Goal: Task Accomplishment & Management: Manage account settings

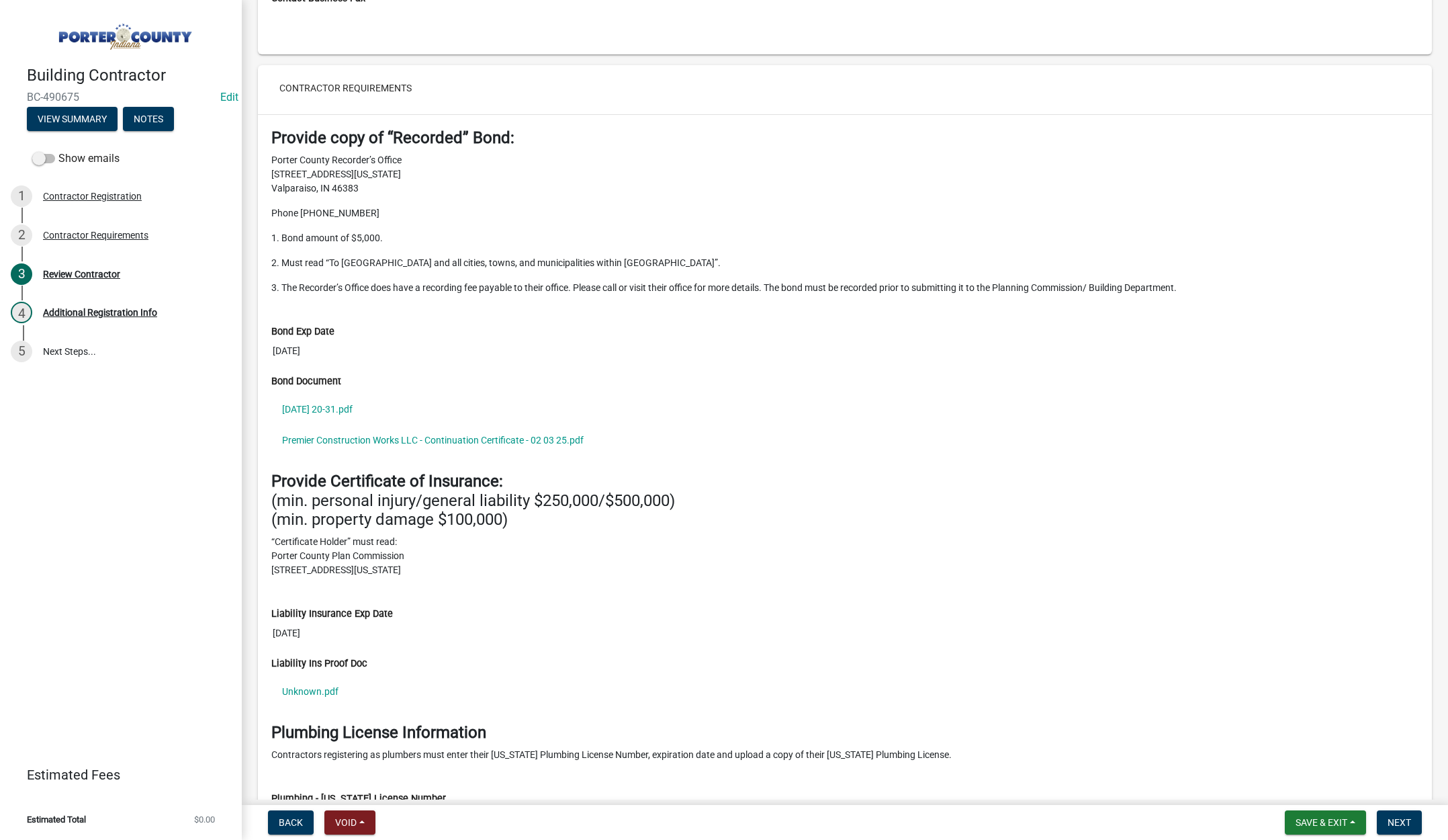
scroll to position [1478, 0]
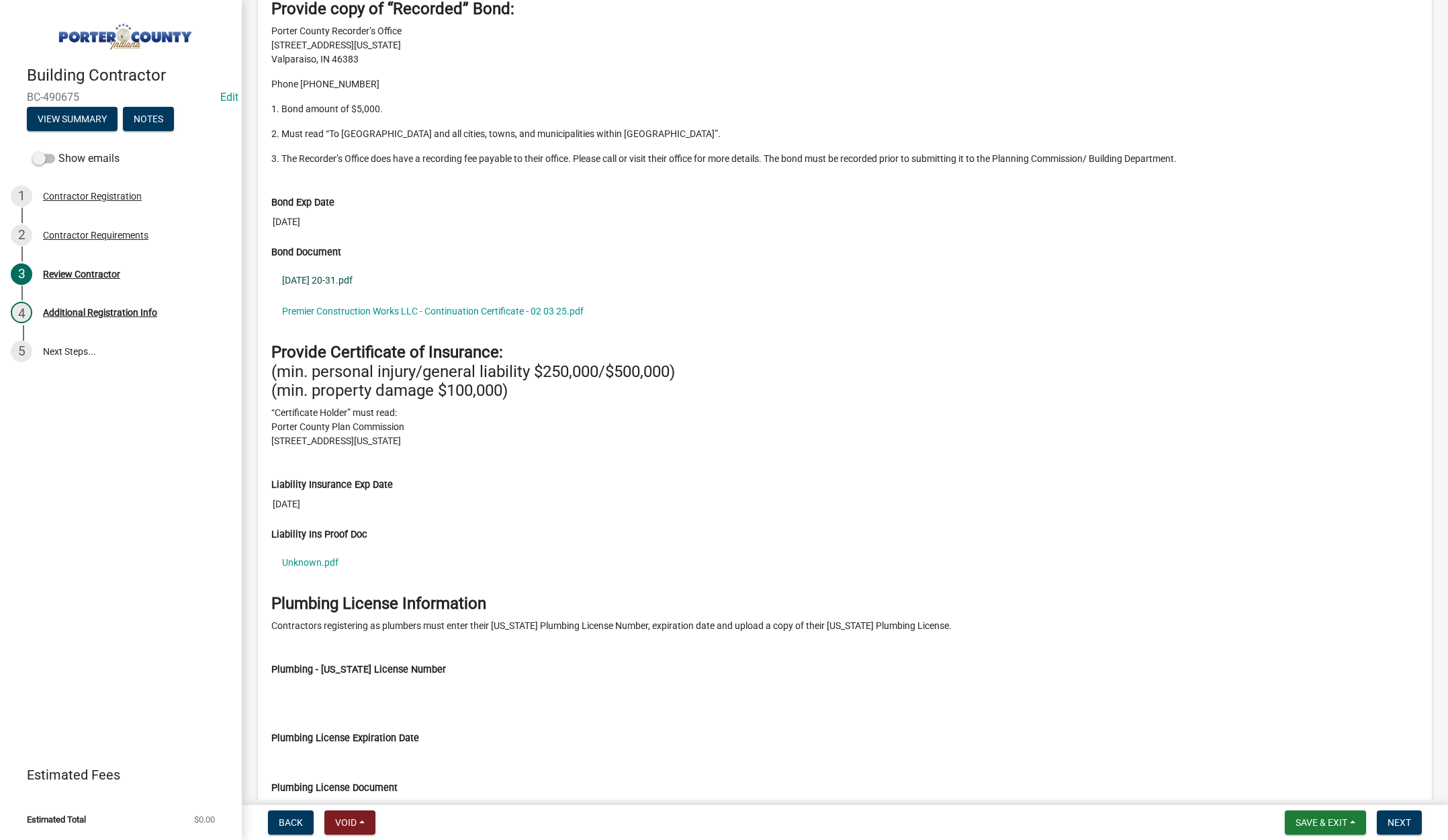
click at [326, 281] on link "2025-10-09 20-31.pdf" at bounding box center [845, 280] width 1148 height 31
click at [453, 309] on link "Premier Construction Works LLC - Continuation Certificate - 02 03 25.pdf" at bounding box center [845, 310] width 1148 height 31
click at [317, 559] on link "Unknown.pdf" at bounding box center [845, 562] width 1148 height 31
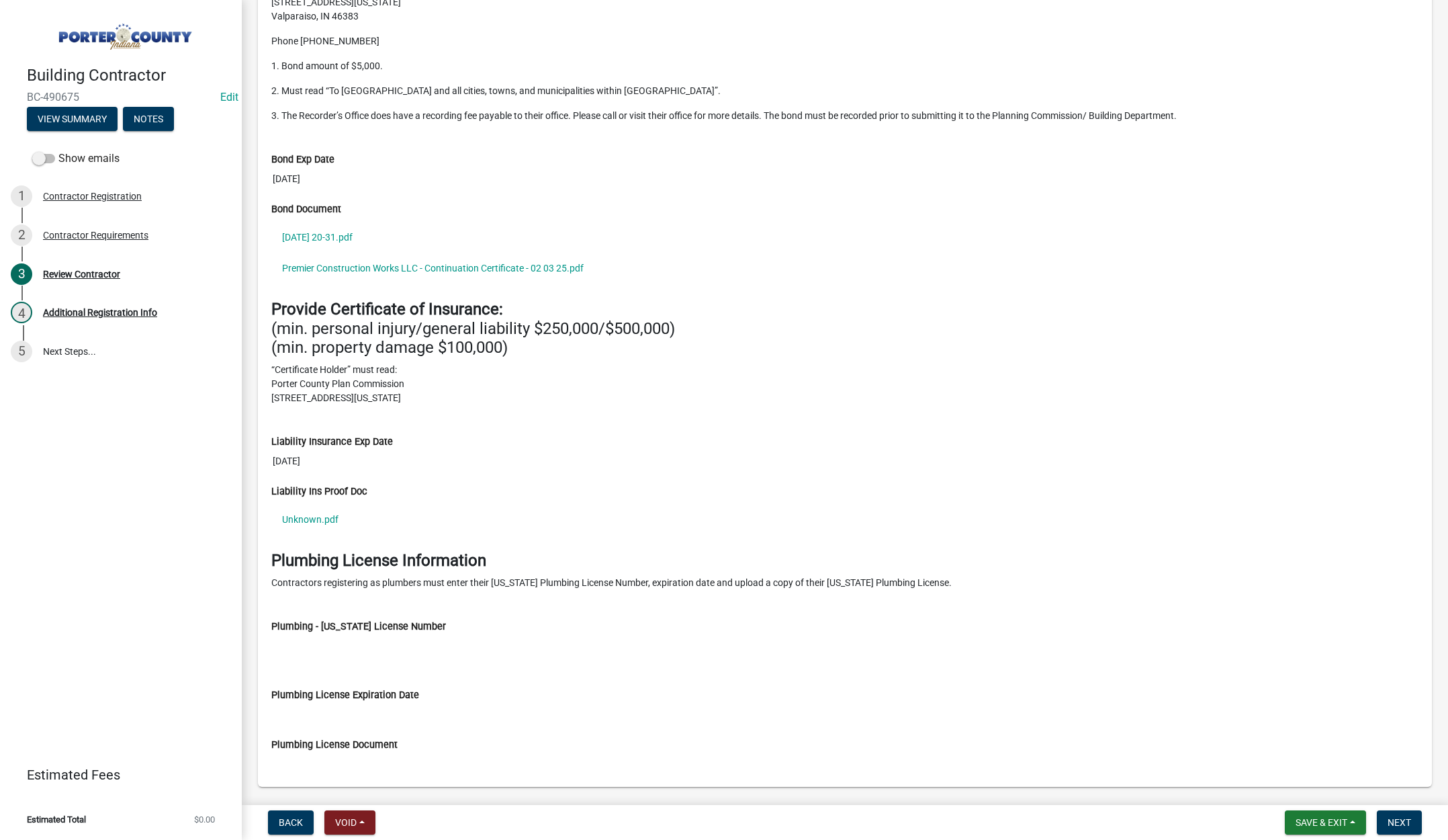
scroll to position [1560, 0]
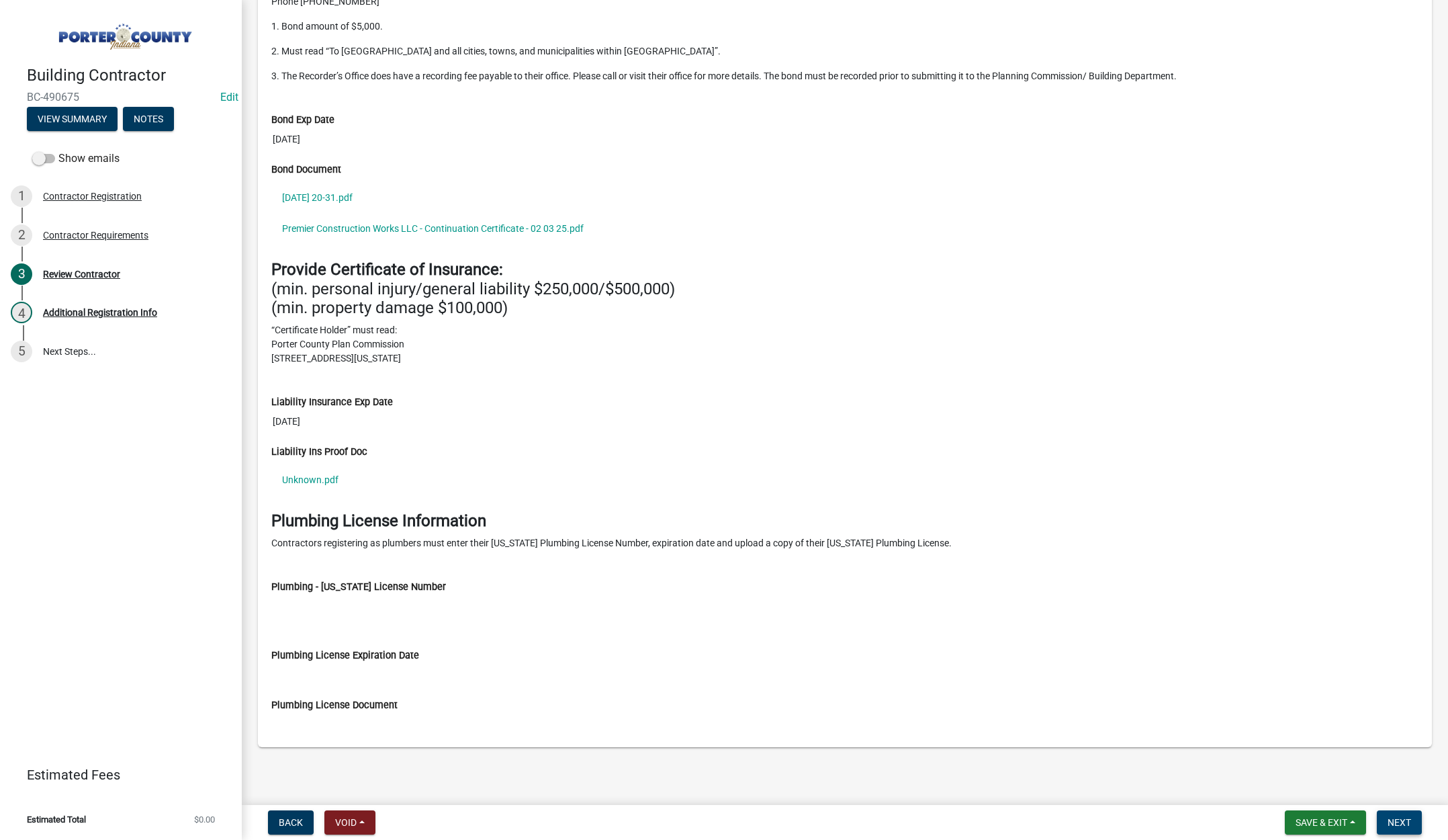
drag, startPoint x: 1406, startPoint y: 814, endPoint x: 1385, endPoint y: 795, distance: 28.3
click at [1406, 814] on button "Next" at bounding box center [1399, 822] width 45 height 24
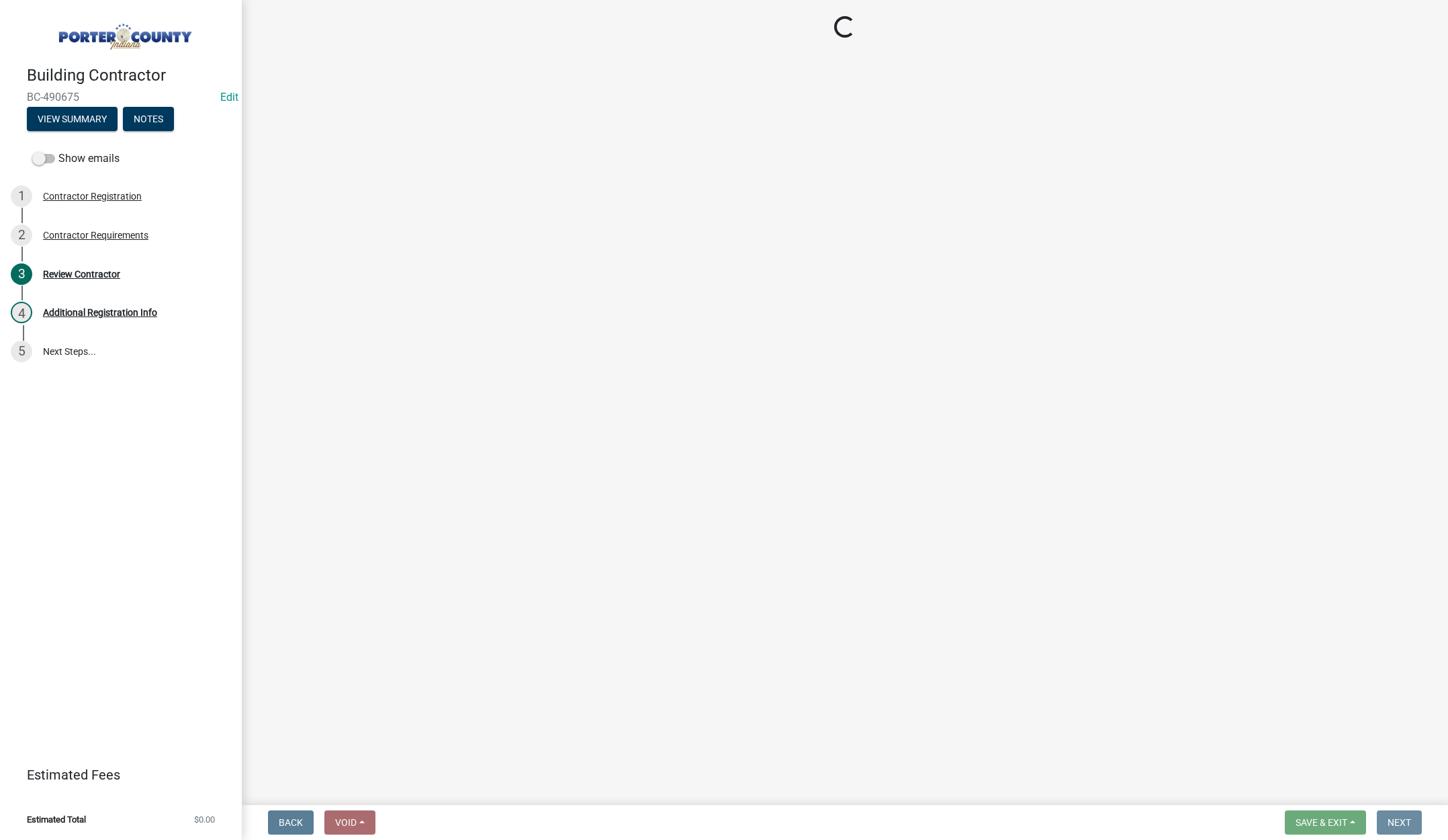
scroll to position [0, 0]
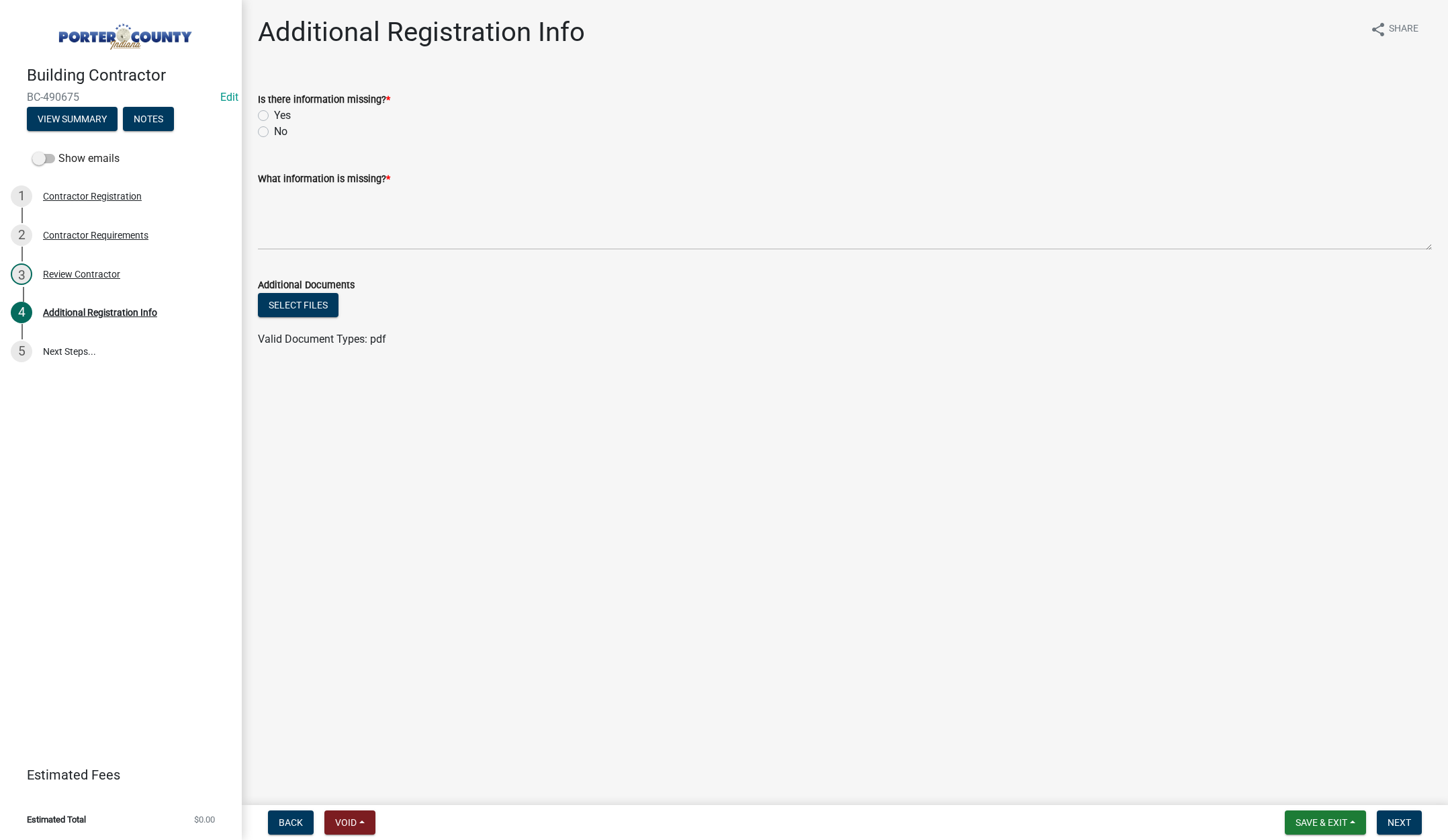
drag, startPoint x: 262, startPoint y: 112, endPoint x: 289, endPoint y: 173, distance: 66.7
click at [274, 113] on label "Yes" at bounding box center [282, 116] width 17 height 17
click at [274, 113] on input "Yes" at bounding box center [278, 111] width 9 height 9
radio input "true"
click at [300, 191] on textarea "What information is missing? *" at bounding box center [845, 218] width 1174 height 64
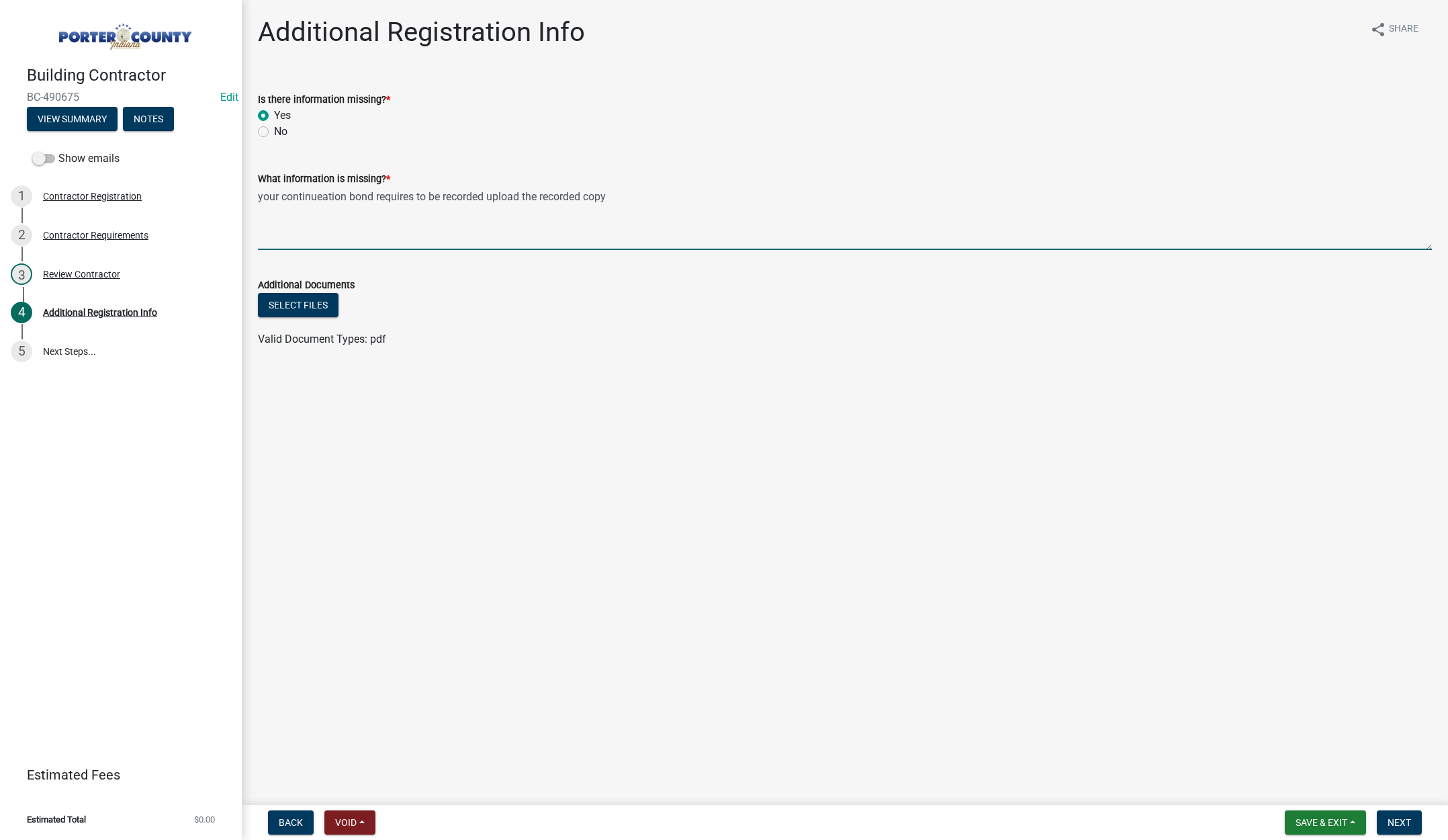
drag, startPoint x: 281, startPoint y: 196, endPoint x: 346, endPoint y: 193, distance: 65.1
click at [346, 193] on textarea "your continueation bond requires to be recorded upload the recorded copy" at bounding box center [845, 218] width 1174 height 64
type textarea "your continuation bond requires to be recorded upload the recorded copy"
click at [1398, 822] on span "Next" at bounding box center [1399, 822] width 23 height 11
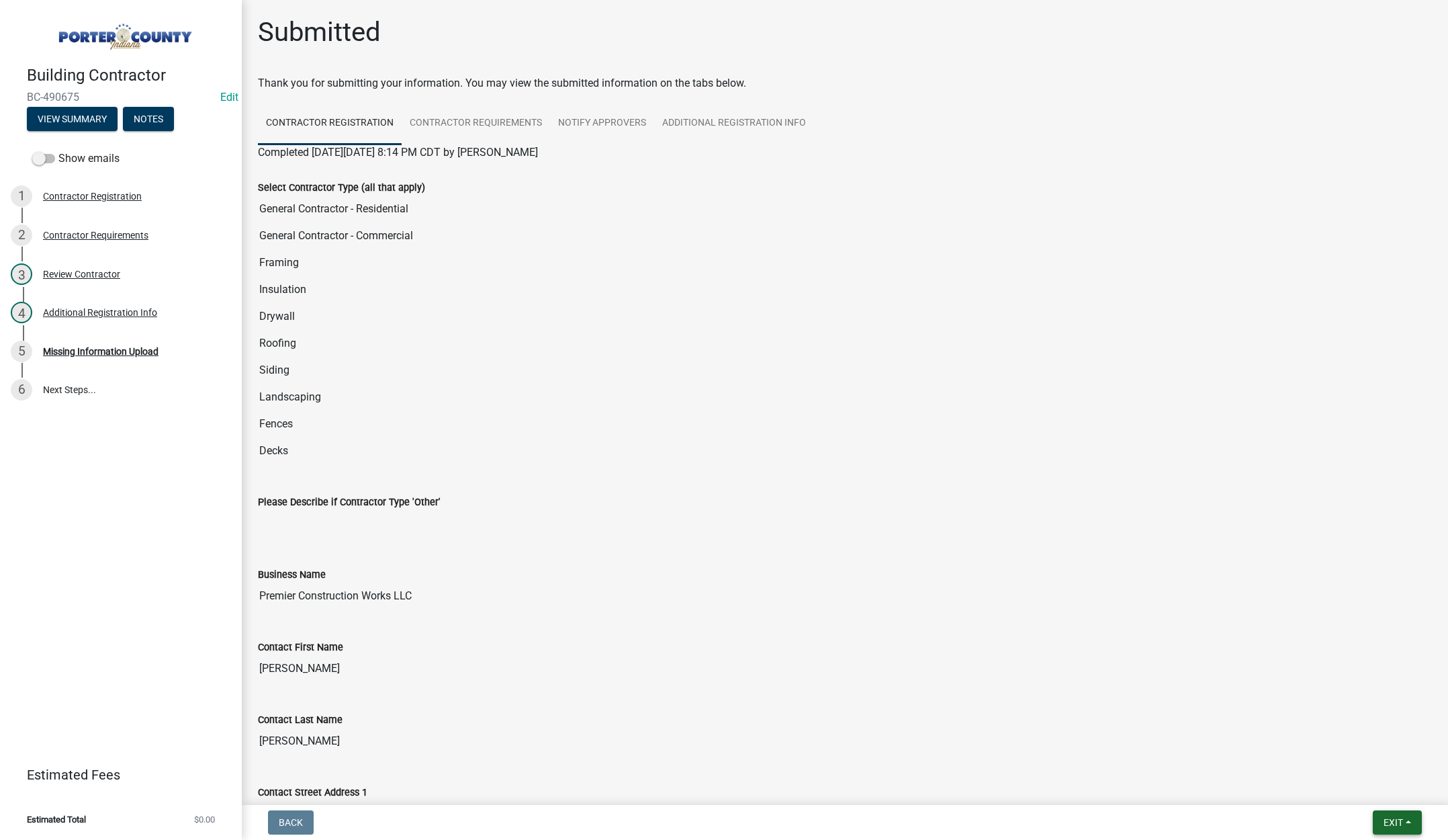
click at [1385, 818] on span "Exit" at bounding box center [1394, 822] width 20 height 11
click at [1375, 792] on button "Save & Exit" at bounding box center [1368, 787] width 107 height 32
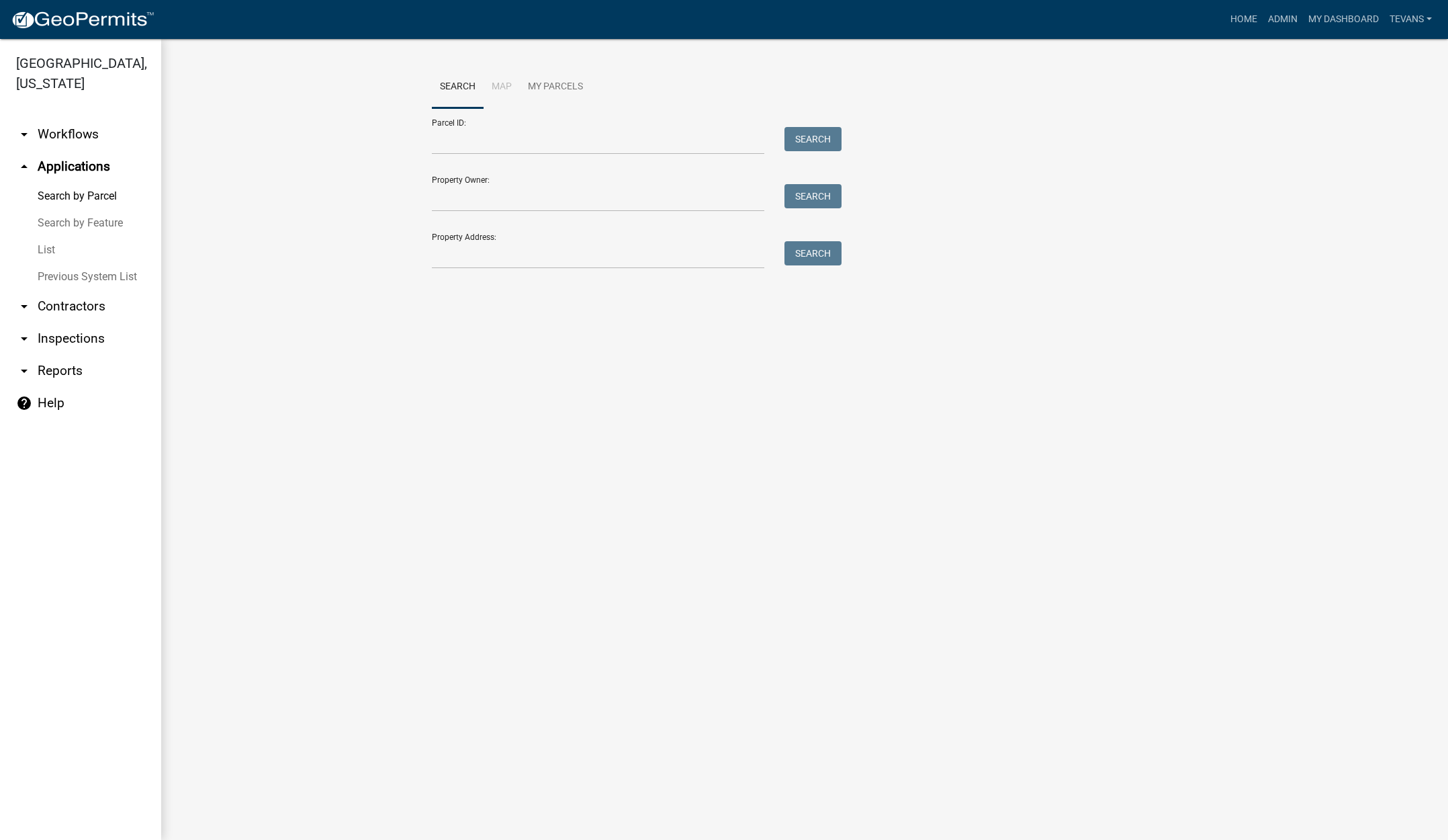
click at [58, 355] on link "arrow_drop_down Reports" at bounding box center [80, 370] width 161 height 32
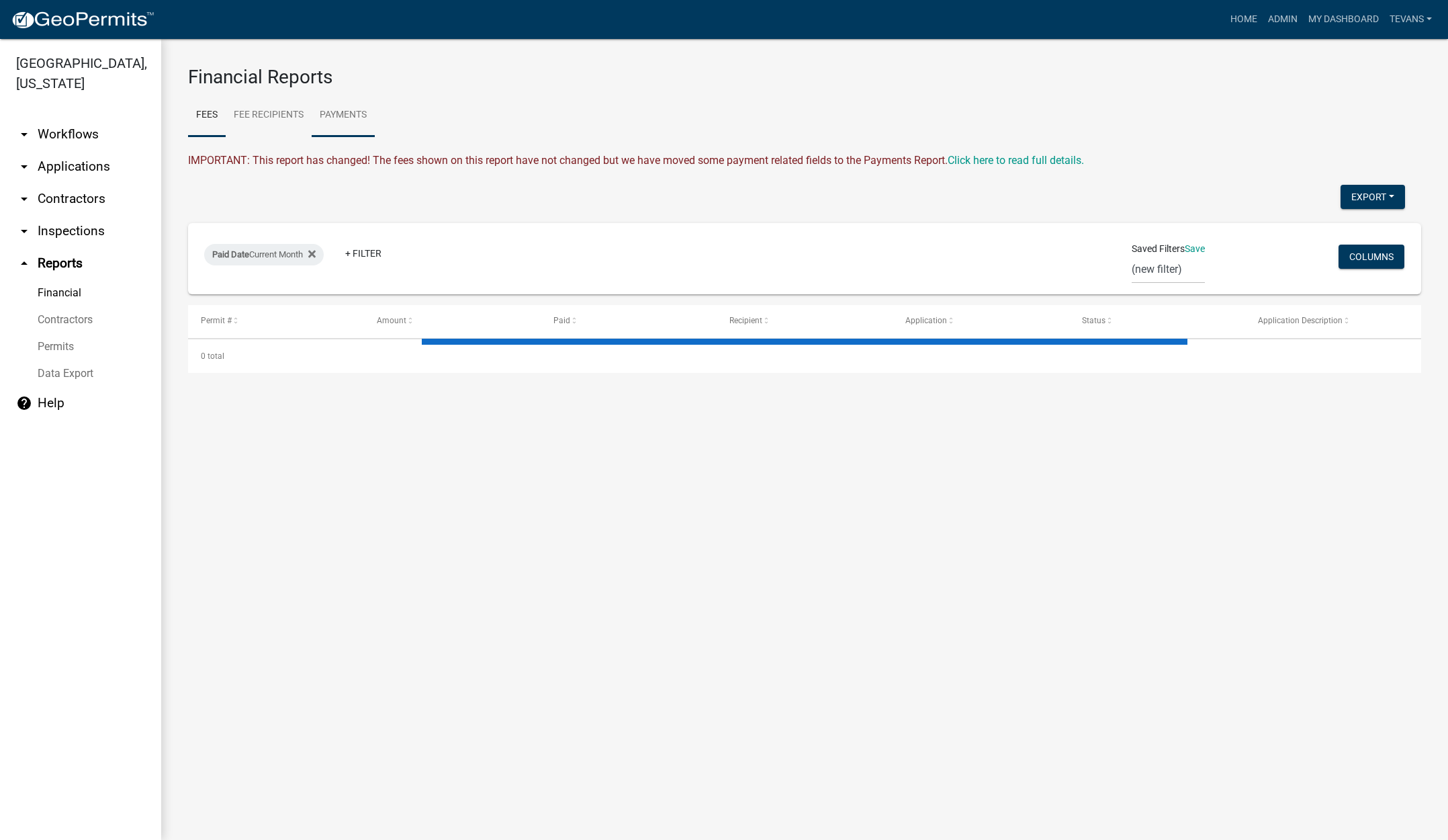
click at [362, 116] on link "Payments" at bounding box center [343, 116] width 64 height 43
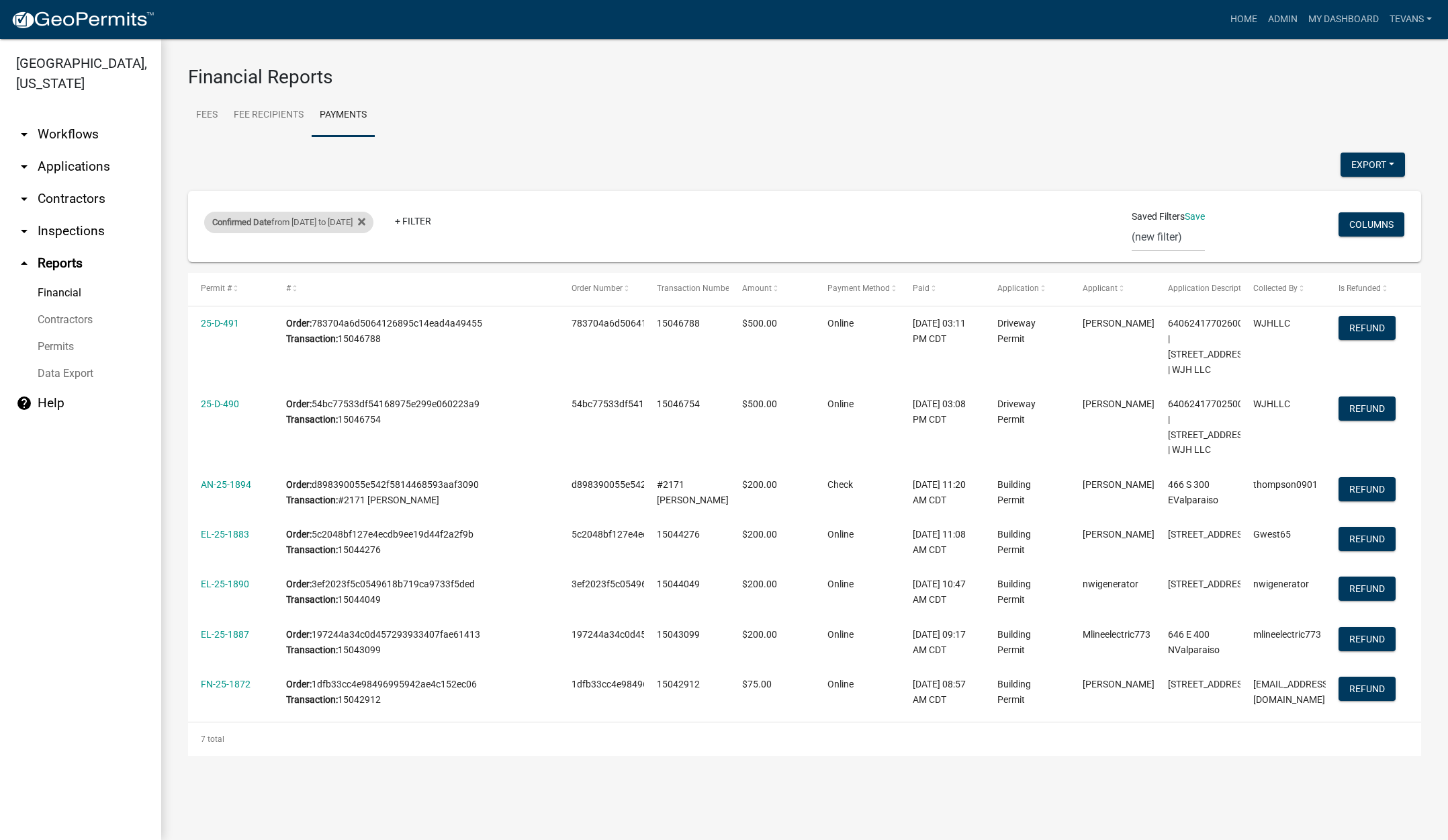
click at [366, 225] on div "Confirmed Date from 09/29/2025 to 09/29/2025" at bounding box center [289, 222] width 169 height 21
select select "custom"
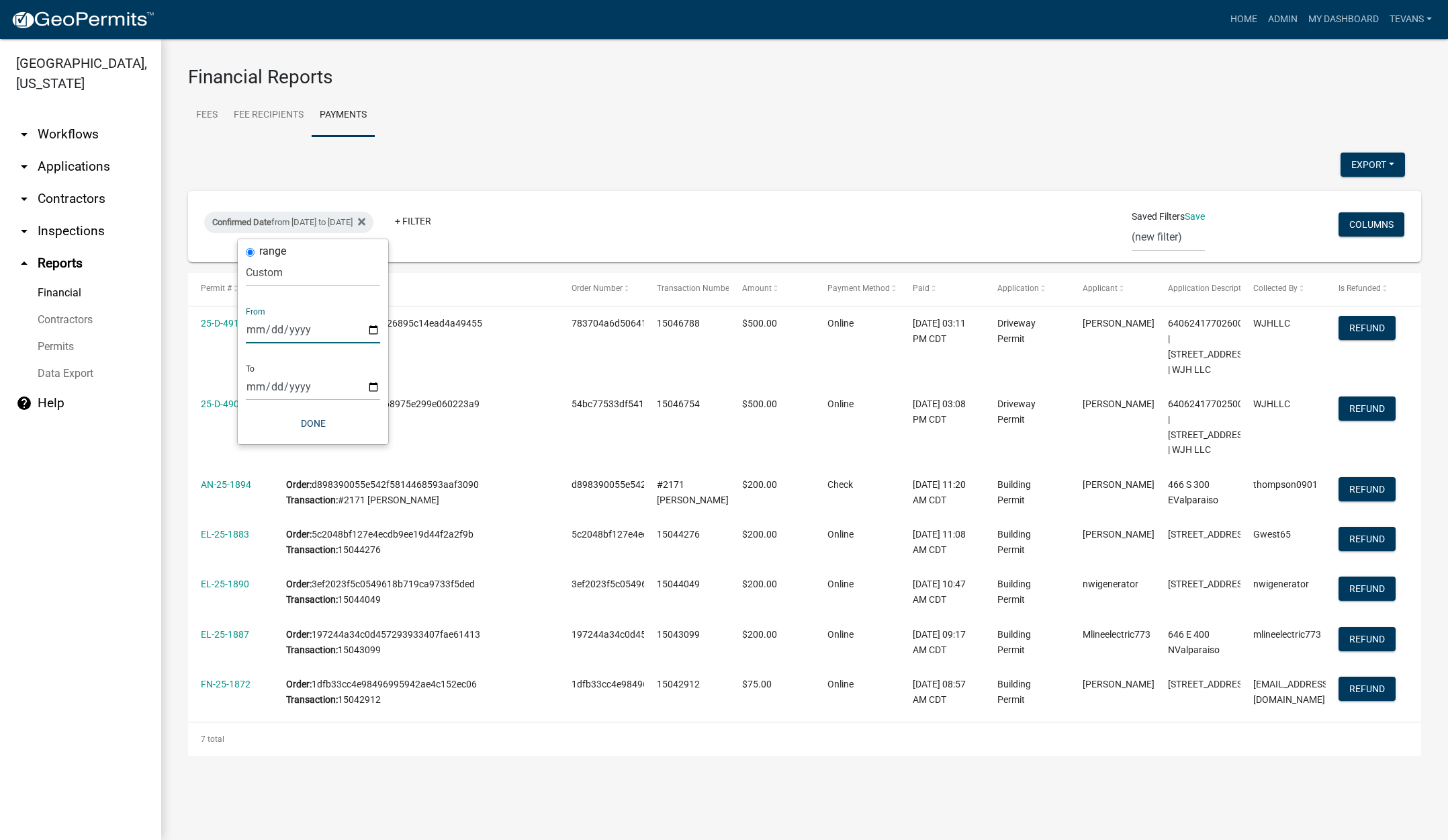
click at [375, 328] on input "2025-09-29" at bounding box center [313, 329] width 134 height 27
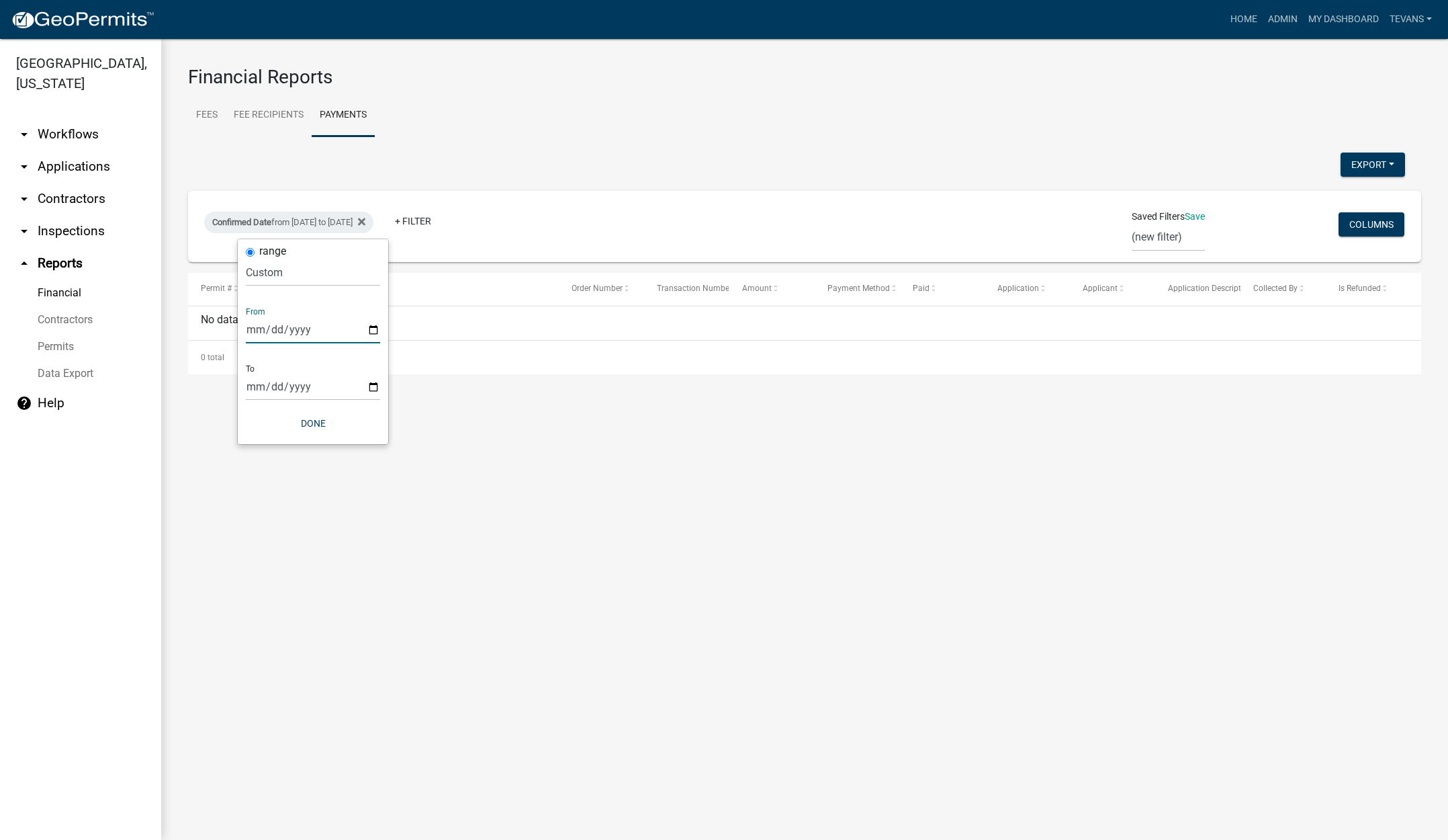
type input "2025-10-09"
click at [380, 382] on input "2025-09-29" at bounding box center [313, 386] width 134 height 27
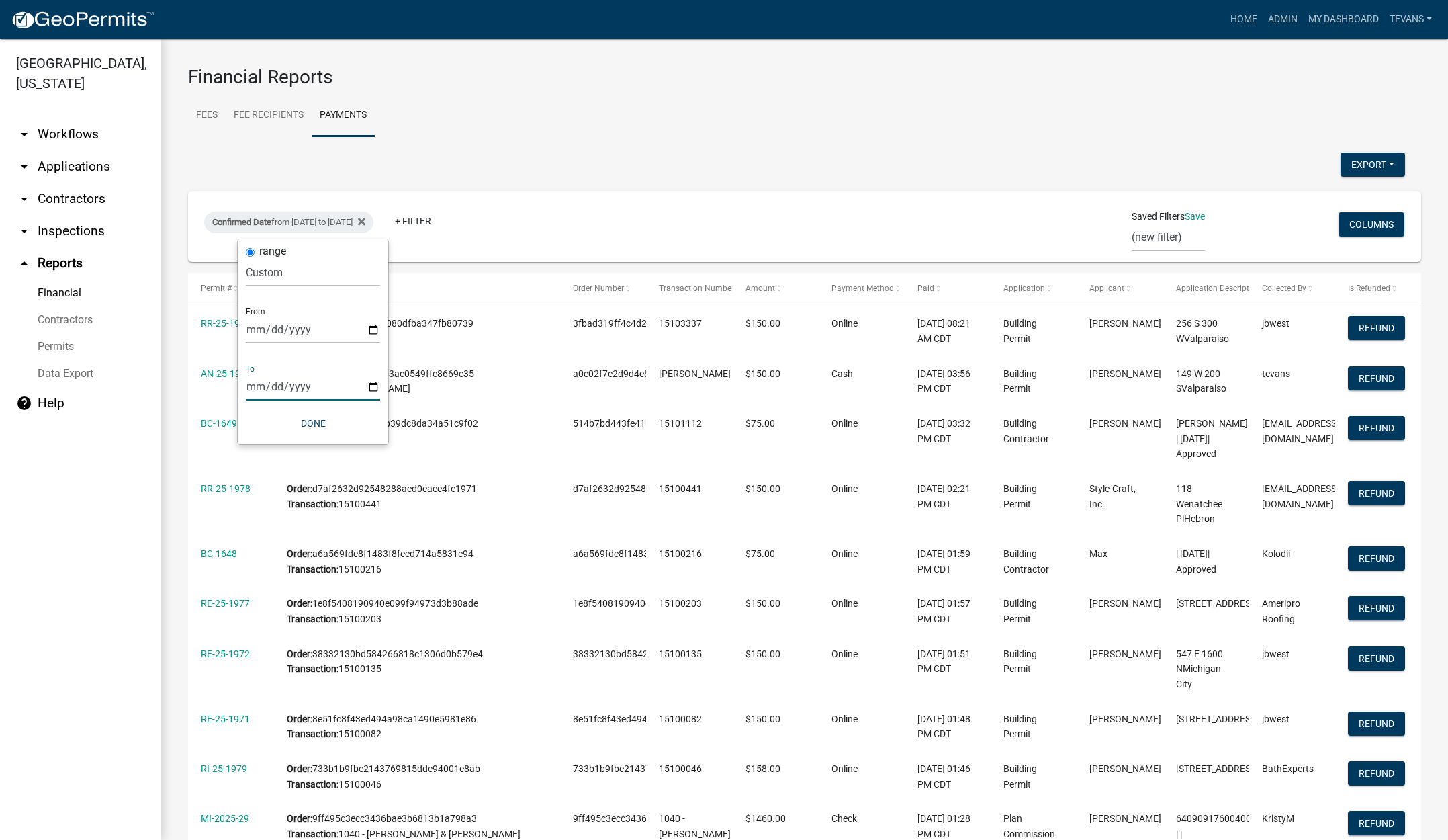
type input "2025-10-09"
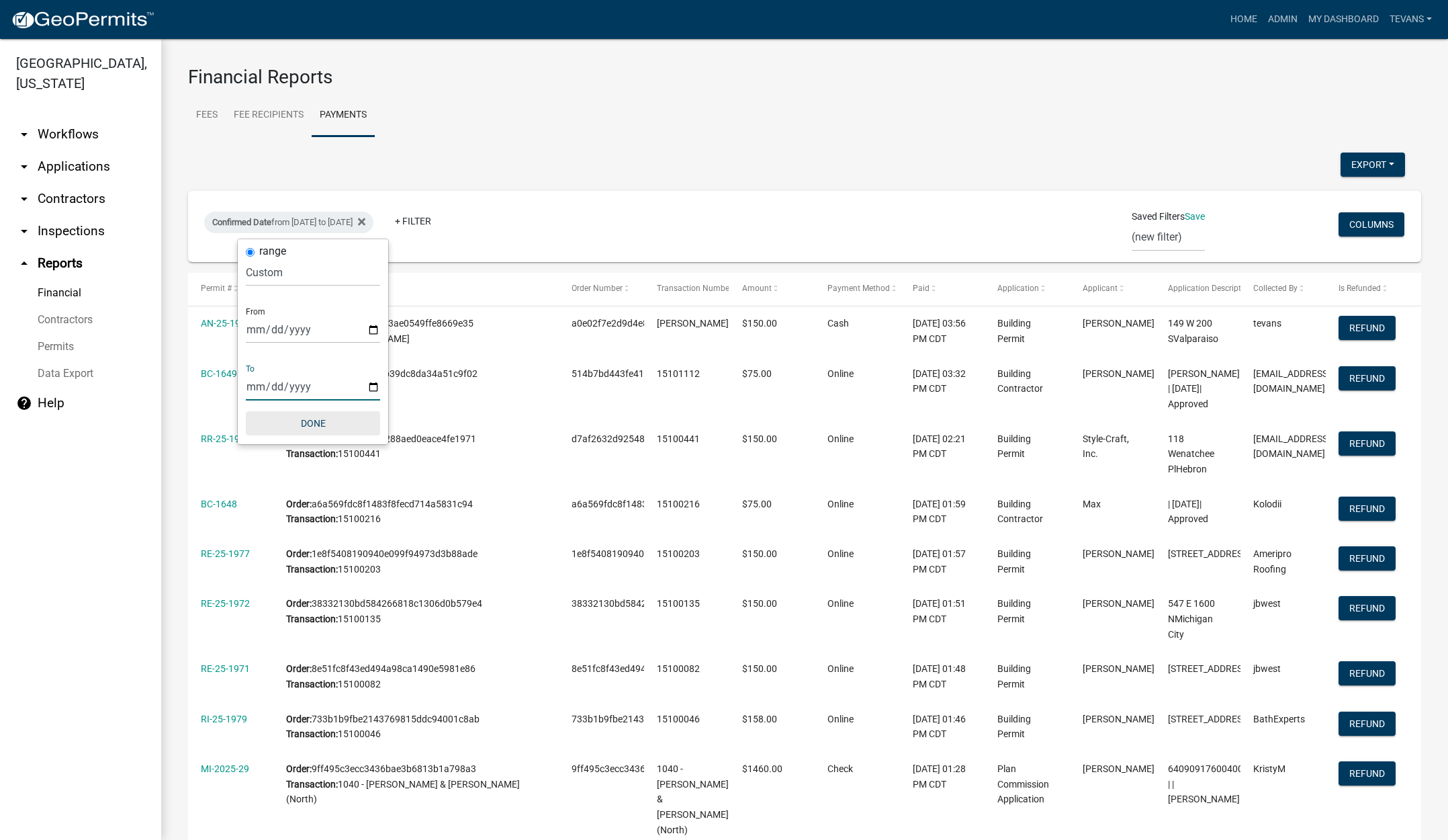
click at [317, 421] on button "Done" at bounding box center [313, 422] width 134 height 24
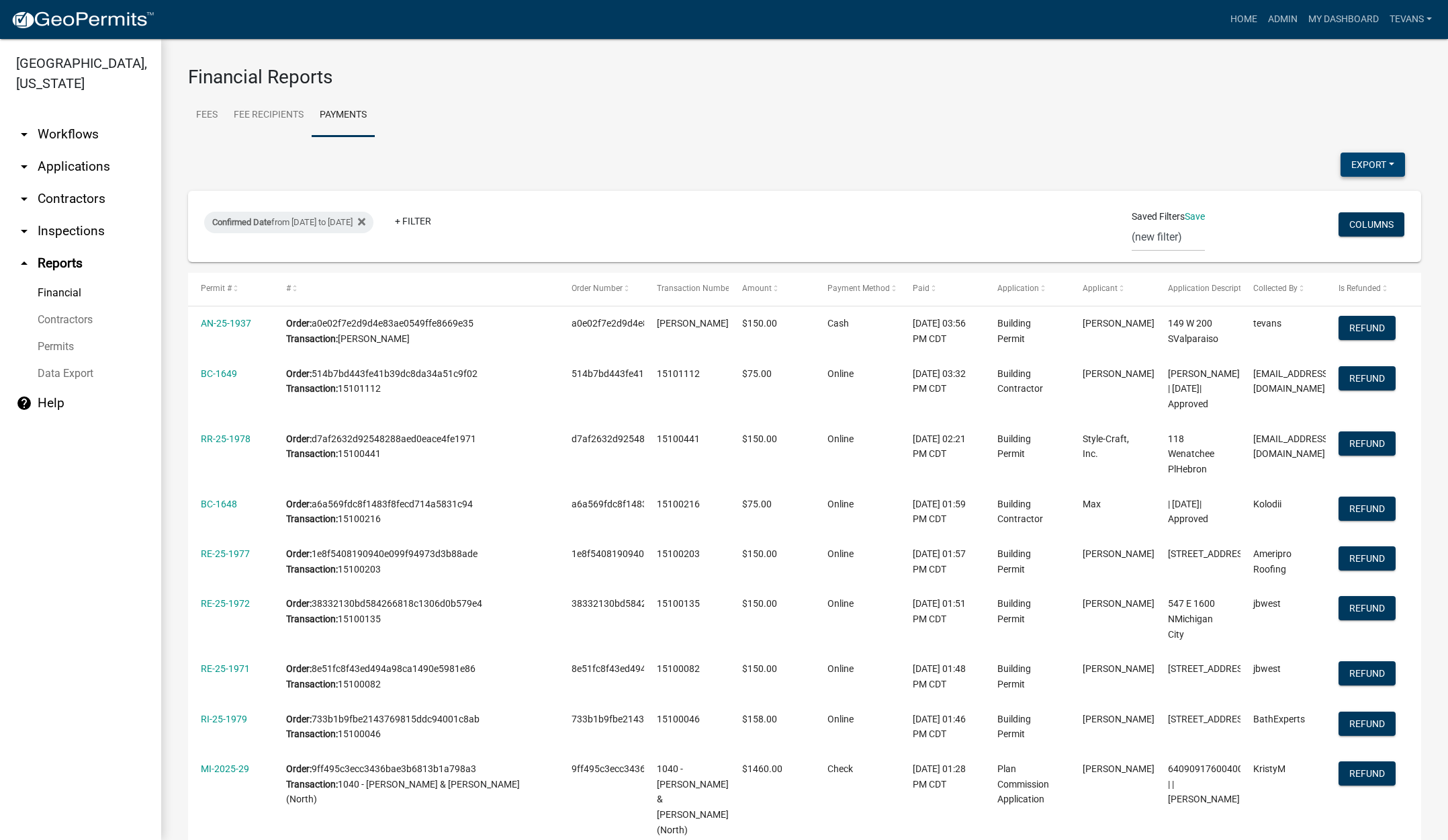
click at [1347, 160] on button "Export" at bounding box center [1373, 164] width 64 height 24
click at [1310, 196] on button "Excel Format (.xlsx)" at bounding box center [1342, 199] width 125 height 32
click at [1238, 17] on link "Home" at bounding box center [1244, 19] width 38 height 26
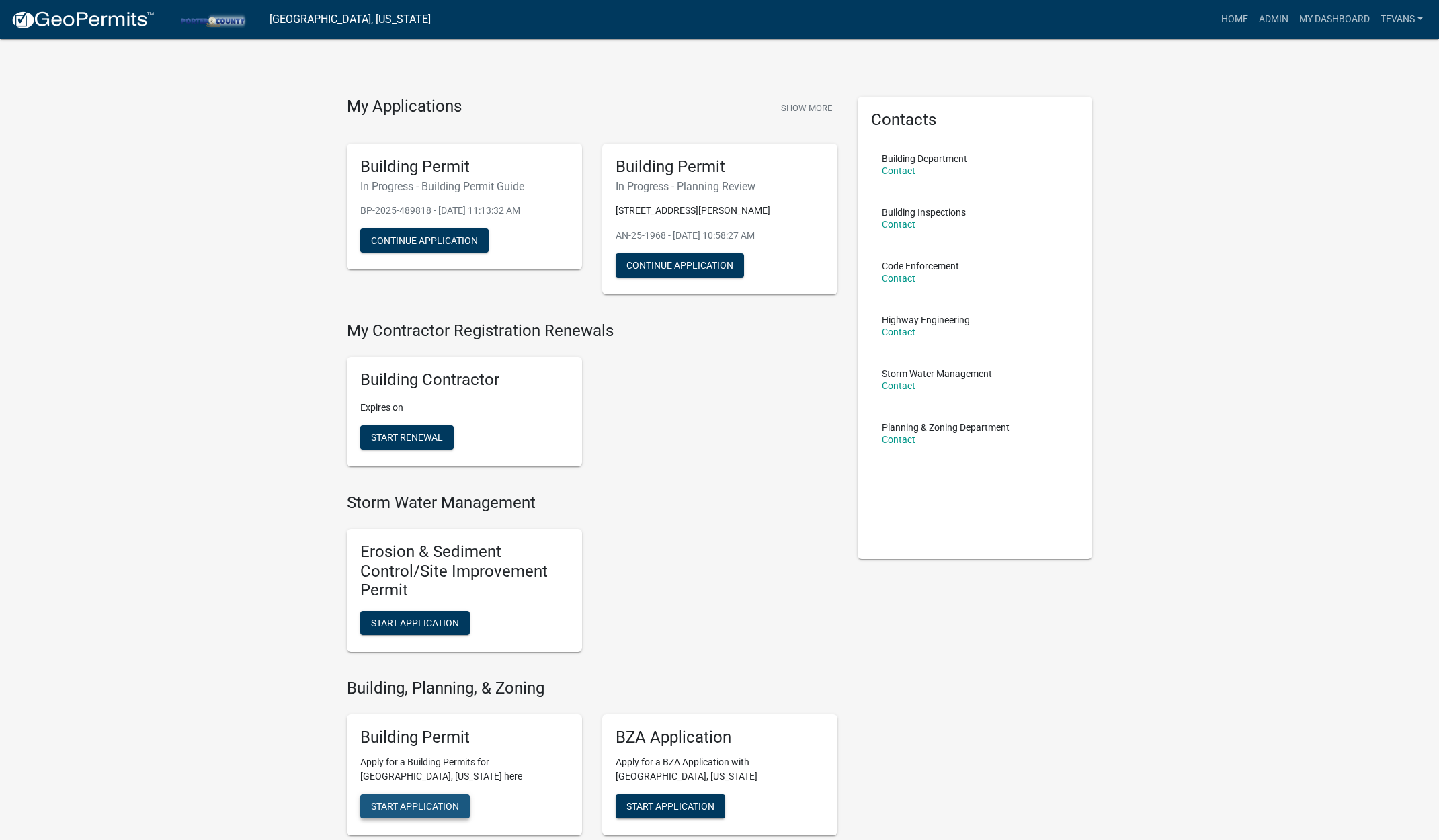
click at [435, 801] on span "Start Application" at bounding box center [414, 805] width 88 height 11
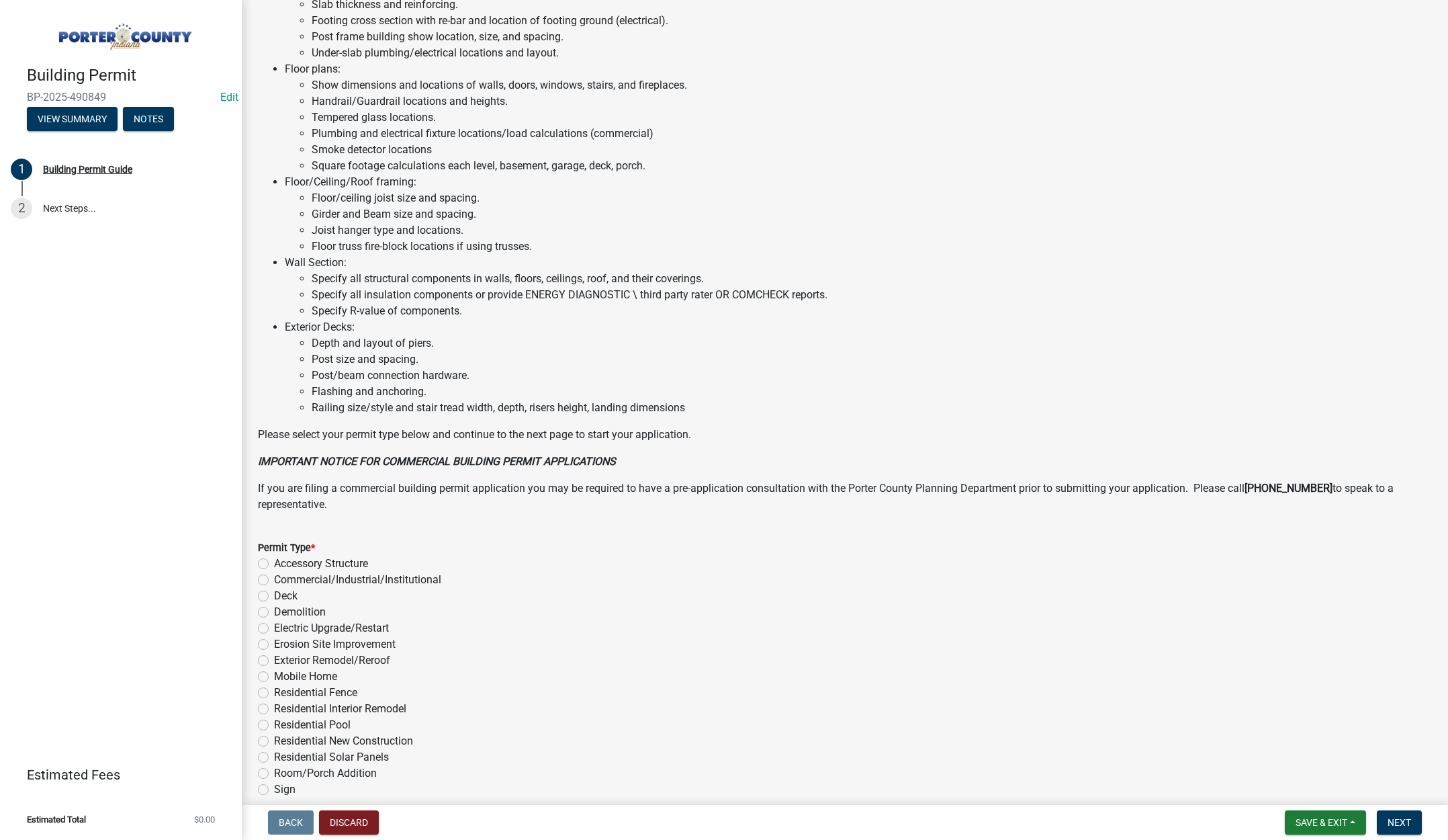
scroll to position [663, 0]
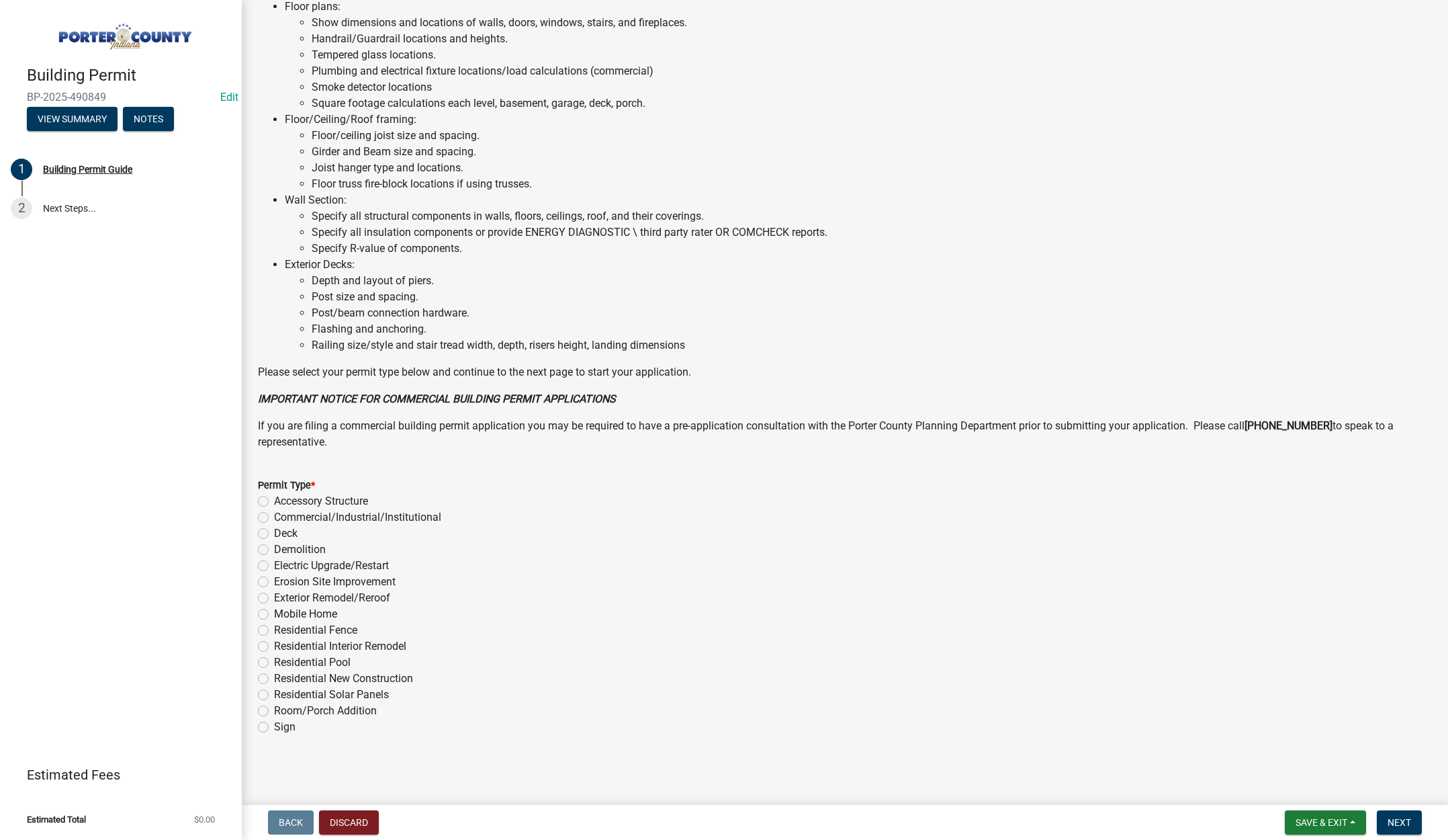
click at [274, 564] on label "Electric Upgrade/Restart" at bounding box center [331, 566] width 115 height 17
click at [274, 564] on input "Electric Upgrade/Restart" at bounding box center [278, 562] width 9 height 9
radio input "true"
click at [1400, 818] on span "Next" at bounding box center [1399, 822] width 23 height 11
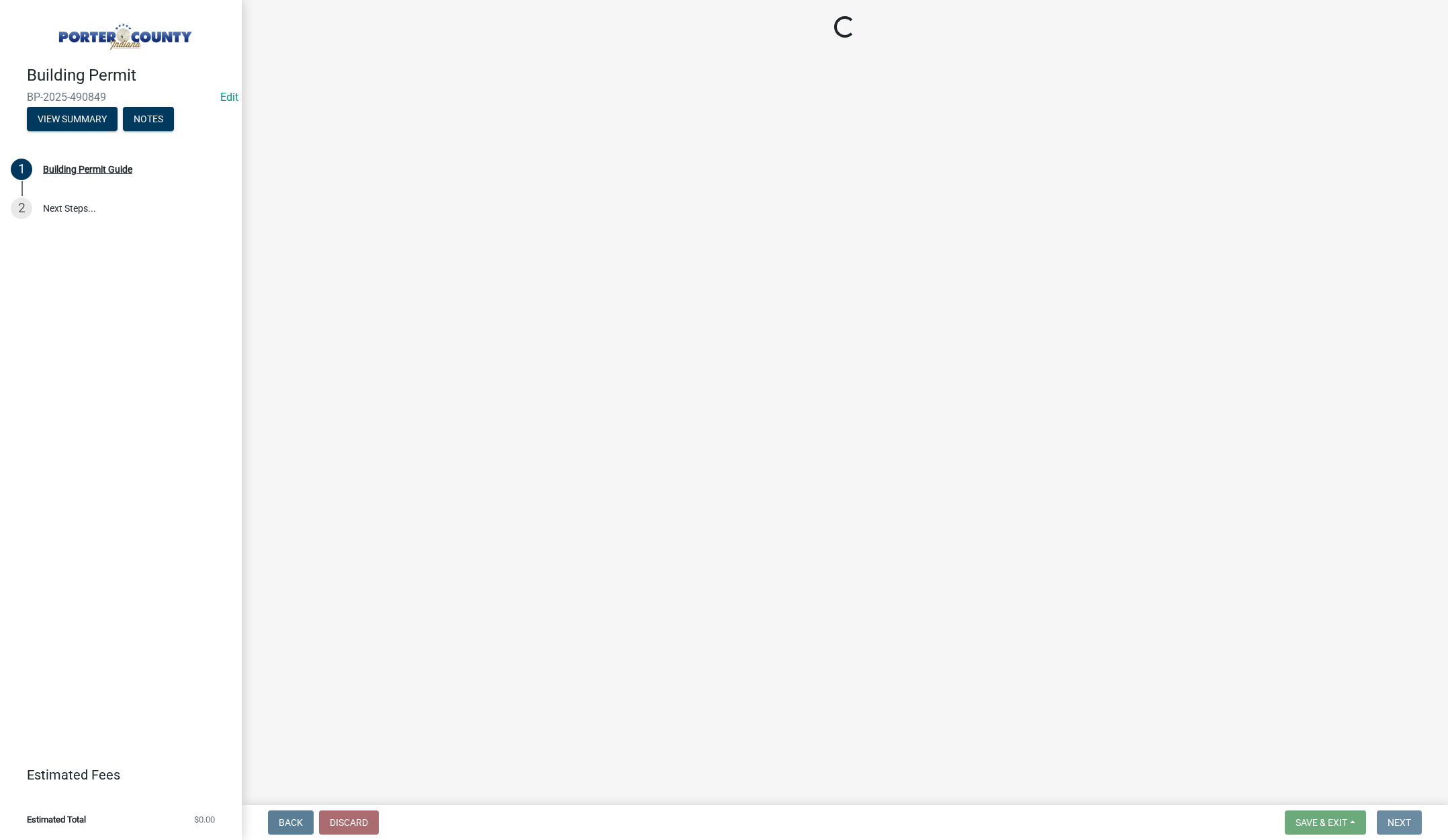
scroll to position [0, 0]
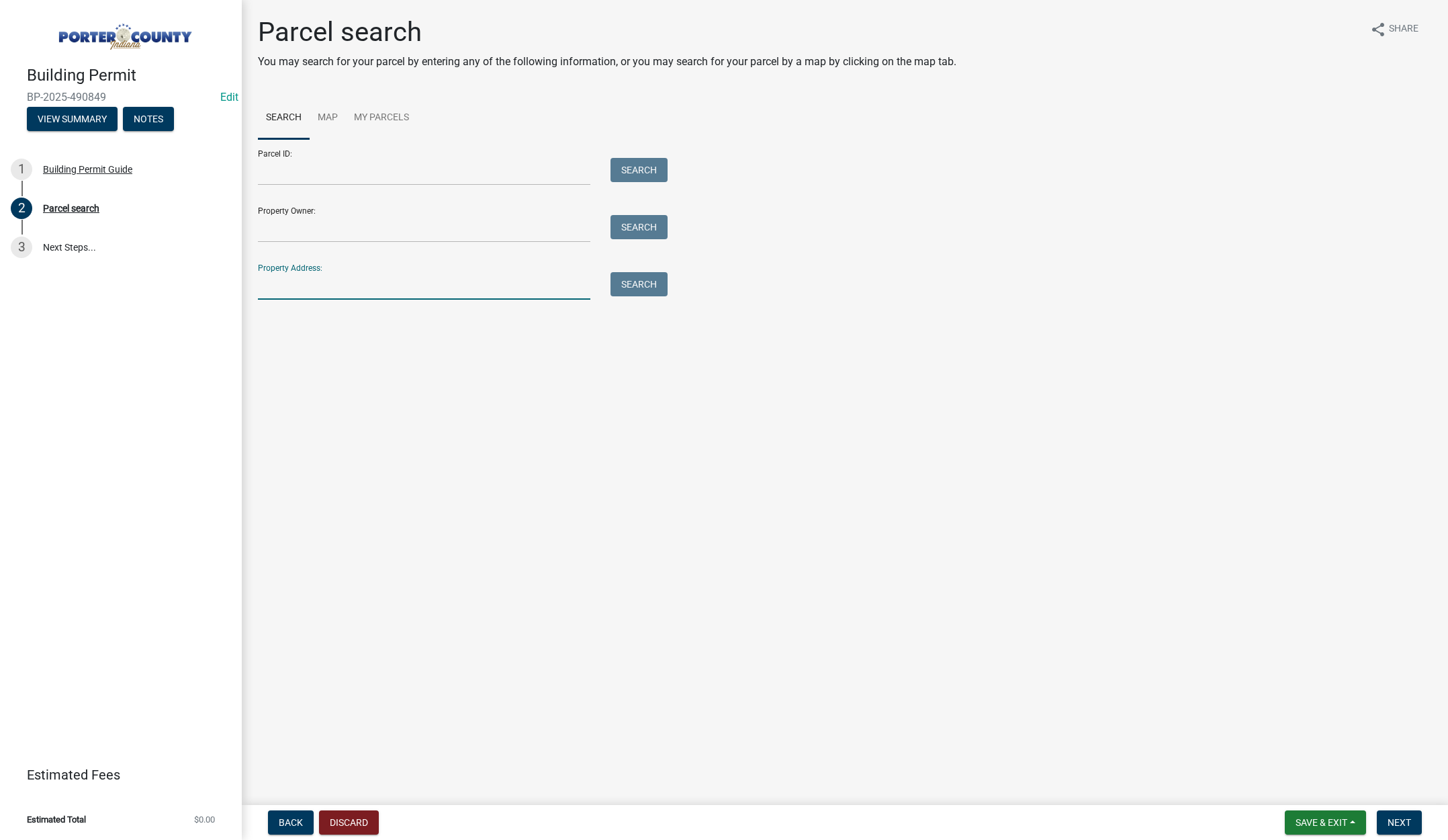
click at [338, 295] on input "Property Address:" at bounding box center [424, 286] width 333 height 27
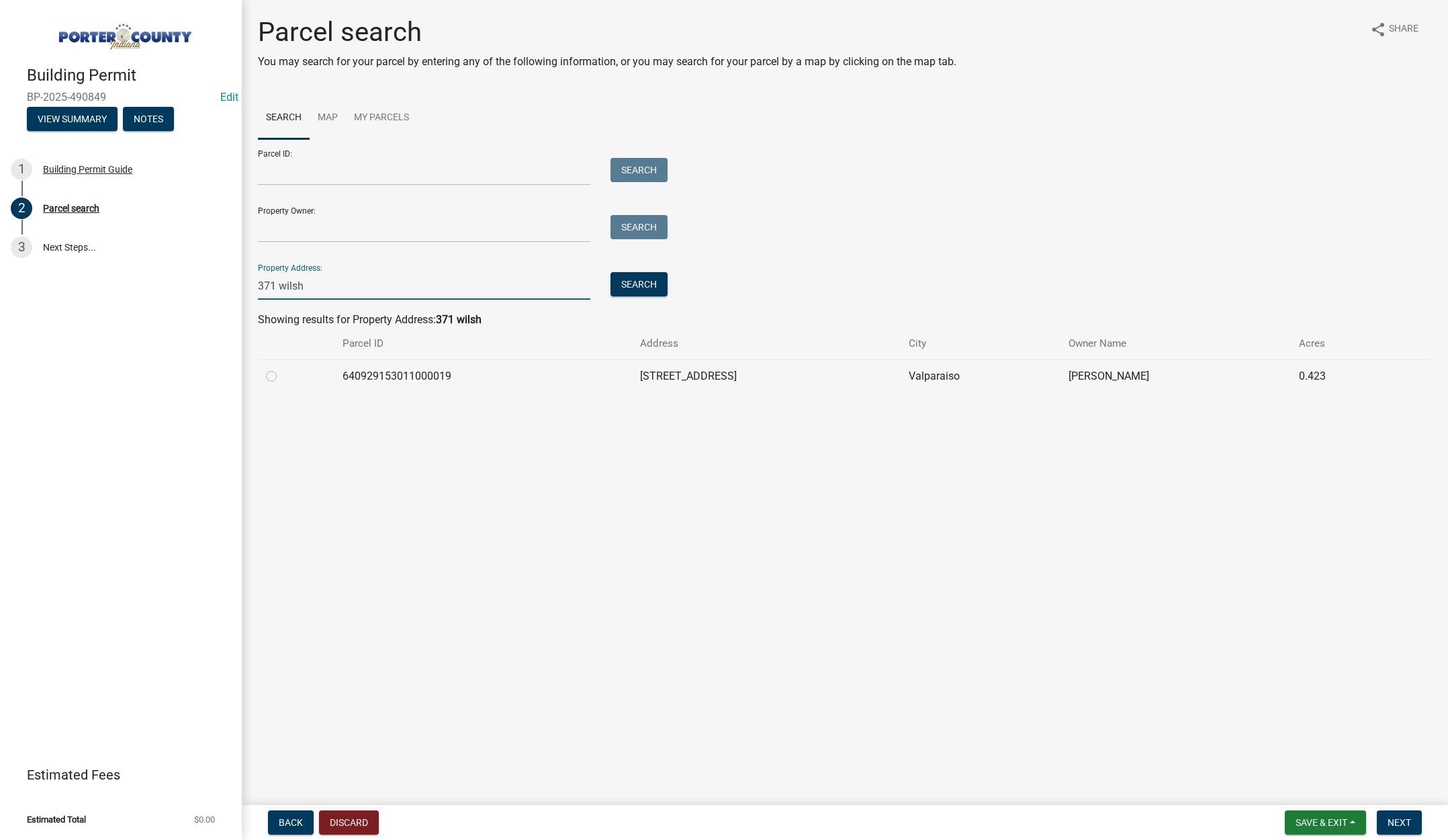
type input "371 wilsh"
click at [282, 368] on label at bounding box center [282, 368] width 0 height 0
click at [282, 374] on input "radio" at bounding box center [286, 372] width 9 height 9
radio input "true"
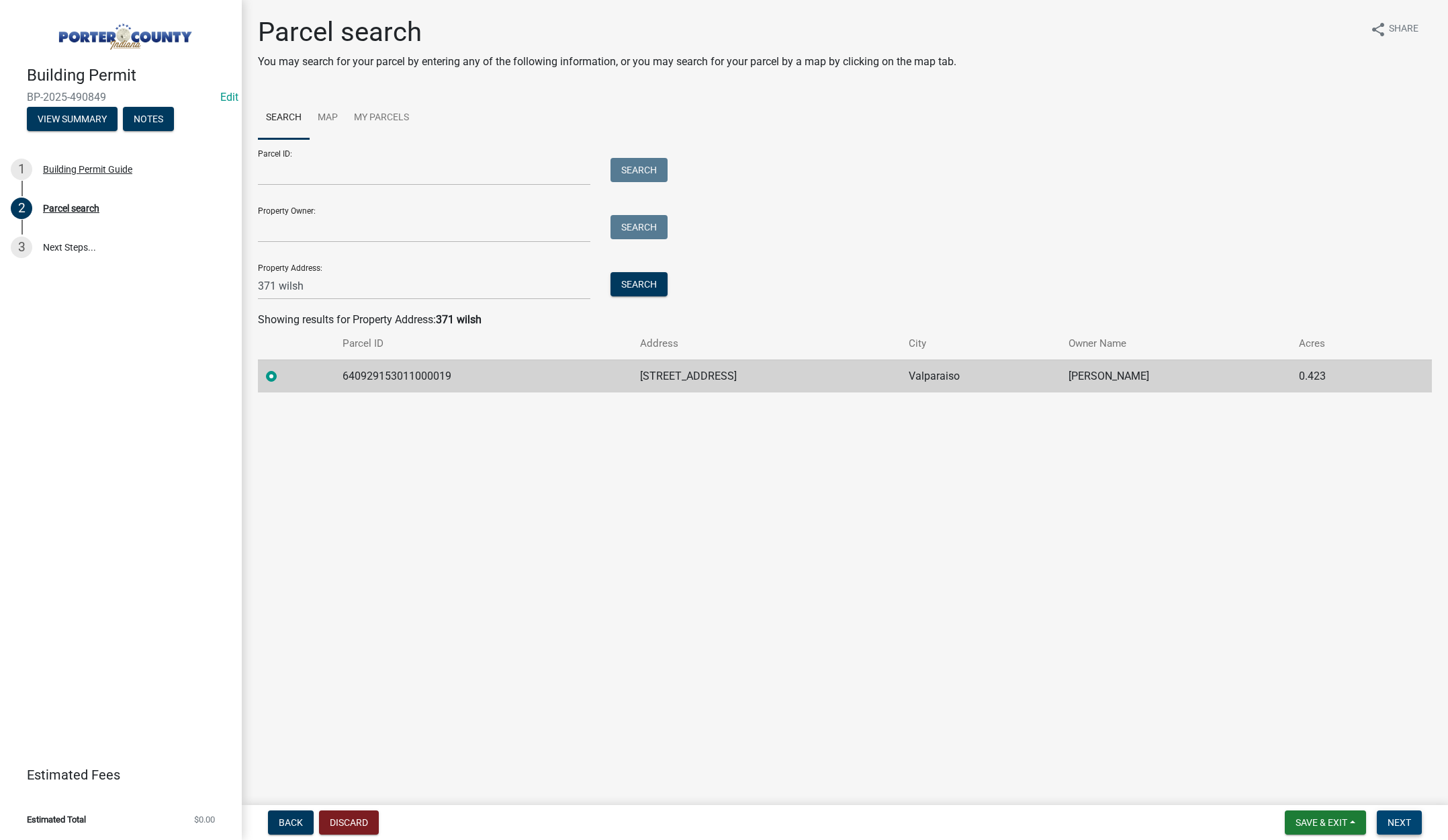
click at [1403, 823] on span "Next" at bounding box center [1399, 822] width 23 height 11
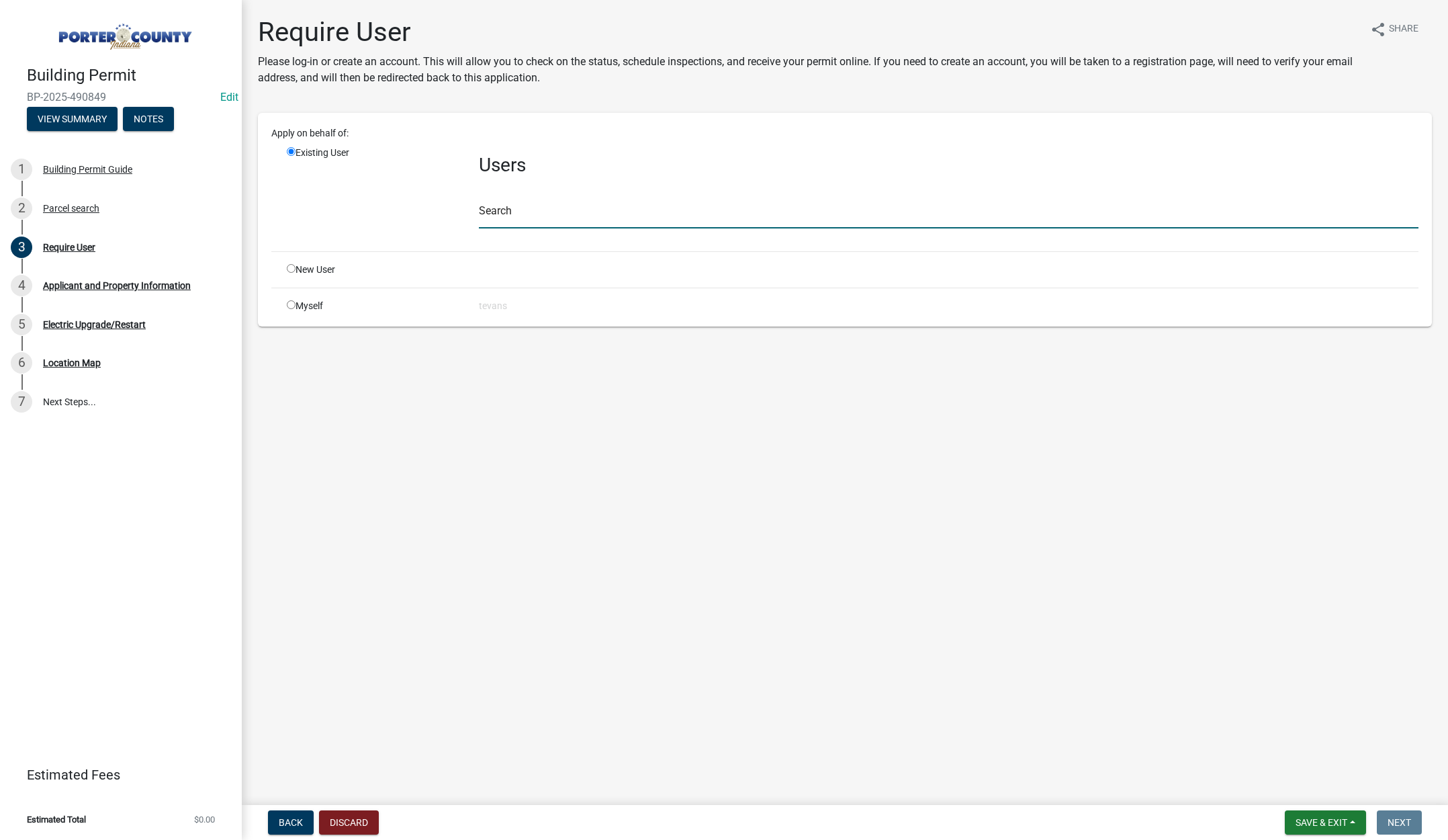
click at [502, 205] on input "text" at bounding box center [949, 214] width 940 height 27
type input "[PERSON_NAME]"
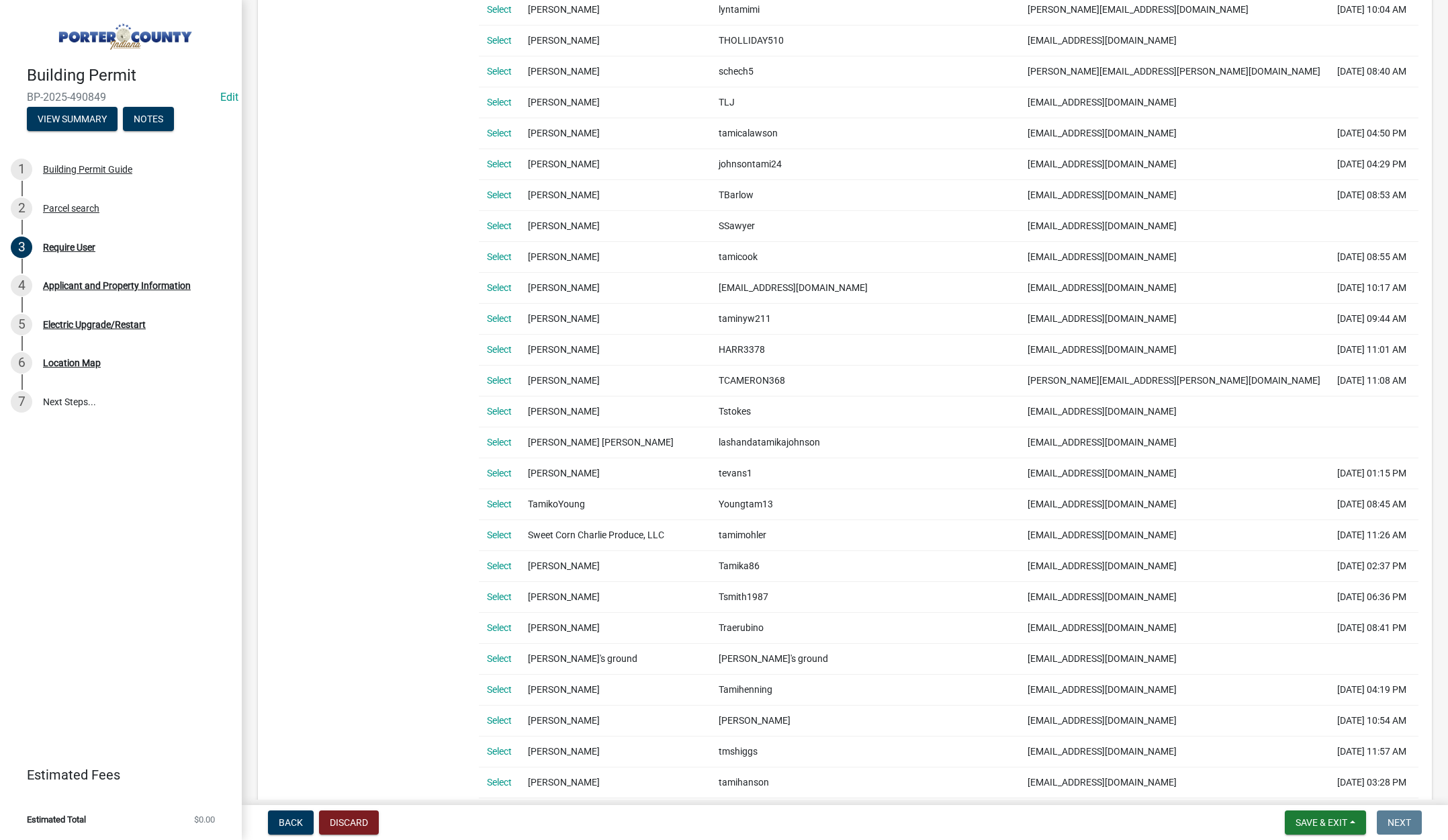
scroll to position [537, 0]
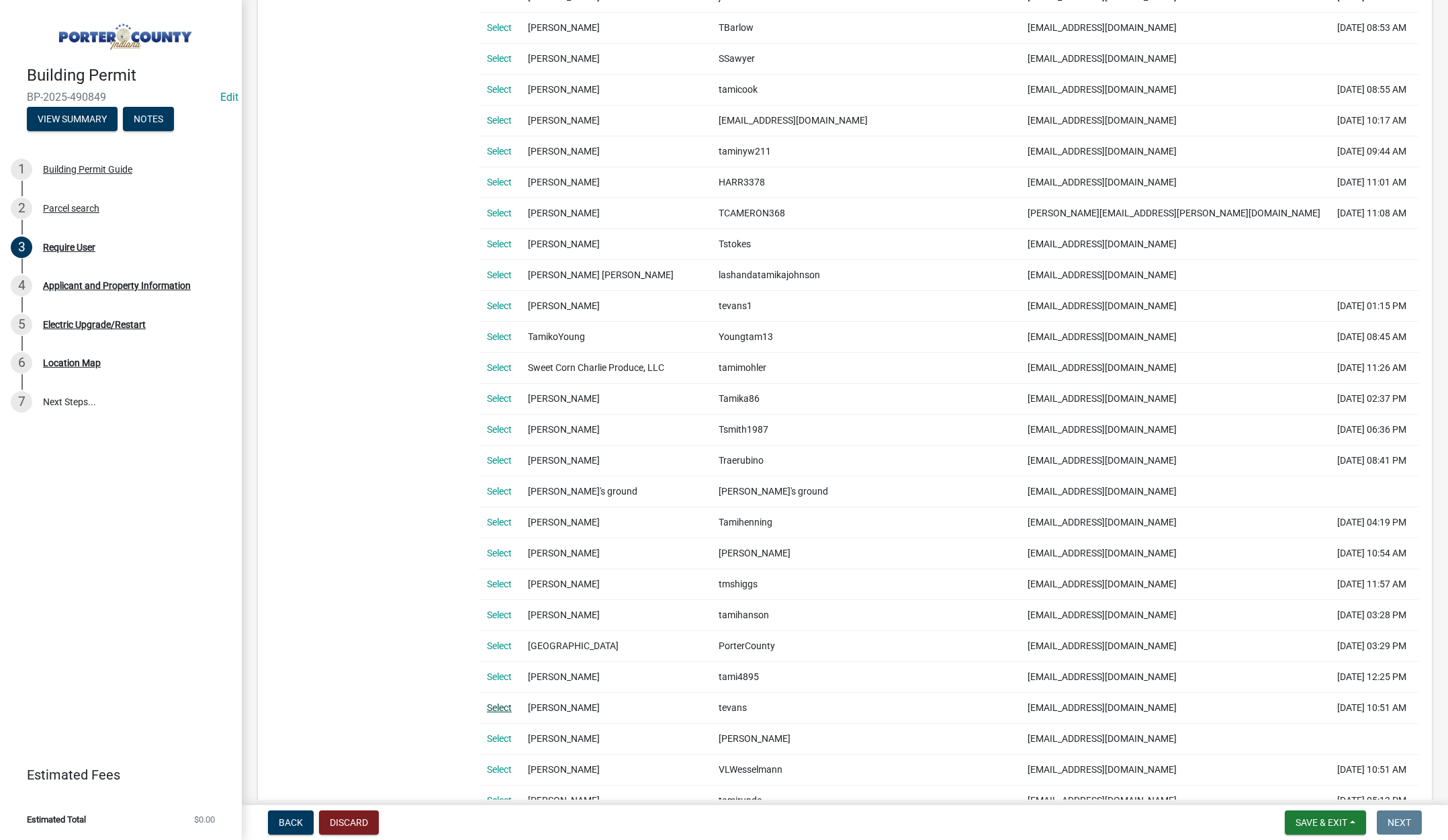
click at [507, 707] on link "Select" at bounding box center [499, 707] width 25 height 11
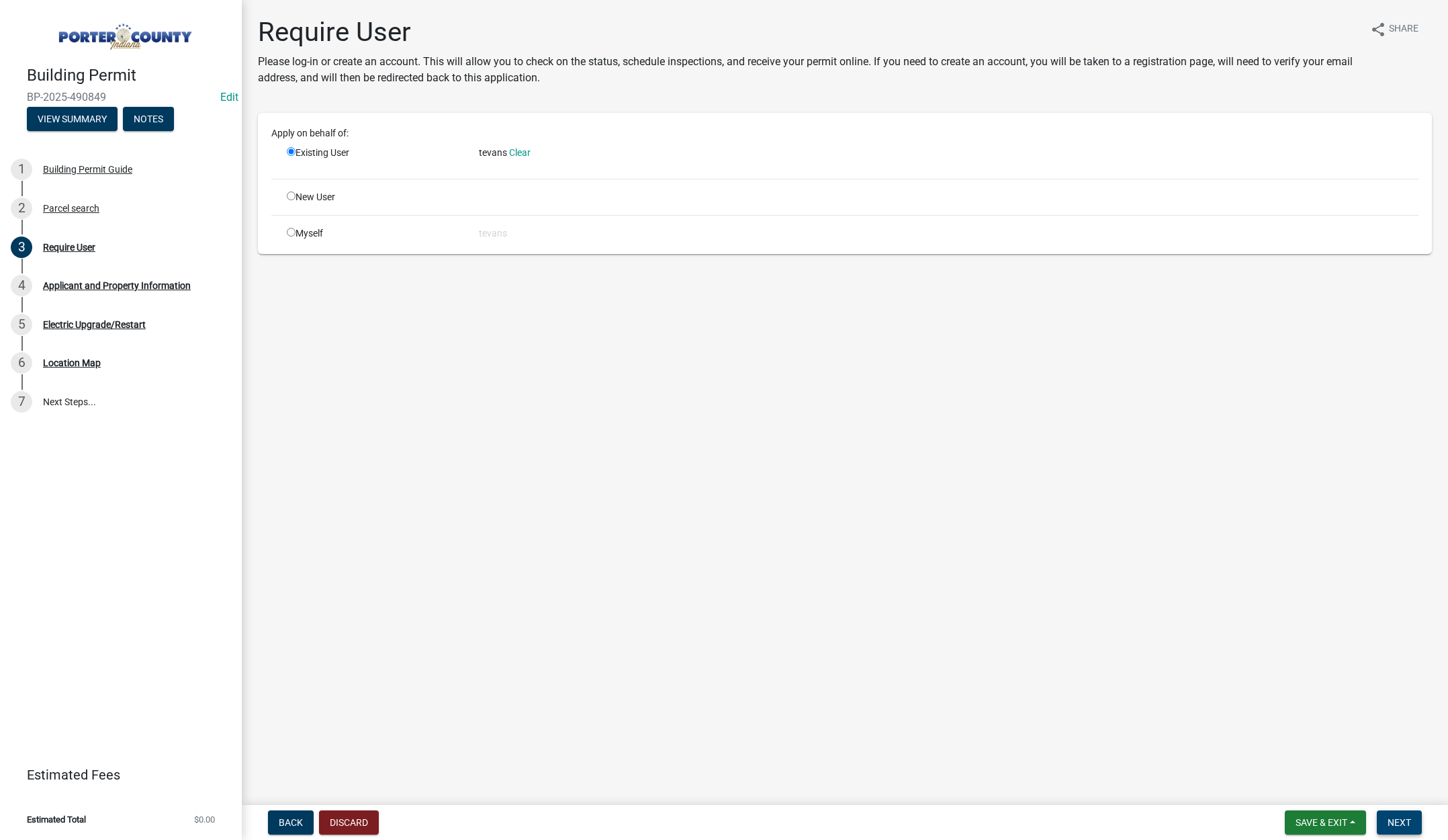
click at [1395, 815] on button "Next" at bounding box center [1399, 822] width 45 height 24
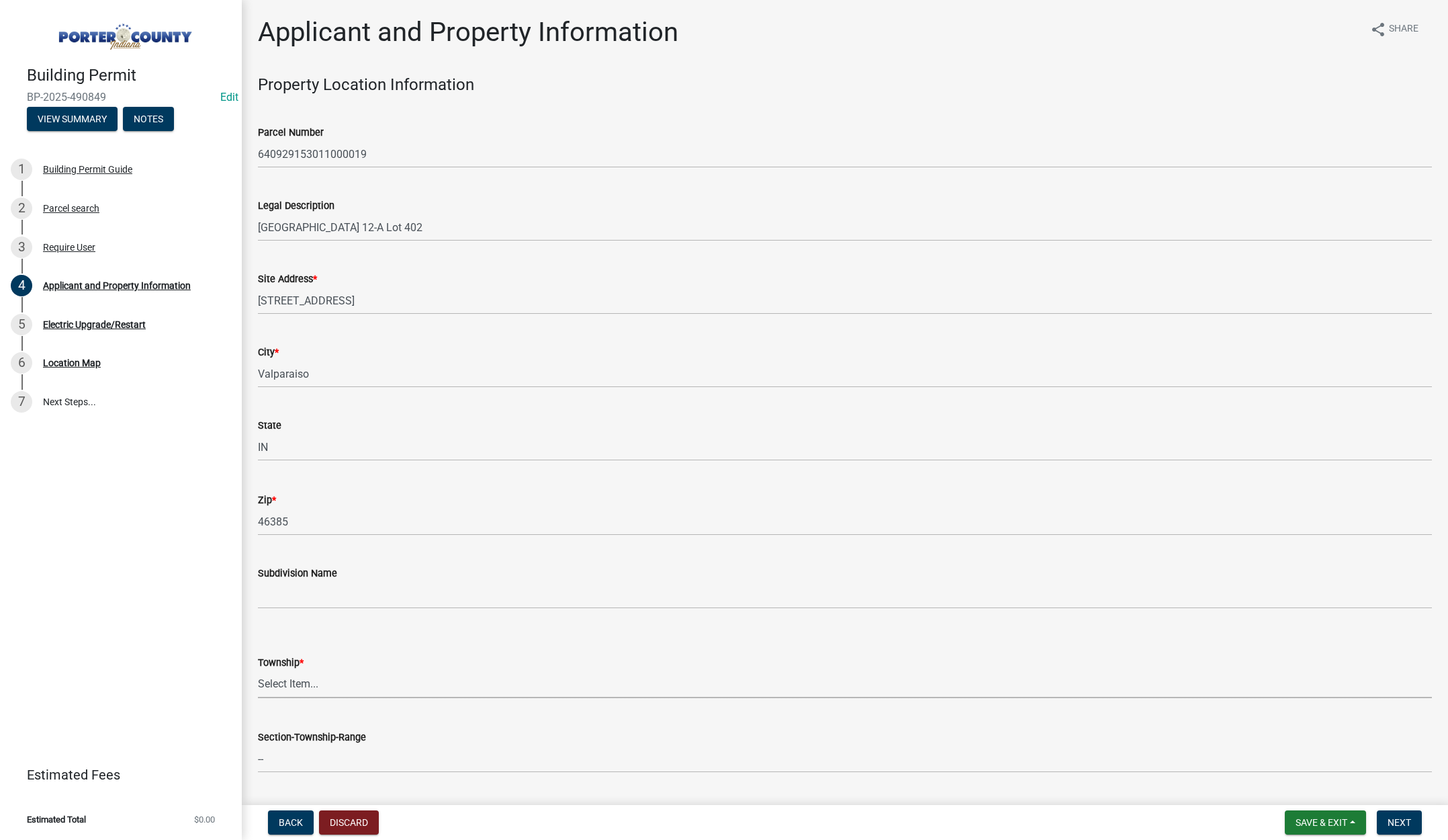
click at [287, 683] on select "Select Item... [PERSON_NAME][GEOGRAPHIC_DATA] [PERSON_NAME][GEOGRAPHIC_DATA] [G…" at bounding box center [845, 684] width 1174 height 27
click at [258, 671] on select "Select Item... [PERSON_NAME][GEOGRAPHIC_DATA] [PERSON_NAME][GEOGRAPHIC_DATA] [G…" at bounding box center [845, 684] width 1174 height 27
select select "4e6cbcac-7d48-4f78-b019-902ed53214cd"
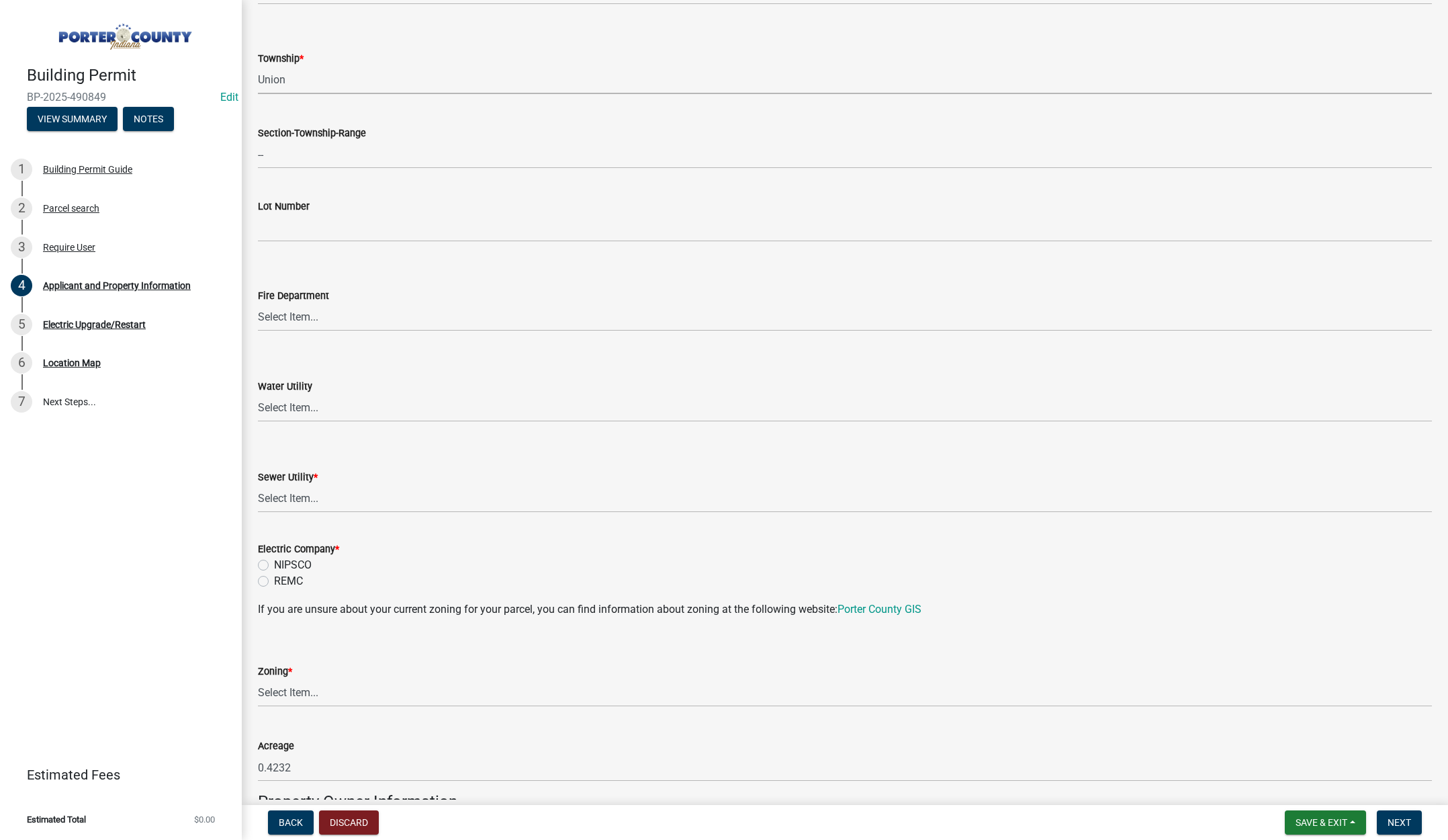
scroll to position [605, 0]
click at [300, 494] on select "Select Item... Aqua [US_STATE] Inc Damon Run Falling Waters Lake Eliza - LEACD …" at bounding box center [845, 498] width 1174 height 27
click at [258, 484] on select "Select Item... Aqua [US_STATE] Inc Damon Run Falling Waters Lake Eliza - LEACD …" at bounding box center [845, 498] width 1174 height 27
select select "b800d0da-e05b-4bfb-9059-90d625c2cfa9"
click at [274, 562] on label "NIPSCO" at bounding box center [293, 564] width 38 height 17
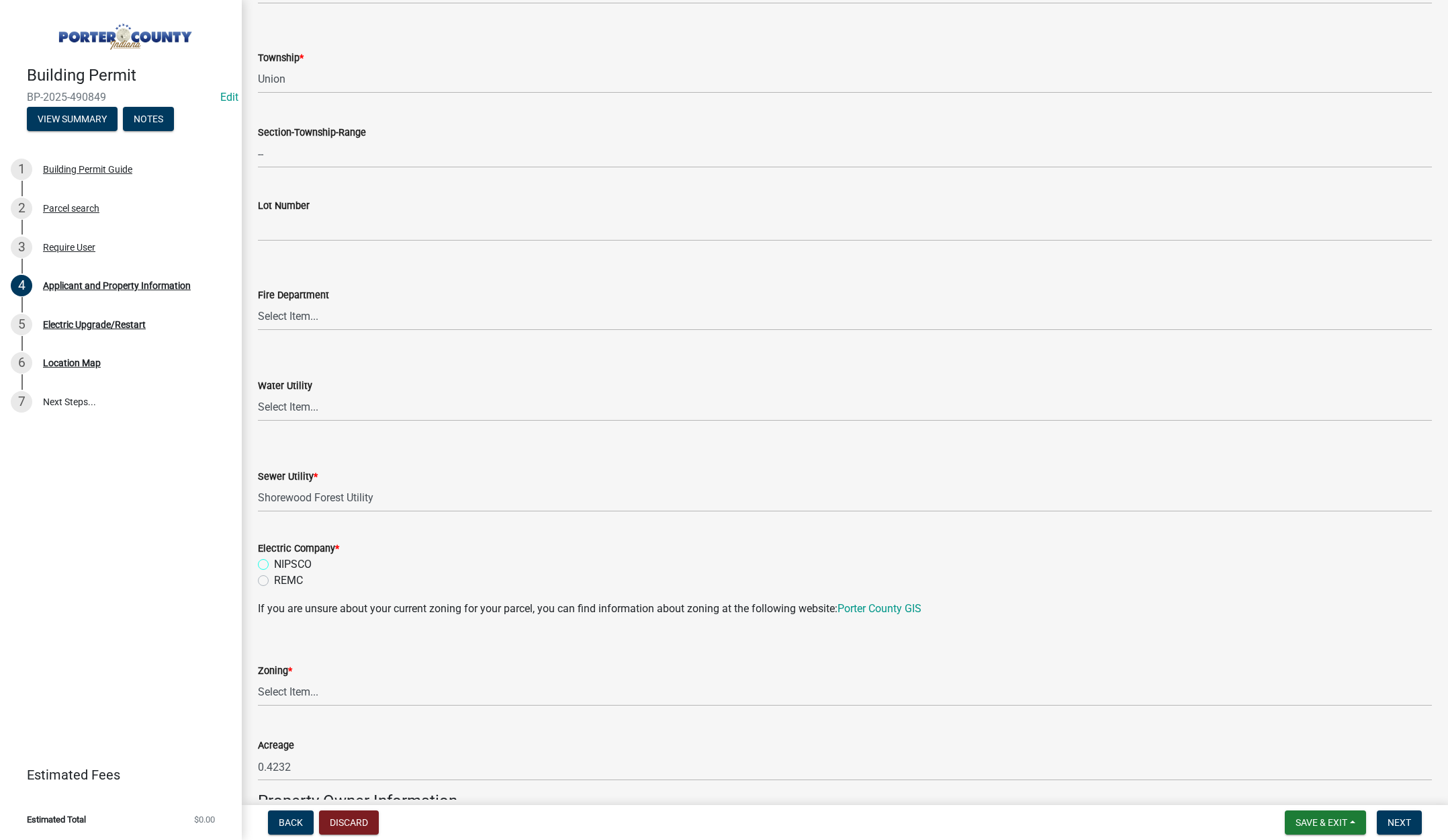
click at [274, 562] on input "NIPSCO" at bounding box center [278, 560] width 9 height 9
radio input "true"
click at [287, 691] on select "Select Item... A1 A2 CH CM CN I1 I2 I3 IN MP OT P1 P2 PUD R1 R2 R3 R4 RL RR" at bounding box center [845, 691] width 1174 height 27
click at [258, 678] on select "Select Item... A1 A2 CH CM CN I1 I2 I3 IN MP OT P1 P2 PUD R1 R2 R3 R4 RL RR" at bounding box center [845, 691] width 1174 height 27
select select "e2d1b1d7-ccc9-456b-9e96-e16306515997"
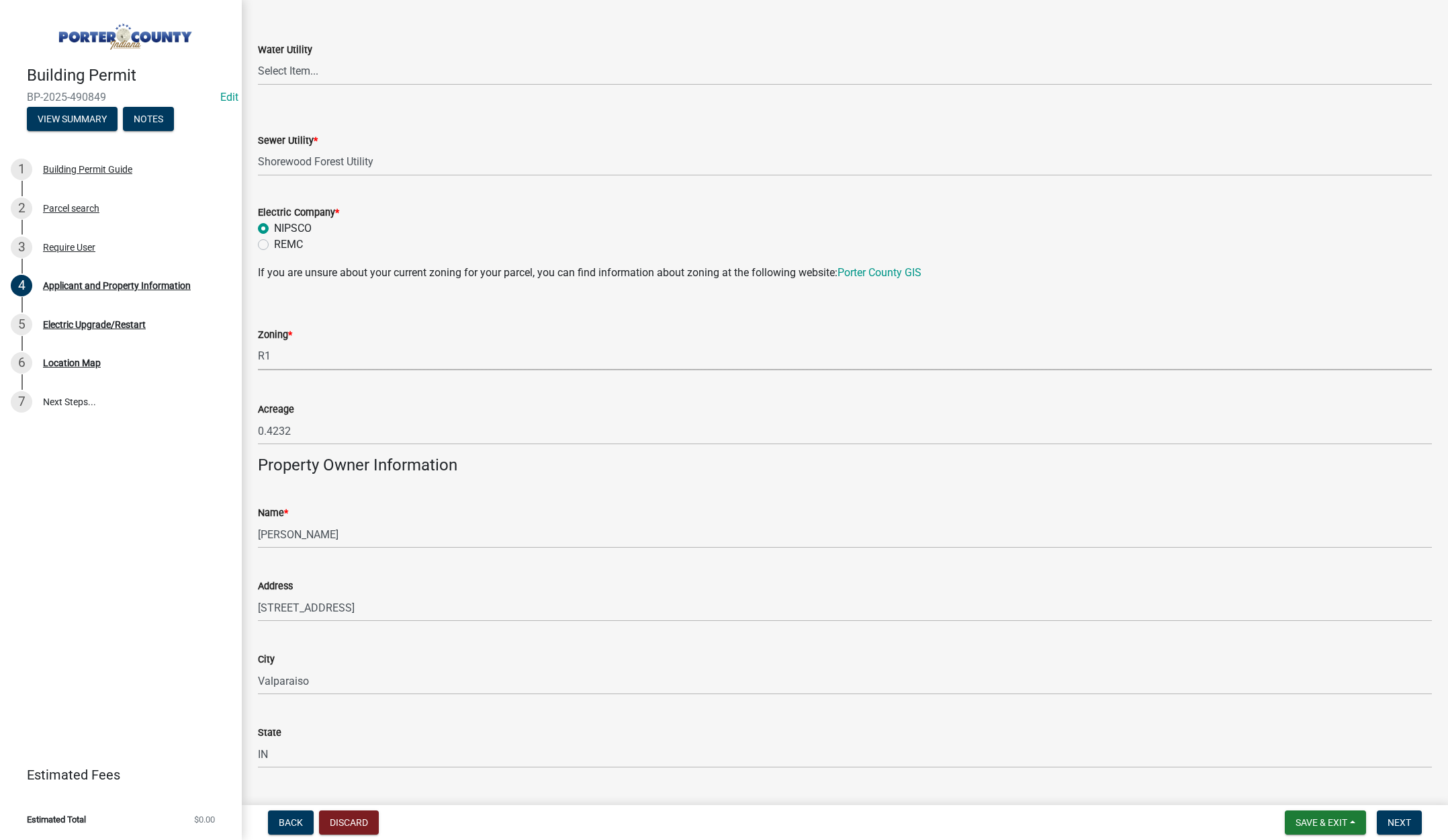
scroll to position [1277, 0]
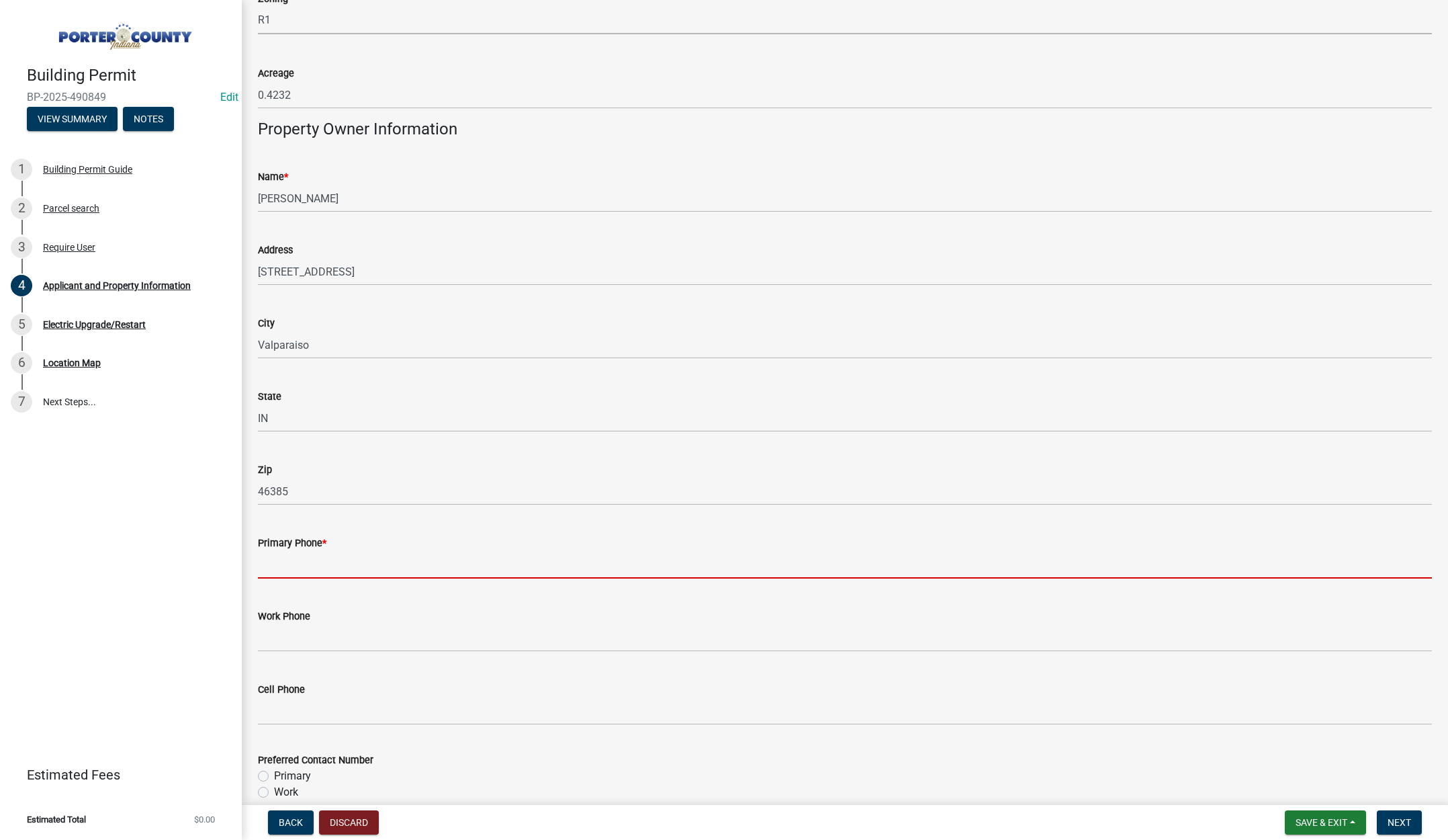
click at [331, 566] on input "Primary Phone *" at bounding box center [845, 564] width 1174 height 27
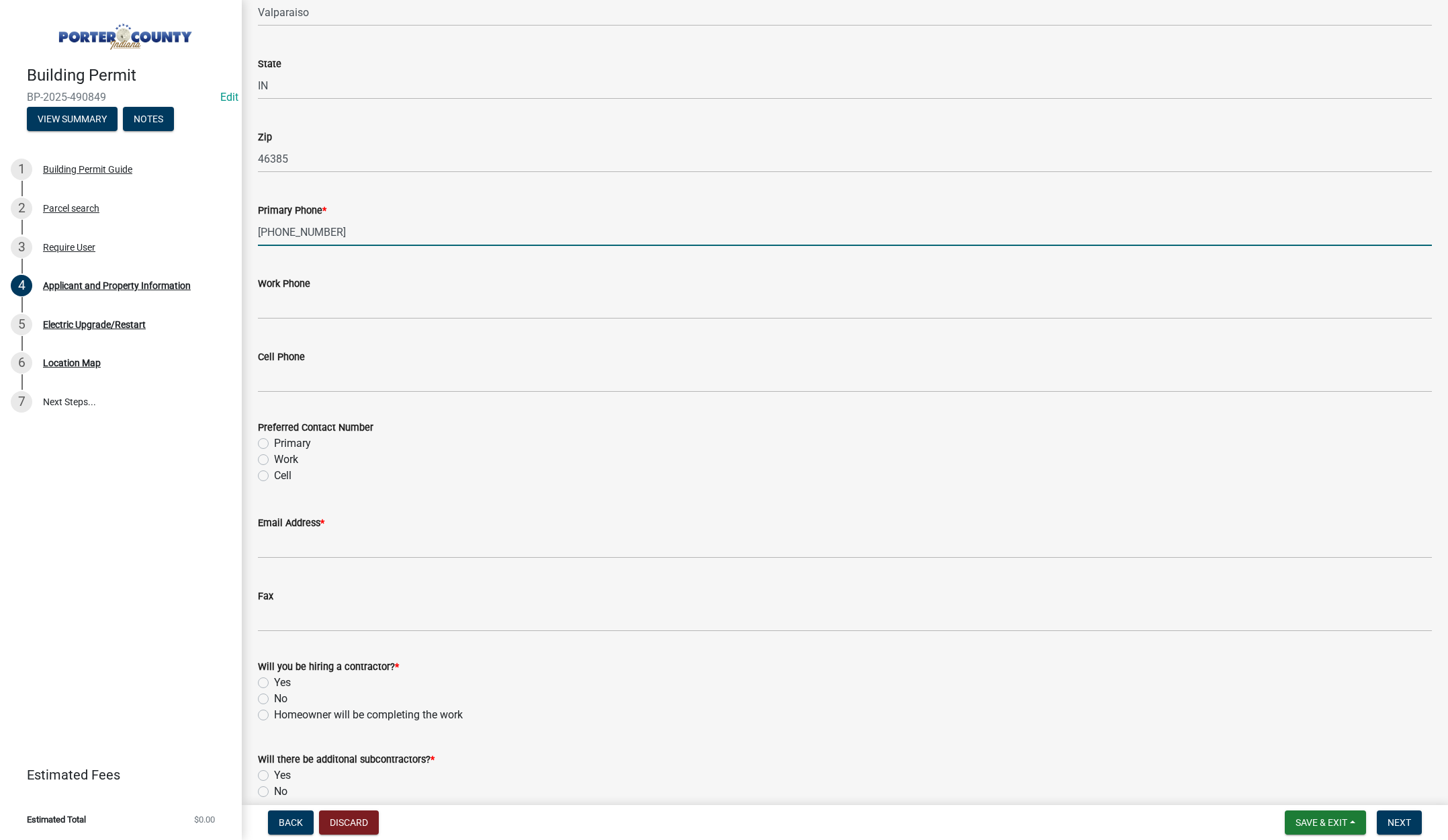
scroll to position [1612, 0]
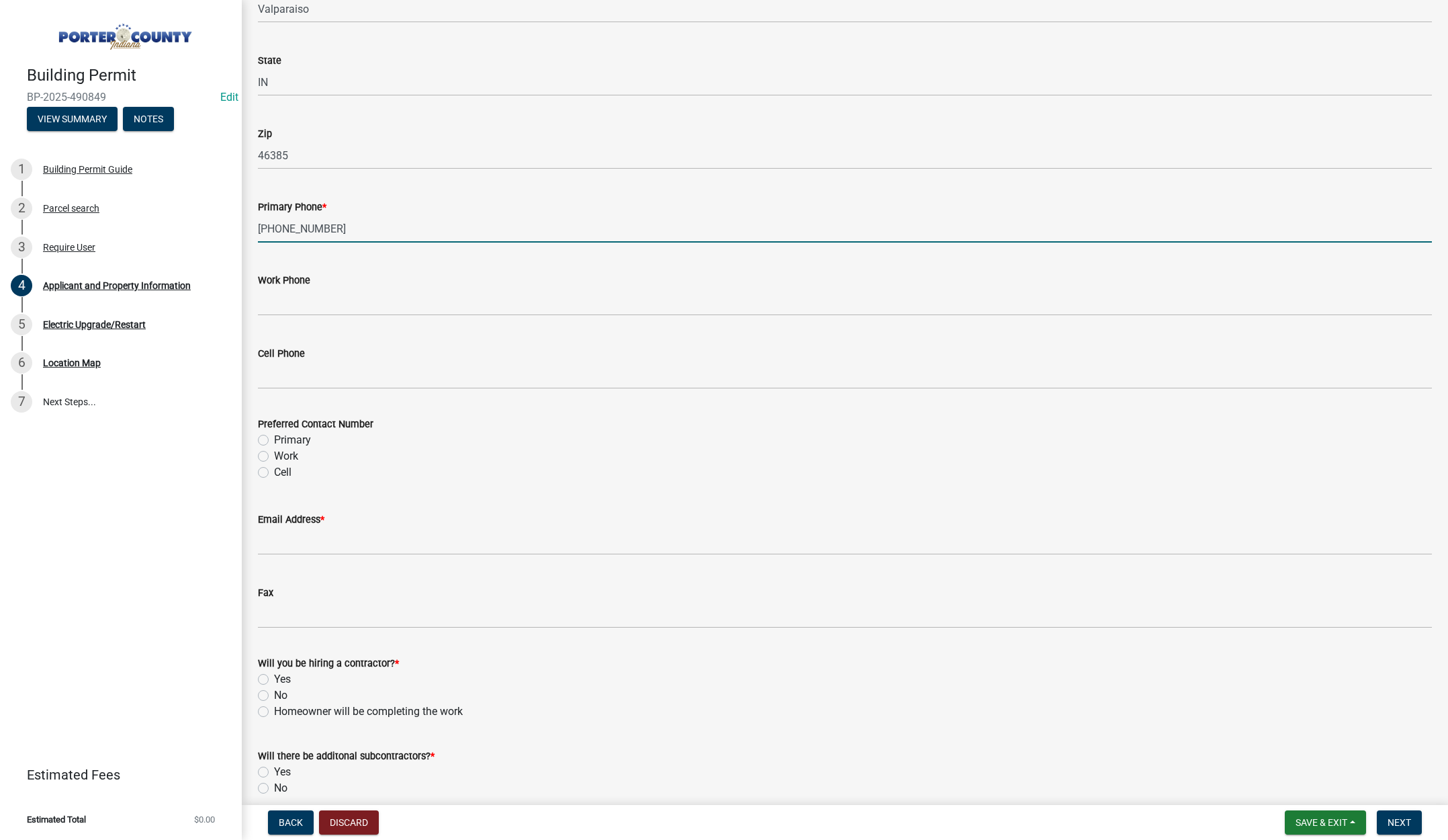
type input "224-342-4825"
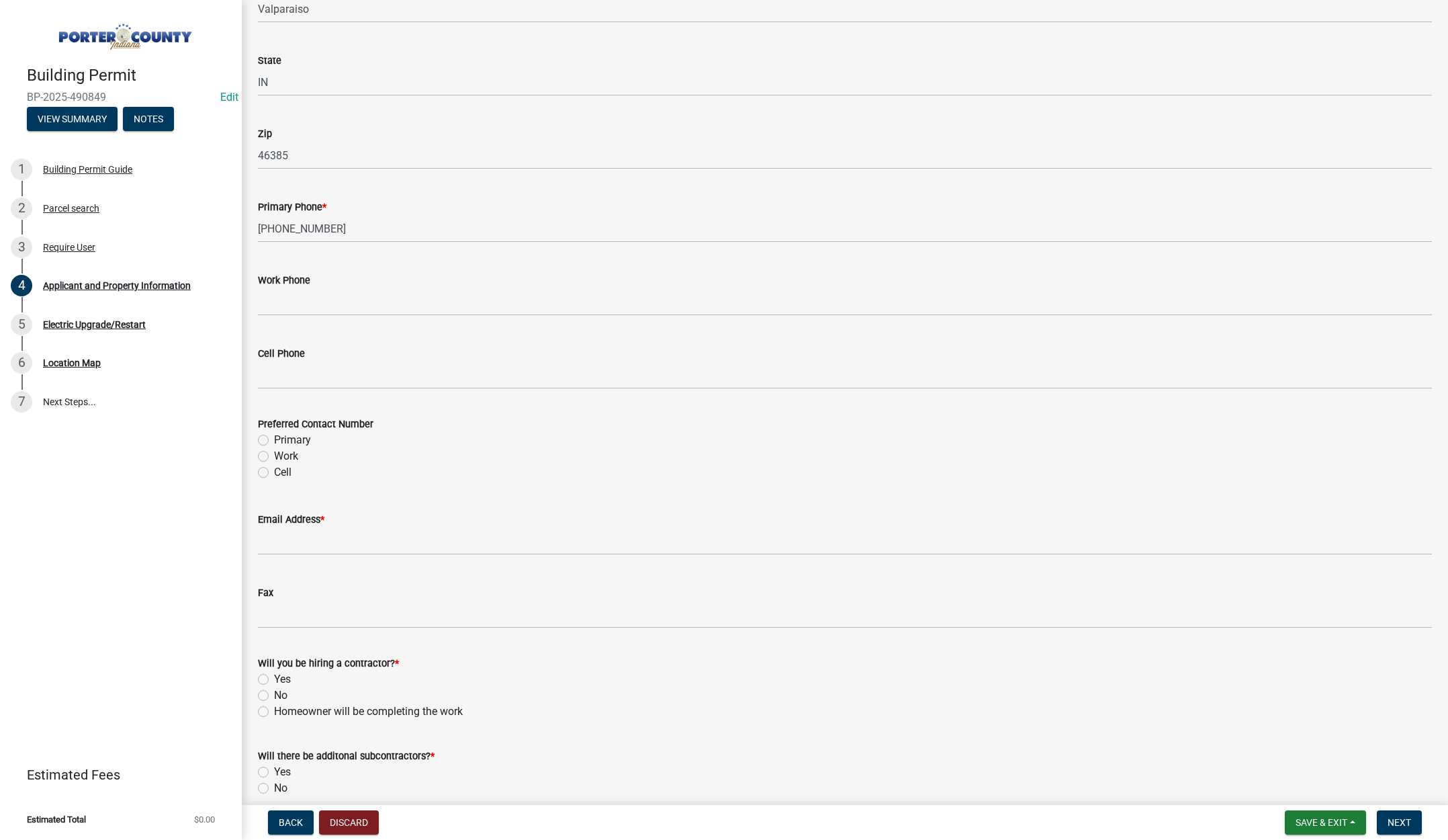
click at [274, 438] on label "Primary" at bounding box center [292, 441] width 37 height 17
click at [274, 438] on input "Primary" at bounding box center [278, 437] width 9 height 9
radio input "true"
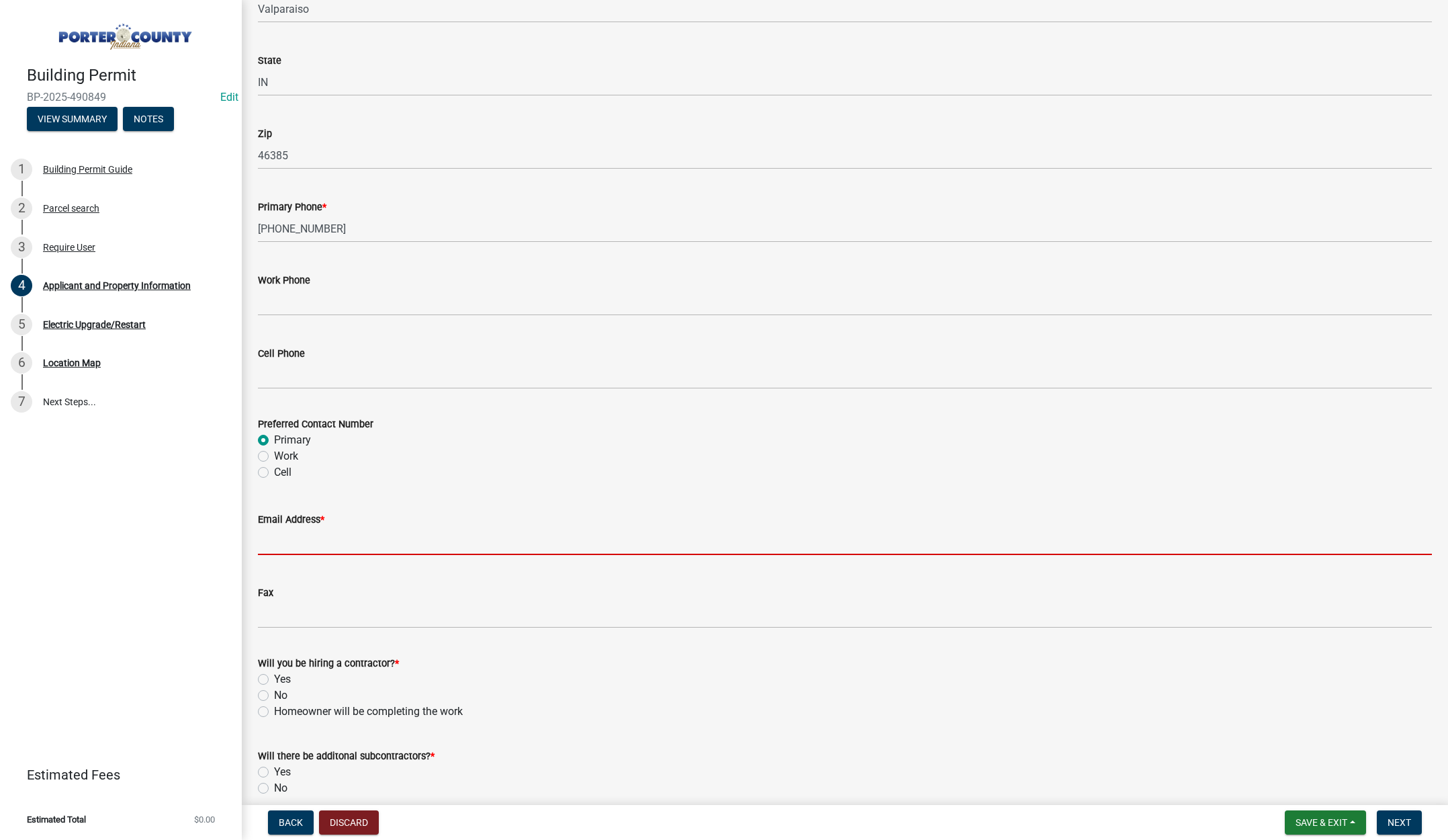
click at [284, 545] on input "Email Address *" at bounding box center [845, 540] width 1174 height 27
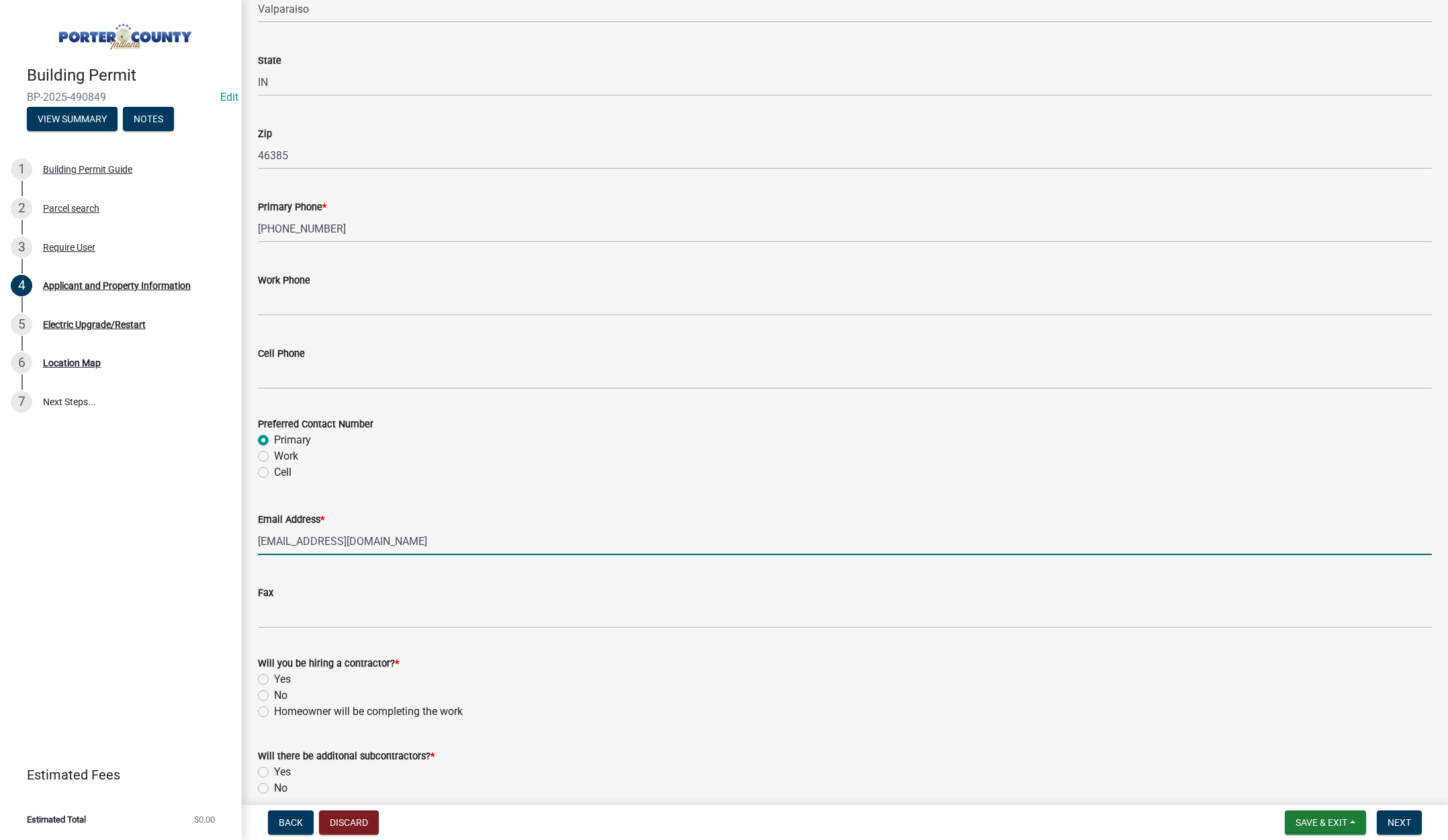
type input "info@electricmik.com"
click at [274, 678] on label "Yes" at bounding box center [282, 679] width 17 height 17
click at [274, 678] on input "Yes" at bounding box center [278, 675] width 9 height 9
radio input "true"
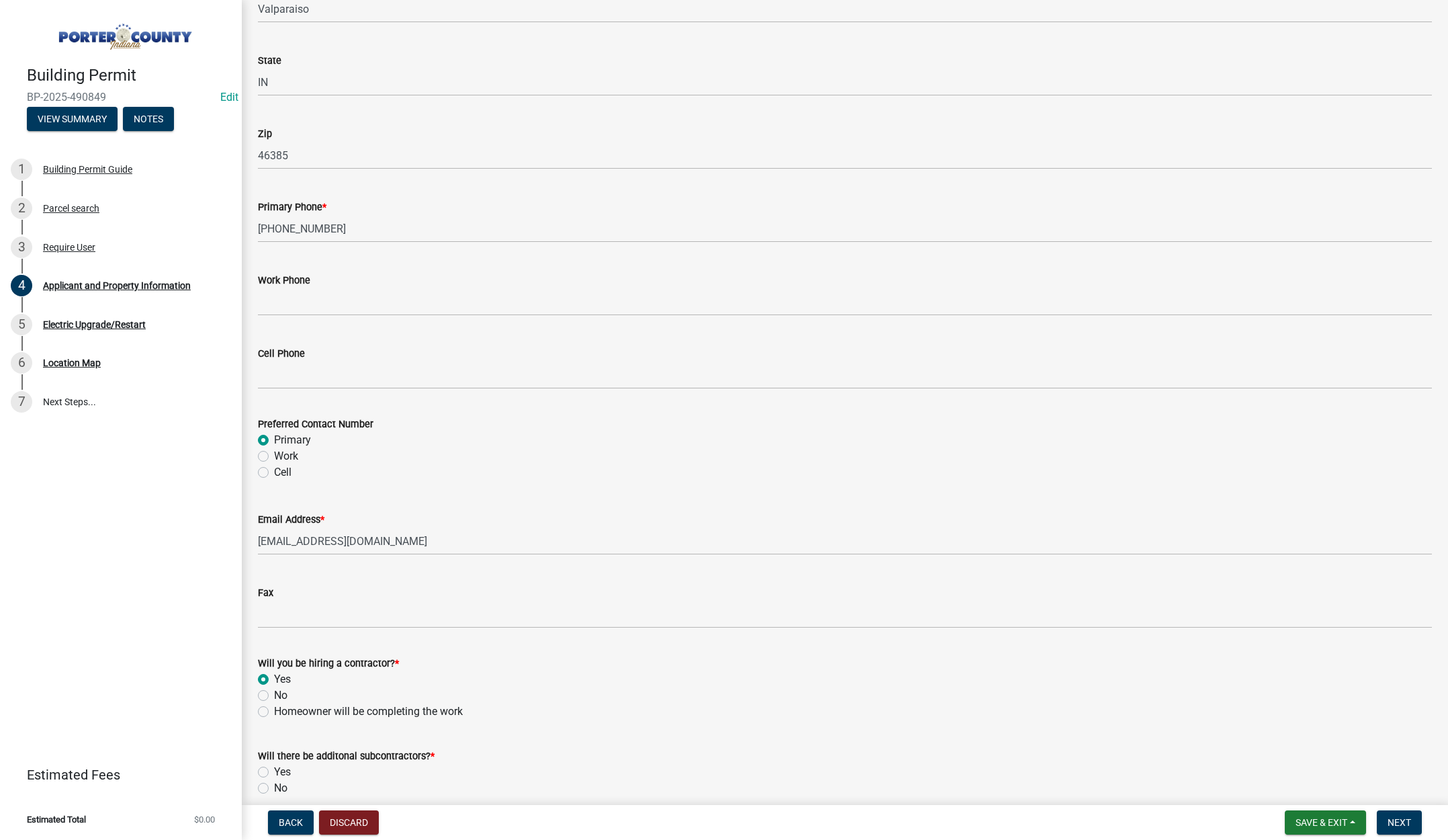
drag, startPoint x: 261, startPoint y: 787, endPoint x: 281, endPoint y: 781, distance: 20.9
click at [274, 787] on label "No" at bounding box center [281, 788] width 13 height 17
click at [274, 787] on input "No" at bounding box center [278, 784] width 9 height 9
radio input "true"
click at [1394, 819] on span "Next" at bounding box center [1399, 822] width 23 height 11
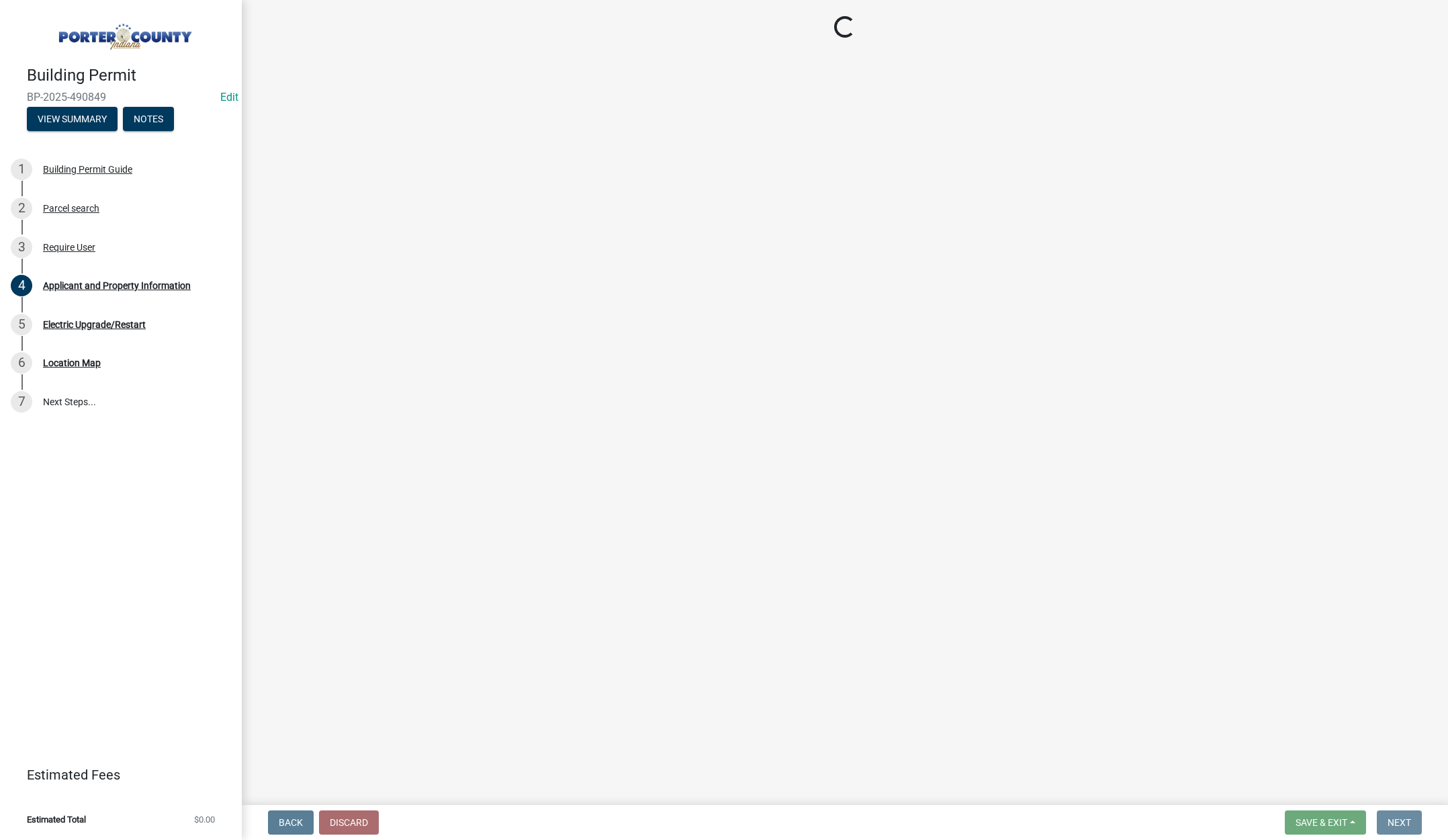
scroll to position [0, 0]
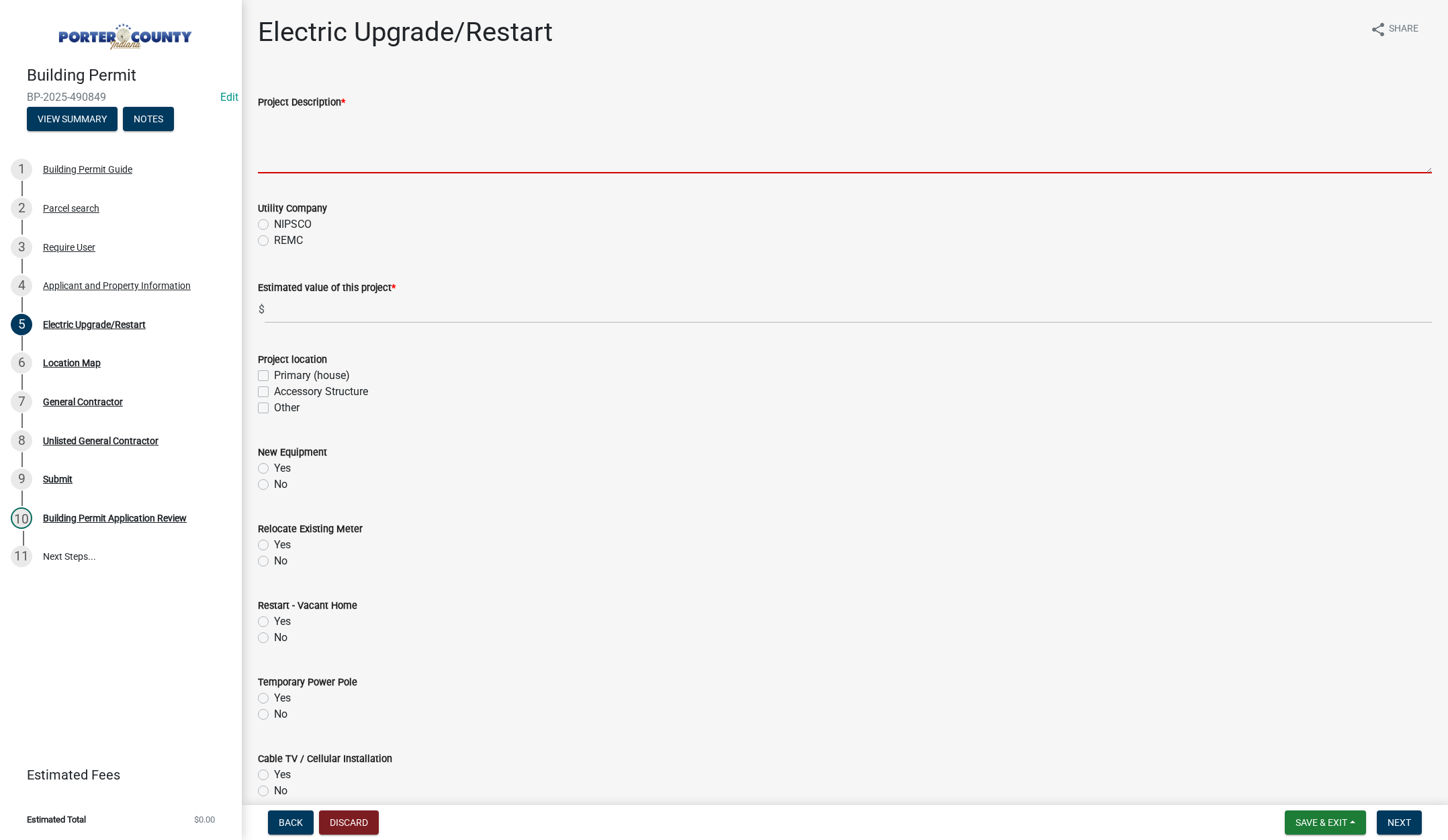
click at [399, 144] on textarea "Project Description *" at bounding box center [845, 142] width 1174 height 64
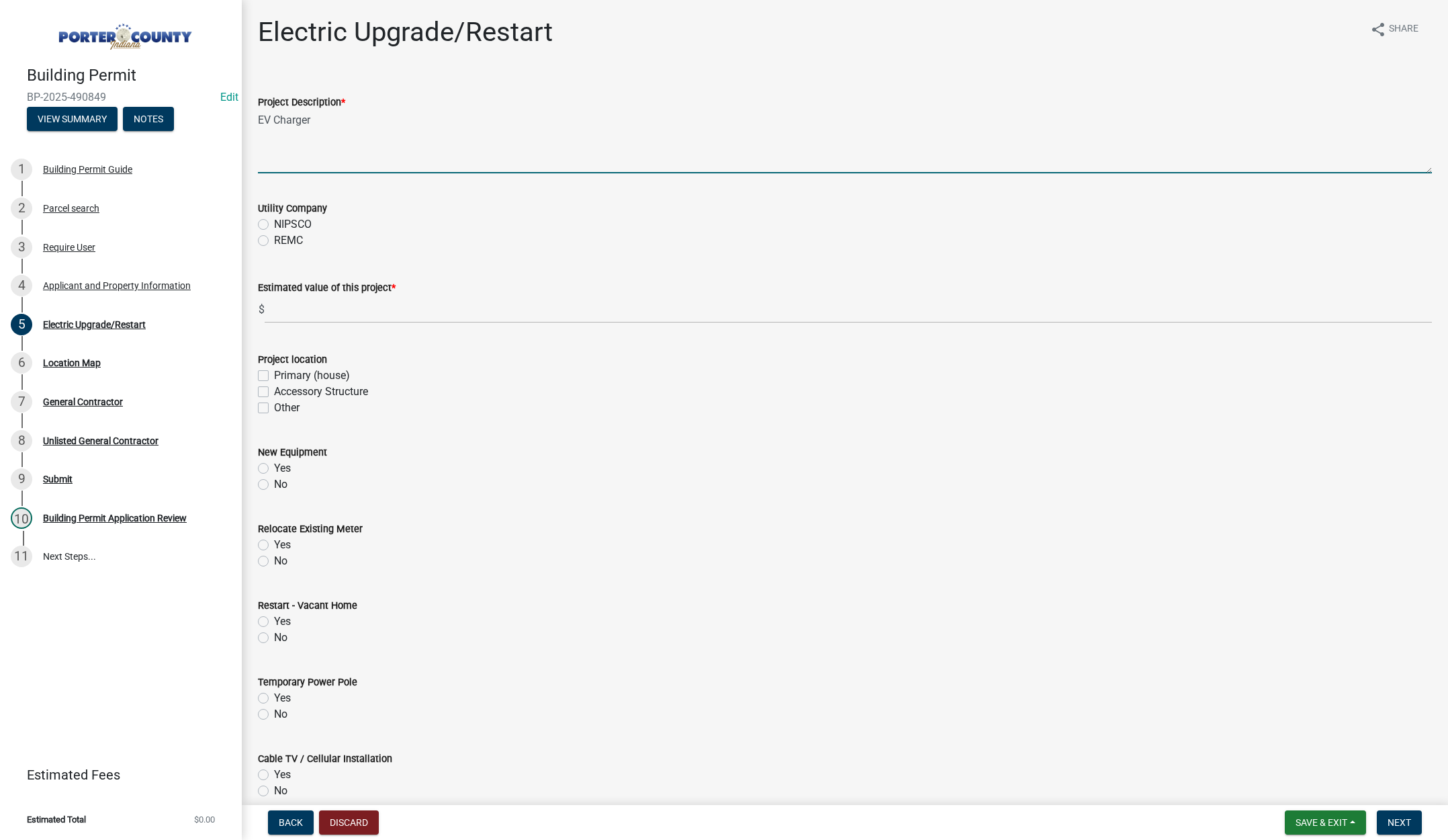
type textarea "EV Charger"
drag, startPoint x: 266, startPoint y: 222, endPoint x: 269, endPoint y: 247, distance: 25.2
click at [274, 222] on label "NIPSCO" at bounding box center [293, 224] width 38 height 17
click at [274, 222] on input "NIPSCO" at bounding box center [278, 220] width 9 height 9
radio input "true"
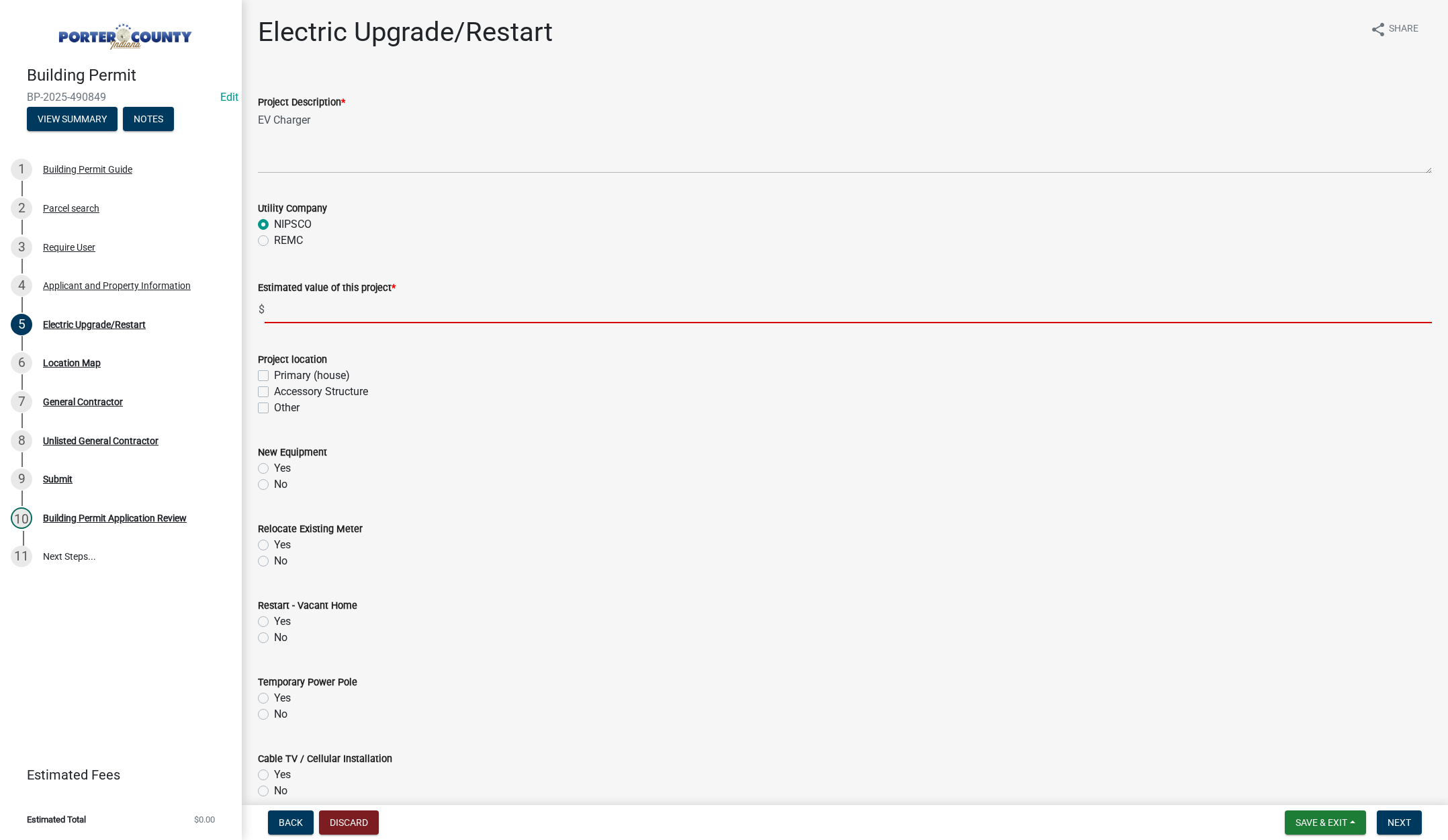
click at [285, 311] on input "text" at bounding box center [848, 309] width 1167 height 27
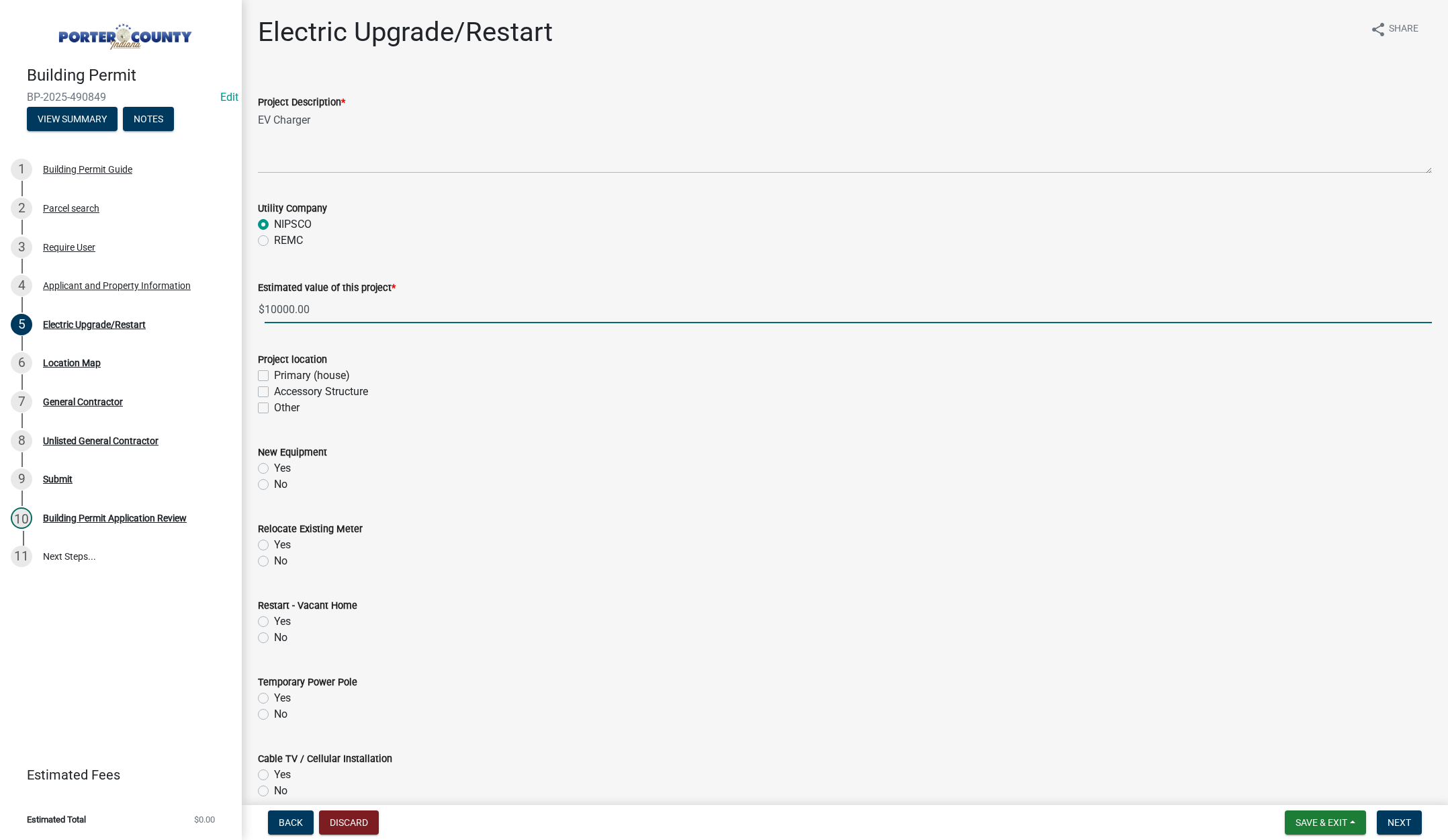
type input "10000"
click at [274, 376] on label "Primary (house)" at bounding box center [312, 375] width 76 height 17
click at [274, 376] on input "Primary (house)" at bounding box center [278, 371] width 9 height 9
checkbox input "true"
checkbox input "false"
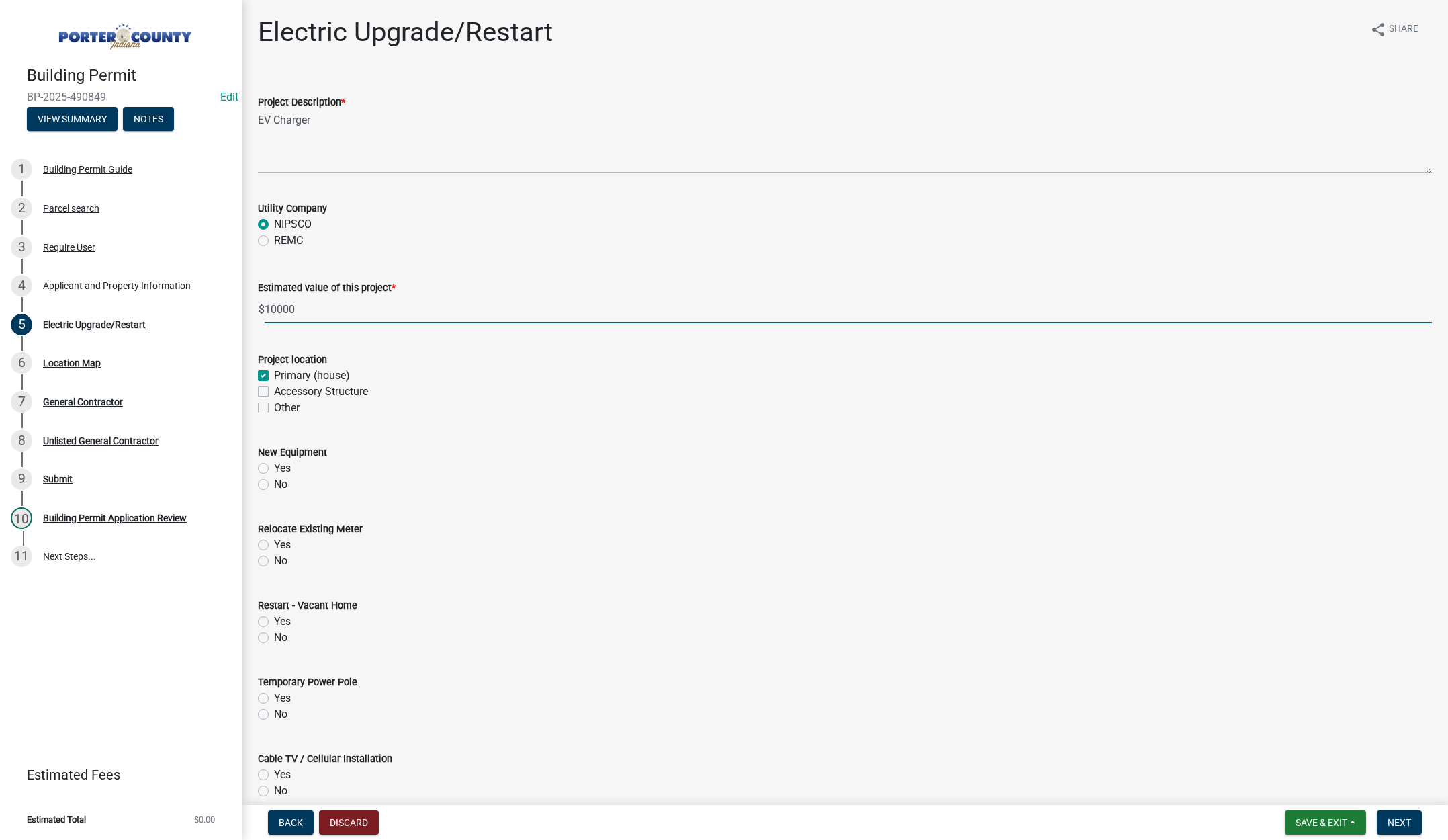
checkbox input "false"
click at [274, 466] on label "Yes" at bounding box center [282, 469] width 17 height 17
click at [274, 466] on input "Yes" at bounding box center [278, 465] width 9 height 9
radio input "true"
click at [274, 559] on label "No" at bounding box center [281, 561] width 13 height 17
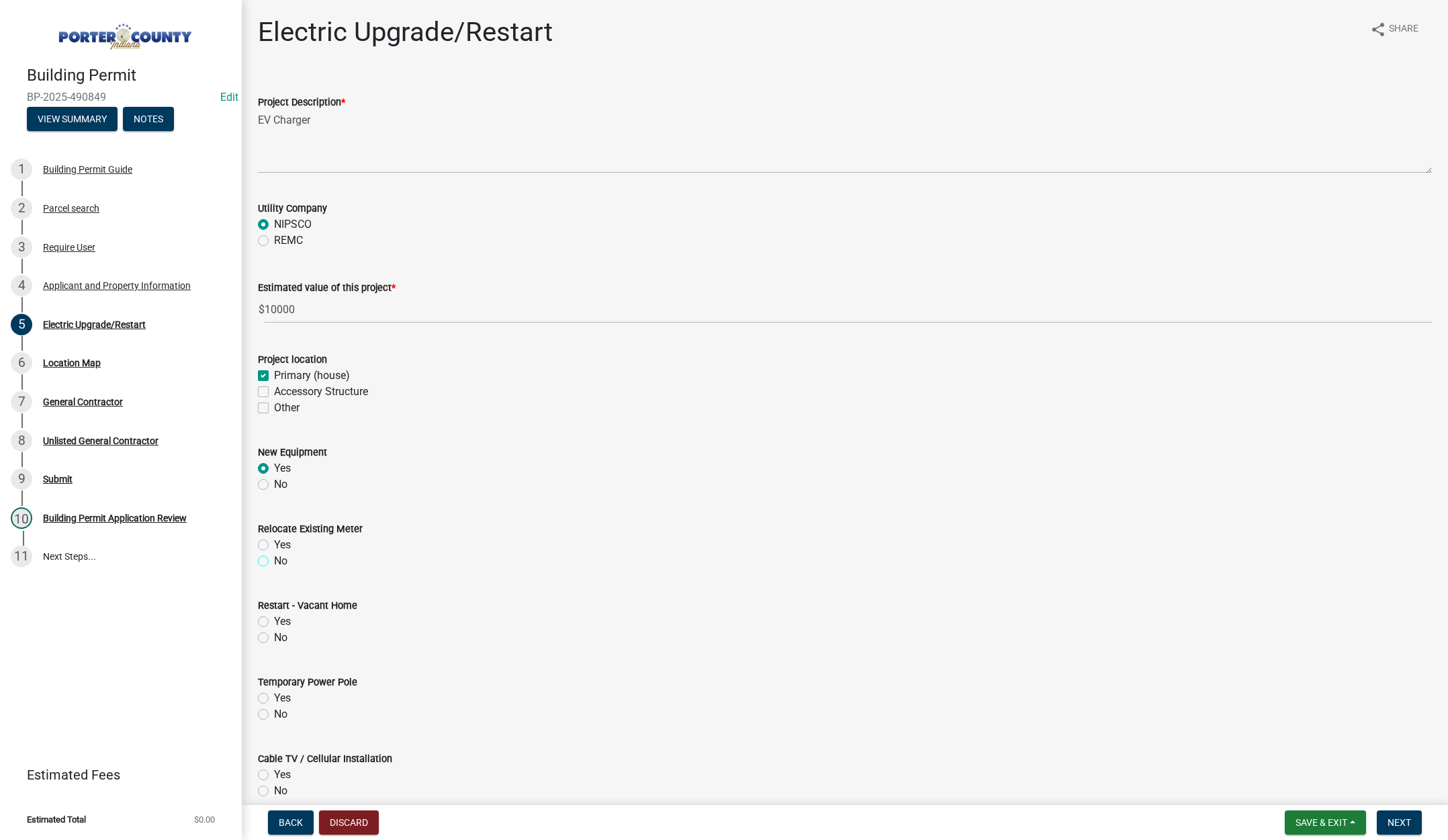
click at [274, 559] on input "No" at bounding box center [278, 557] width 9 height 9
radio input "true"
click at [274, 637] on label "No" at bounding box center [281, 638] width 13 height 17
click at [274, 637] on input "No" at bounding box center [278, 634] width 9 height 9
radio input "true"
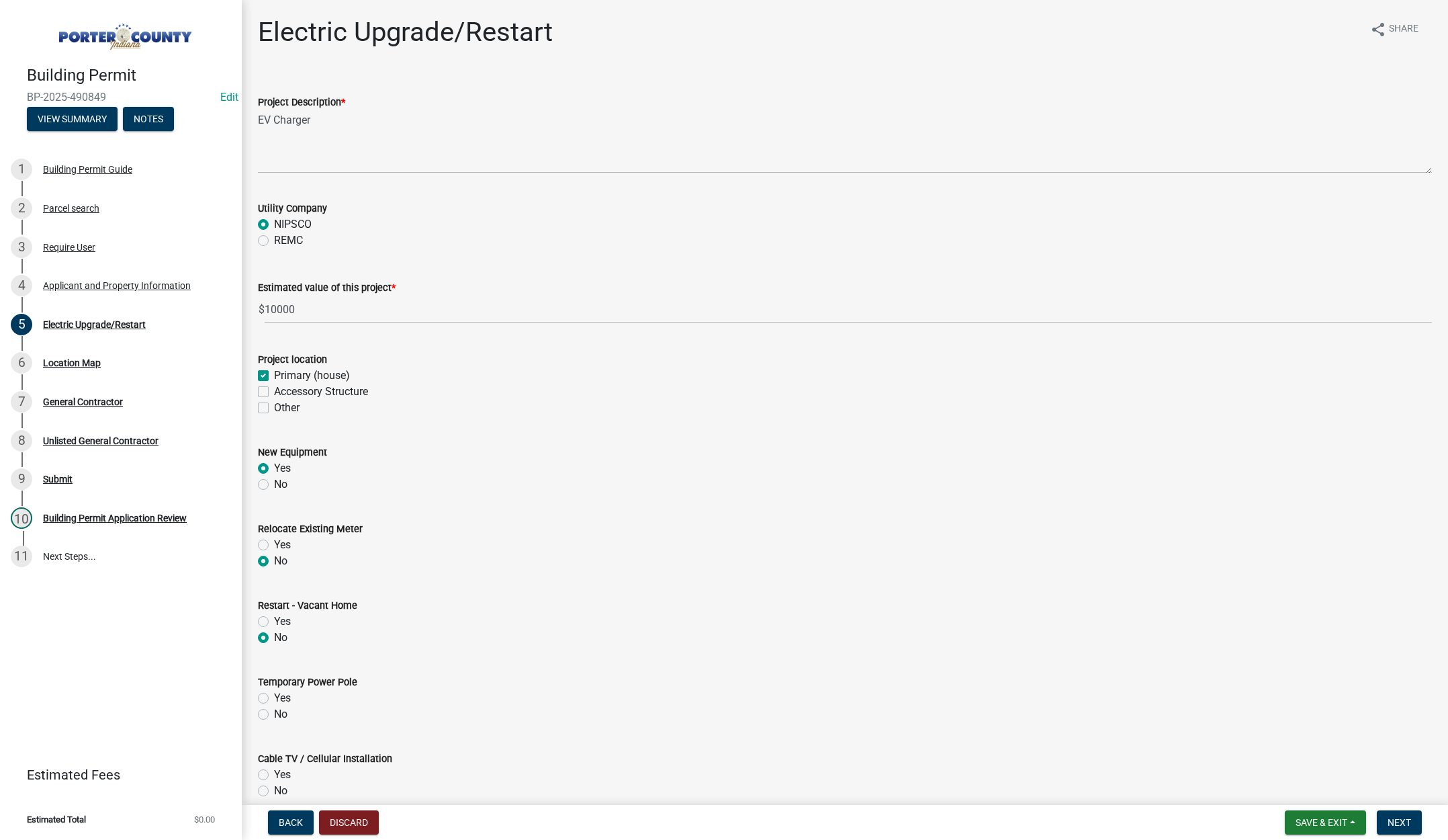
click at [274, 715] on label "No" at bounding box center [281, 715] width 13 height 17
click at [274, 715] on input "No" at bounding box center [278, 710] width 9 height 9
radio input "true"
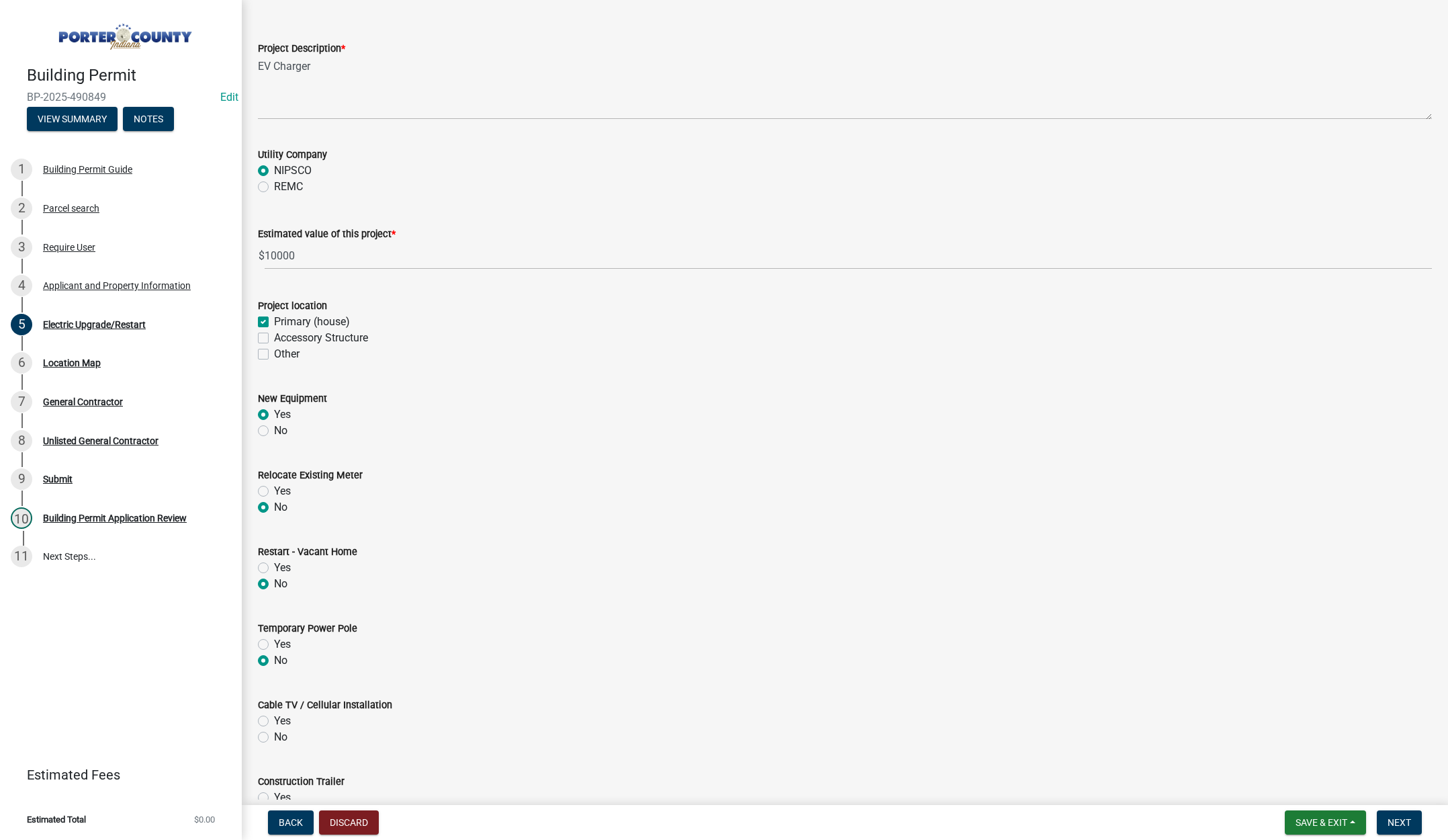
scroll to position [269, 0]
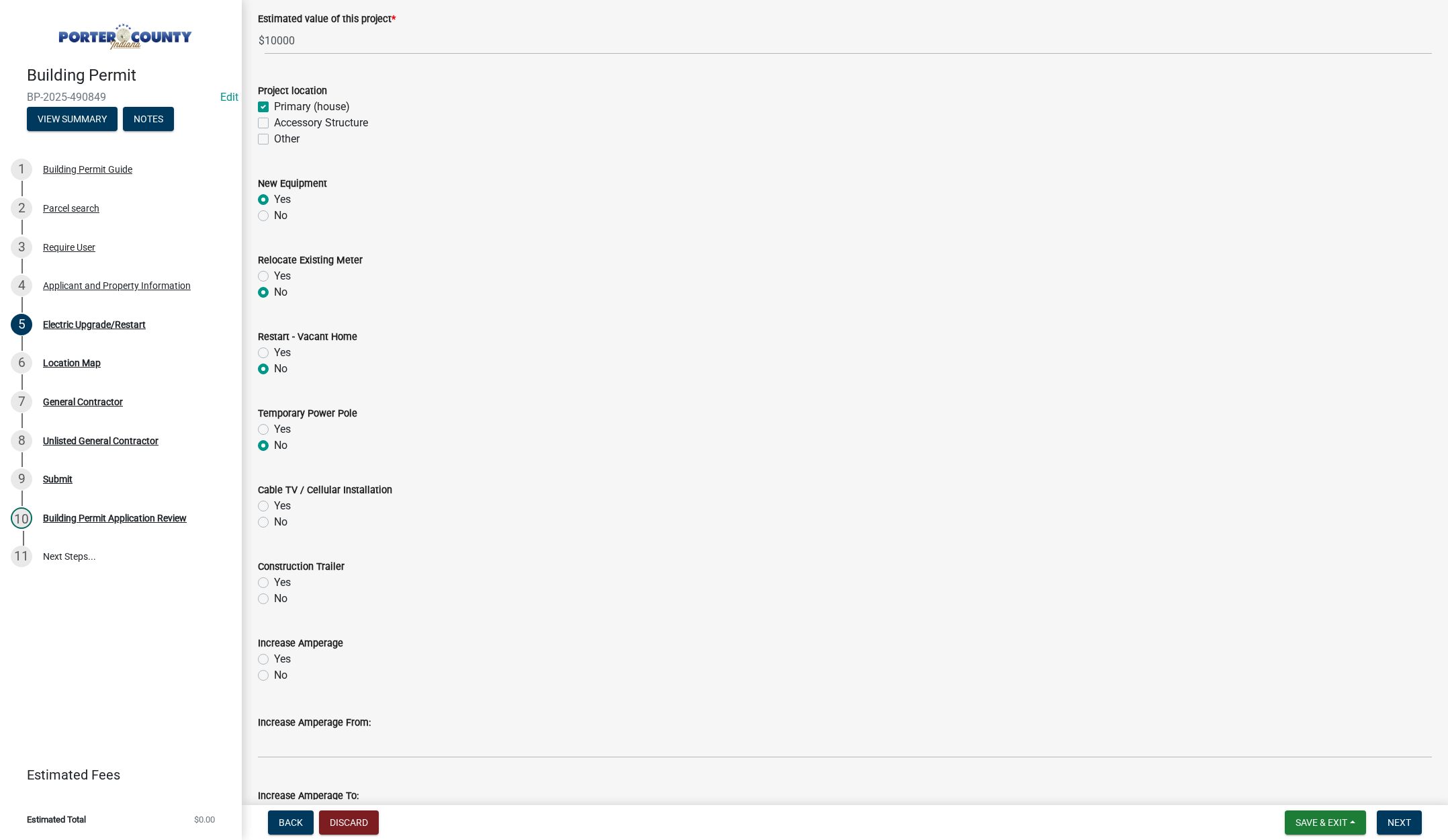
click at [274, 522] on label "No" at bounding box center [281, 522] width 13 height 17
click at [274, 522] on input "No" at bounding box center [278, 518] width 9 height 9
radio input "true"
drag, startPoint x: 263, startPoint y: 598, endPoint x: 257, endPoint y: 658, distance: 60.3
click at [274, 598] on label "No" at bounding box center [281, 599] width 13 height 17
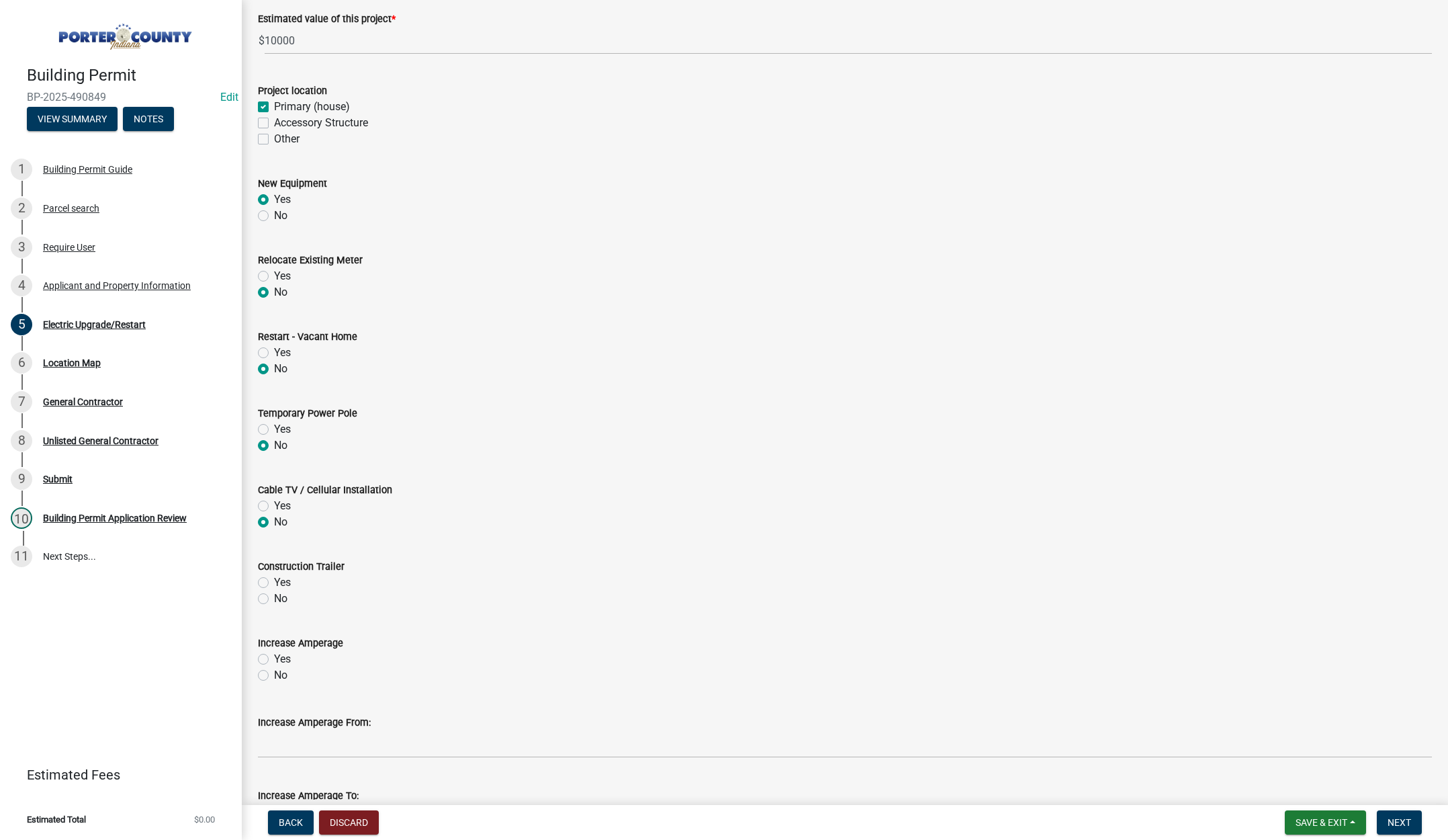
click at [274, 598] on input "No" at bounding box center [278, 595] width 9 height 9
radio input "true"
click at [274, 673] on label "No" at bounding box center [281, 676] width 13 height 17
click at [274, 673] on input "No" at bounding box center [278, 672] width 9 height 9
radio input "true"
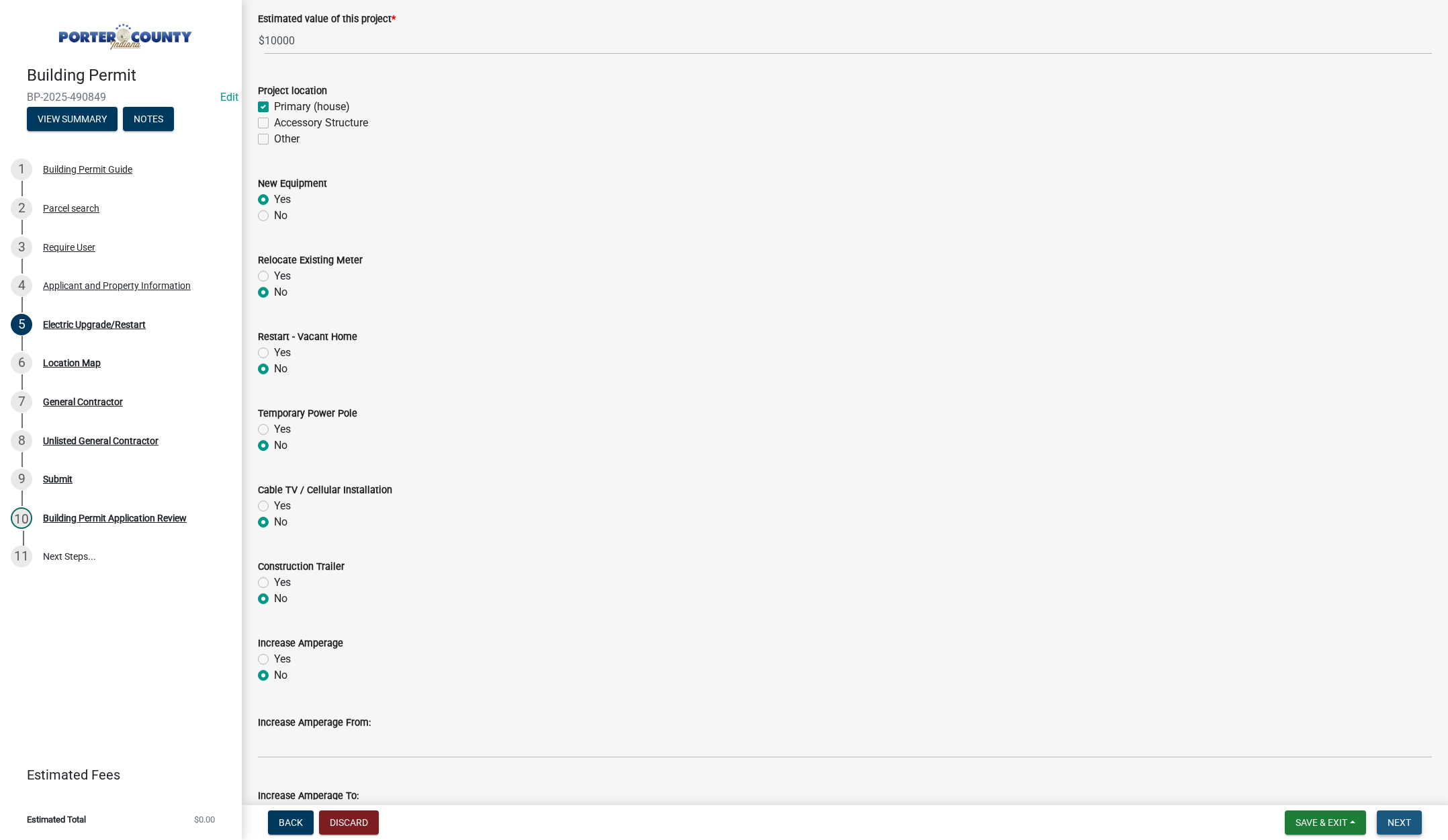
click at [1398, 819] on span "Next" at bounding box center [1399, 822] width 23 height 11
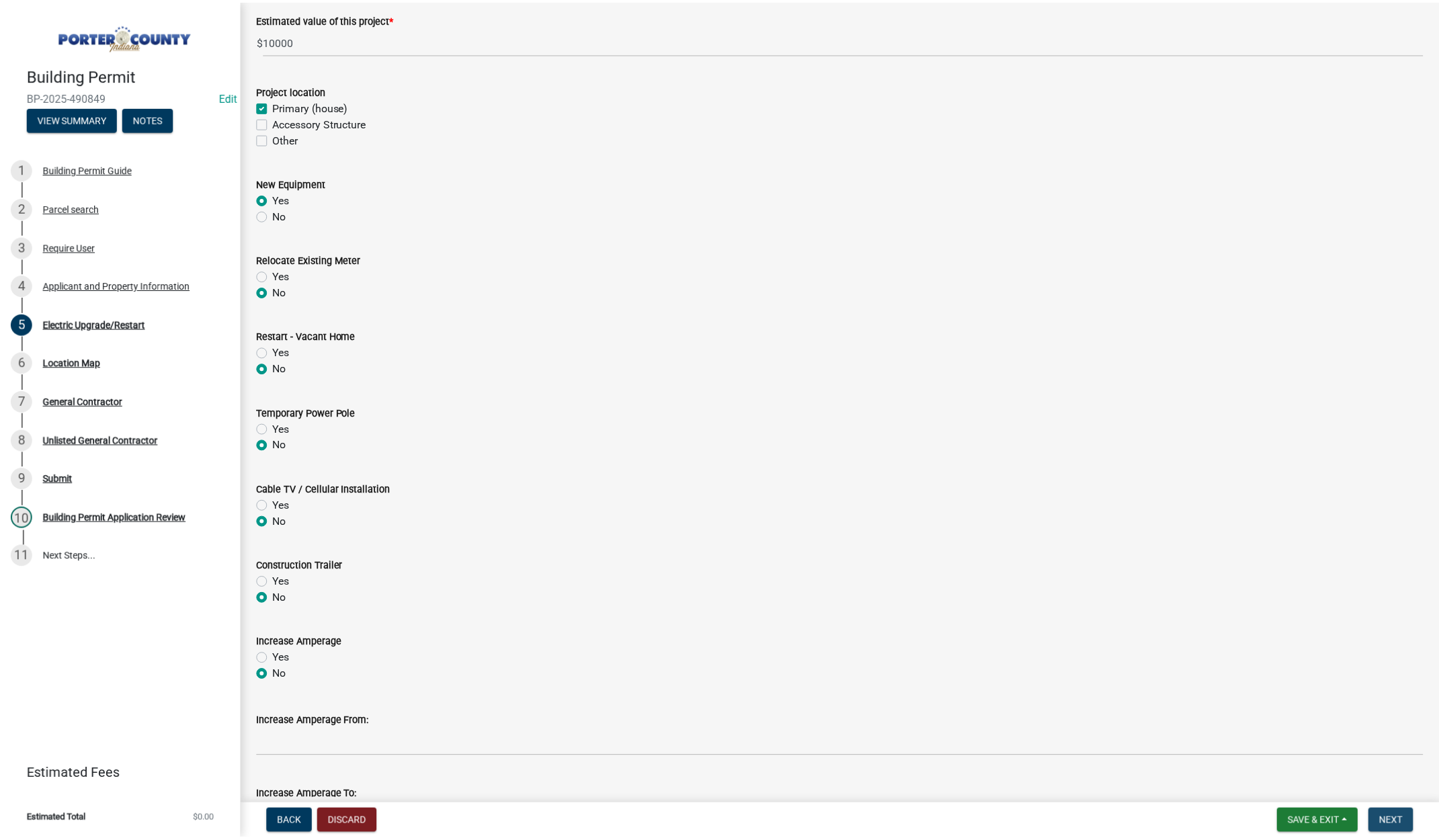
scroll to position [0, 0]
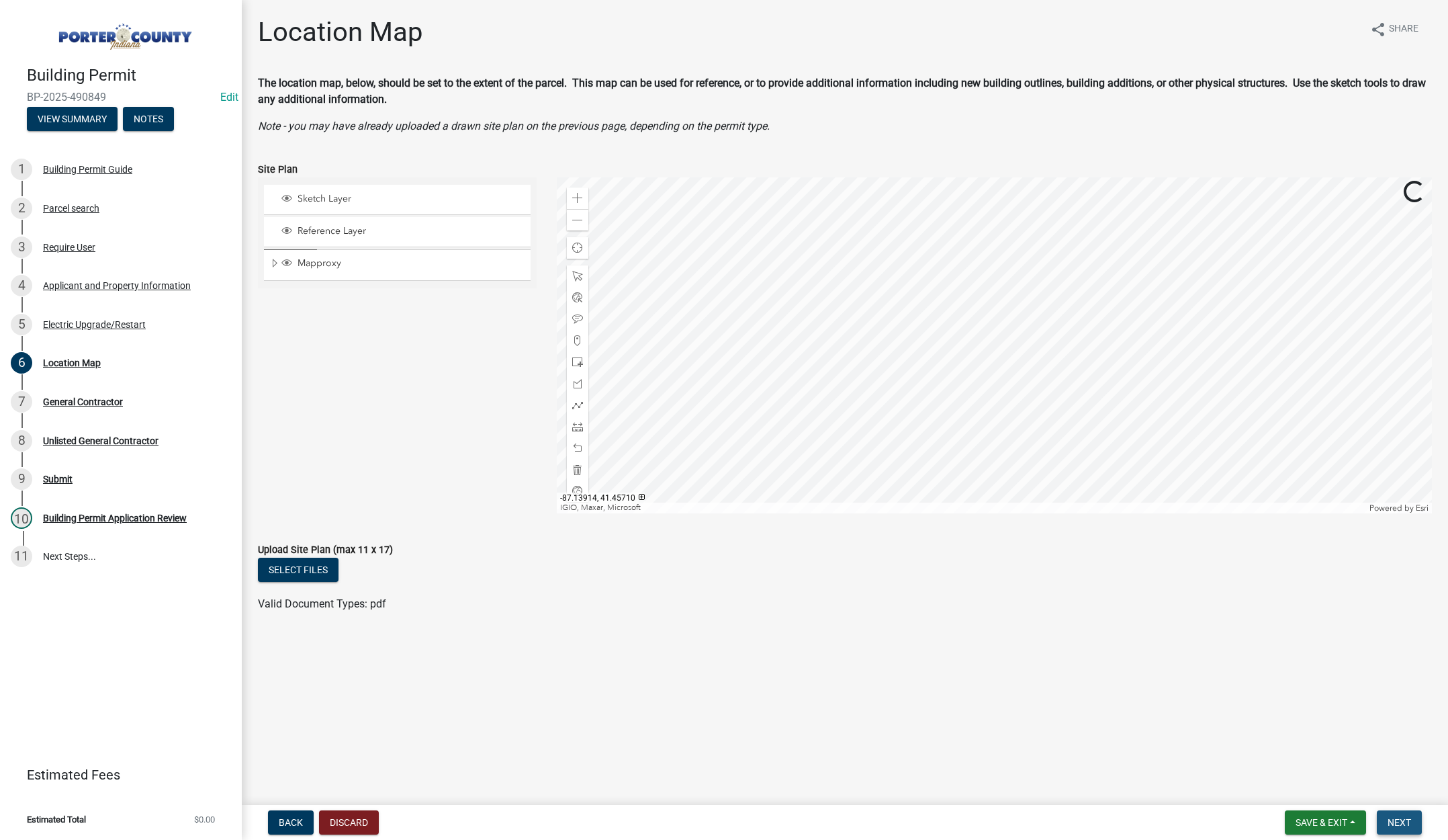
click at [1413, 819] on button "Next" at bounding box center [1399, 822] width 45 height 24
click at [1405, 821] on span "Next" at bounding box center [1399, 822] width 23 height 11
click at [1397, 813] on button "Next" at bounding box center [1399, 822] width 45 height 24
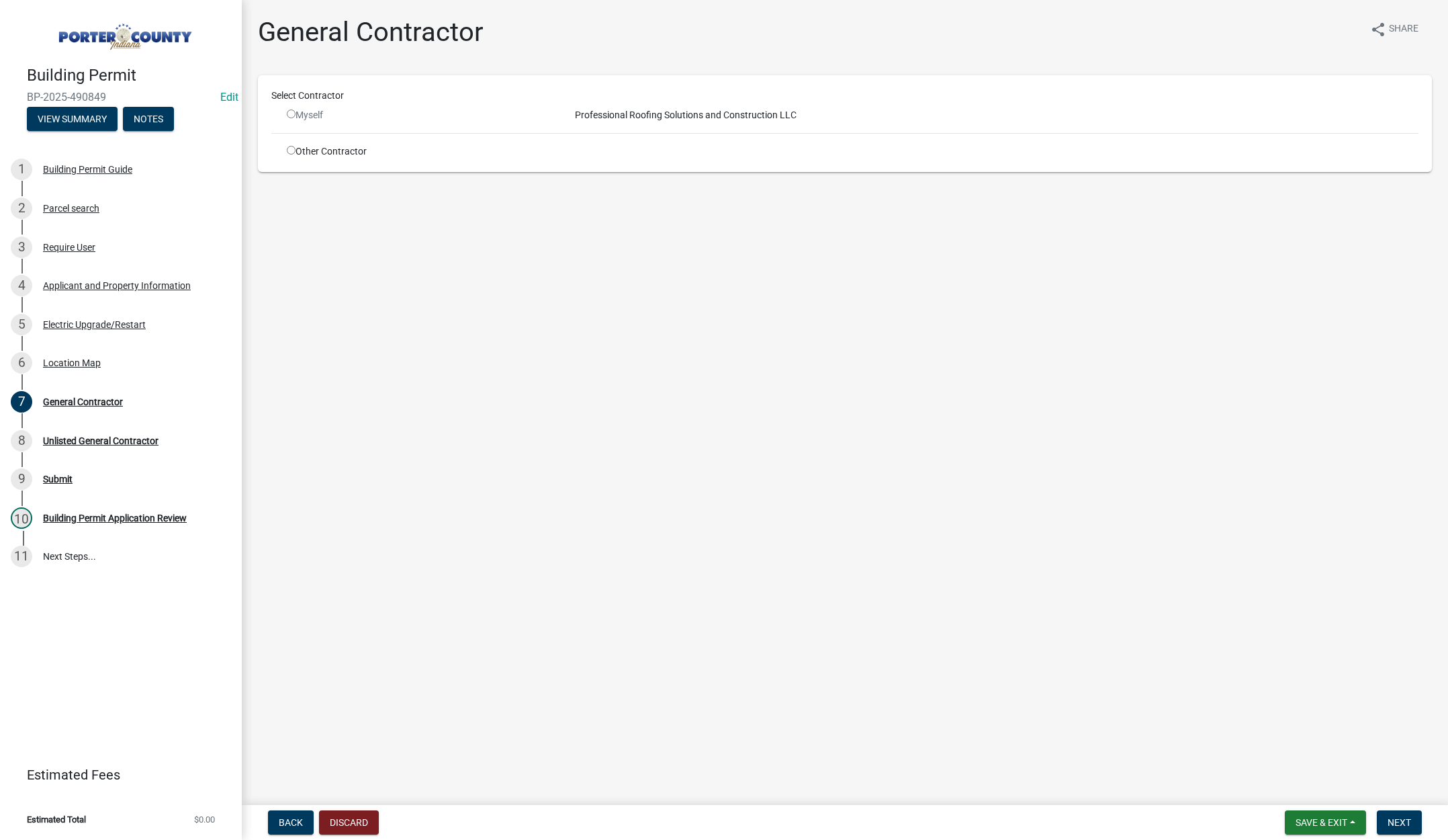
click at [293, 149] on input "radio" at bounding box center [291, 150] width 9 height 9
radio input "true"
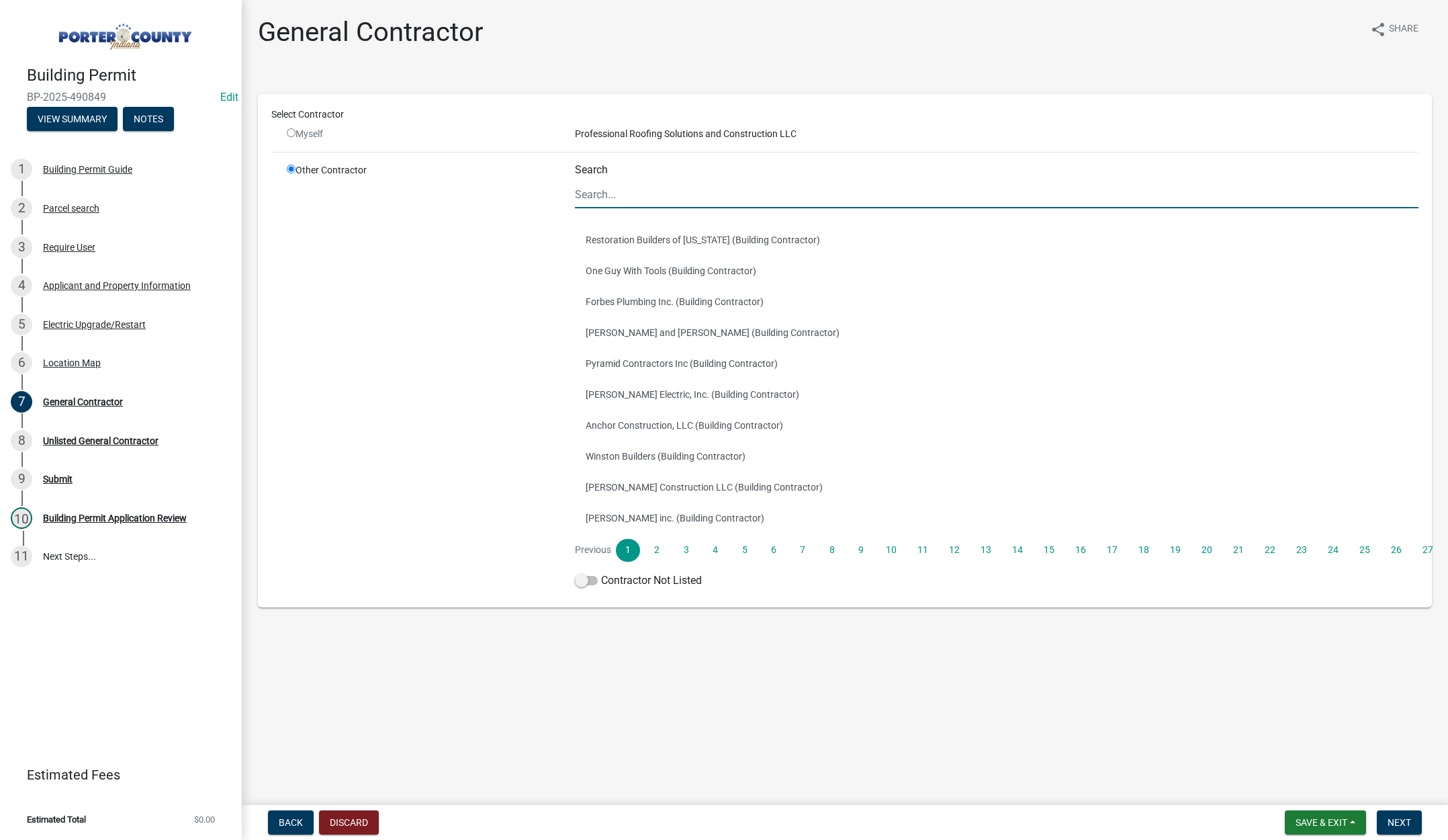
click at [634, 189] on input "Search" at bounding box center [997, 194] width 844 height 27
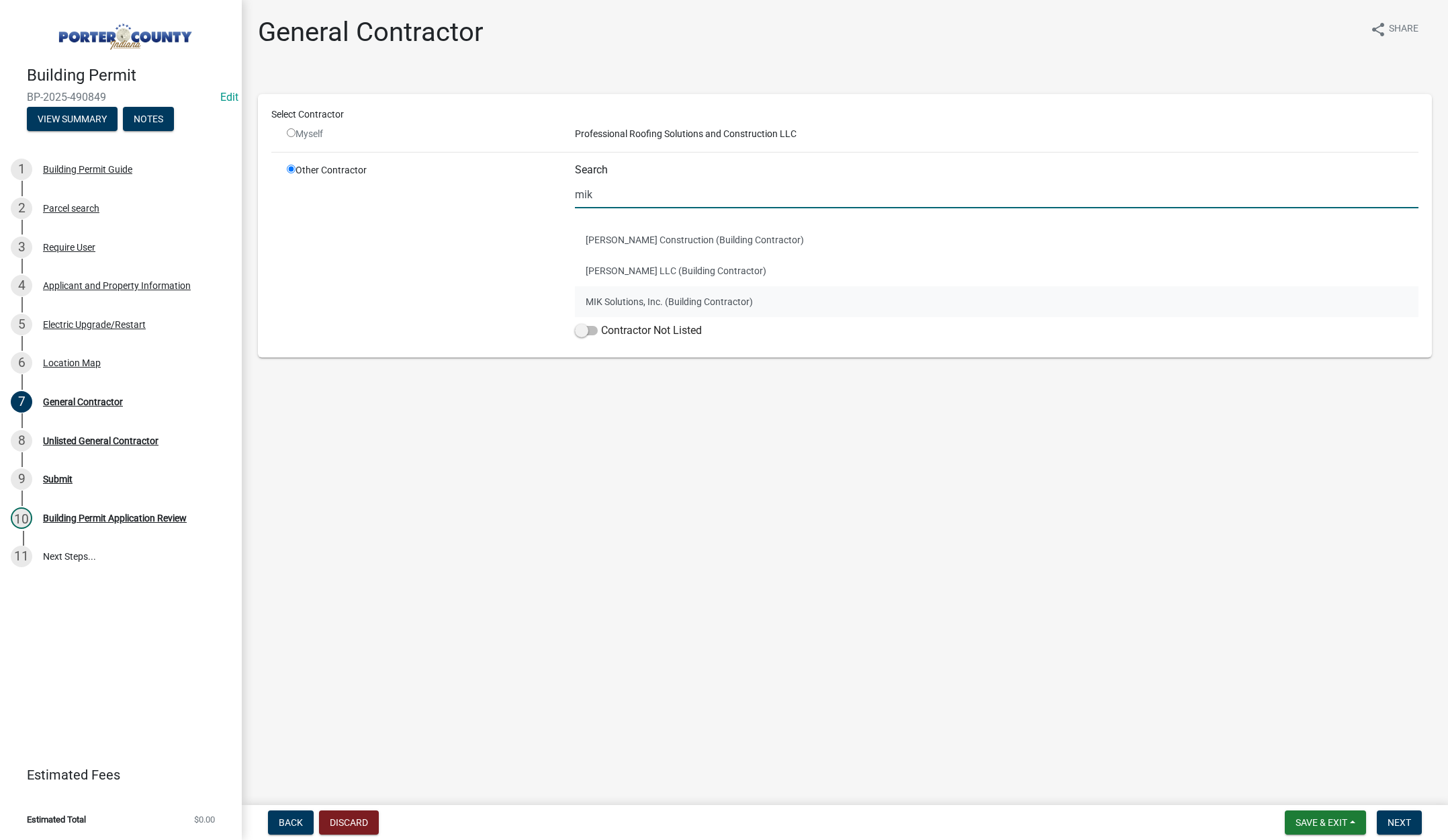
type input "mik"
click at [669, 299] on button "MIK Solutions, Inc. (Building Contractor)" at bounding box center [997, 301] width 844 height 31
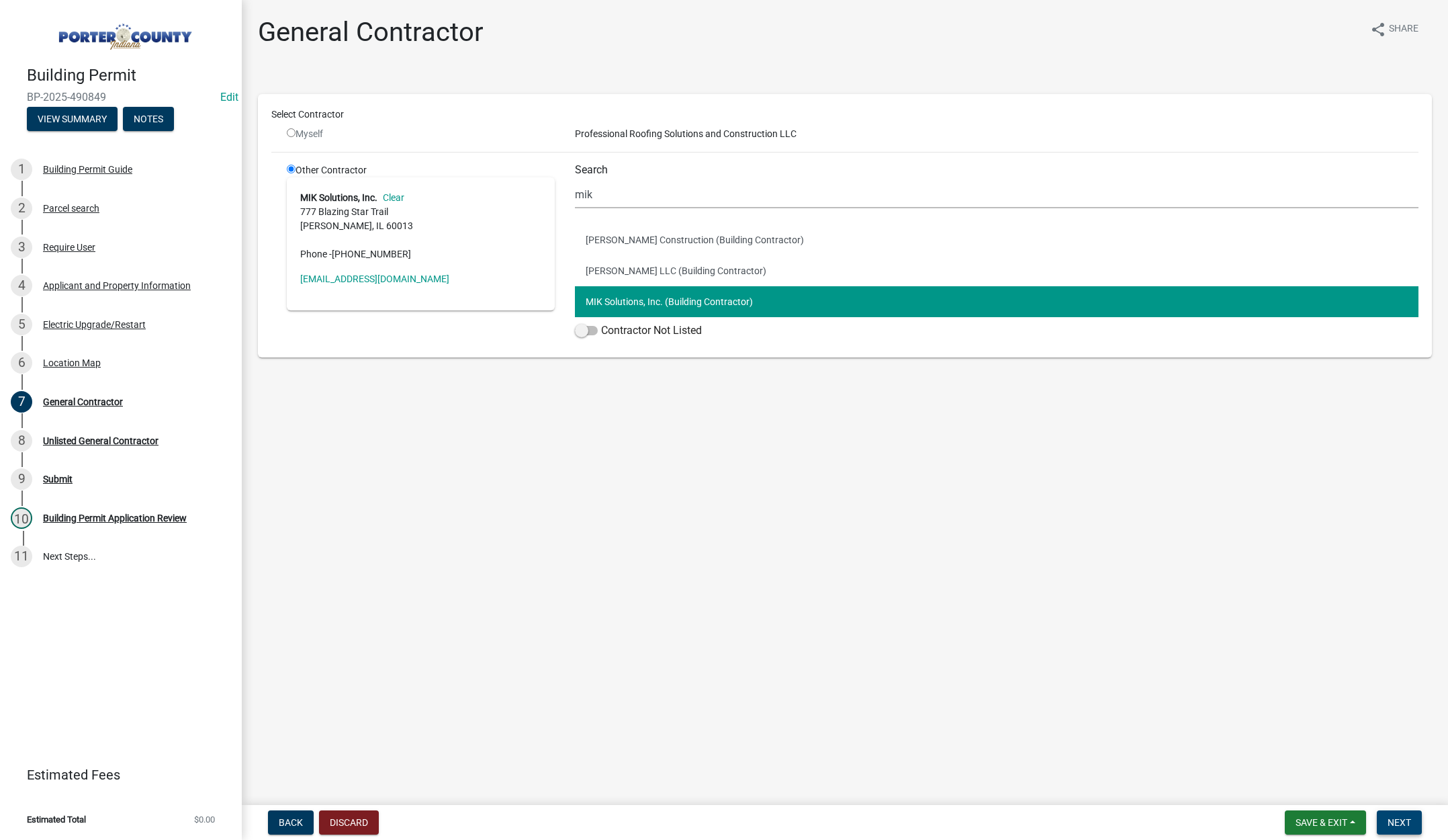
click at [1401, 820] on span "Next" at bounding box center [1399, 822] width 23 height 11
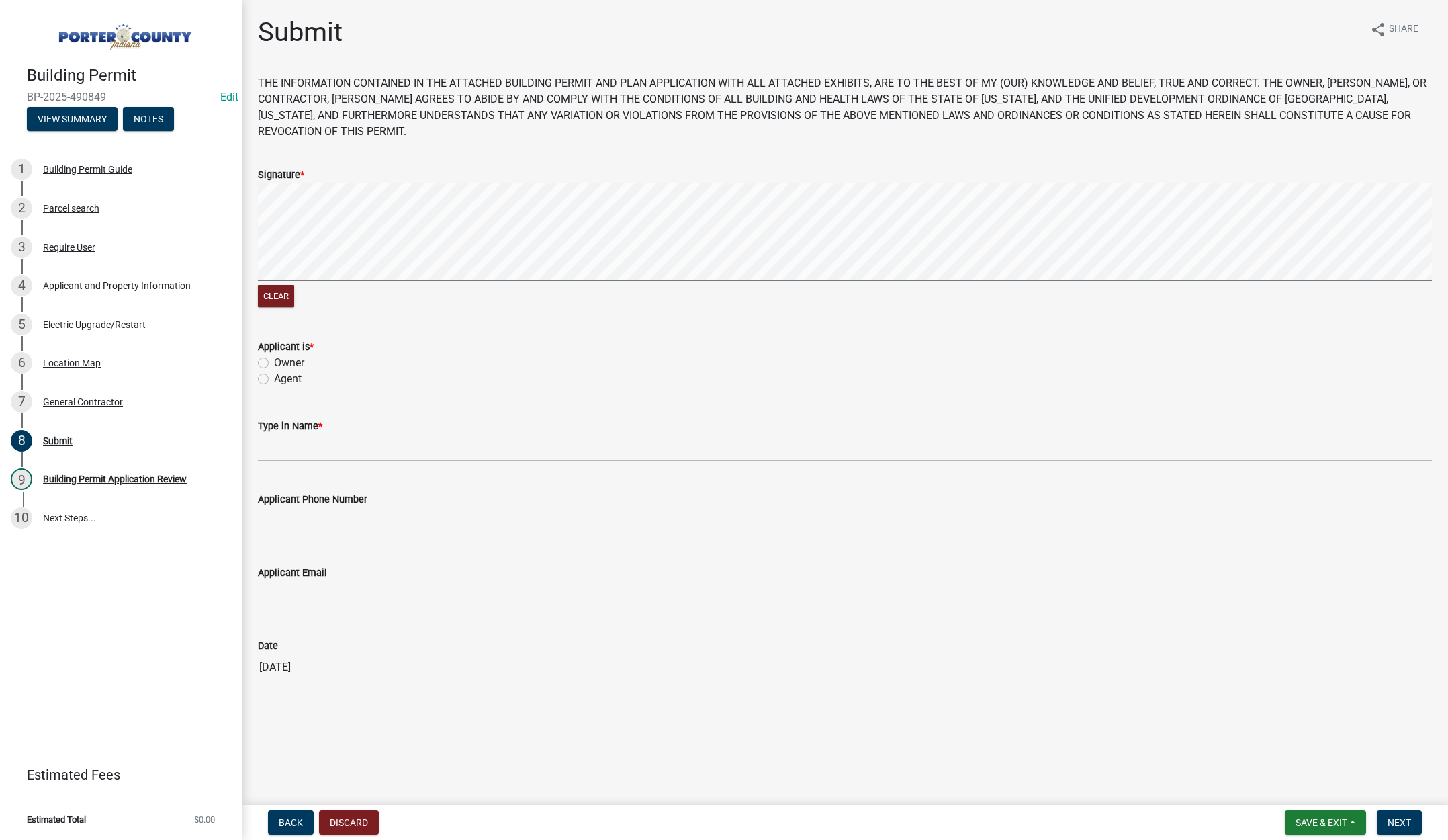
click at [274, 377] on label "Agent" at bounding box center [287, 379] width 27 height 17
click at [274, 377] on input "Agent" at bounding box center [278, 375] width 9 height 9
radio input "true"
click at [290, 436] on input "Type in Name *" at bounding box center [845, 447] width 1174 height 27
type input "[PERSON_NAME]"
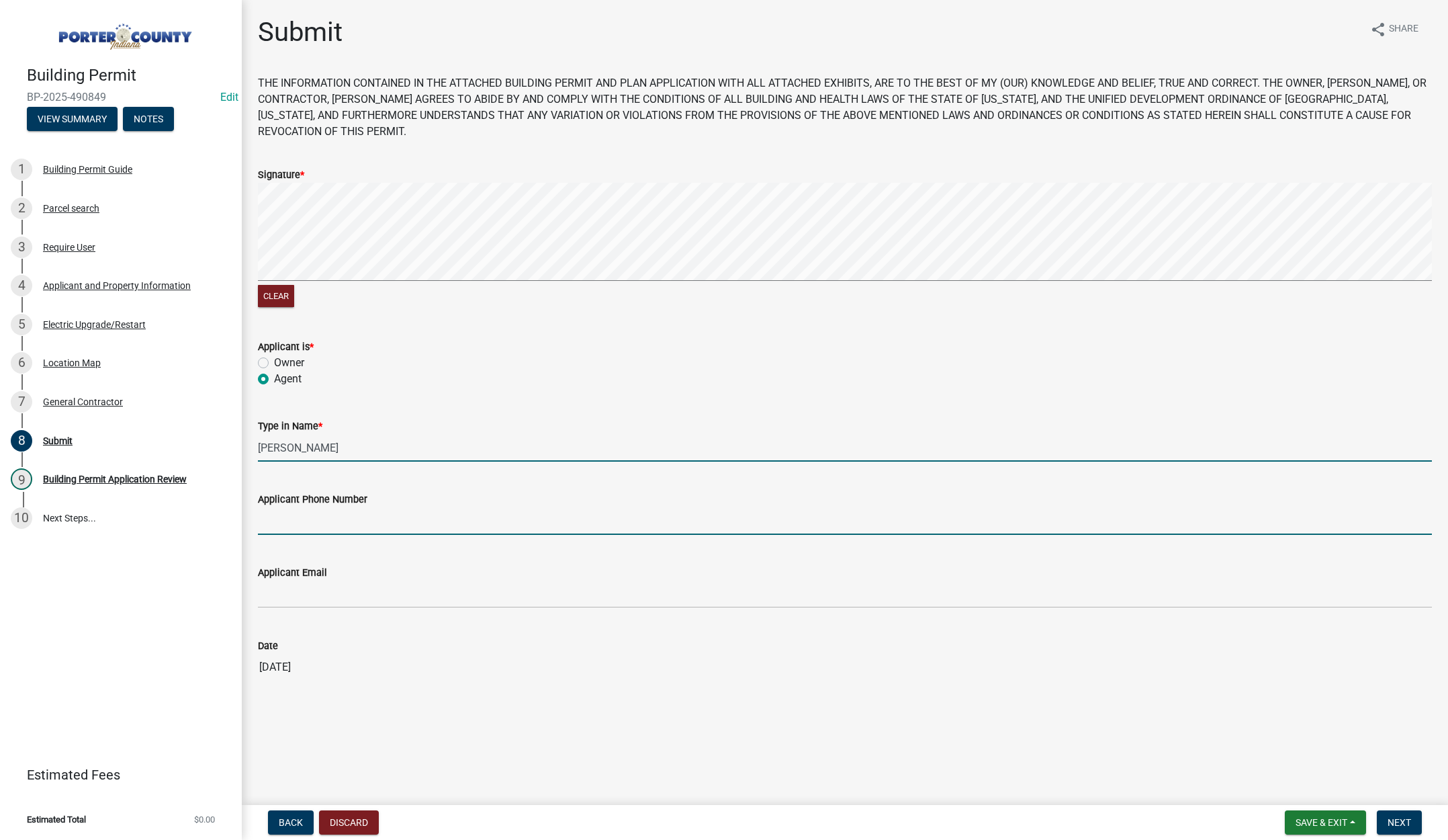
type input "2193093058"
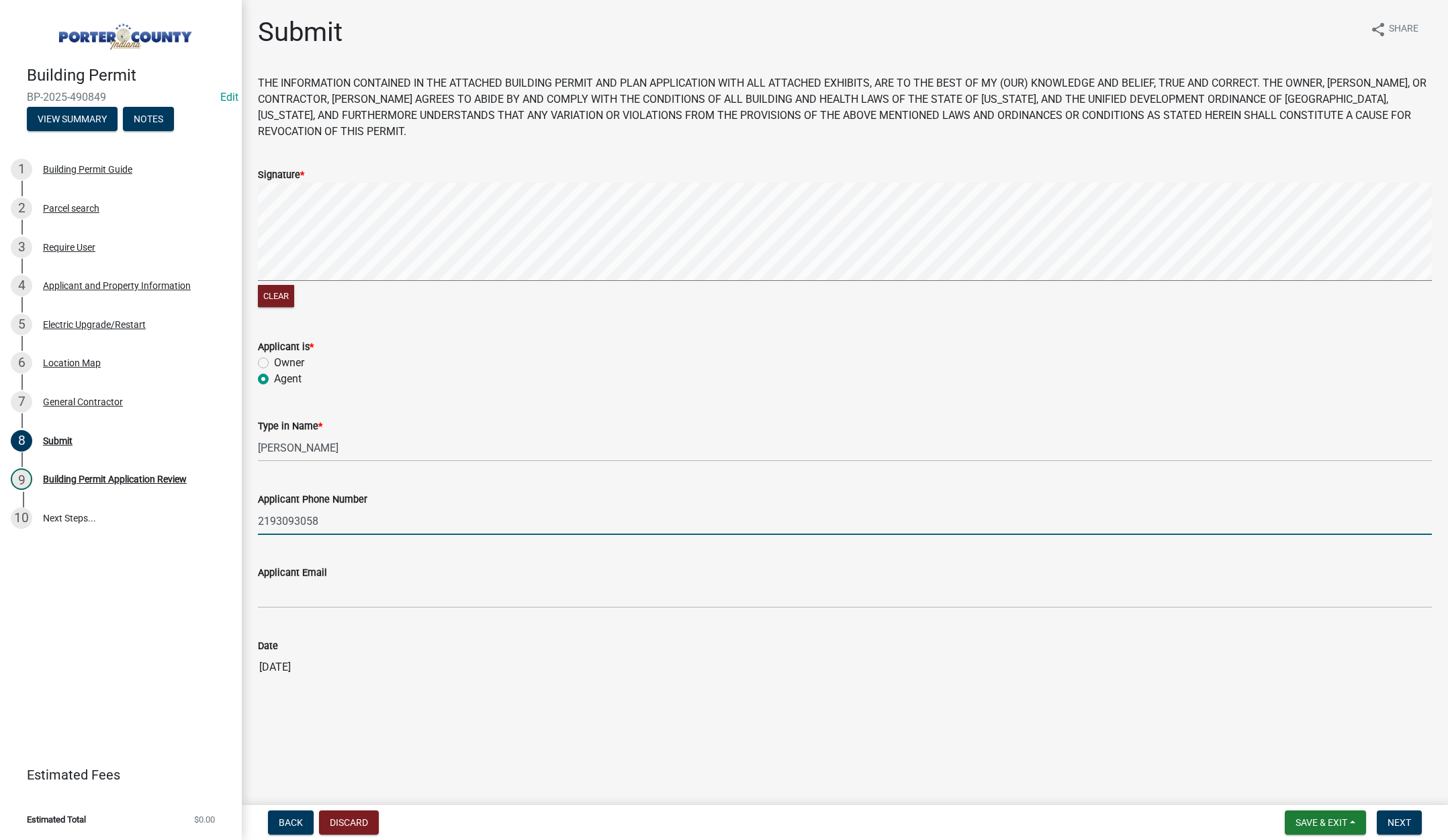
click at [347, 512] on input "2193093058" at bounding box center [845, 521] width 1174 height 27
drag, startPoint x: 1403, startPoint y: 815, endPoint x: 1399, endPoint y: 802, distance: 13.6
click at [1403, 815] on button "Next" at bounding box center [1399, 822] width 45 height 24
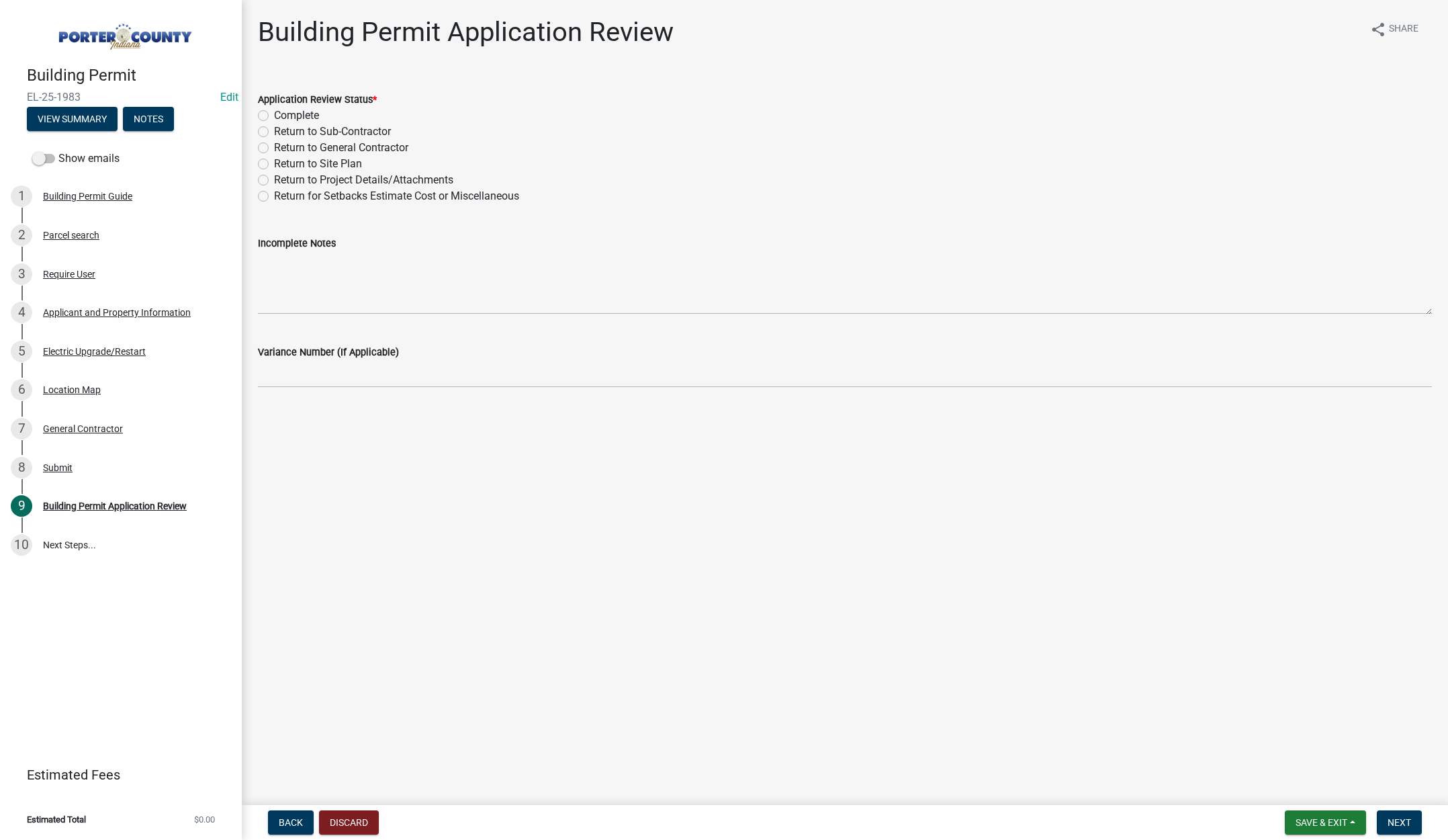
click at [274, 114] on label "Complete" at bounding box center [296, 116] width 45 height 17
click at [274, 114] on input "Complete" at bounding box center [278, 111] width 9 height 9
radio input "true"
drag, startPoint x: 1351, startPoint y: 797, endPoint x: 1361, endPoint y: 803, distance: 11.7
click at [1365, 808] on wm-app "Building Permit EL-25-1983 Edit View Summary Notes Show emails 1 Building Permi…" at bounding box center [724, 420] width 1448 height 840
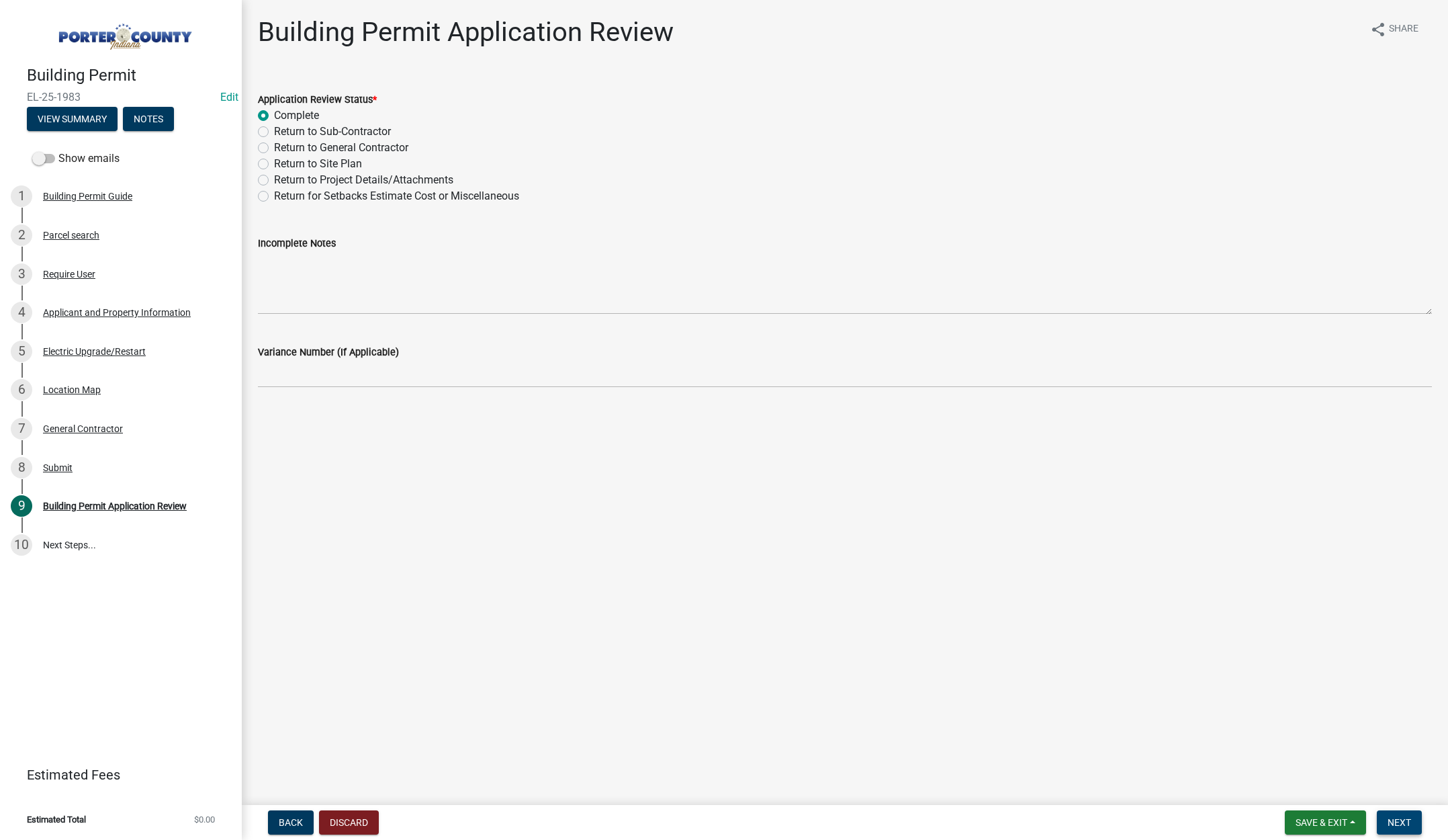
click at [1394, 817] on span "Next" at bounding box center [1399, 822] width 23 height 11
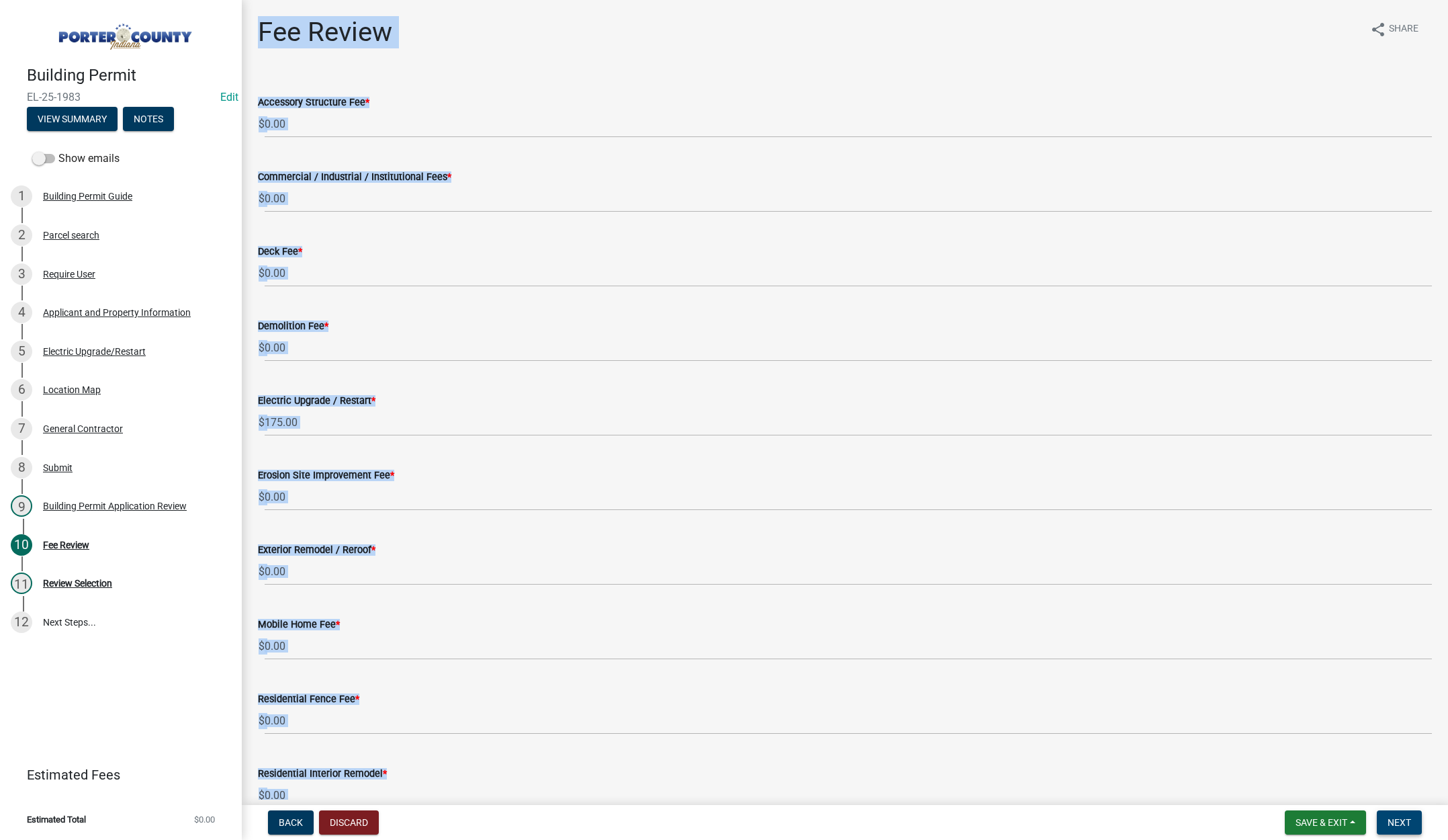
click at [1390, 819] on span "Next" at bounding box center [1399, 822] width 23 height 11
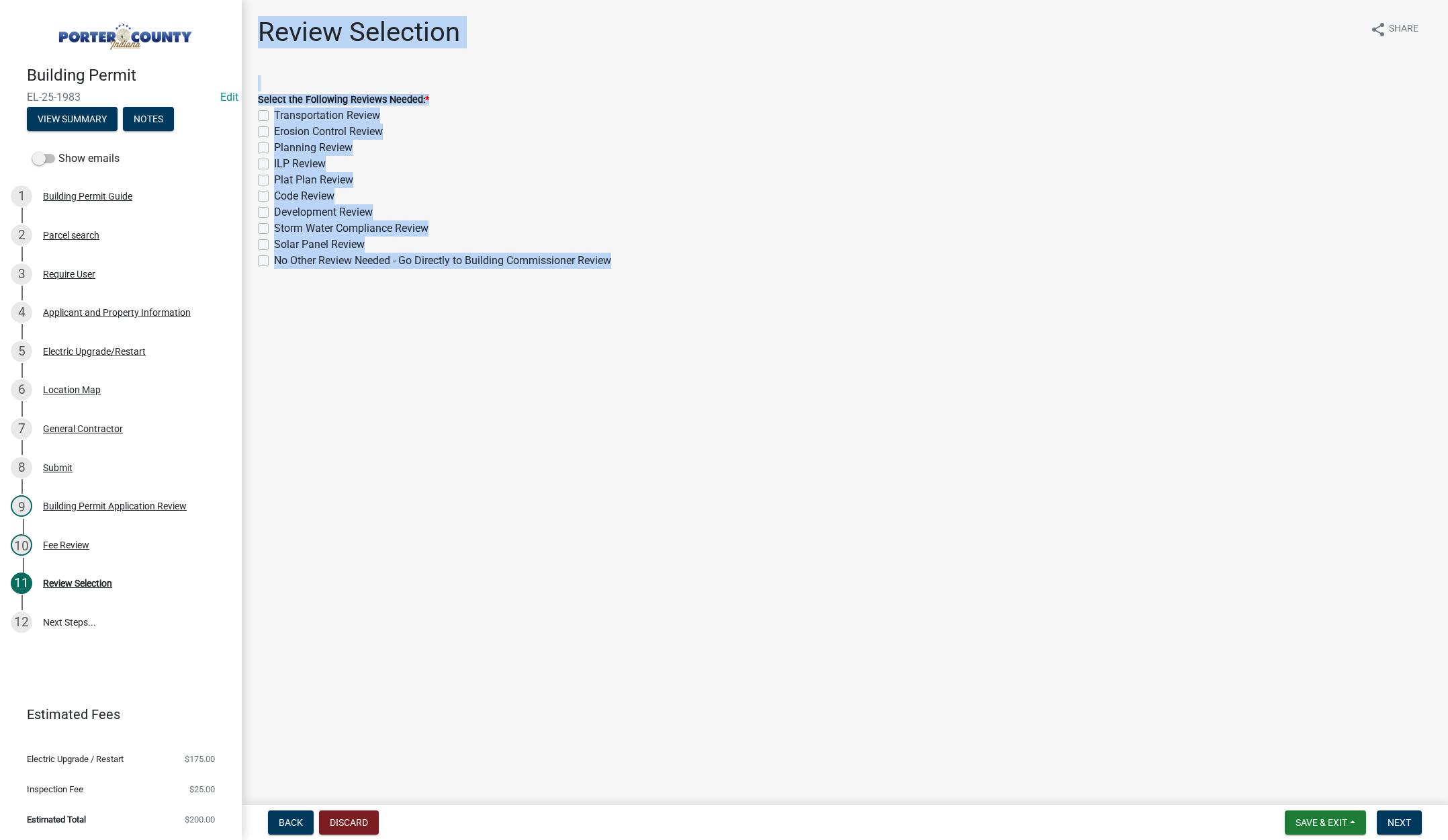
click at [274, 258] on label "No Other Review Needed - Go Directly to Building Commissioner Review" at bounding box center [442, 261] width 337 height 17
click at [274, 258] on input "No Other Review Needed - Go Directly to Building Commissioner Review" at bounding box center [278, 257] width 9 height 9
checkbox input "true"
checkbox input "false"
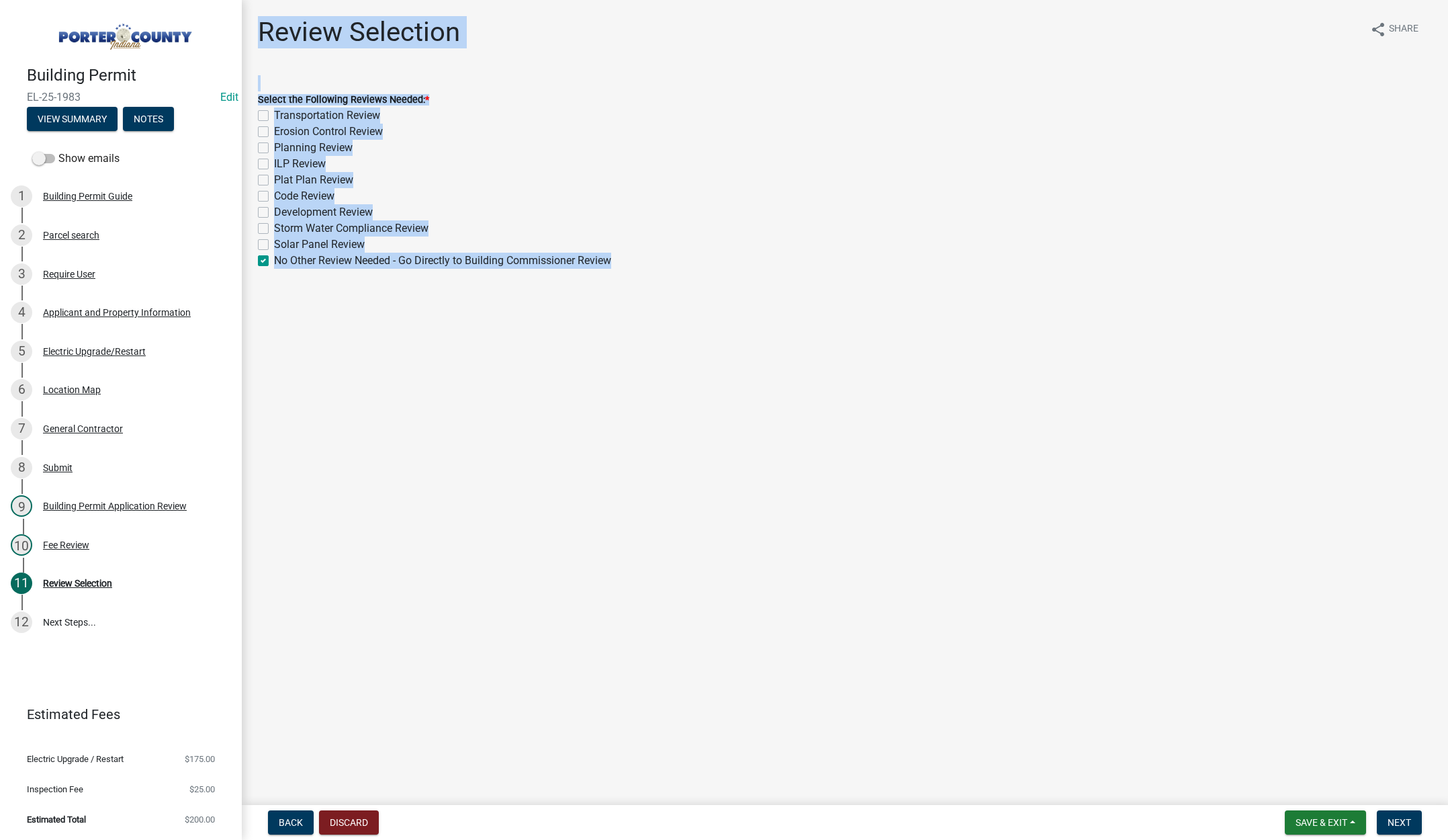
checkbox input "false"
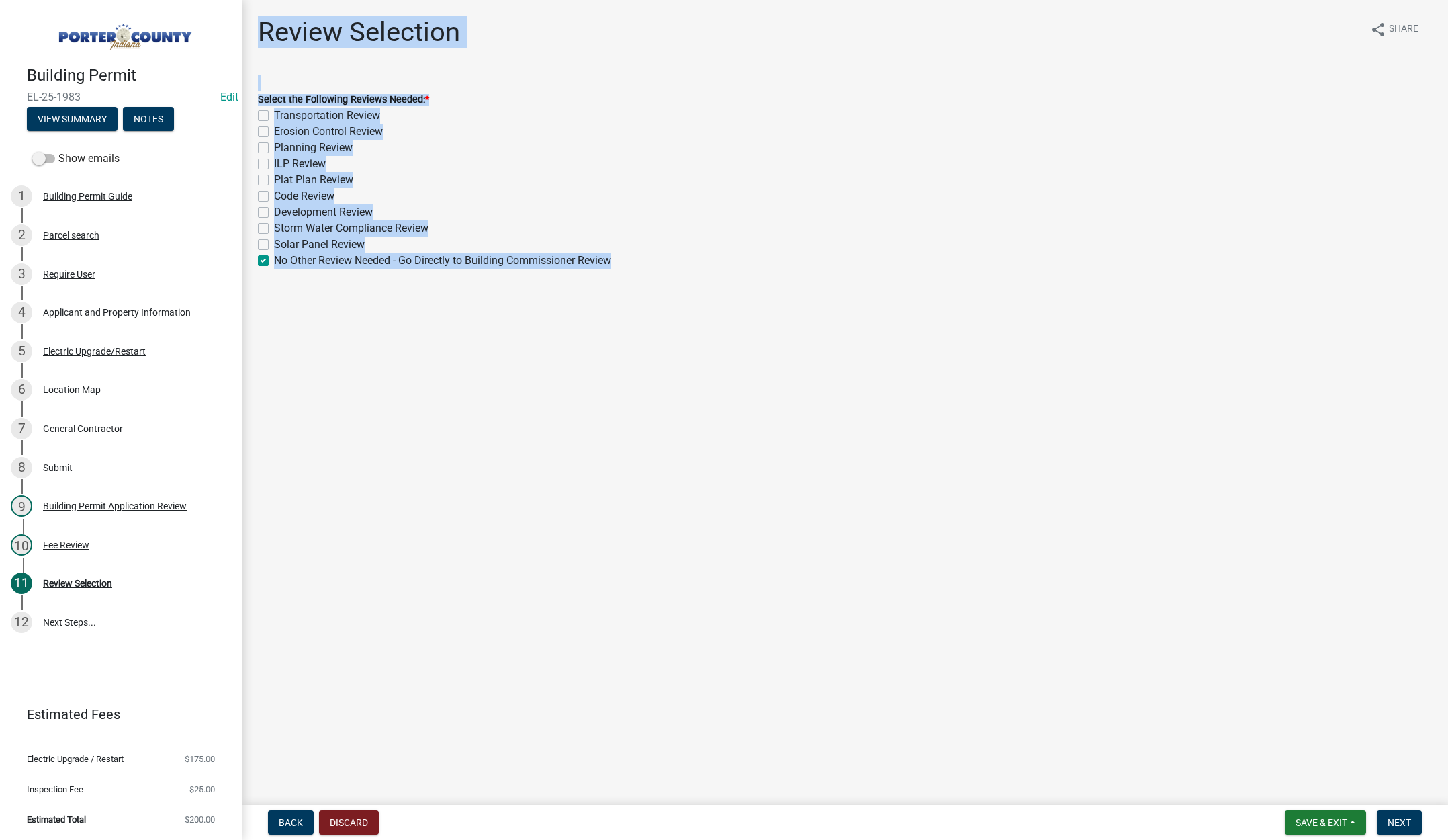
checkbox input "false"
checkbox input "true"
click at [1403, 819] on span "Next" at bounding box center [1399, 822] width 23 height 11
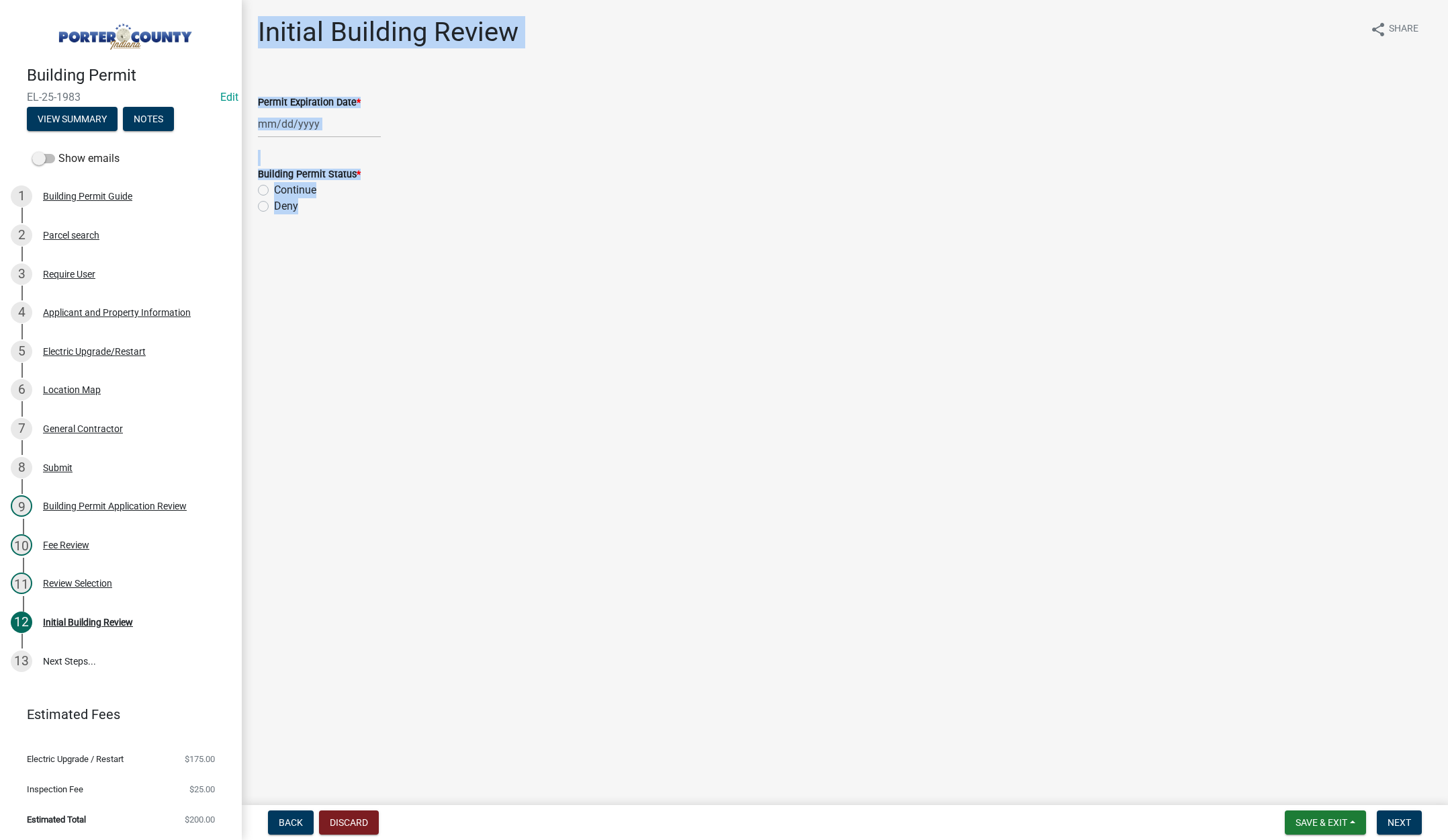
click at [331, 123] on div at bounding box center [319, 124] width 123 height 27
select select "10"
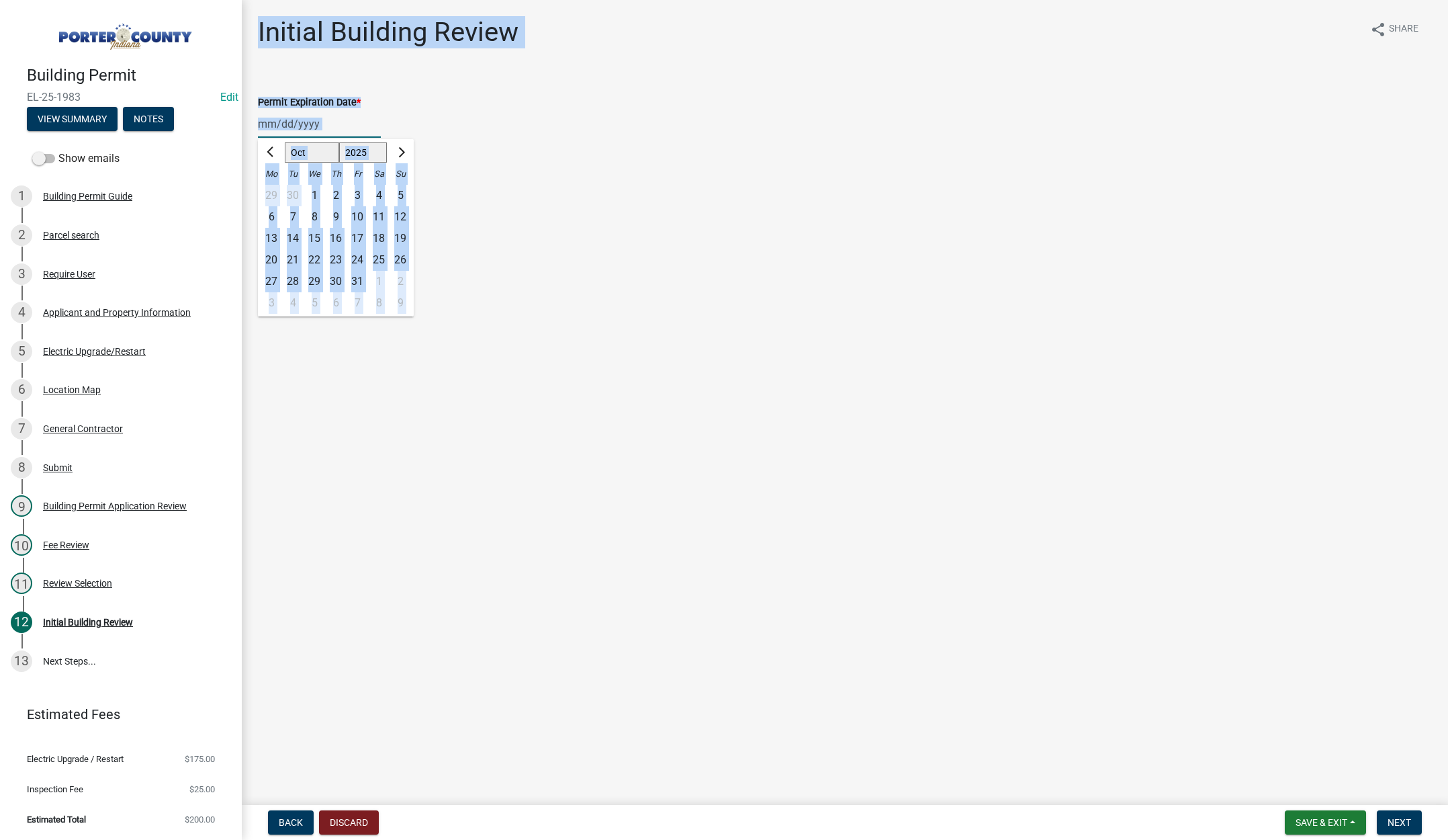
click at [370, 158] on select "1525 1526 1527 1528 1529 1530 1531 1532 1533 1534 1535 1536 1537 1538 1539 1540…" at bounding box center [363, 153] width 49 height 20
select select "2026"
click at [339, 143] on select "1525 1526 1527 1528 1529 1530 1531 1532 1533 1534 1535 1536 1537 1538 1539 1540…" at bounding box center [363, 153] width 49 height 20
click at [378, 215] on div "10" at bounding box center [379, 217] width 21 height 21
type input "[DATE]"
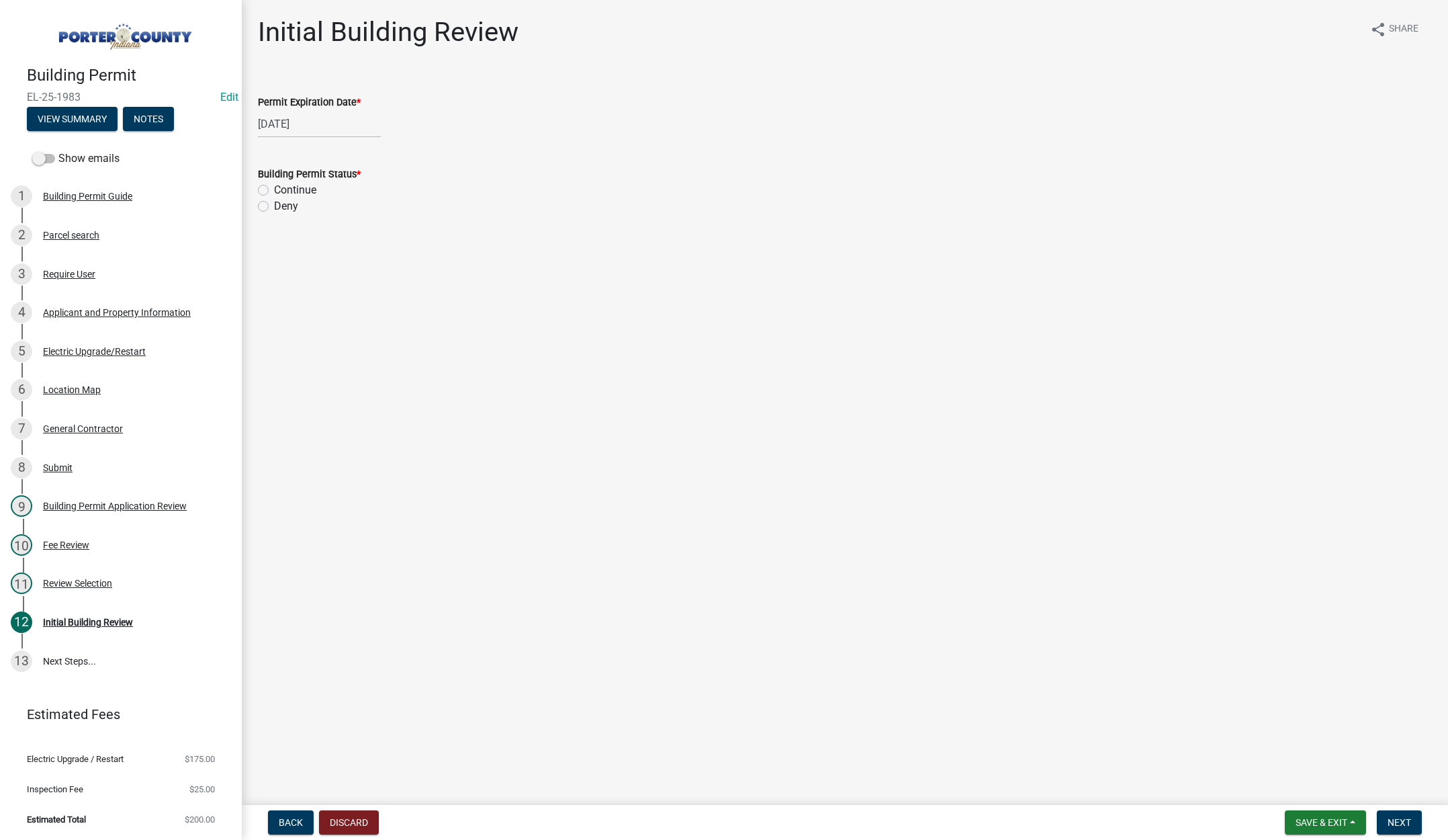
drag, startPoint x: 262, startPoint y: 190, endPoint x: 273, endPoint y: 199, distance: 14.2
click at [274, 190] on label "Continue" at bounding box center [295, 191] width 42 height 17
click at [274, 190] on input "Continue" at bounding box center [278, 186] width 9 height 9
radio input "true"
click at [1405, 814] on button "Next" at bounding box center [1399, 822] width 45 height 24
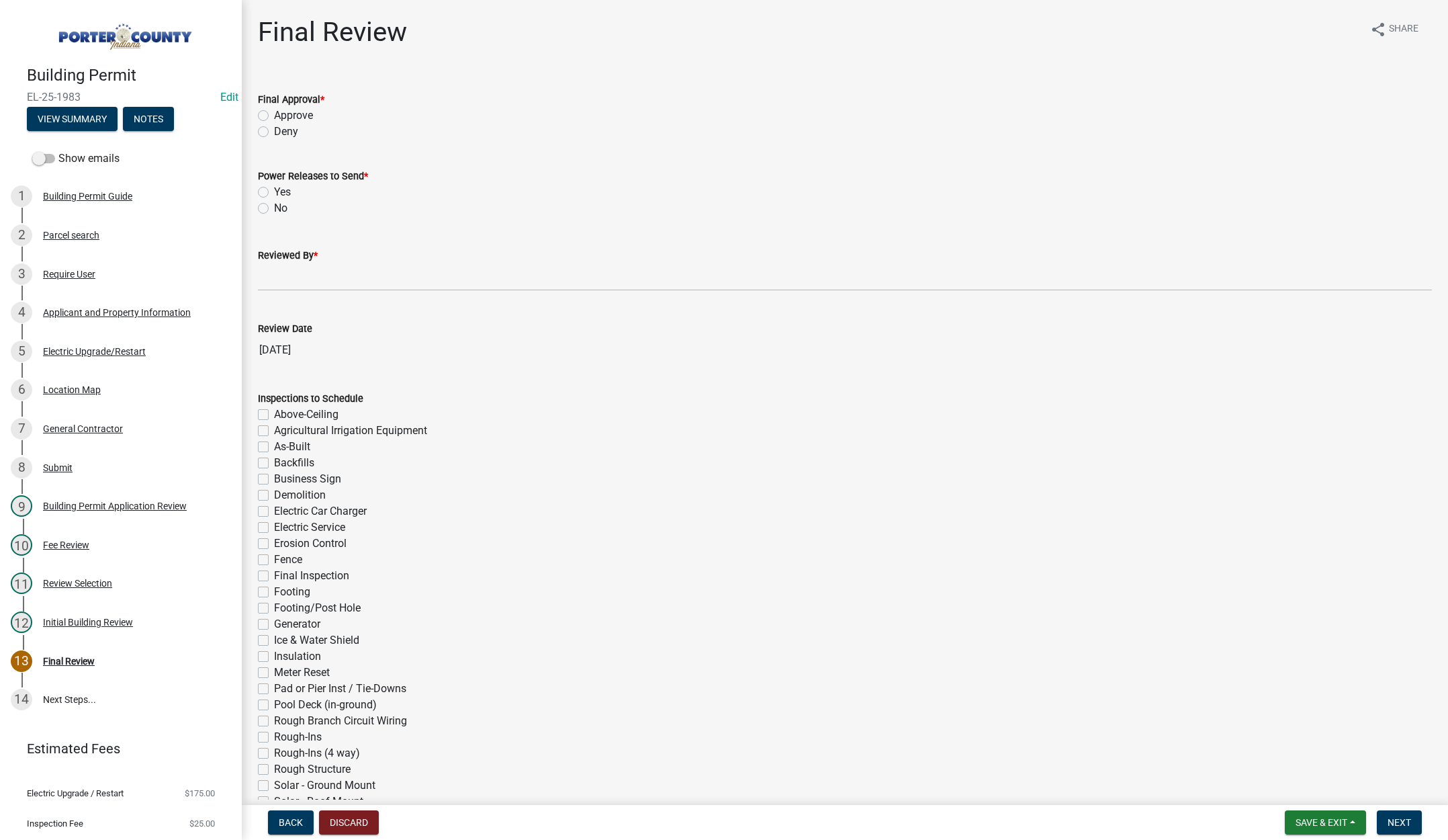
click at [274, 113] on label "Approve" at bounding box center [293, 116] width 39 height 17
click at [274, 113] on input "Approve" at bounding box center [278, 111] width 9 height 9
radio input "true"
drag, startPoint x: 265, startPoint y: 191, endPoint x: 266, endPoint y: 208, distance: 17.0
click at [274, 191] on label "Yes" at bounding box center [282, 192] width 17 height 17
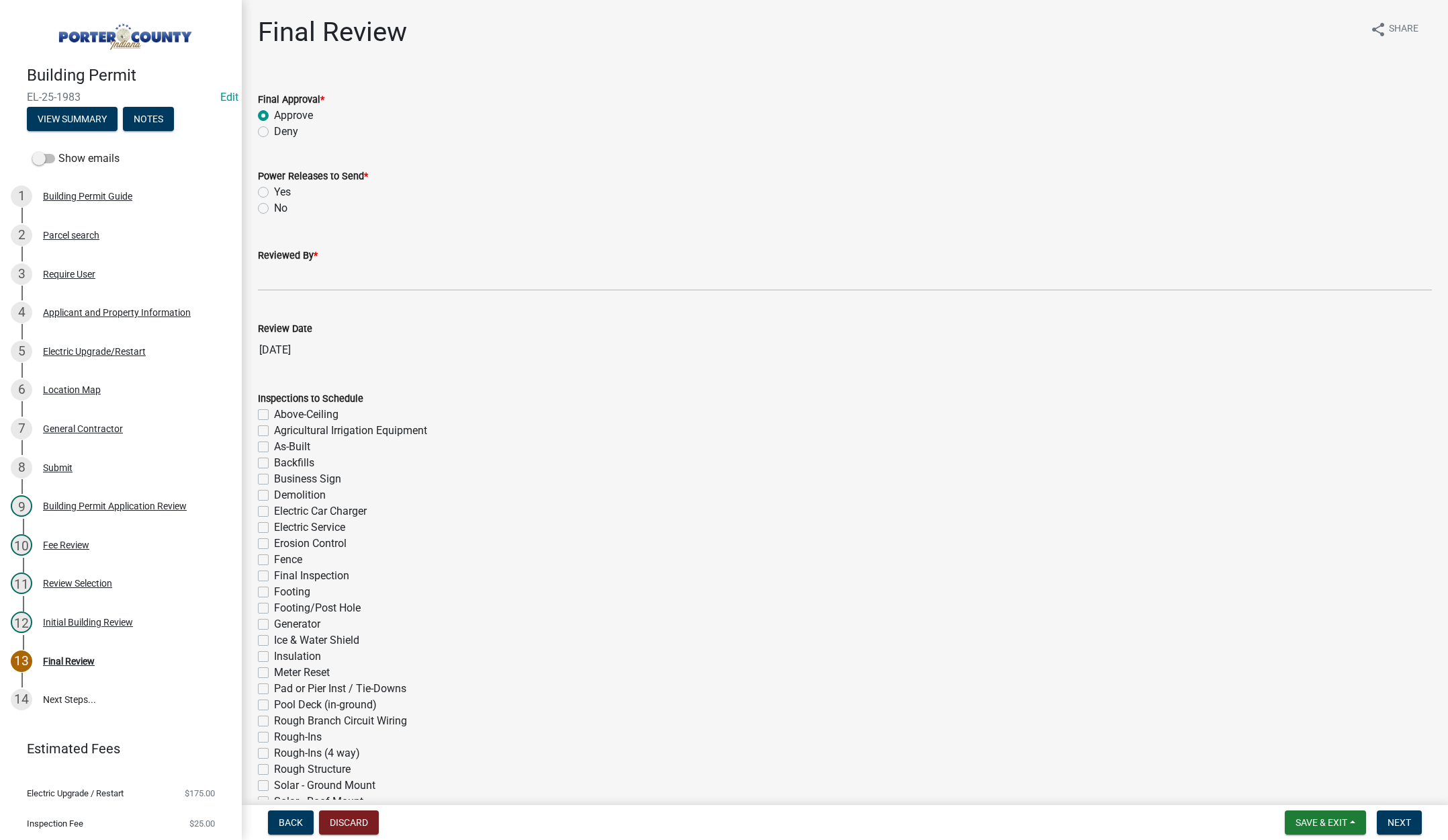
click at [274, 191] on input "Yes" at bounding box center [278, 188] width 9 height 9
radio input "true"
drag, startPoint x: 274, startPoint y: 279, endPoint x: 290, endPoint y: 281, distance: 16.1
click at [274, 279] on input "Reviewed By *" at bounding box center [845, 276] width 1174 height 27
type input "[PERSON_NAME]"
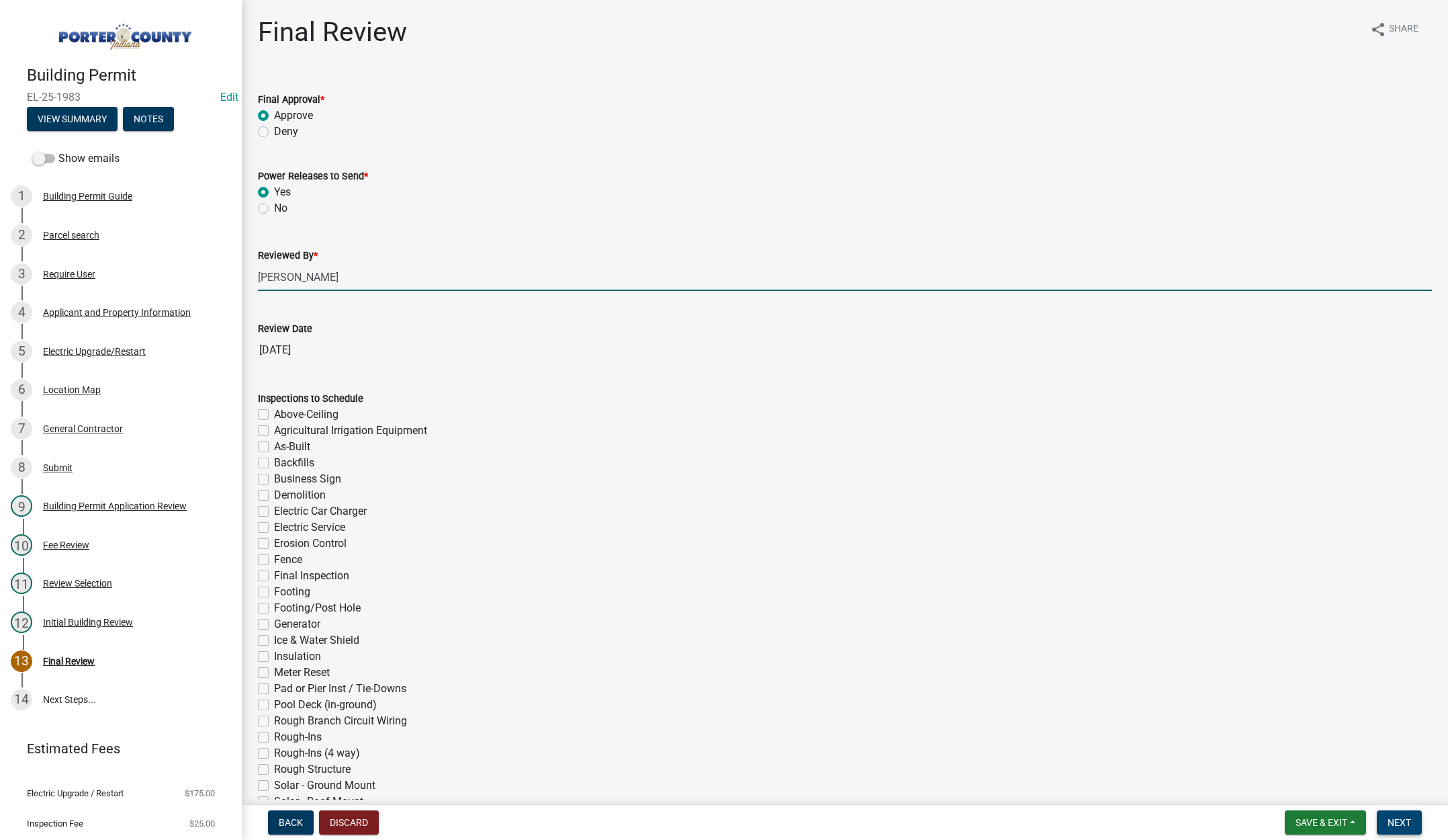
click at [1405, 815] on button "Next" at bounding box center [1399, 822] width 45 height 24
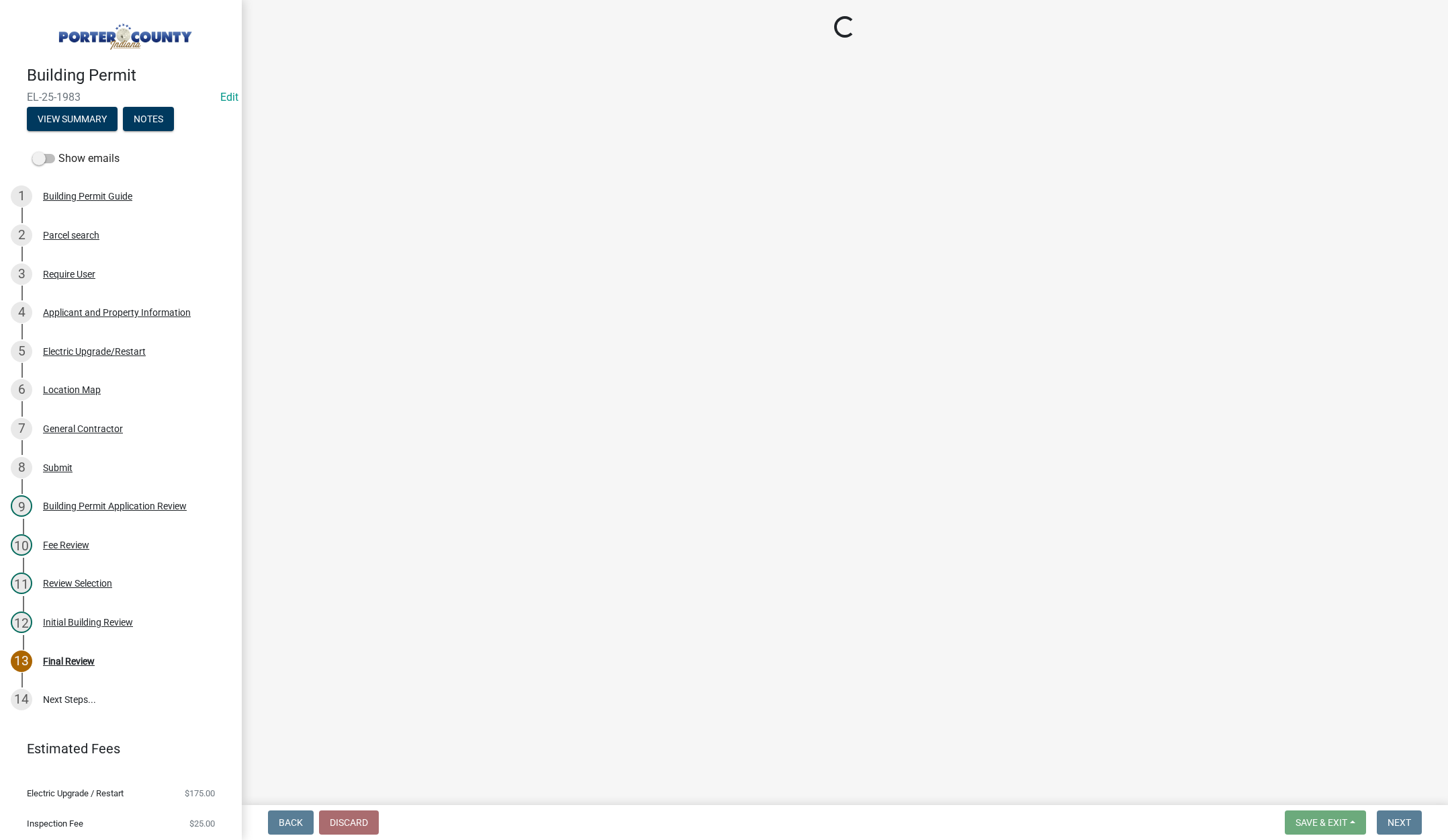
select select "3: 3"
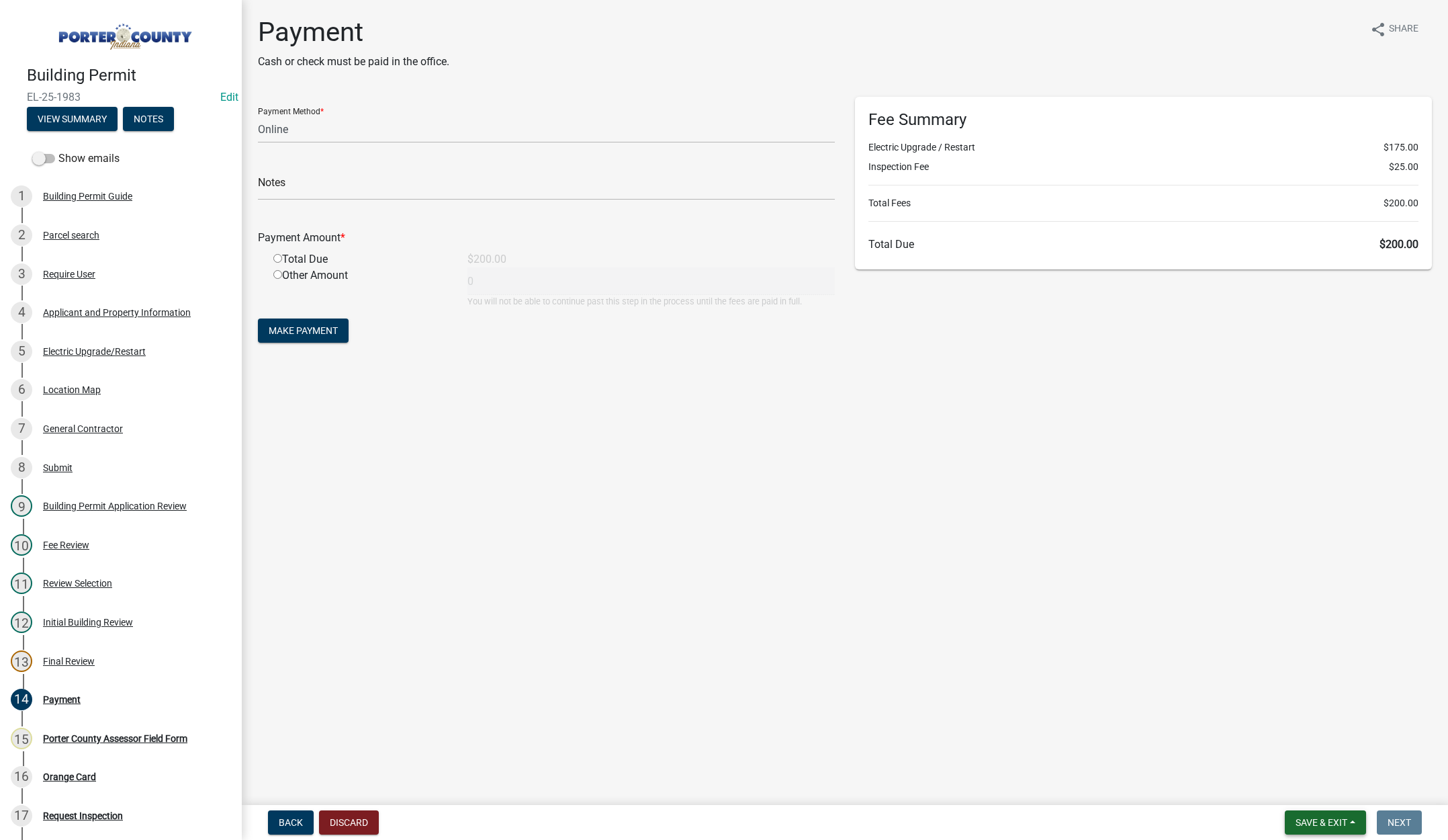
click at [1315, 823] on span "Save & Exit" at bounding box center [1322, 822] width 52 height 11
click at [1319, 790] on button "Save & Exit" at bounding box center [1313, 787] width 107 height 32
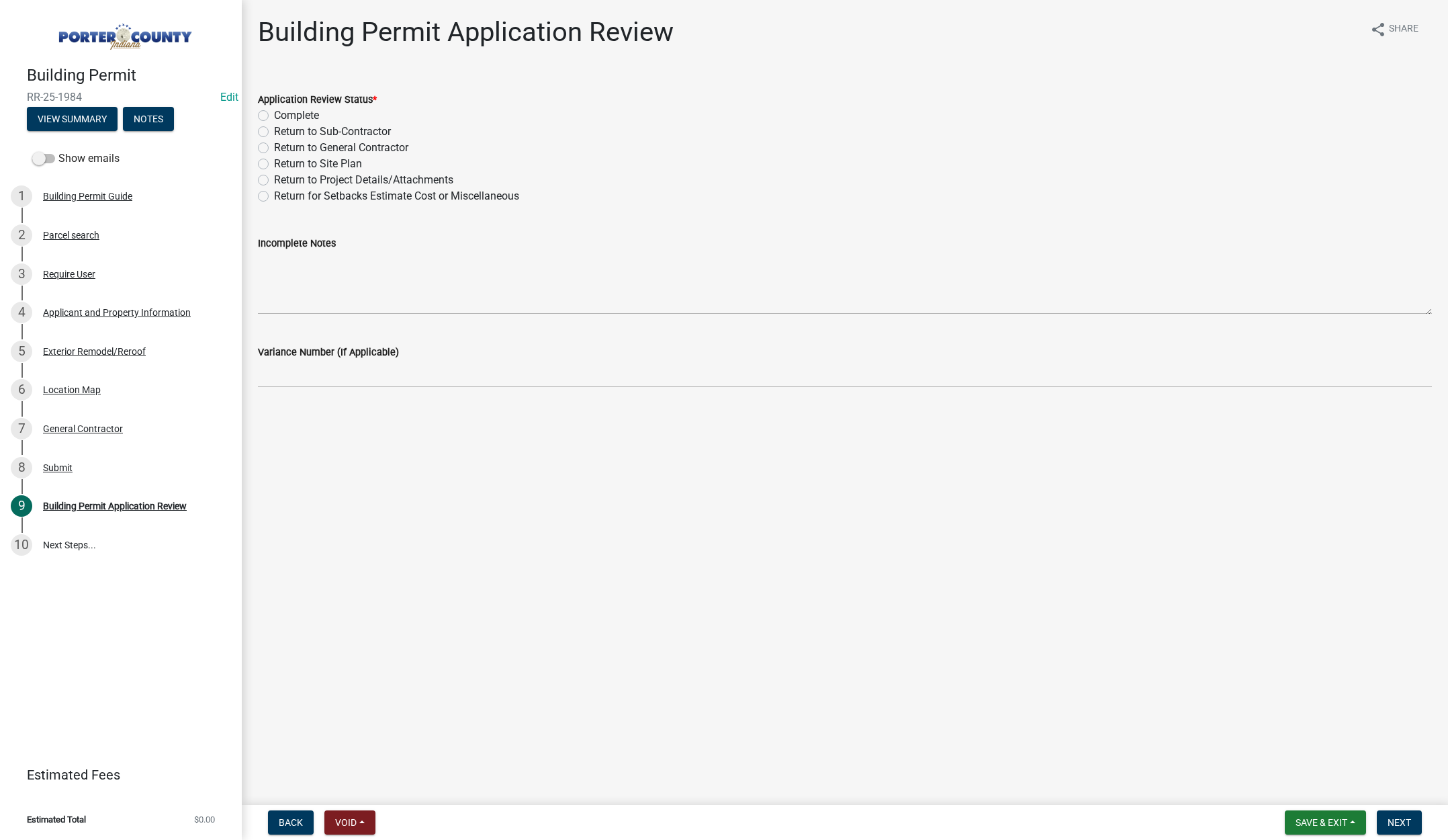
click at [274, 113] on label "Complete" at bounding box center [296, 116] width 45 height 17
click at [274, 113] on input "Complete" at bounding box center [278, 111] width 9 height 9
radio input "true"
click at [1398, 814] on button "Next" at bounding box center [1399, 822] width 45 height 24
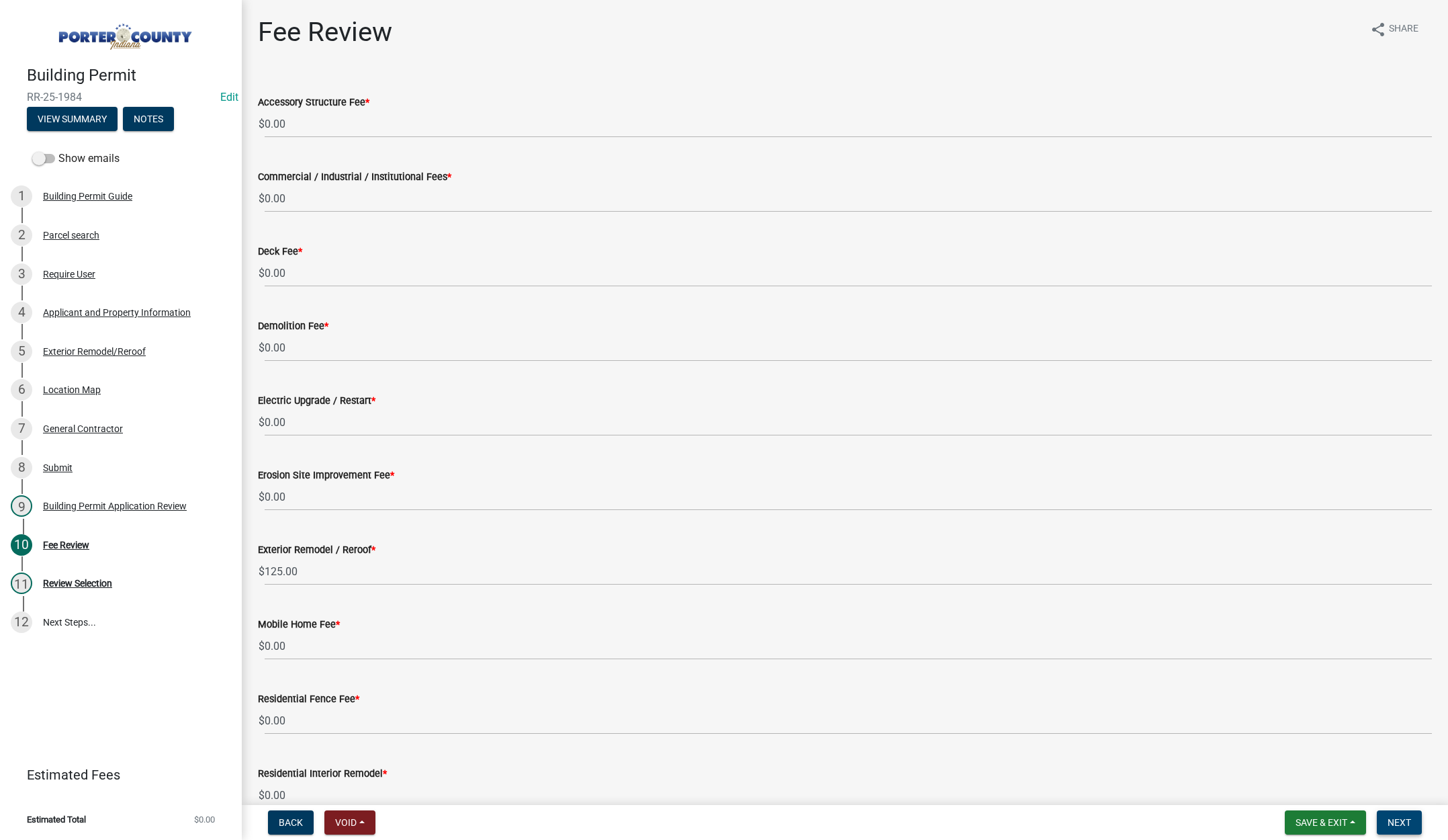
click at [1395, 815] on button "Next" at bounding box center [1399, 822] width 45 height 24
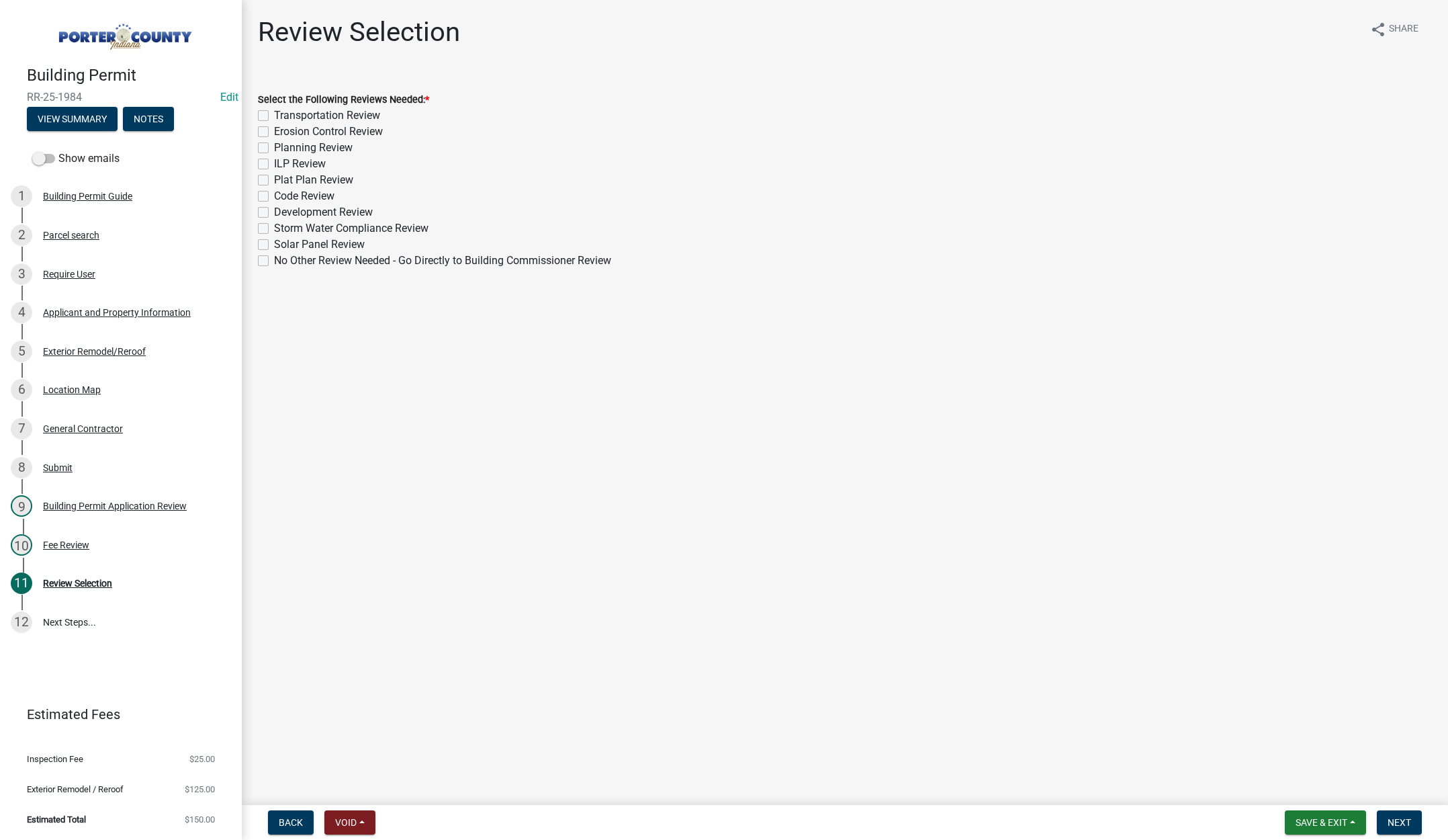
click at [274, 262] on label "No Other Review Needed - Go Directly to Building Commissioner Review" at bounding box center [442, 261] width 337 height 17
click at [274, 262] on input "No Other Review Needed - Go Directly to Building Commissioner Review" at bounding box center [278, 257] width 9 height 9
checkbox input "true"
checkbox input "false"
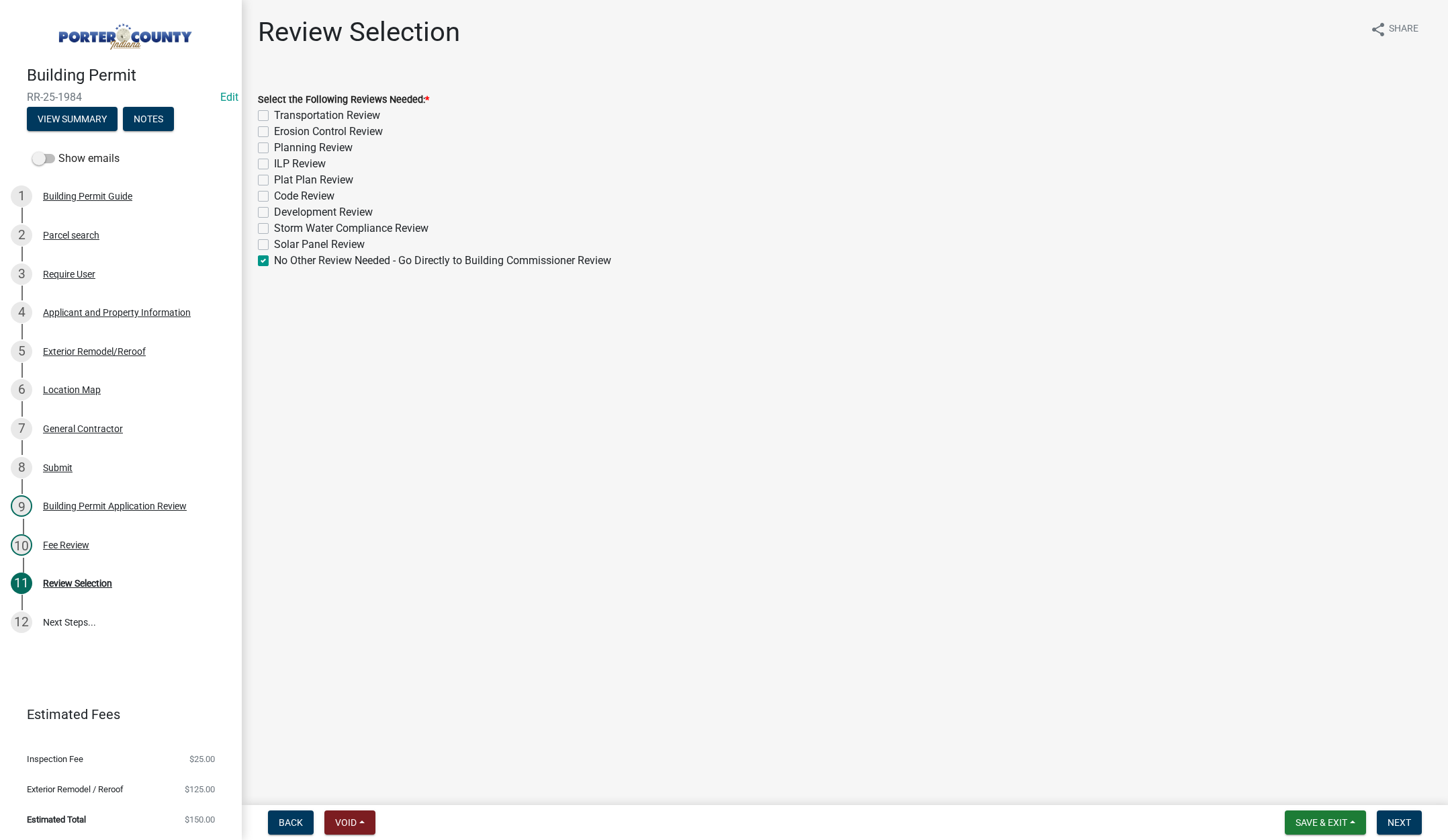
checkbox input "false"
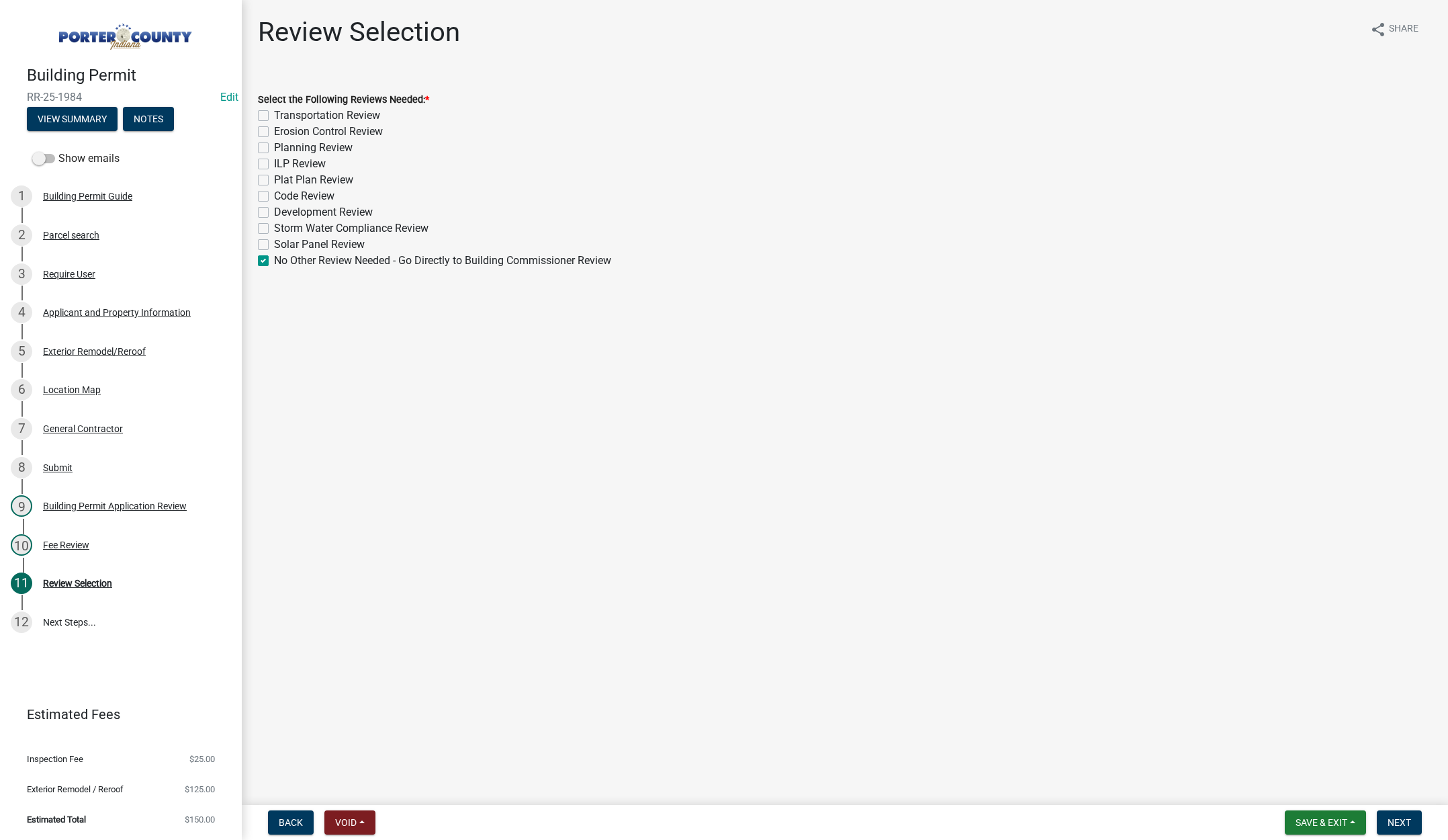
checkbox input "false"
checkbox input "true"
click at [1400, 817] on span "Next" at bounding box center [1399, 822] width 23 height 11
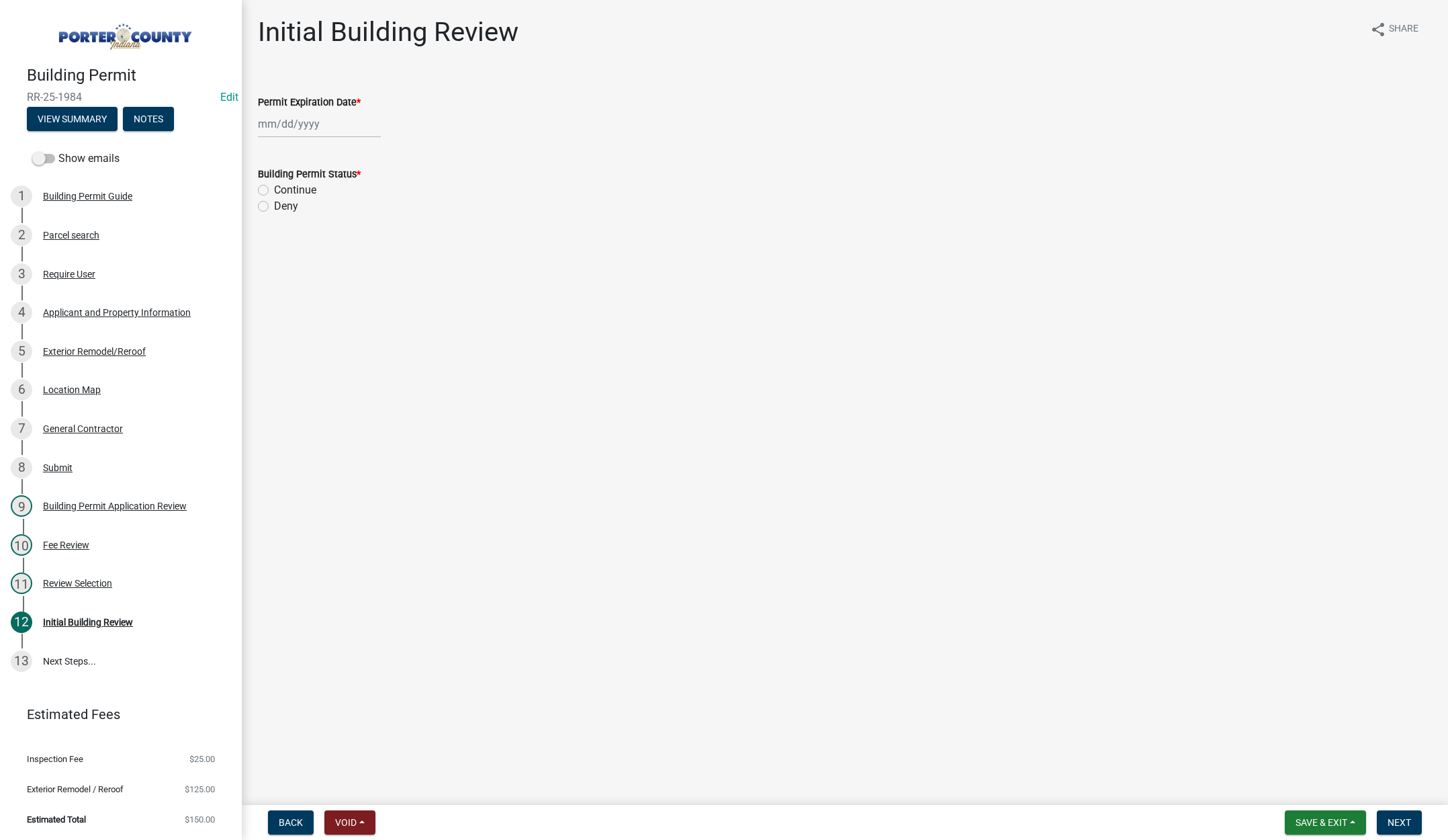
click at [331, 125] on div at bounding box center [319, 124] width 123 height 27
select select "10"
click at [374, 157] on select "1525 1526 1527 1528 1529 1530 1531 1532 1533 1534 1535 1536 1537 1538 1539 1540…" at bounding box center [363, 153] width 49 height 20
select select "2026"
click at [339, 143] on select "1525 1526 1527 1528 1529 1530 1531 1532 1533 1534 1535 1536 1537 1538 1539 1540…" at bounding box center [363, 153] width 49 height 20
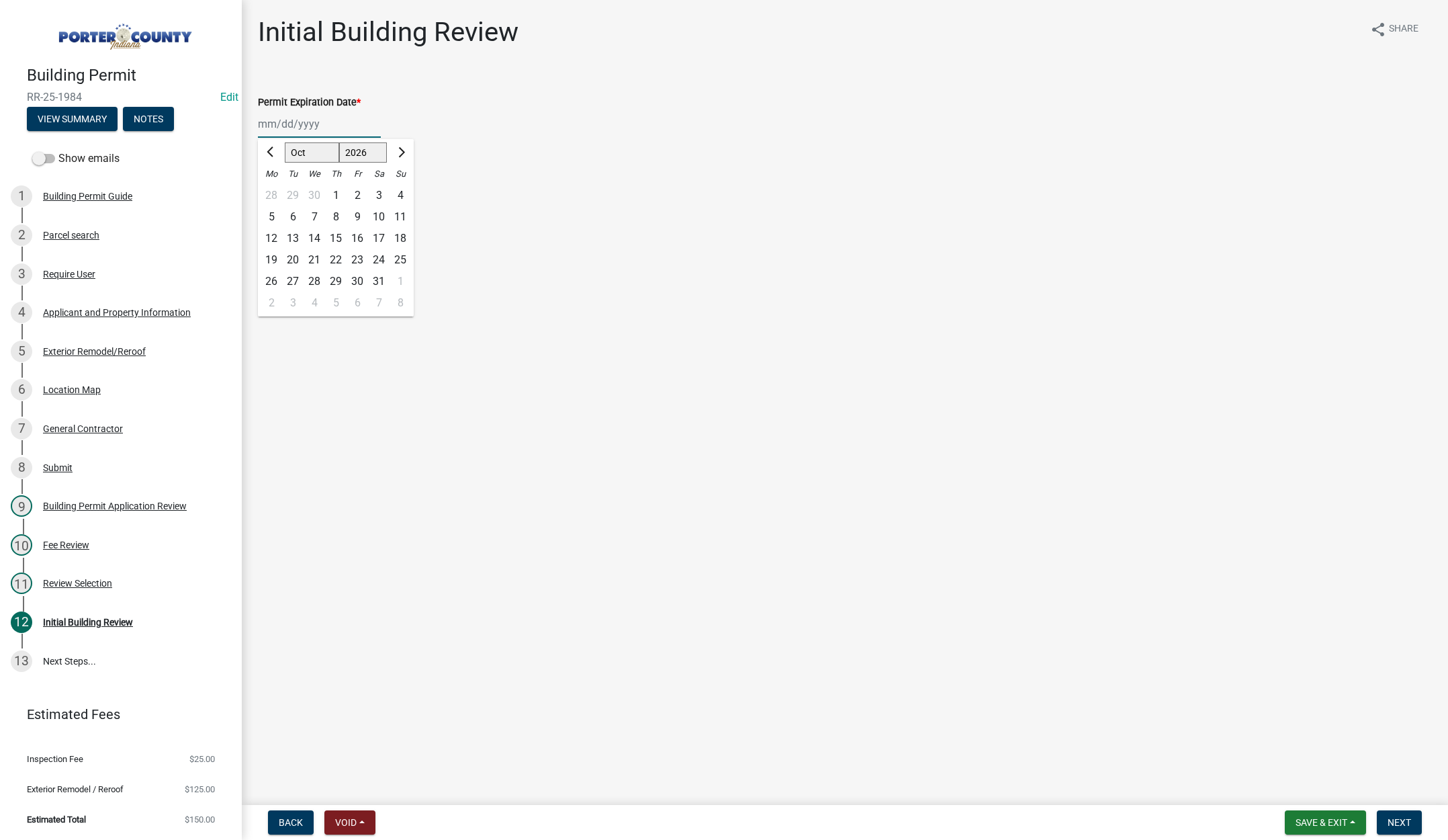
click at [378, 212] on div "10" at bounding box center [379, 217] width 21 height 21
type input "[DATE]"
click at [274, 191] on label "Continue" at bounding box center [295, 191] width 42 height 17
click at [274, 191] on input "Continue" at bounding box center [278, 186] width 9 height 9
radio input "true"
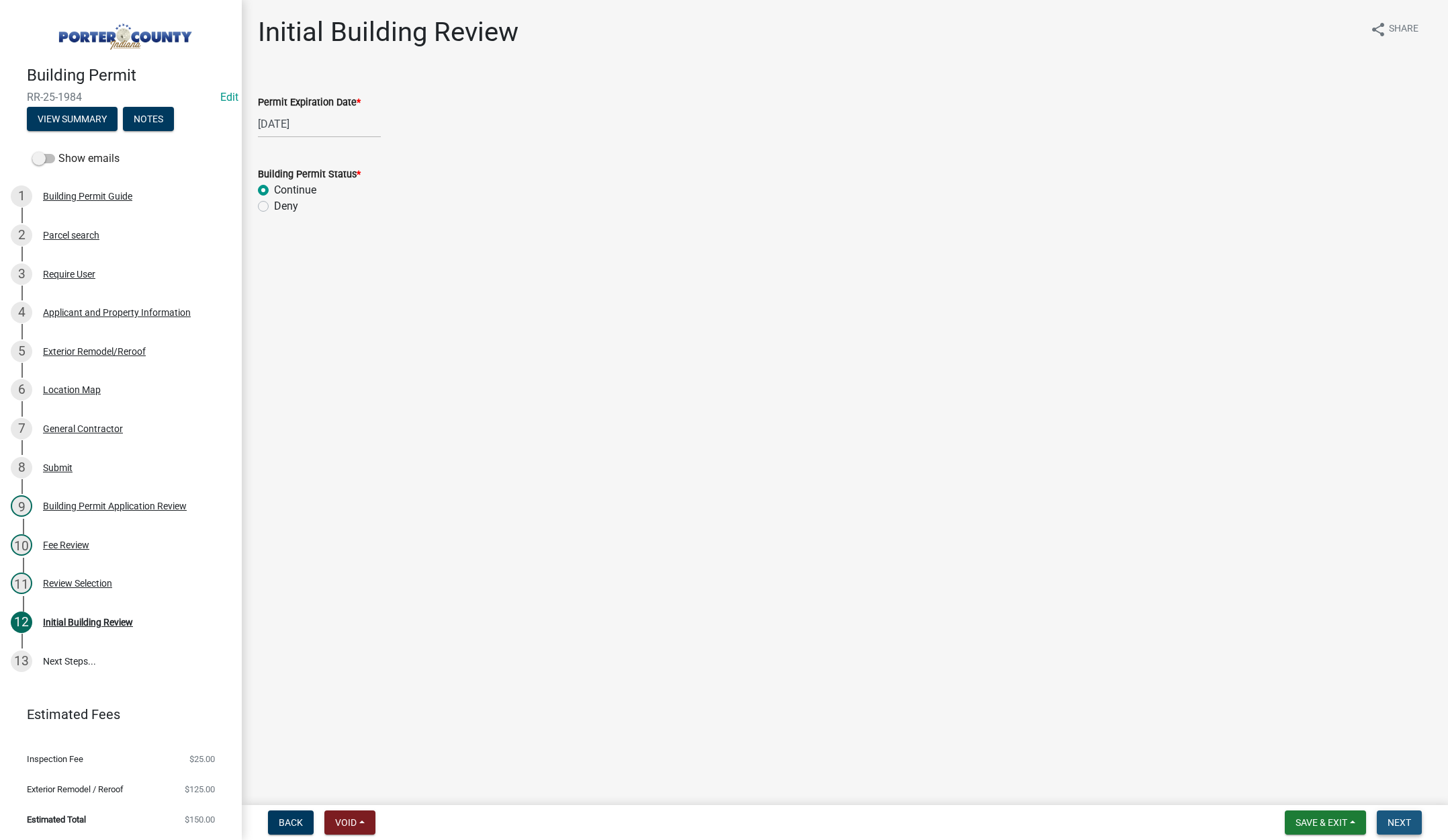
click at [1401, 817] on span "Next" at bounding box center [1399, 822] width 23 height 11
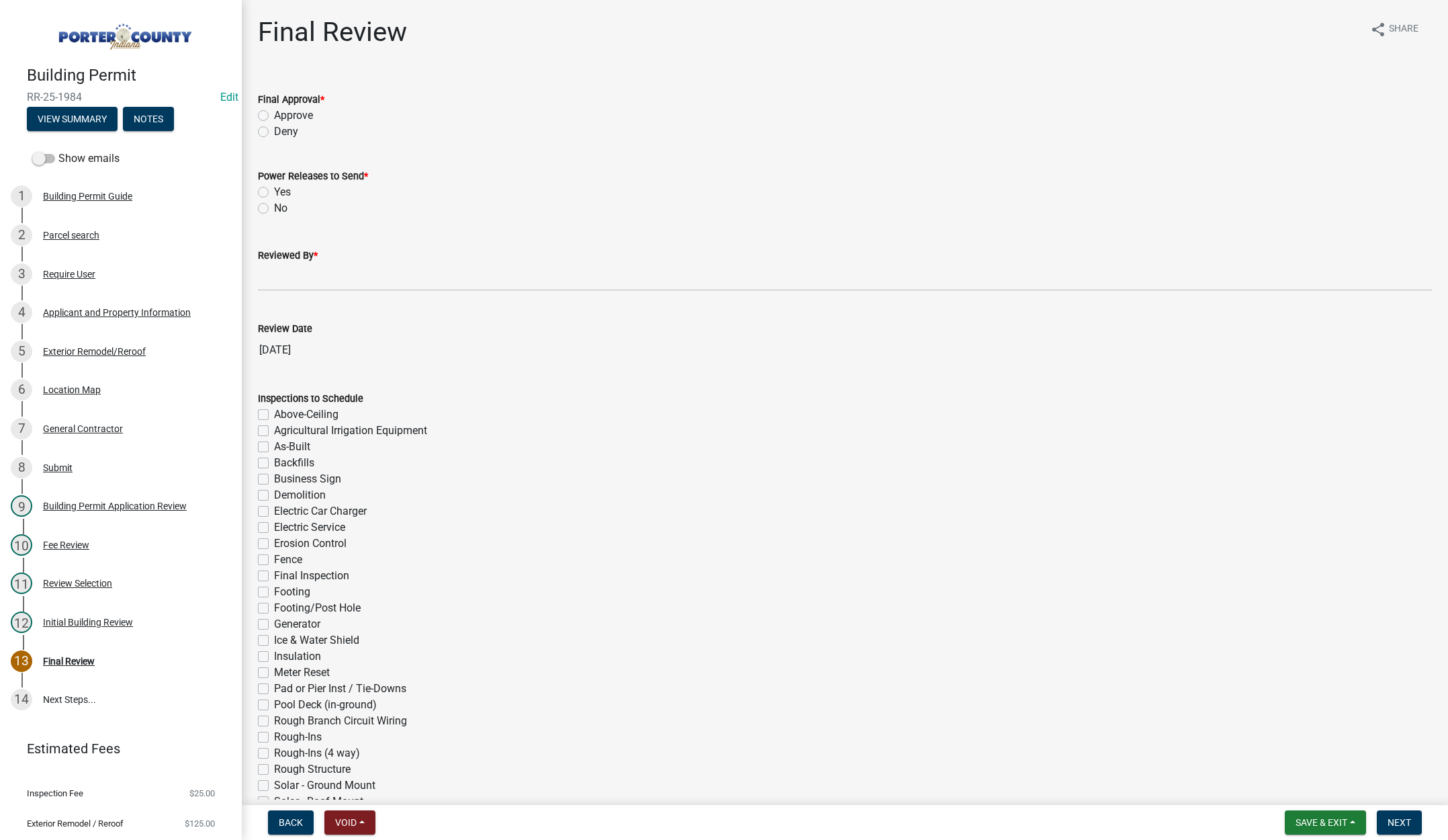
click at [274, 114] on label "Approve" at bounding box center [293, 116] width 39 height 17
click at [274, 114] on input "Approve" at bounding box center [278, 111] width 9 height 9
radio input "true"
click at [274, 207] on label "No" at bounding box center [281, 209] width 13 height 17
click at [274, 207] on input "No" at bounding box center [278, 205] width 9 height 9
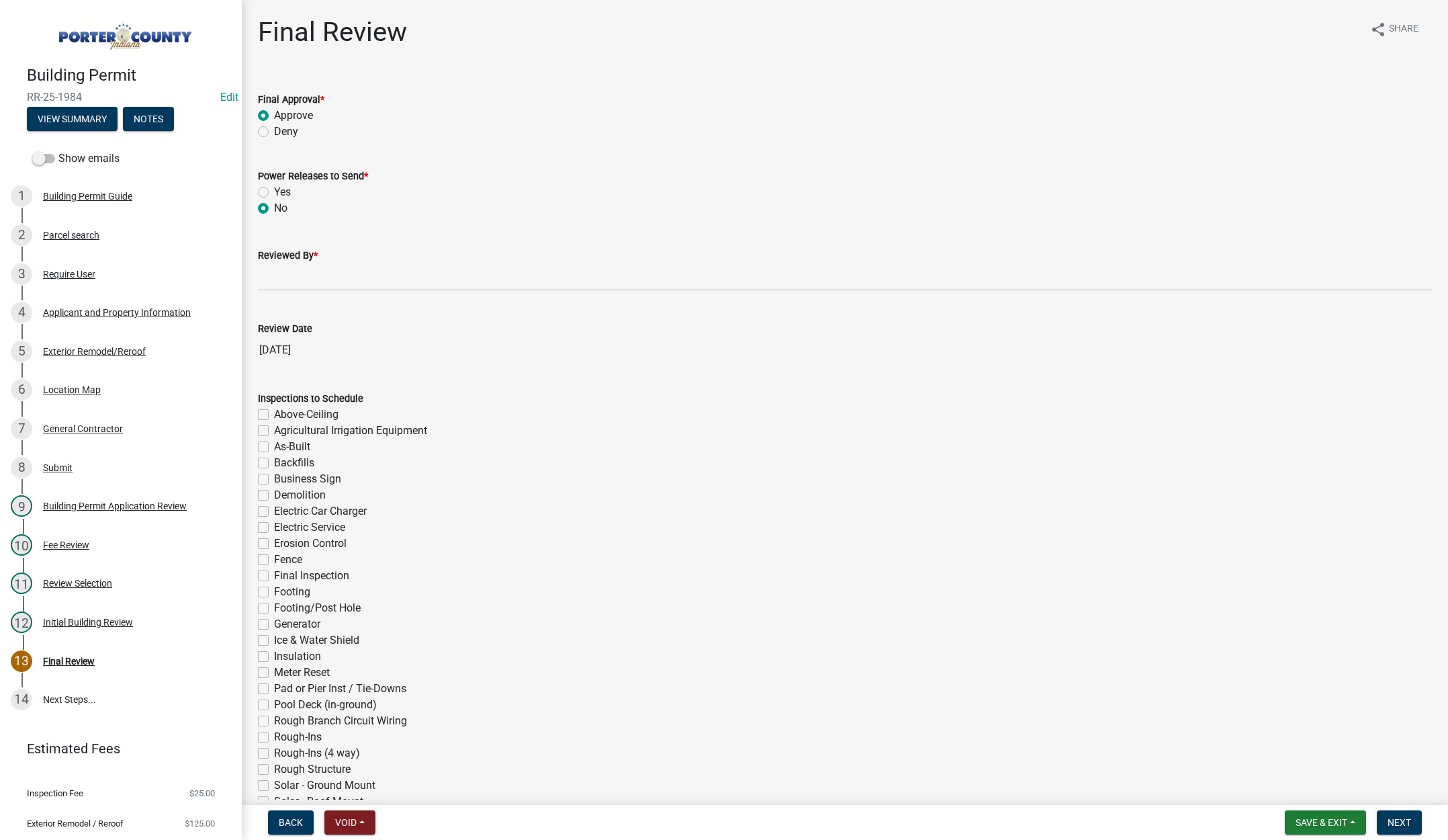
radio input "true"
drag, startPoint x: 266, startPoint y: 275, endPoint x: 299, endPoint y: 291, distance: 36.7
click at [266, 276] on input "Reviewed By *" at bounding box center [845, 276] width 1174 height 27
type input "[PERSON_NAME]"
click at [1402, 819] on span "Next" at bounding box center [1399, 822] width 23 height 11
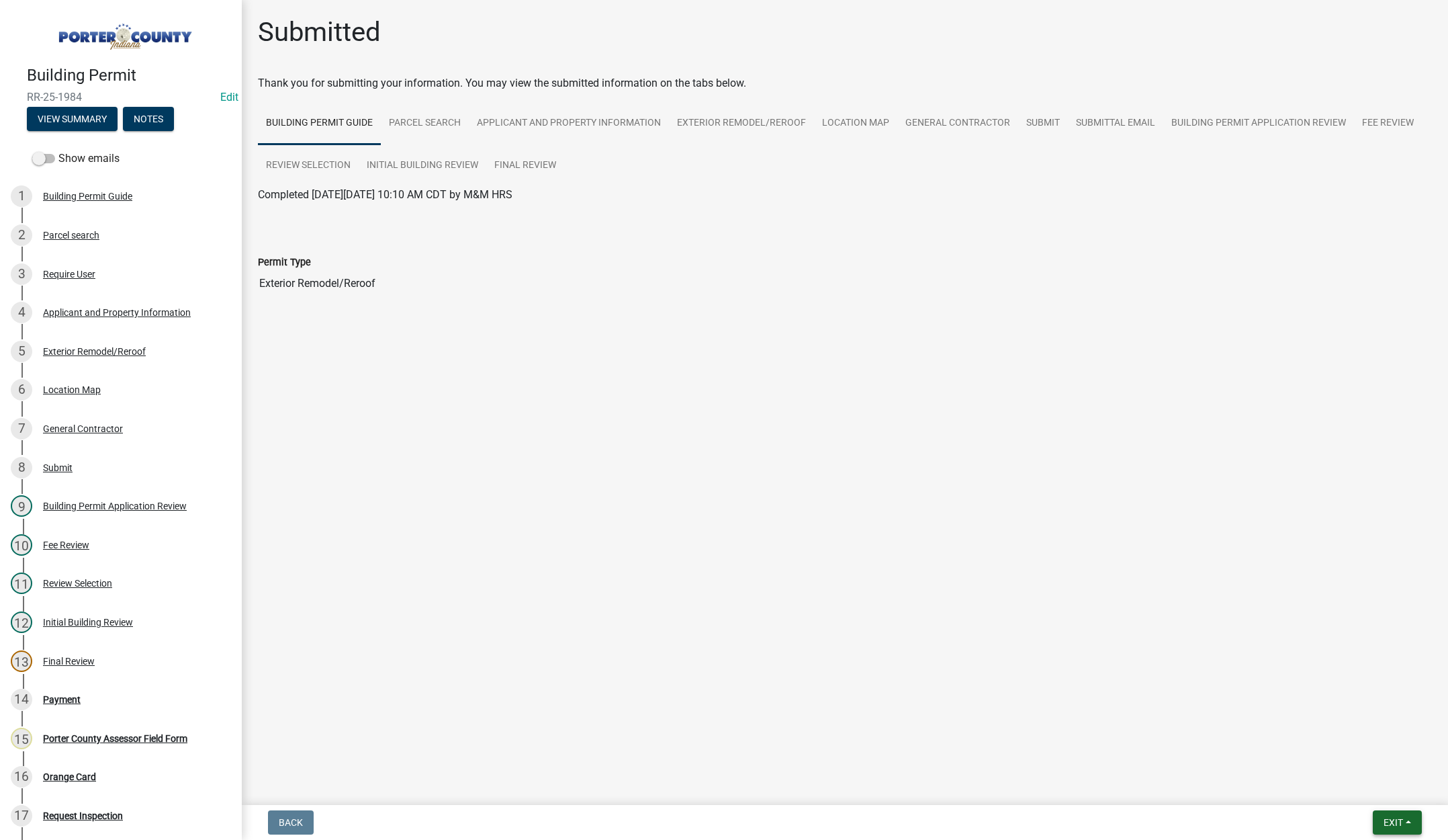
drag, startPoint x: 1401, startPoint y: 819, endPoint x: 1392, endPoint y: 814, distance: 10.3
click at [1395, 817] on span "Exit" at bounding box center [1394, 822] width 20 height 11
click at [1379, 788] on button "Save & Exit" at bounding box center [1368, 787] width 107 height 32
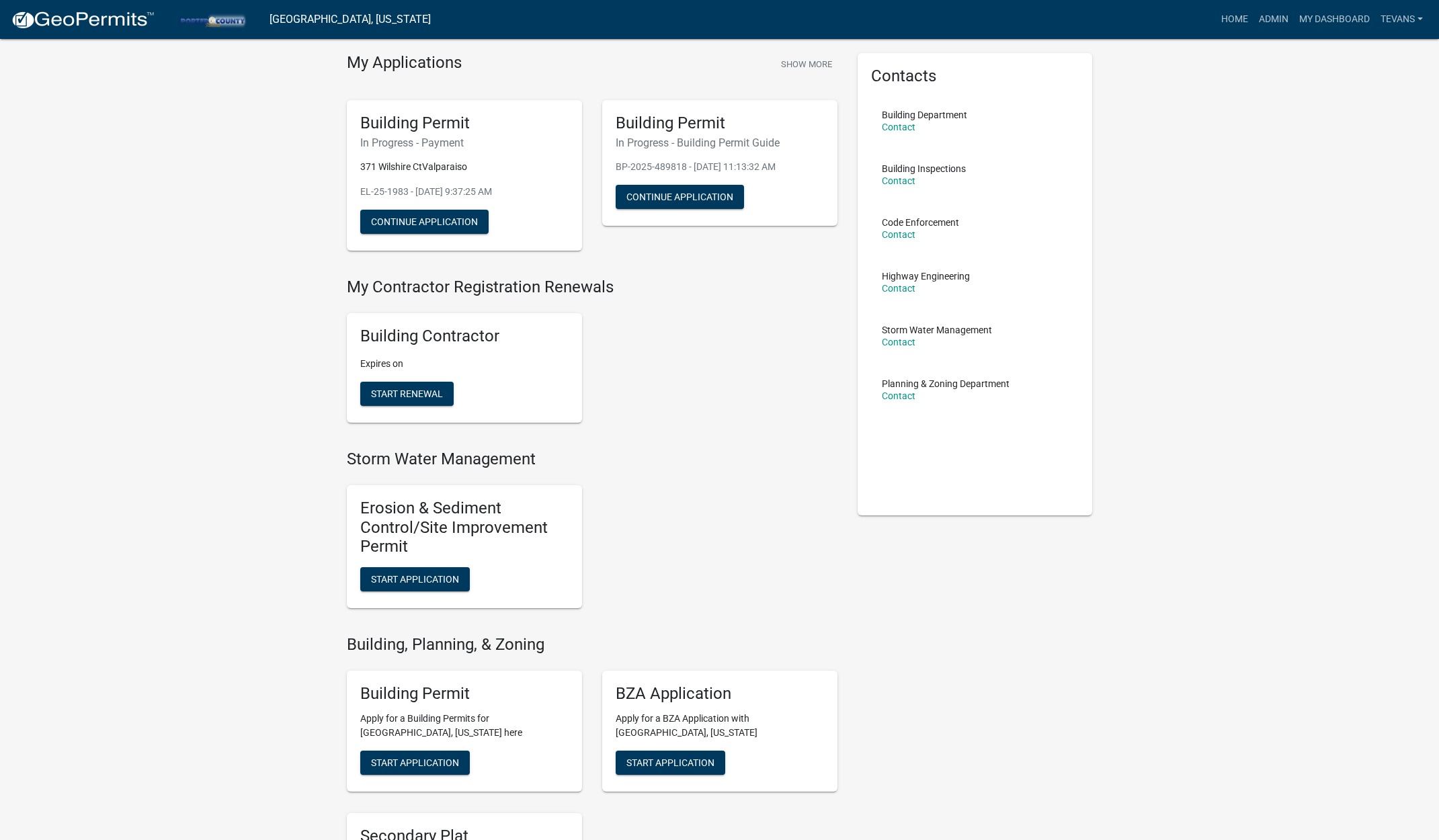
scroll to position [67, 0]
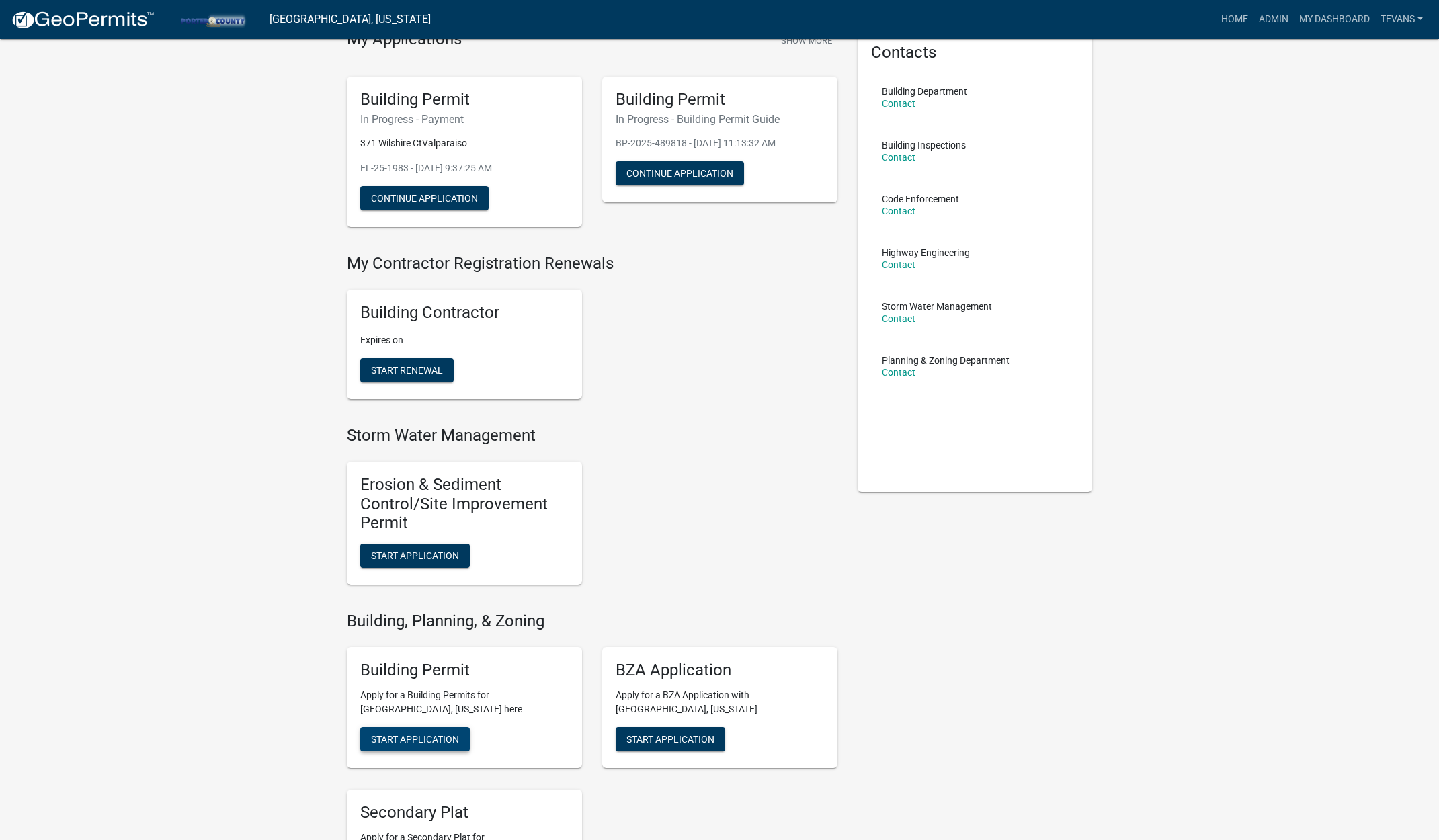
click at [425, 729] on button "Start Application" at bounding box center [414, 739] width 110 height 24
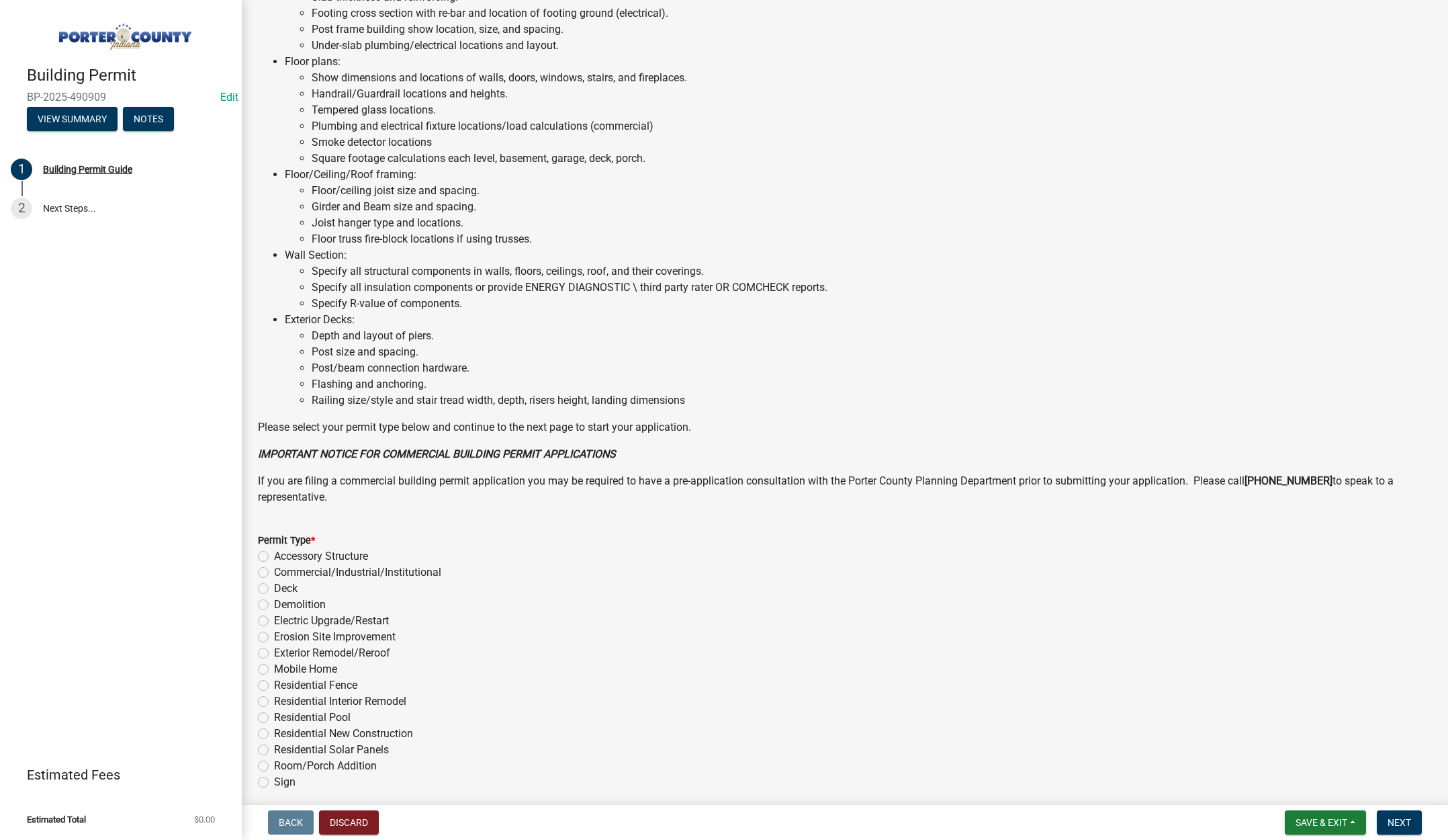
scroll to position [663, 0]
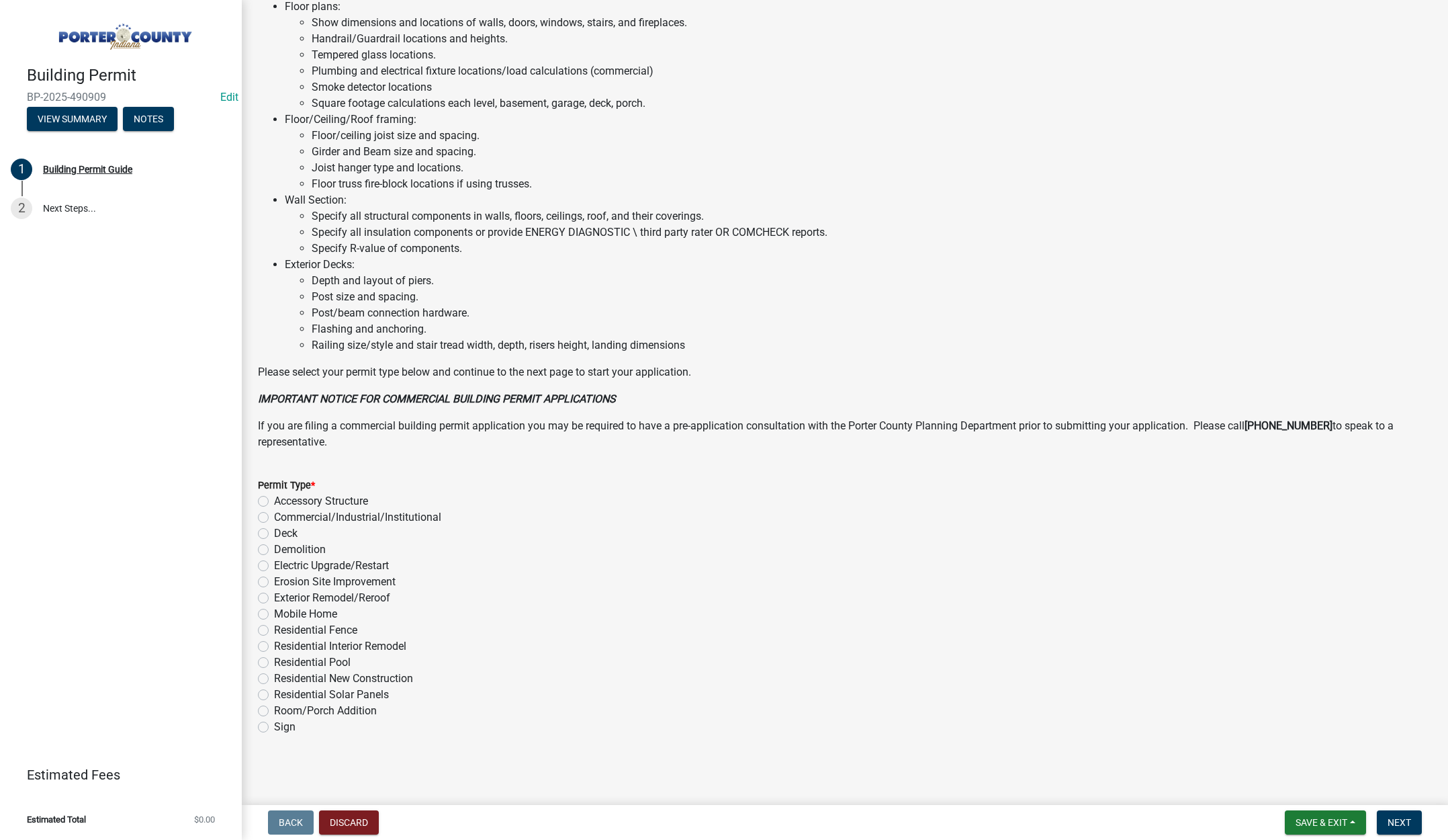
click at [274, 502] on label "Accessory Structure" at bounding box center [321, 502] width 94 height 17
click at [274, 502] on input "Accessory Structure" at bounding box center [278, 498] width 9 height 9
radio input "true"
click at [1393, 819] on span "Next" at bounding box center [1399, 822] width 23 height 11
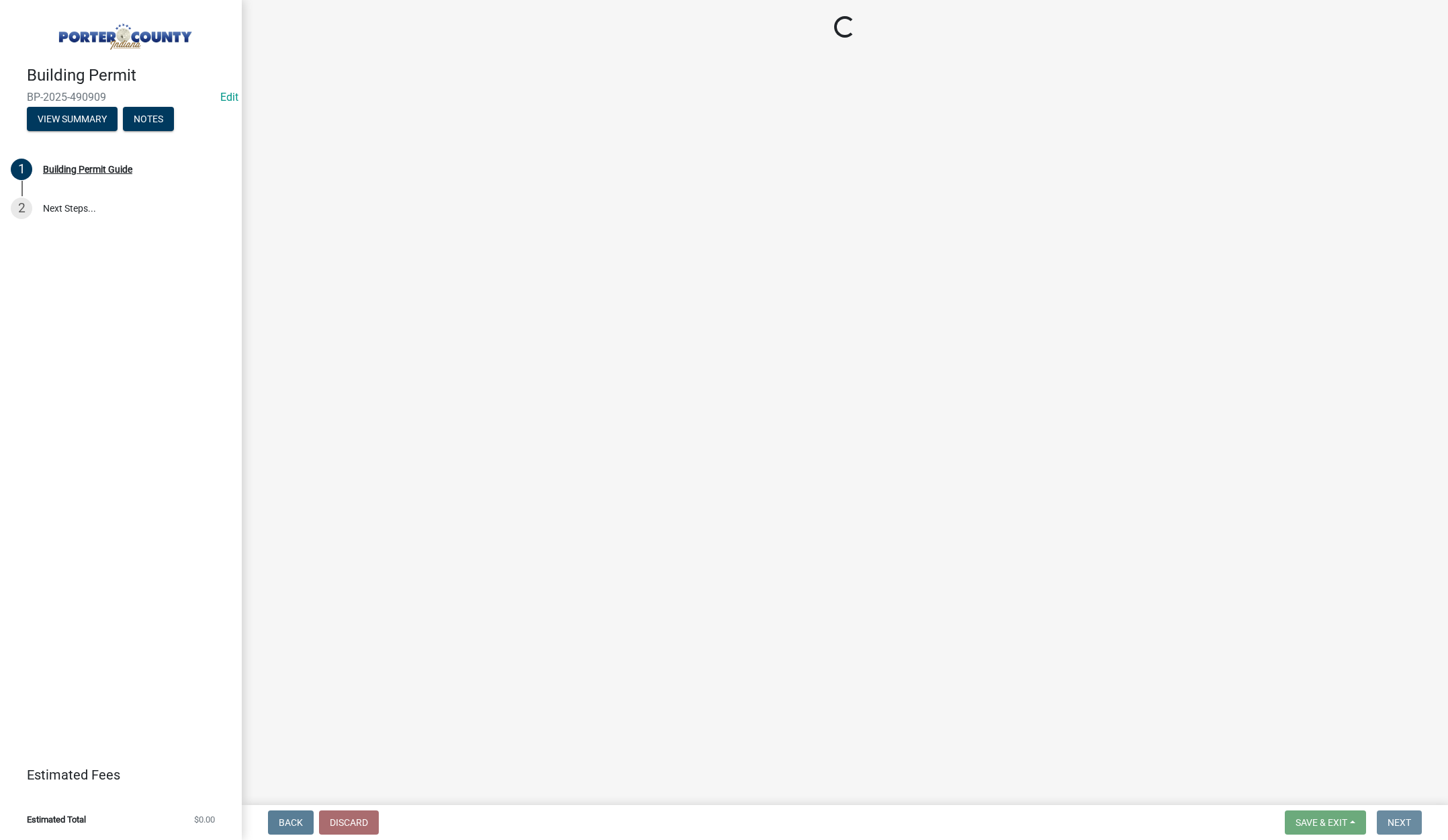
scroll to position [0, 0]
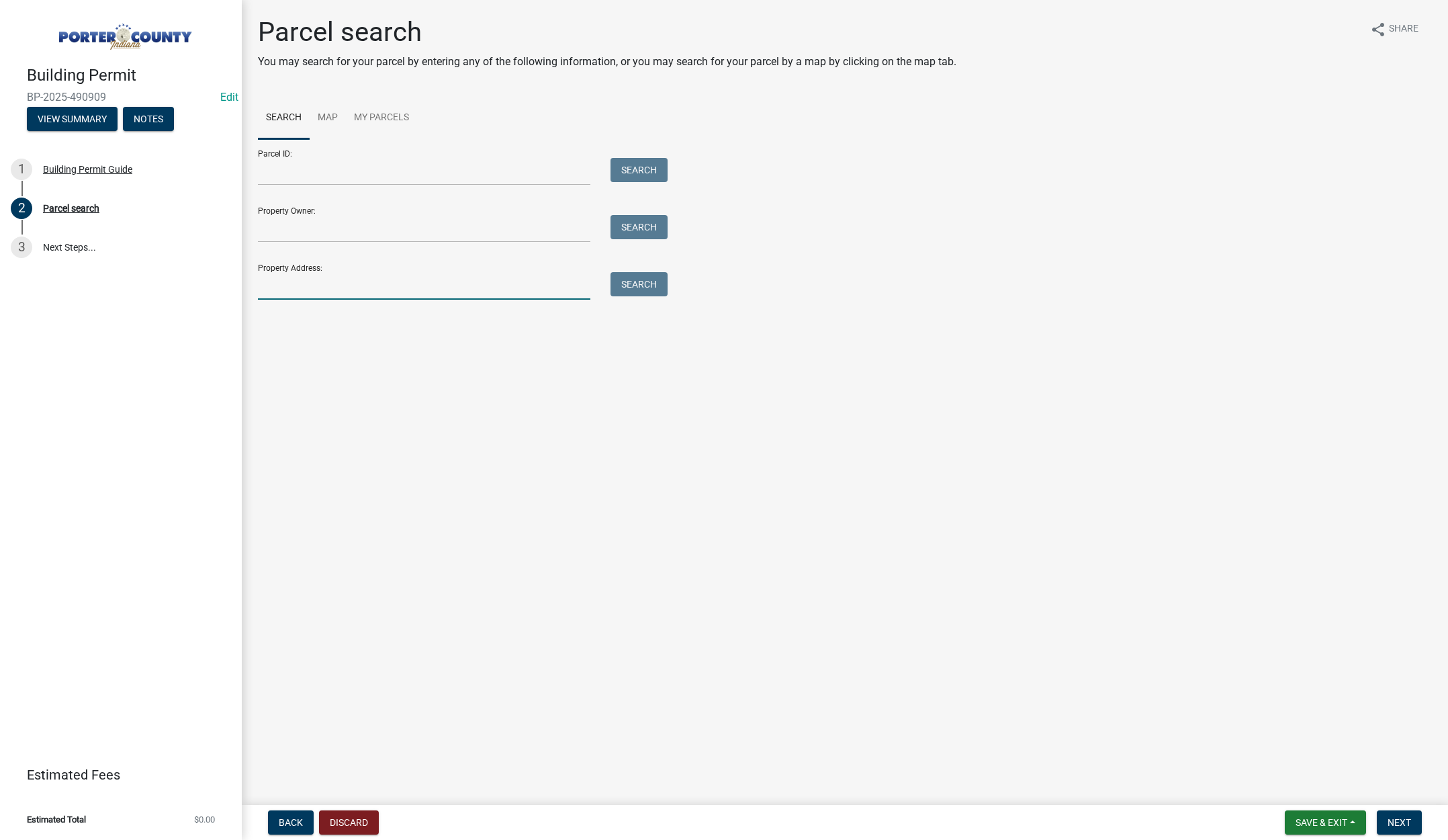
click at [295, 292] on input "Property Address:" at bounding box center [424, 286] width 333 height 27
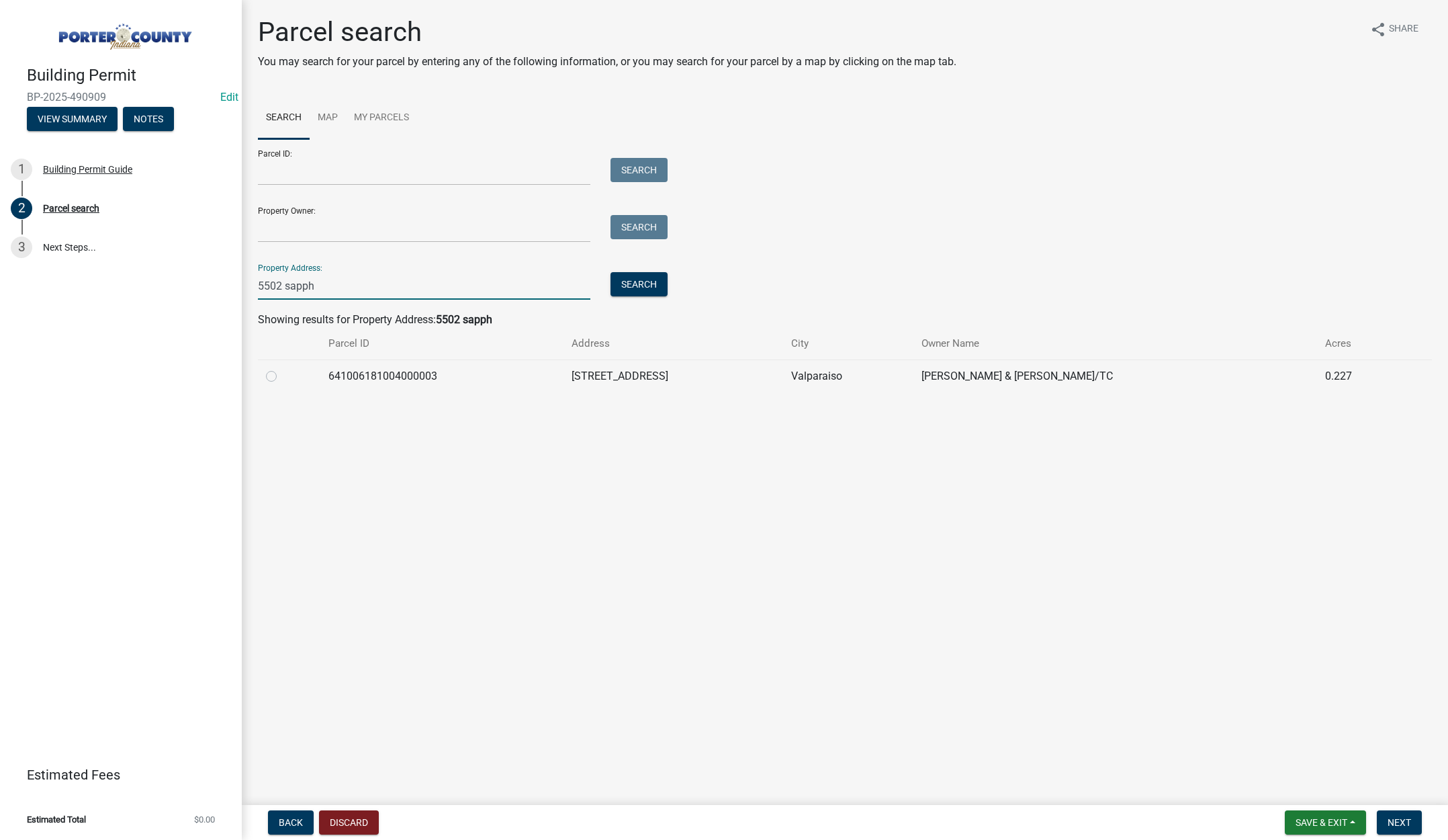
type input "5502 sapph"
click at [282, 368] on label at bounding box center [282, 368] width 0 height 0
click at [282, 373] on input "radio" at bounding box center [286, 372] width 9 height 9
radio input "true"
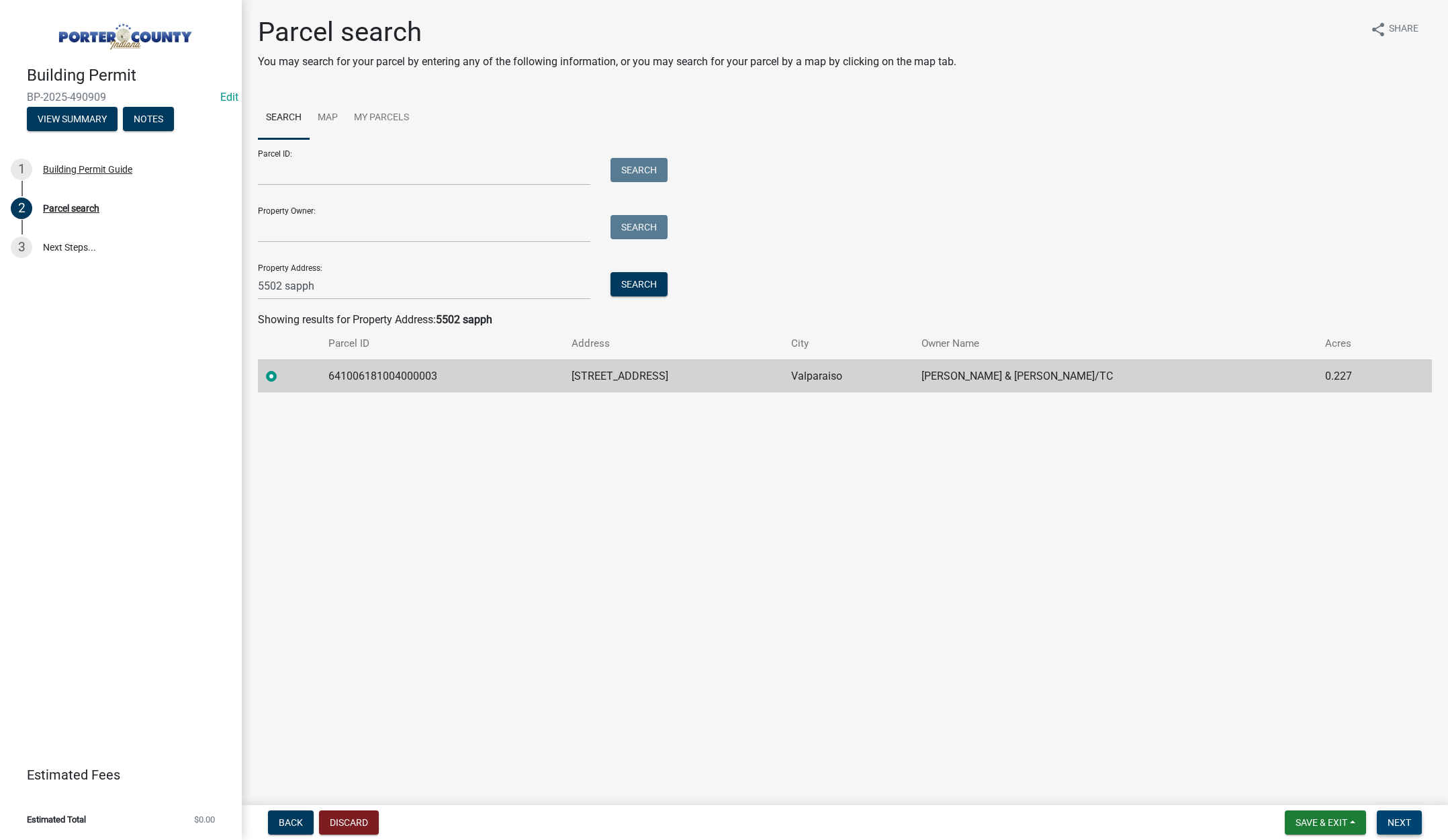
click at [1403, 819] on span "Next" at bounding box center [1399, 822] width 23 height 11
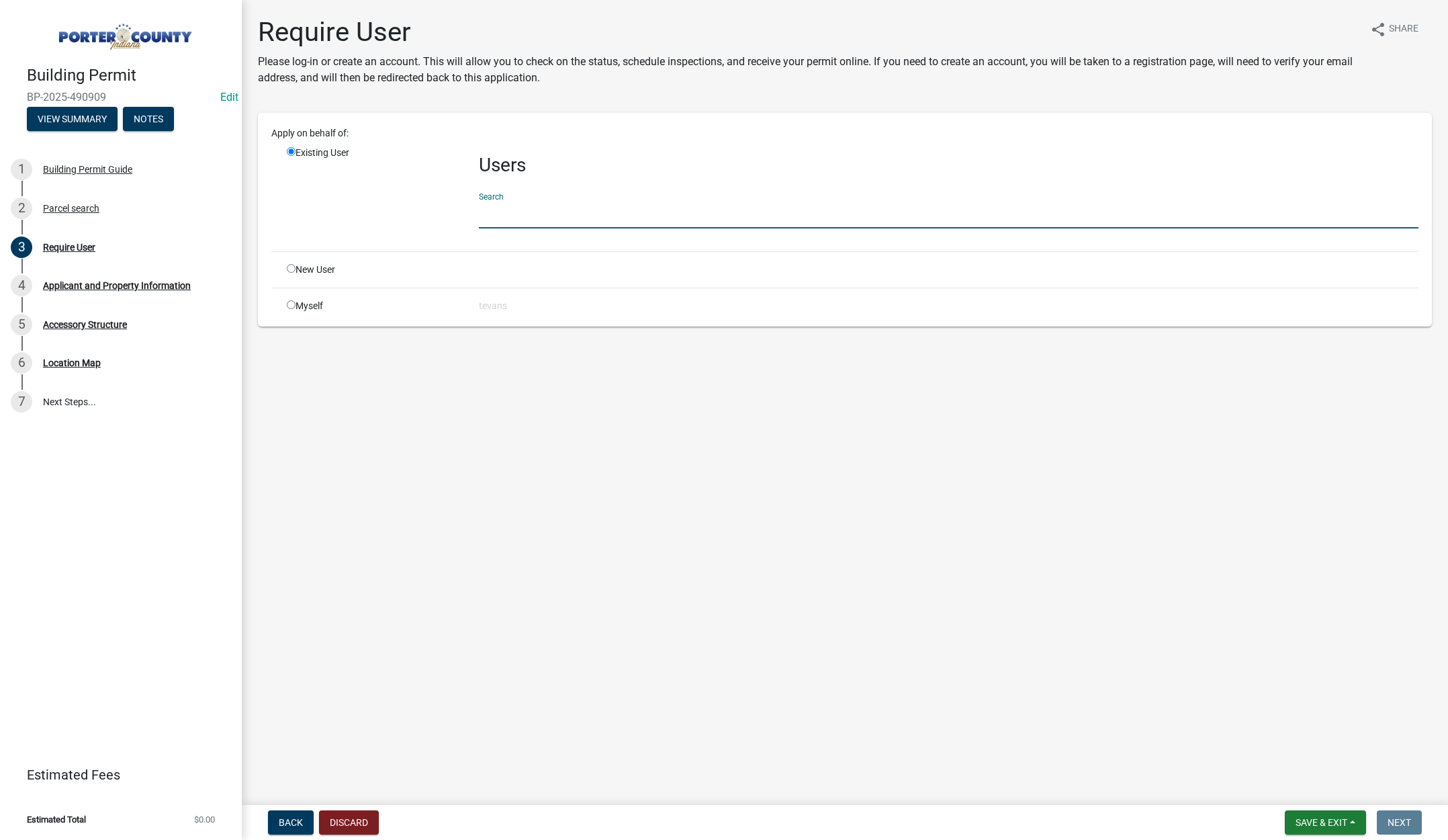
click at [521, 211] on input "text" at bounding box center [949, 214] width 940 height 27
type input "[PERSON_NAME]"
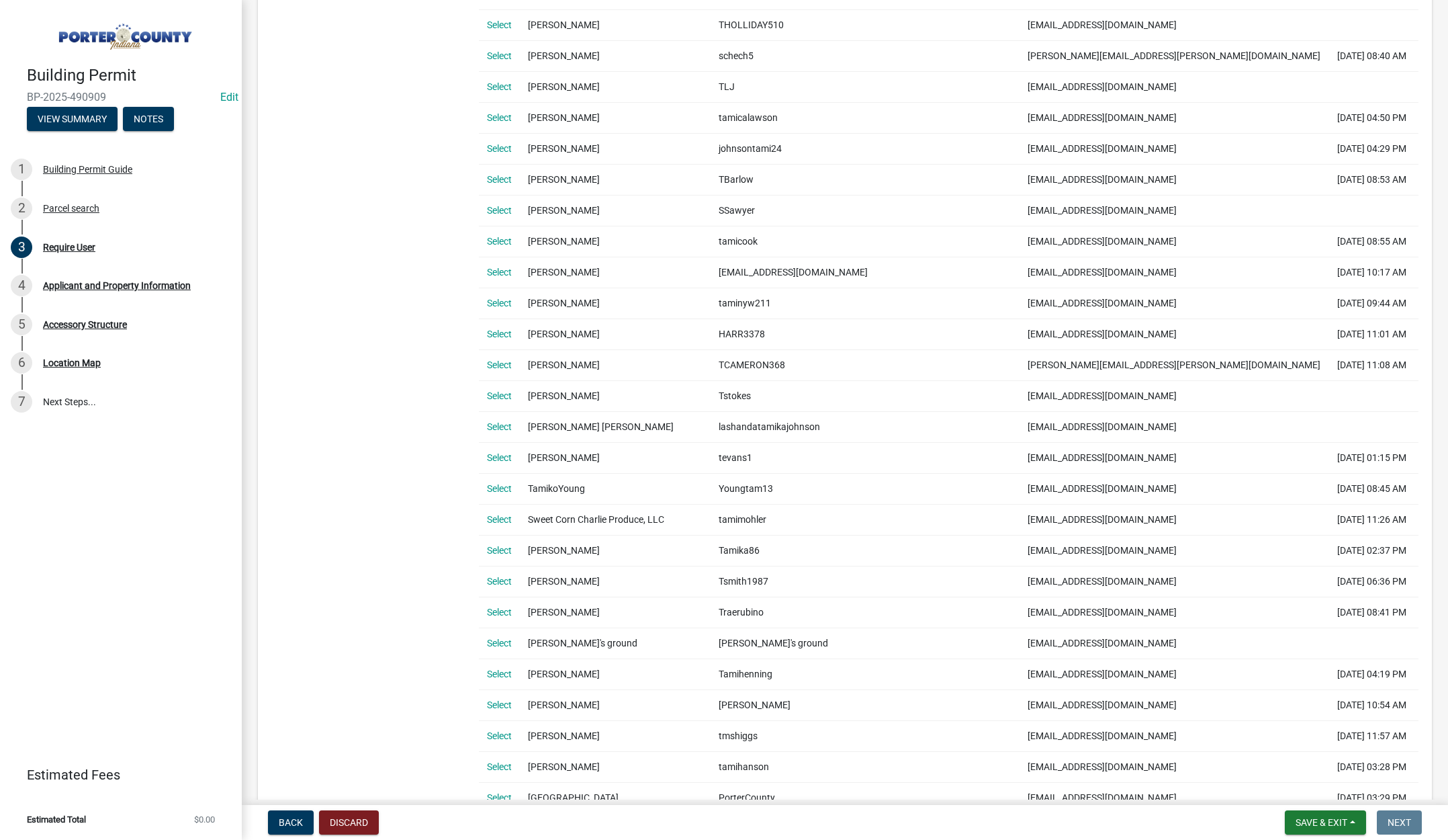
scroll to position [470, 0]
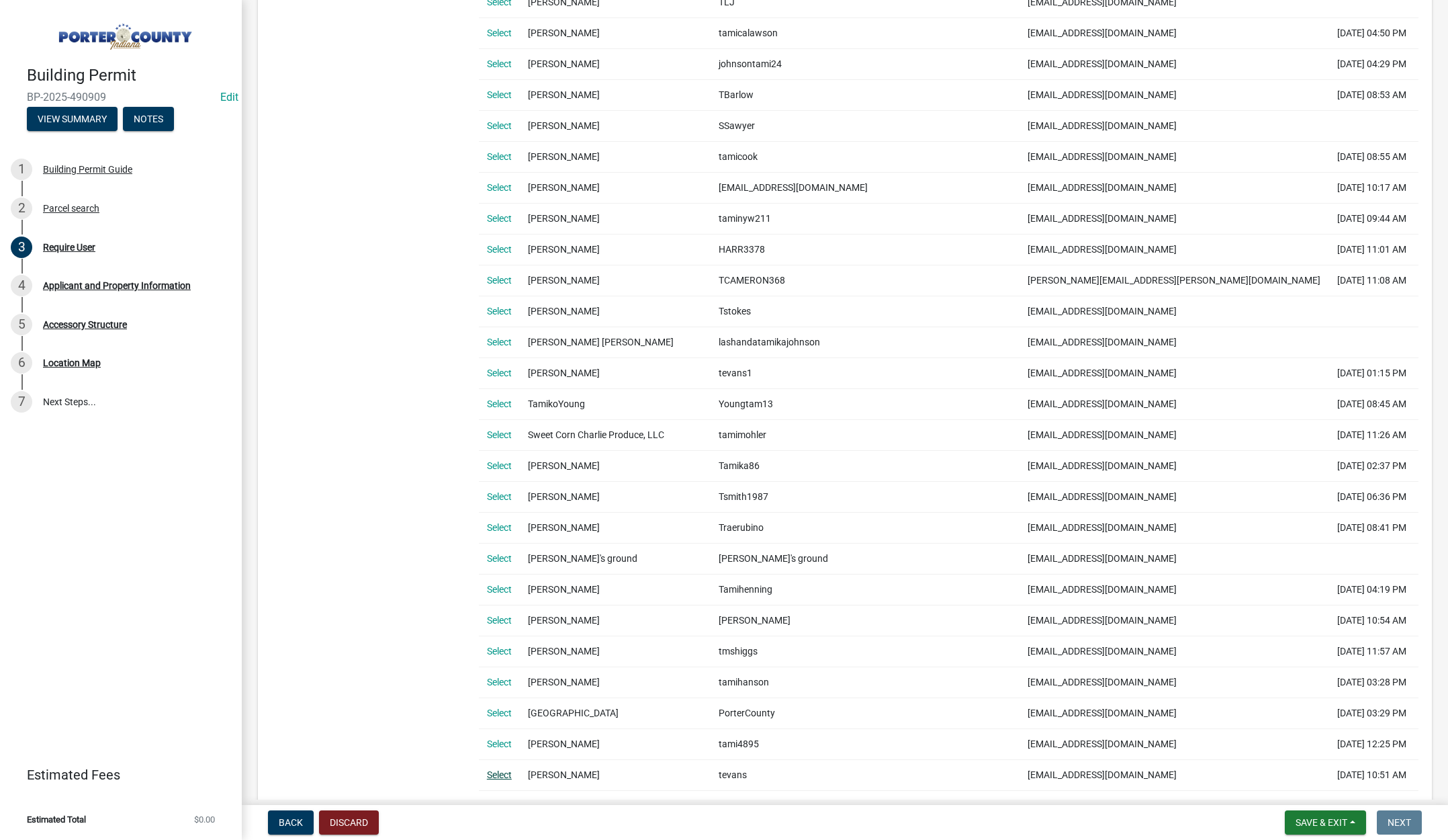
click at [494, 775] on link "Select" at bounding box center [499, 774] width 25 height 11
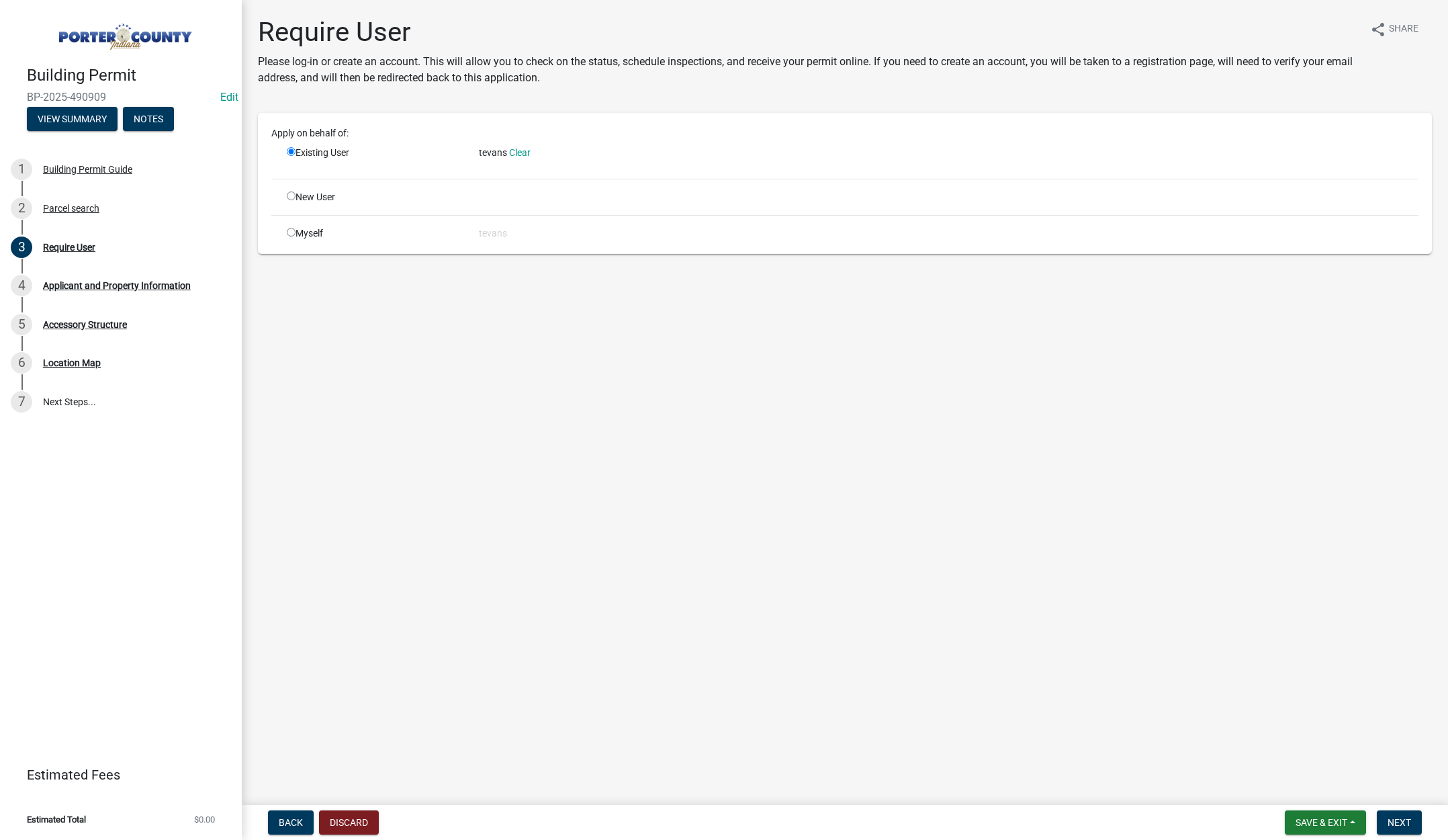
scroll to position [0, 0]
click at [1396, 817] on span "Next" at bounding box center [1399, 822] width 23 height 11
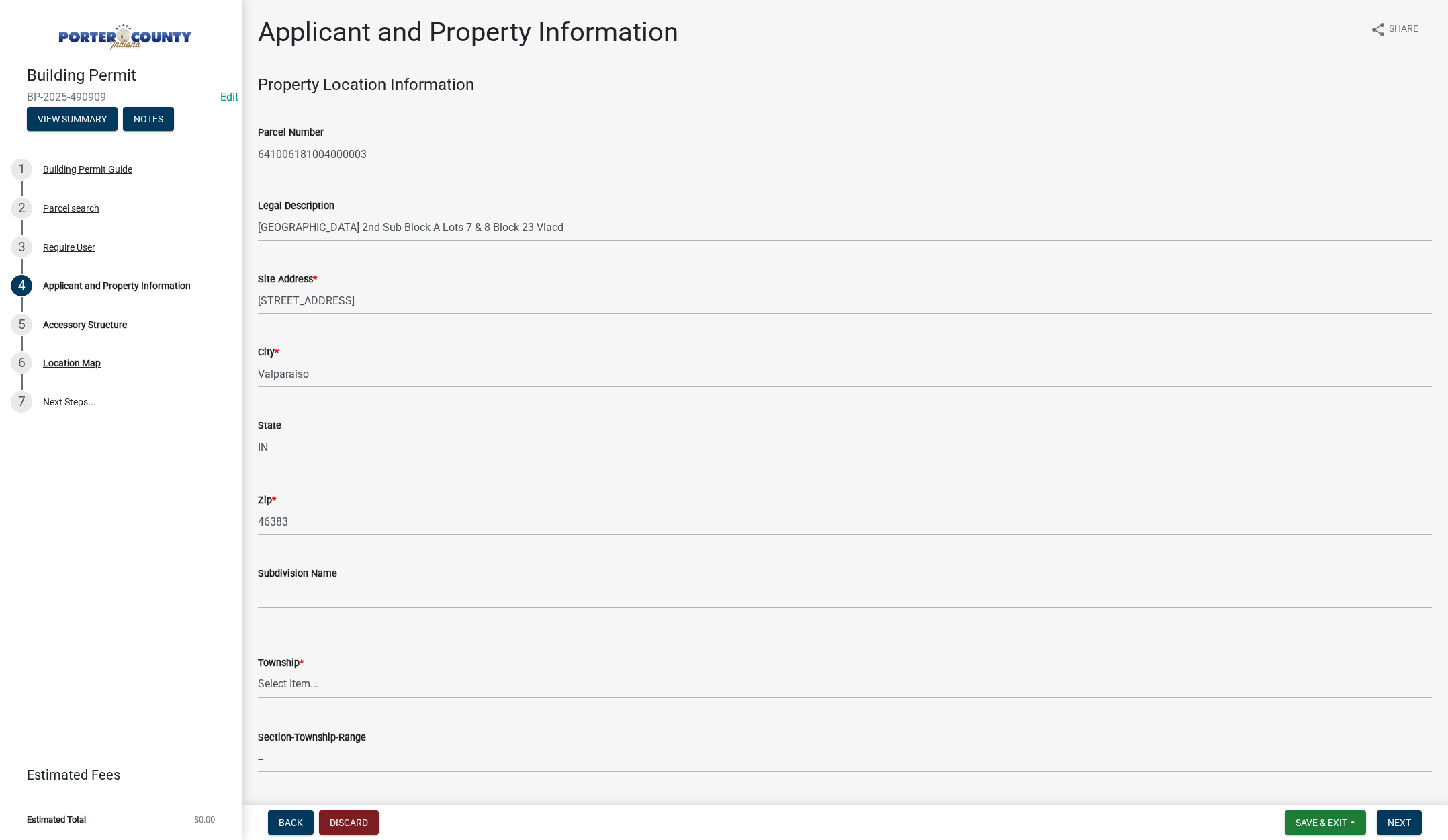
click at [278, 685] on select "Select Item... [PERSON_NAME][GEOGRAPHIC_DATA] [PERSON_NAME][GEOGRAPHIC_DATA] [G…" at bounding box center [845, 684] width 1174 height 27
click at [258, 671] on select "Select Item... [PERSON_NAME][GEOGRAPHIC_DATA] [PERSON_NAME][GEOGRAPHIC_DATA] [G…" at bounding box center [845, 684] width 1174 height 27
select select "6f5aa9ae-62ac-41bd-979a-9c71eae504cc"
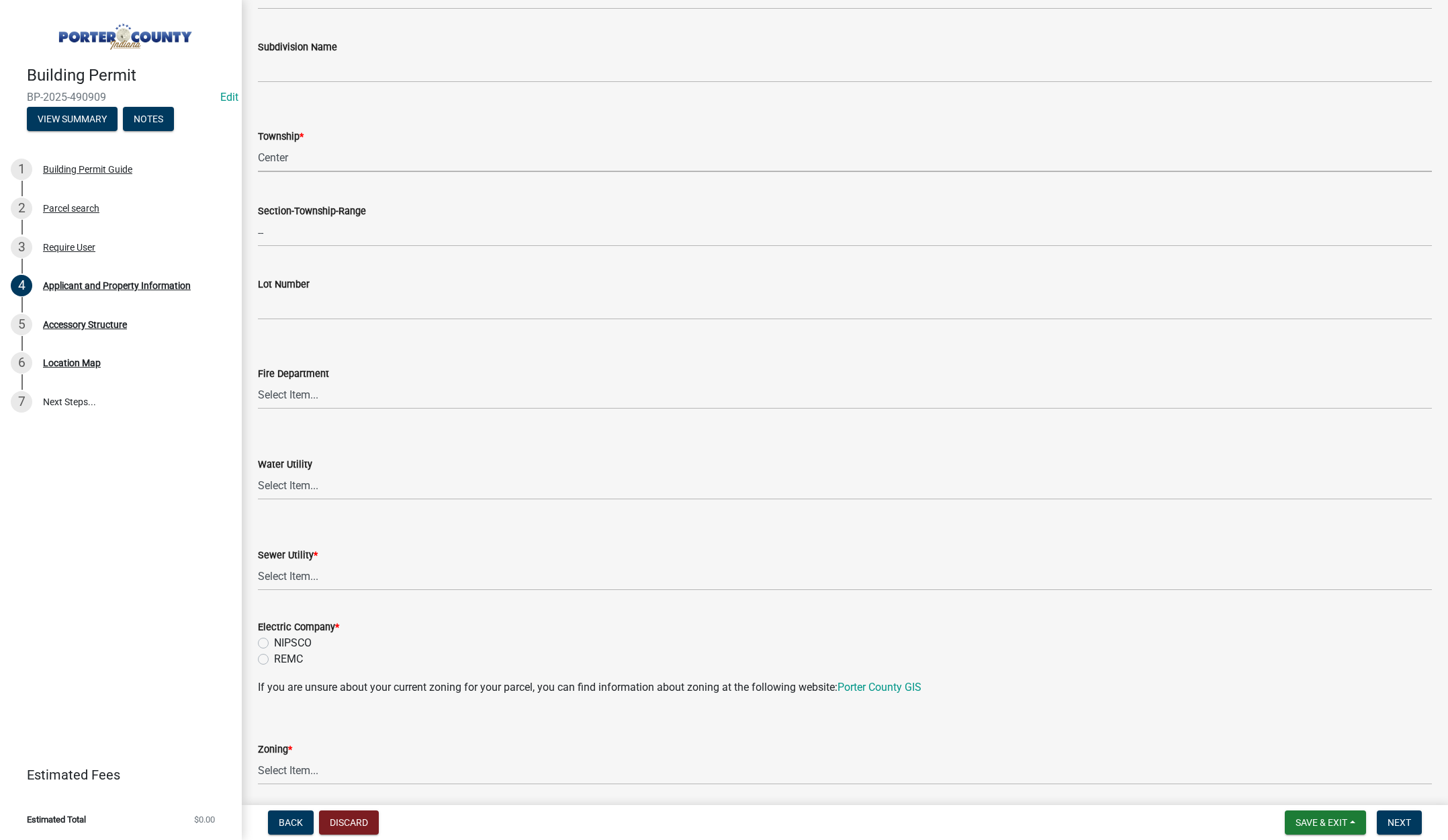
scroll to position [537, 0]
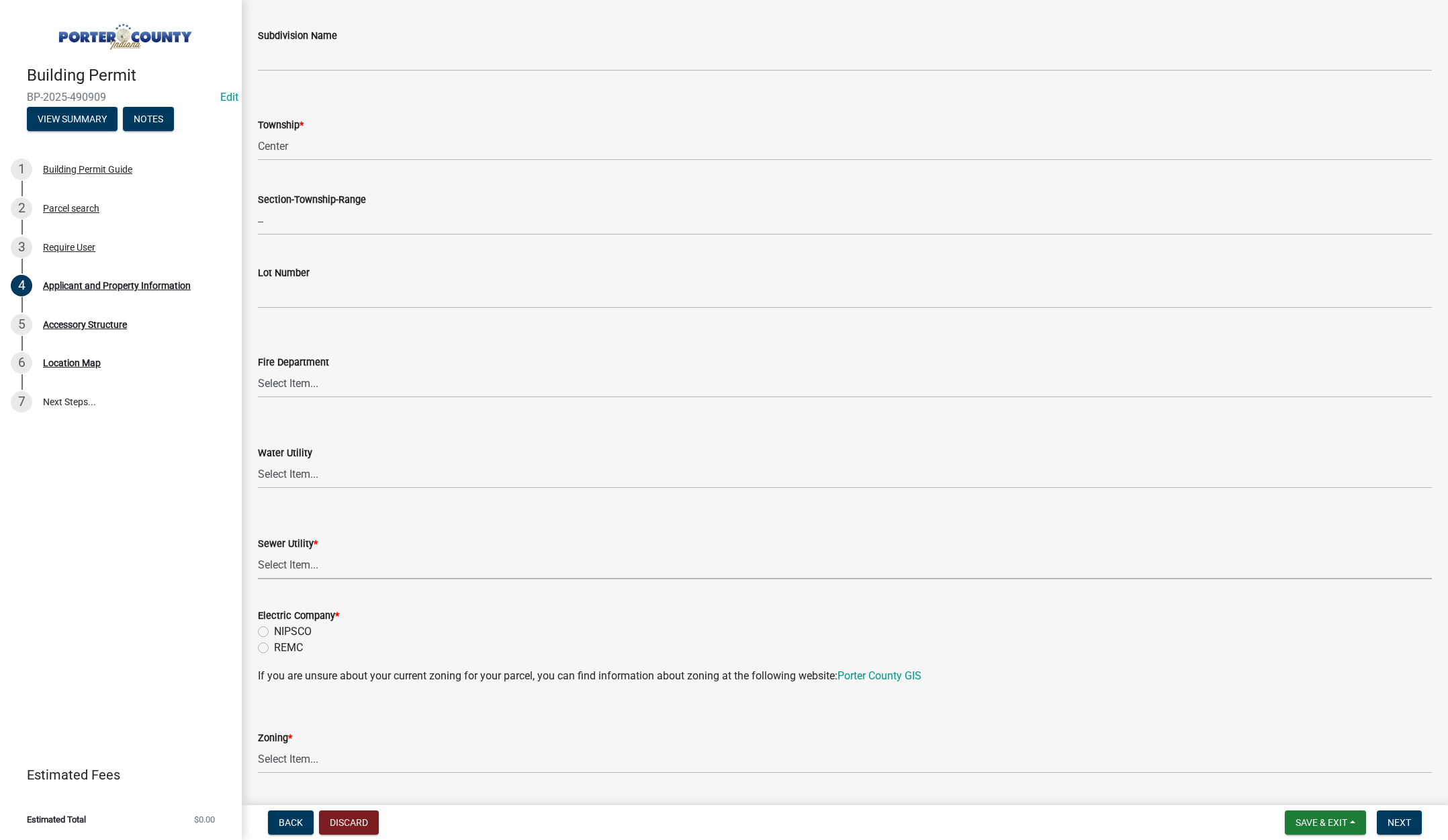
click at [305, 566] on select "Select Item... Aqua [US_STATE] Inc Damon Run Falling Waters Lake Eliza - LEACD …" at bounding box center [845, 564] width 1174 height 27
click at [258, 551] on select "Select Item... Aqua [US_STATE] Inc Damon Run Falling Waters Lake Eliza - LEACD …" at bounding box center [845, 564] width 1174 height 27
select select "01d57b5a-7eb0-4072-b175-354c87f771f4"
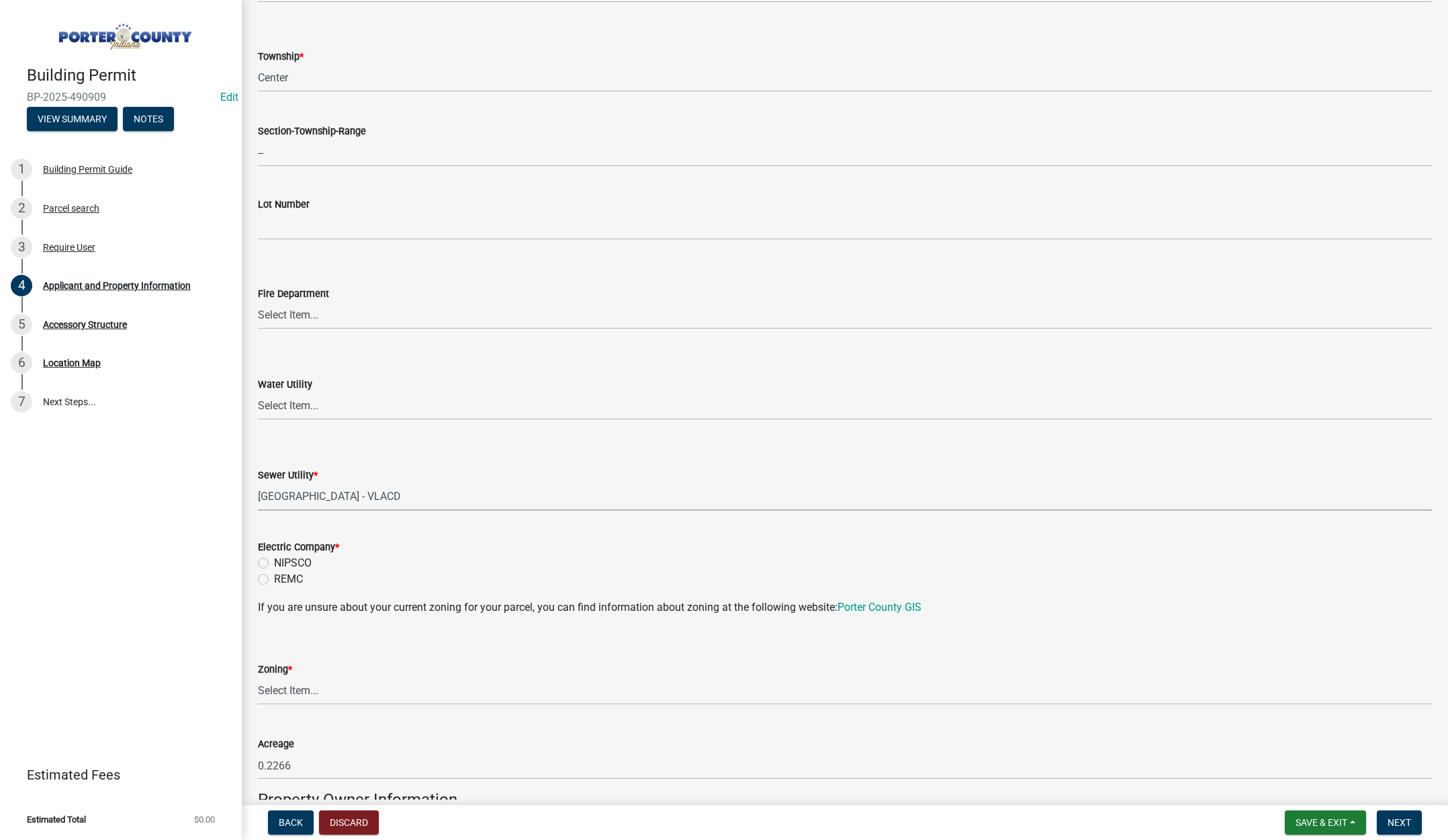
scroll to position [672, 0]
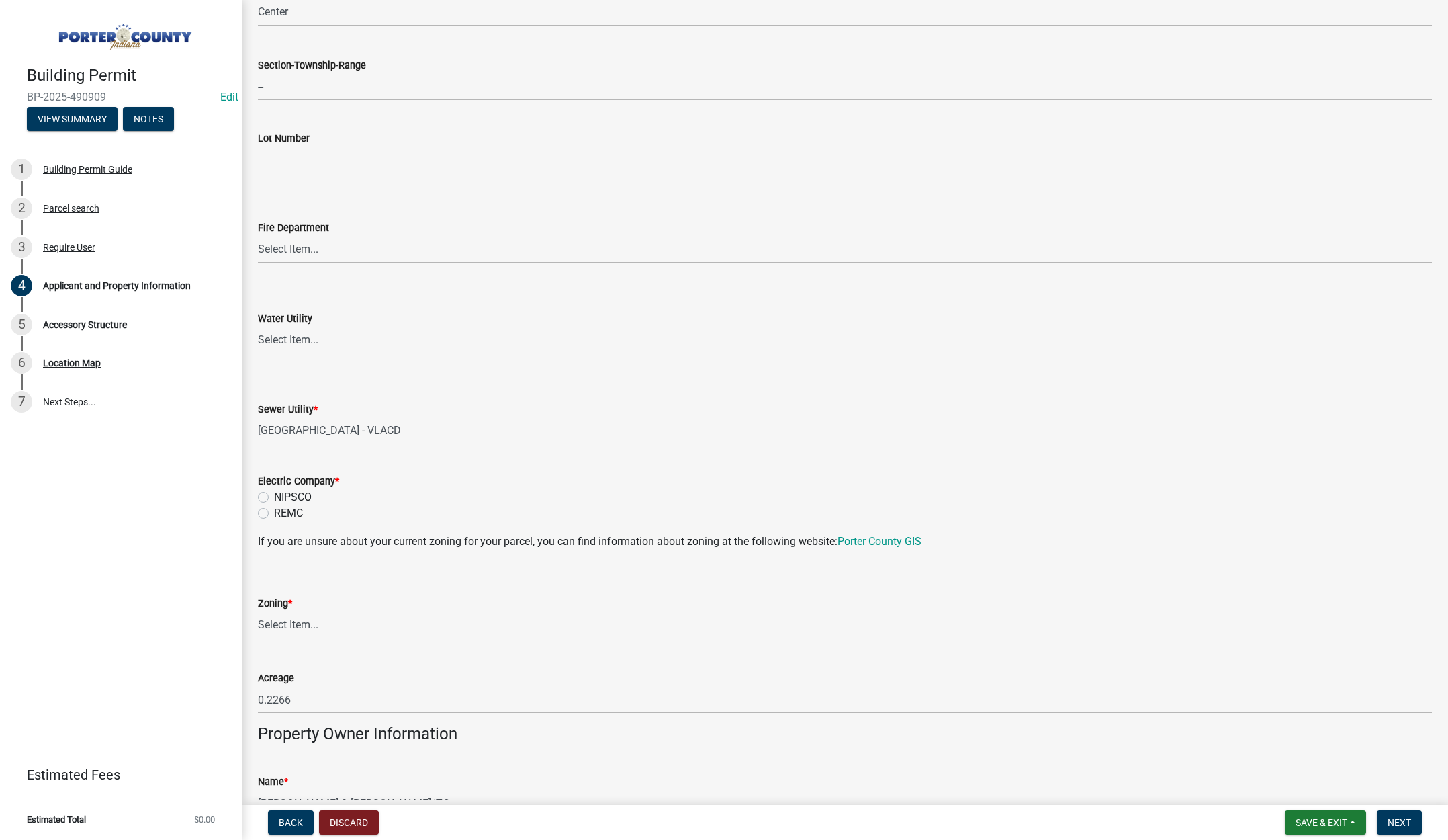
click at [274, 498] on label "NIPSCO" at bounding box center [293, 498] width 38 height 17
click at [274, 498] on input "NIPSCO" at bounding box center [278, 493] width 9 height 9
radio input "true"
click at [297, 621] on select "Select Item... A1 A2 CH CM CN I1 I2 I3 IN MP OT P1 P2 PUD R1 R2 R3 R4 RL RR" at bounding box center [845, 625] width 1174 height 27
click at [258, 611] on select "Select Item... A1 A2 CH CM CN I1 I2 I3 IN MP OT P1 P2 PUD R1 R2 R3 R4 RL RR" at bounding box center [845, 625] width 1174 height 27
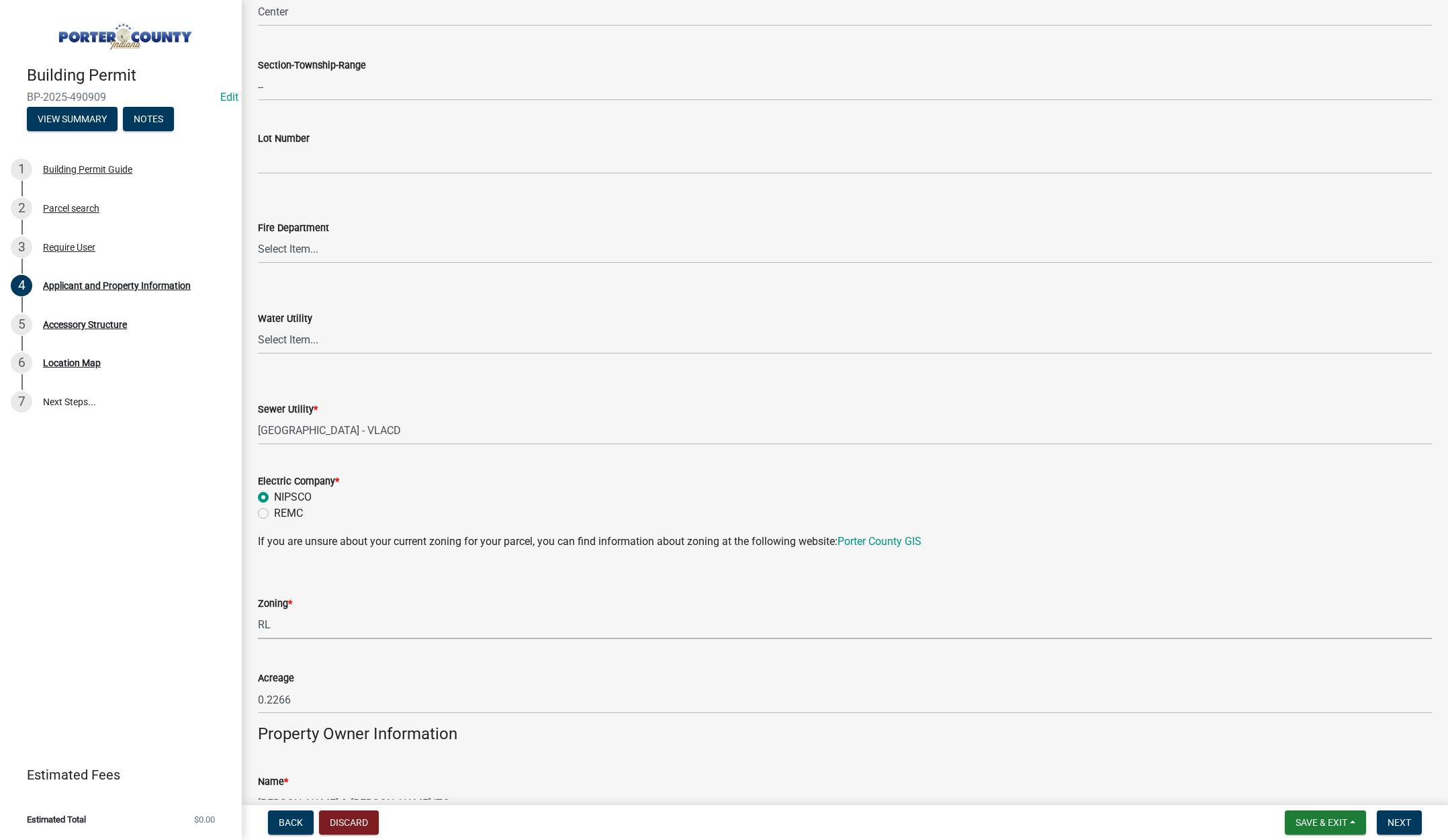
select select "c8d9bed4-fb8e-49e4-81c1-b9d22bb8efef"
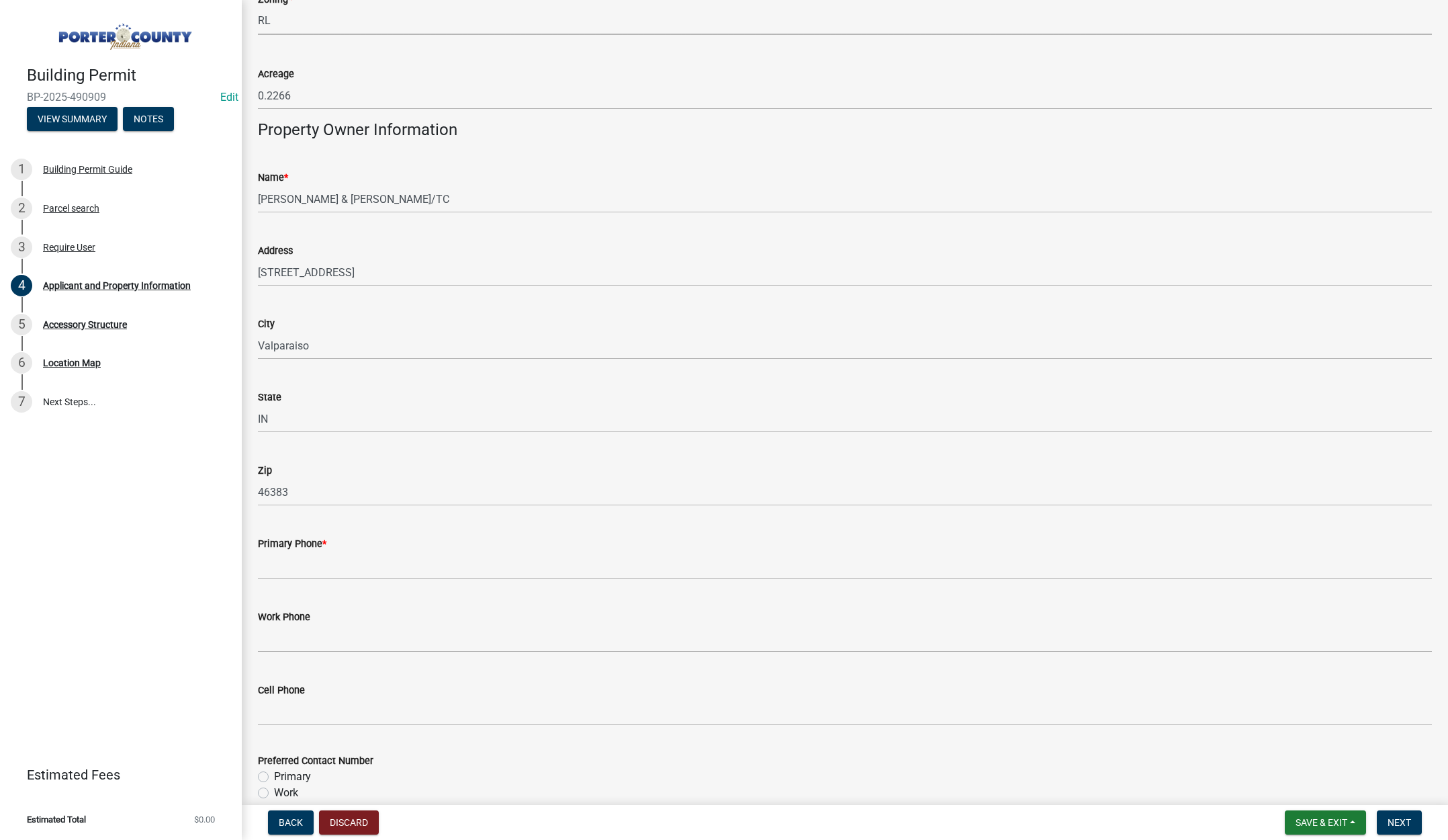
scroll to position [1277, 0]
click at [315, 569] on input "Primary Phone *" at bounding box center [845, 564] width 1174 height 27
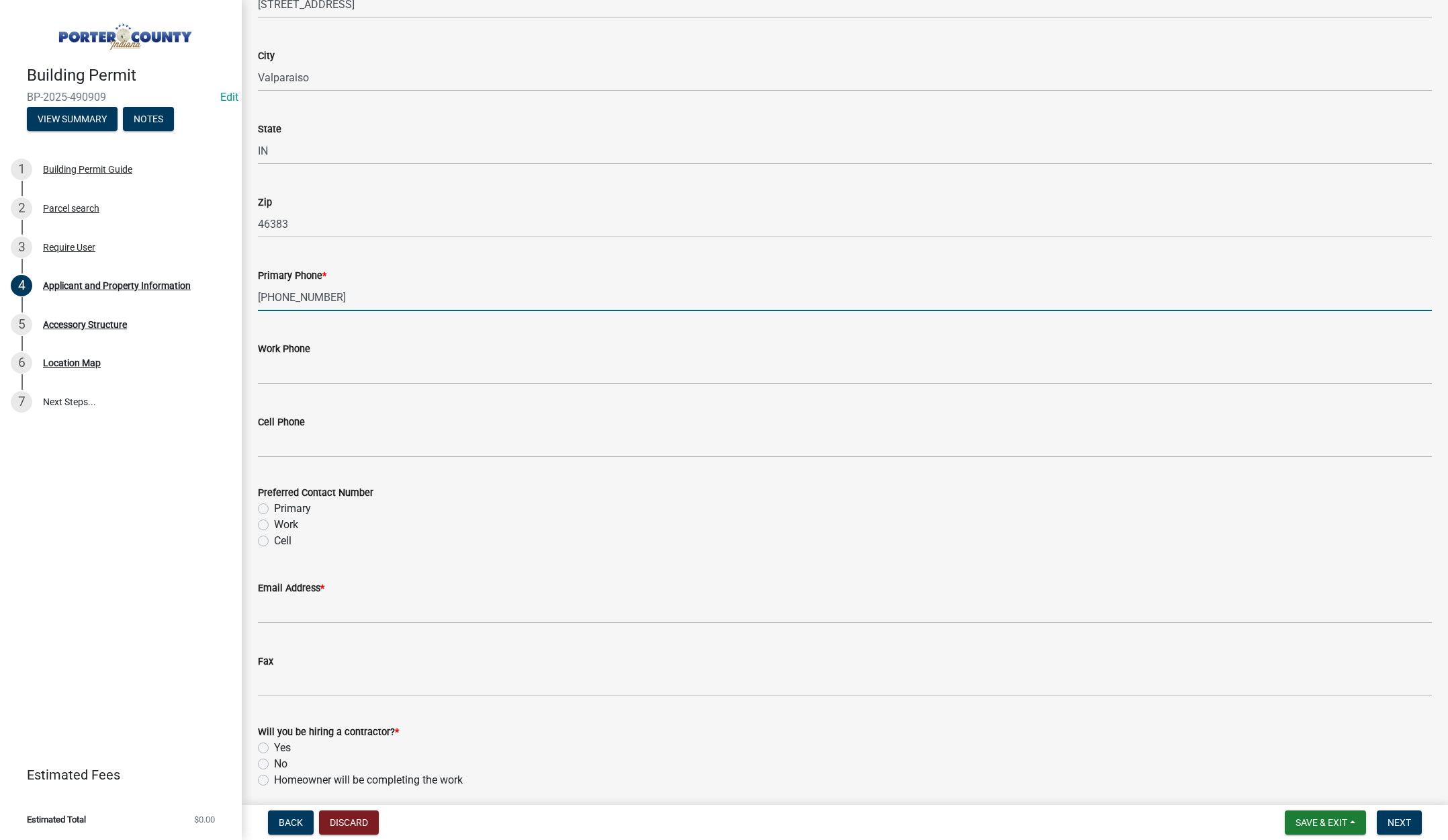
scroll to position [1546, 0]
type input "[PHONE_NUMBER]"
click at [274, 506] on label "Primary" at bounding box center [292, 507] width 37 height 17
click at [274, 506] on input "Primary" at bounding box center [278, 503] width 9 height 9
radio input "true"
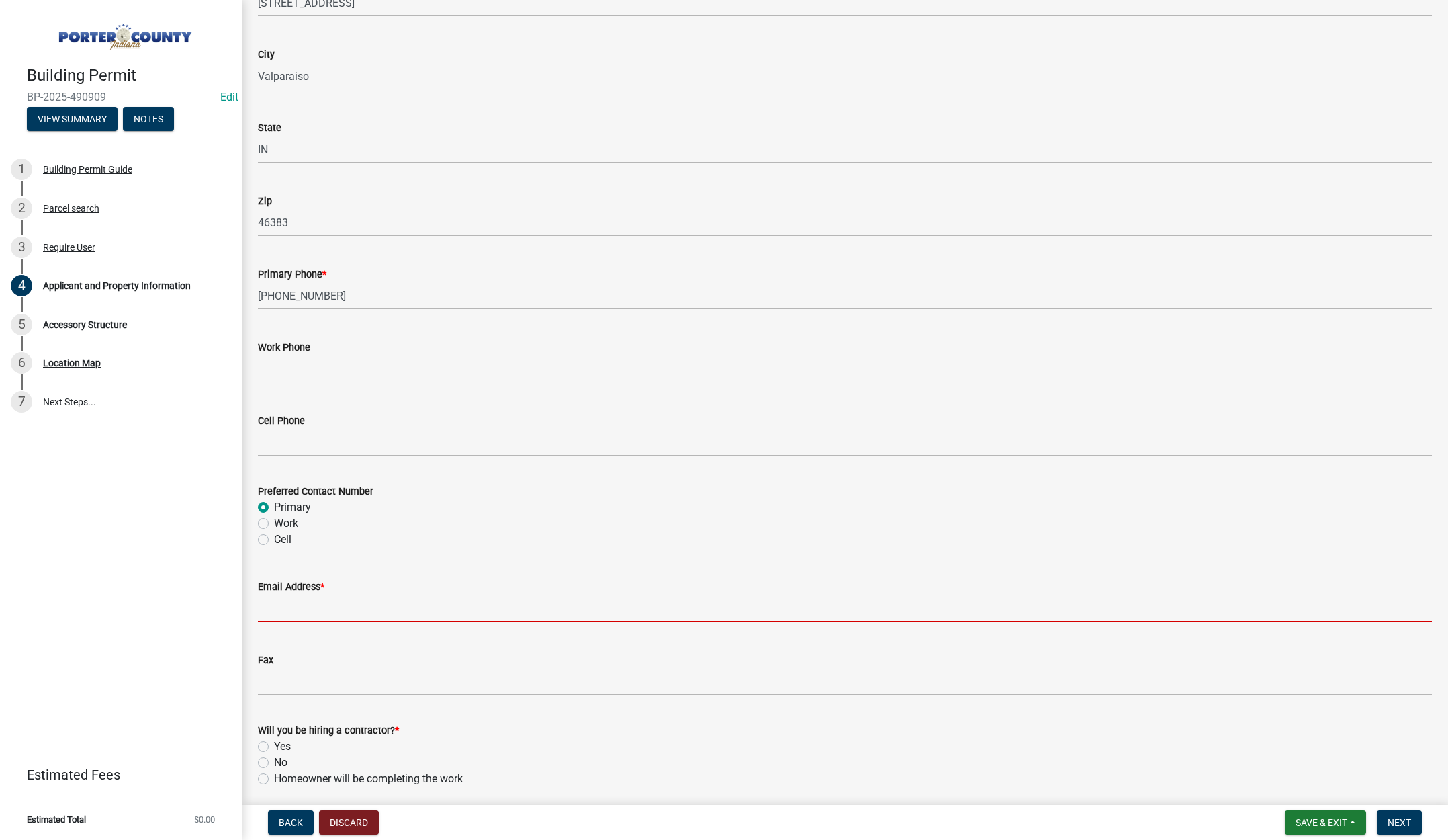
click at [301, 598] on input "Email Address *" at bounding box center [845, 608] width 1174 height 27
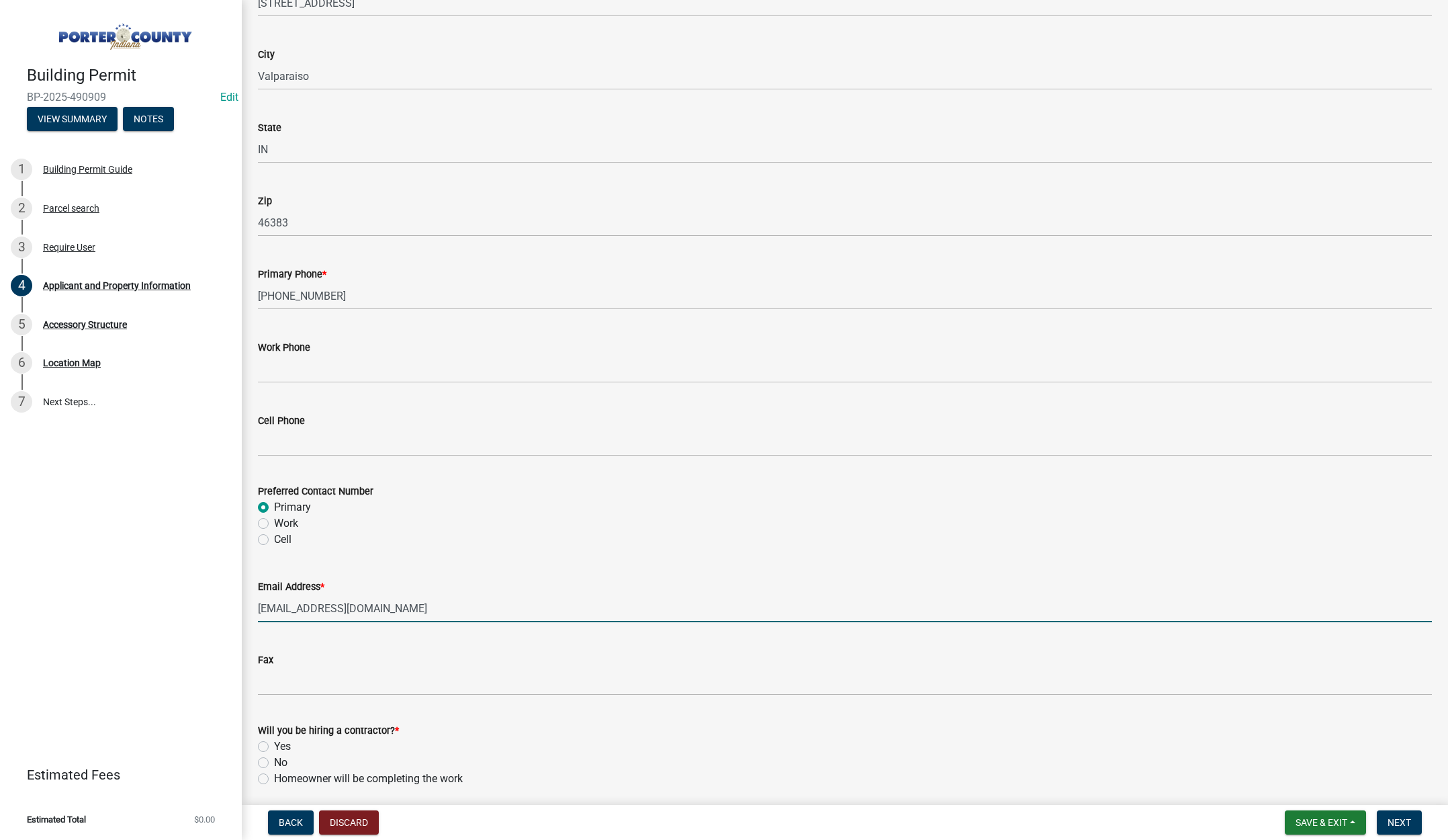
scroll to position [1673, 0]
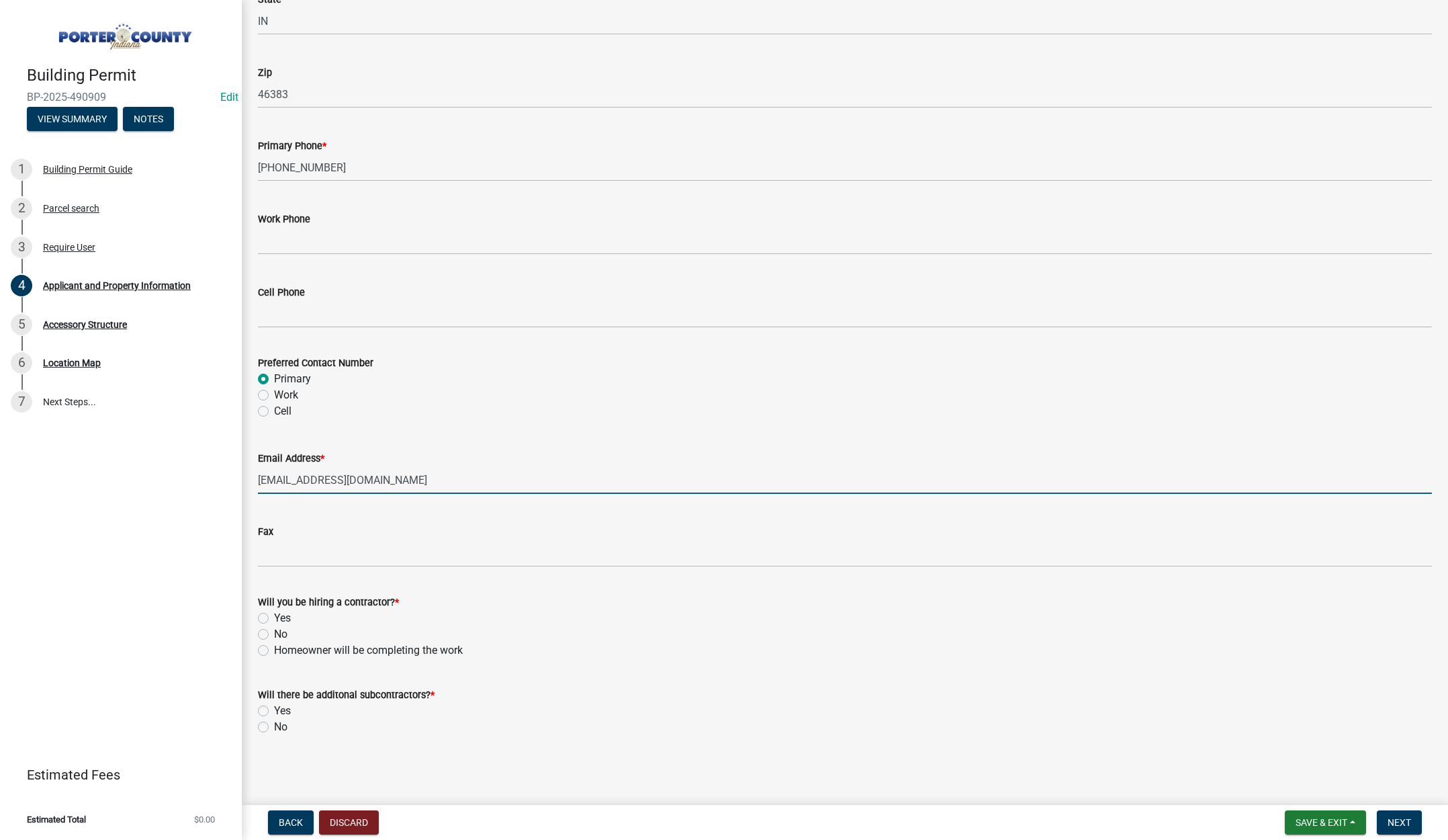
type input "[EMAIL_ADDRESS][DOMAIN_NAME]"
click at [274, 616] on label "Yes" at bounding box center [282, 618] width 17 height 17
click at [274, 616] on input "Yes" at bounding box center [278, 614] width 9 height 9
radio input "true"
click at [274, 725] on label "No" at bounding box center [281, 727] width 13 height 17
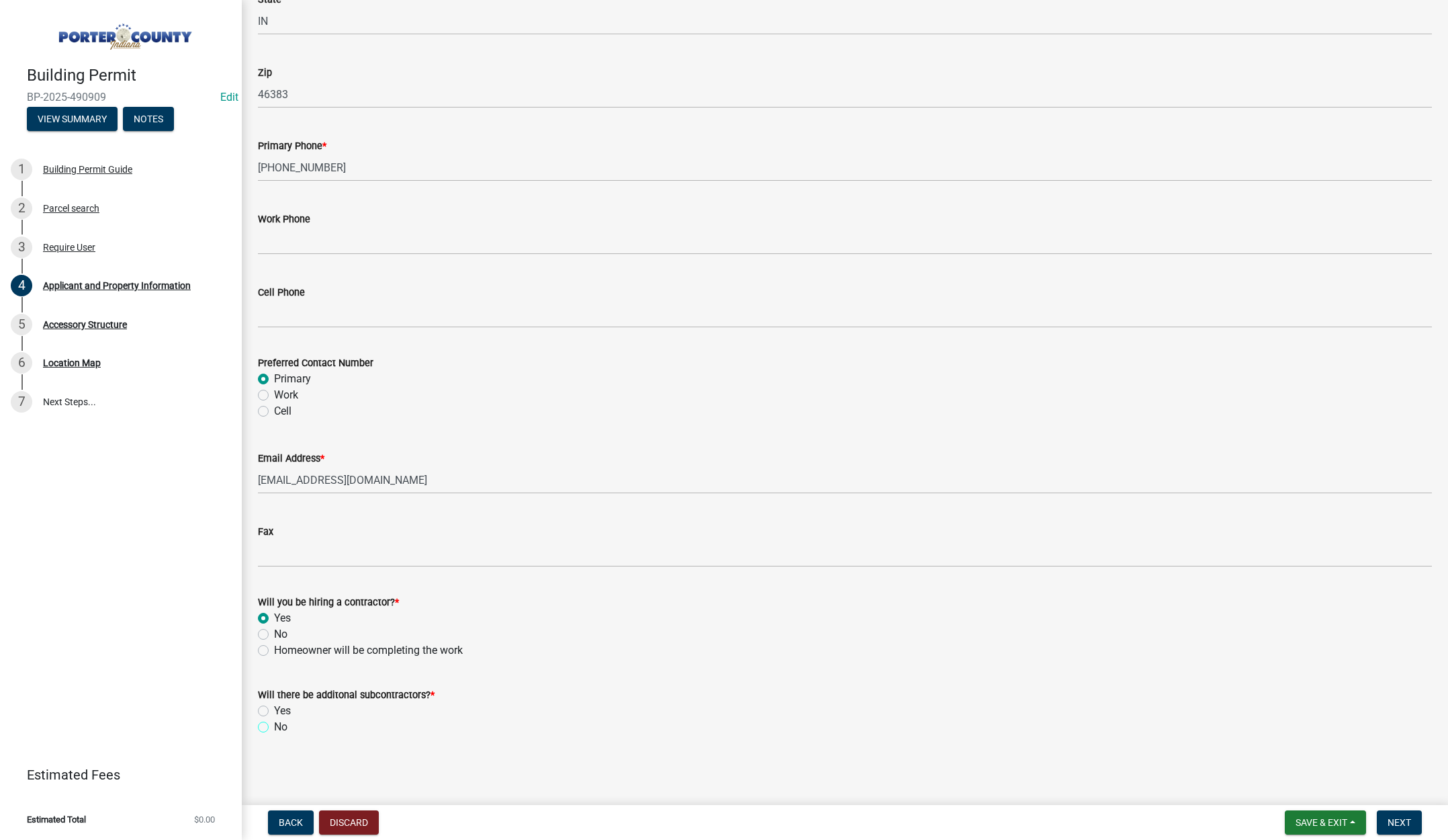
click at [274, 725] on input "No" at bounding box center [278, 723] width 9 height 9
radio input "true"
click at [1397, 815] on button "Next" at bounding box center [1399, 822] width 45 height 24
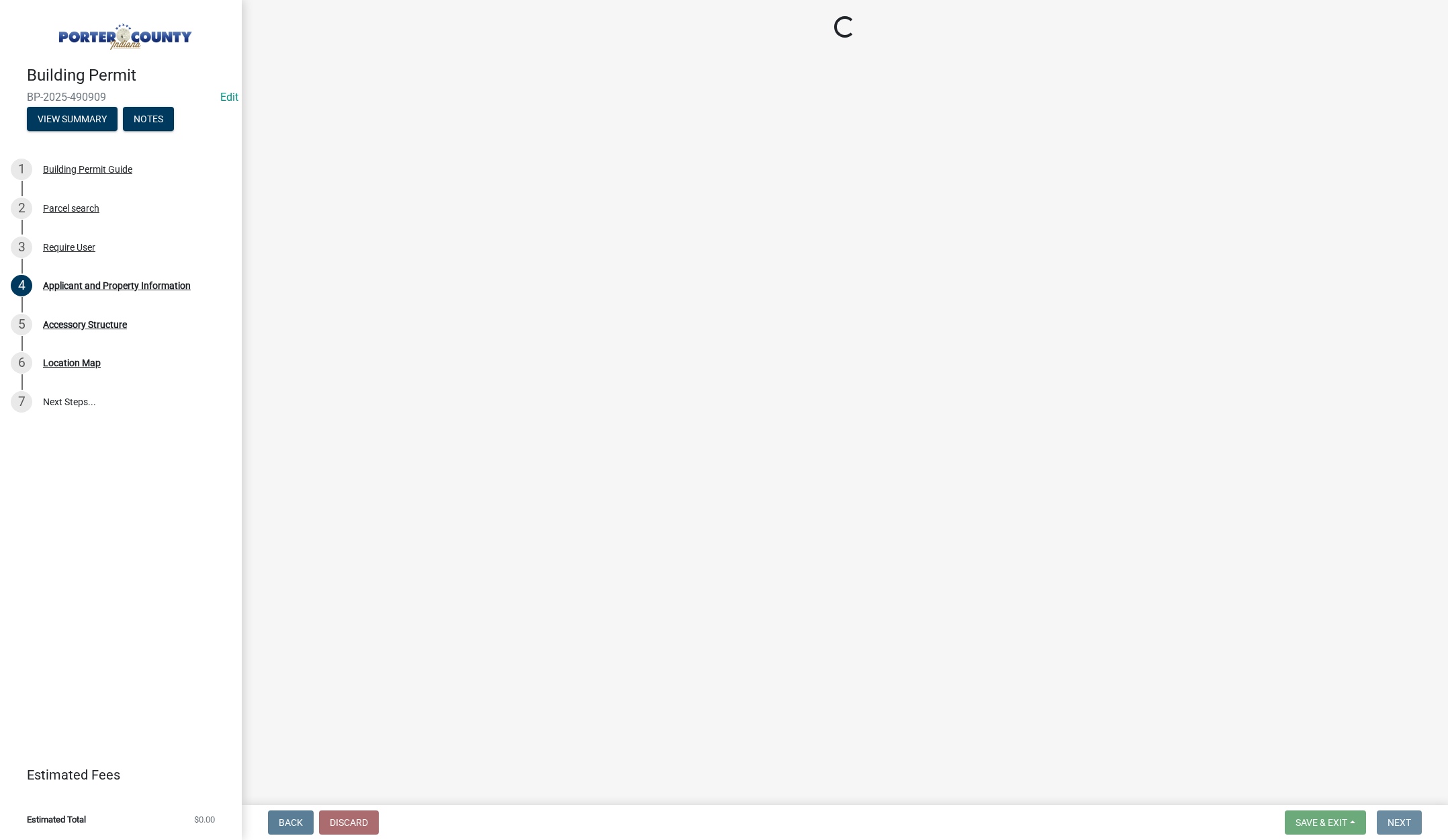
scroll to position [0, 0]
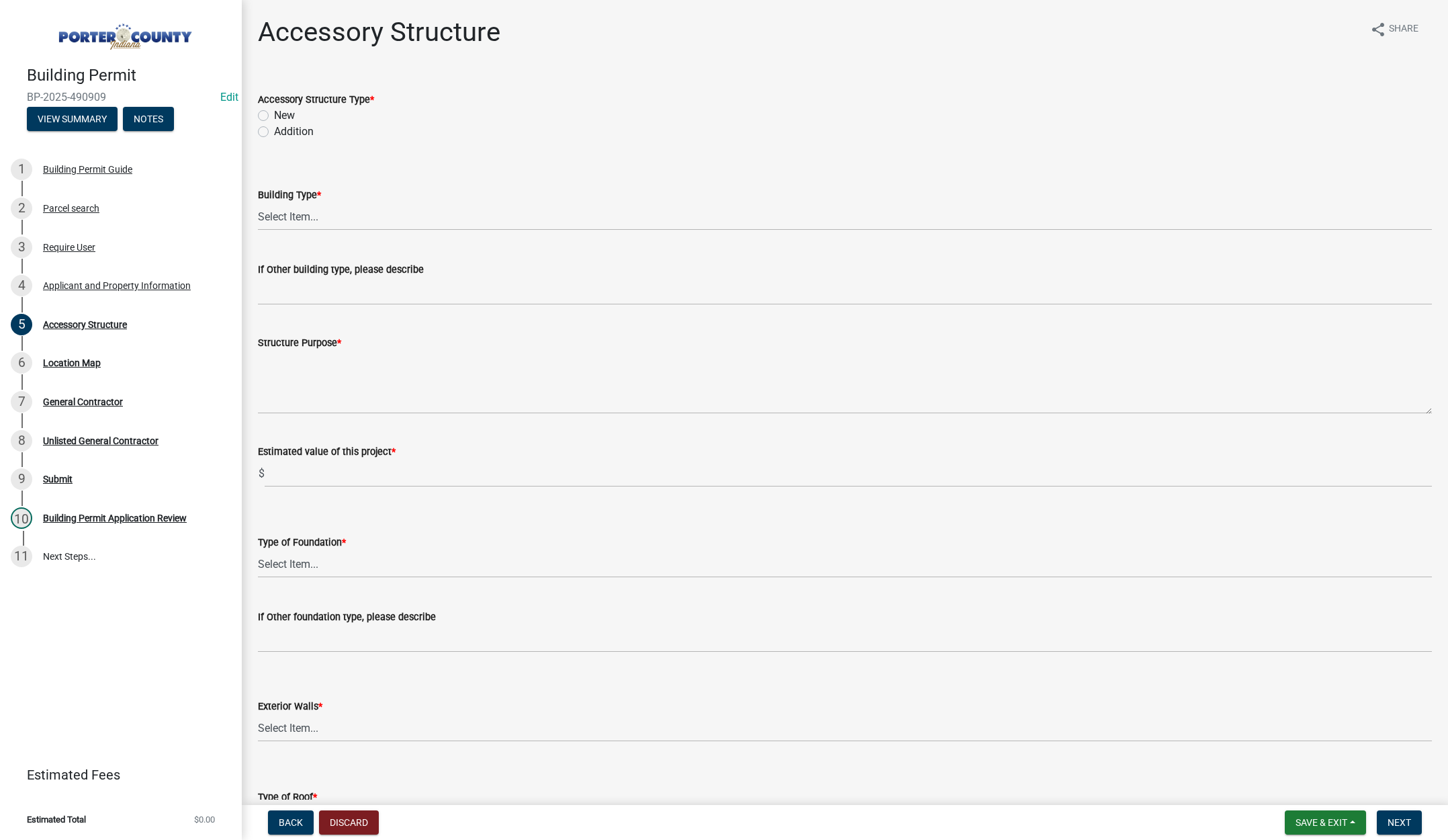
click at [274, 114] on label "New" at bounding box center [284, 116] width 21 height 17
click at [274, 114] on input "New" at bounding box center [278, 111] width 9 height 9
radio input "true"
click at [300, 214] on select "Select Item... Ag. Building Chicken Coop Detached Garage Exterior Remodel Gazeb…" at bounding box center [845, 216] width 1174 height 27
click at [258, 203] on select "Select Item... Ag. Building Chicken Coop Detached Garage Exterior Remodel Gazeb…" at bounding box center [845, 216] width 1174 height 27
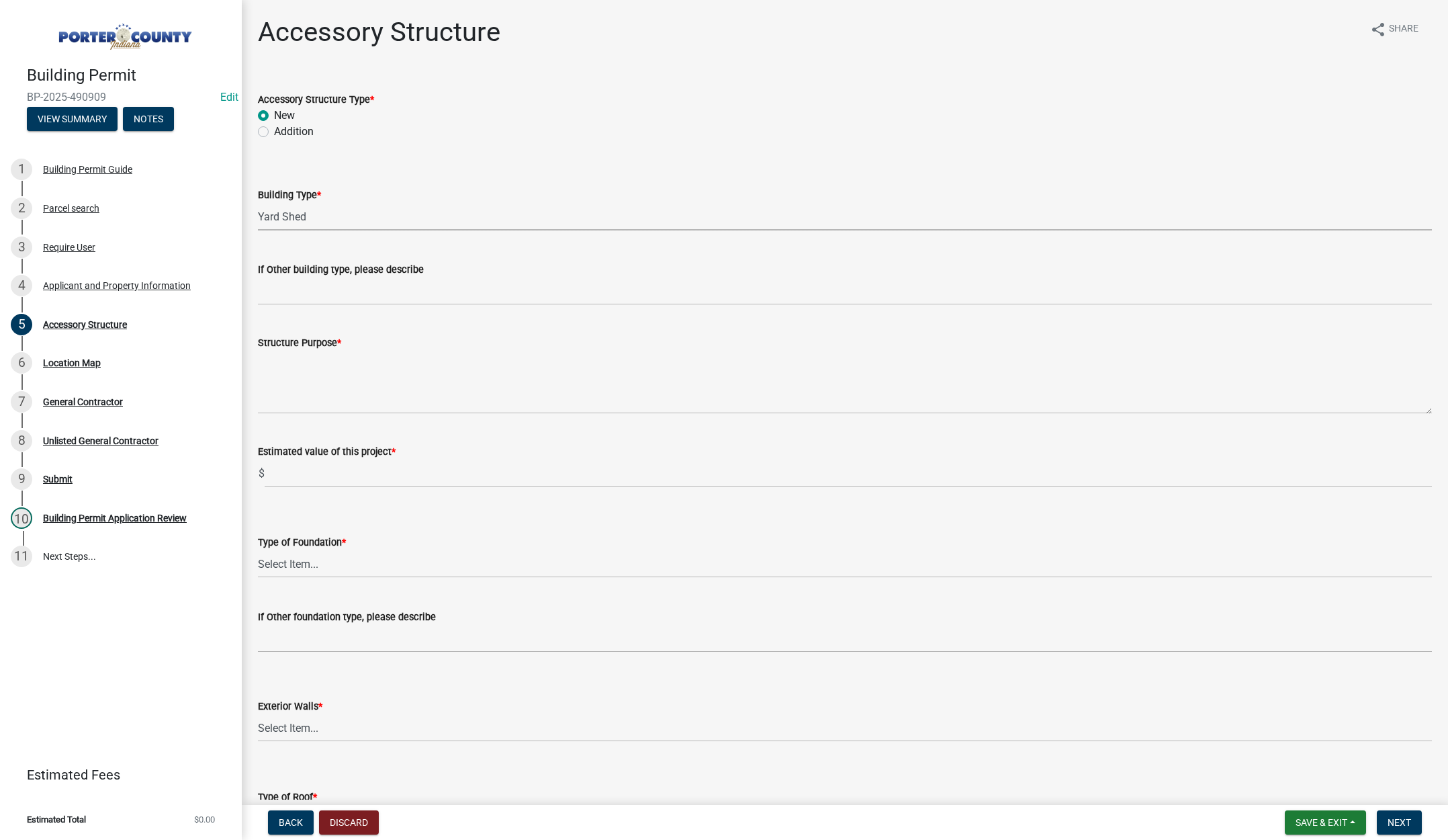
select select "b3000bfd-f408-4deb-8000-b6d1b85894a4"
click at [301, 374] on textarea "Structure Purpose *" at bounding box center [845, 382] width 1174 height 64
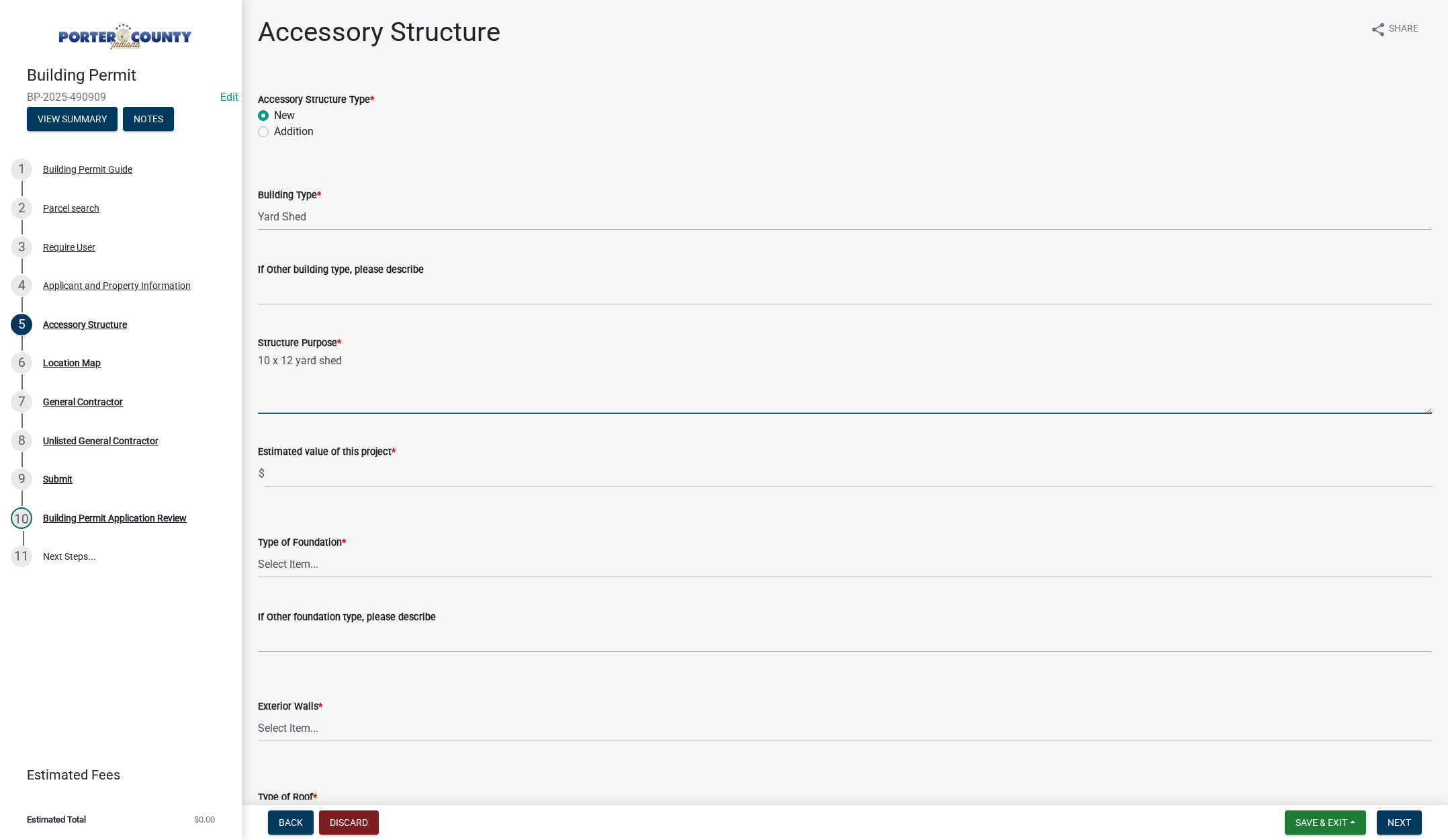
type textarea "10 x 12 yard shed"
drag, startPoint x: 288, startPoint y: 475, endPoint x: 288, endPoint y: 464, distance: 11.0
click at [288, 474] on input "text" at bounding box center [848, 473] width 1167 height 27
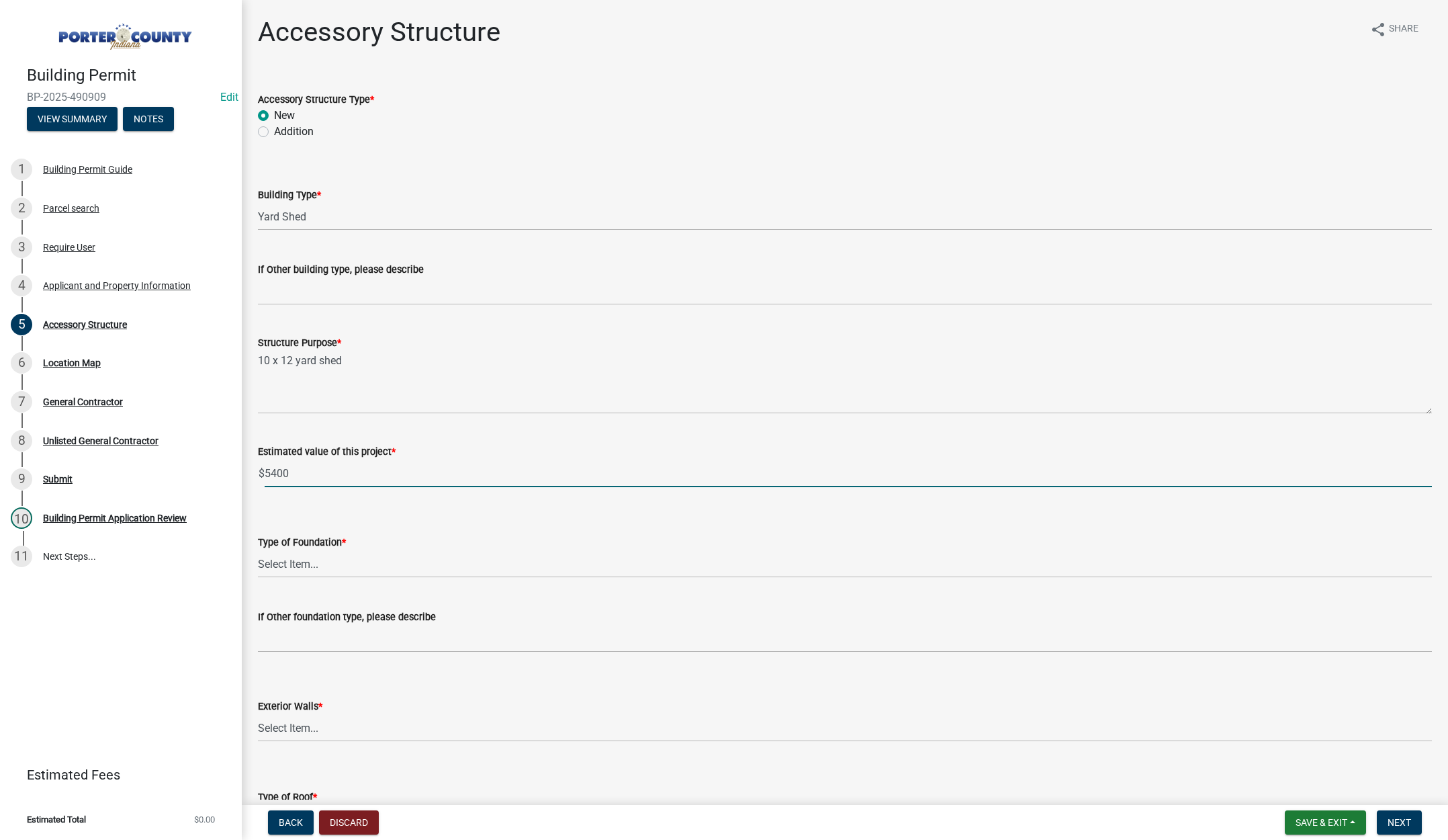
type input "5400"
click at [276, 562] on select "Select Item... Concrete Block Poured Concrete Post Frame Other" at bounding box center [845, 564] width 1174 height 27
click at [258, 550] on select "Select Item... Concrete Block Poured Concrete Post Frame Other" at bounding box center [845, 564] width 1174 height 27
select select "968dc824-c675-4889-9261-eecf15873776"
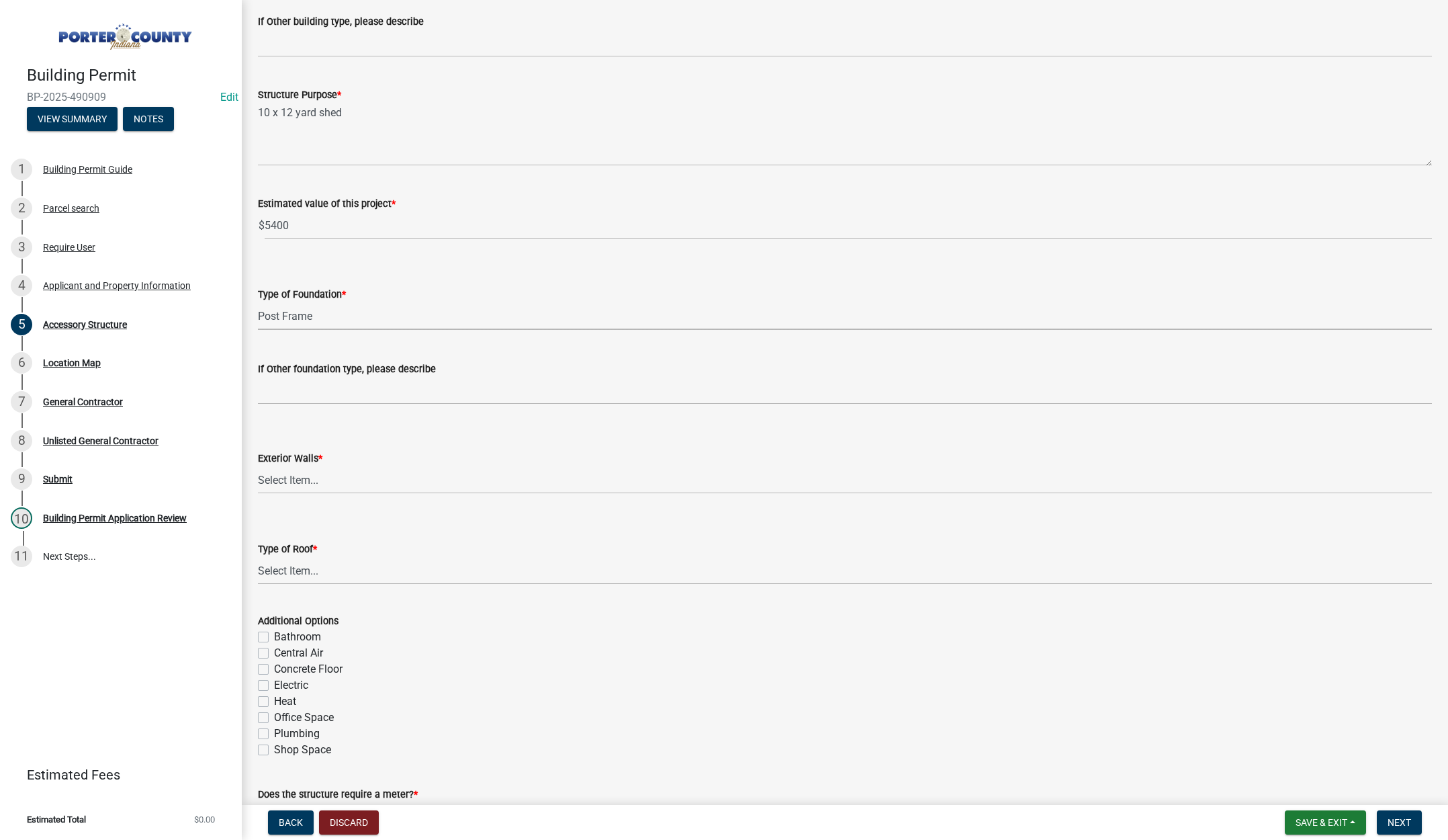
scroll to position [269, 0]
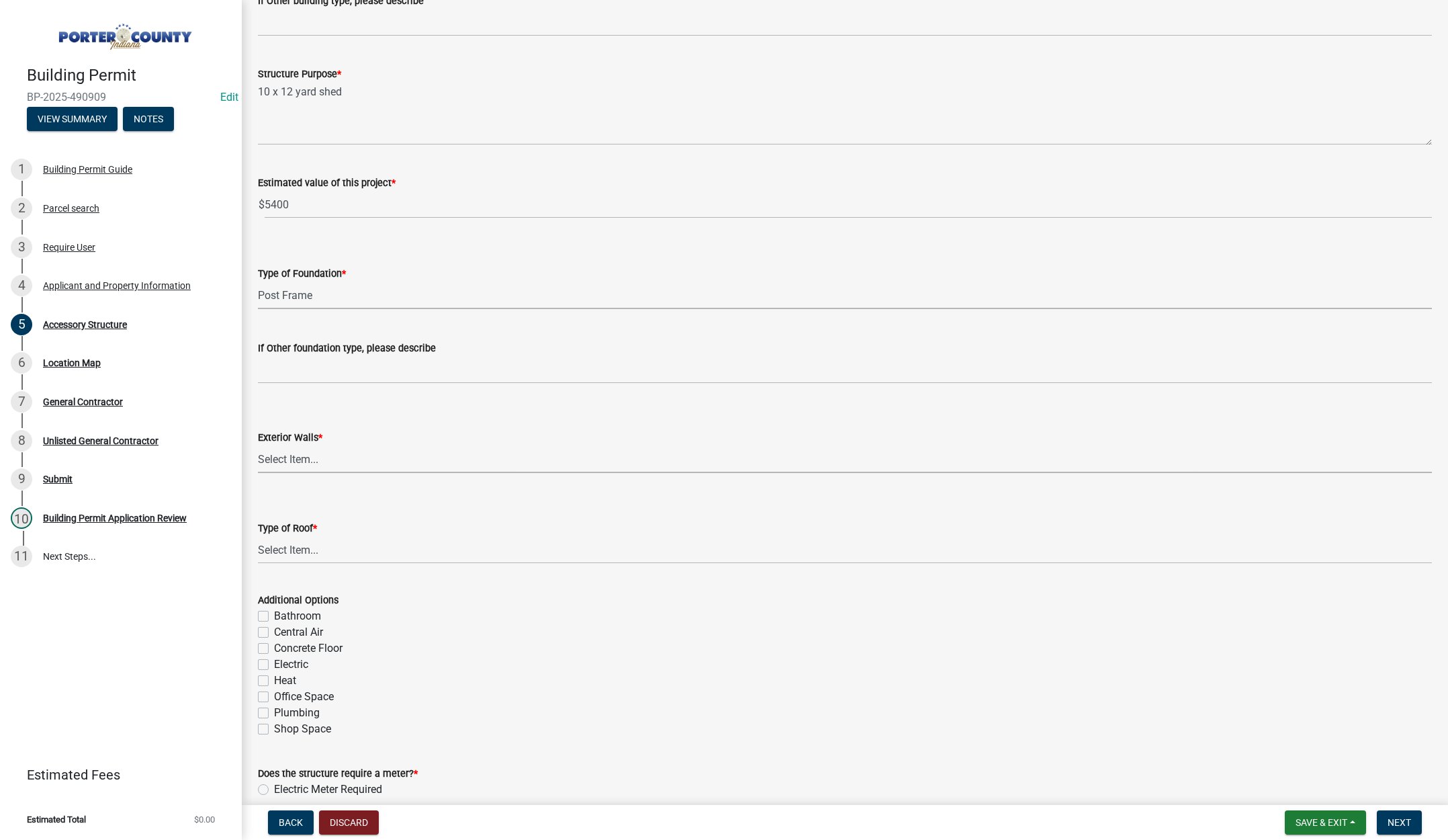
click at [302, 463] on select "Select Item... Masonry Wood Frame Post Frame Steel Frame" at bounding box center [845, 459] width 1174 height 27
click at [258, 446] on select "Select Item... Masonry Wood Frame Post Frame Steel Frame" at bounding box center [845, 459] width 1174 height 27
select select "29856c7f-eeba-4e54-97cb-4d08c5c5b677"
click at [305, 552] on select "Select Item... Shingles Steel" at bounding box center [845, 550] width 1174 height 27
click at [258, 536] on select "Select Item... Shingles Steel" at bounding box center [845, 550] width 1174 height 27
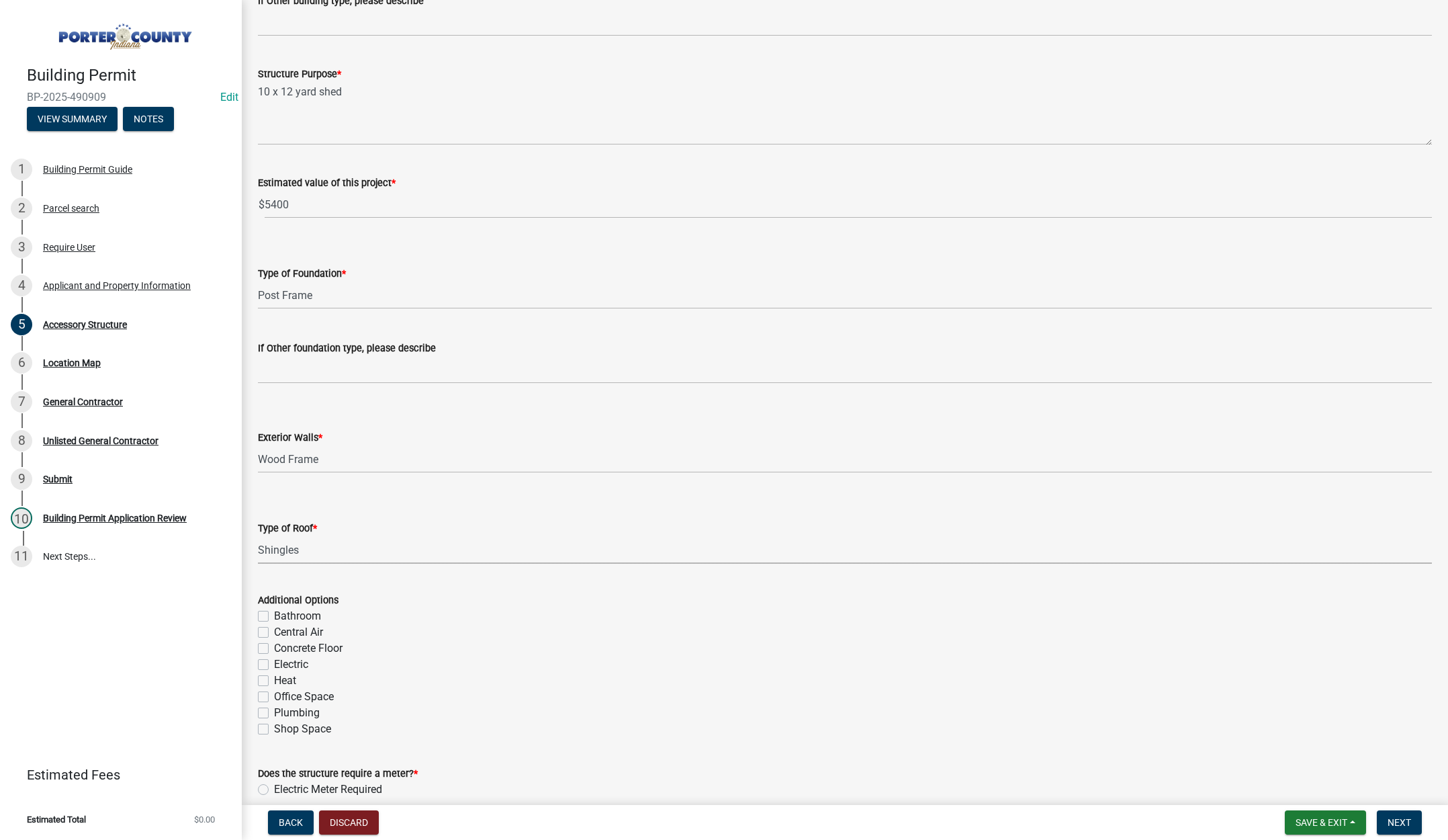
select select "d4b8d1da-05eb-44cd-bbb6-c979fa719f22"
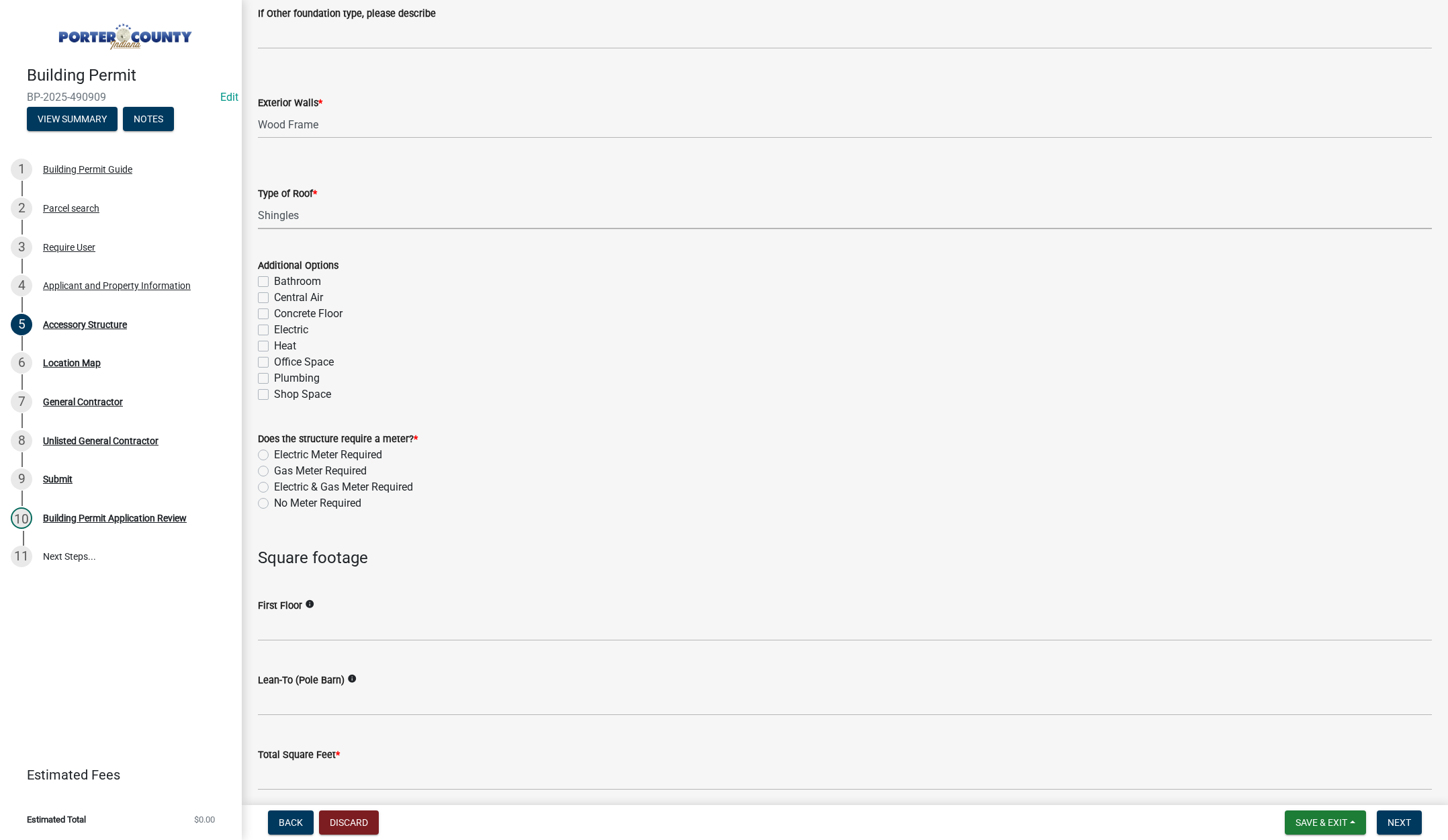
scroll to position [605, 0]
click at [274, 501] on label "No Meter Required" at bounding box center [318, 502] width 87 height 17
click at [274, 501] on input "No Meter Required" at bounding box center [278, 498] width 9 height 9
radio input "true"
click at [302, 621] on input "text" at bounding box center [845, 625] width 1174 height 27
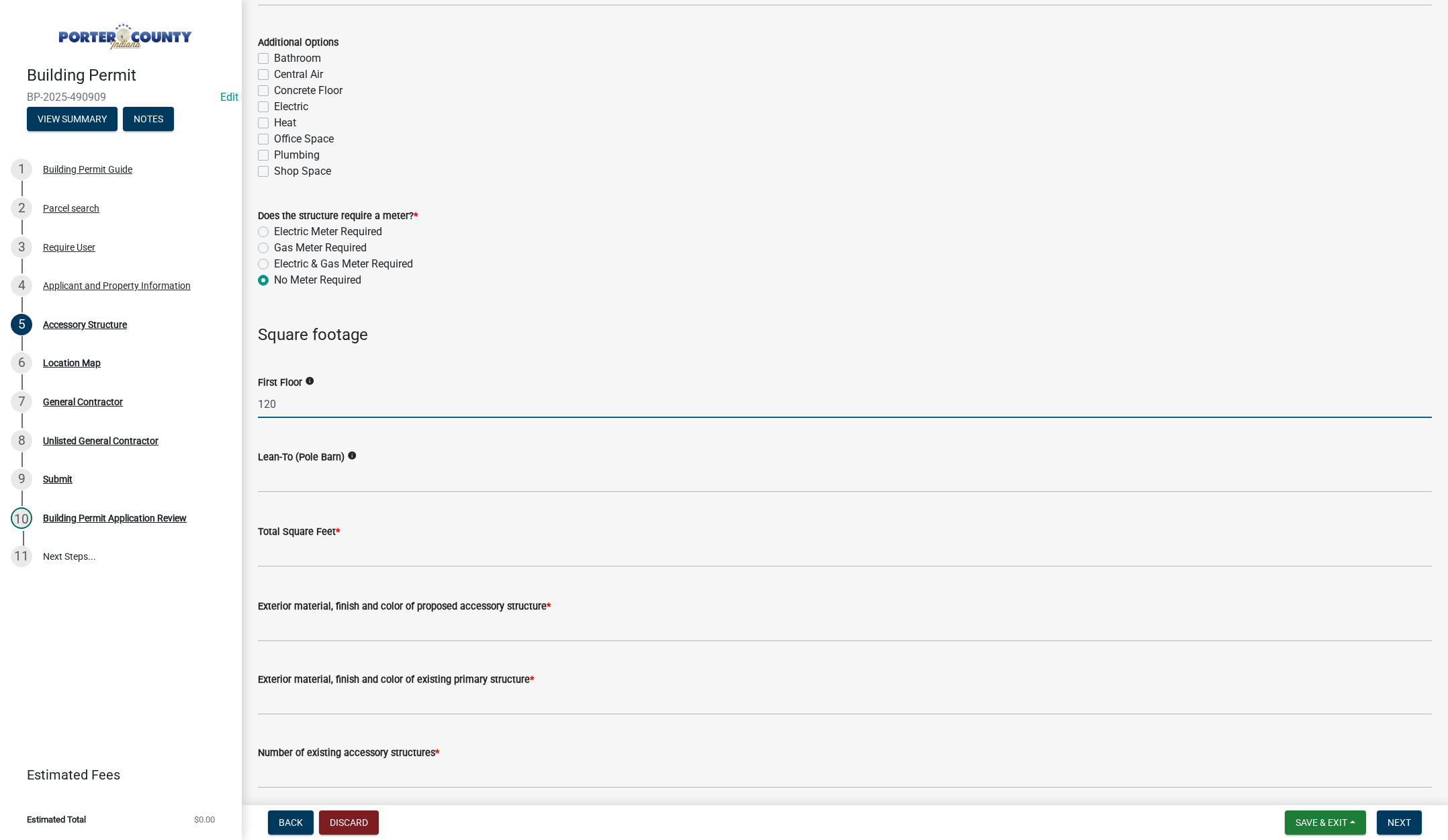
scroll to position [873, 0]
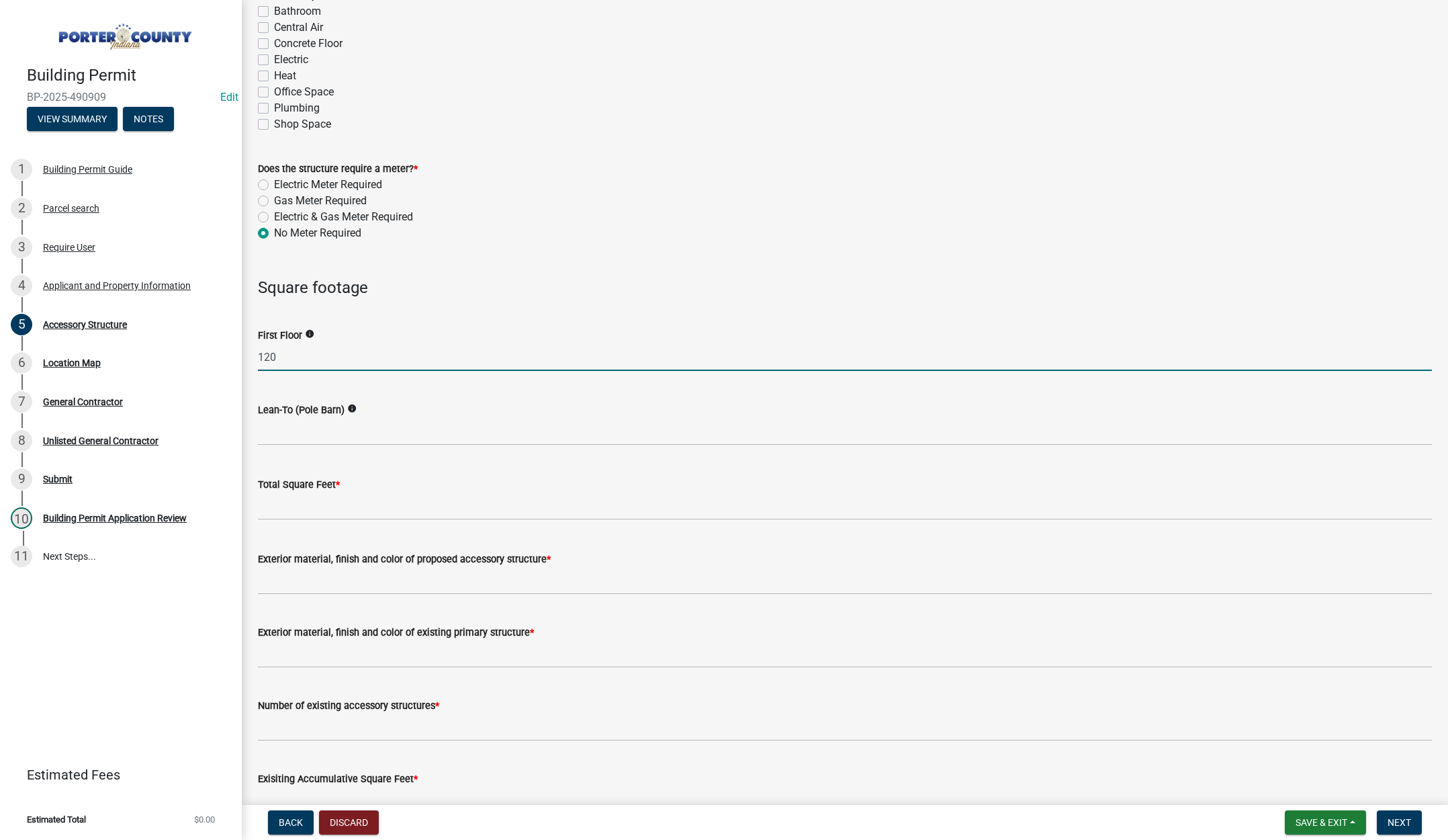
type input "120"
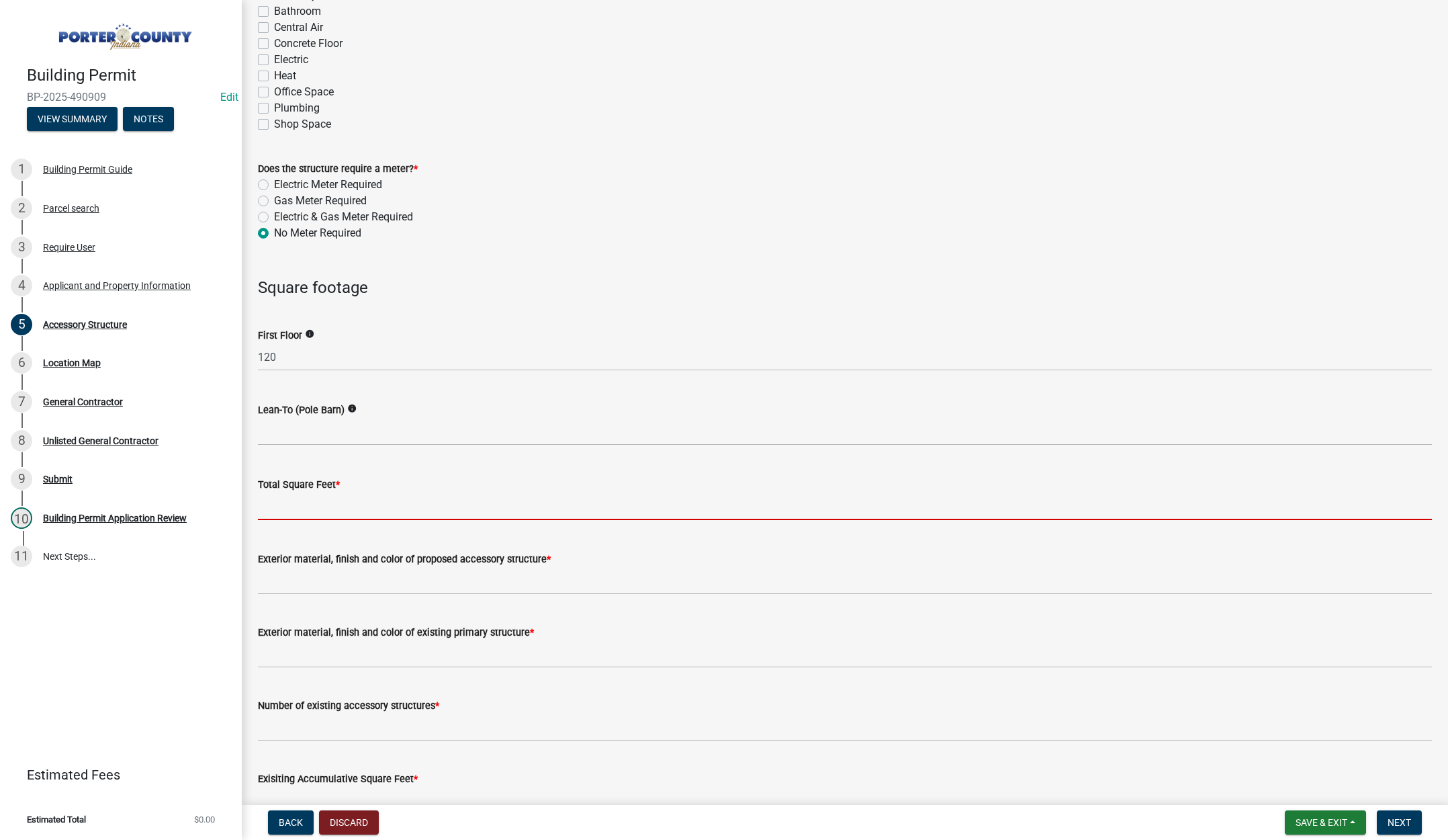
click at [334, 512] on input "text" at bounding box center [845, 506] width 1174 height 27
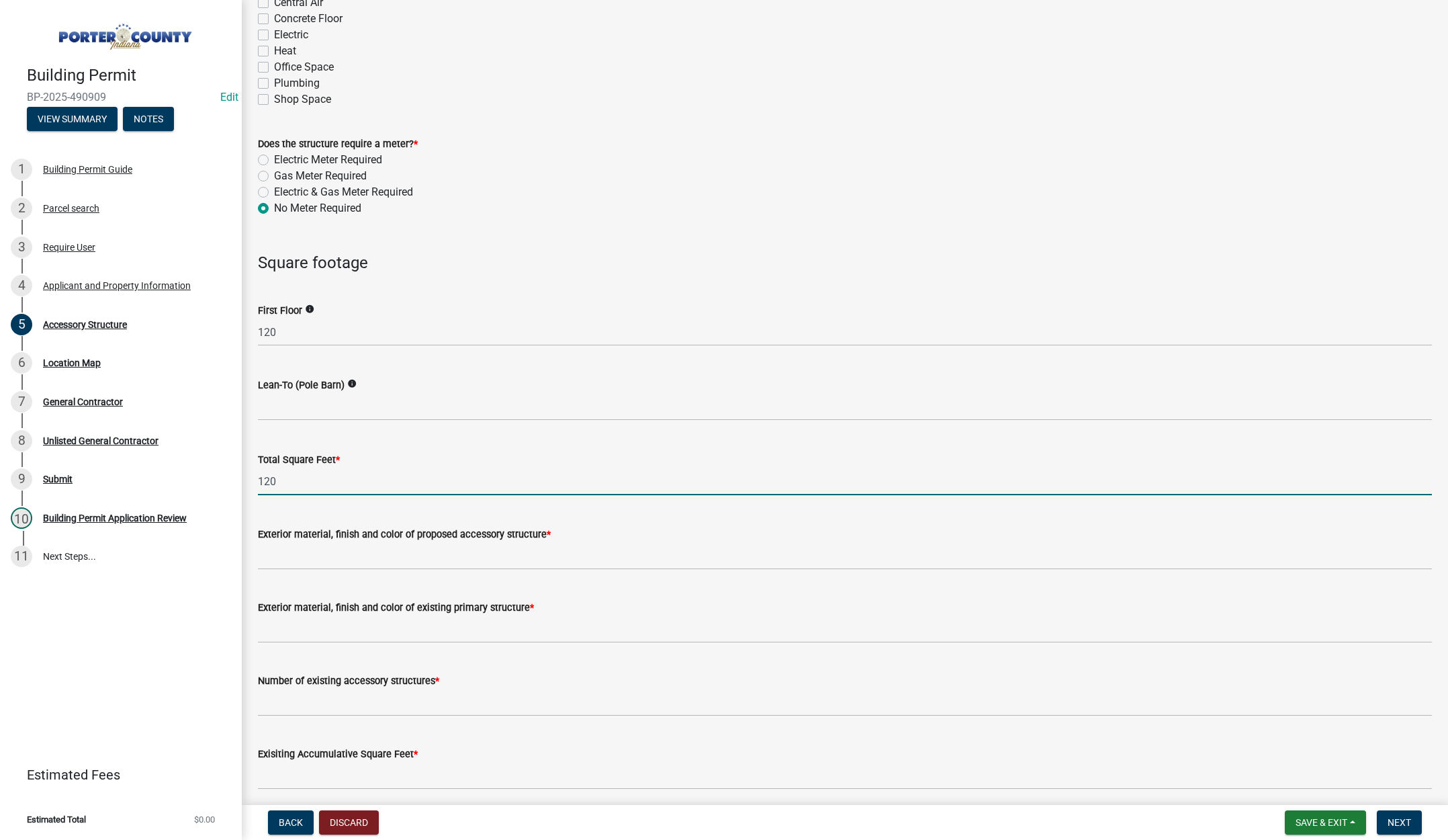
scroll to position [941, 0]
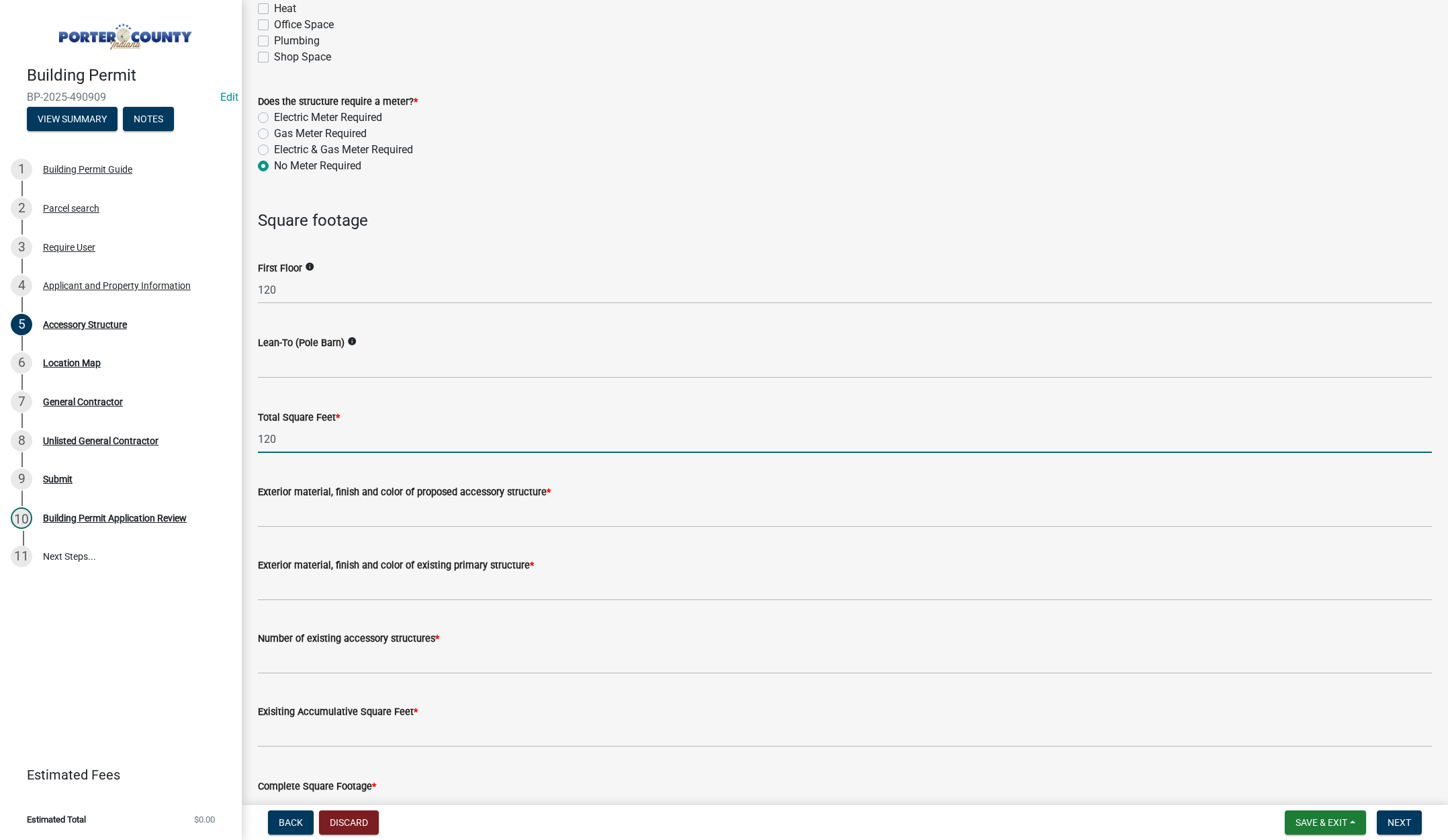
type input "120"
click at [285, 515] on input "Exterior material, finish and color of proposed accessory structure *" at bounding box center [845, 513] width 1174 height 27
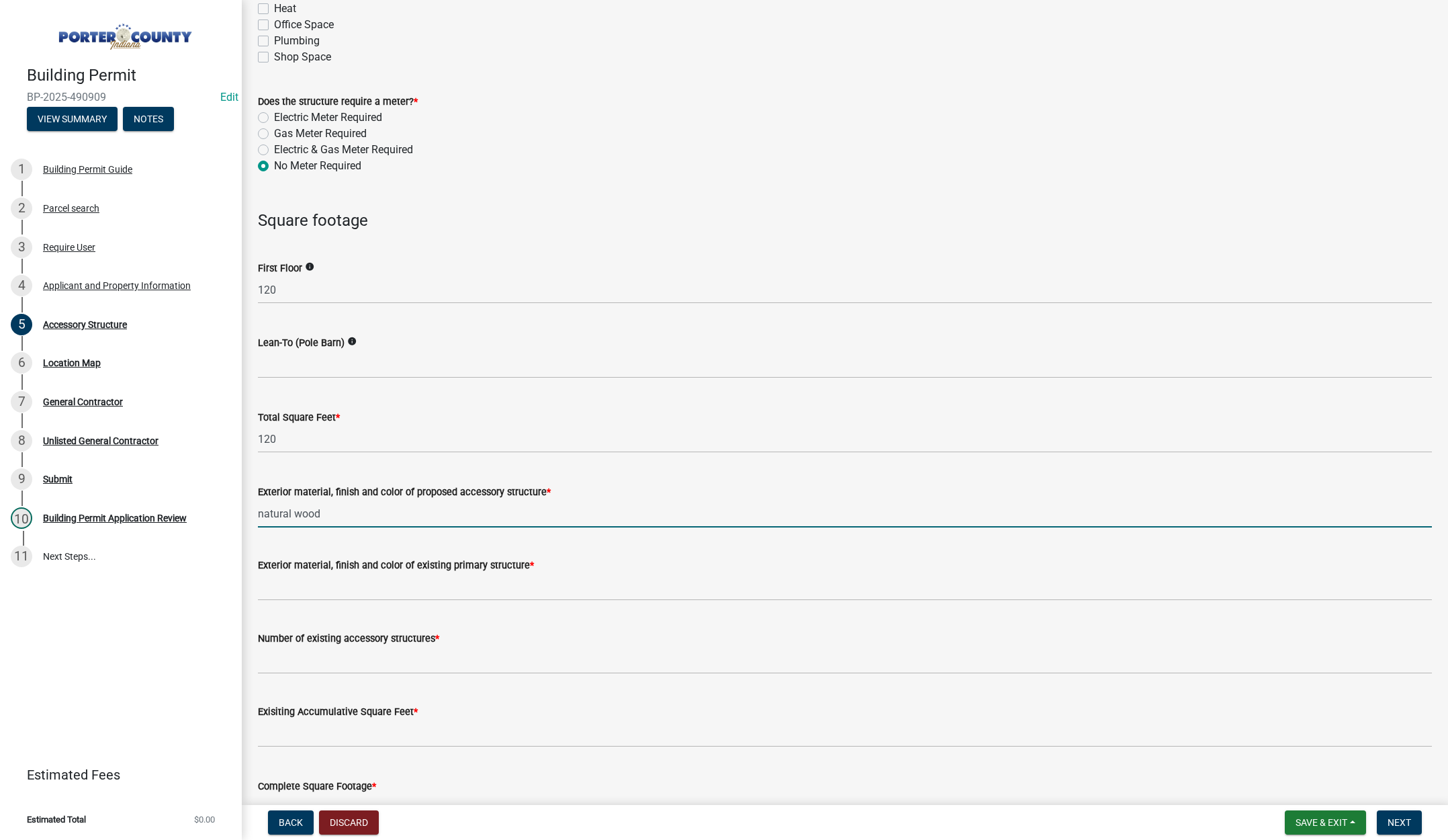
type input "natural wood"
click at [282, 585] on input "Exterior material, finish and color of existing primary structure *" at bounding box center [845, 587] width 1174 height 27
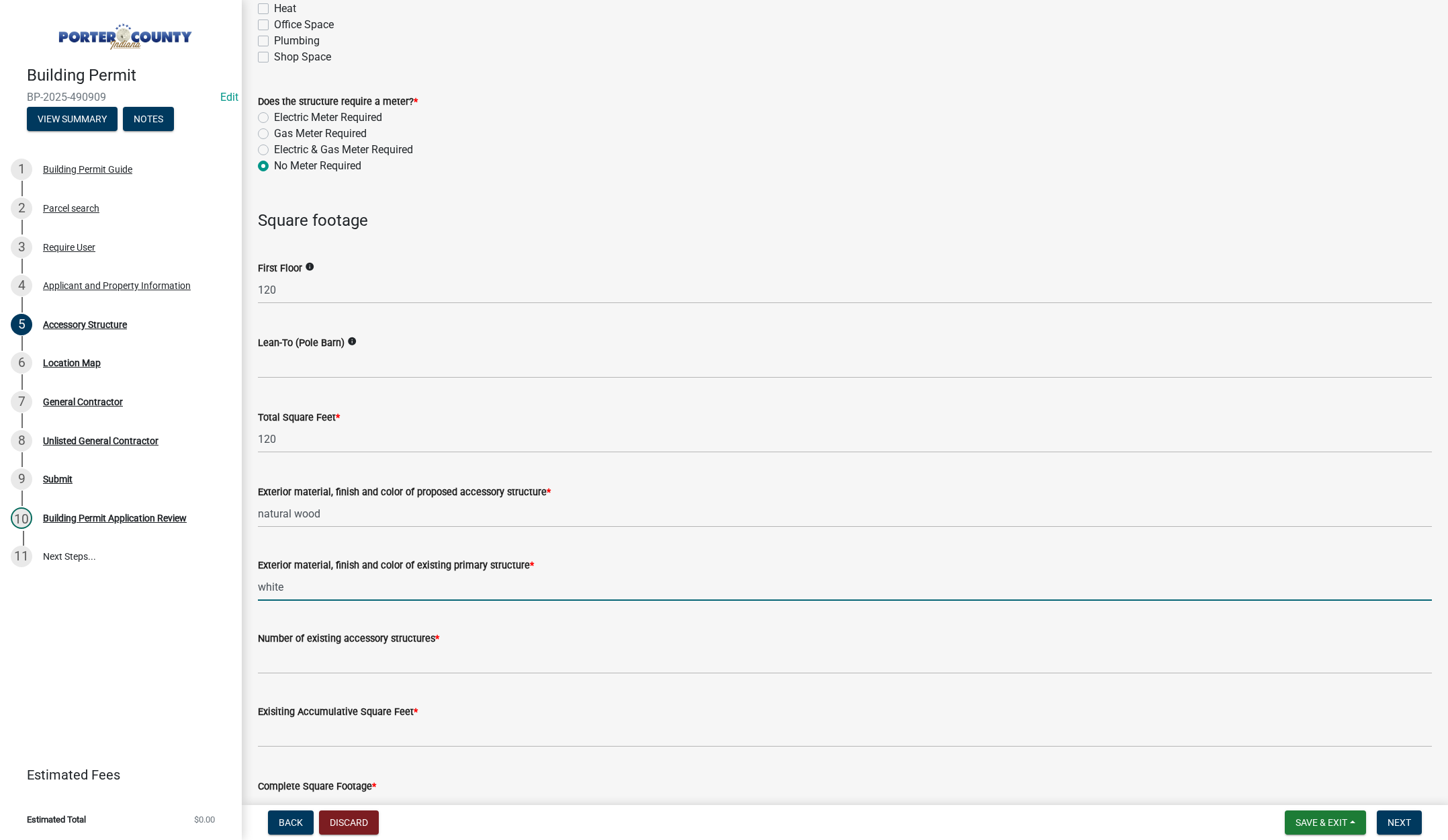
type input "white"
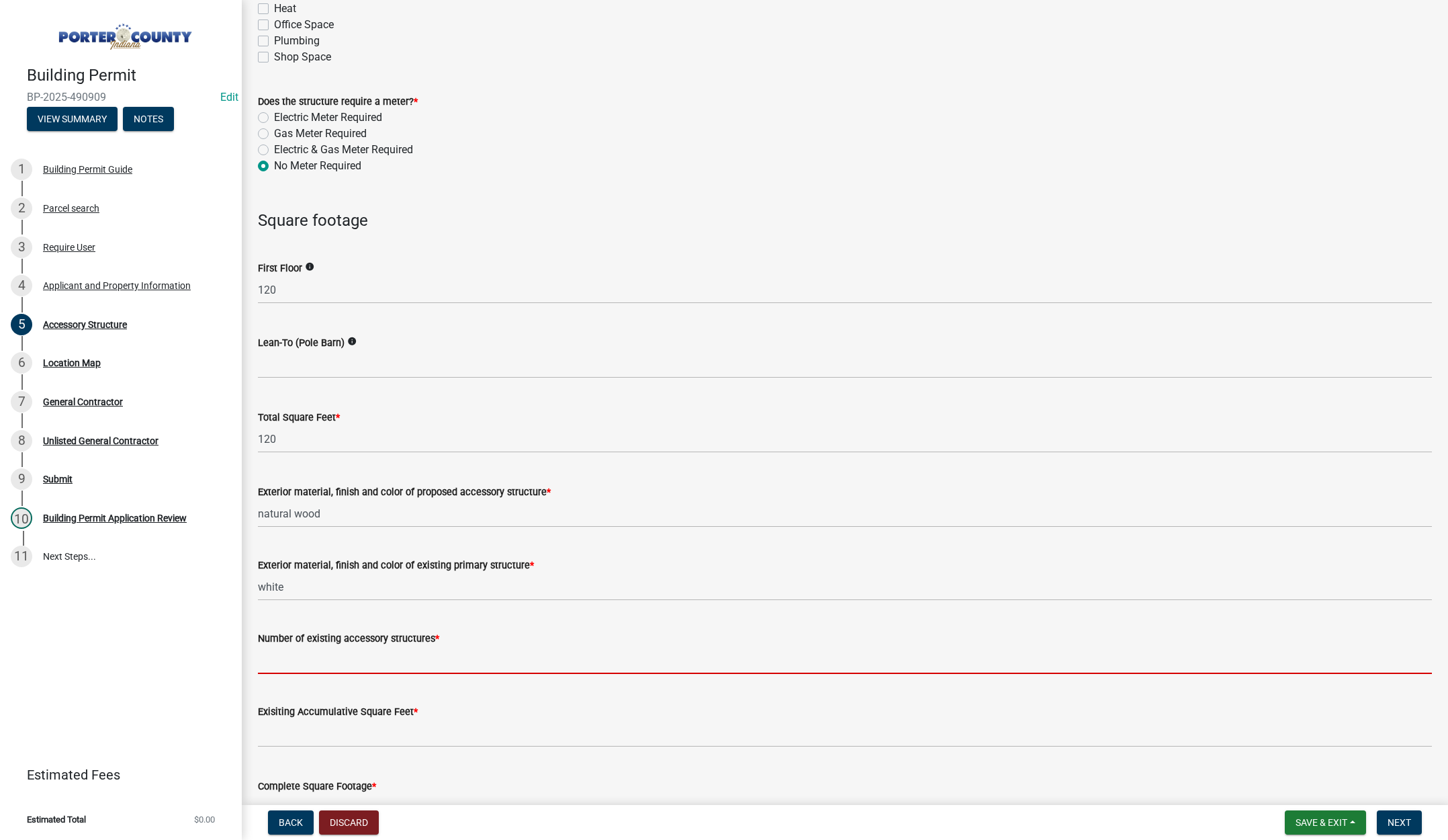
drag, startPoint x: 283, startPoint y: 660, endPoint x: 291, endPoint y: 649, distance: 13.6
click at [284, 659] on input "Number of existing accessory structures *" at bounding box center [845, 659] width 1174 height 27
type input "0"
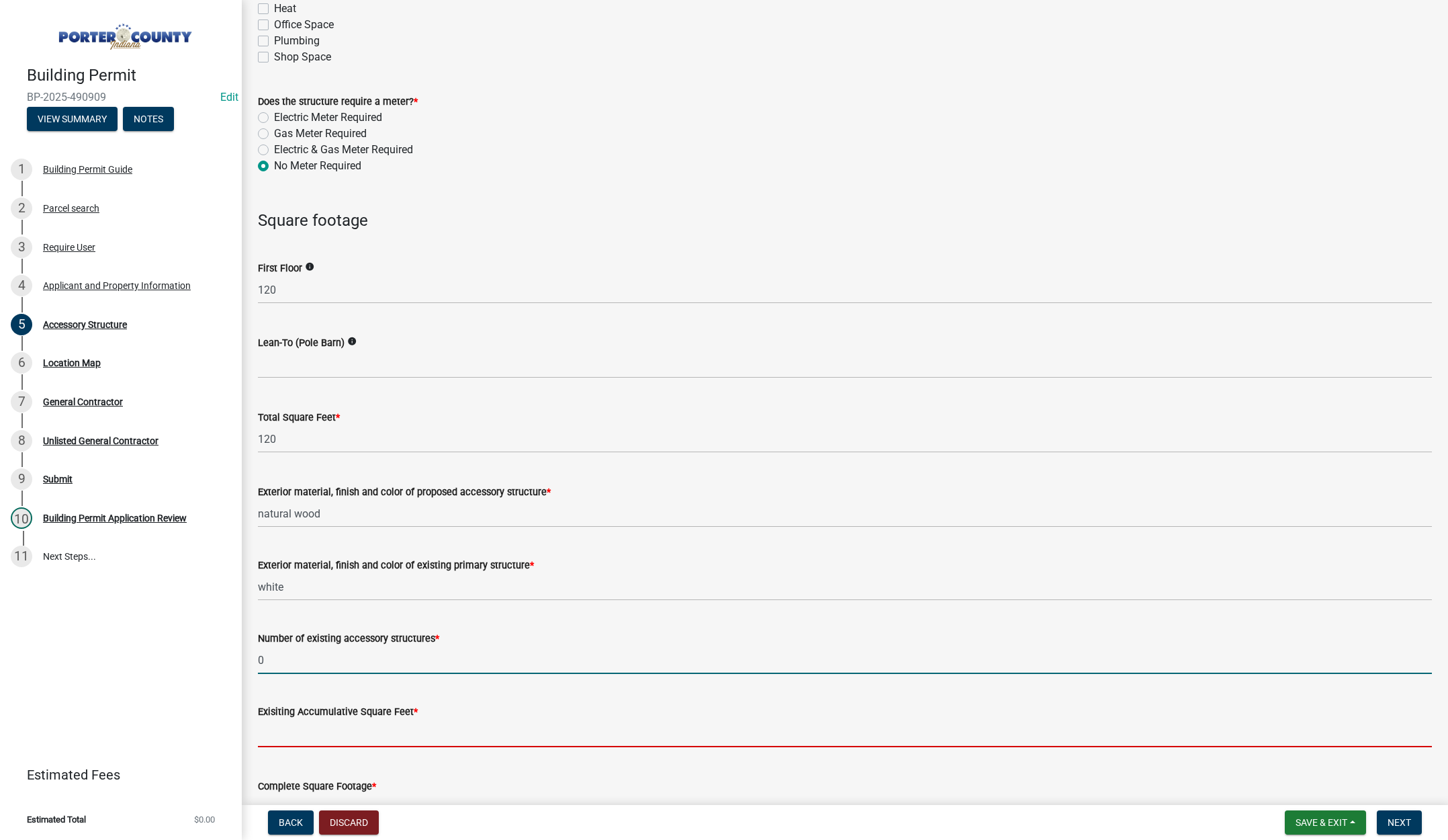
click at [314, 728] on input "text" at bounding box center [845, 733] width 1174 height 27
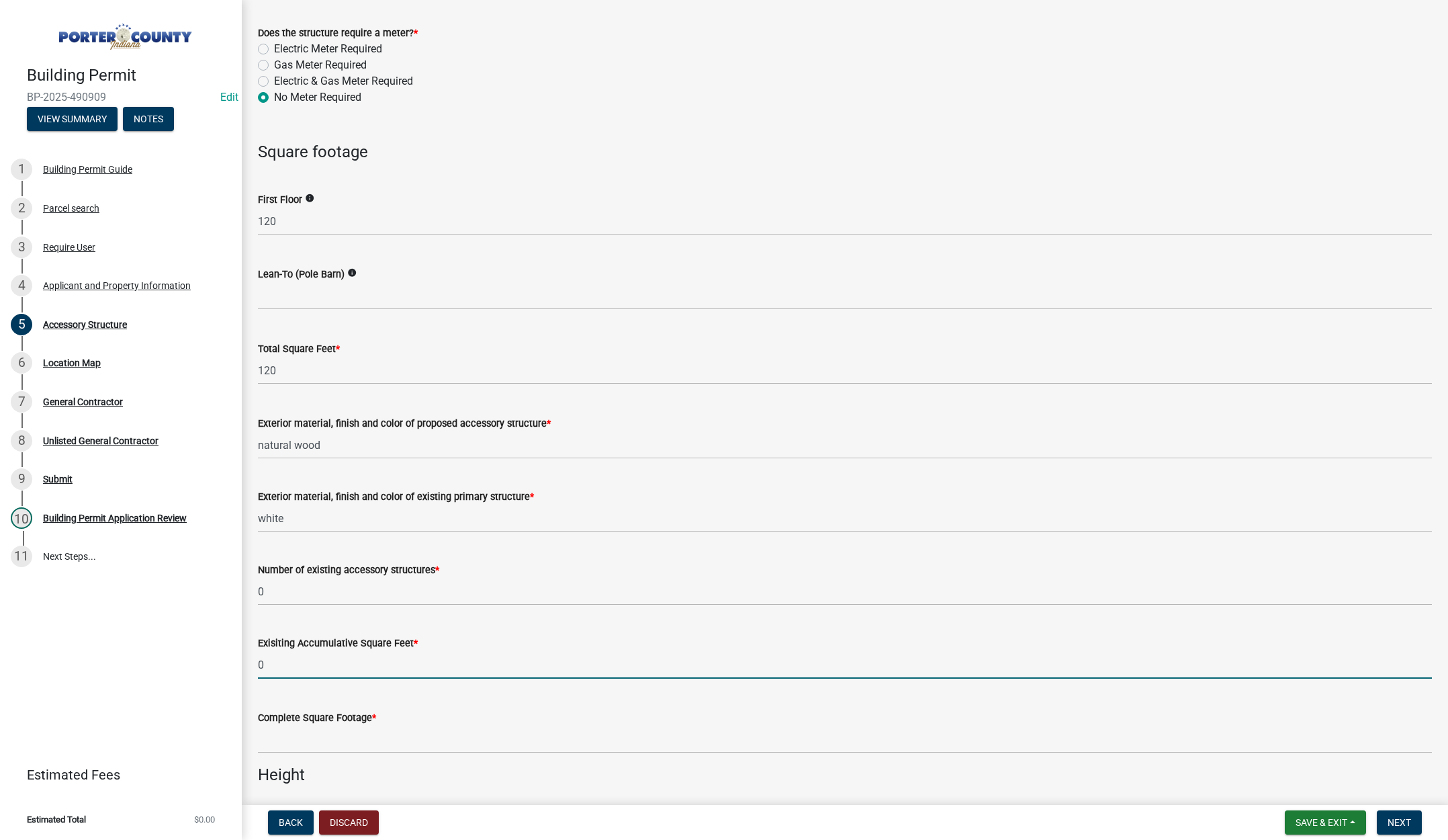
scroll to position [1075, 0]
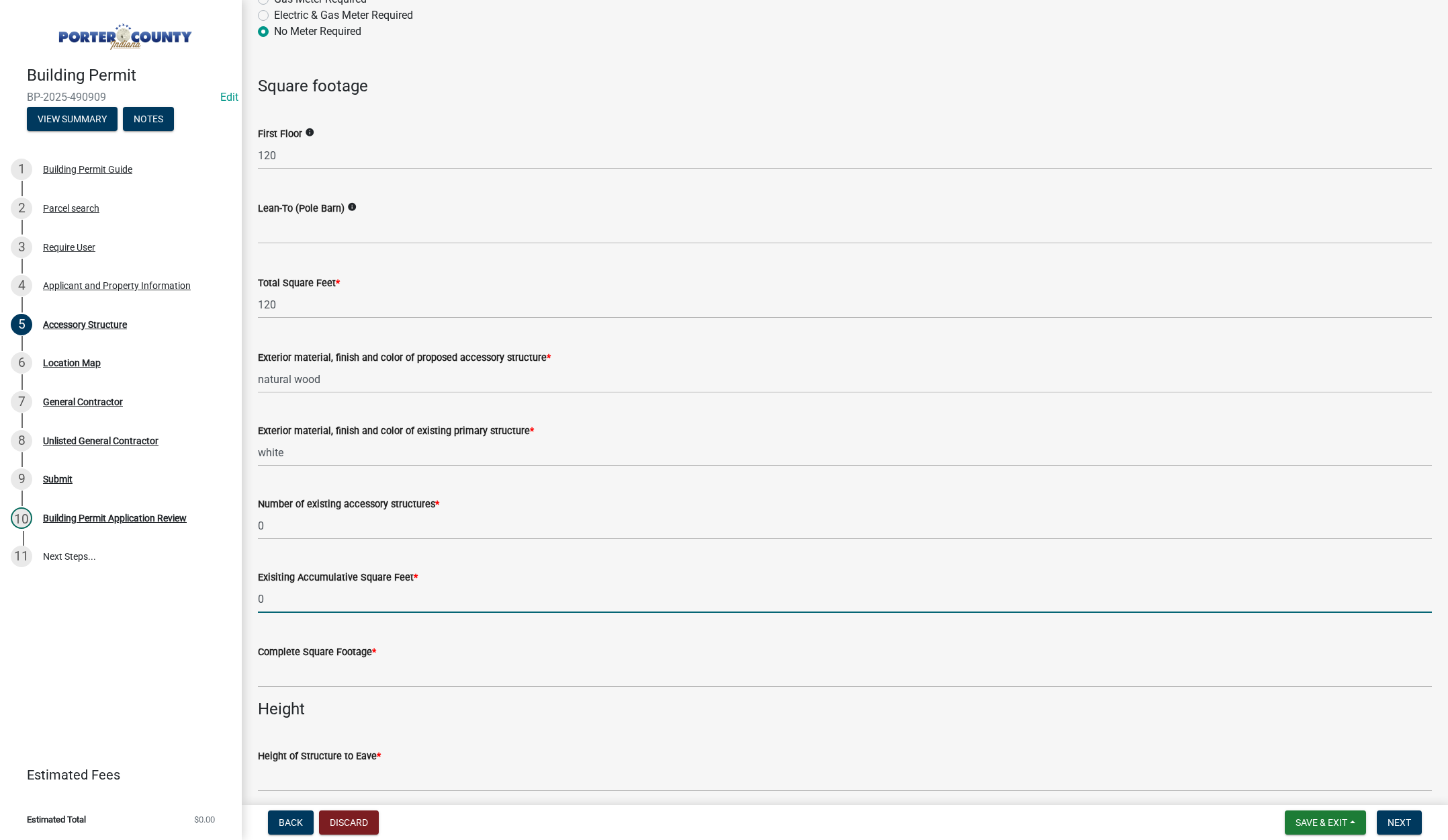
type input "0"
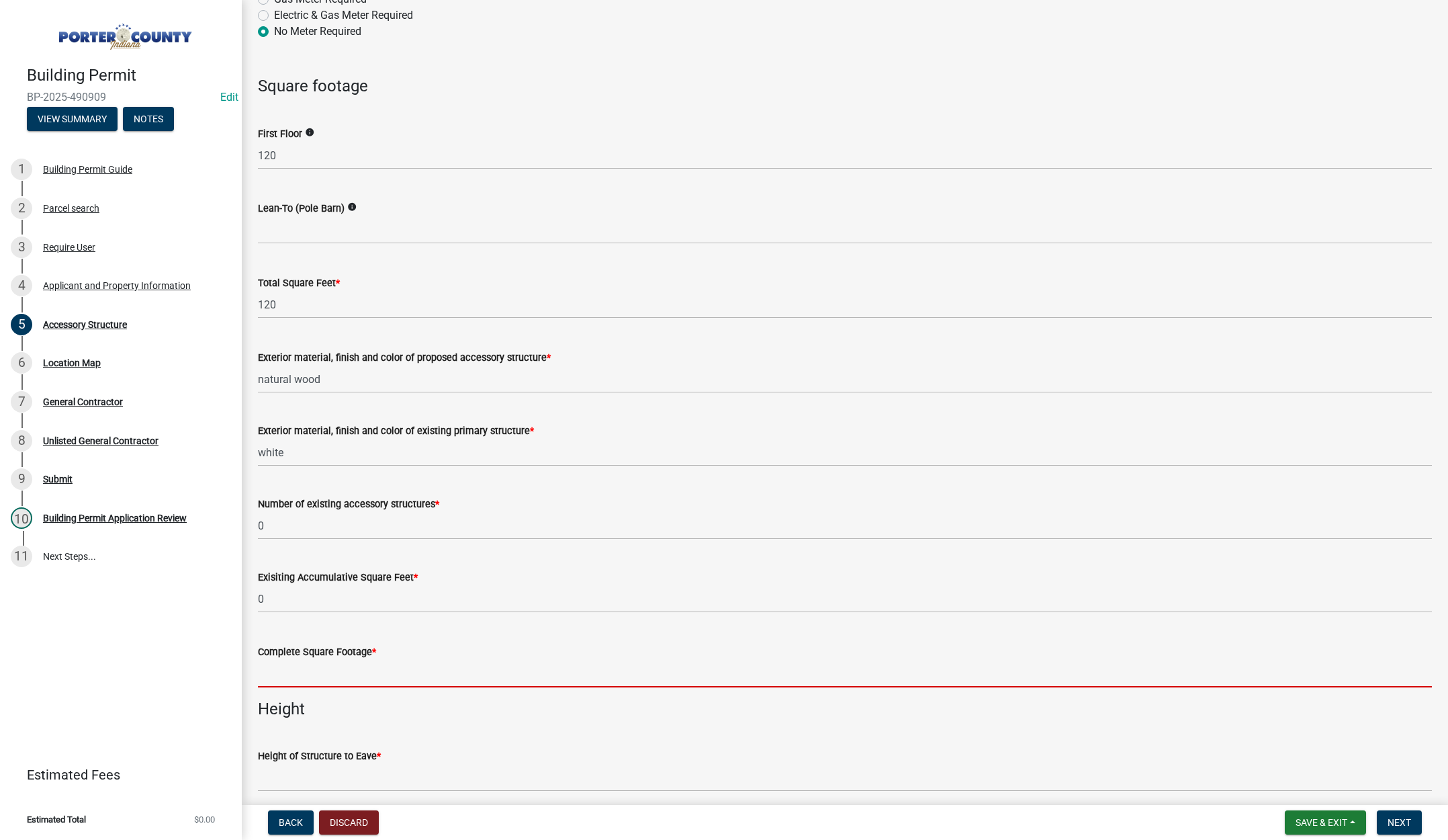
click at [375, 678] on input "text" at bounding box center [845, 673] width 1174 height 27
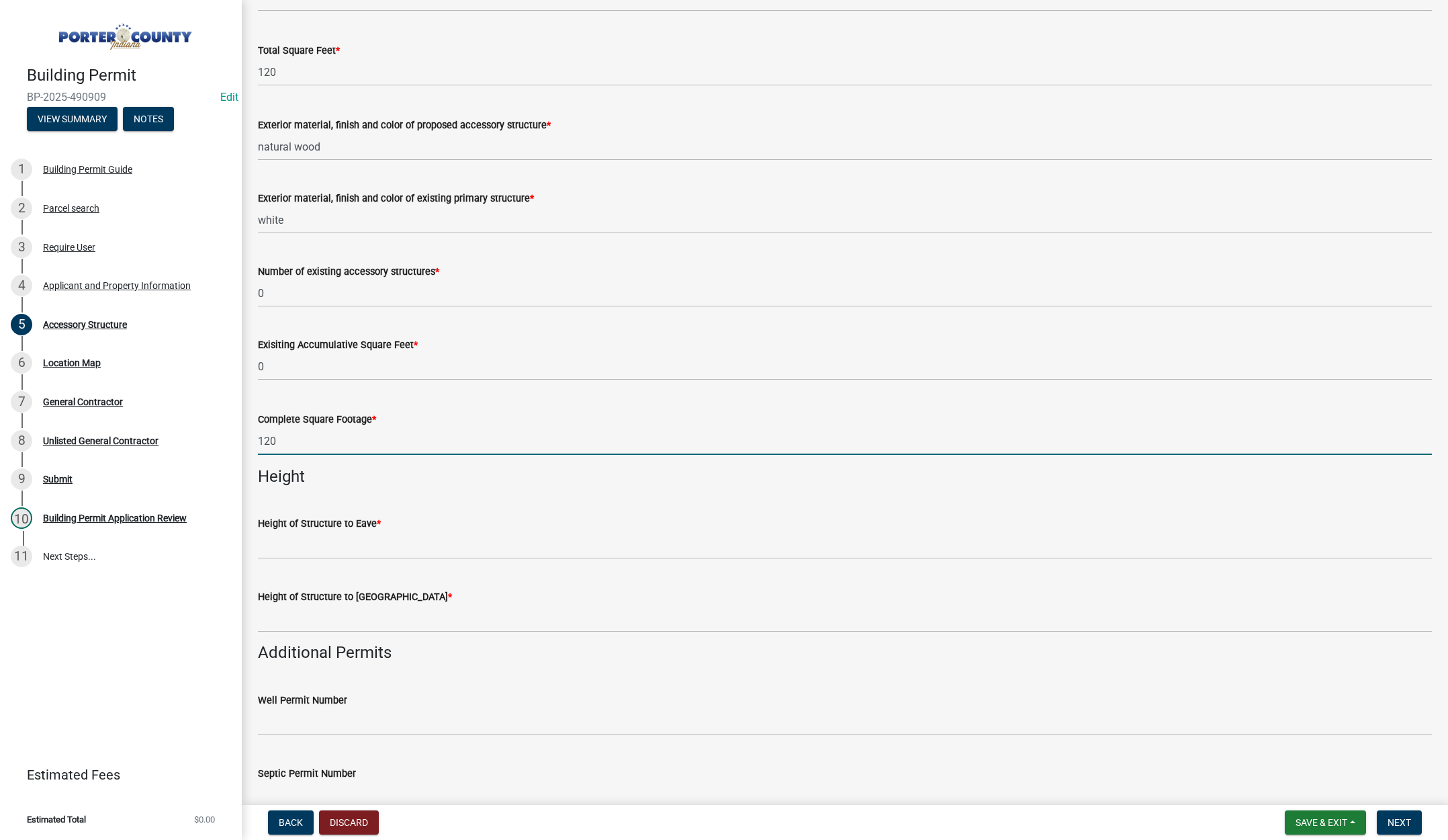
scroll to position [1343, 0]
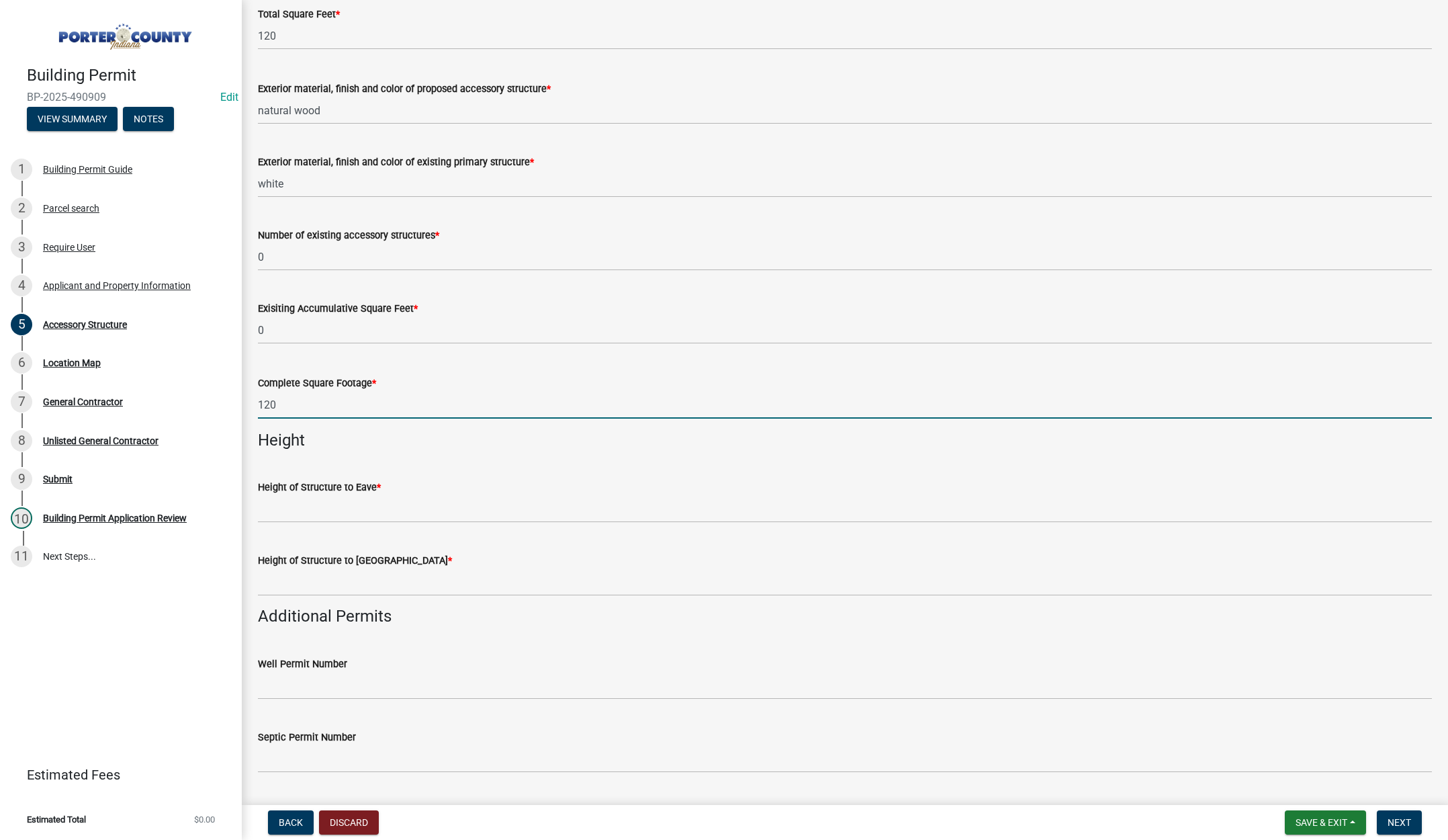
type input "120"
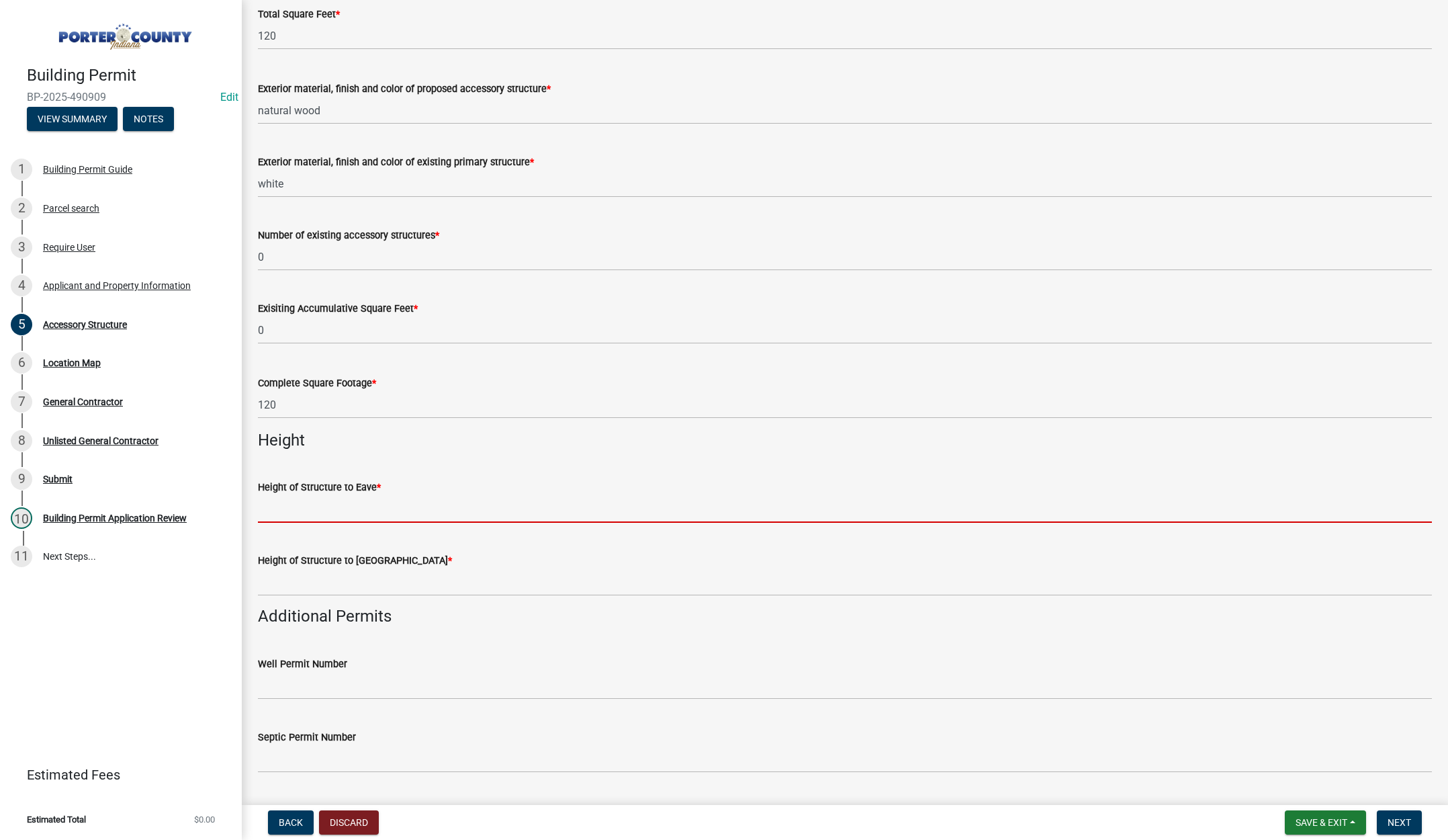
click at [347, 508] on input "Height of Structure to Eave *" at bounding box center [845, 508] width 1174 height 27
type input "8"
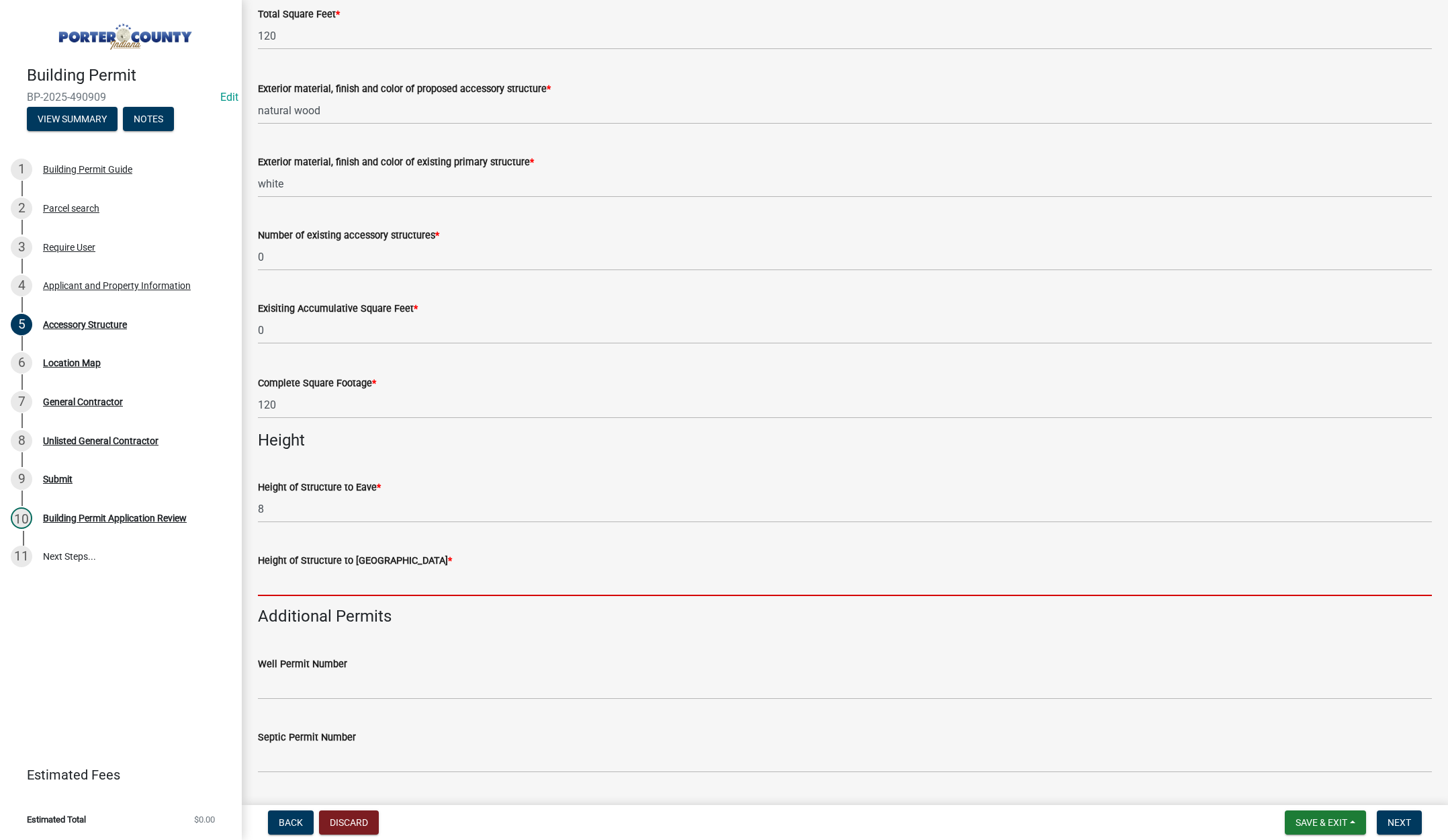
click at [289, 584] on input "Height of Structure to Roof Peak *" at bounding box center [845, 582] width 1174 height 27
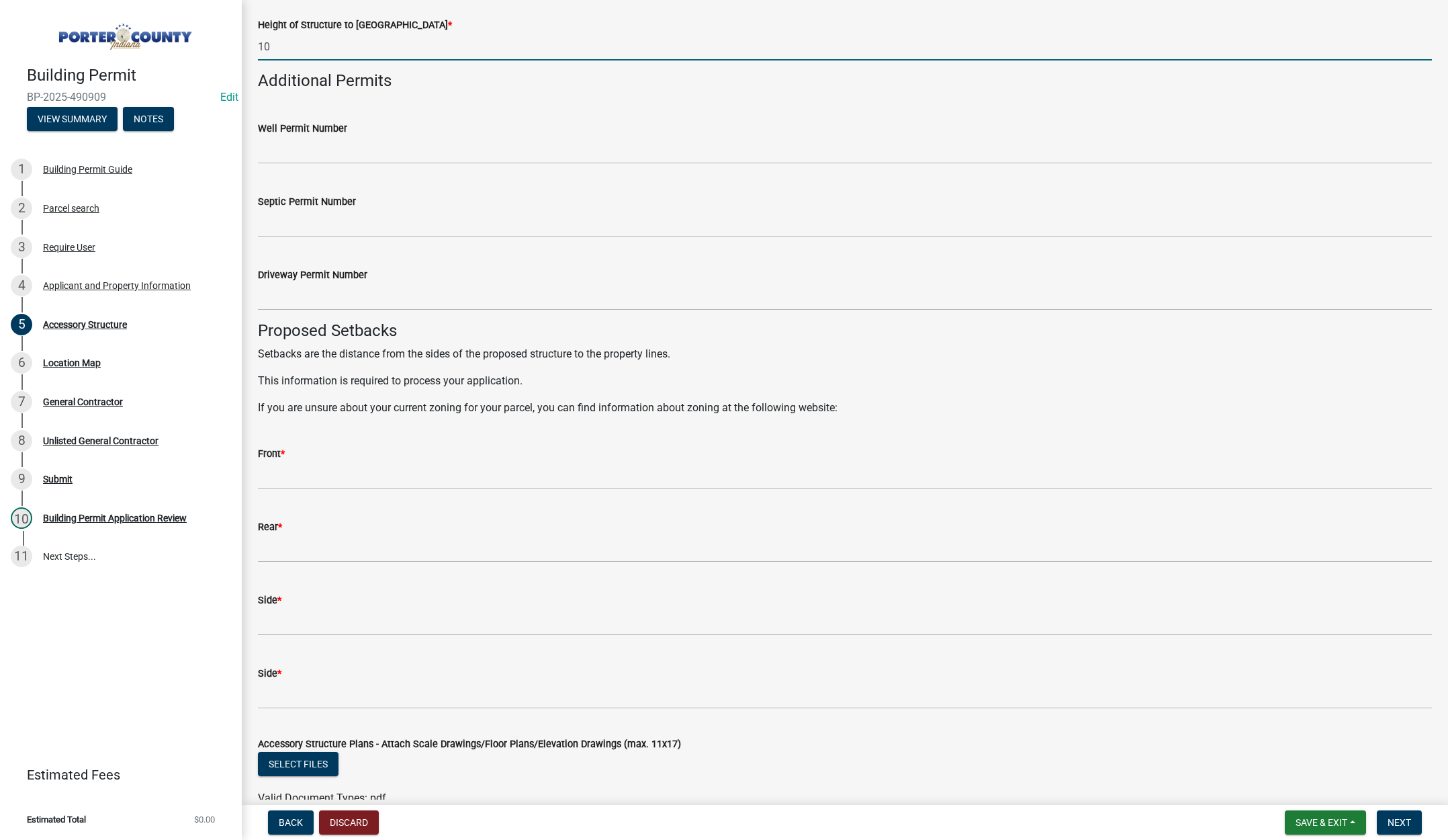
scroll to position [1881, 0]
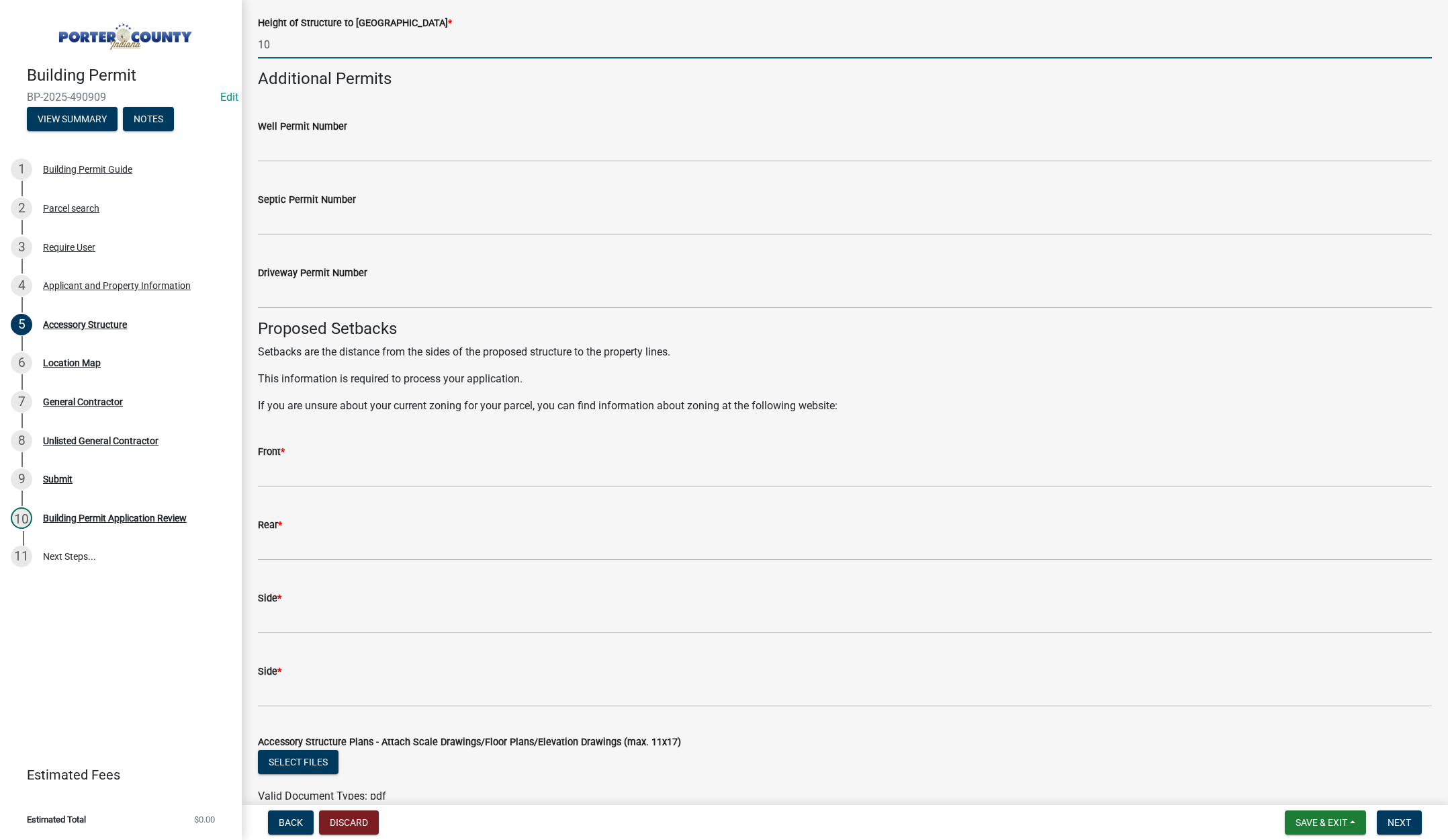
type input "10"
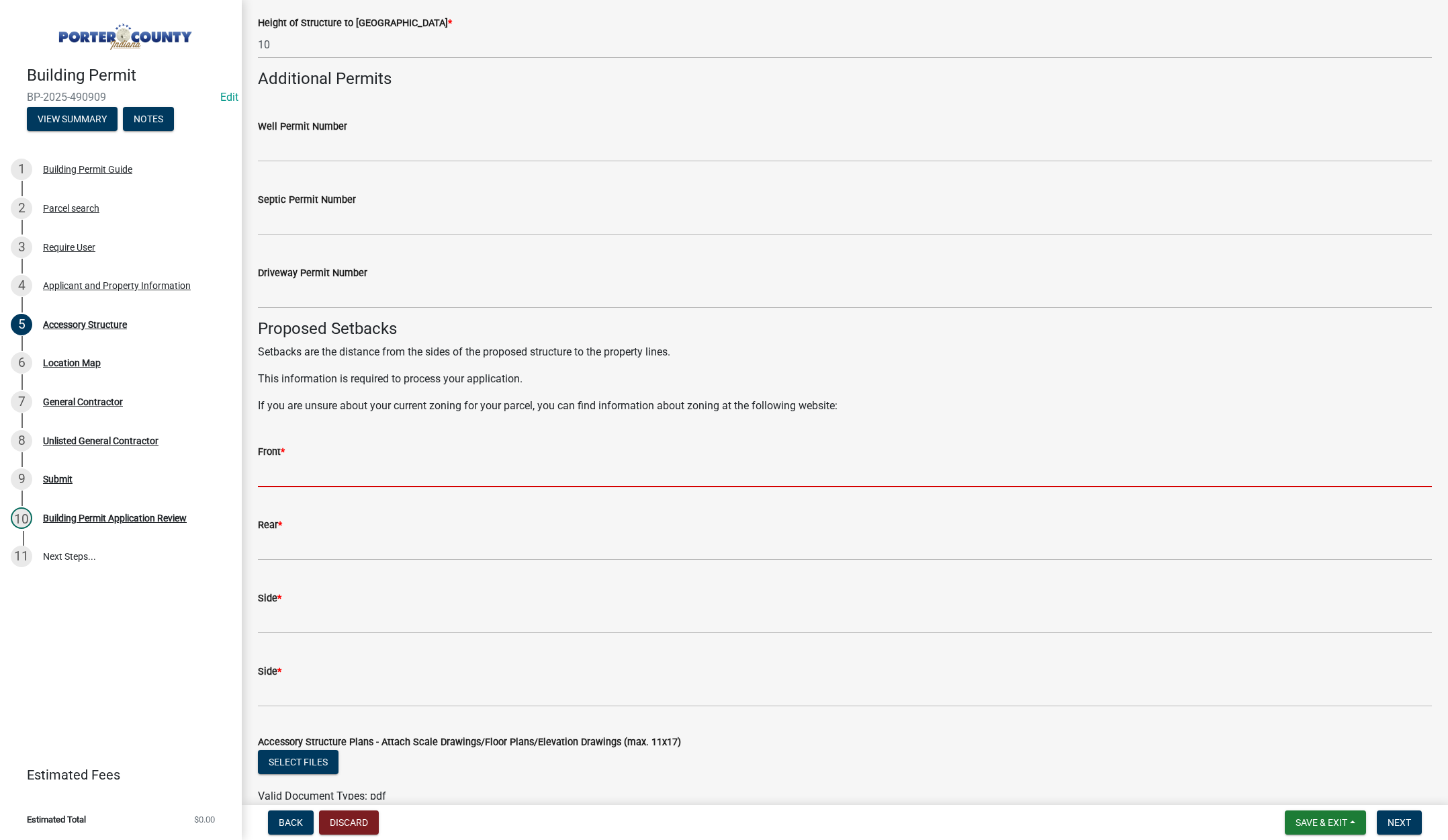
click at [329, 479] on input "Front *" at bounding box center [845, 473] width 1174 height 27
type input "75"
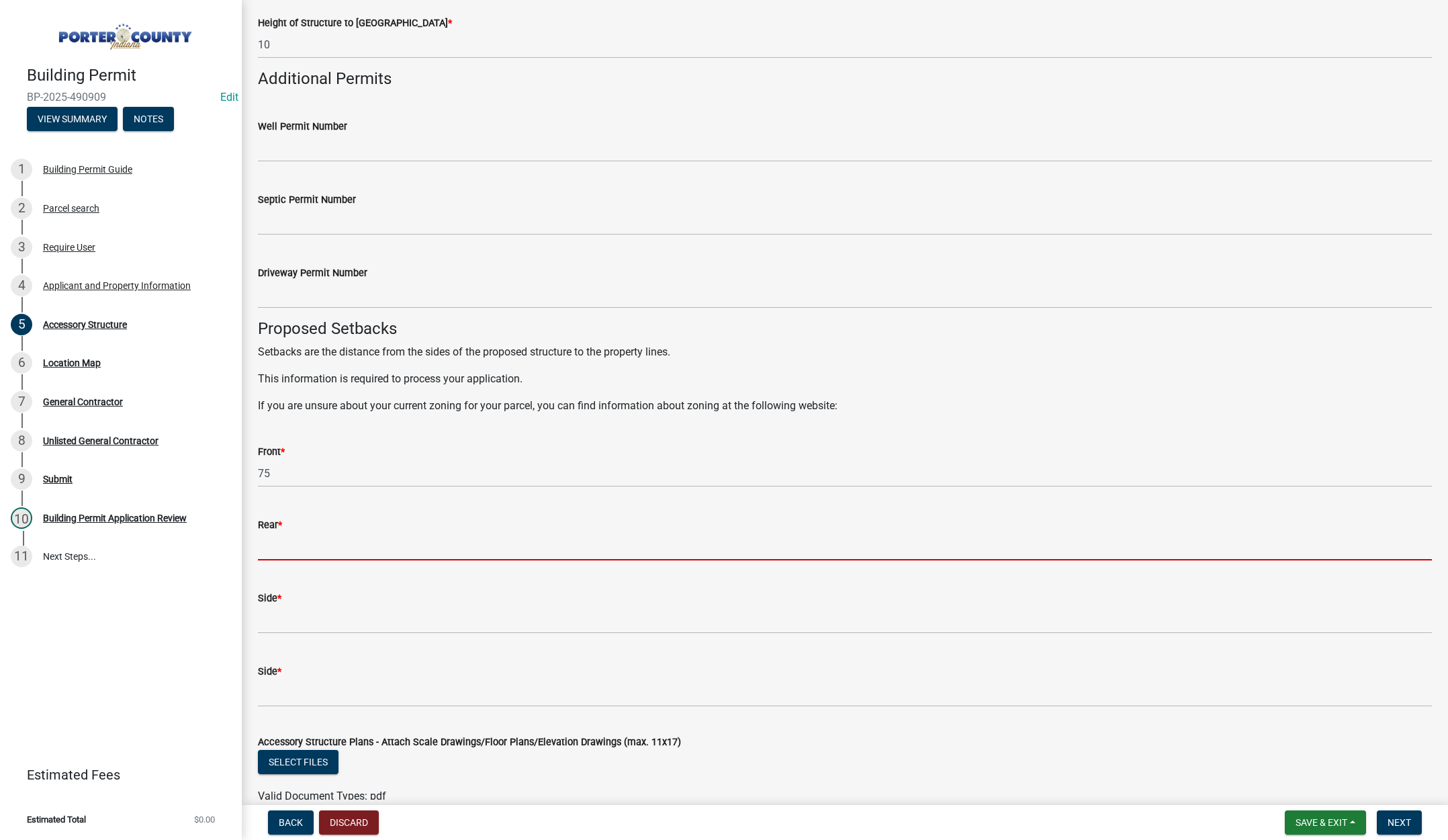
drag, startPoint x: 320, startPoint y: 541, endPoint x: 339, endPoint y: 506, distance: 39.8
click at [323, 540] on input "Rear *" at bounding box center [845, 546] width 1174 height 27
type input "6"
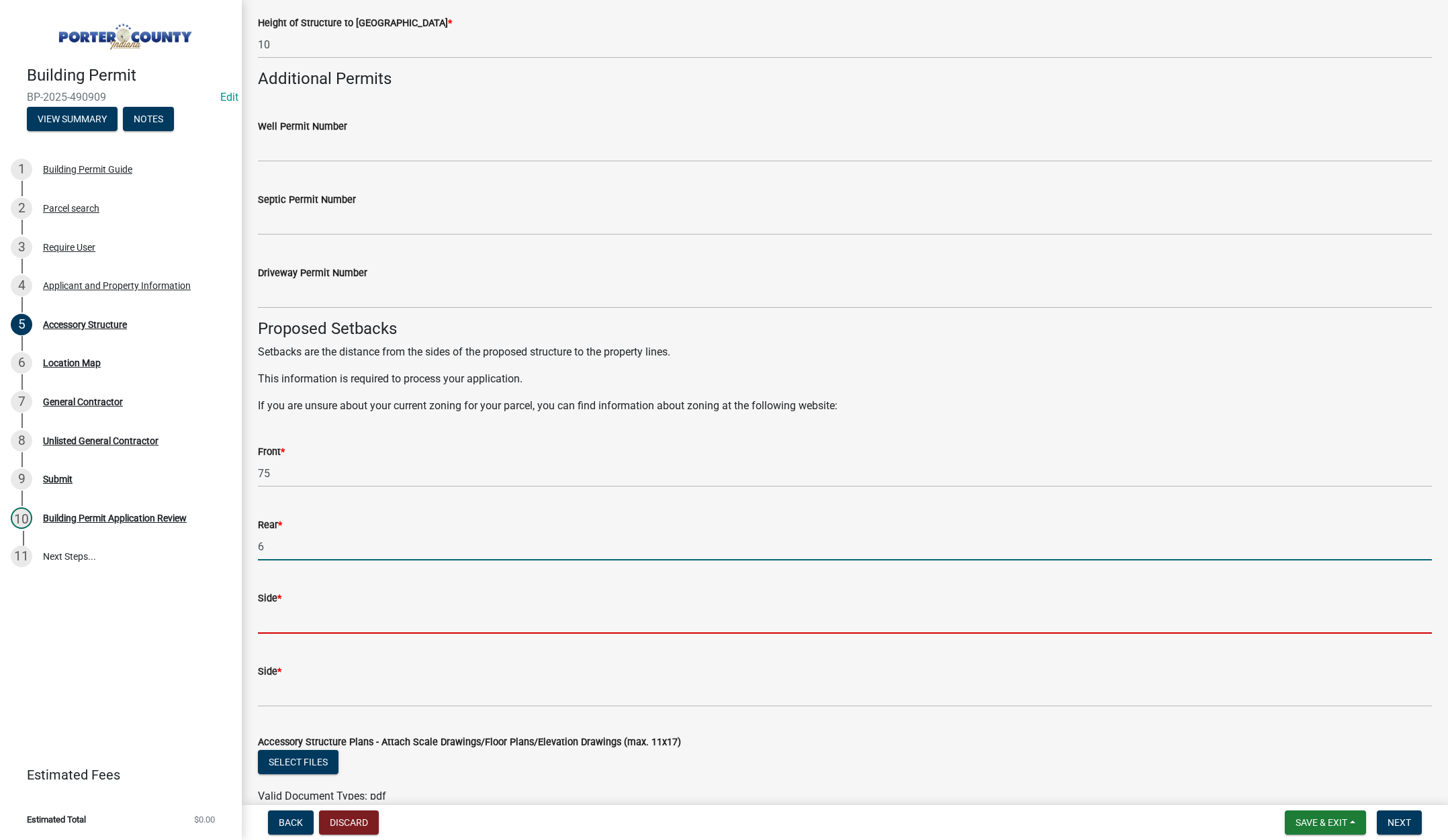
drag, startPoint x: 292, startPoint y: 621, endPoint x: 295, endPoint y: 607, distance: 14.3
click at [292, 621] on input "Side *" at bounding box center [845, 619] width 1174 height 27
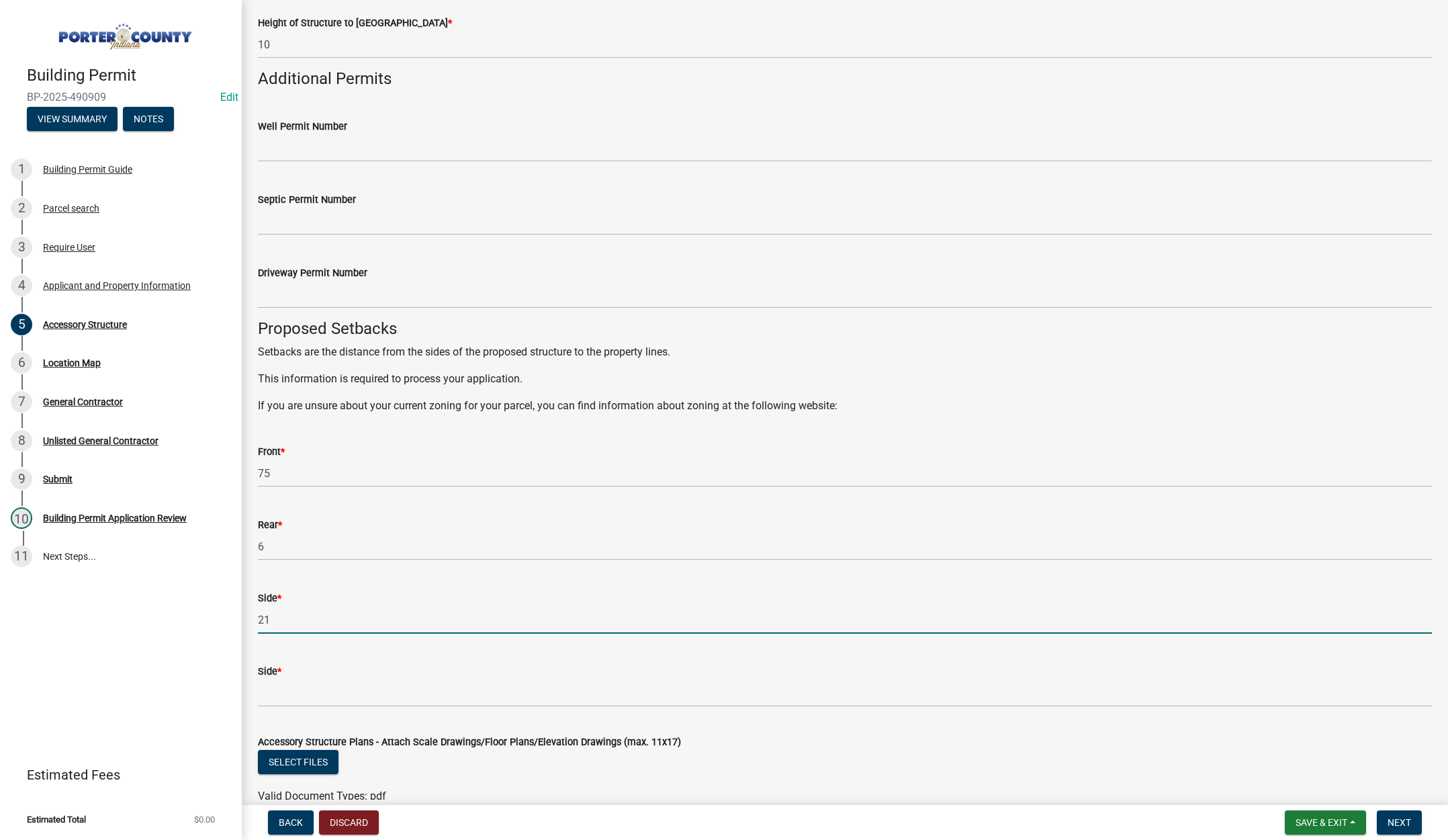
type input "21"
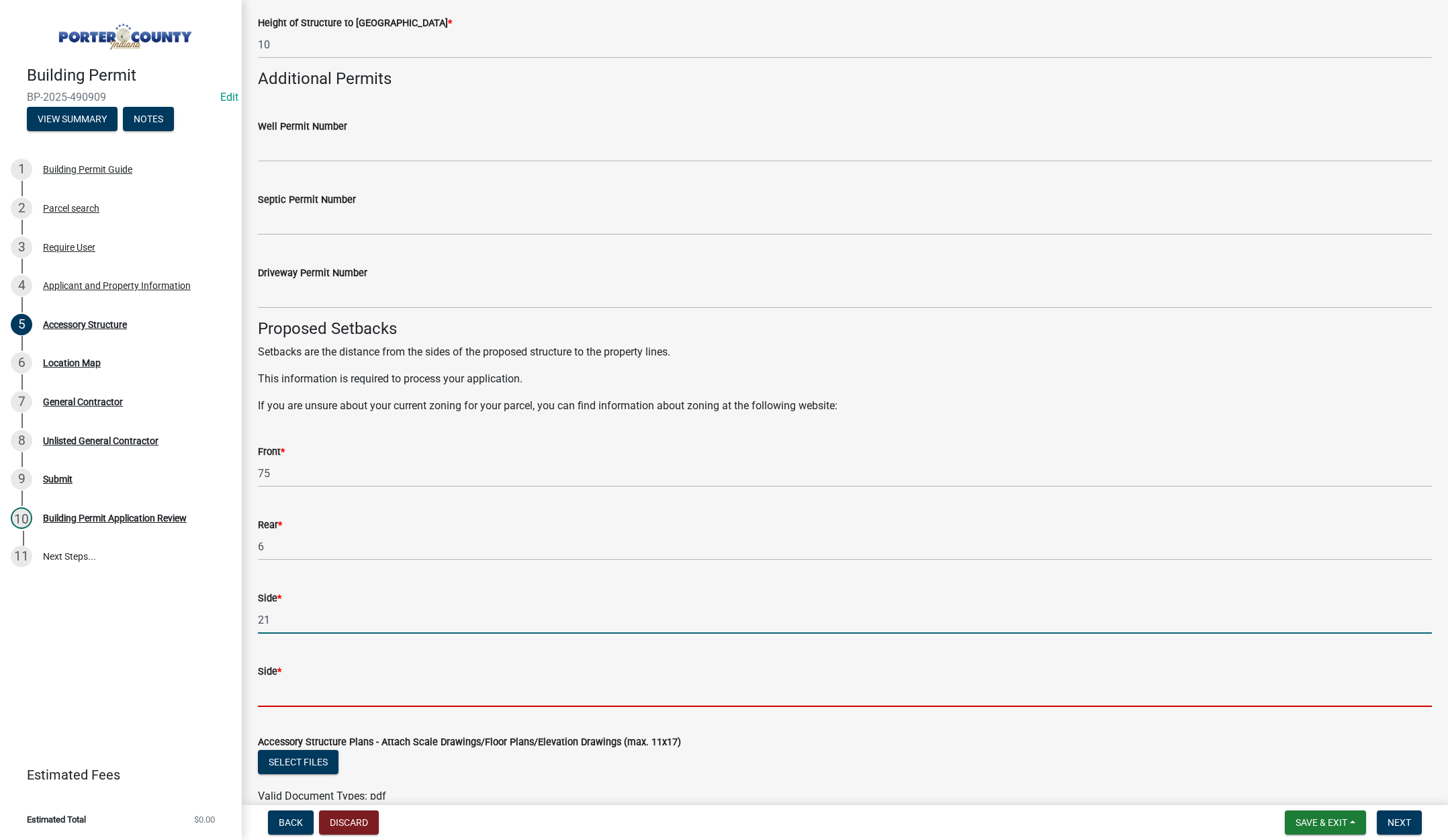
click at [287, 687] on input "Side *" at bounding box center [845, 692] width 1174 height 27
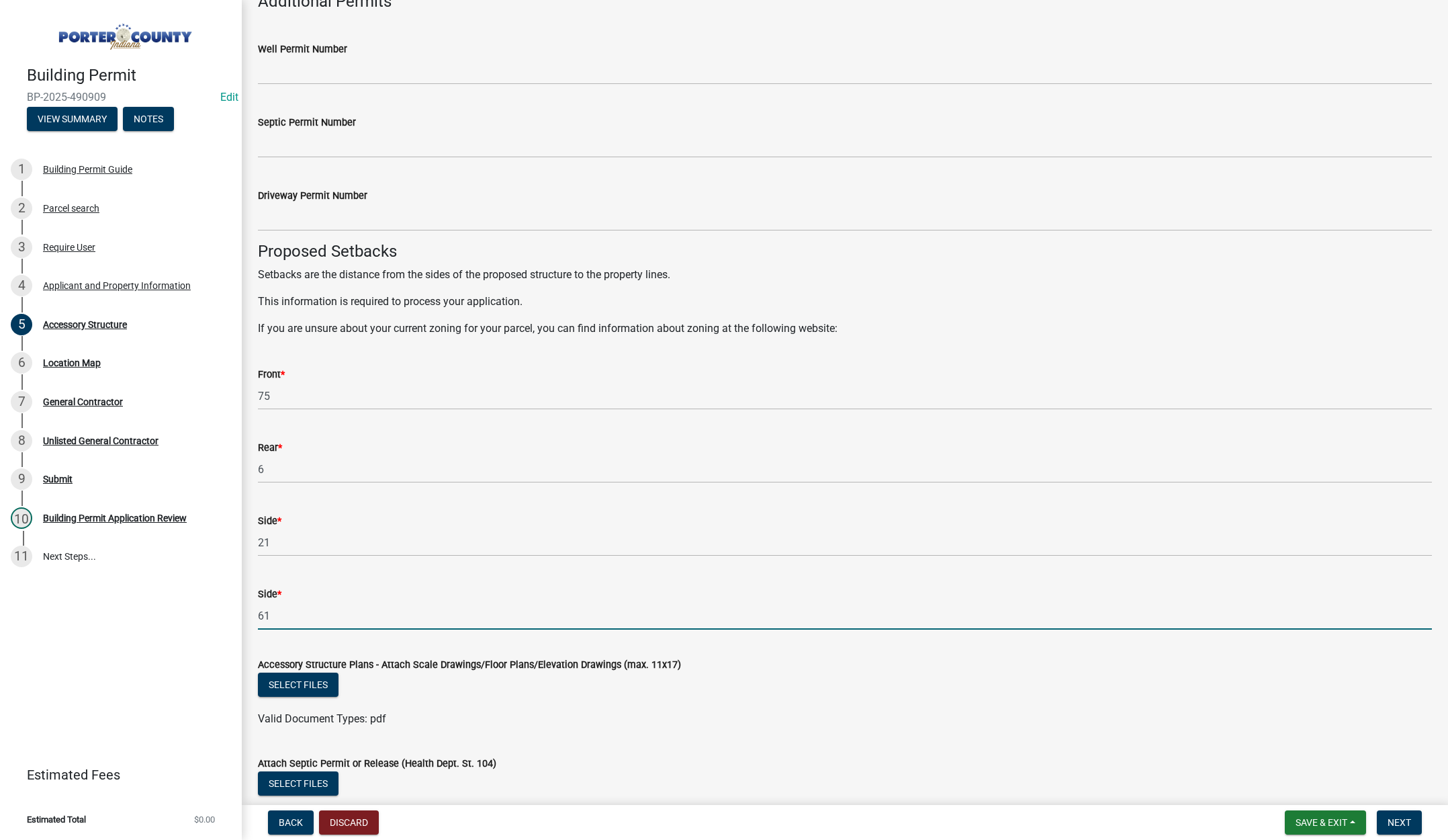
scroll to position [2049, 0]
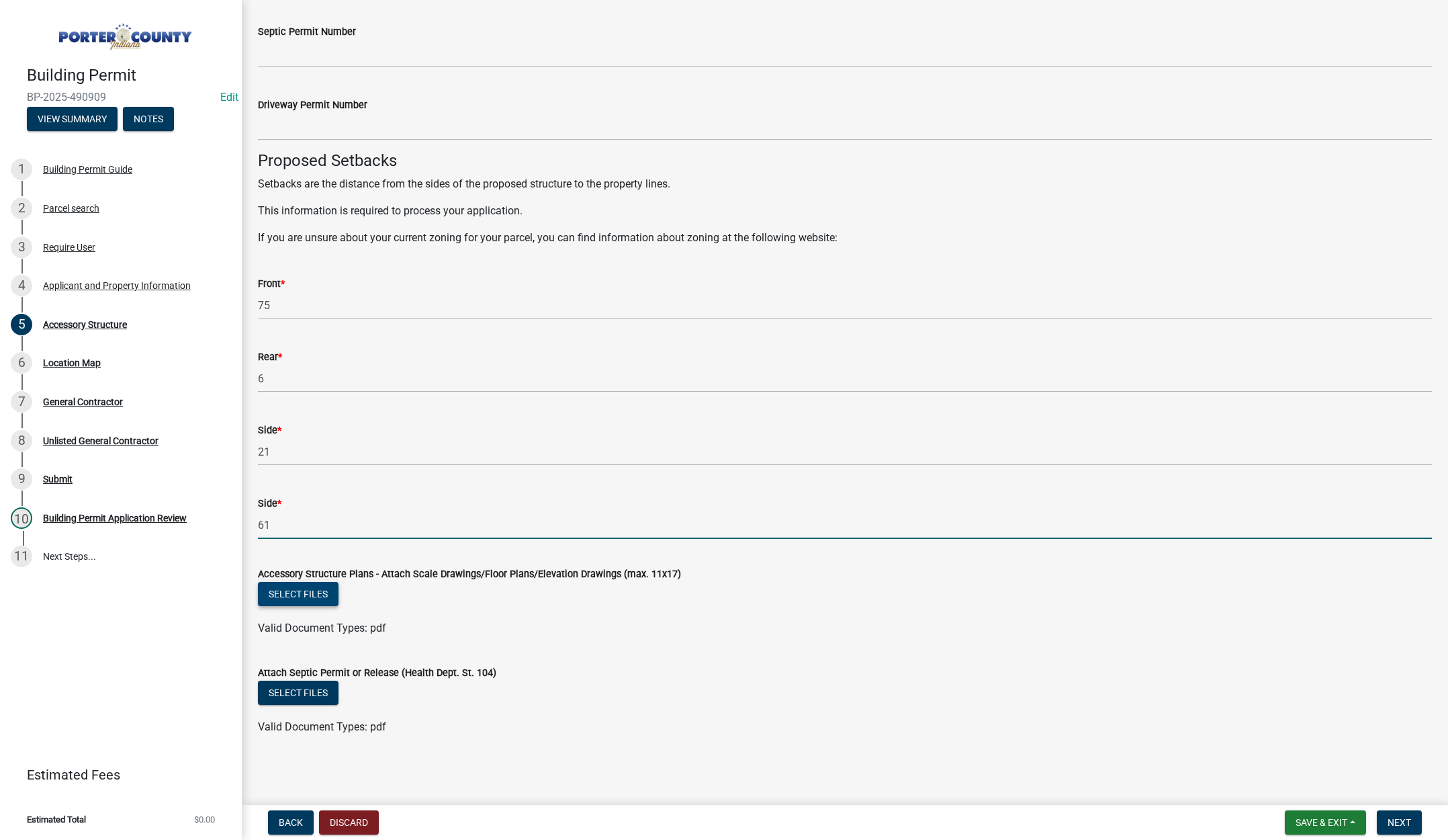
type input "61"
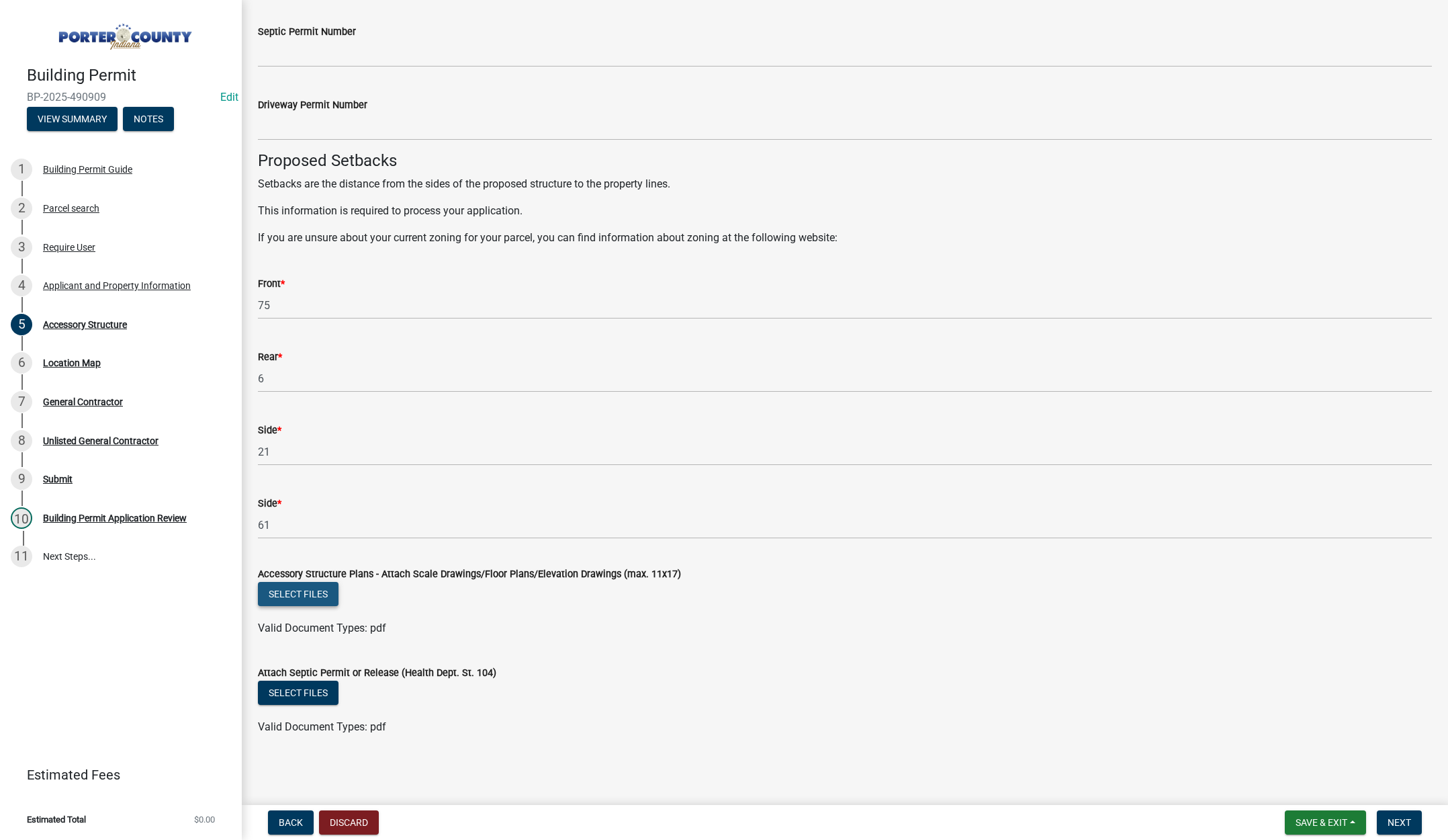
click at [302, 597] on button "Select files" at bounding box center [299, 593] width 81 height 24
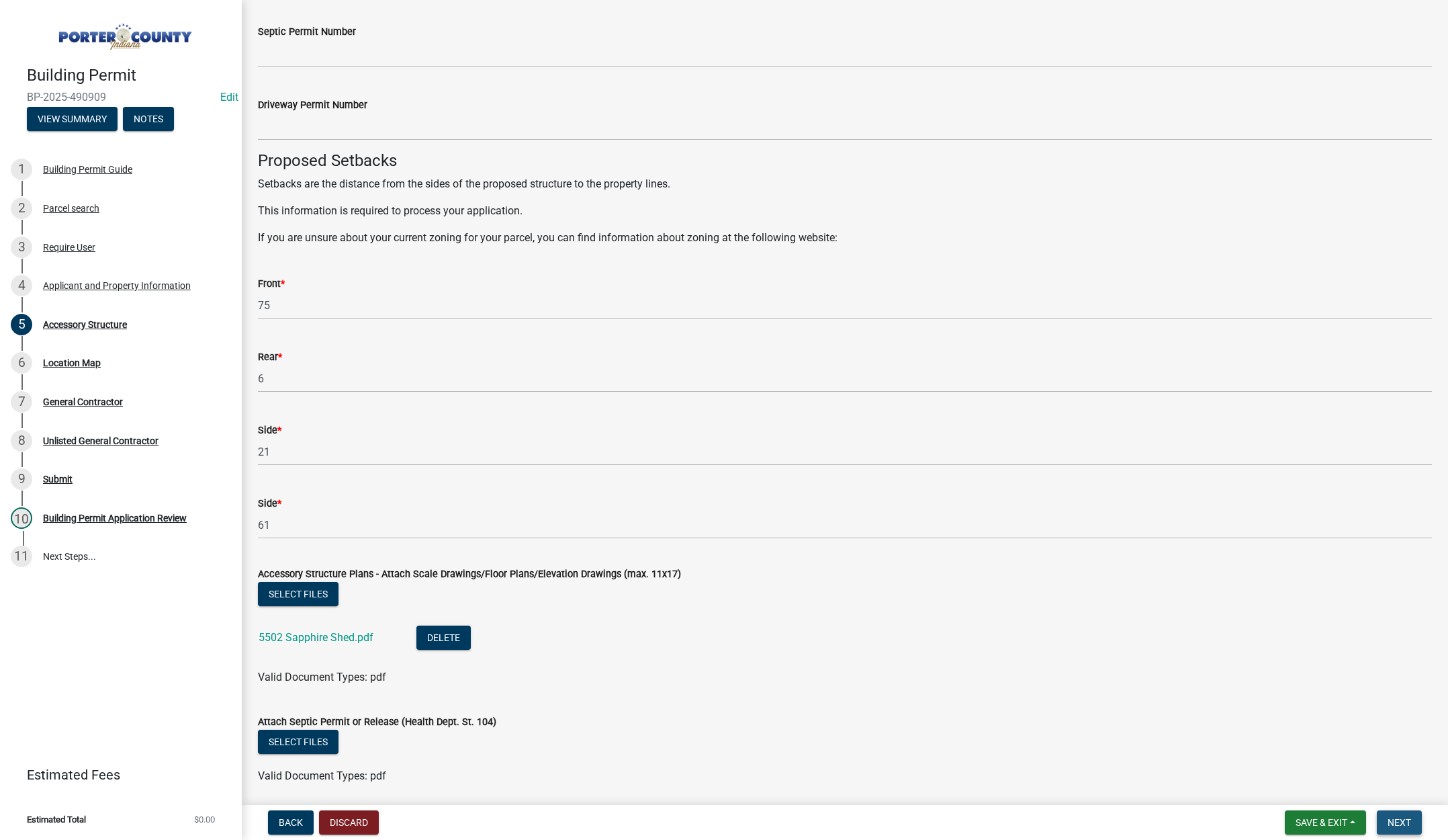
click at [1403, 820] on span "Next" at bounding box center [1399, 822] width 23 height 11
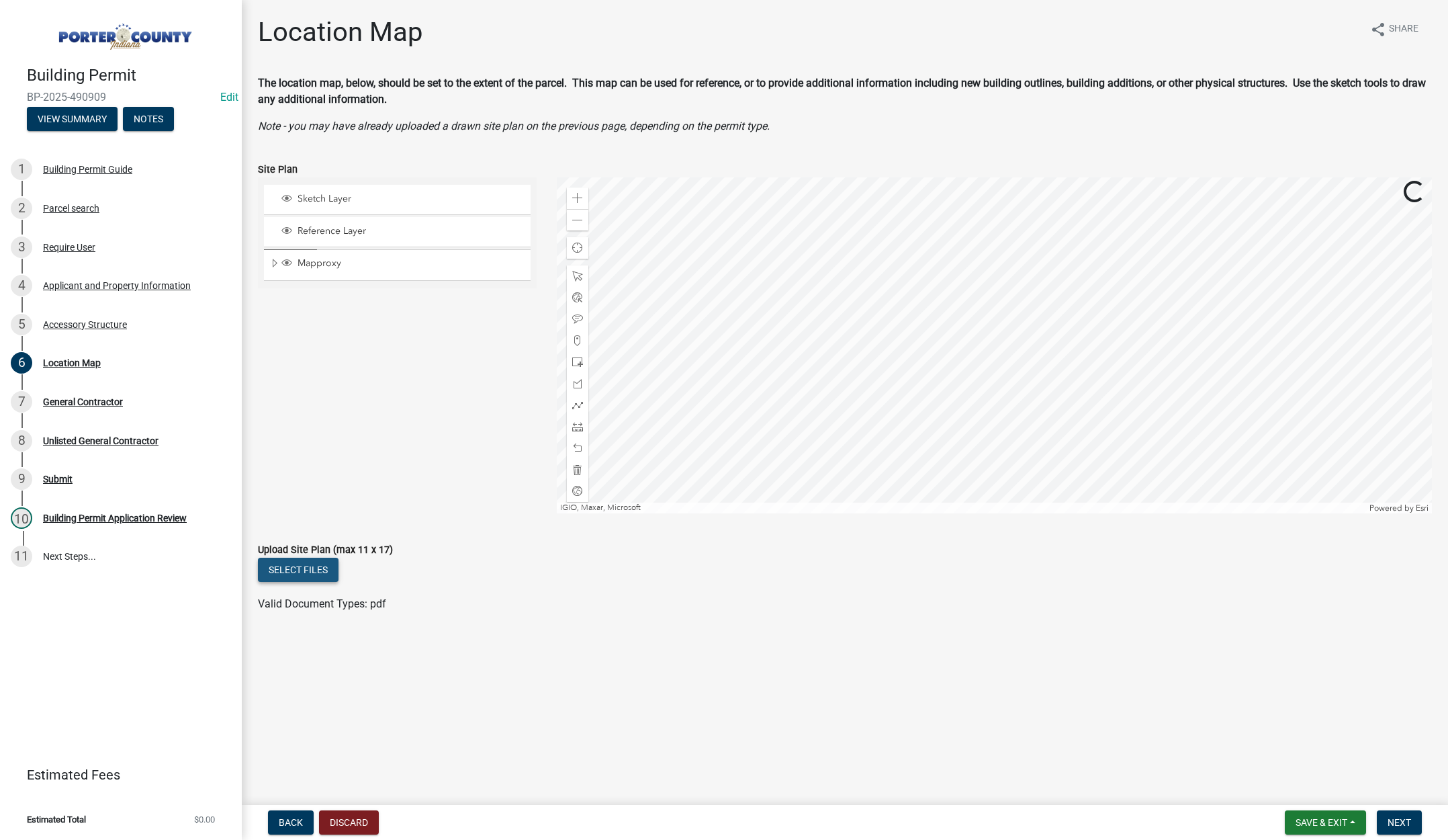
click at [301, 568] on button "Select files" at bounding box center [299, 569] width 81 height 24
click at [1400, 821] on span "Next" at bounding box center [1399, 822] width 23 height 11
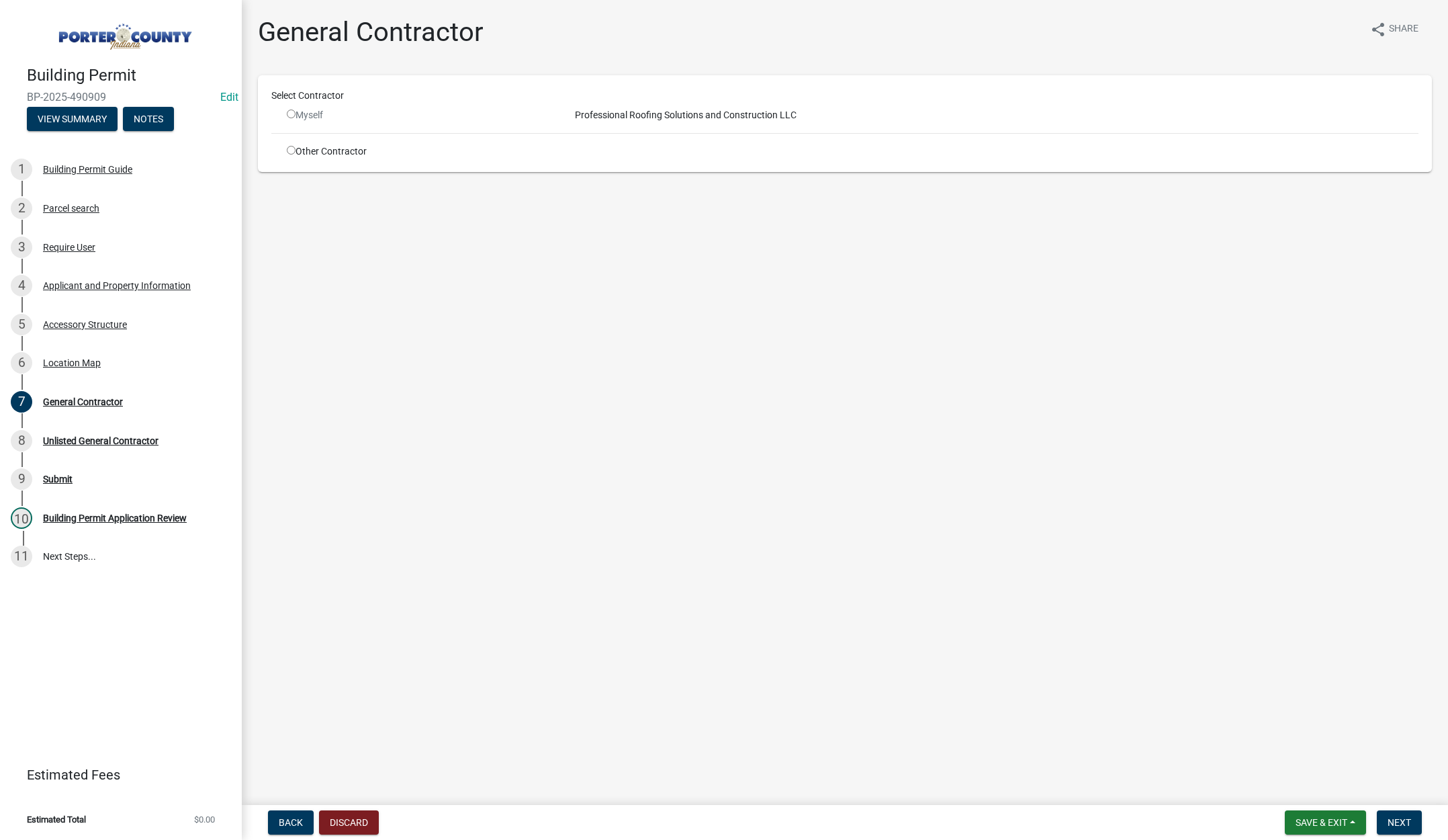
click at [290, 150] on input "radio" at bounding box center [291, 150] width 9 height 9
radio input "true"
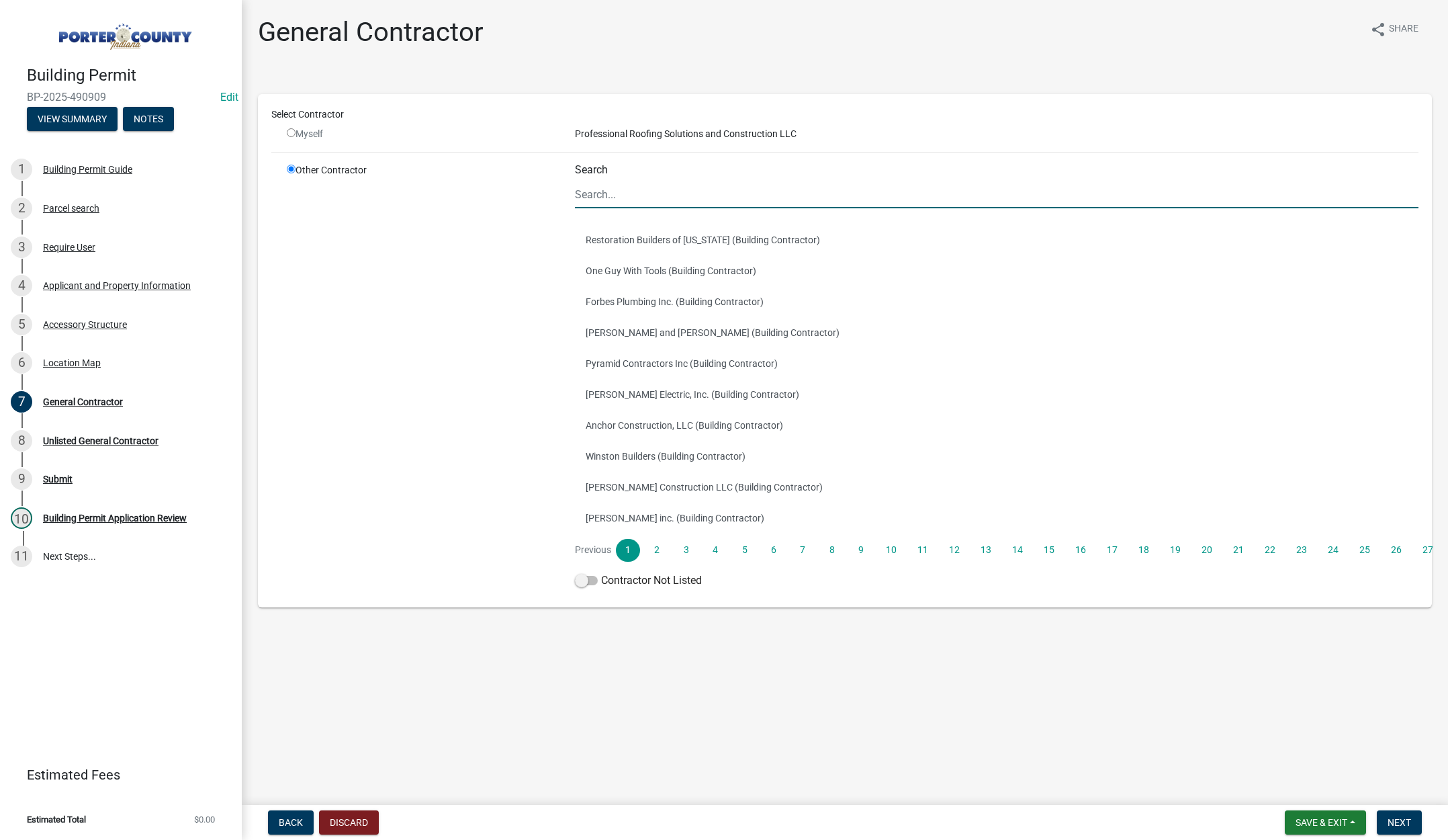
click at [603, 190] on input "Search" at bounding box center [997, 194] width 844 height 27
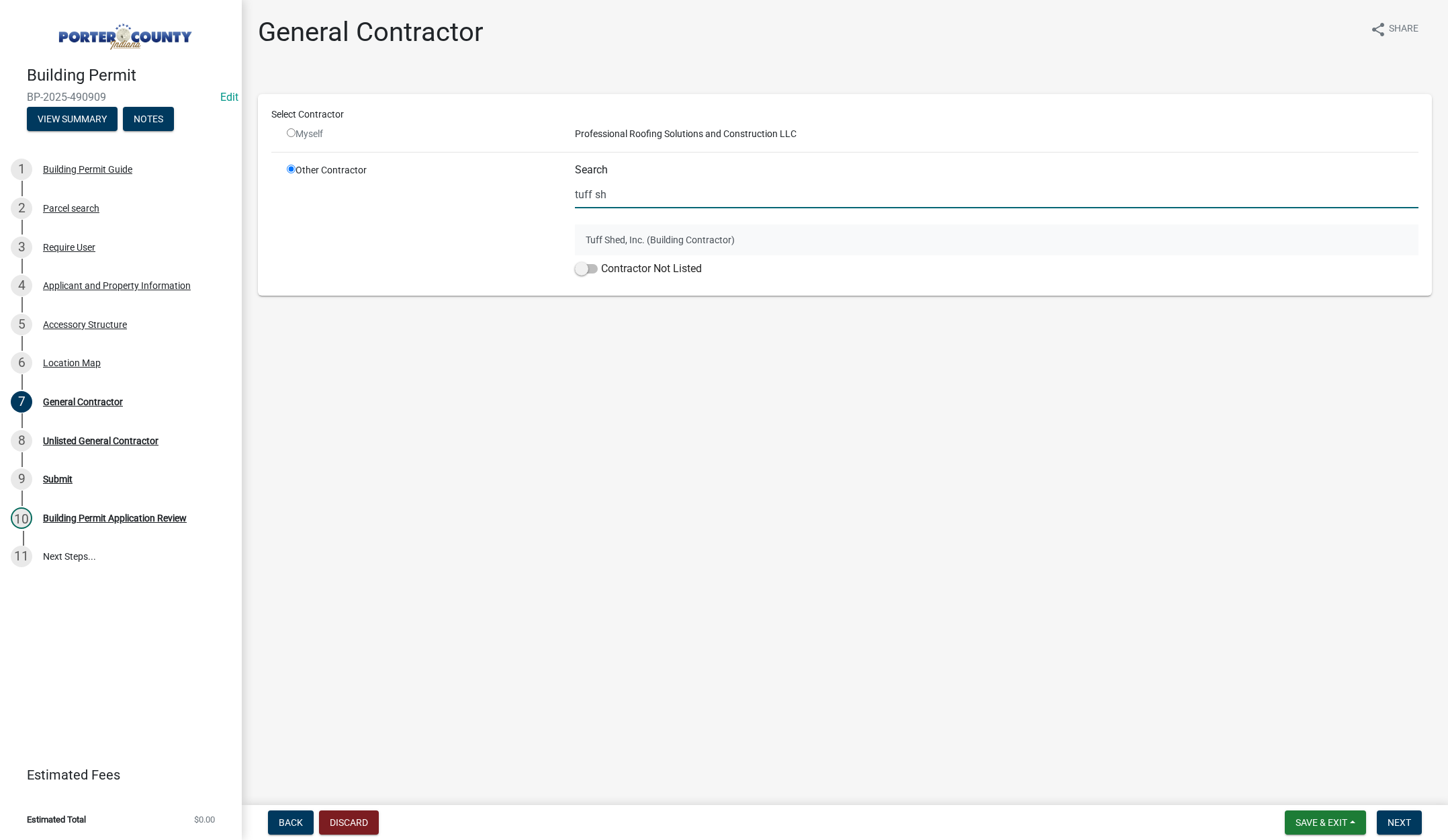
type input "tuff sh"
click at [625, 243] on button "Tuff Shed, Inc. (Building Contractor)" at bounding box center [997, 239] width 844 height 31
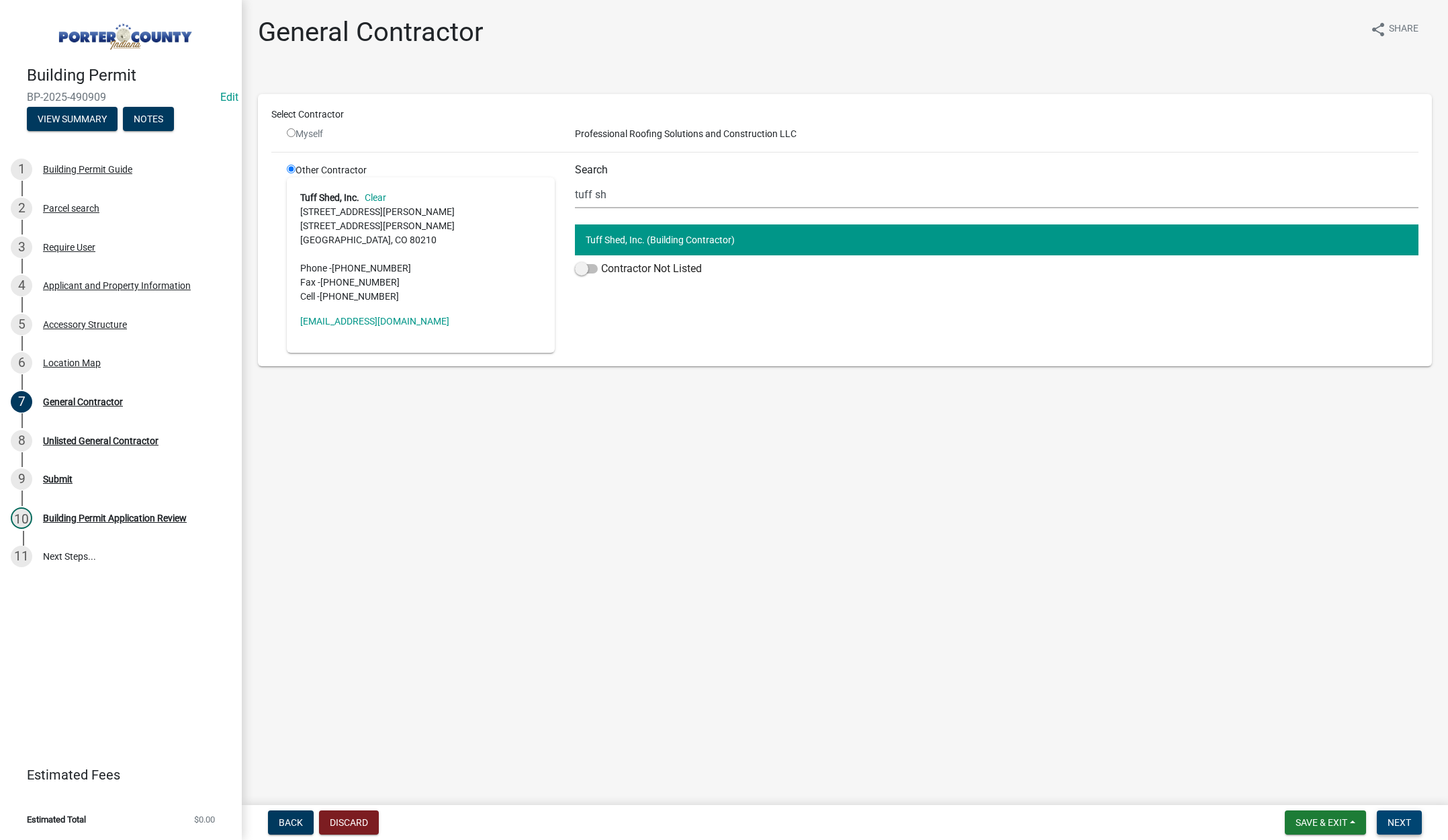
click at [1401, 820] on span "Next" at bounding box center [1399, 822] width 23 height 11
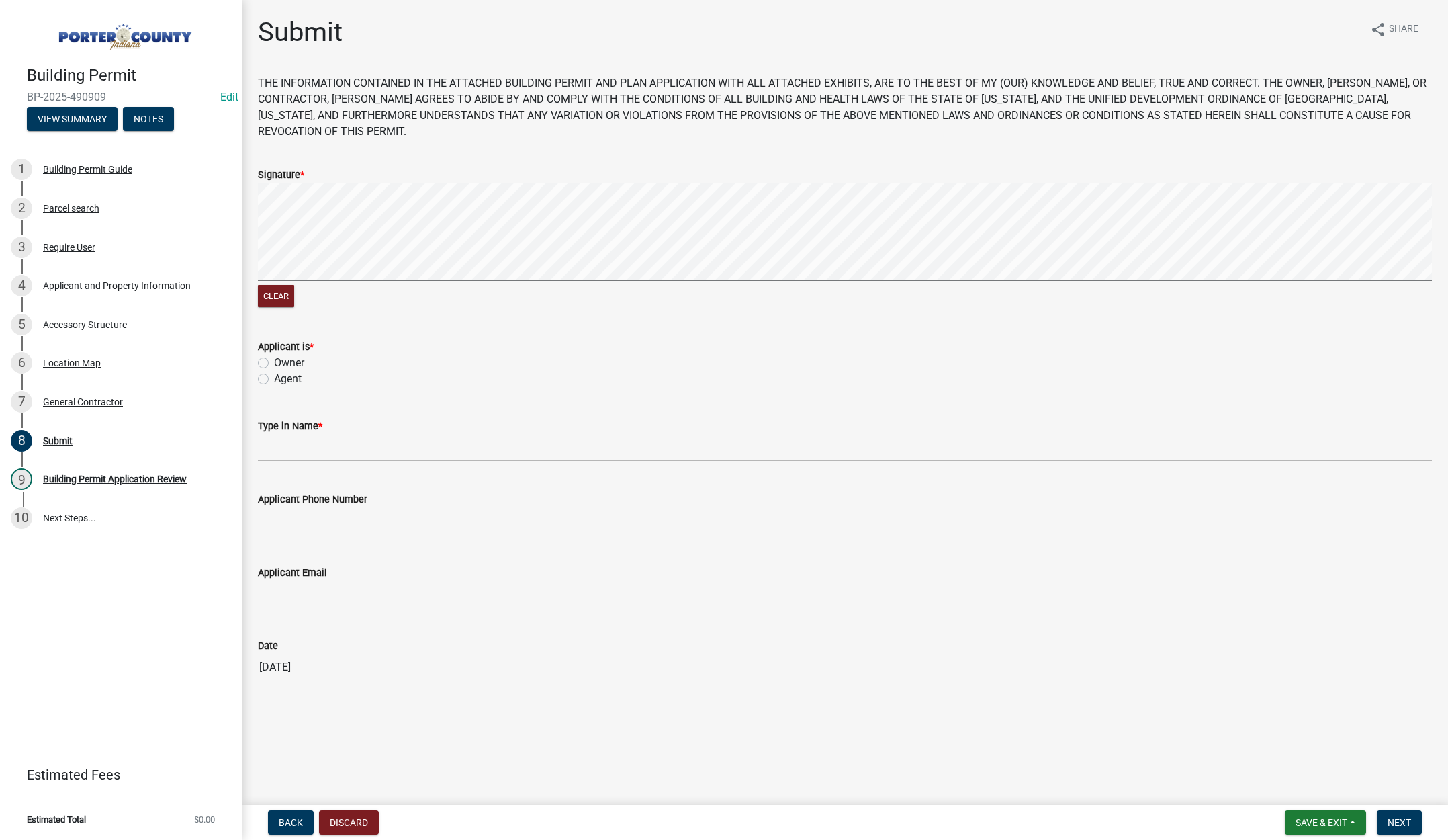
click at [274, 378] on label "Agent" at bounding box center [287, 379] width 27 height 17
click at [274, 378] on input "Agent" at bounding box center [278, 375] width 9 height 9
radio input "true"
drag, startPoint x: 302, startPoint y: 434, endPoint x: 304, endPoint y: 422, distance: 12.2
click at [304, 432] on form "Type in Name *" at bounding box center [845, 439] width 1174 height 44
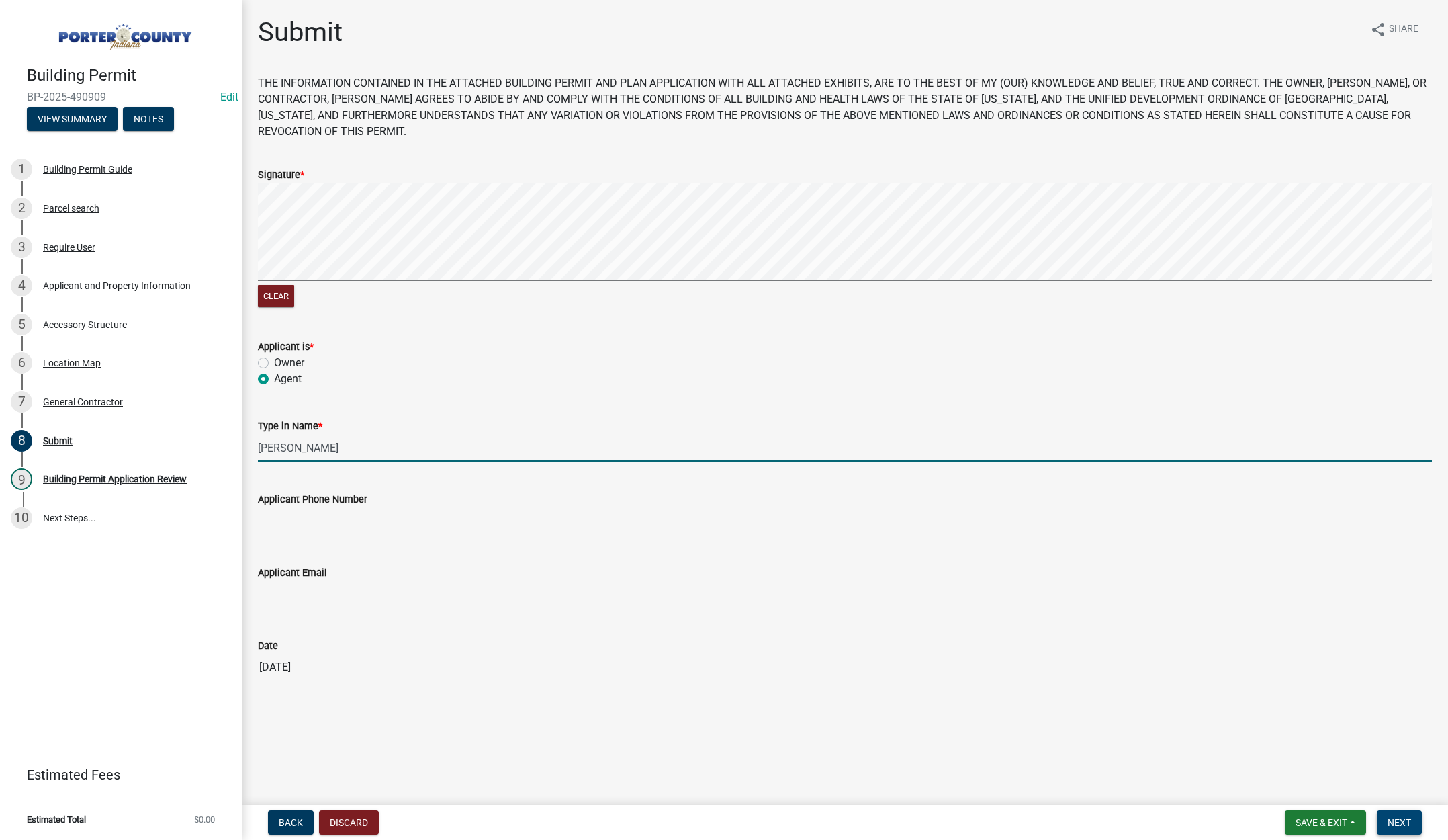
type input "[PERSON_NAME]"
click at [1405, 823] on span "Next" at bounding box center [1399, 822] width 23 height 11
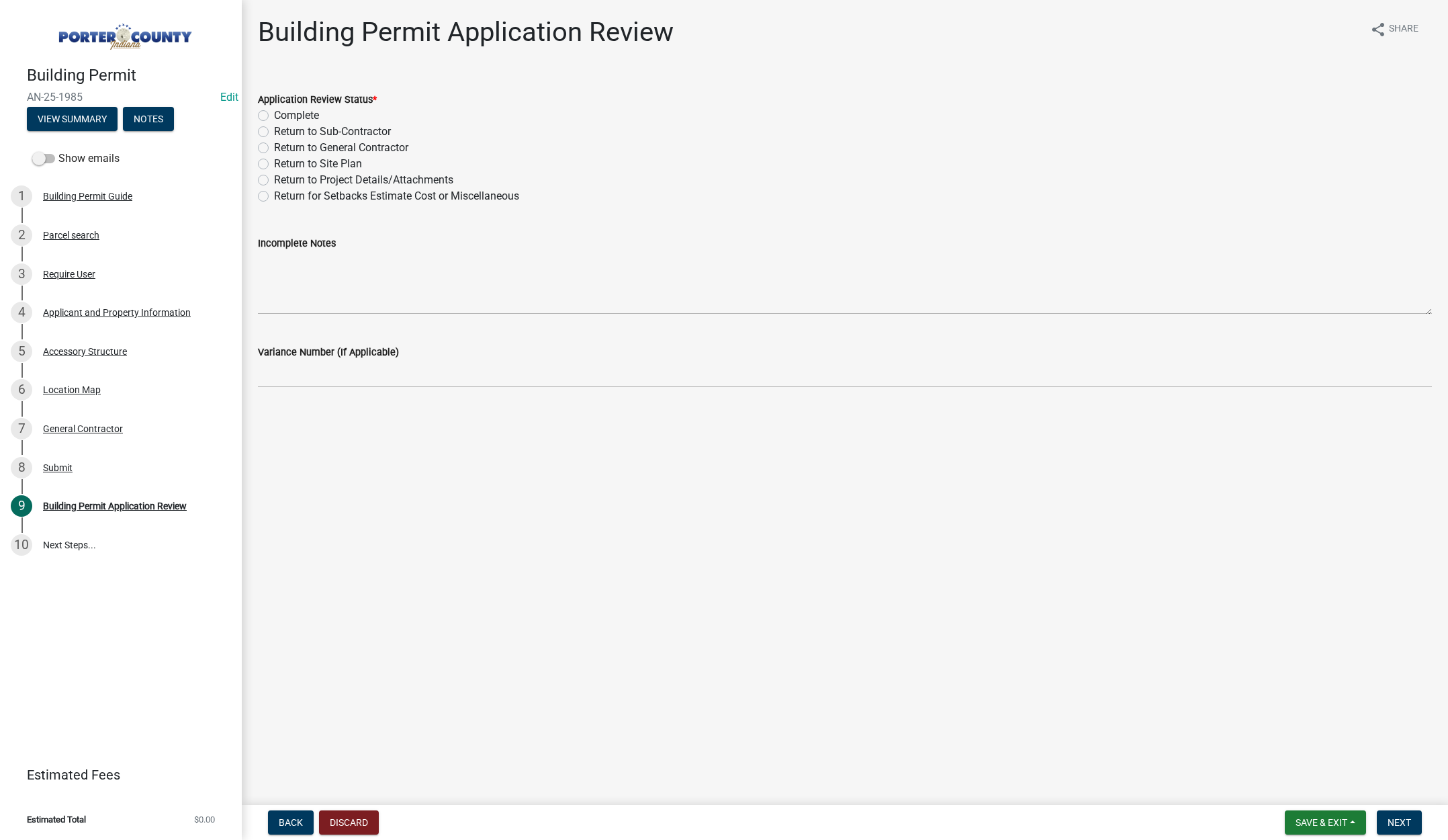
click at [274, 114] on label "Complete" at bounding box center [296, 116] width 45 height 17
click at [274, 114] on input "Complete" at bounding box center [278, 111] width 9 height 9
radio input "true"
click at [1406, 819] on span "Next" at bounding box center [1399, 822] width 23 height 11
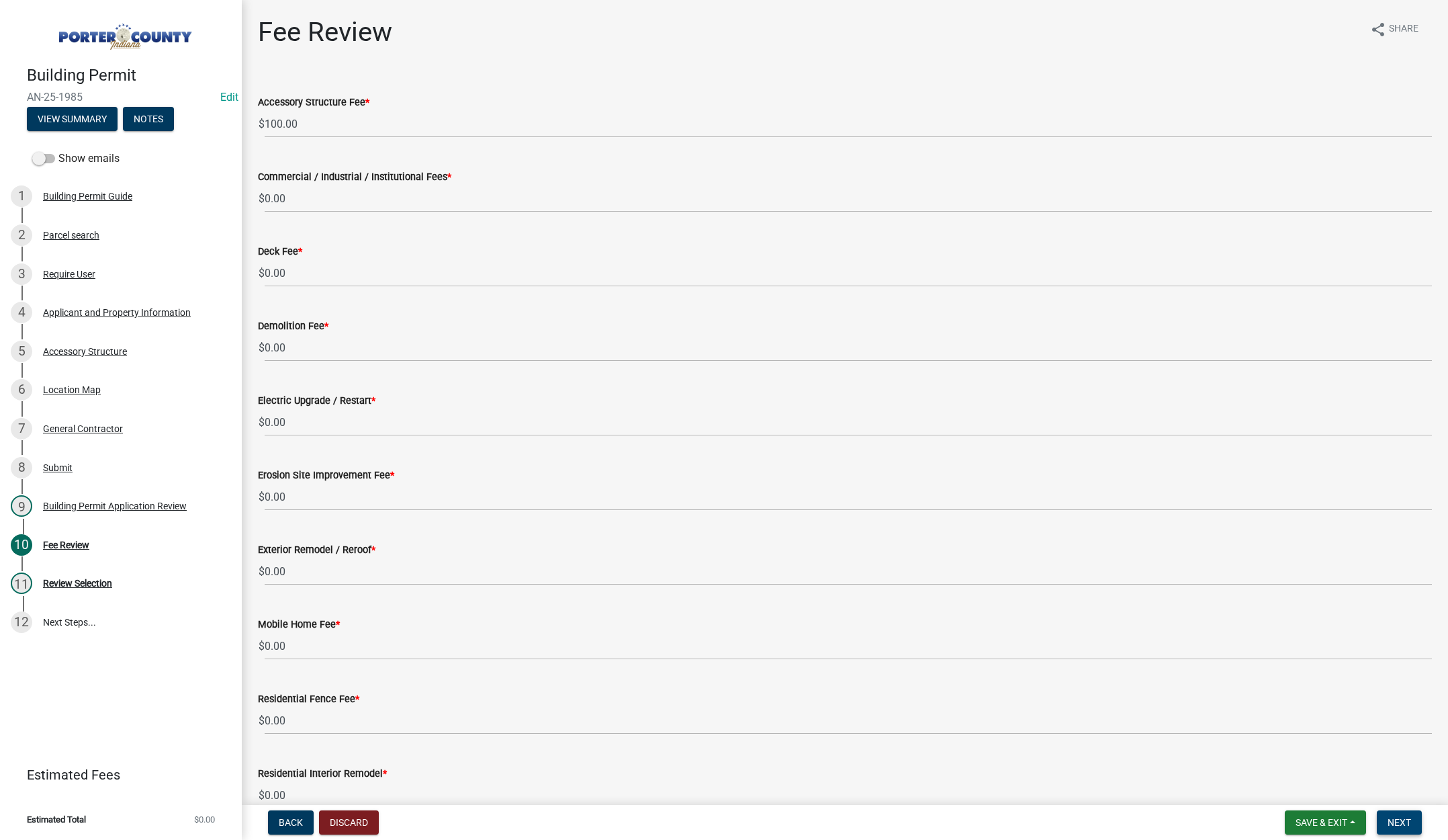
click at [1406, 817] on span "Next" at bounding box center [1399, 822] width 23 height 11
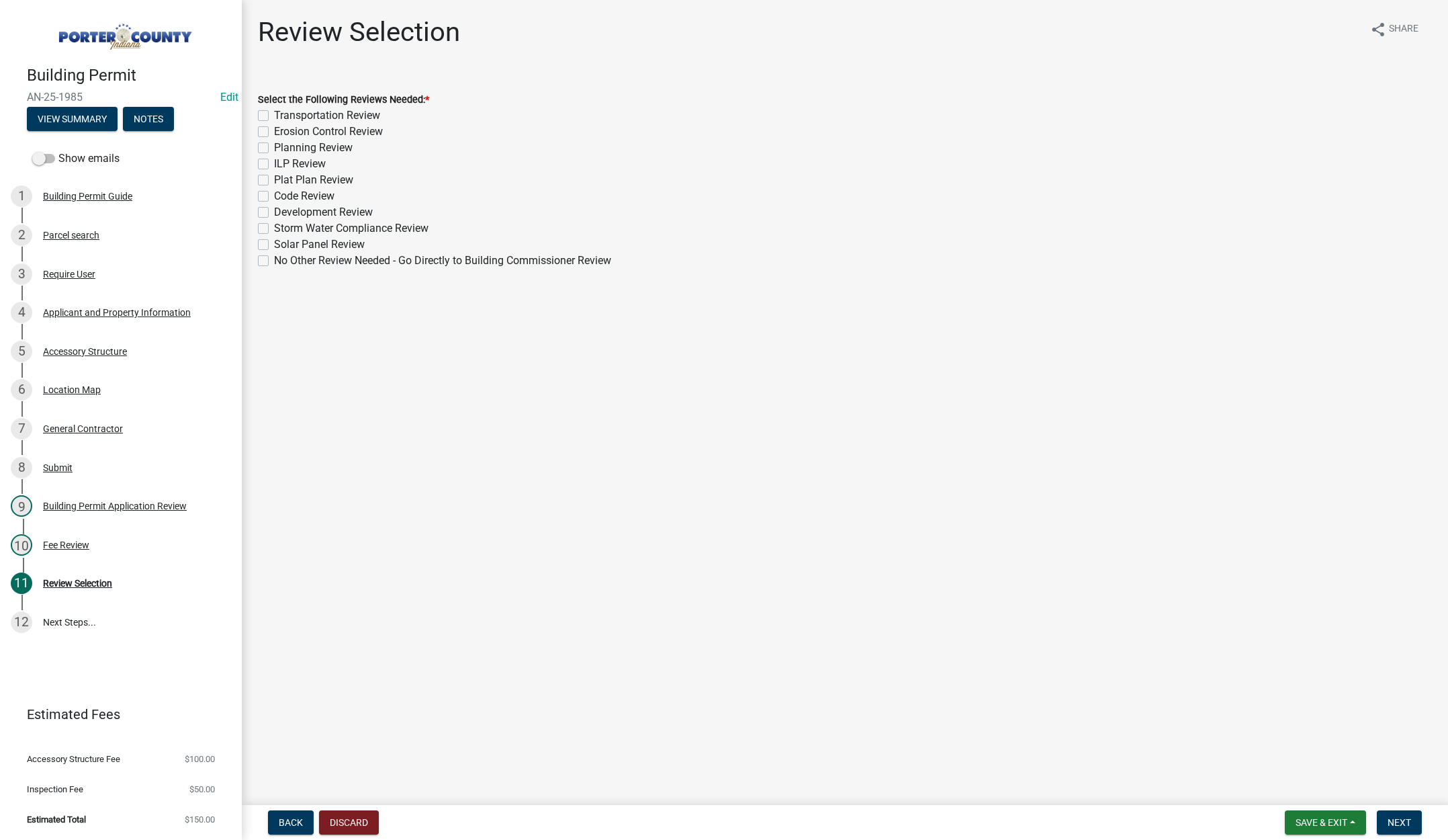
click at [274, 261] on label "No Other Review Needed - Go Directly to Building Commissioner Review" at bounding box center [442, 261] width 337 height 17
click at [274, 261] on input "No Other Review Needed - Go Directly to Building Commissioner Review" at bounding box center [278, 257] width 9 height 9
checkbox input "true"
checkbox input "false"
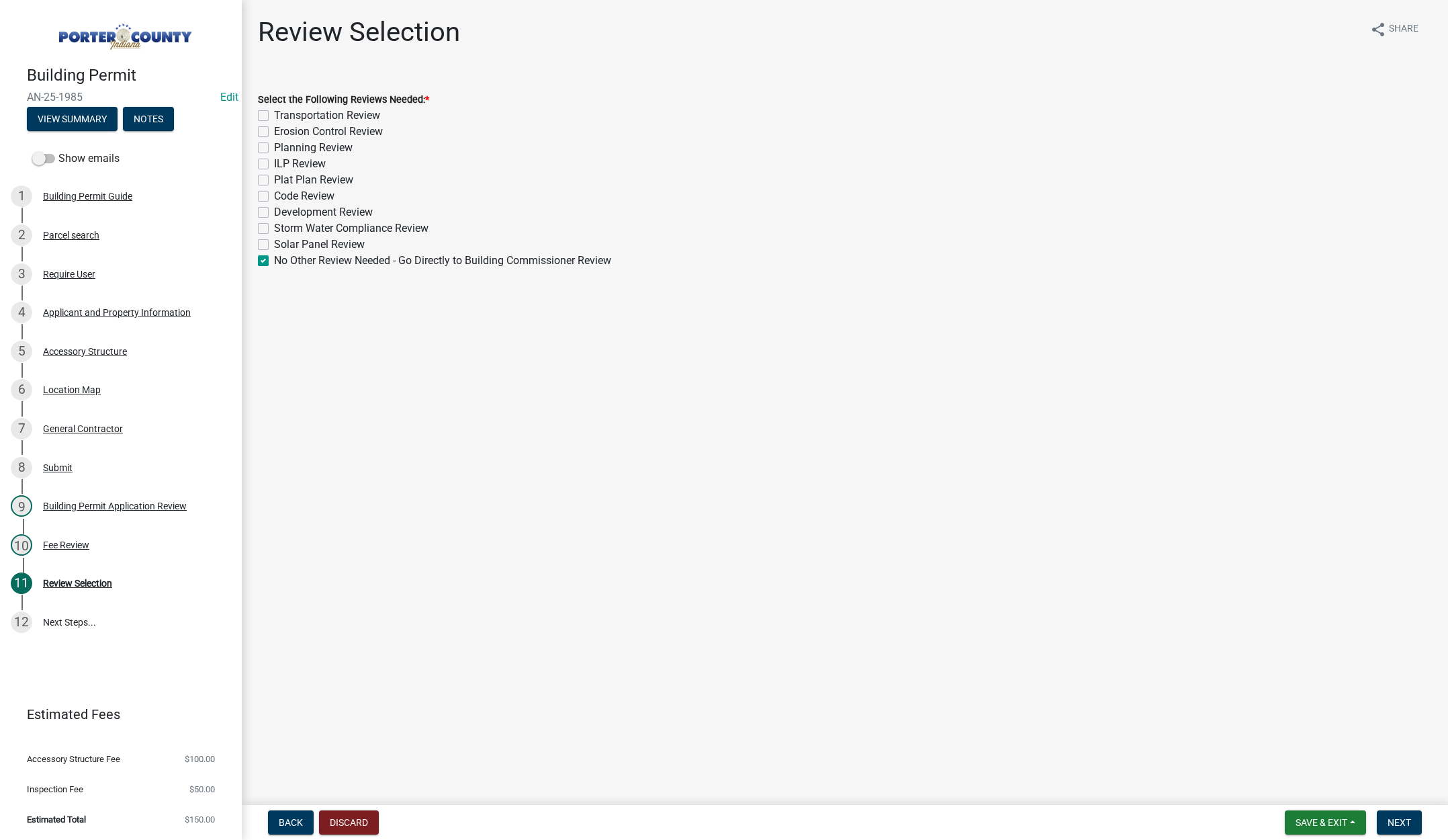
checkbox input "false"
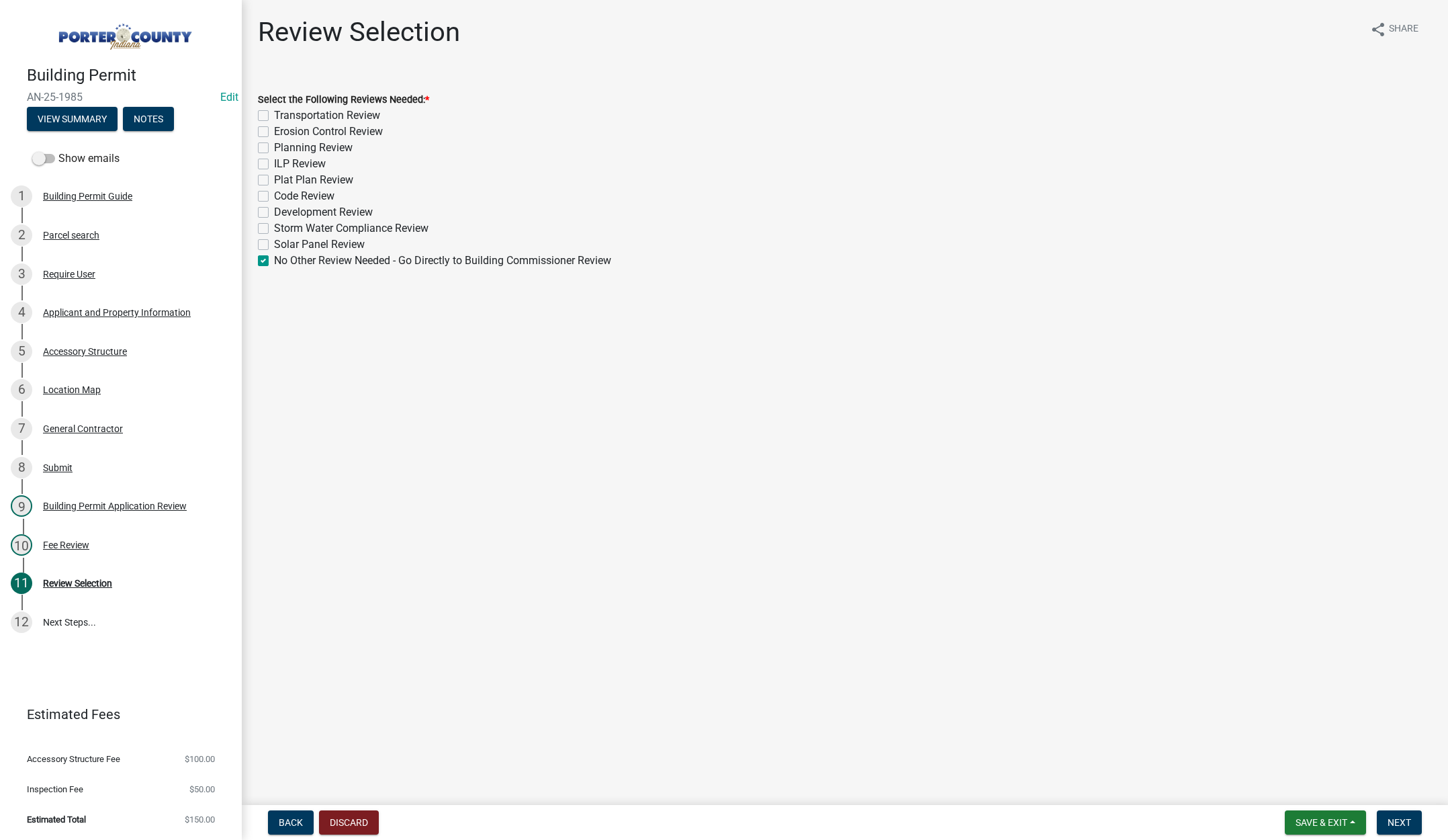
checkbox input "false"
checkbox input "true"
click at [1408, 819] on span "Next" at bounding box center [1399, 822] width 23 height 11
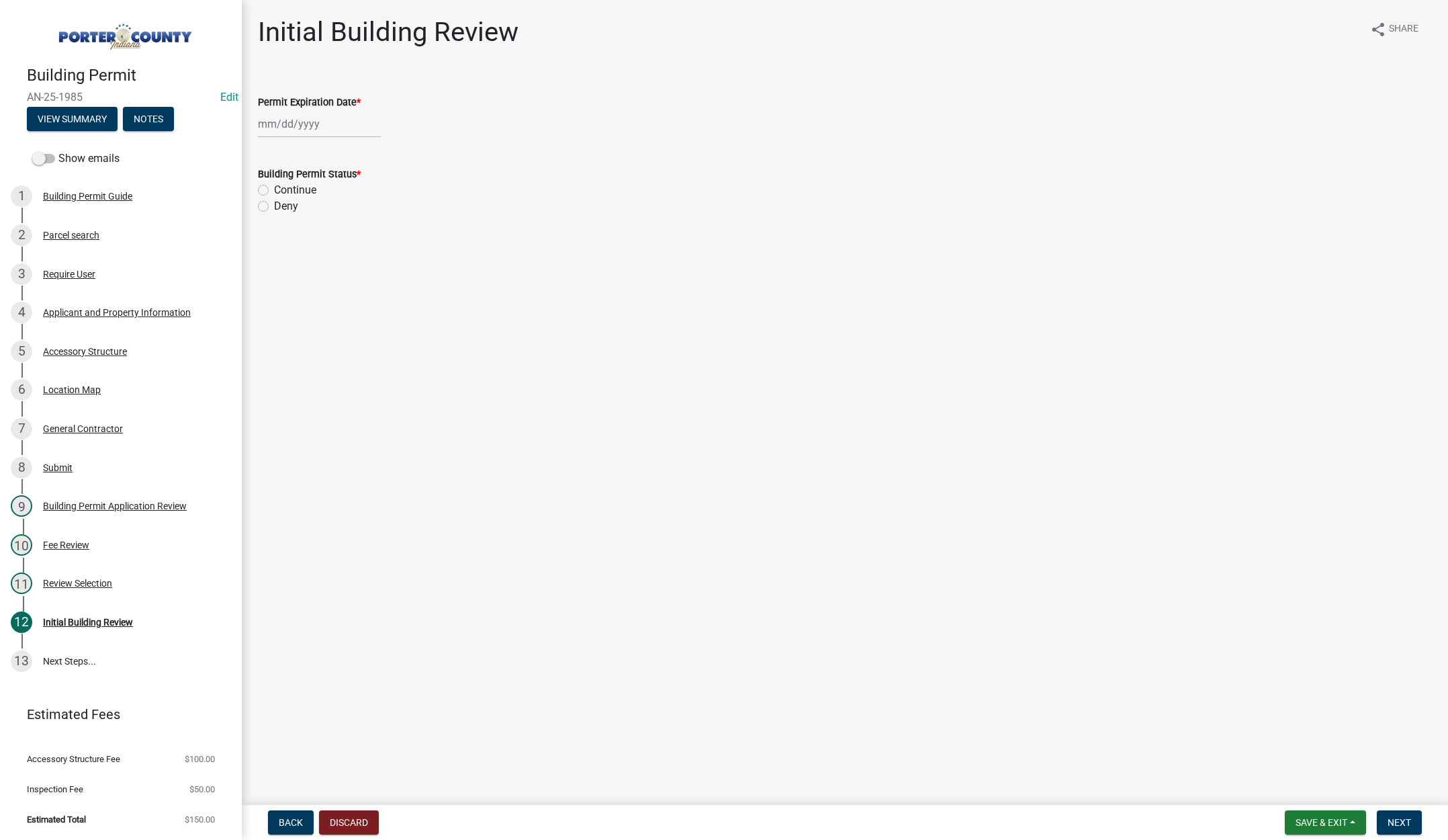
select select "10"
select select "2025"
click at [340, 124] on div "[PERSON_NAME] Feb Mar Apr [PERSON_NAME][DATE] Oct Nov [DATE] 1526 1527 1528 152…" at bounding box center [319, 124] width 123 height 27
click at [366, 153] on select "1525 1526 1527 1528 1529 1530 1531 1532 1533 1534 1535 1536 1537 1538 1539 1540…" at bounding box center [363, 153] width 49 height 20
click at [73, 578] on div "Review Selection" at bounding box center [78, 583] width 69 height 9
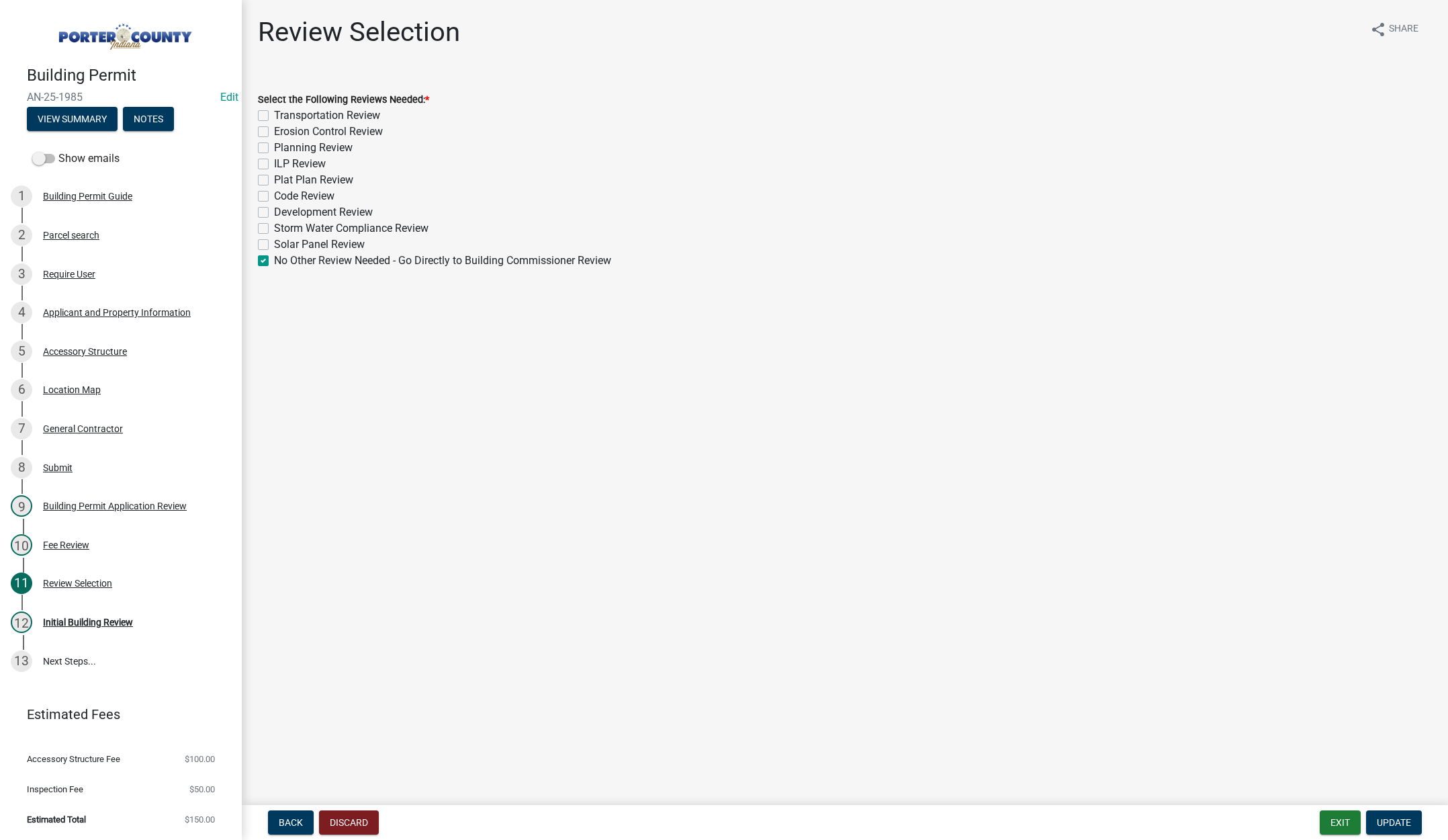
click at [274, 146] on label "Planning Review" at bounding box center [313, 148] width 78 height 17
click at [274, 146] on input "Planning Review" at bounding box center [278, 144] width 9 height 9
checkbox input "true"
checkbox input "false"
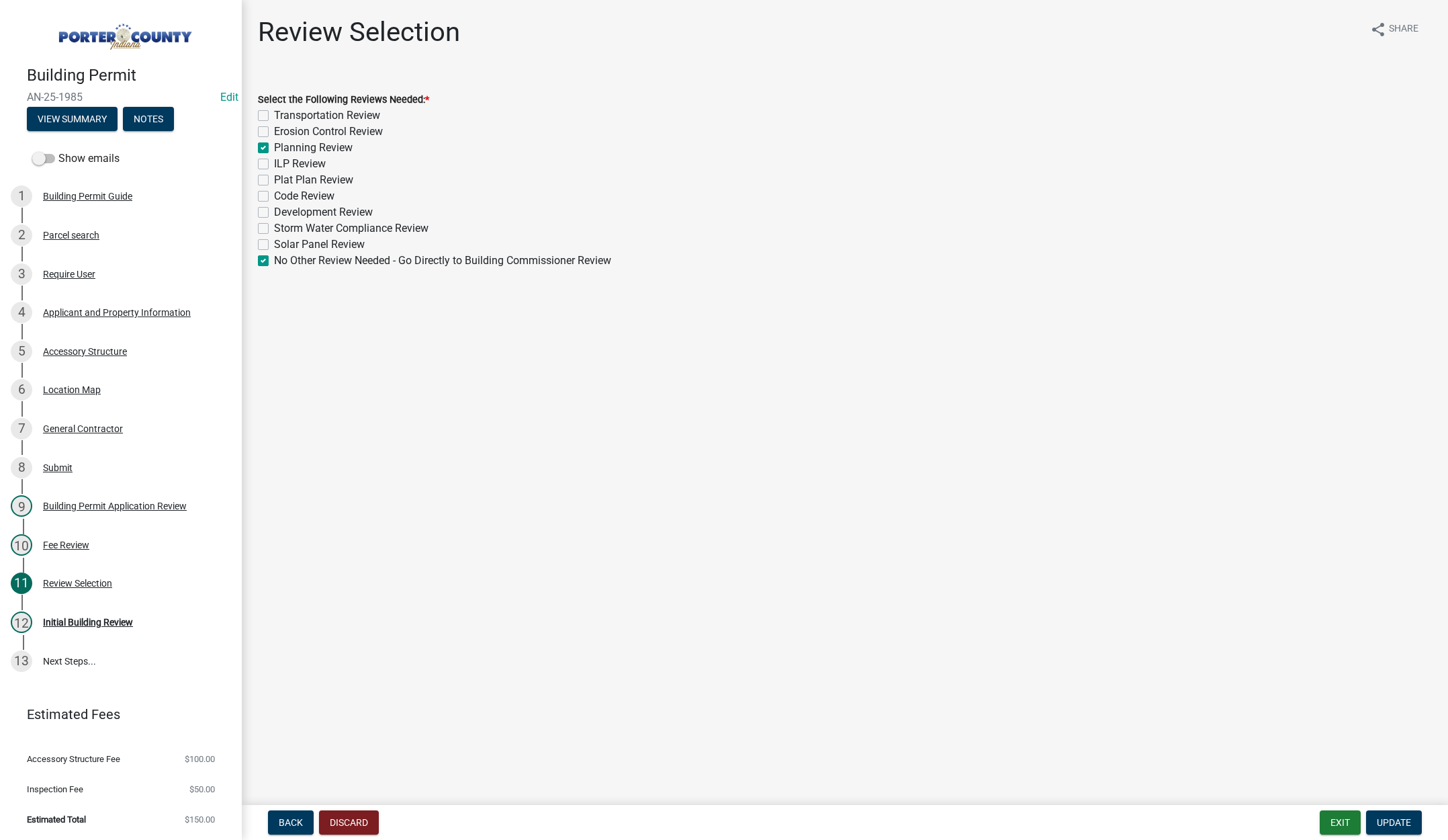
checkbox input "true"
checkbox input "false"
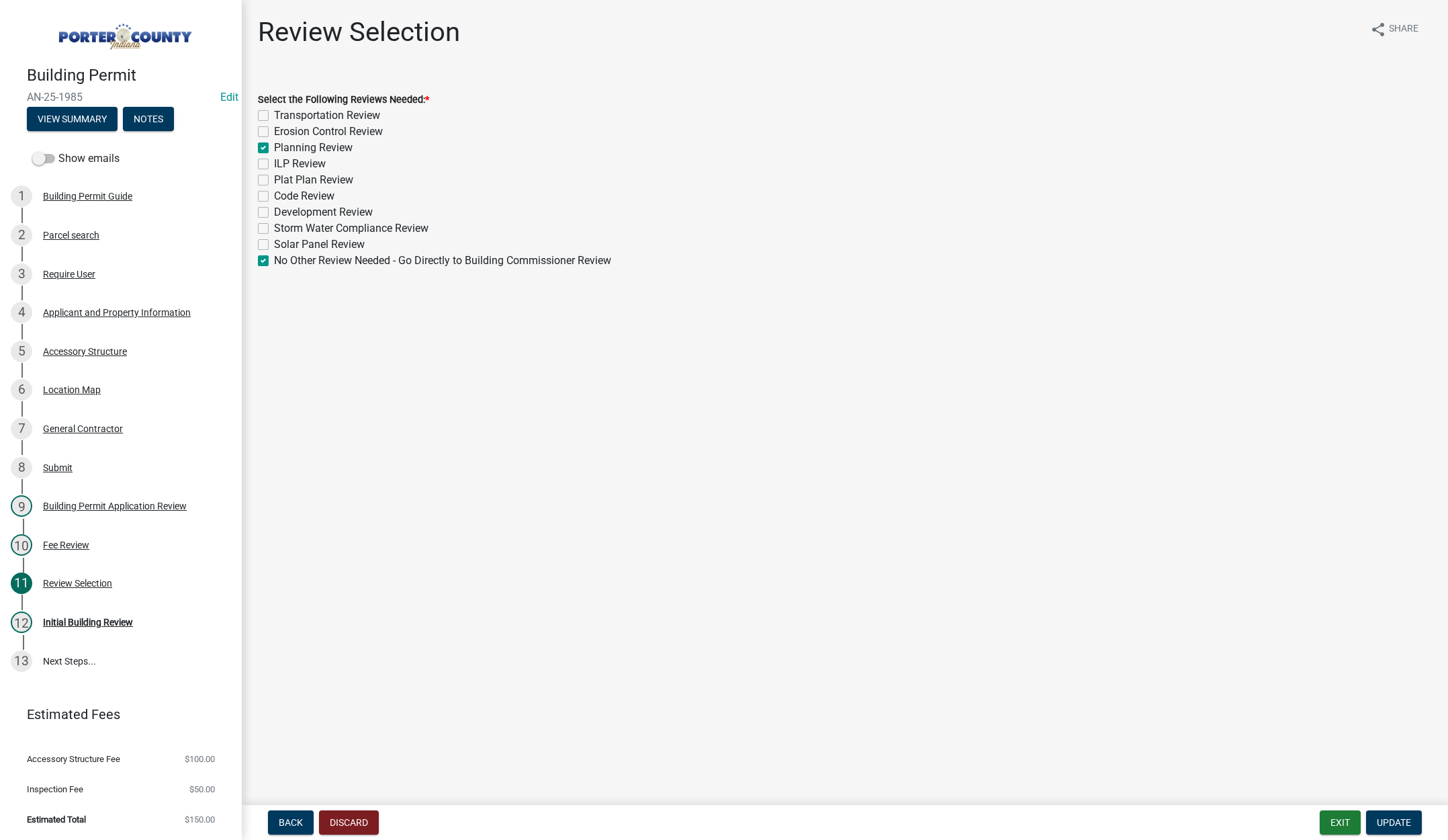
checkbox input "false"
click at [274, 261] on label "No Other Review Needed - Go Directly to Building Commissioner Review" at bounding box center [442, 261] width 337 height 17
click at [274, 261] on input "No Other Review Needed - Go Directly to Building Commissioner Review" at bounding box center [278, 257] width 9 height 9
checkbox input "false"
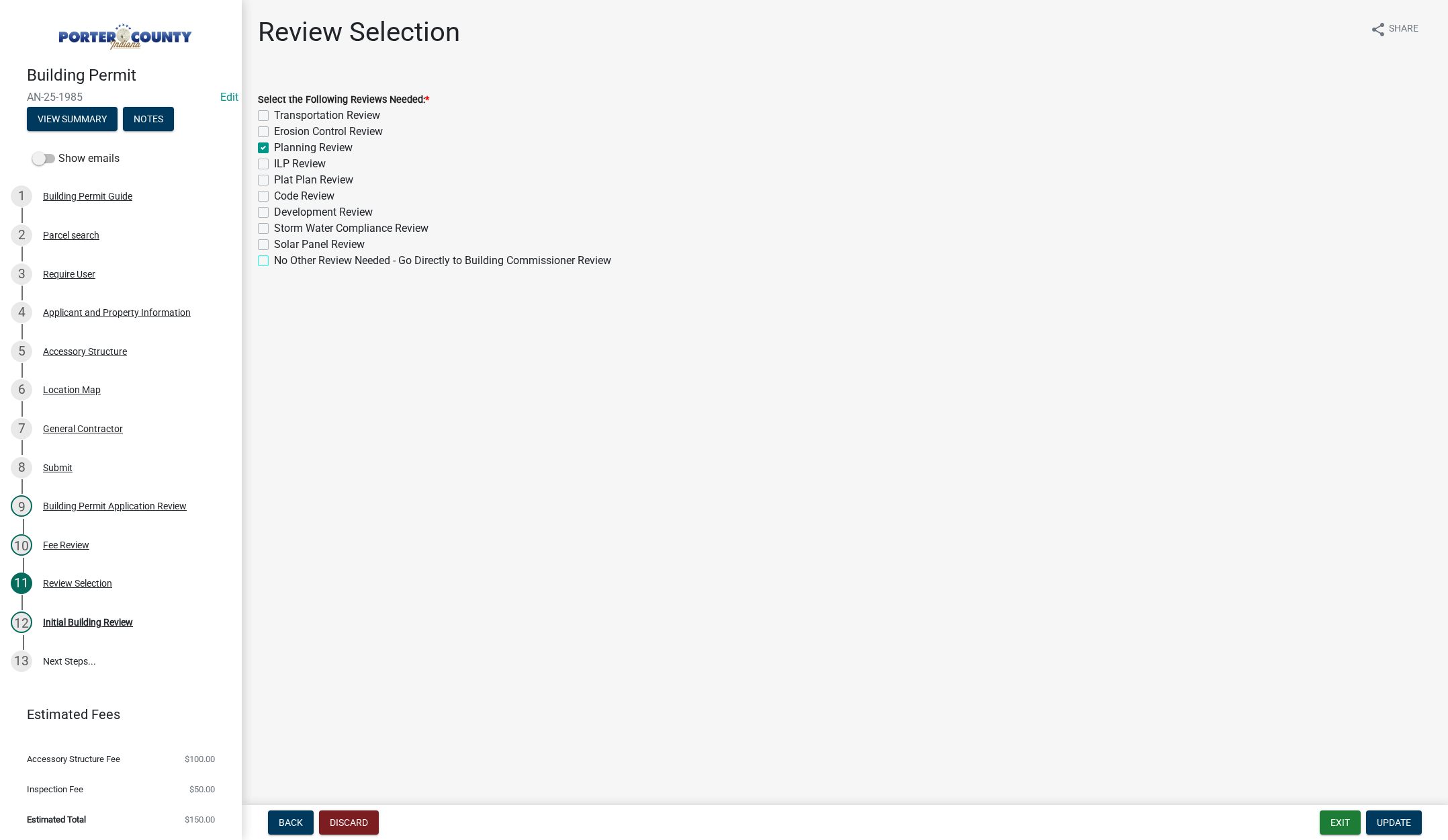
checkbox input "false"
checkbox input "true"
checkbox input "false"
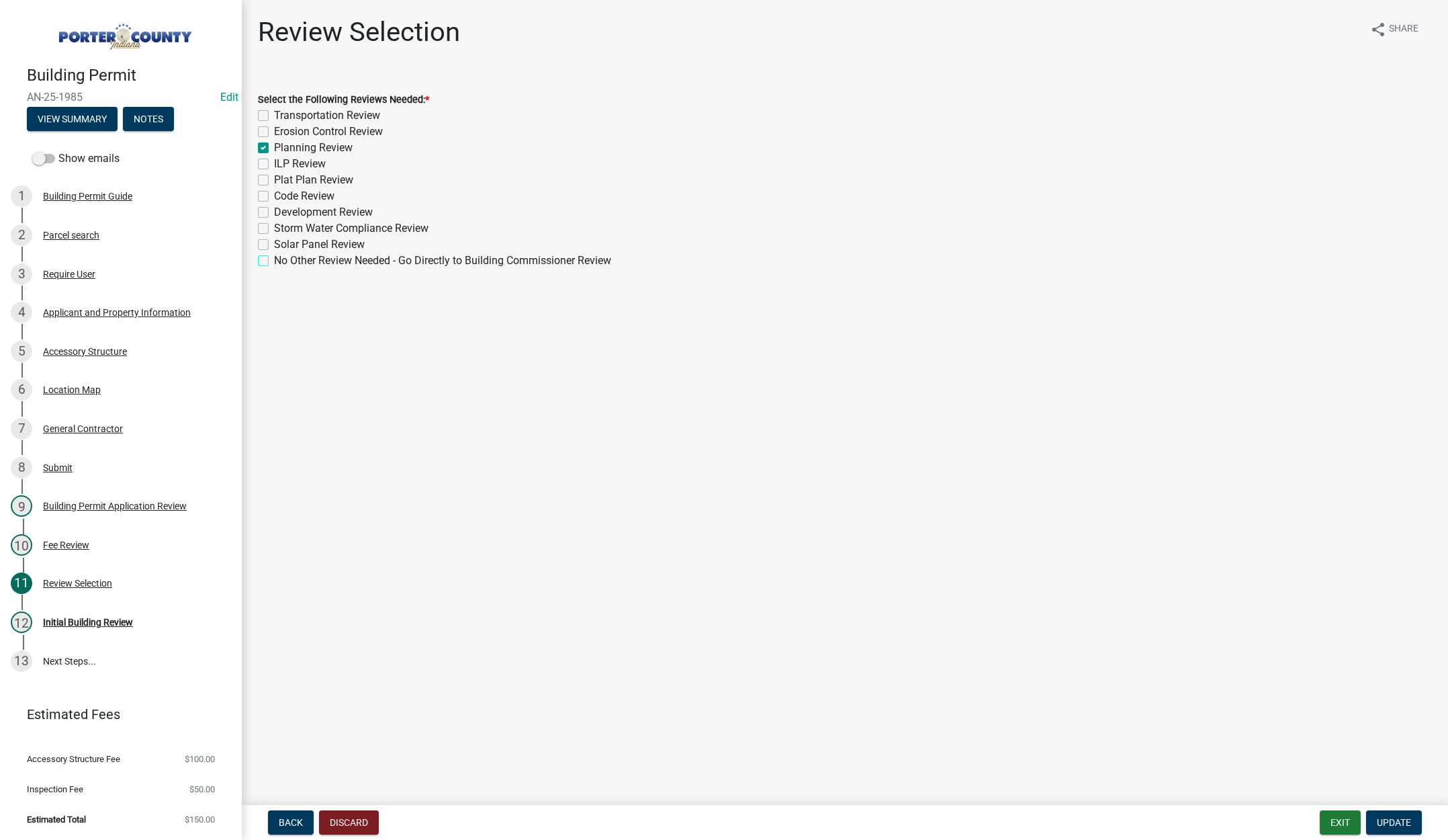
checkbox input "false"
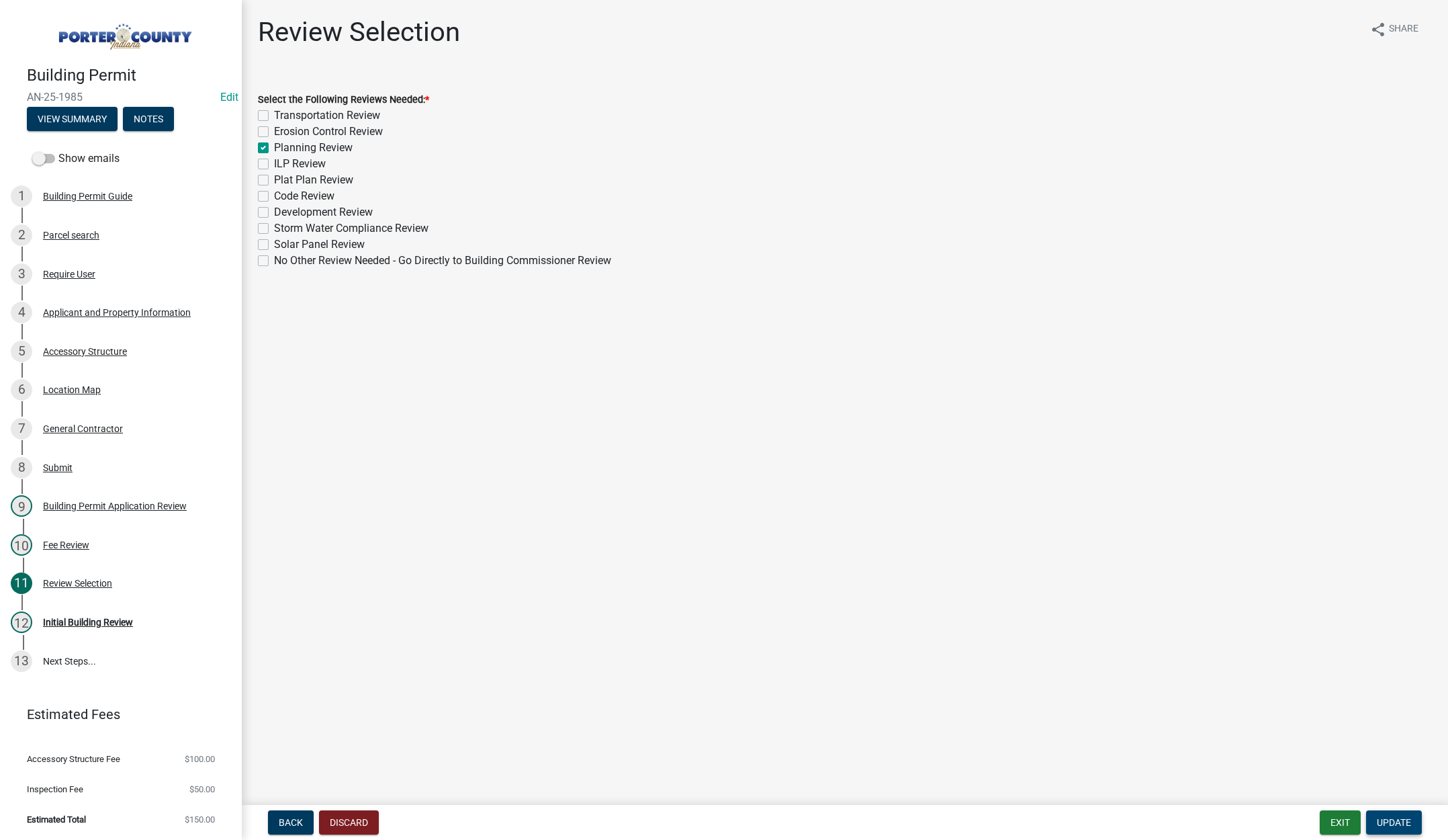
click at [1390, 819] on span "Update" at bounding box center [1394, 822] width 35 height 11
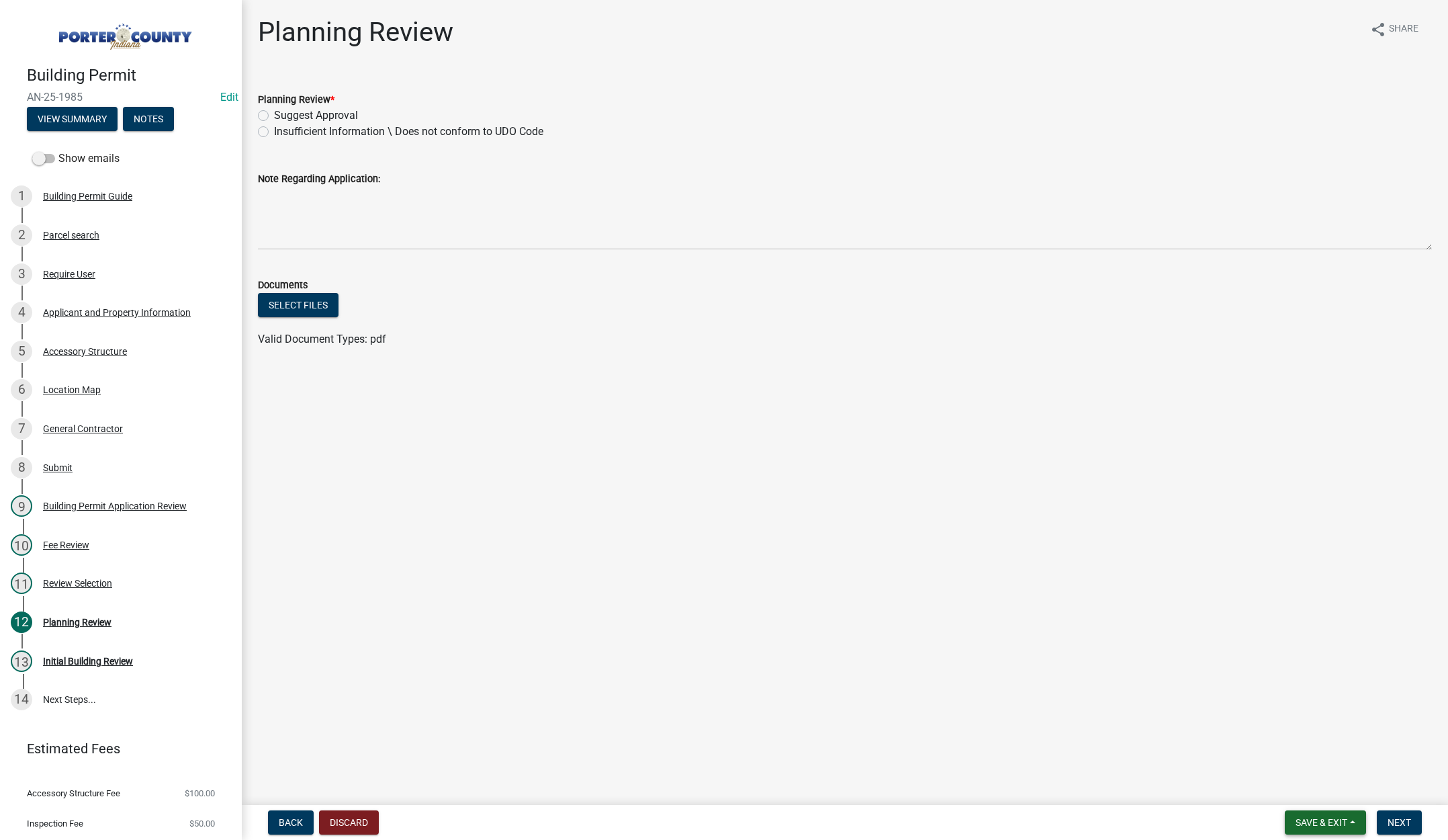
click at [1322, 823] on span "Save & Exit" at bounding box center [1322, 822] width 52 height 11
click at [1318, 796] on button "Save & Exit" at bounding box center [1313, 787] width 107 height 32
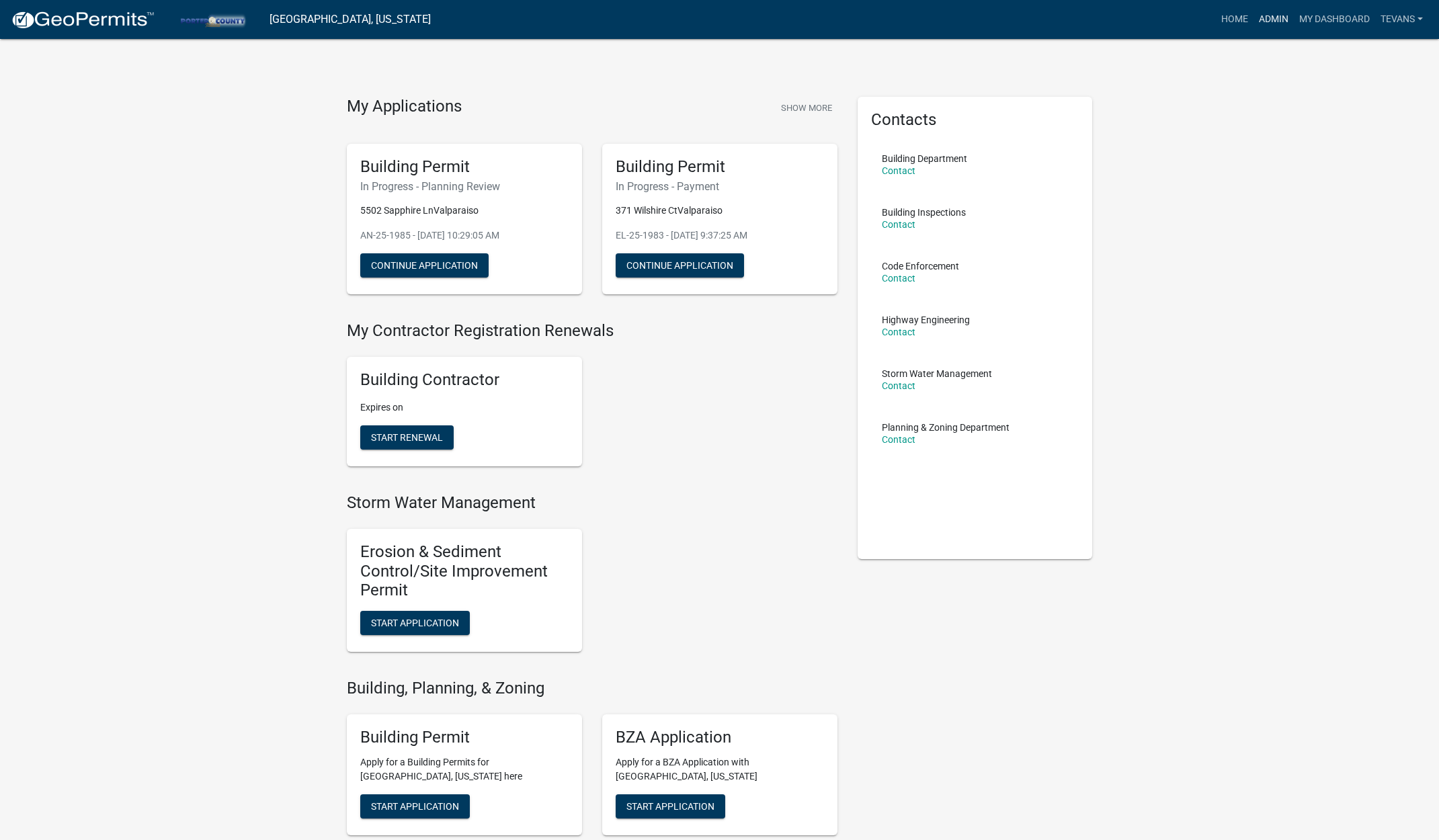
click at [1275, 14] on link "Admin" at bounding box center [1274, 19] width 40 height 26
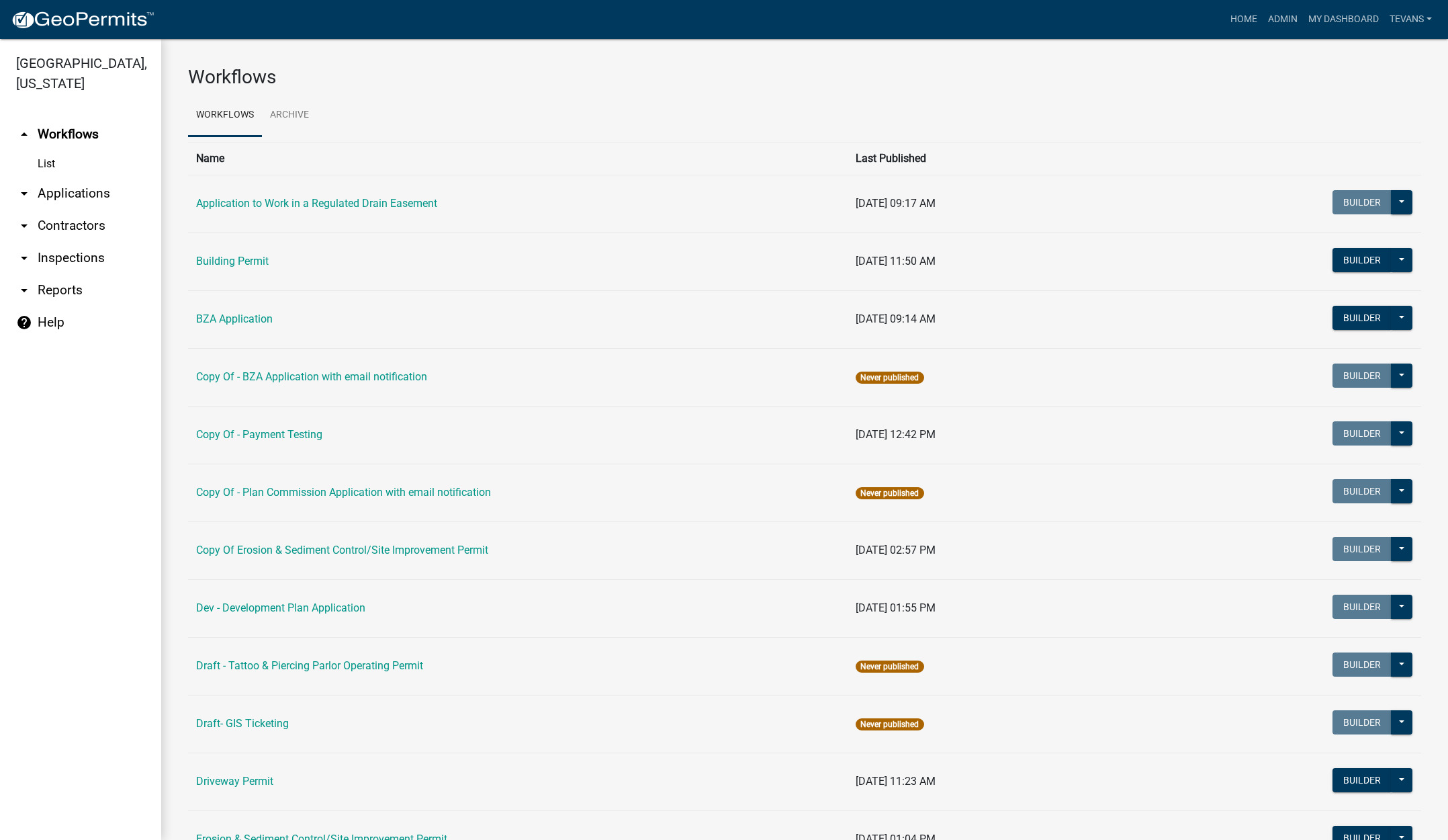
click at [67, 177] on link "arrow_drop_down Applications" at bounding box center [80, 193] width 161 height 32
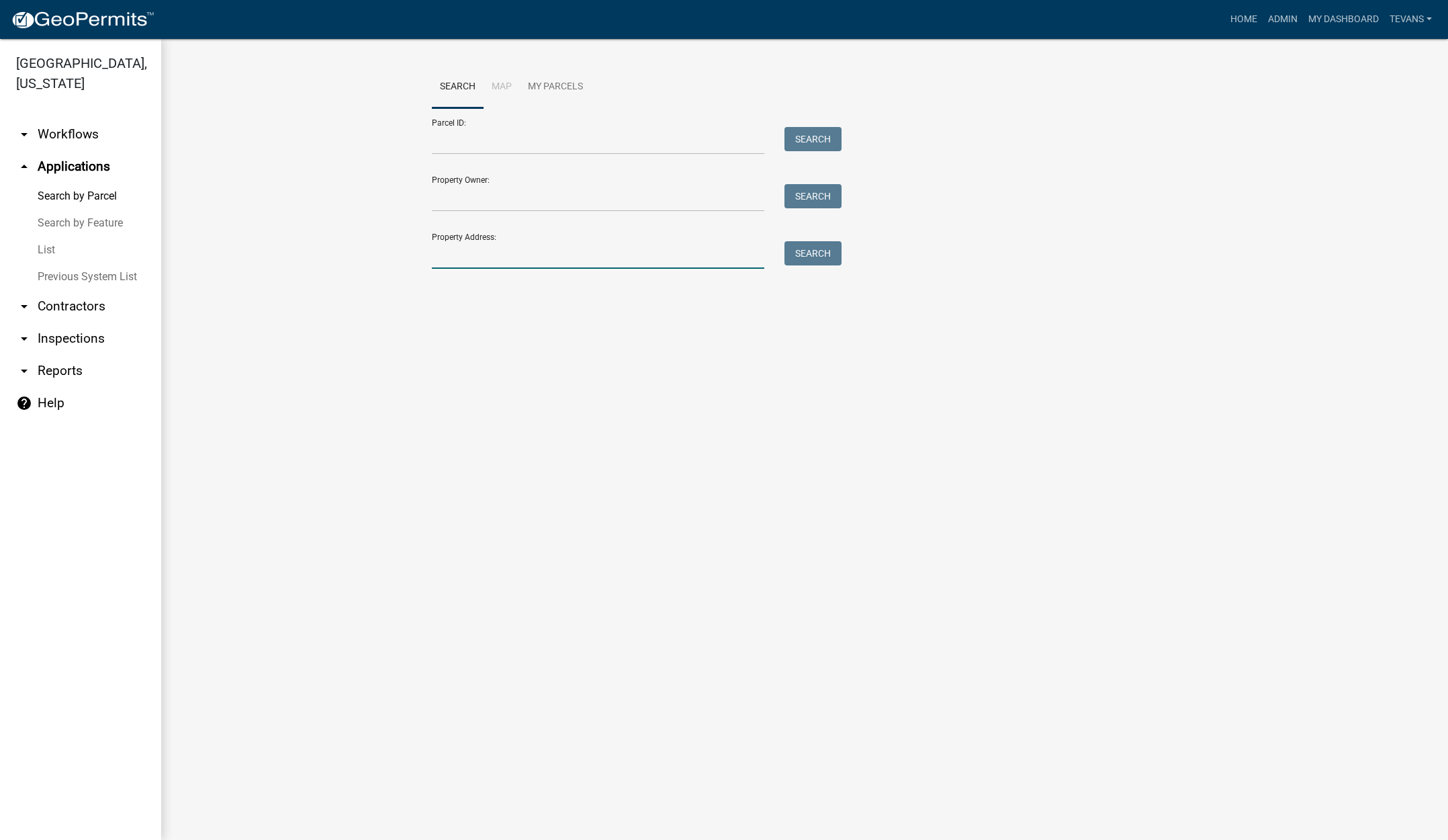
drag, startPoint x: 479, startPoint y: 252, endPoint x: 487, endPoint y: 242, distance: 12.8
click at [479, 252] on input "Property Address:" at bounding box center [598, 254] width 333 height 27
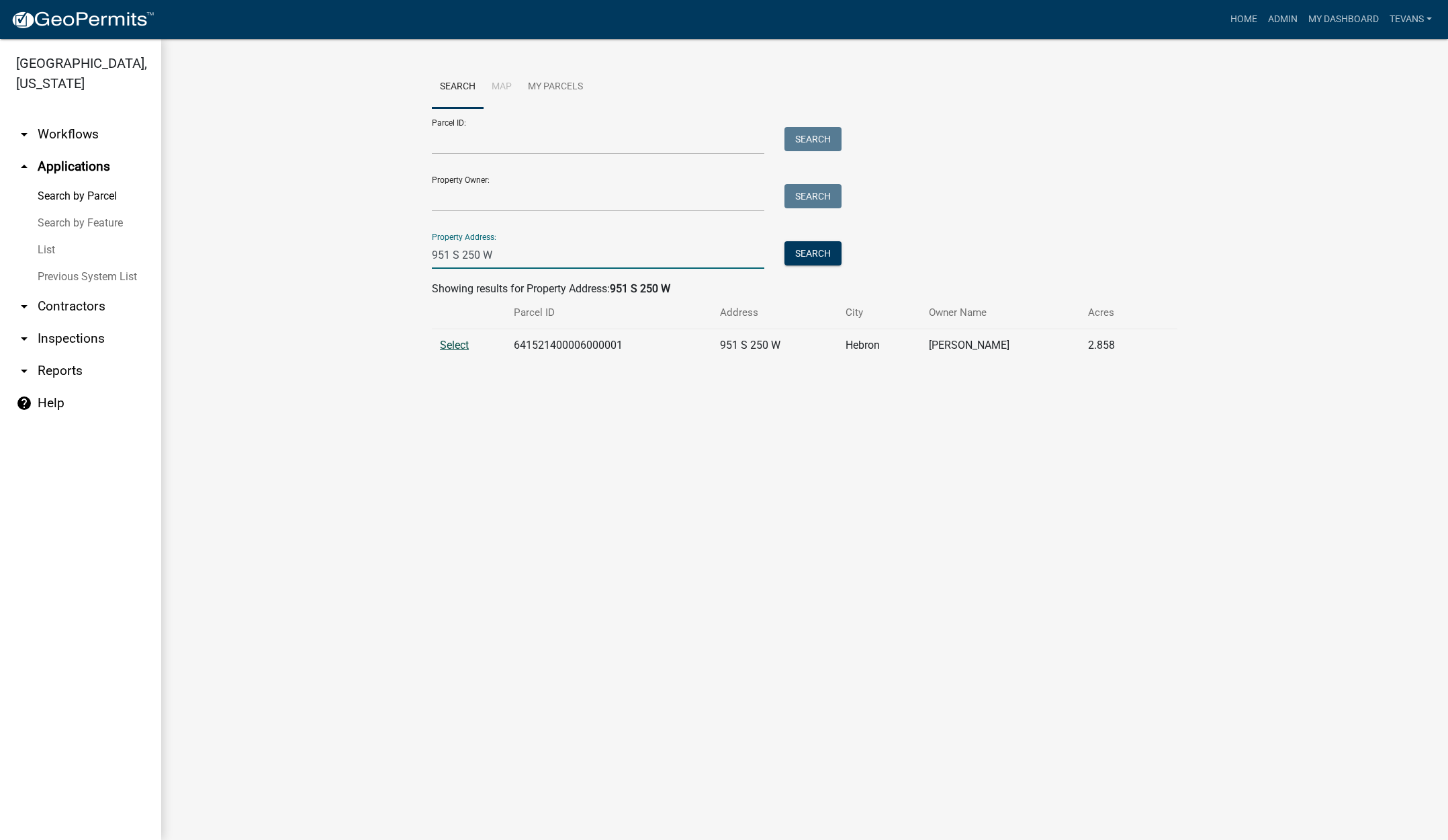
type input "951 S 250 W"
click at [467, 346] on span "Select" at bounding box center [454, 344] width 29 height 12
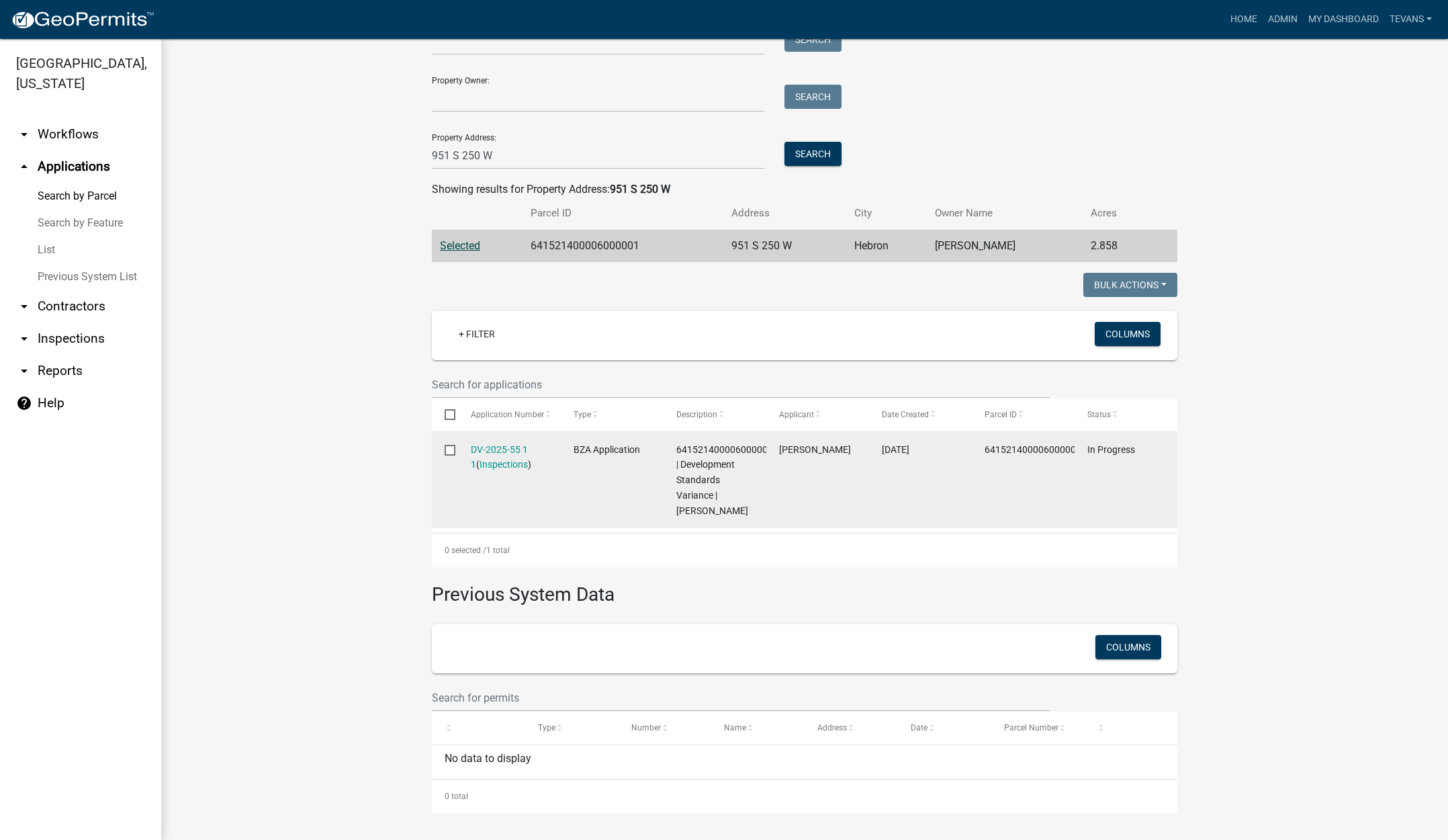
scroll to position [115, 0]
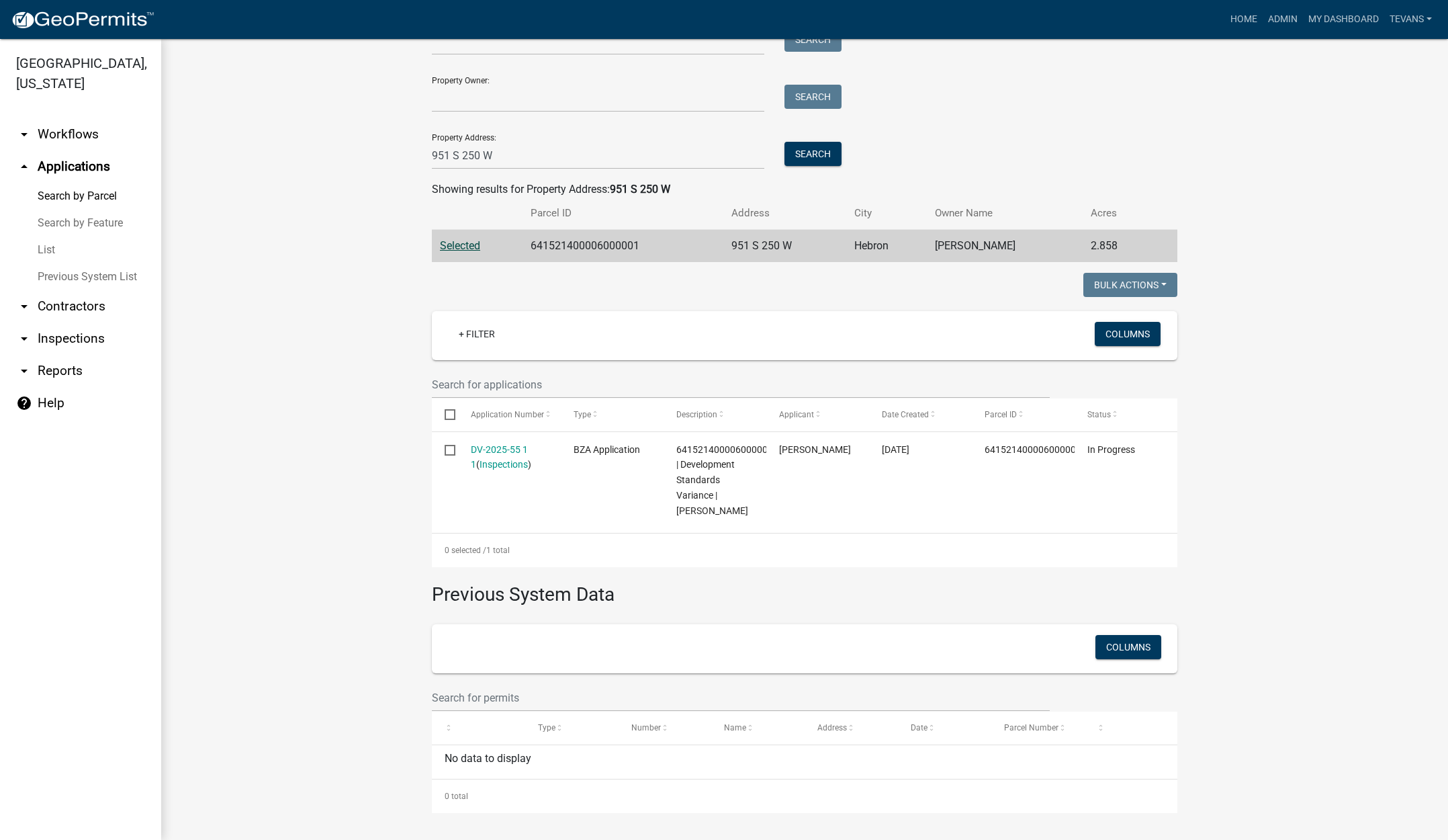
click at [285, 358] on wm-workflow-application-search-view "Search Map My Parcels Parcel ID: Search Property Owner: Search Property Address…" at bounding box center [804, 389] width 1233 height 847
click at [53, 237] on link "List" at bounding box center [80, 250] width 161 height 27
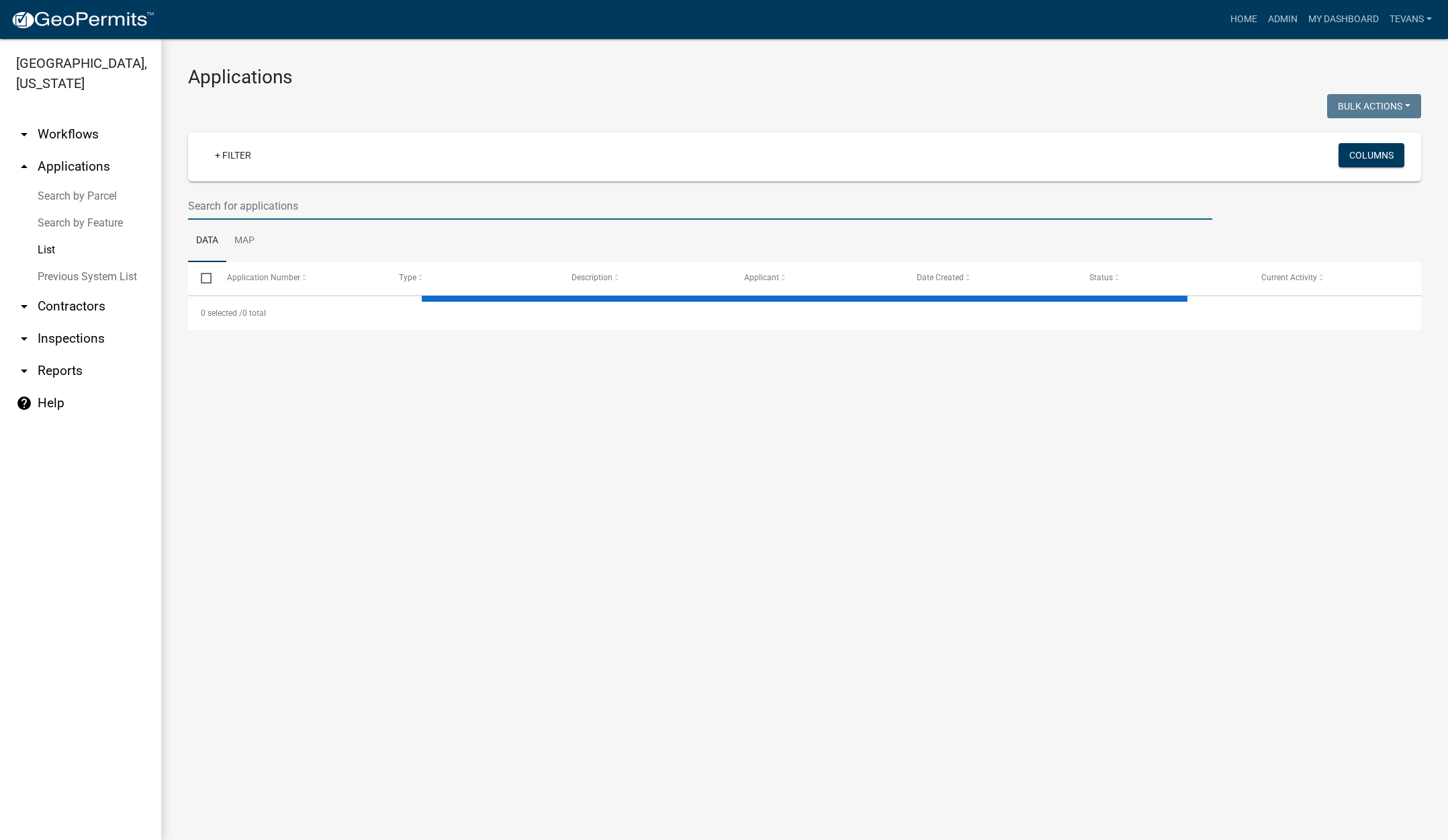
click at [350, 211] on input "text" at bounding box center [700, 205] width 1025 height 27
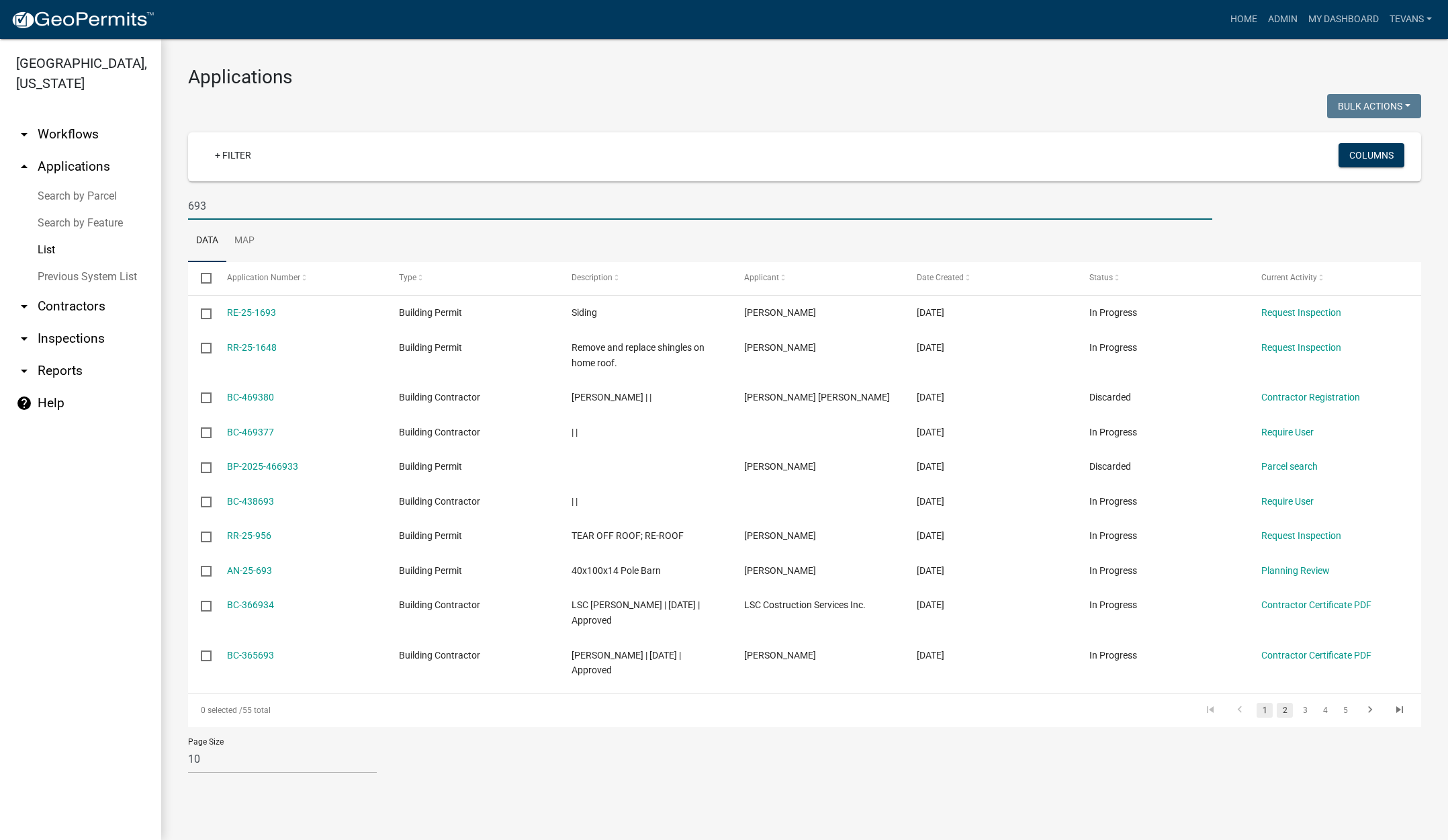
click at [1285, 710] on link "2" at bounding box center [1285, 710] width 17 height 15
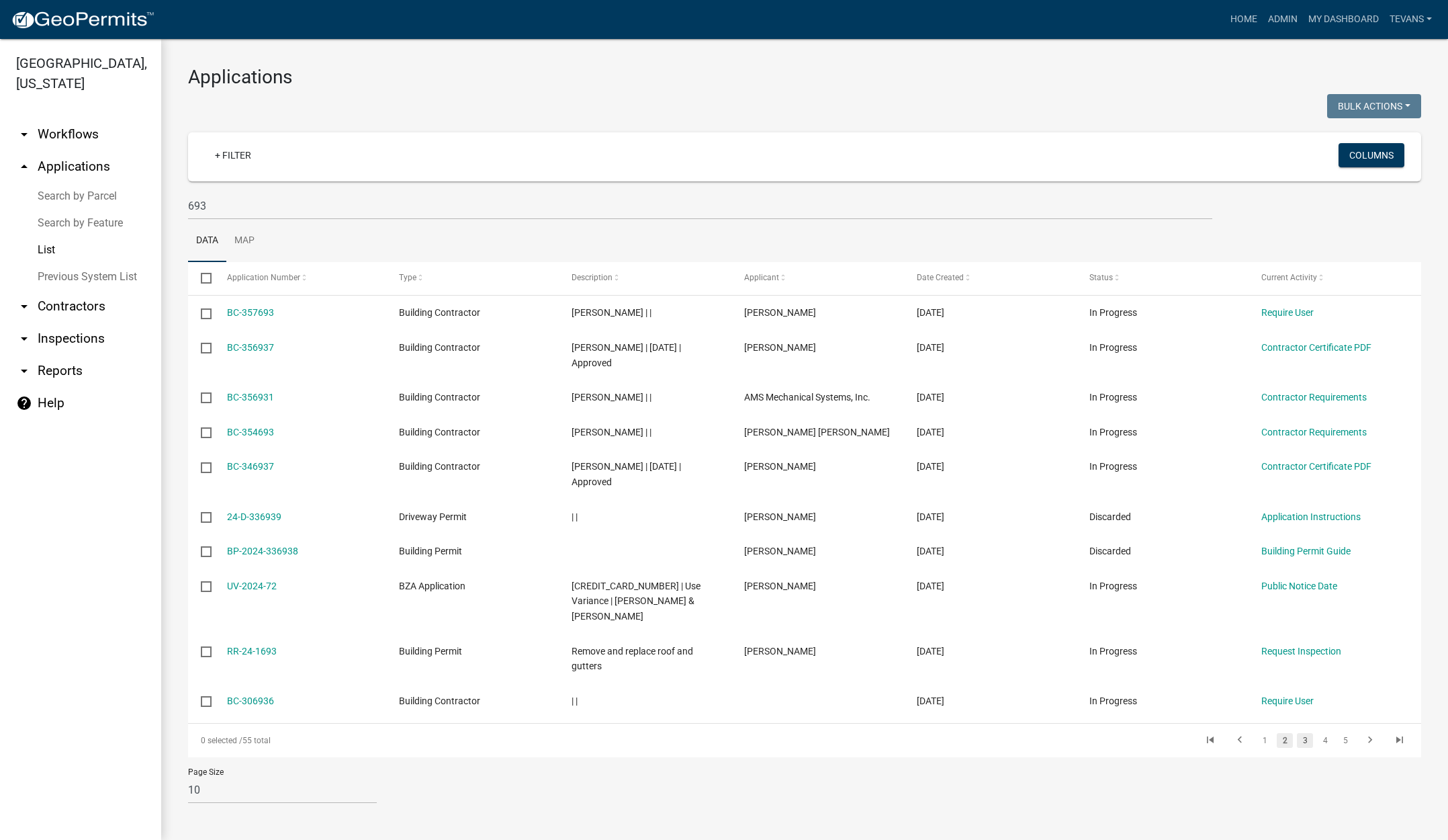
click at [1297, 739] on link "3" at bounding box center [1305, 740] width 17 height 15
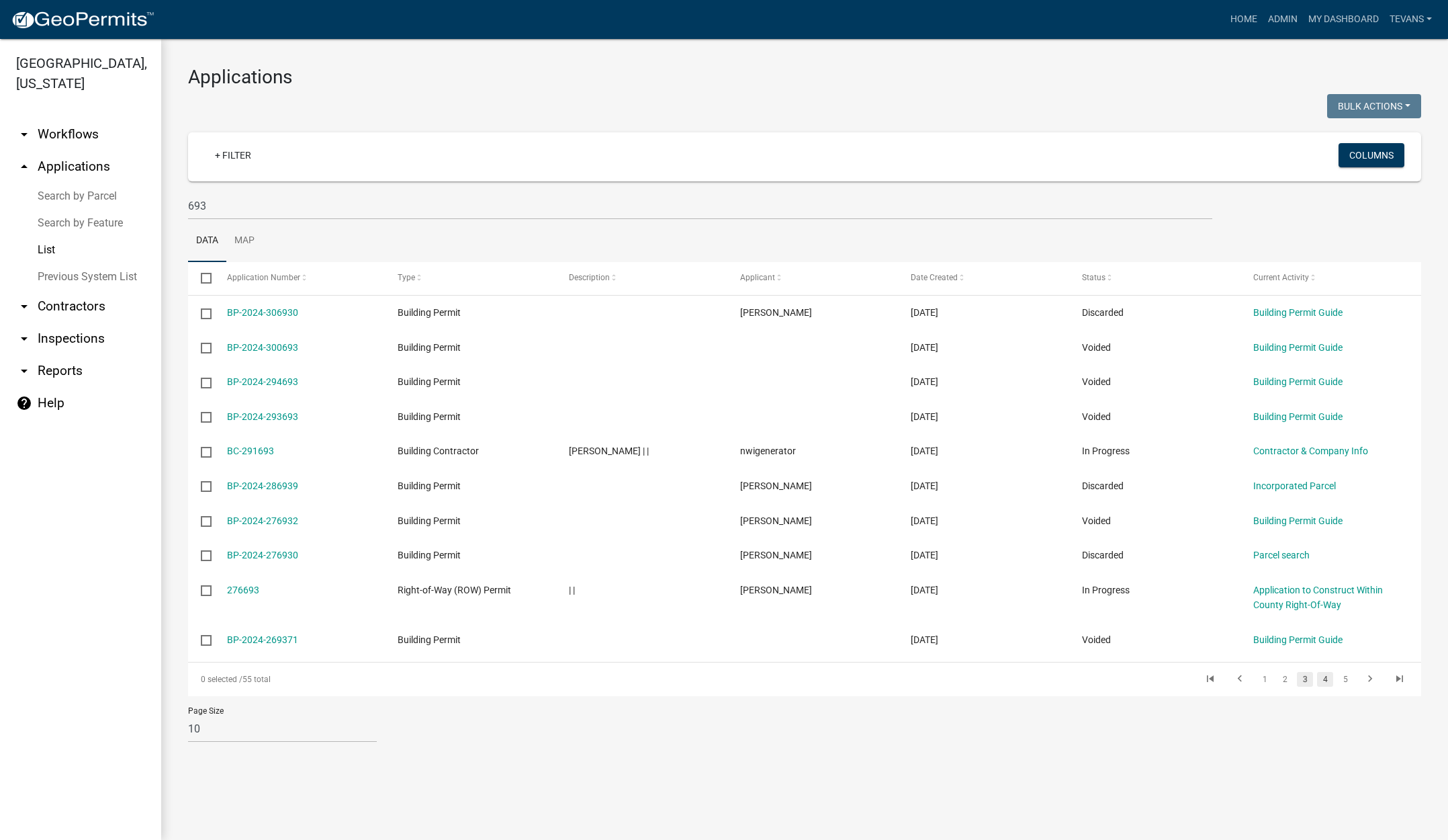
click at [1326, 683] on link "4" at bounding box center [1326, 679] width 17 height 15
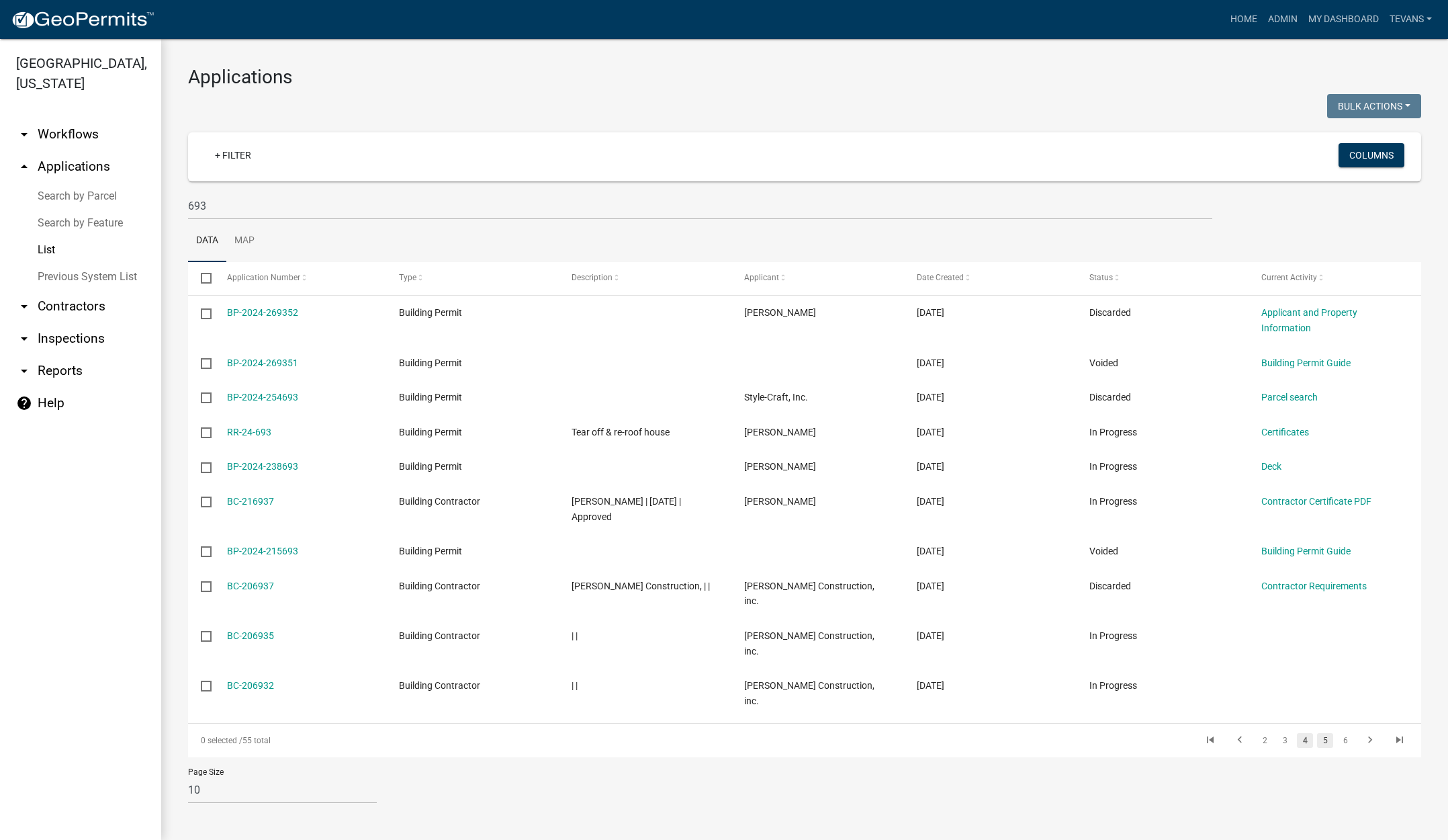
click at [1324, 733] on link "5" at bounding box center [1326, 740] width 17 height 15
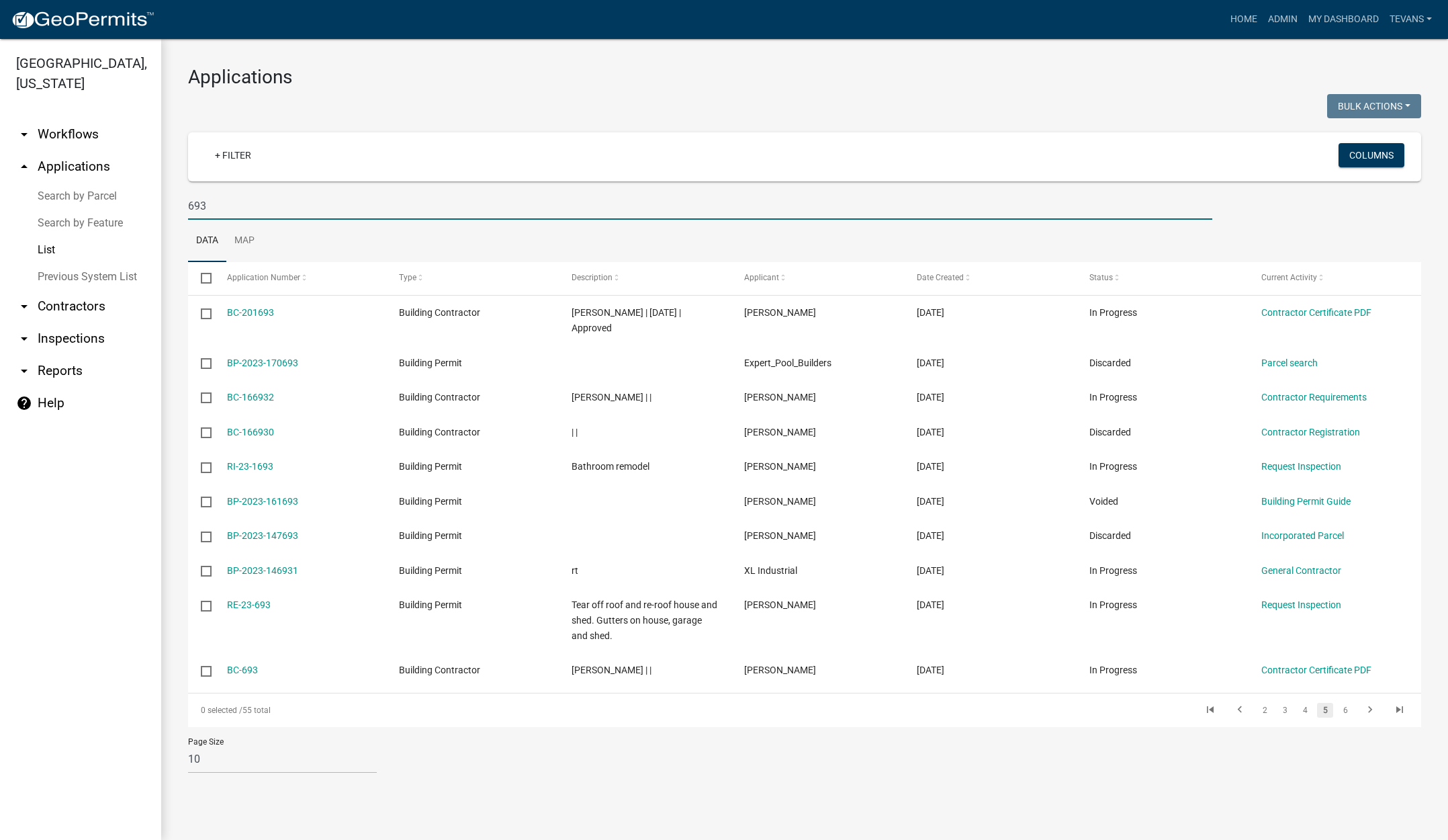
click at [216, 202] on input "693" at bounding box center [700, 205] width 1025 height 27
type input "6"
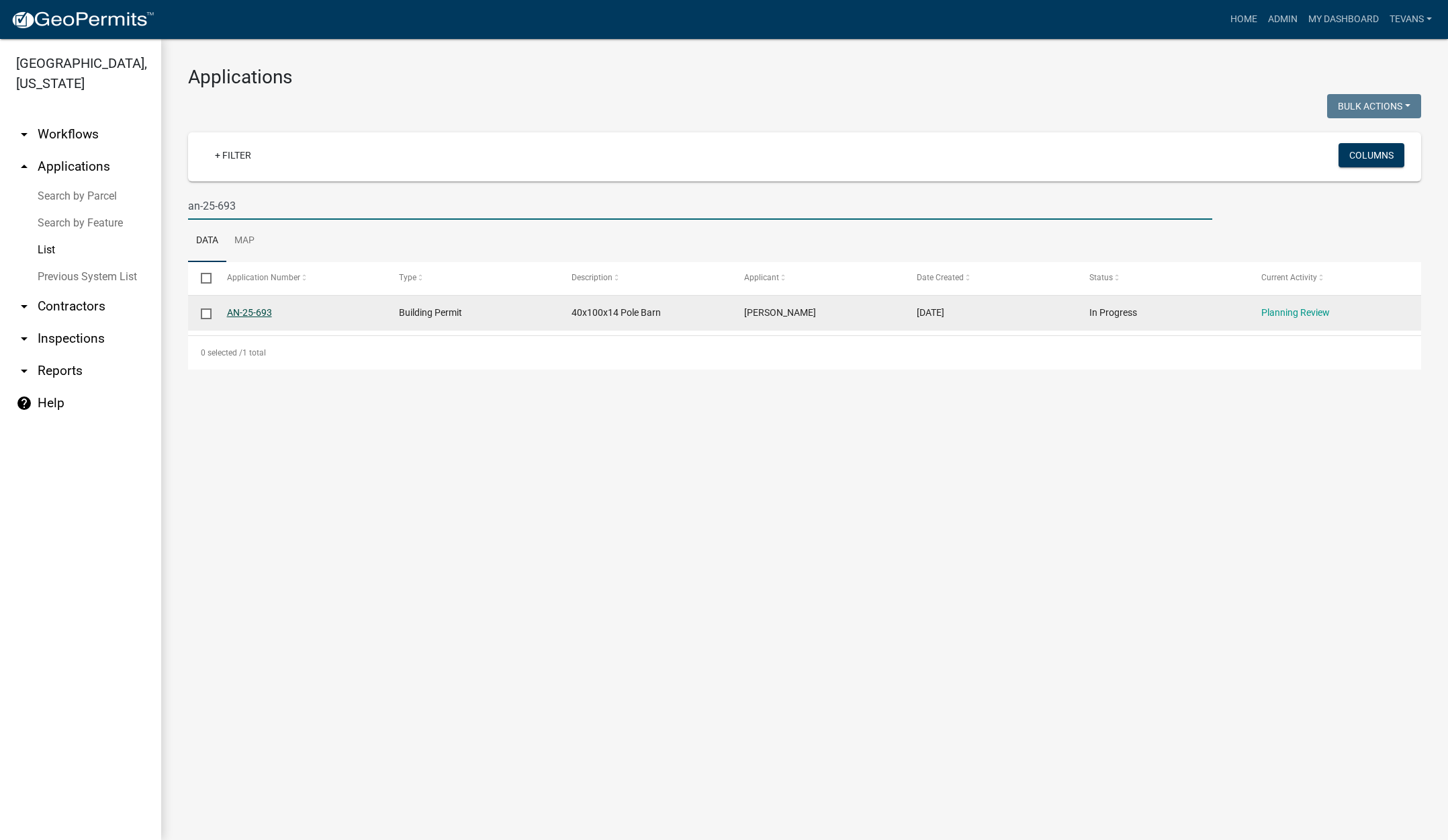
type input "an-25-693"
click at [252, 311] on link "AN-25-693" at bounding box center [249, 312] width 45 height 11
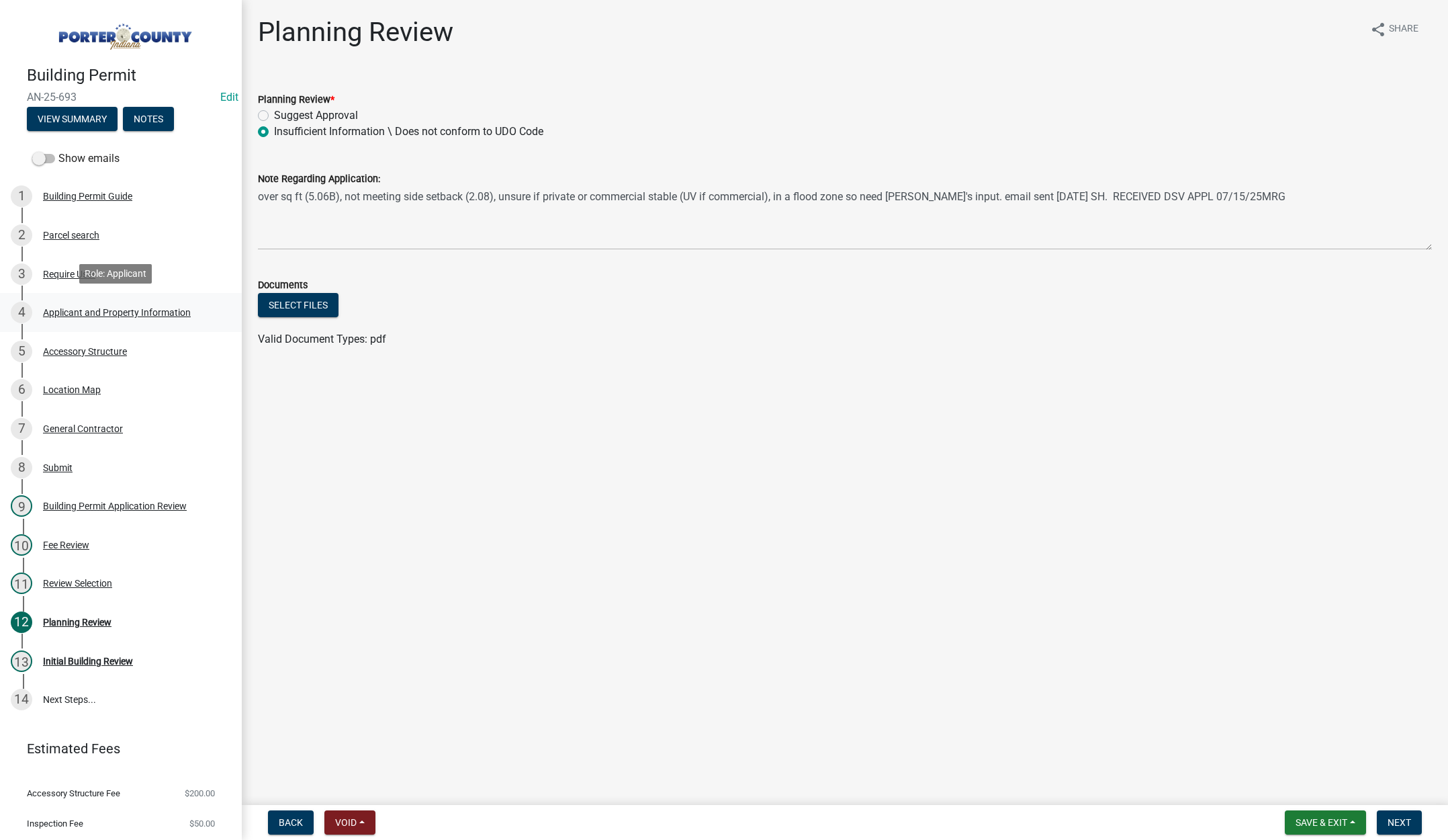
click at [93, 312] on div "Applicant and Property Information" at bounding box center [116, 312] width 148 height 9
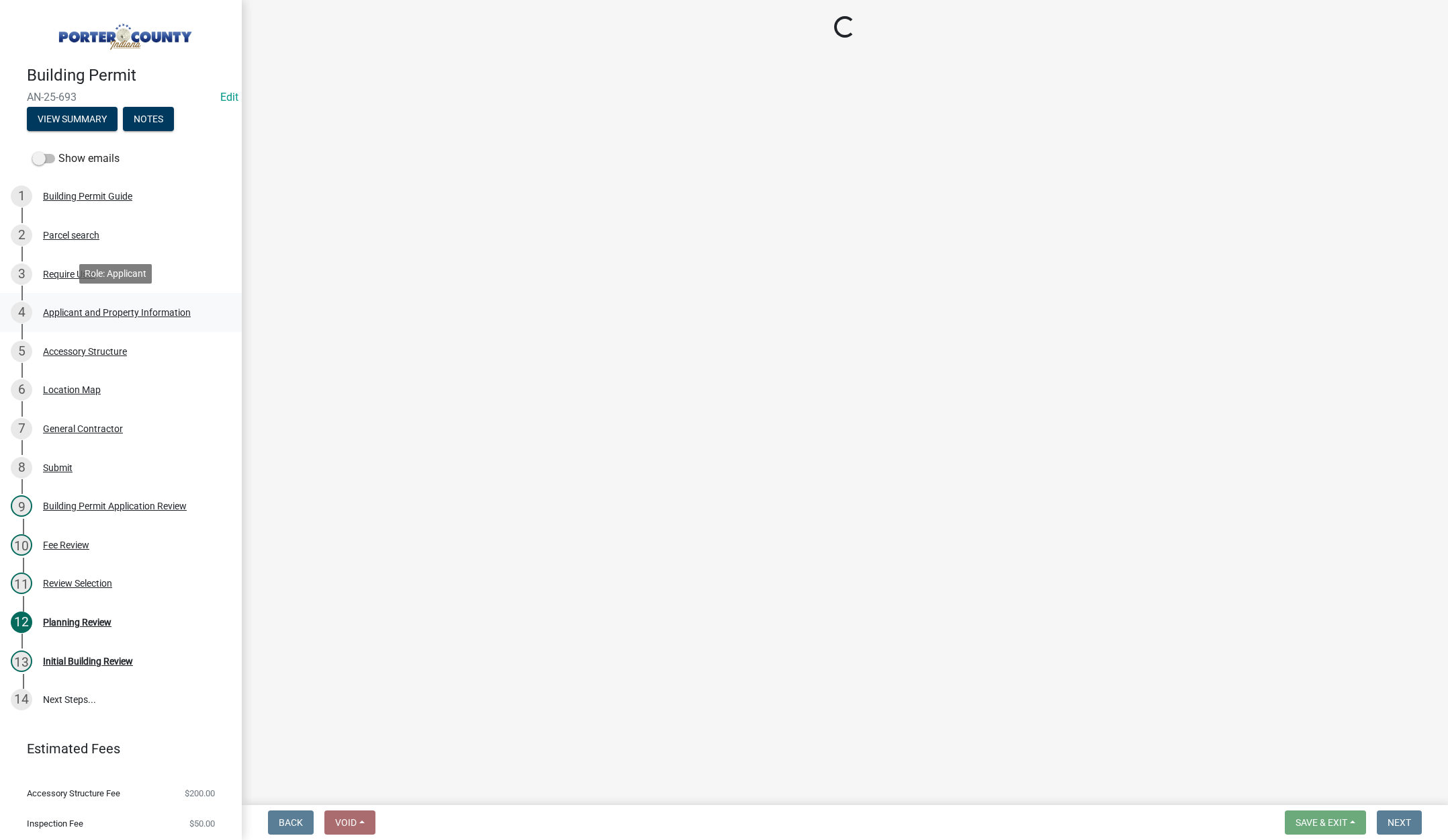
select select "727dfea8-a90f-47eb-b41f-dba829b609f5"
select select "ea6751d4-6bf7-4a16-89ee-f7801ab82aa1"
select select "271bd504-2c49-4a3f-937e-0db1d3436bac"
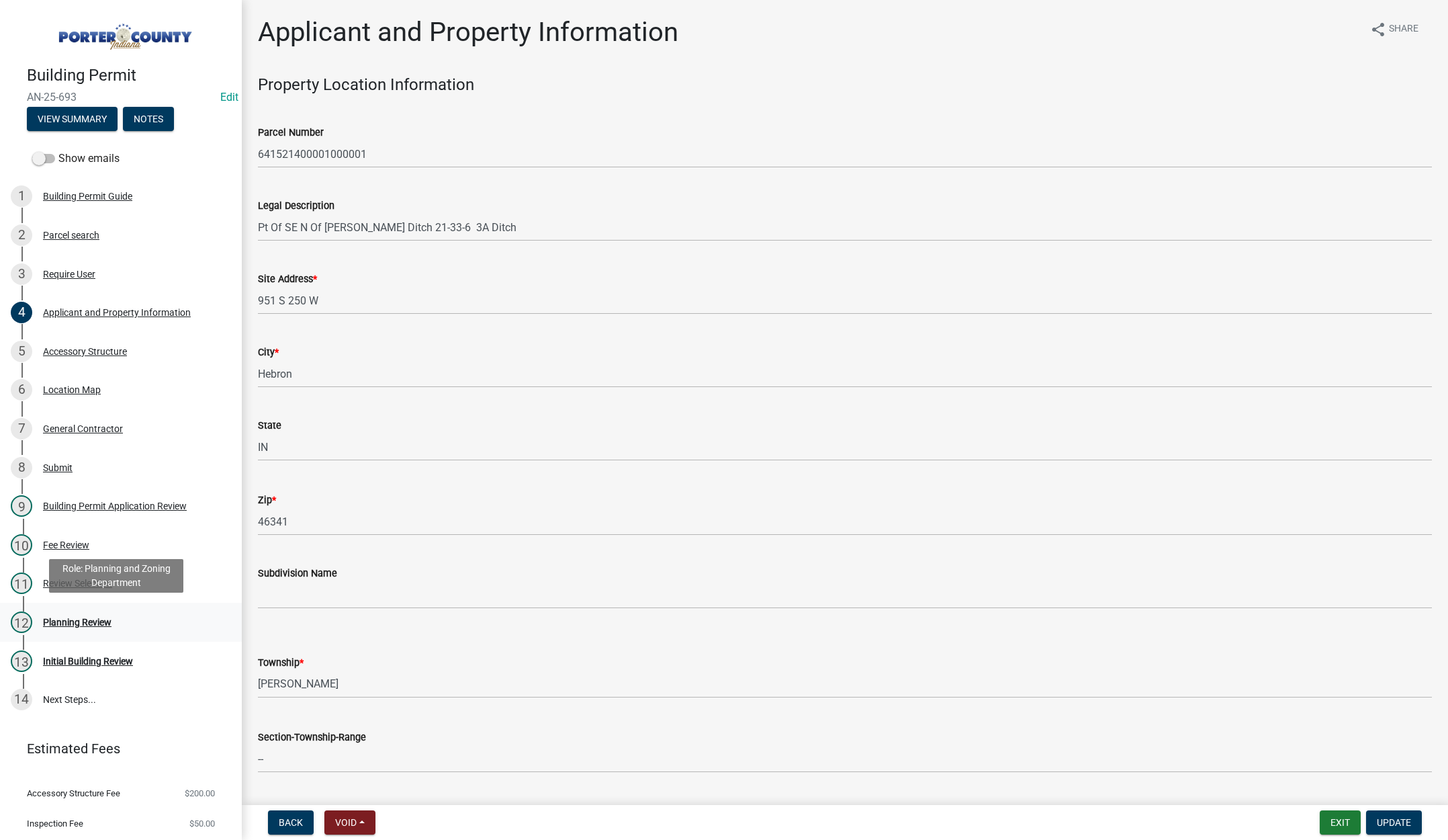
click at [85, 620] on div "Planning Review" at bounding box center [77, 621] width 68 height 9
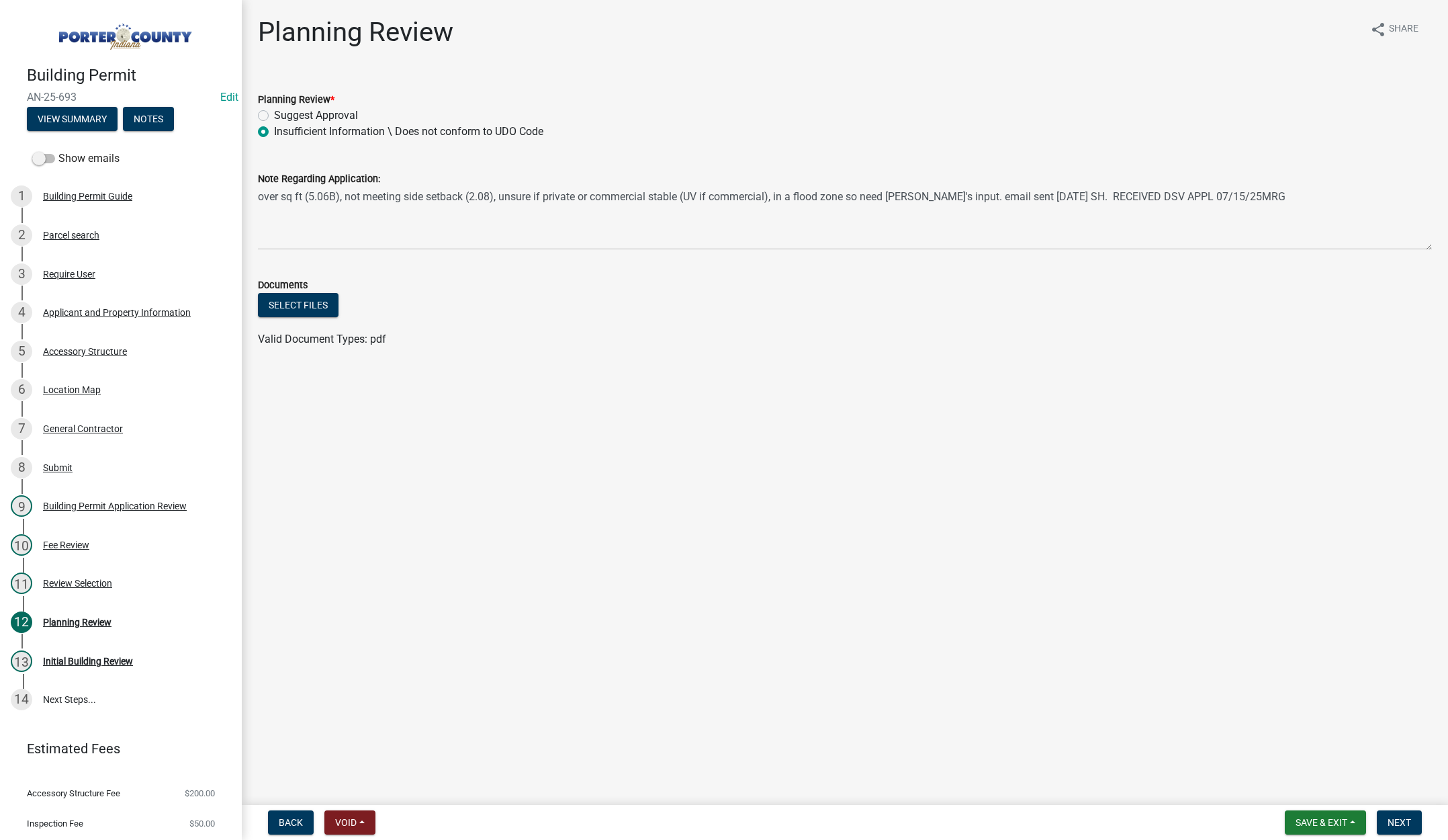
click at [274, 111] on label "Suggest Approval" at bounding box center [316, 116] width 84 height 17
click at [274, 111] on input "Suggest Approval" at bounding box center [278, 111] width 9 height 9
radio input "true"
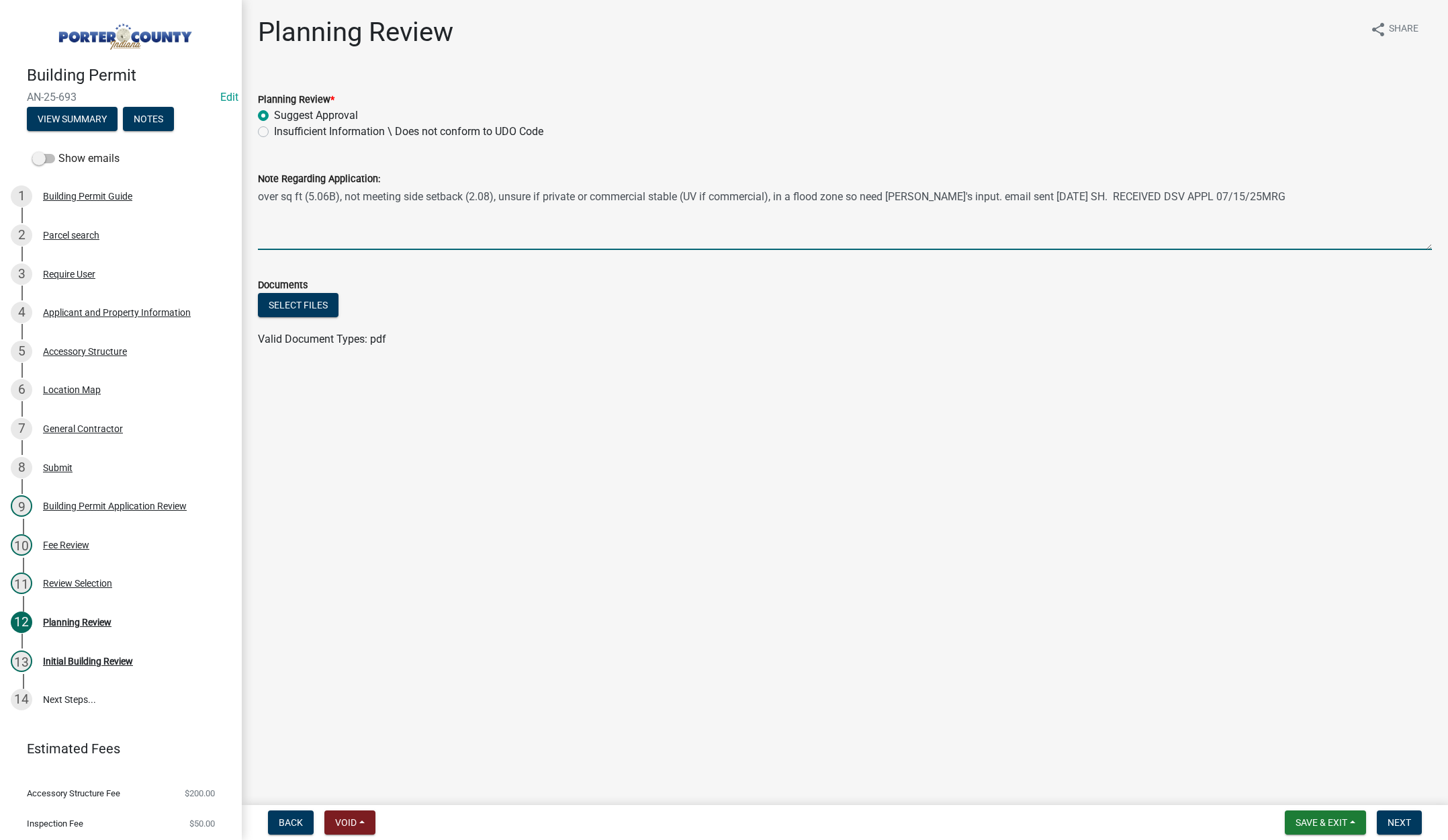
click at [1248, 193] on textarea "over sq ft (5.06B), not meeting side setback (2.08), unsure if private or comme…" at bounding box center [845, 218] width 1174 height 64
type textarea "over sq ft (5.06B), not meeting side setback (2.08), unsure if private or comme…"
click at [309, 306] on button "Select files" at bounding box center [299, 304] width 81 height 24
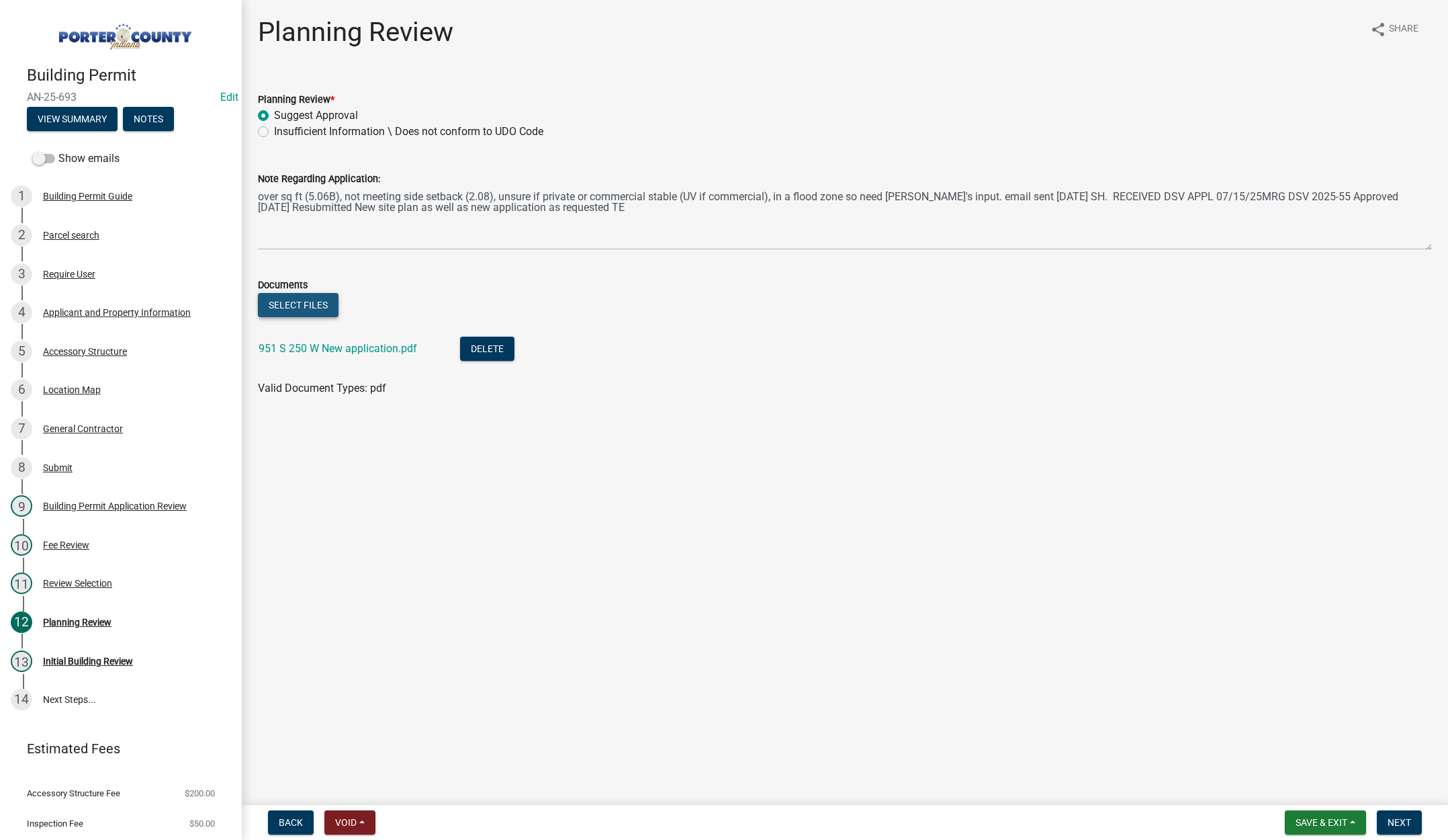
click at [289, 305] on button "Select files" at bounding box center [299, 304] width 81 height 24
click at [1405, 820] on span "Next" at bounding box center [1399, 822] width 23 height 11
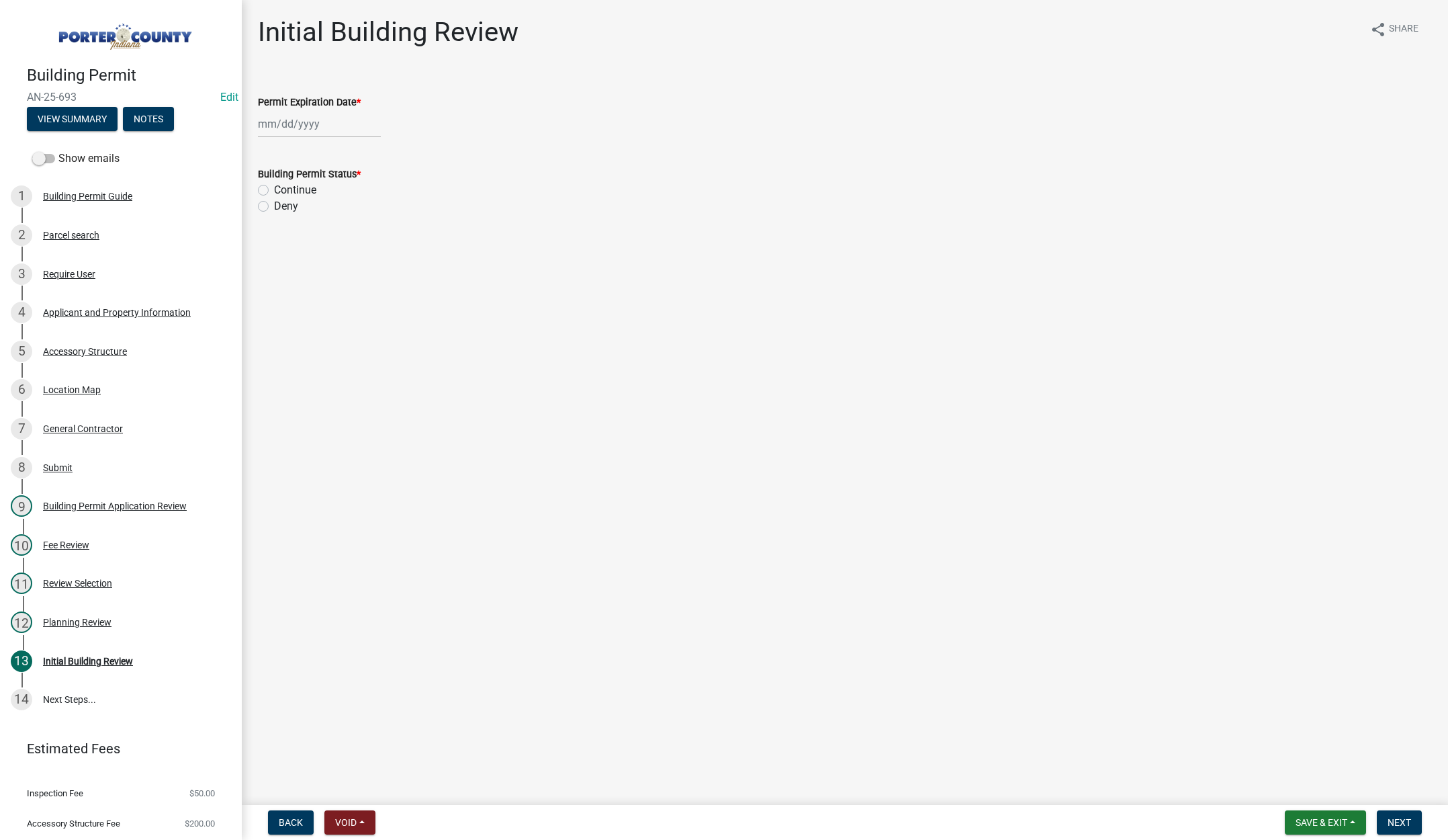
select select "10"
drag, startPoint x: 323, startPoint y: 122, endPoint x: 336, endPoint y: 127, distance: 13.9
click at [323, 121] on div "[PERSON_NAME] Feb Mar Apr [PERSON_NAME][DATE] Oct Nov [DATE] 1526 1527 1528 152…" at bounding box center [319, 124] width 123 height 27
click at [372, 149] on select "1525 1526 1527 1528 1529 1530 1531 1532 1533 1534 1535 1536 1537 1538 1539 1540…" at bounding box center [363, 153] width 49 height 20
select select "2027"
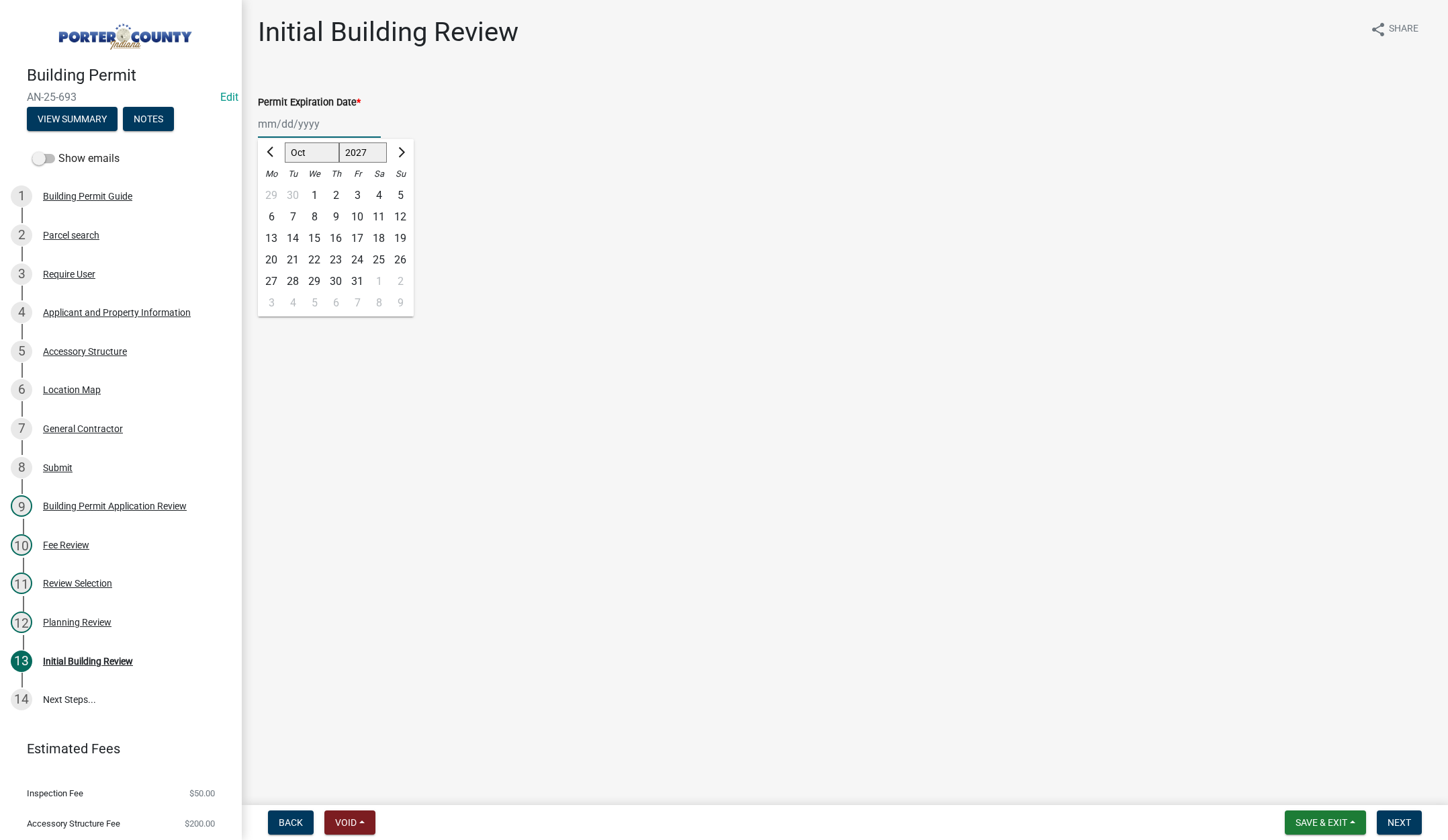
click at [339, 143] on select "1525 1526 1527 1528 1529 1530 1531 1532 1533 1534 1535 1536 1537 1538 1539 1540…" at bounding box center [363, 153] width 49 height 20
click at [403, 212] on div "10" at bounding box center [400, 217] width 21 height 21
type input "[DATE]"
click at [274, 190] on label "Continue" at bounding box center [295, 191] width 42 height 17
click at [274, 190] on input "Continue" at bounding box center [278, 186] width 9 height 9
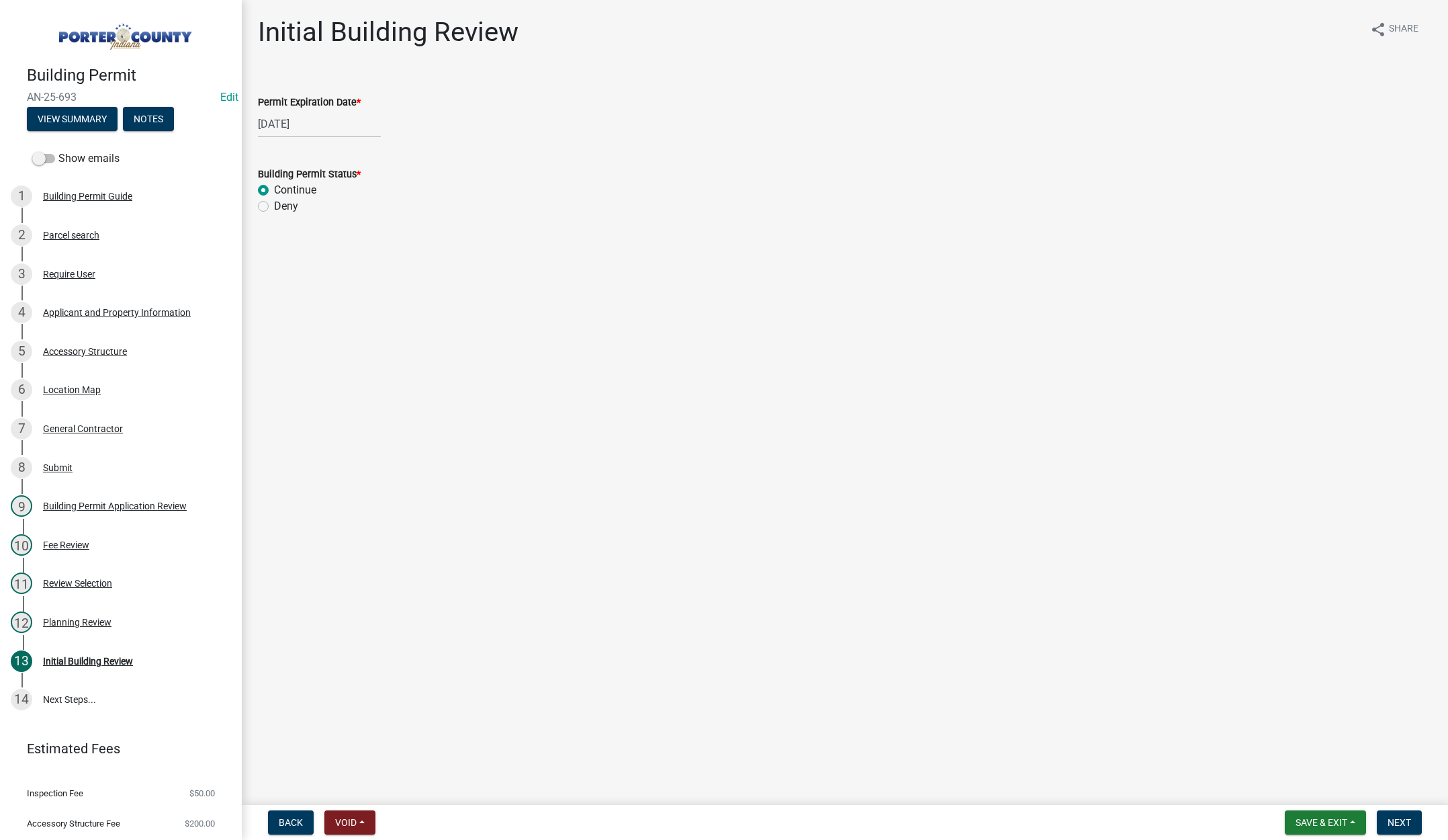
radio input "true"
click at [1385, 808] on nav "Back Void Withdraw Lock Expire Void Save & Exit Save Save & Exit Next" at bounding box center [845, 822] width 1206 height 35
click at [1408, 817] on span "Next" at bounding box center [1399, 822] width 23 height 11
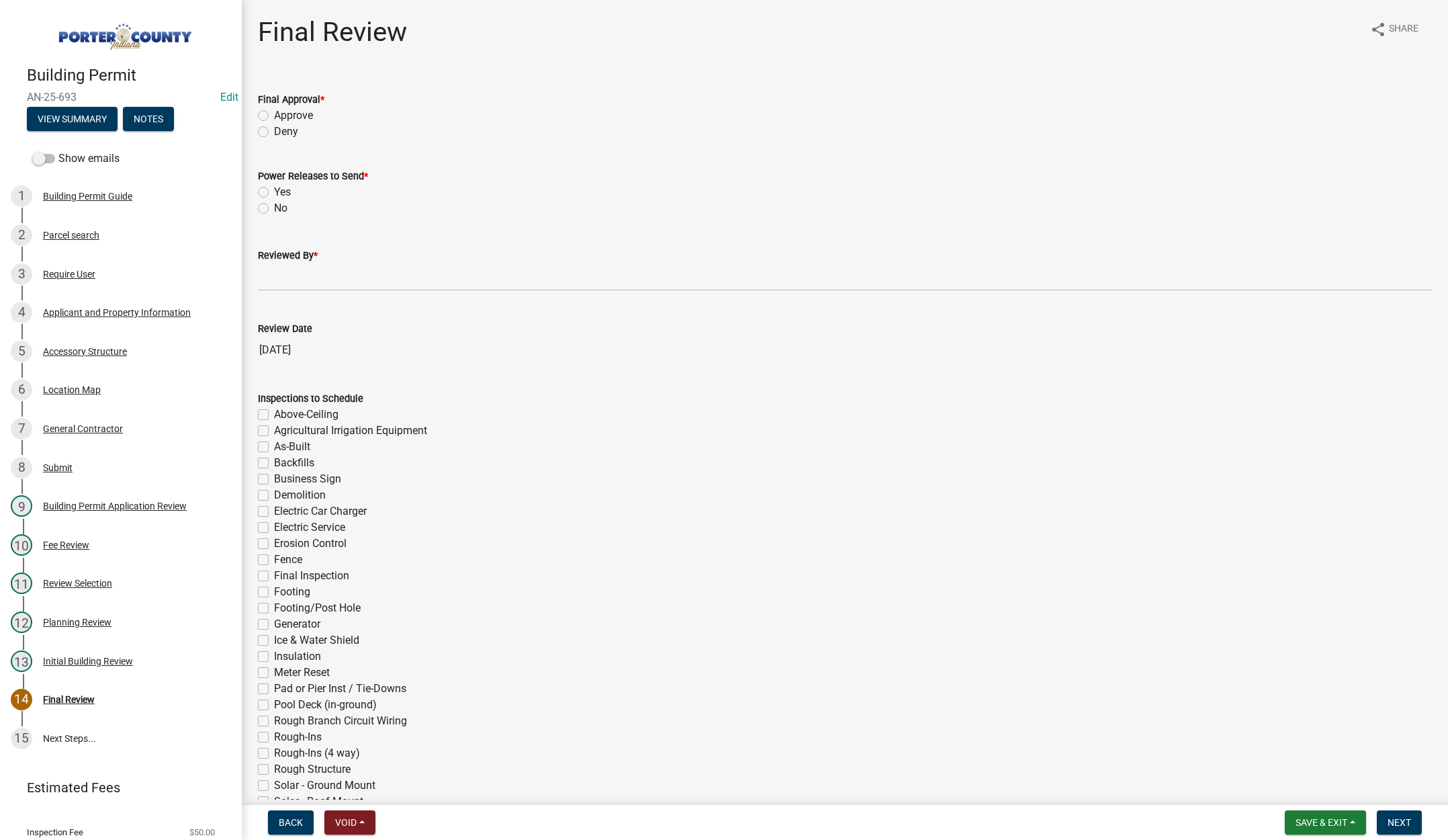
click at [274, 115] on label "Approve" at bounding box center [293, 116] width 39 height 17
click at [274, 115] on input "Approve" at bounding box center [278, 111] width 9 height 9
radio input "true"
drag, startPoint x: 263, startPoint y: 206, endPoint x: 266, endPoint y: 246, distance: 40.1
click at [274, 207] on label "No" at bounding box center [281, 209] width 13 height 17
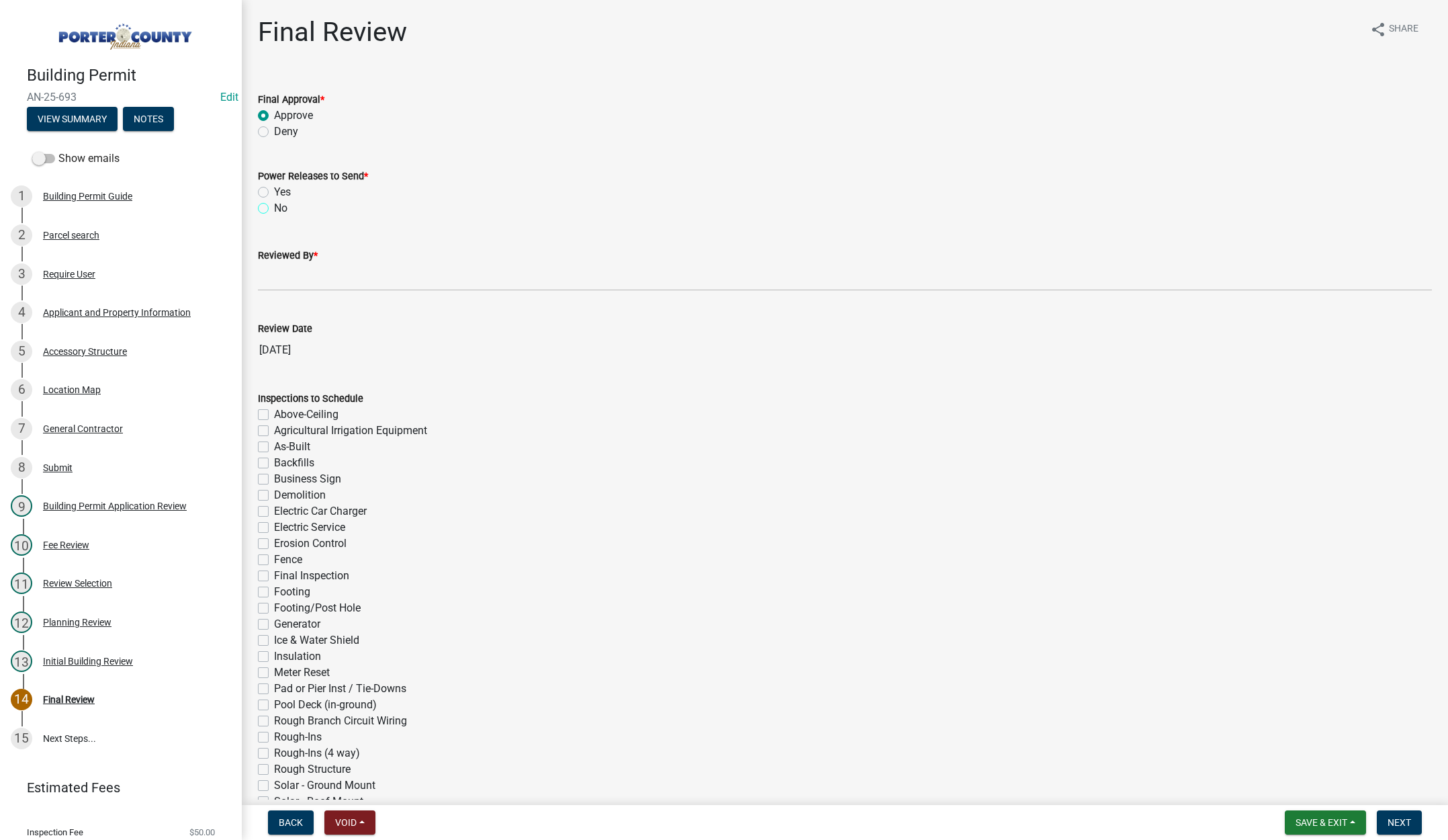
click at [274, 207] on input "No" at bounding box center [278, 205] width 9 height 9
radio input "true"
click at [280, 278] on input "Reviewed By *" at bounding box center [845, 276] width 1174 height 27
type input "[PERSON_NAME]"
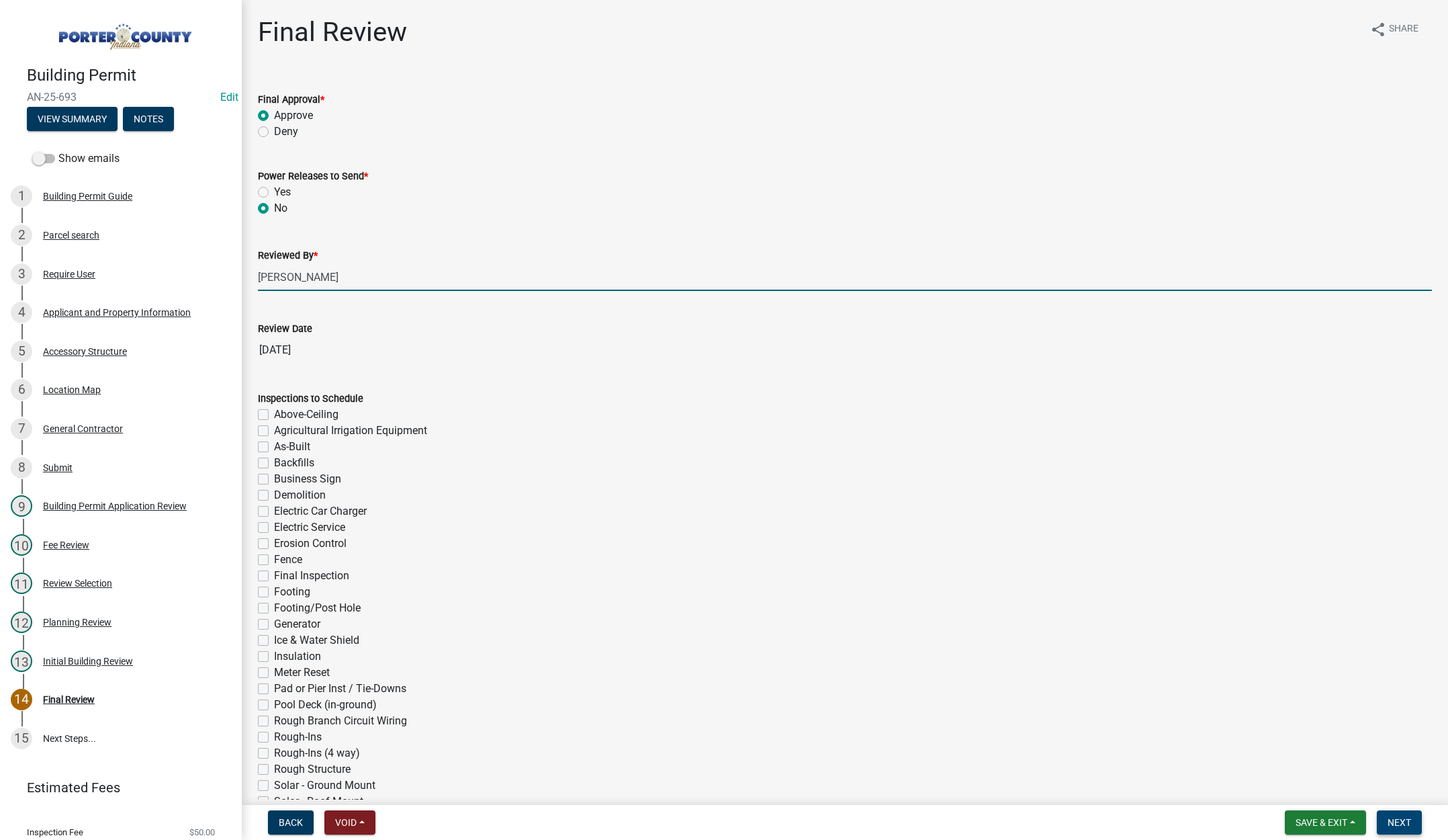
click at [1390, 819] on span "Next" at bounding box center [1399, 822] width 23 height 11
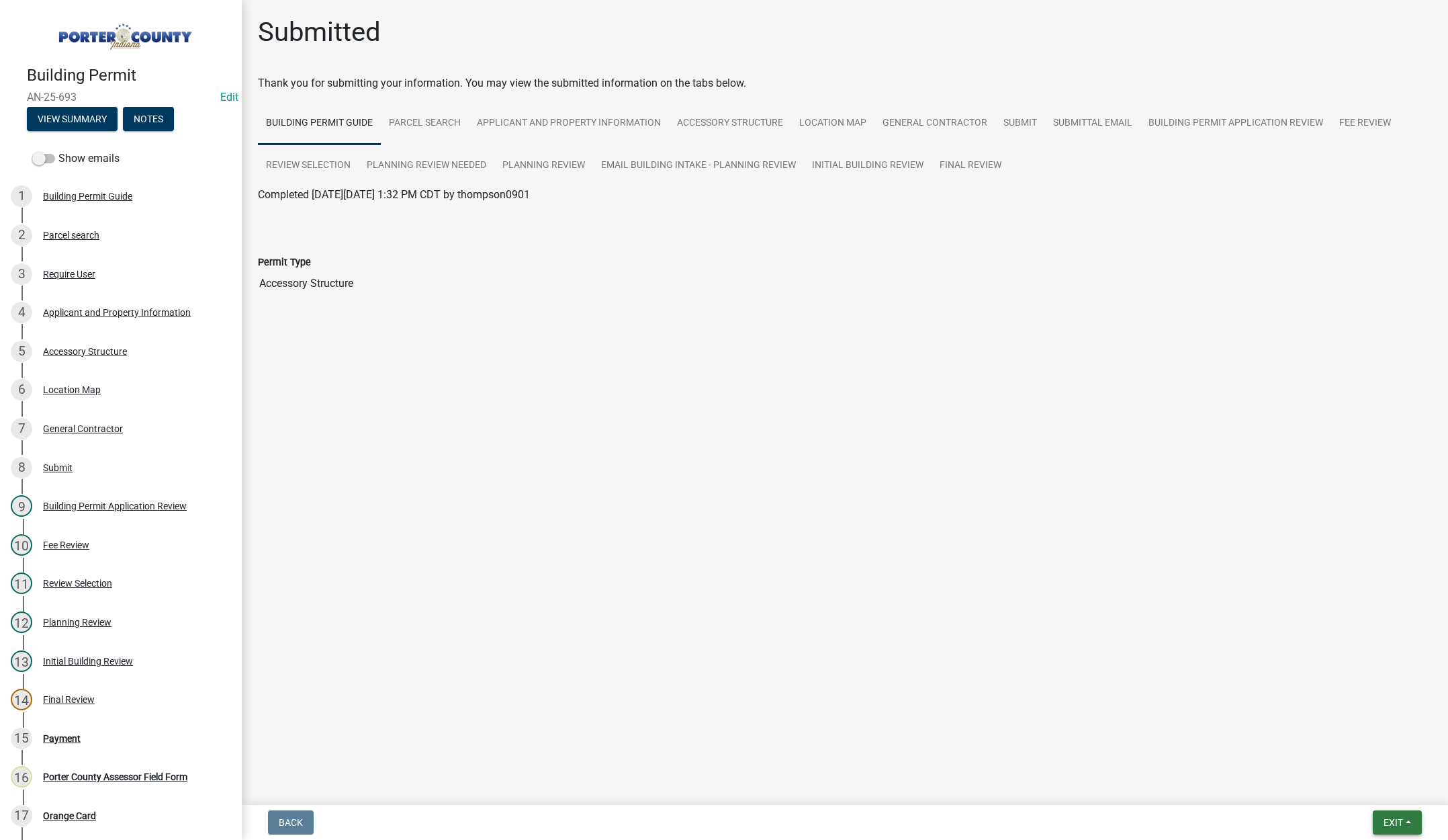
click at [1384, 815] on button "Exit" at bounding box center [1397, 822] width 49 height 24
click at [1365, 795] on button "Save & Exit" at bounding box center [1368, 787] width 107 height 32
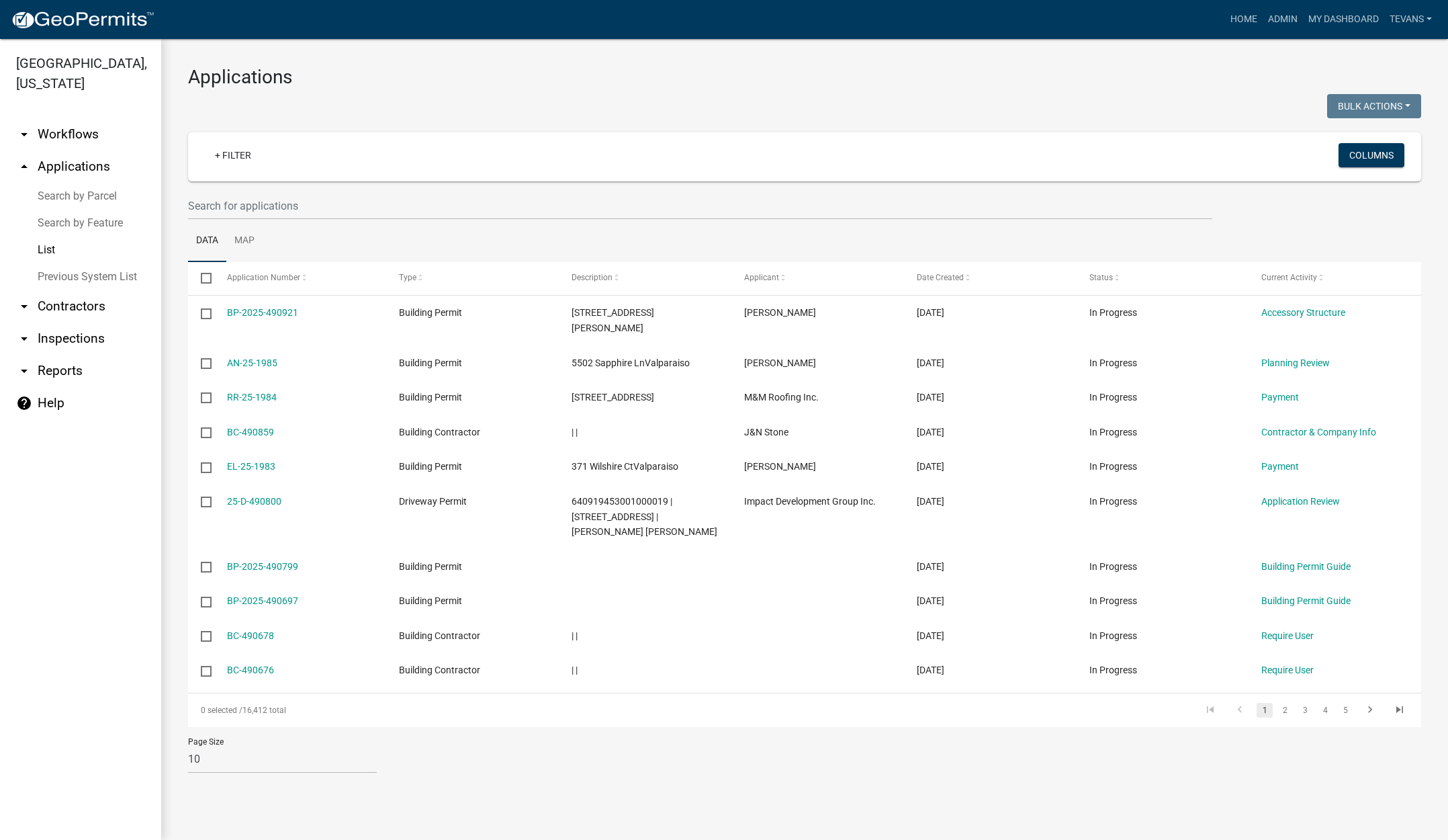
click at [90, 182] on link "Search by Parcel" at bounding box center [80, 196] width 161 height 27
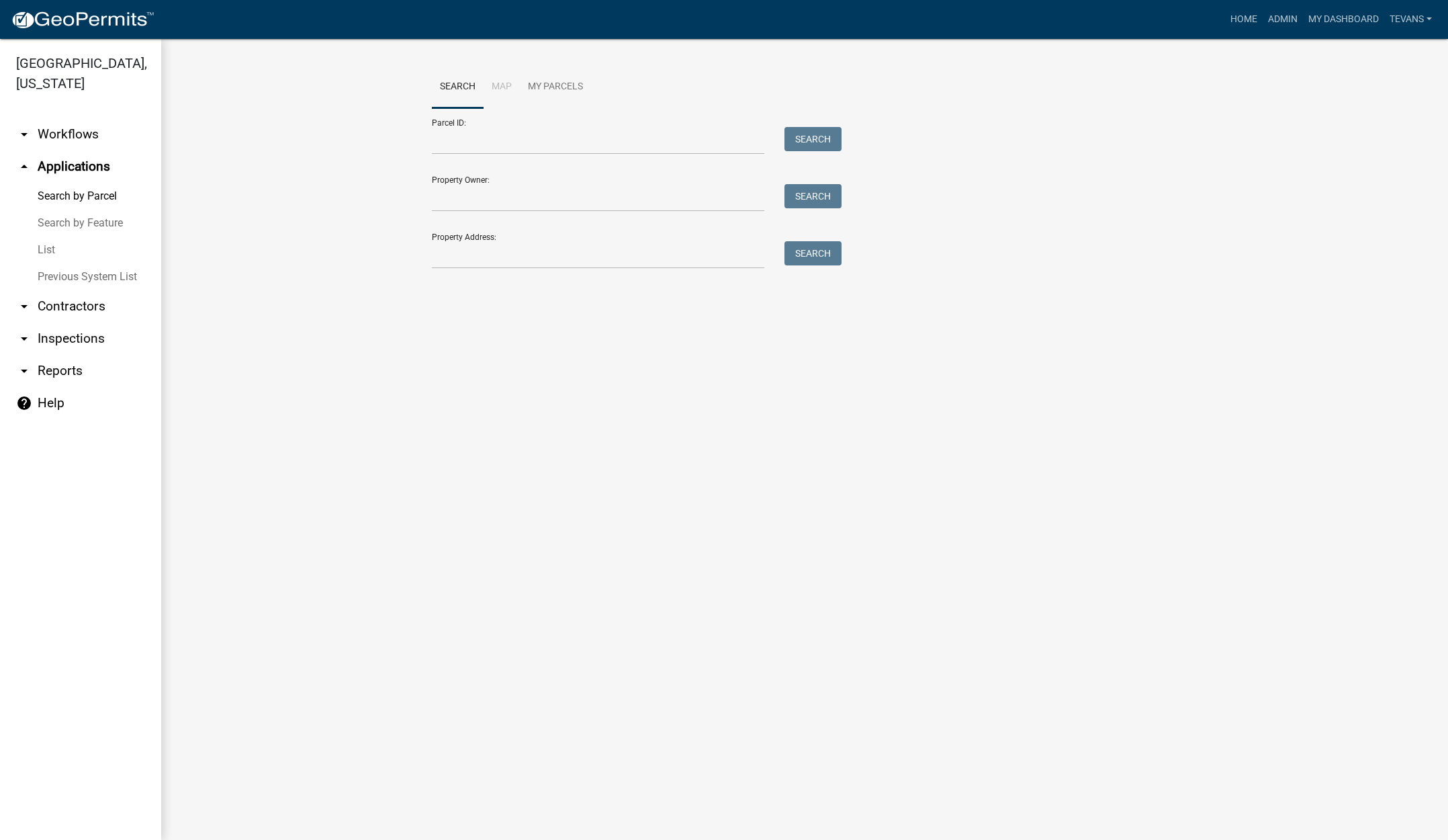
click at [41, 237] on link "List" at bounding box center [80, 250] width 161 height 27
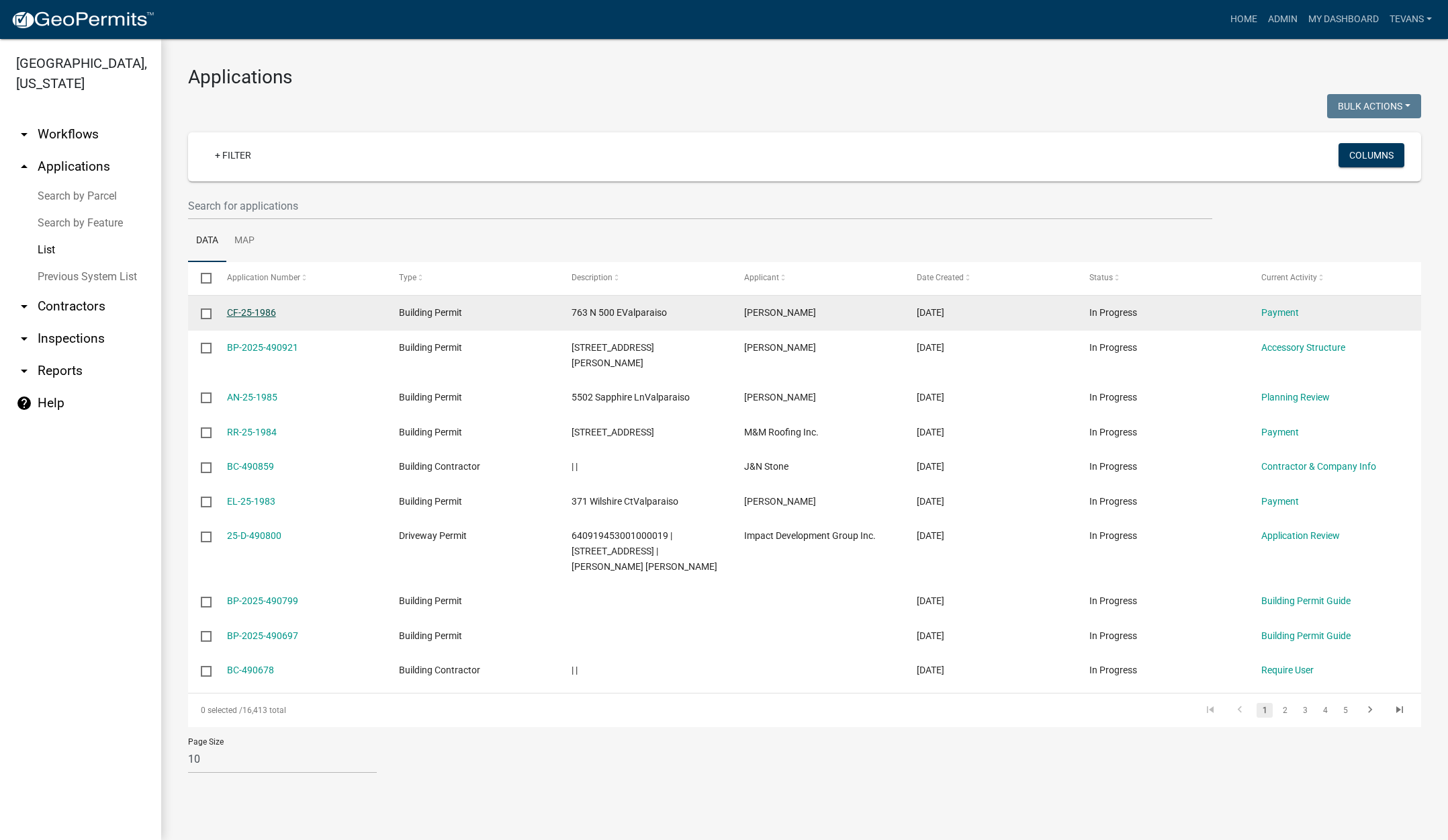
click at [258, 313] on link "CF-25-1986" at bounding box center [251, 312] width 49 height 11
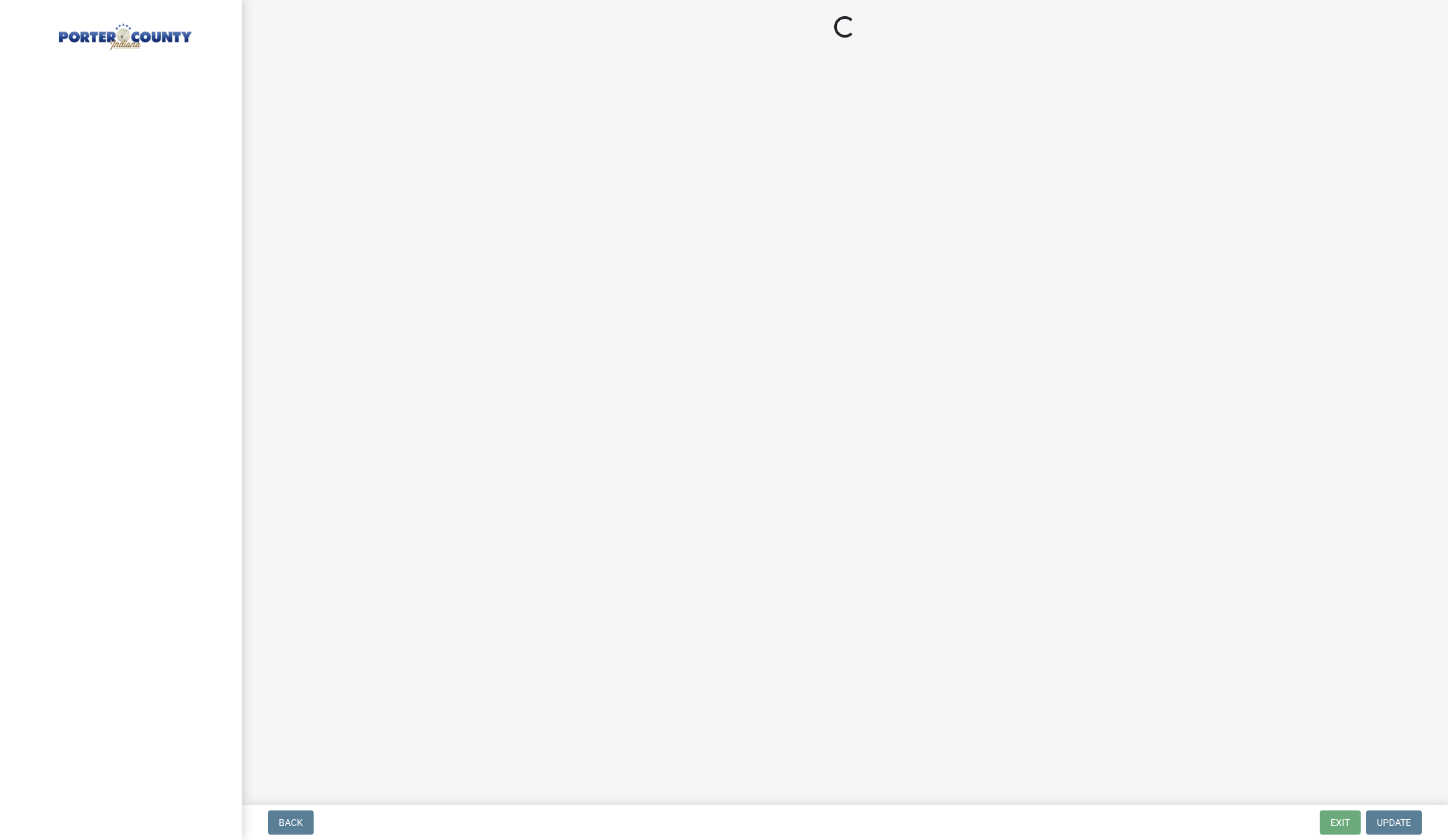
select select "3: 3"
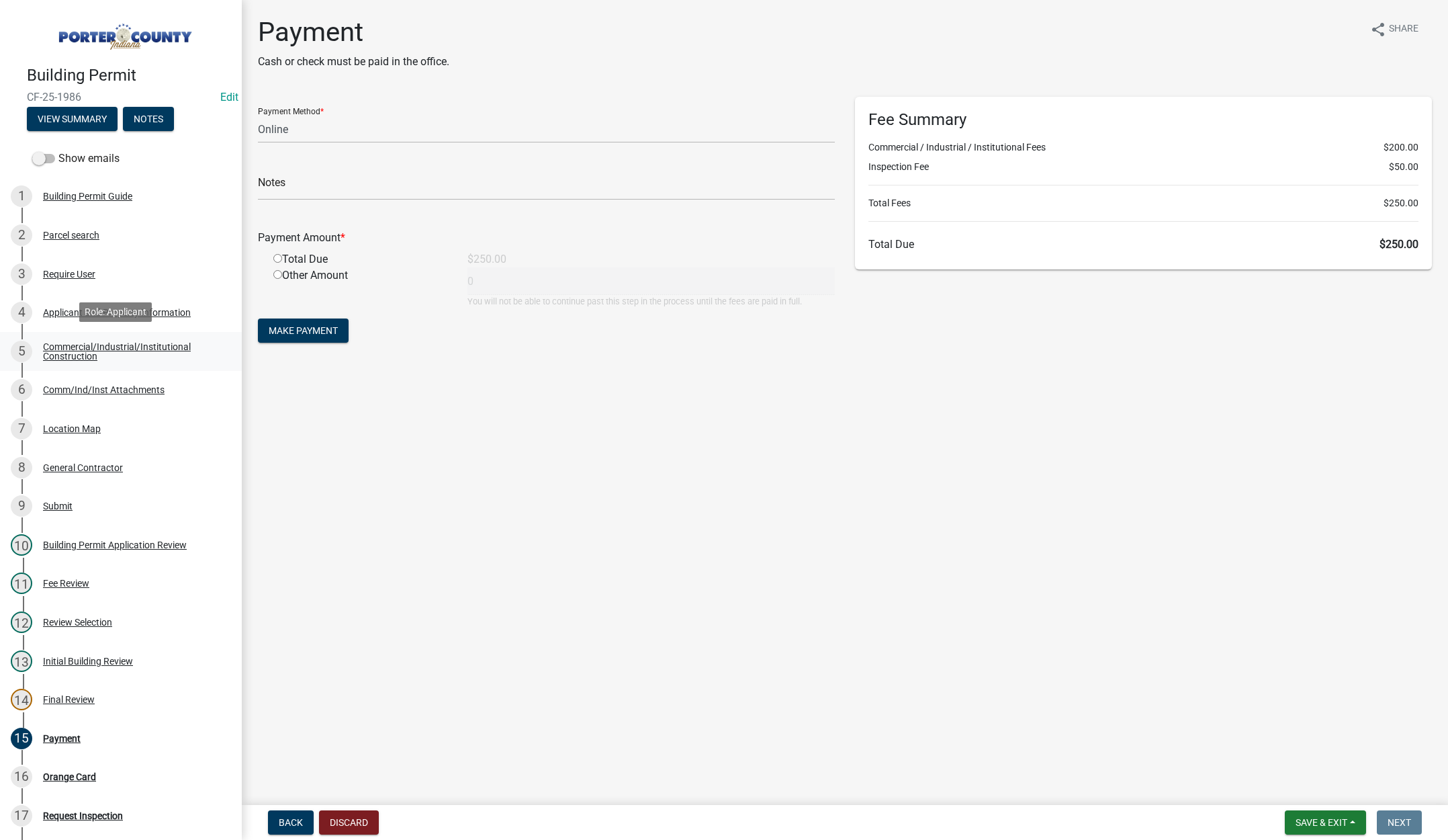
click at [56, 345] on div "Commercial/Industrial/Institutional Construction" at bounding box center [131, 351] width 177 height 19
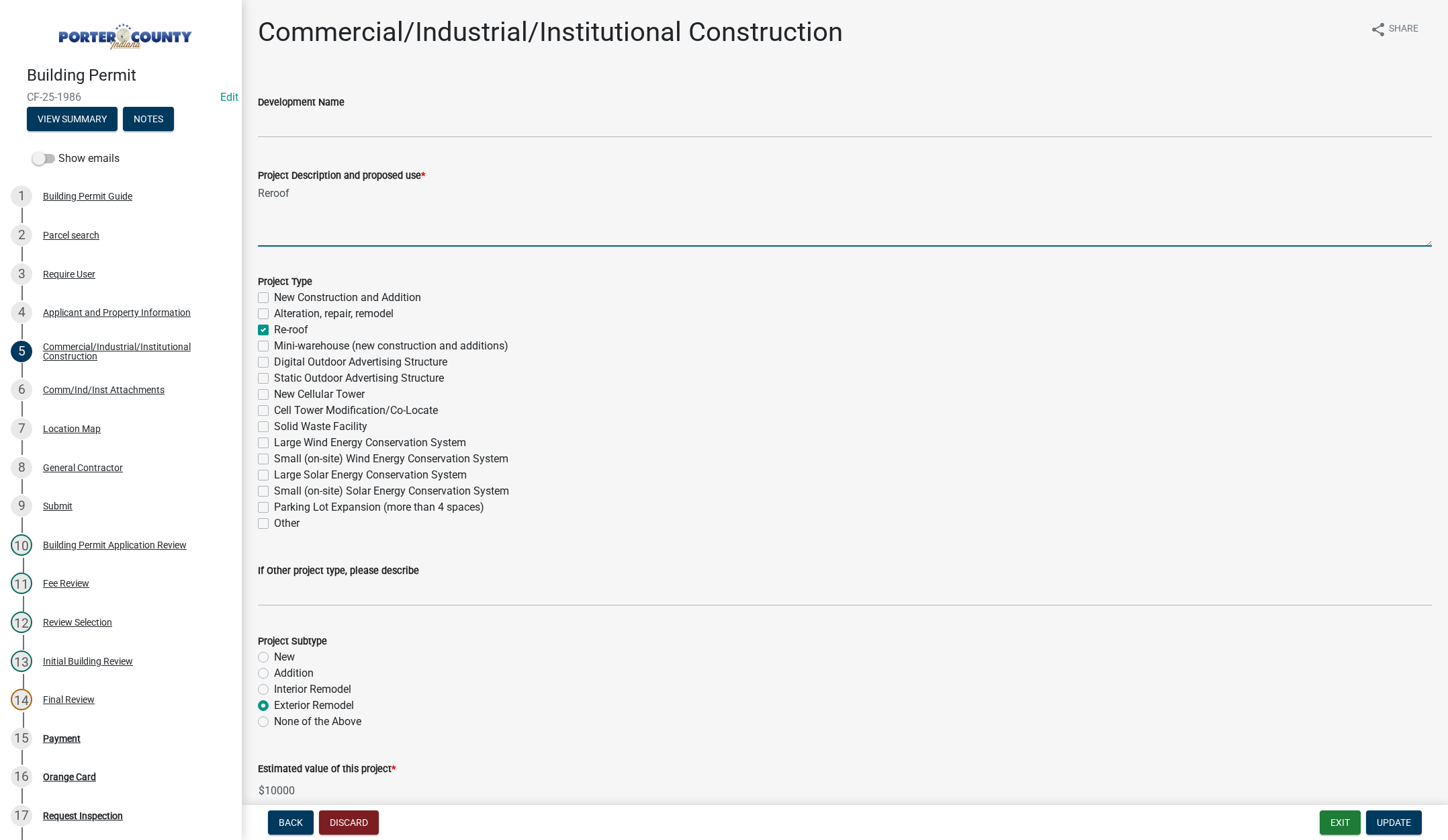
click at [327, 199] on textarea "Reroof" at bounding box center [845, 215] width 1174 height 64
click at [326, 199] on textarea "Reroof" at bounding box center [845, 215] width 1174 height 64
type textarea "replacing 8 windows"
click at [274, 313] on label "Alteration, repair, remodel" at bounding box center [333, 314] width 120 height 17
click at [274, 313] on input "Alteration, repair, remodel" at bounding box center [278, 309] width 9 height 9
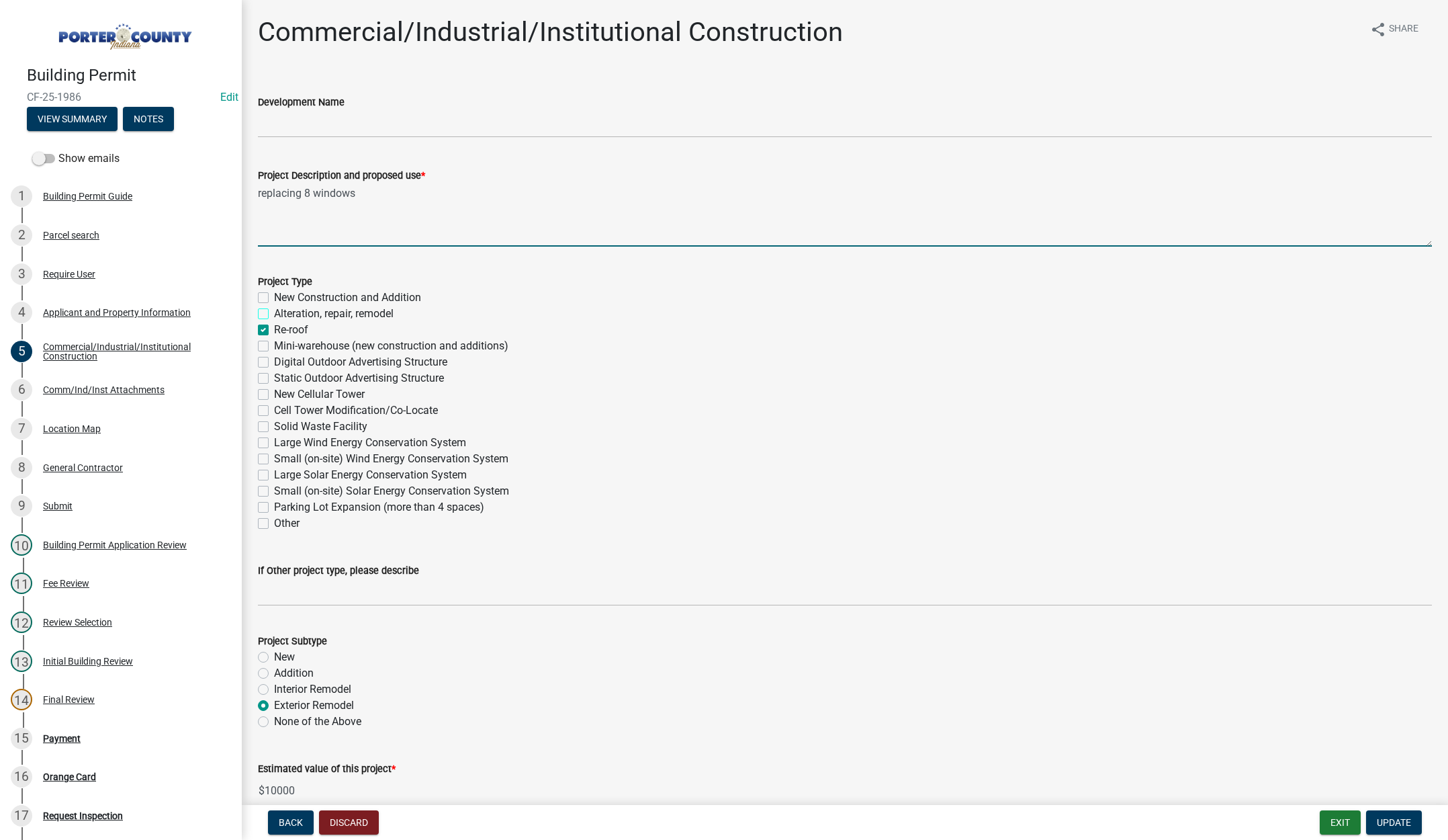
checkbox input "true"
checkbox input "false"
checkbox input "true"
checkbox input "false"
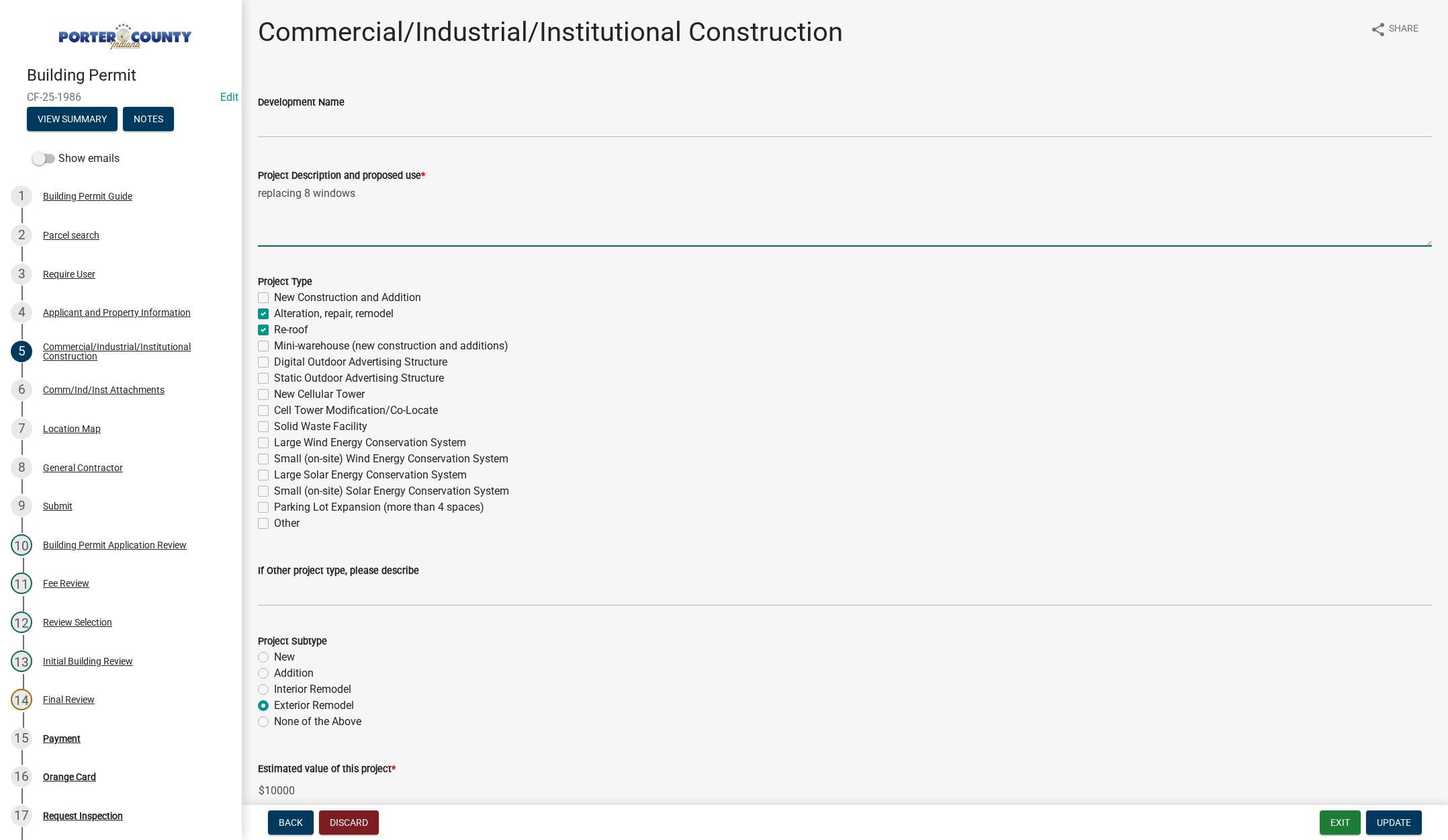
checkbox input "false"
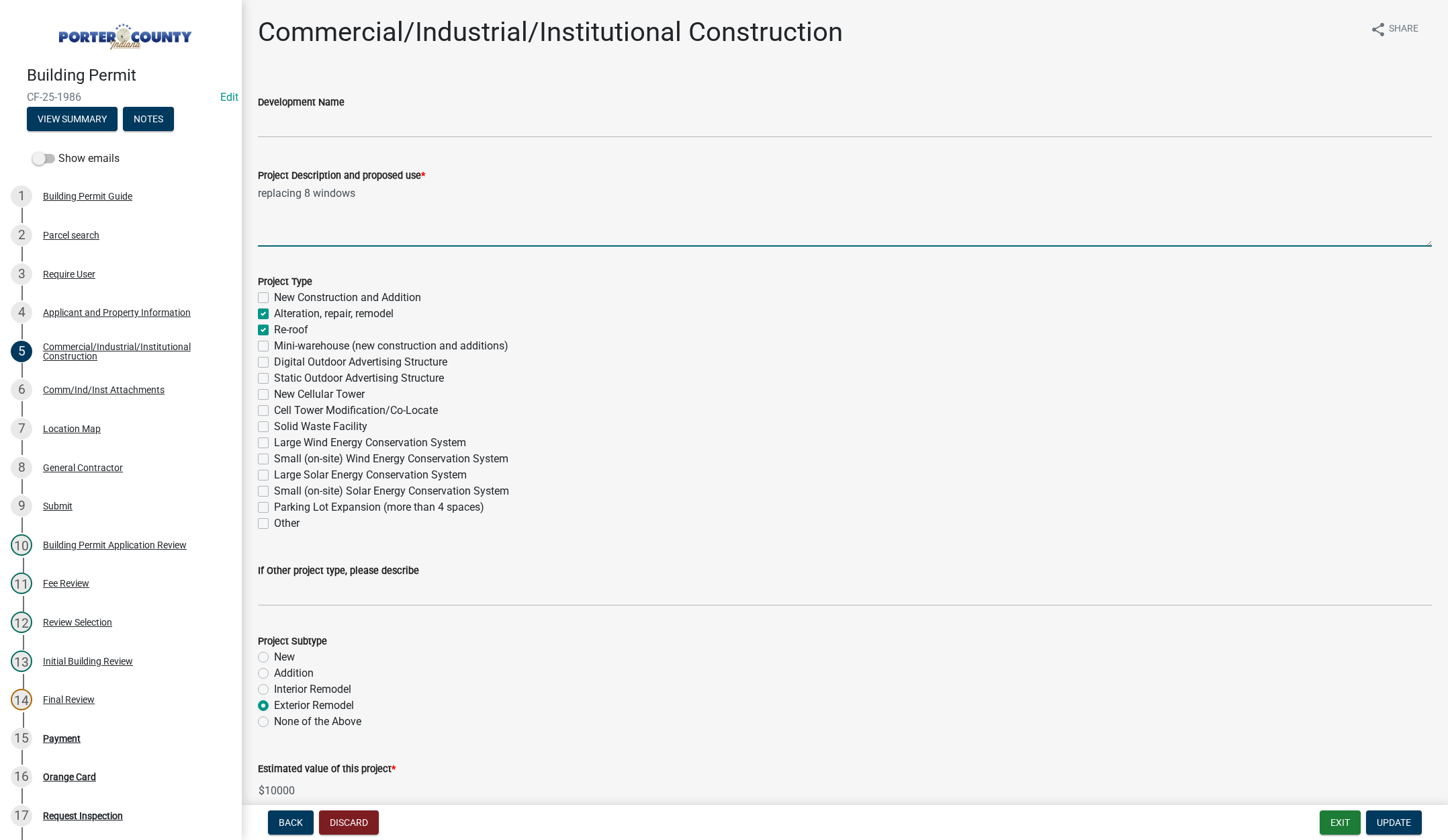
checkbox input "false"
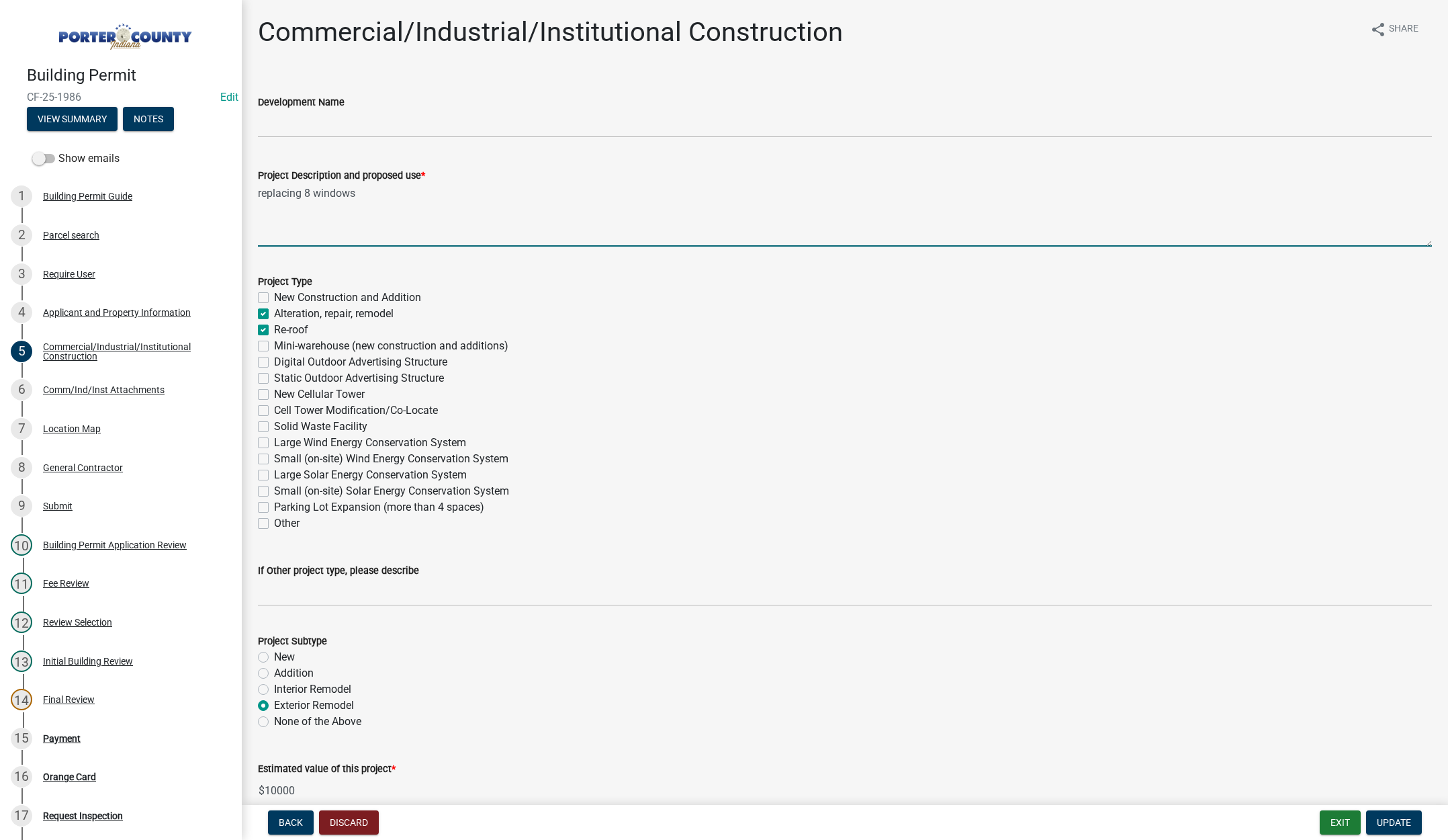
checkbox input "false"
click at [274, 326] on label "Re-roof" at bounding box center [291, 330] width 35 height 17
click at [274, 326] on input "Re-roof" at bounding box center [278, 326] width 9 height 9
checkbox input "false"
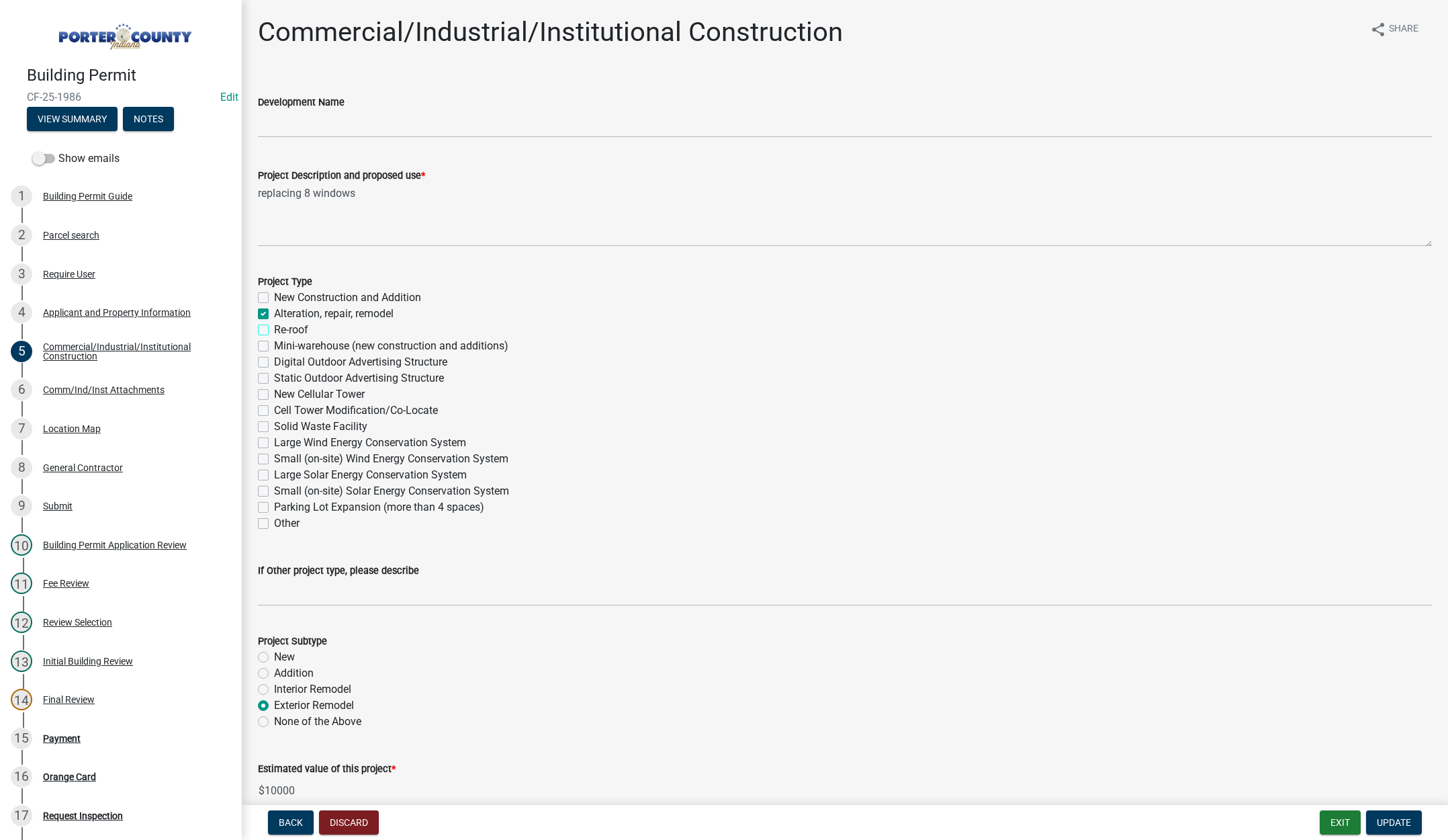
checkbox input "true"
checkbox input "false"
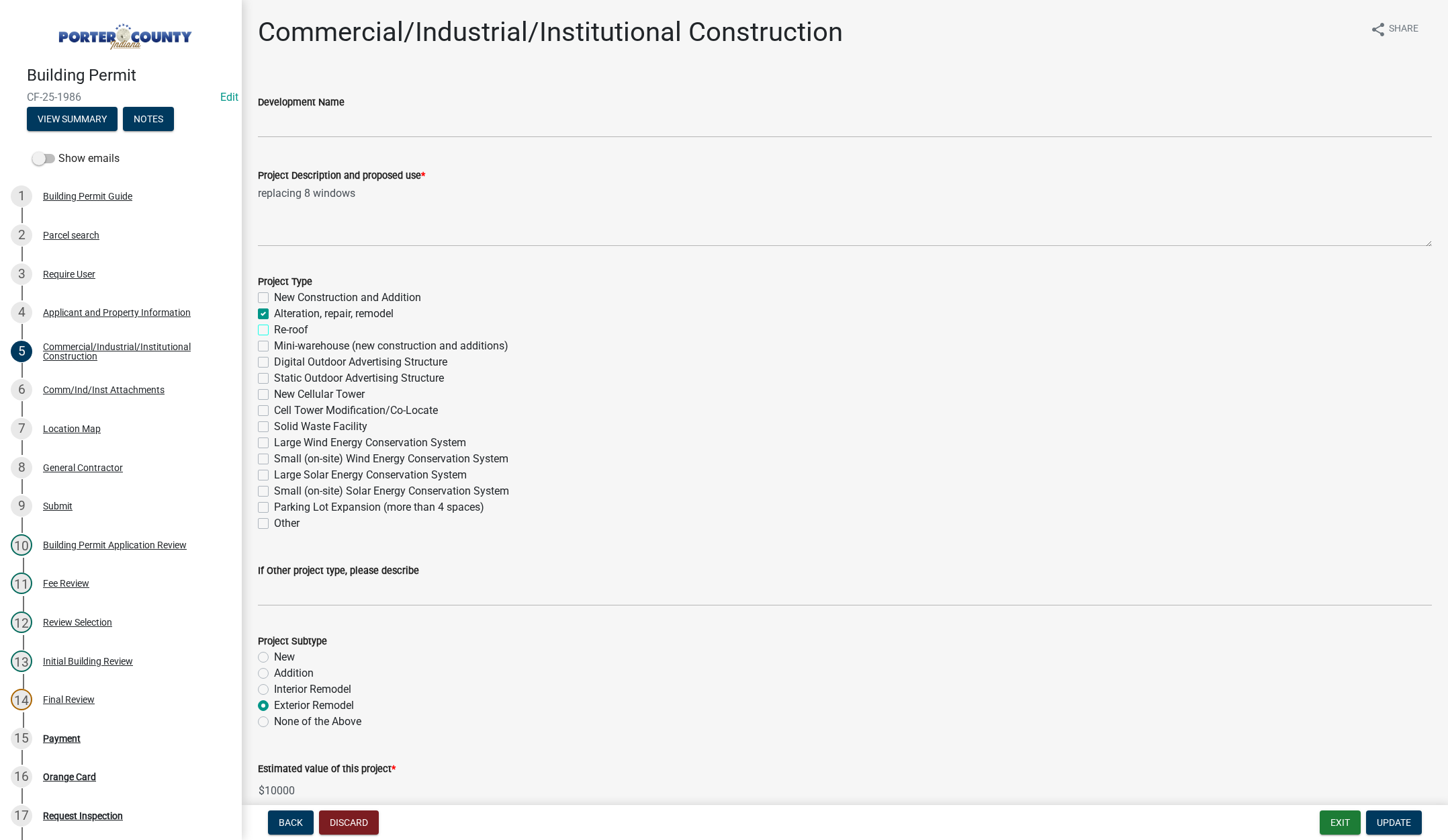
checkbox input "false"
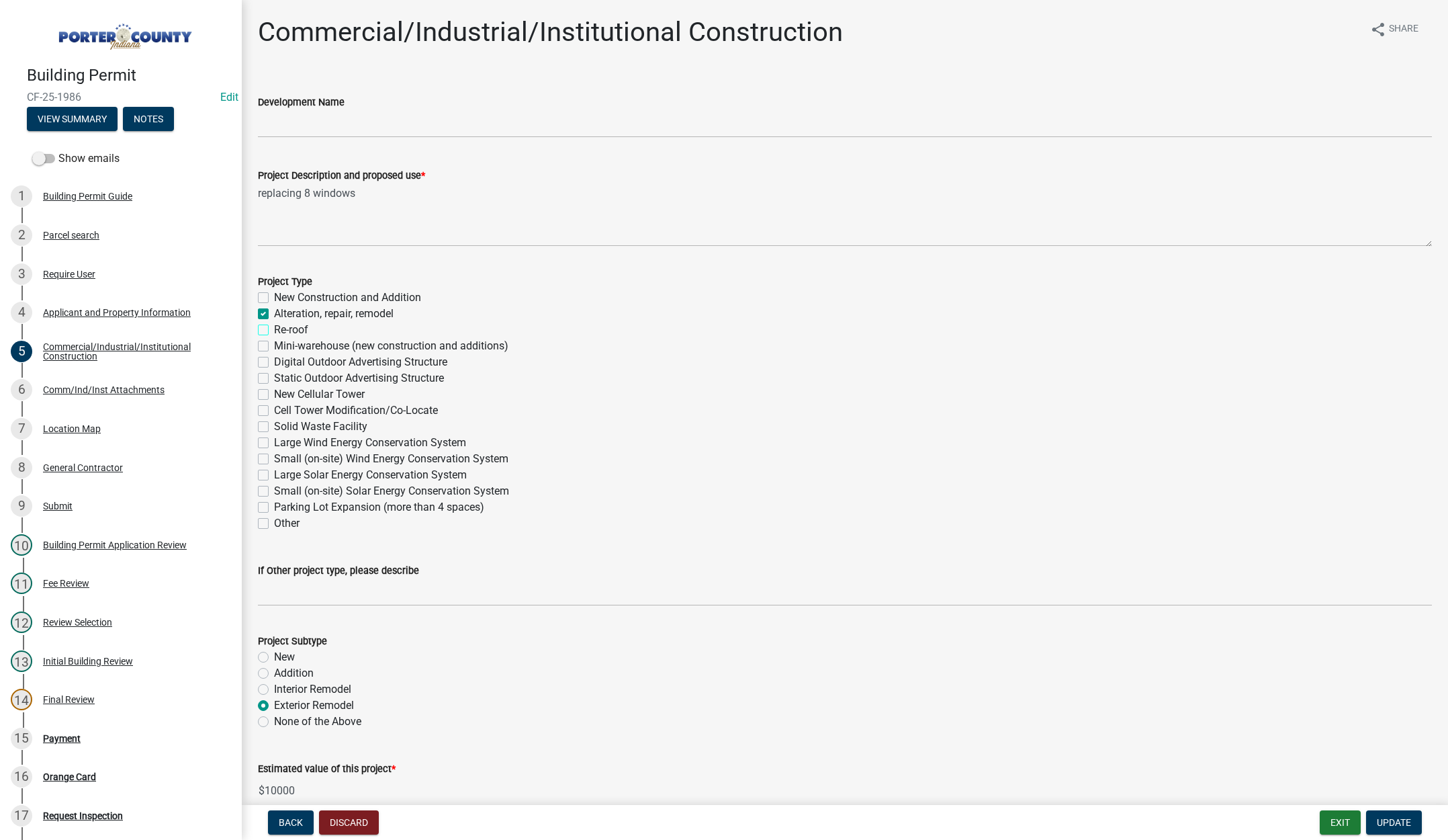
checkbox input "false"
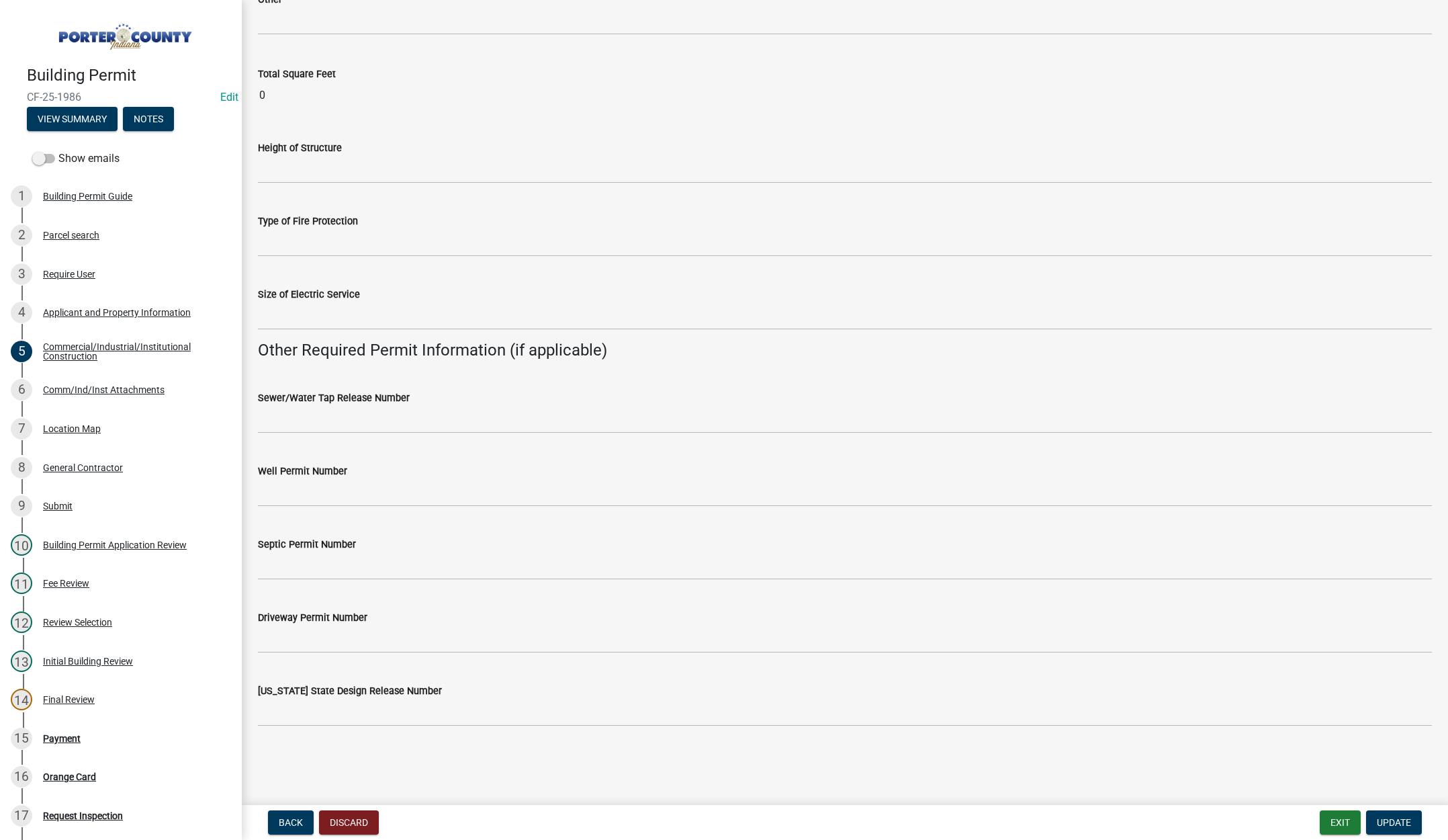
scroll to position [2269, 0]
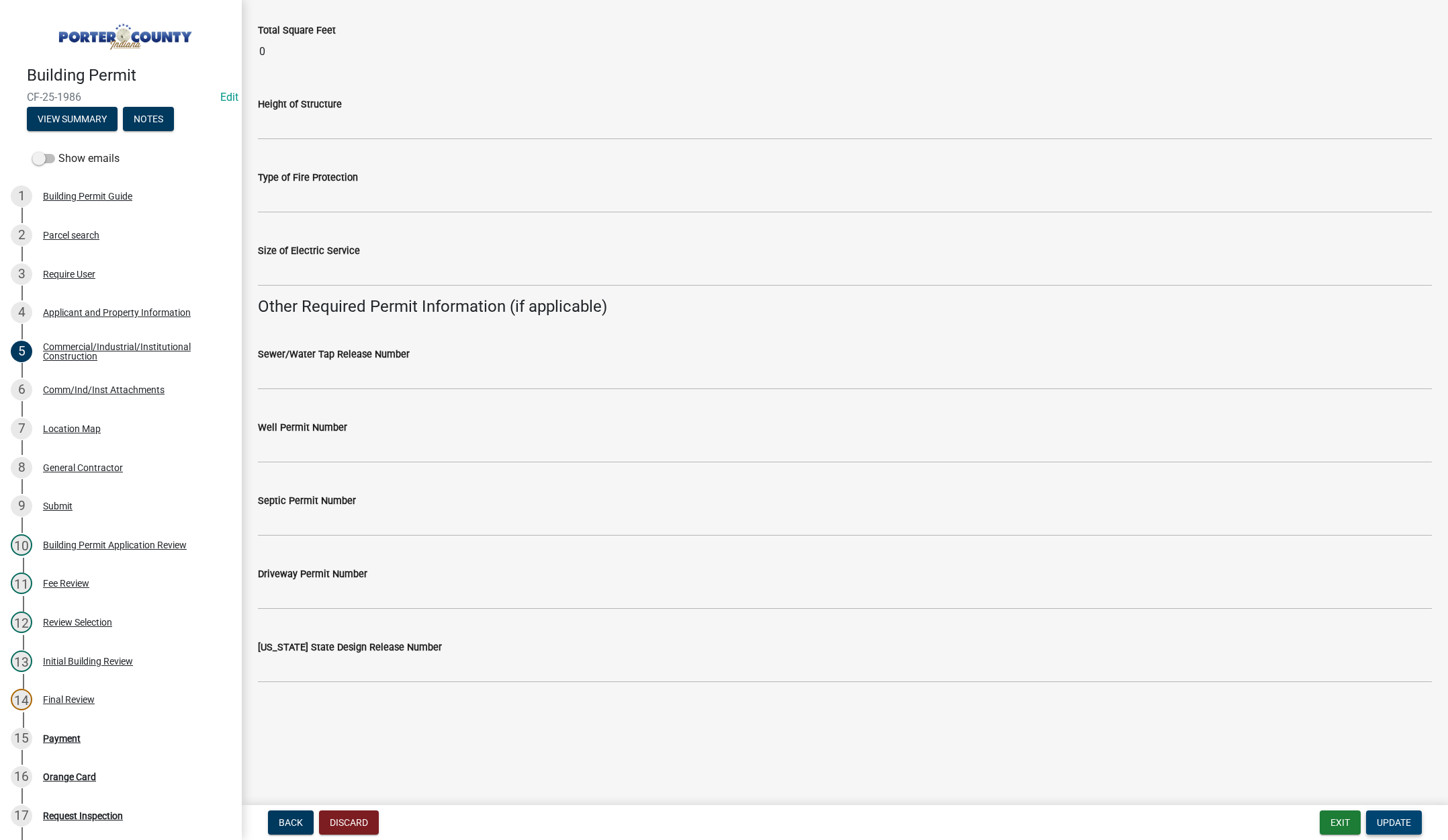
click at [1391, 817] on span "Update" at bounding box center [1394, 822] width 35 height 11
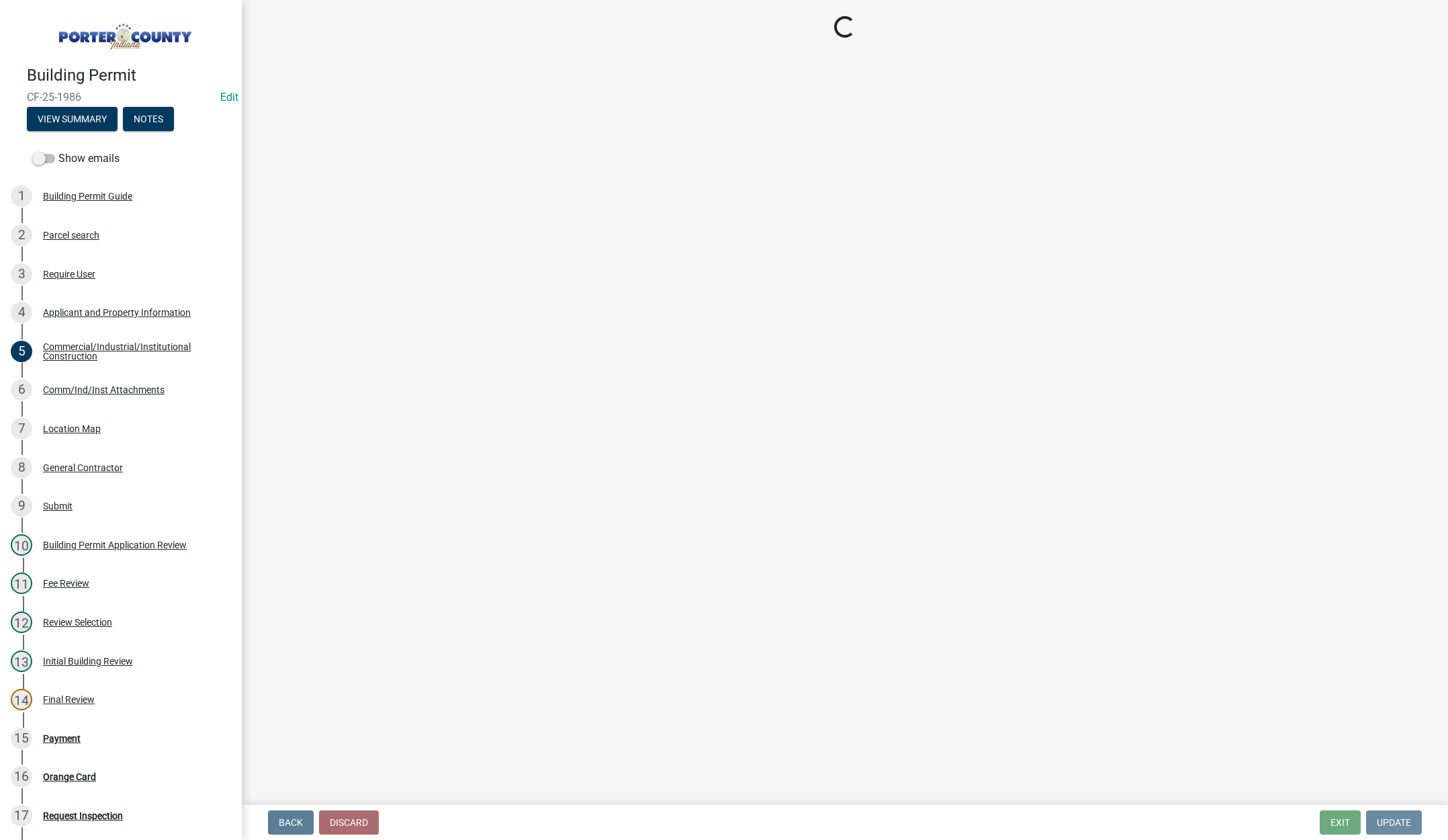
scroll to position [0, 0]
select select "3: 3"
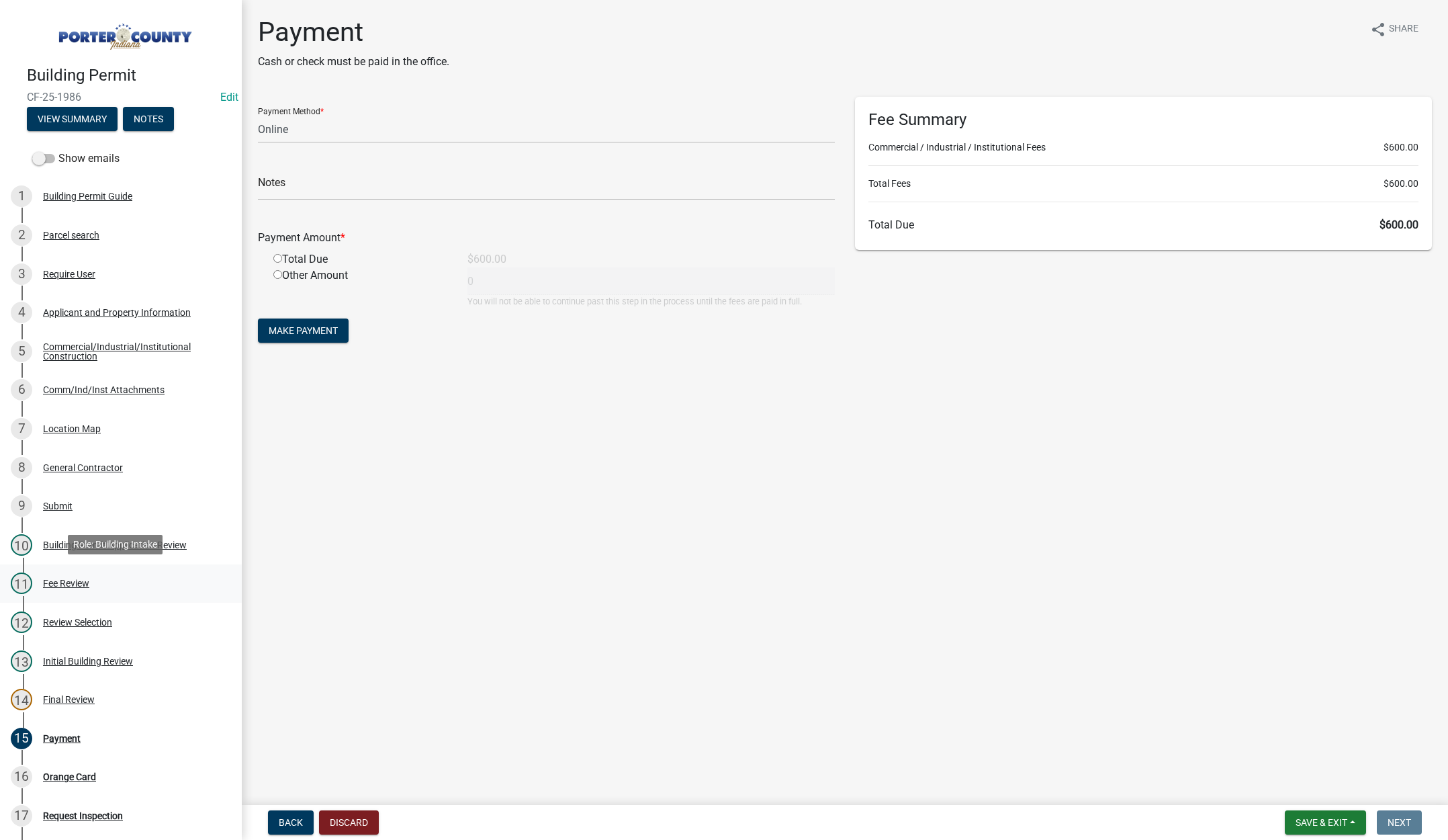
click at [67, 582] on div "Fee Review" at bounding box center [66, 583] width 46 height 9
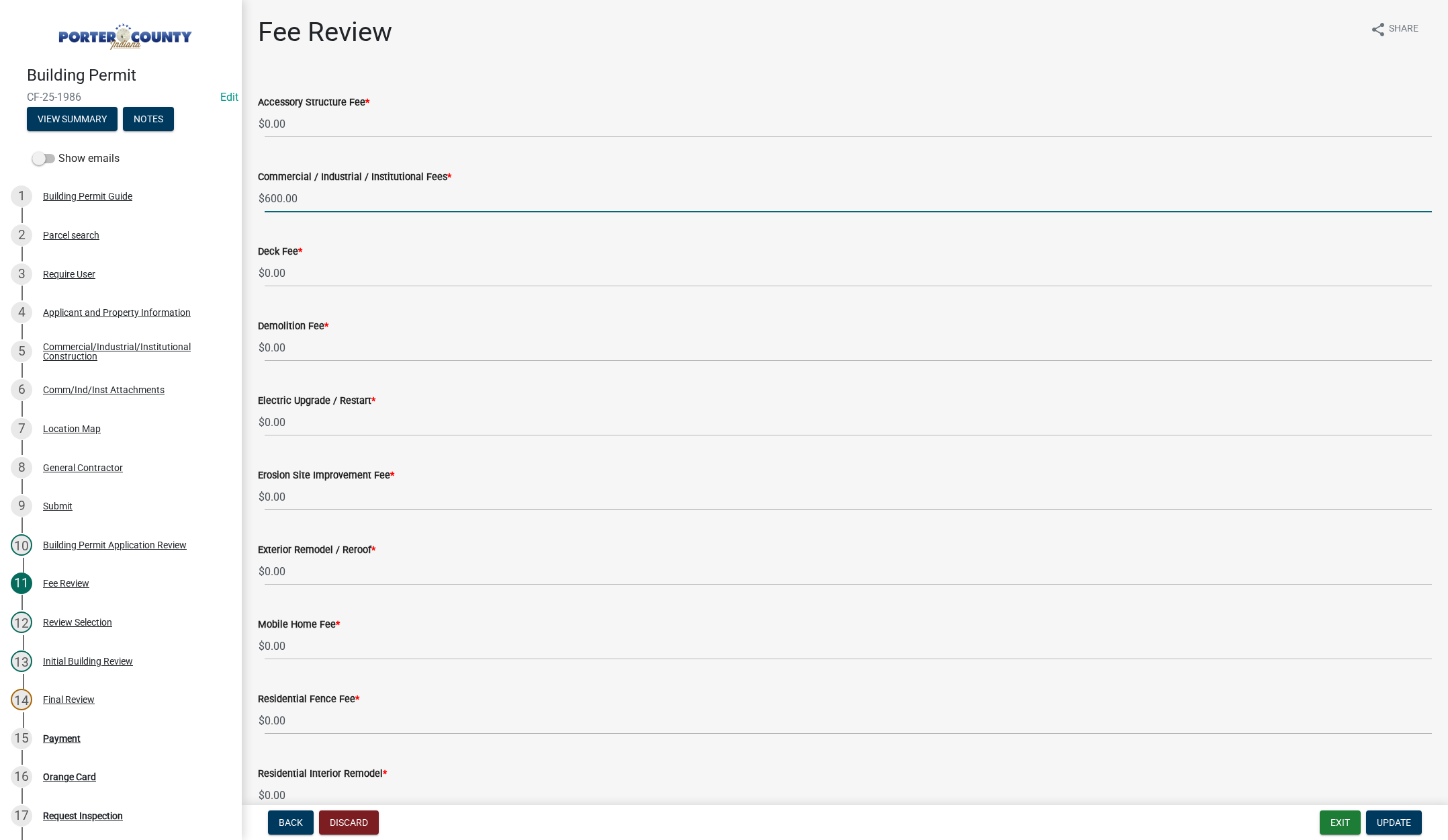
click at [328, 198] on input "600.00" at bounding box center [848, 198] width 1167 height 27
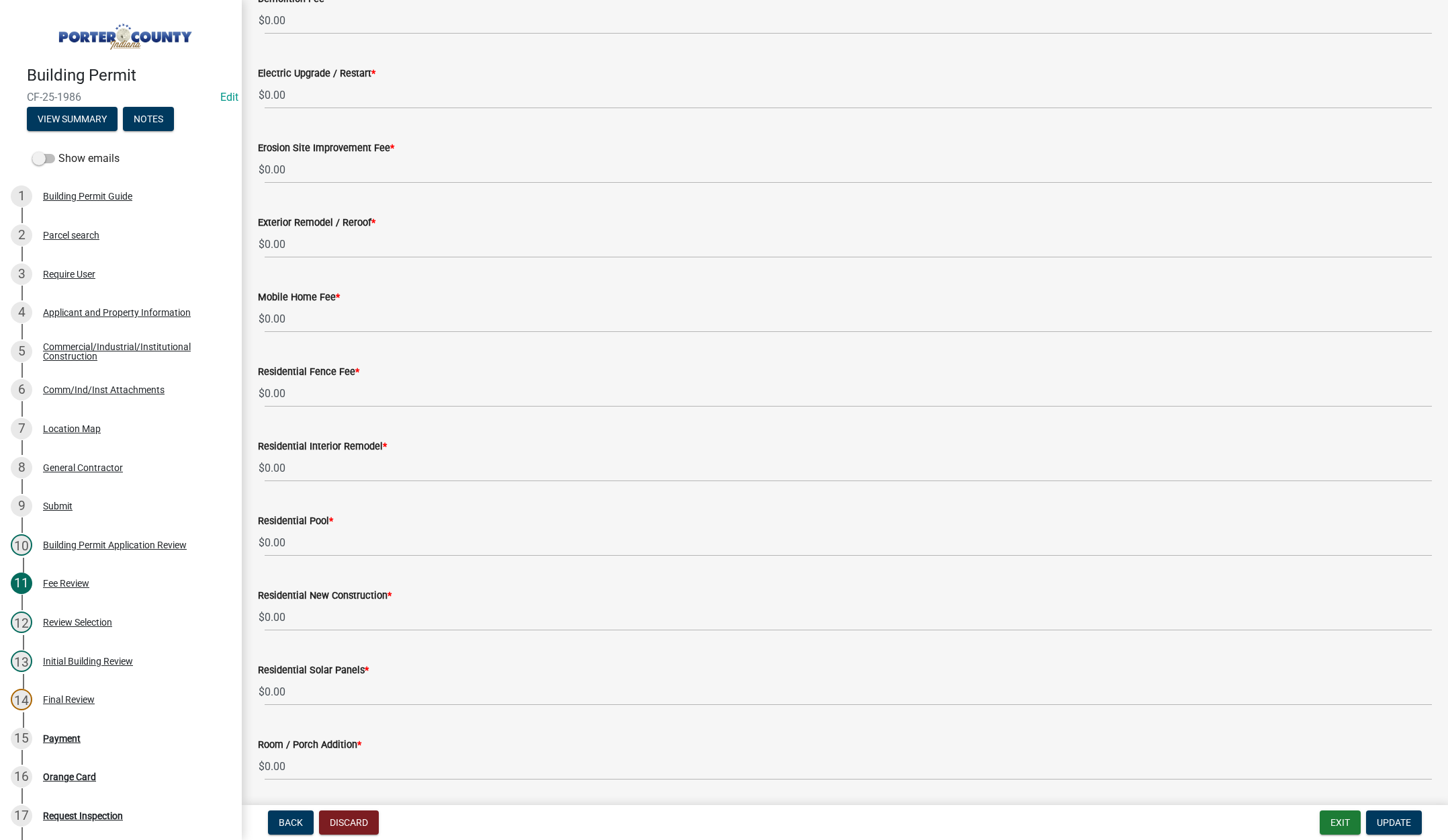
scroll to position [59, 0]
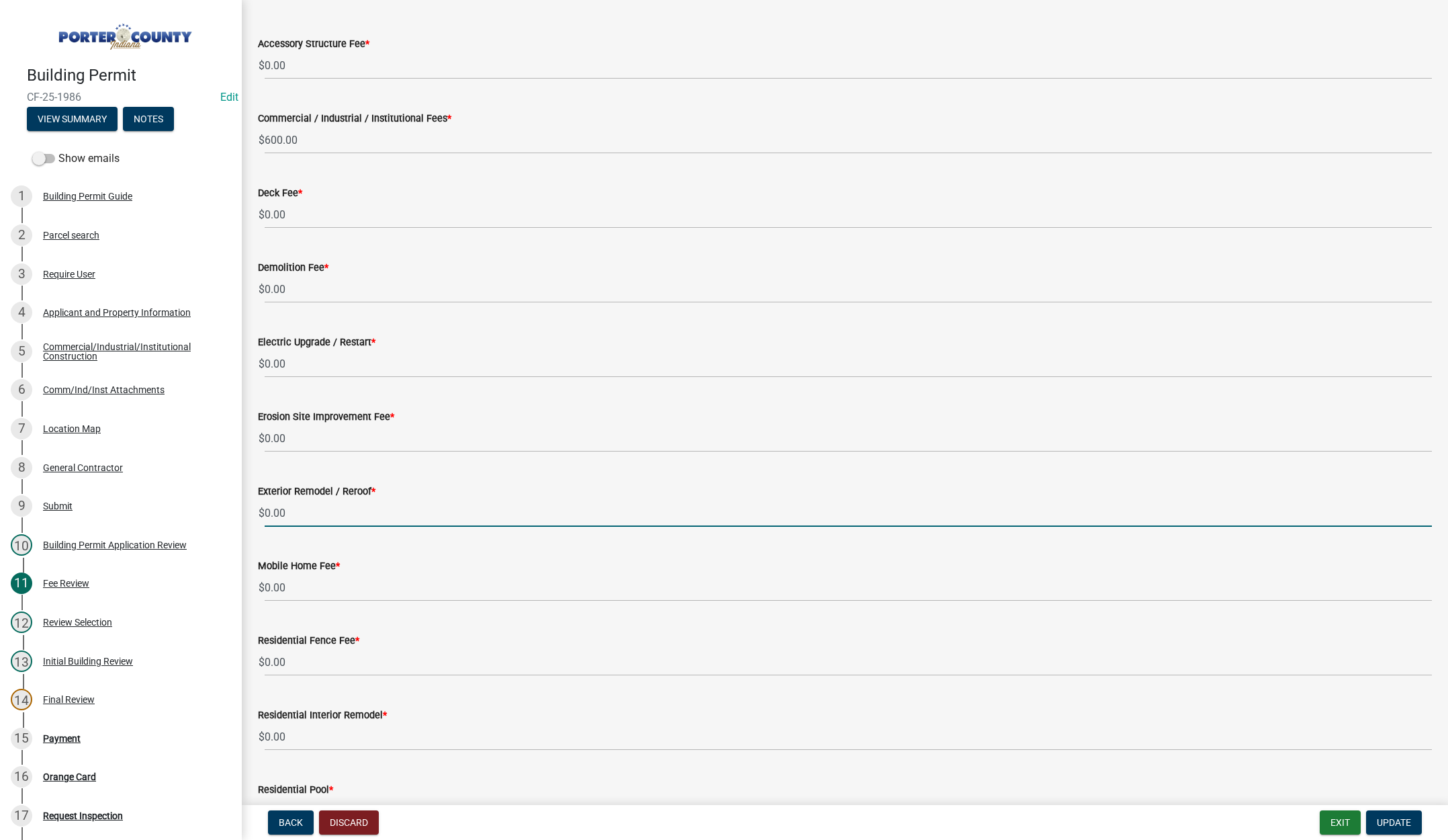
click at [309, 516] on input "0.00" at bounding box center [848, 512] width 1167 height 27
type input "0"
type input "200.00"
click at [303, 139] on input "600.00" at bounding box center [848, 139] width 1167 height 27
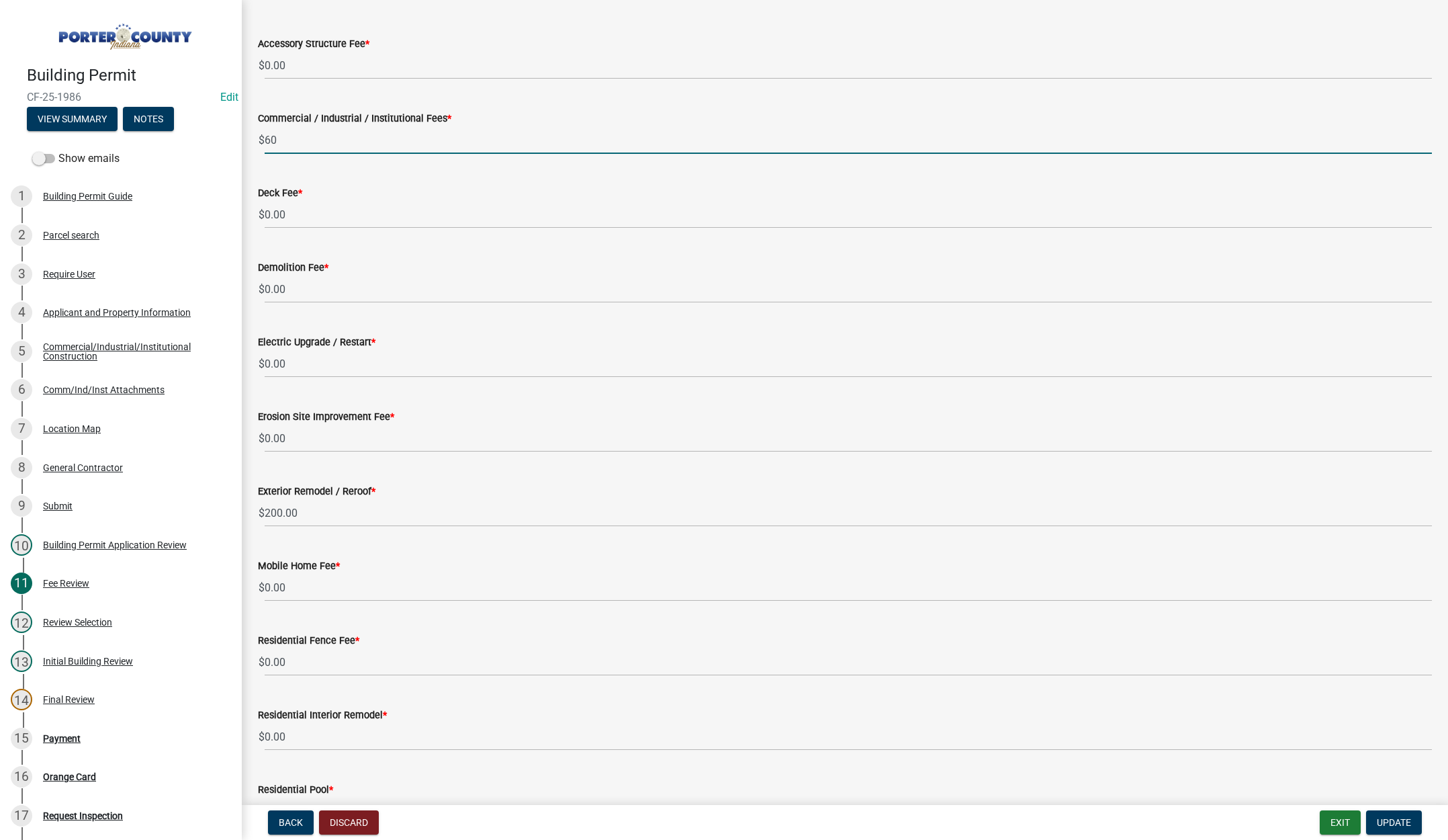
type input "6"
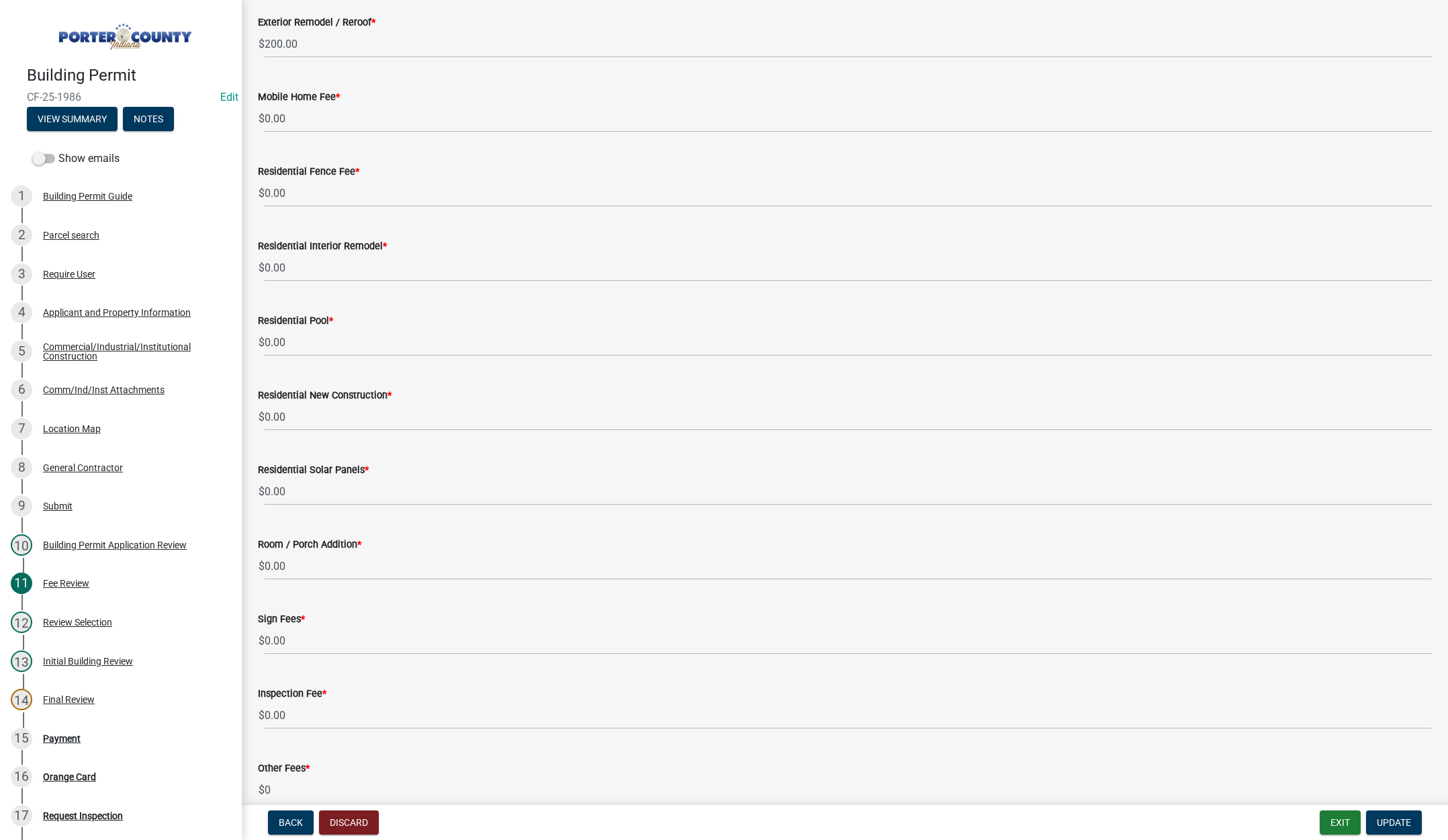
scroll to position [596, 0]
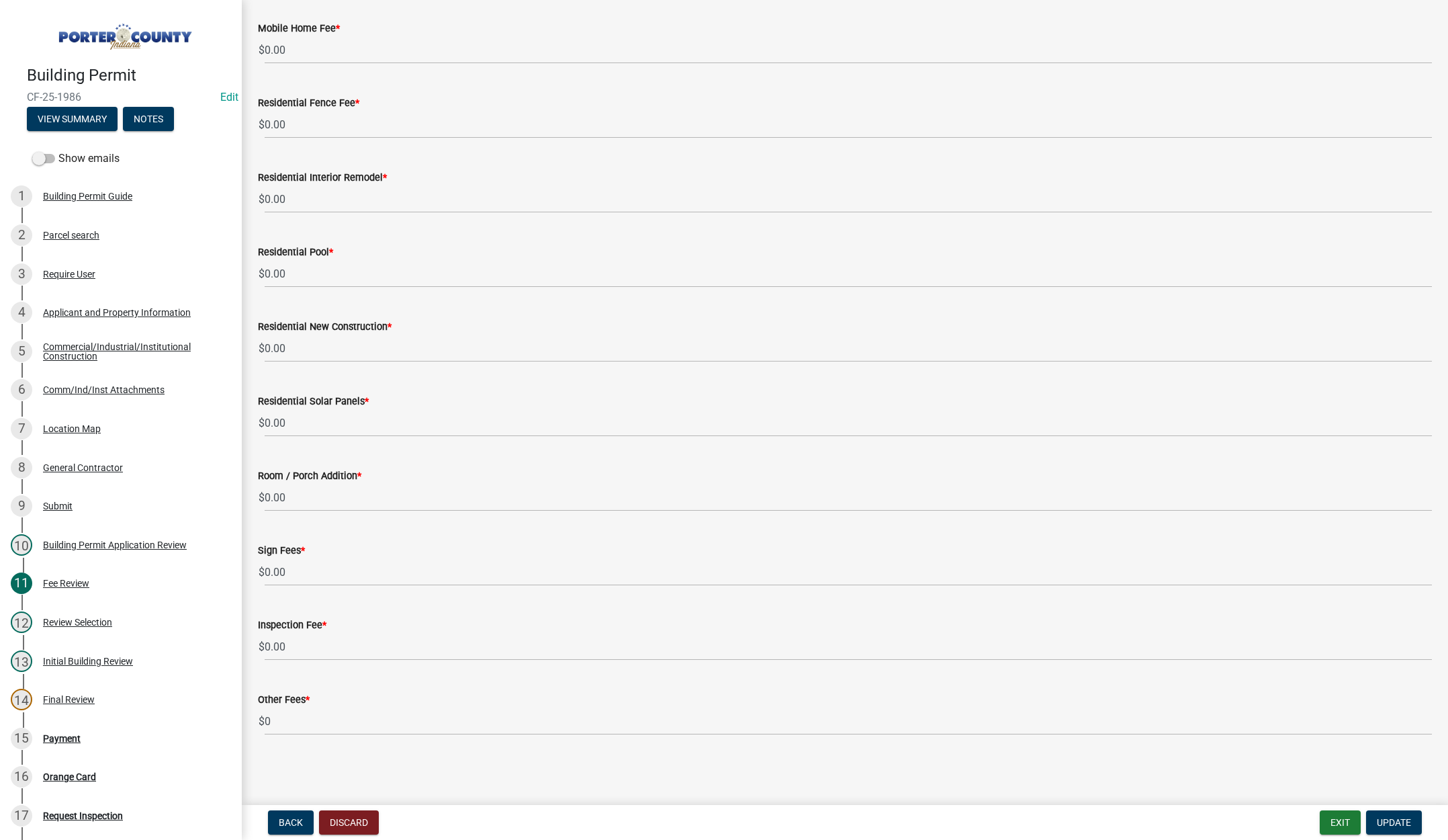
type input "0.00"
click at [299, 652] on input "0.00" at bounding box center [848, 646] width 1167 height 27
type input "0"
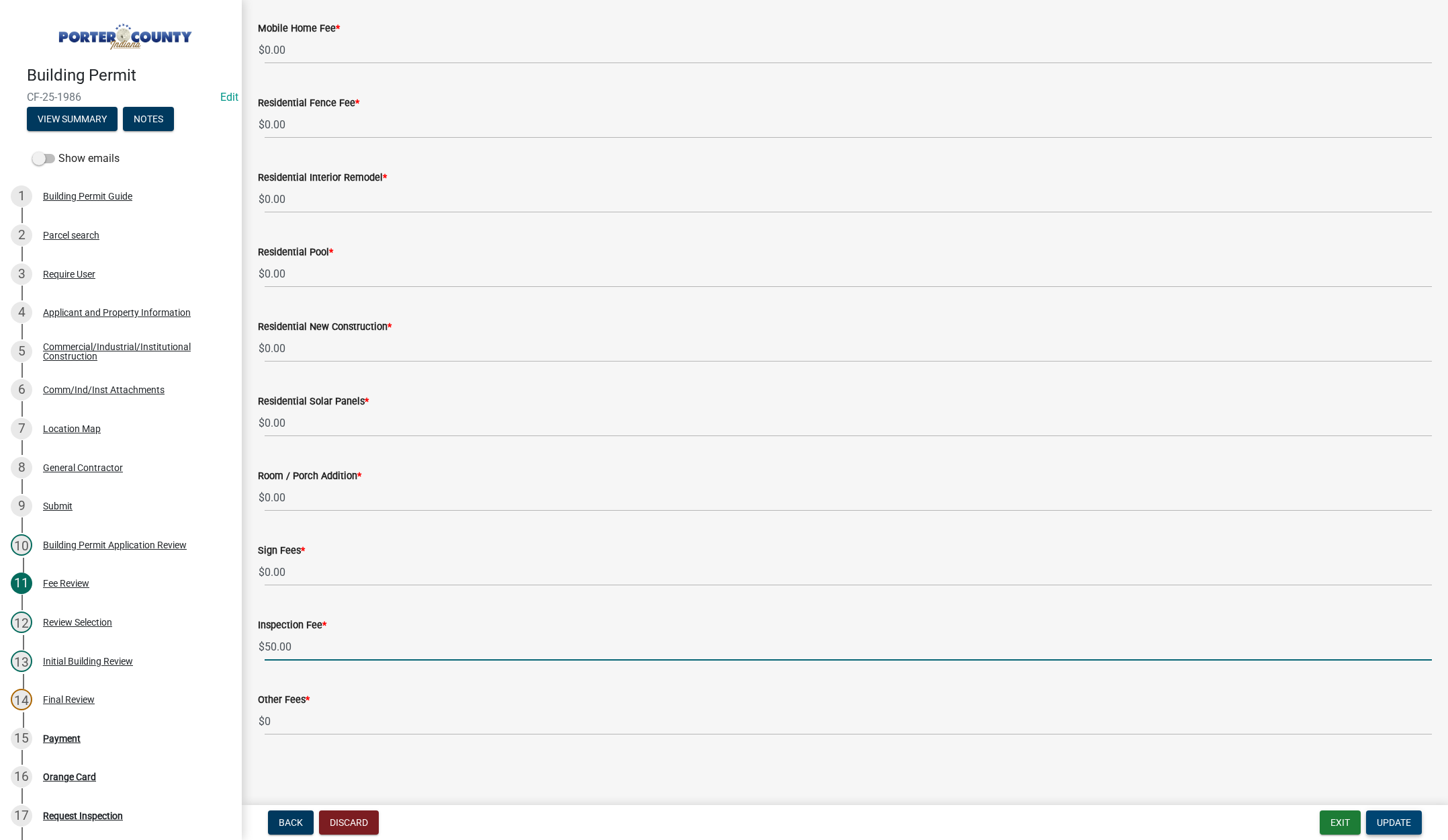
type input "50.00"
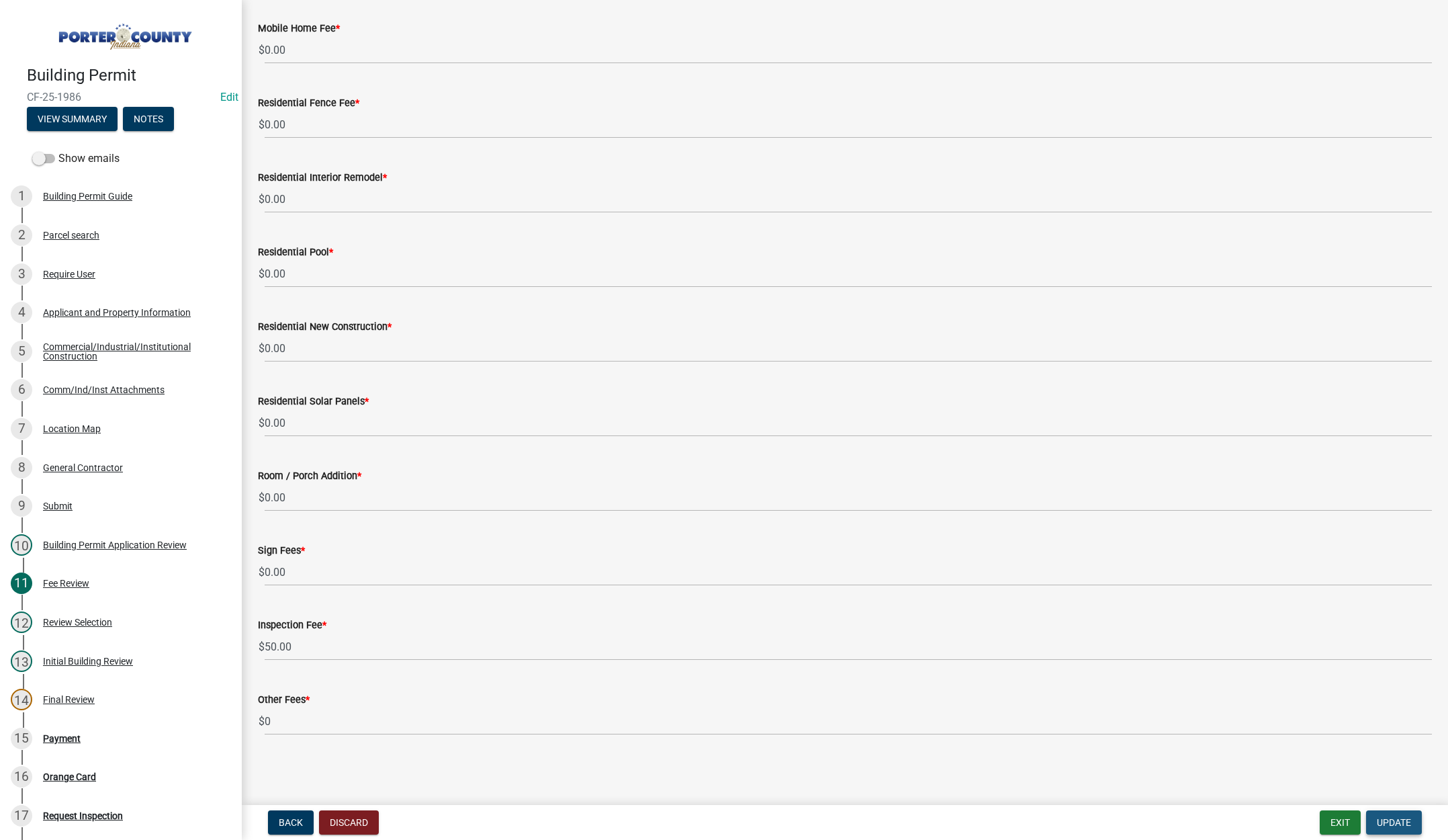
click at [1403, 823] on span "Update" at bounding box center [1394, 822] width 35 height 11
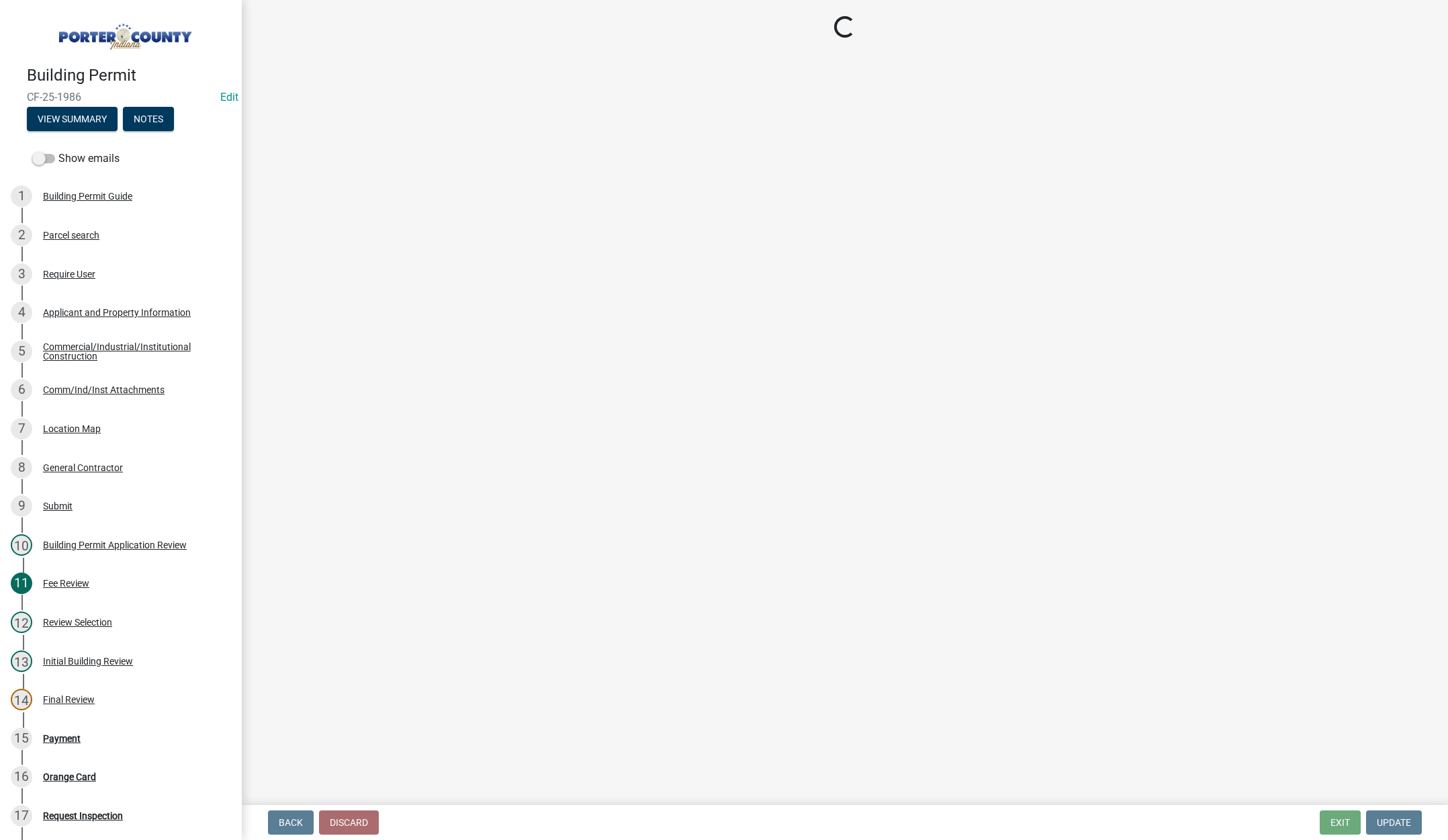
select select "3: 3"
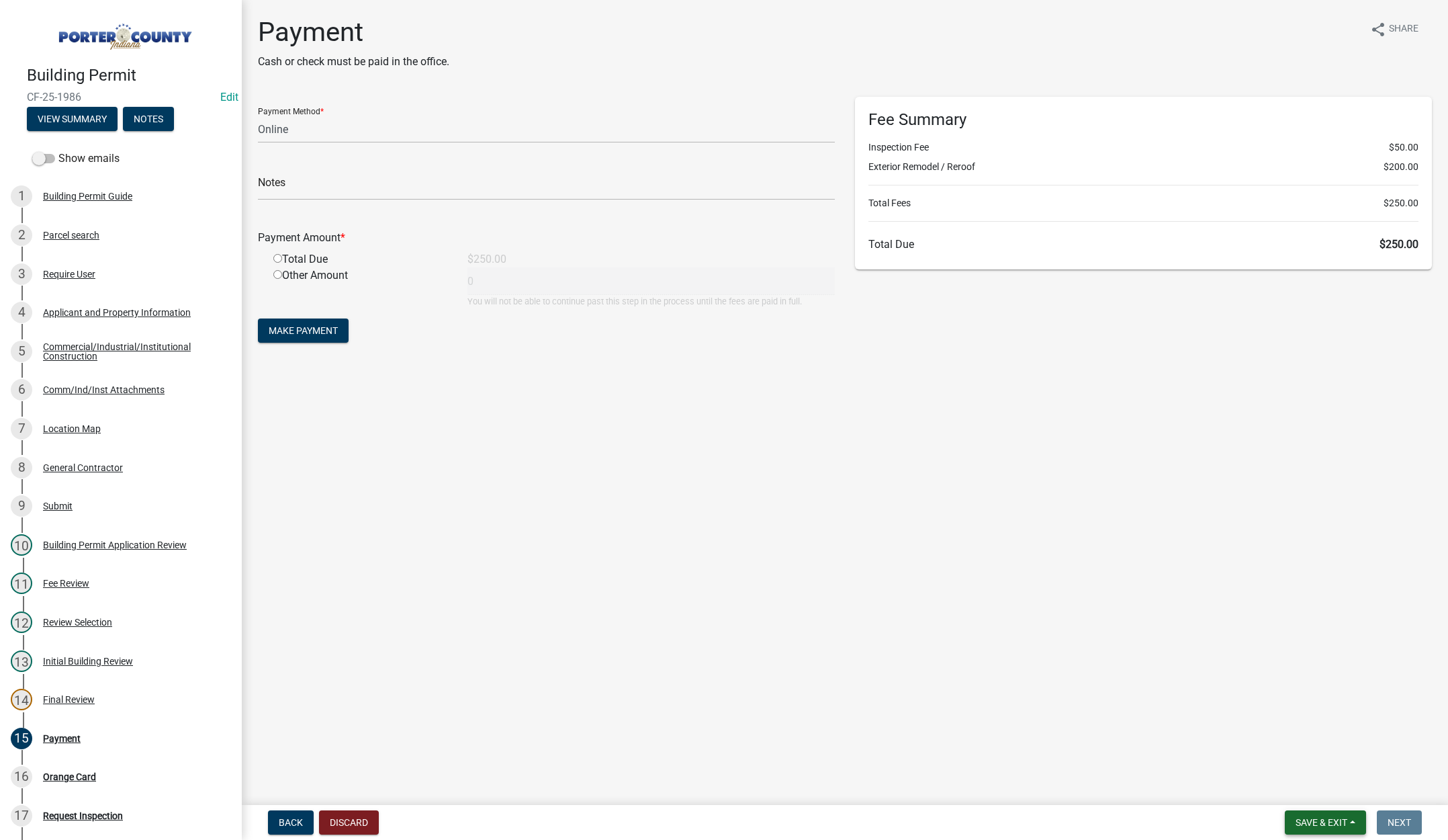
click at [1324, 822] on span "Save & Exit" at bounding box center [1322, 822] width 52 height 11
click at [1323, 786] on button "Save & Exit" at bounding box center [1313, 787] width 107 height 32
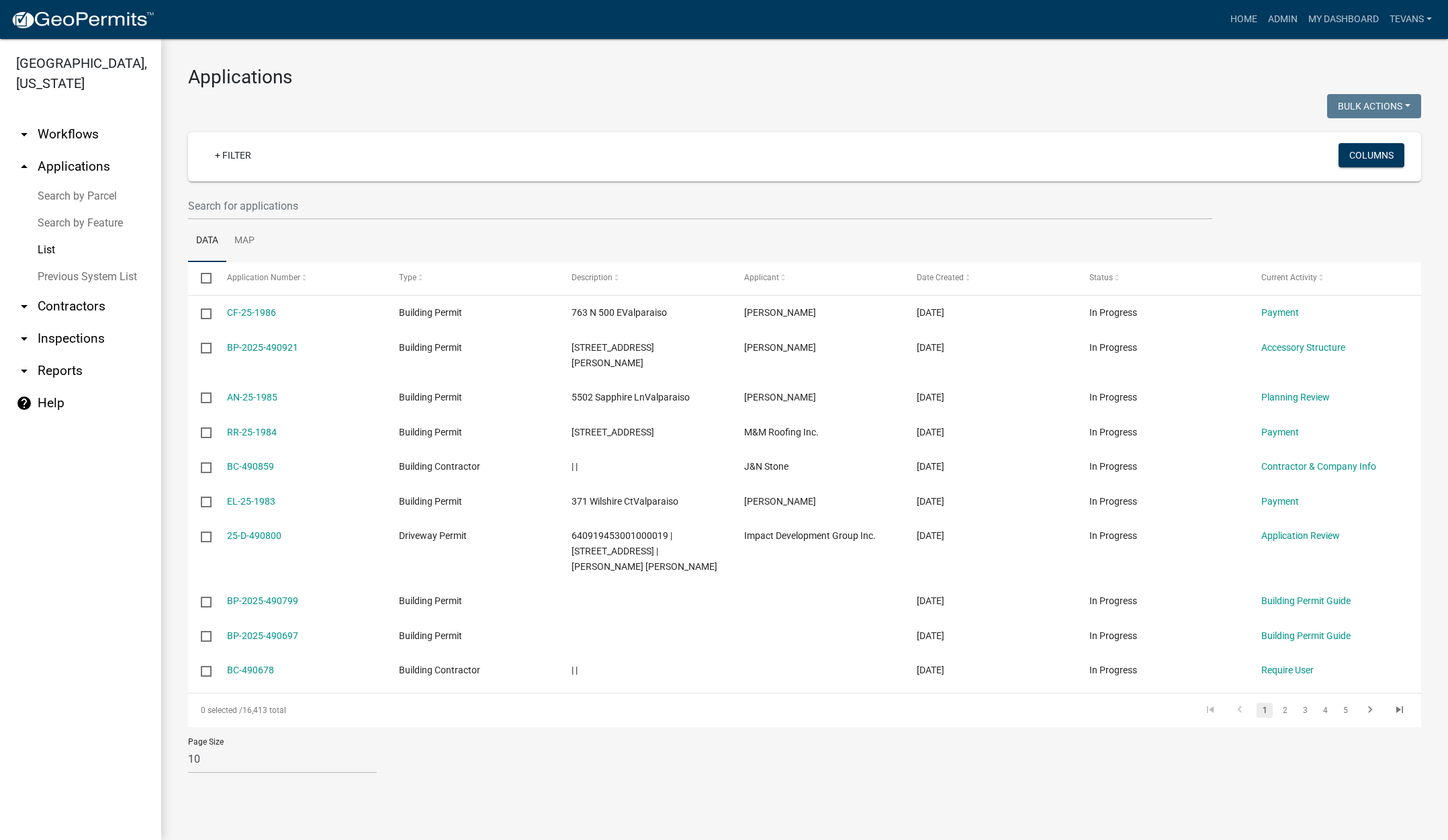
click at [70, 290] on link "arrow_drop_down Contractors" at bounding box center [80, 306] width 161 height 32
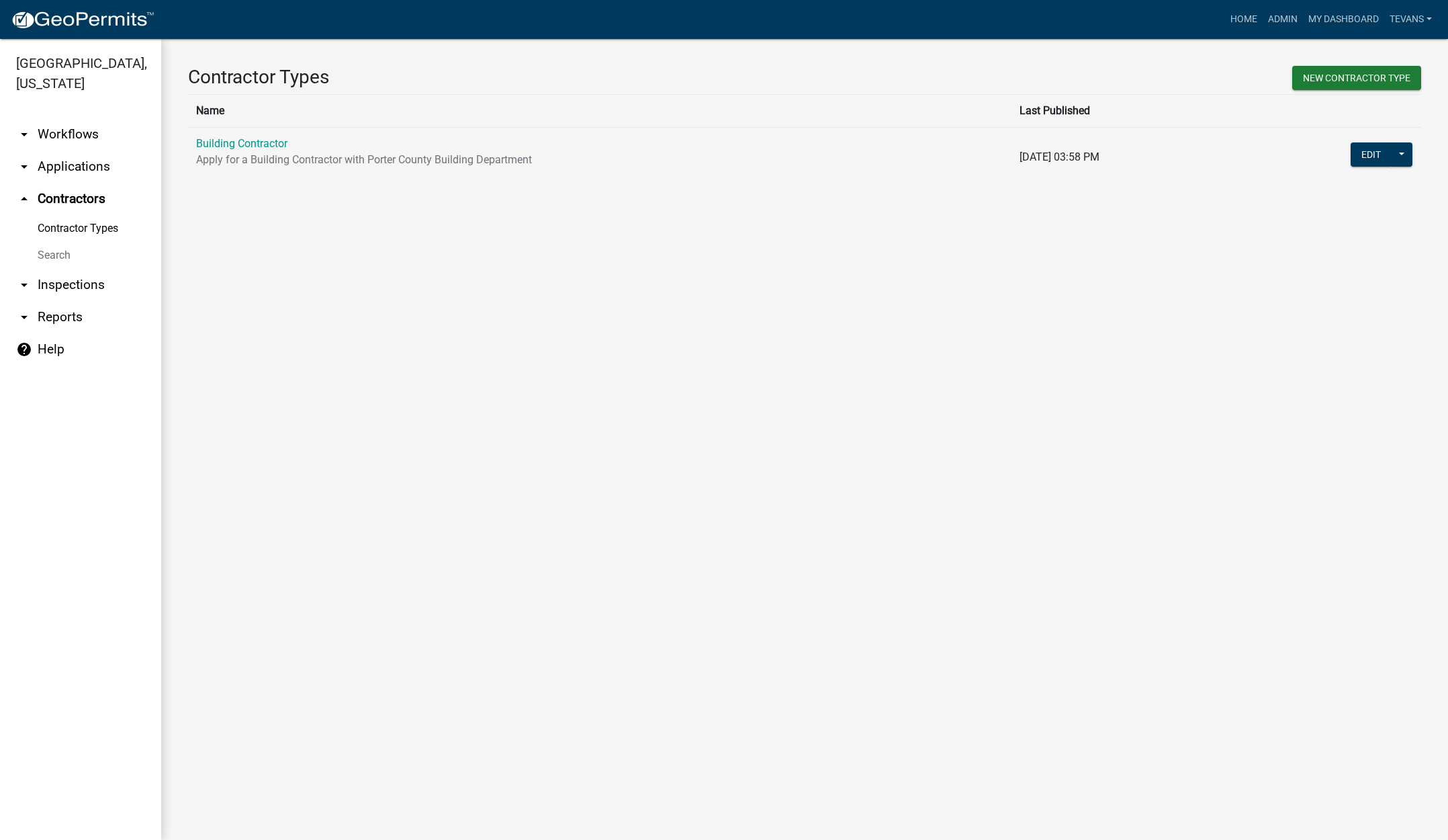
click at [59, 242] on link "Search" at bounding box center [80, 255] width 161 height 27
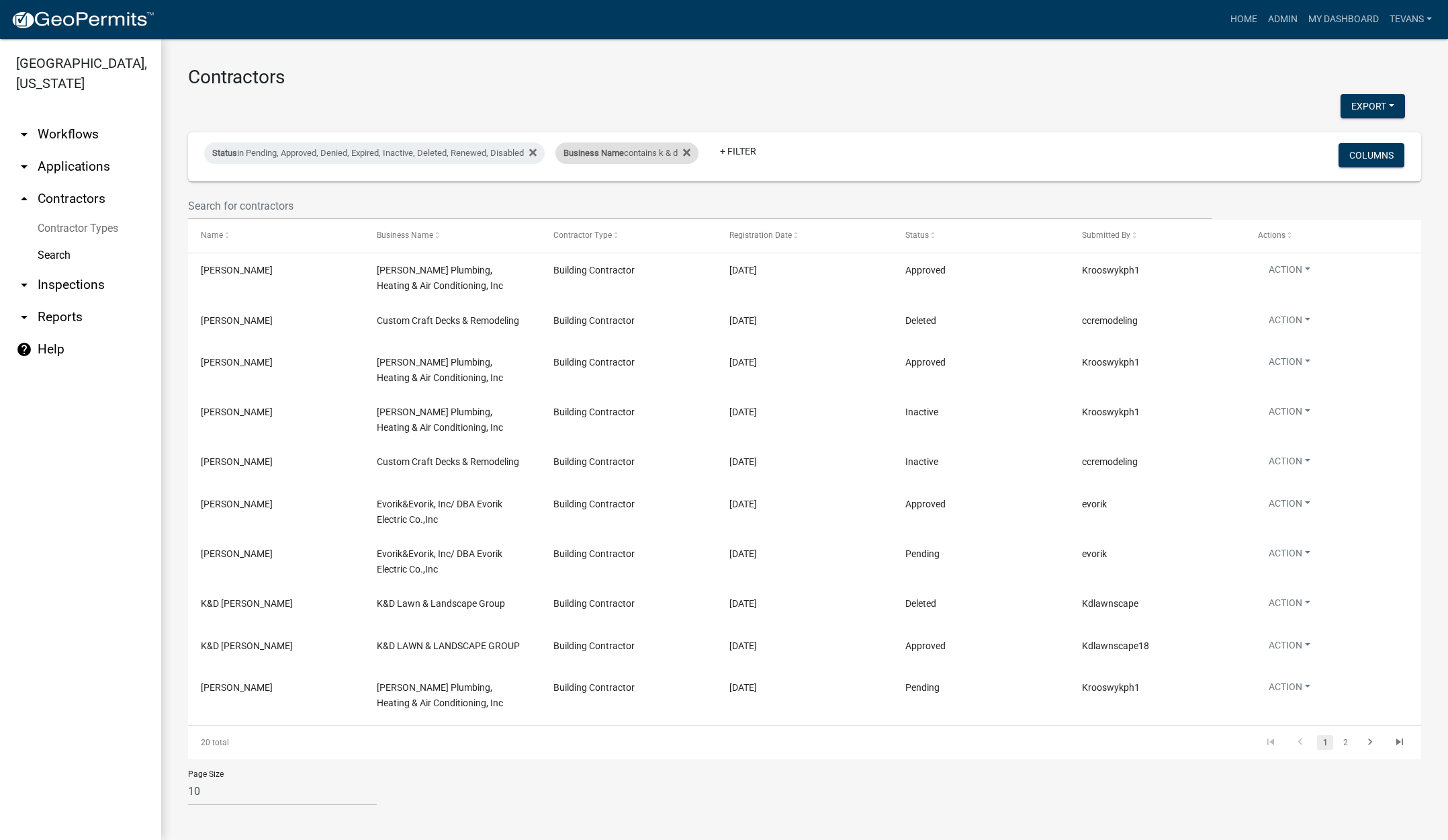
click at [618, 159] on div "Business Name contains k & d" at bounding box center [626, 153] width 143 height 21
click at [609, 205] on input "k & d" at bounding box center [636, 203] width 123 height 27
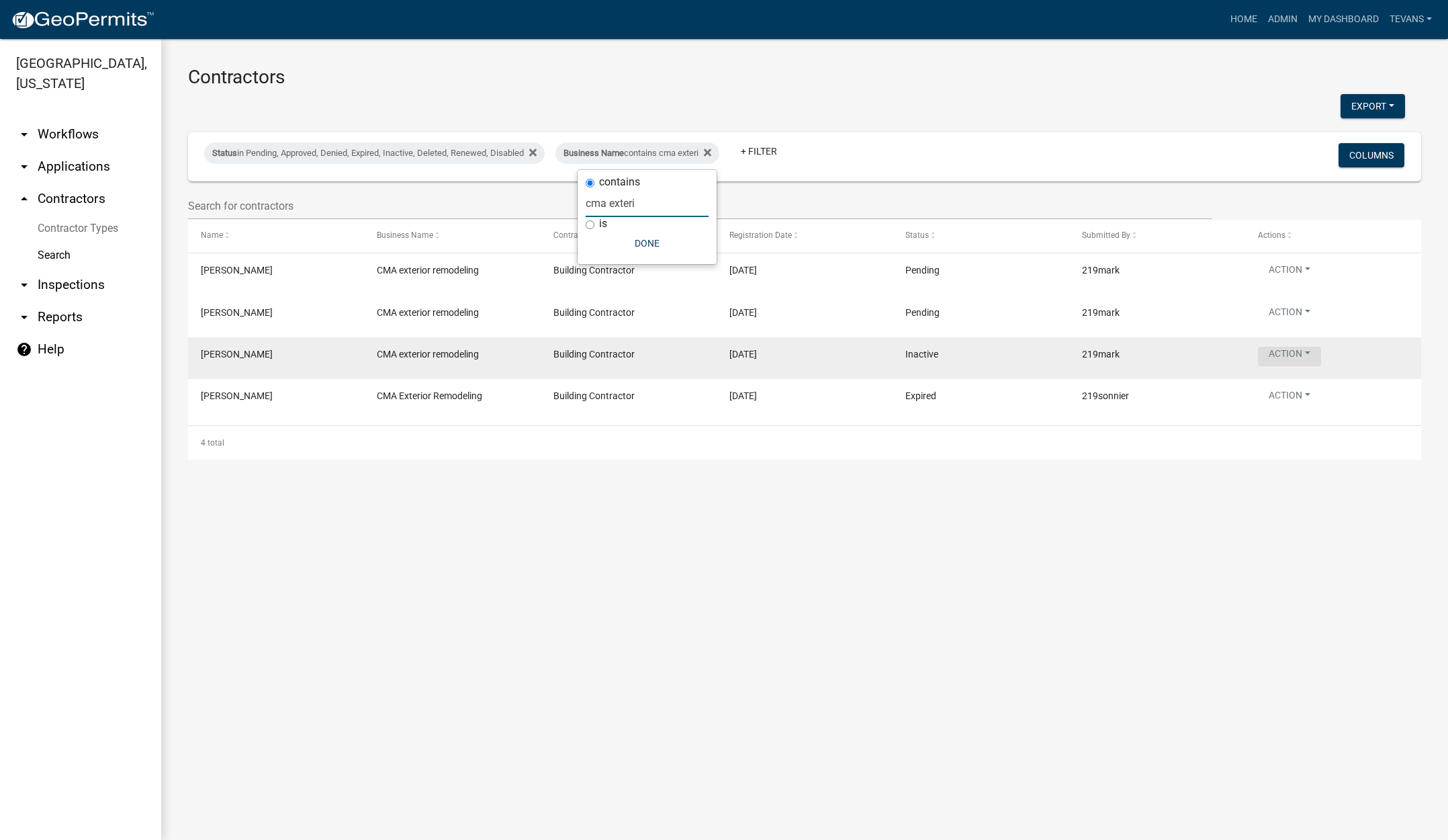
type input "cma exteri"
click at [1292, 351] on button "Action" at bounding box center [1290, 356] width 64 height 20
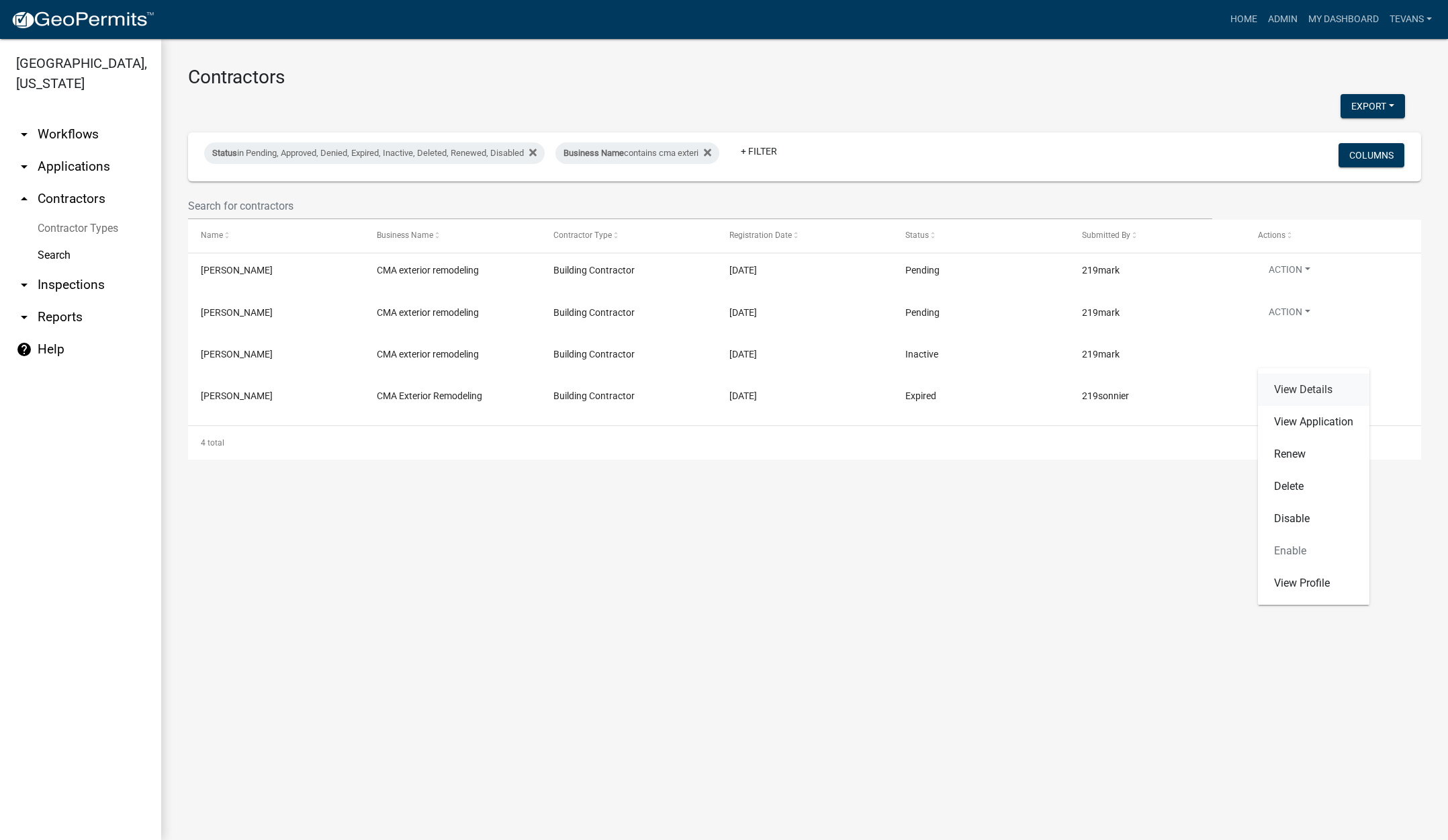
click at [1293, 389] on link "View Details" at bounding box center [1314, 389] width 111 height 32
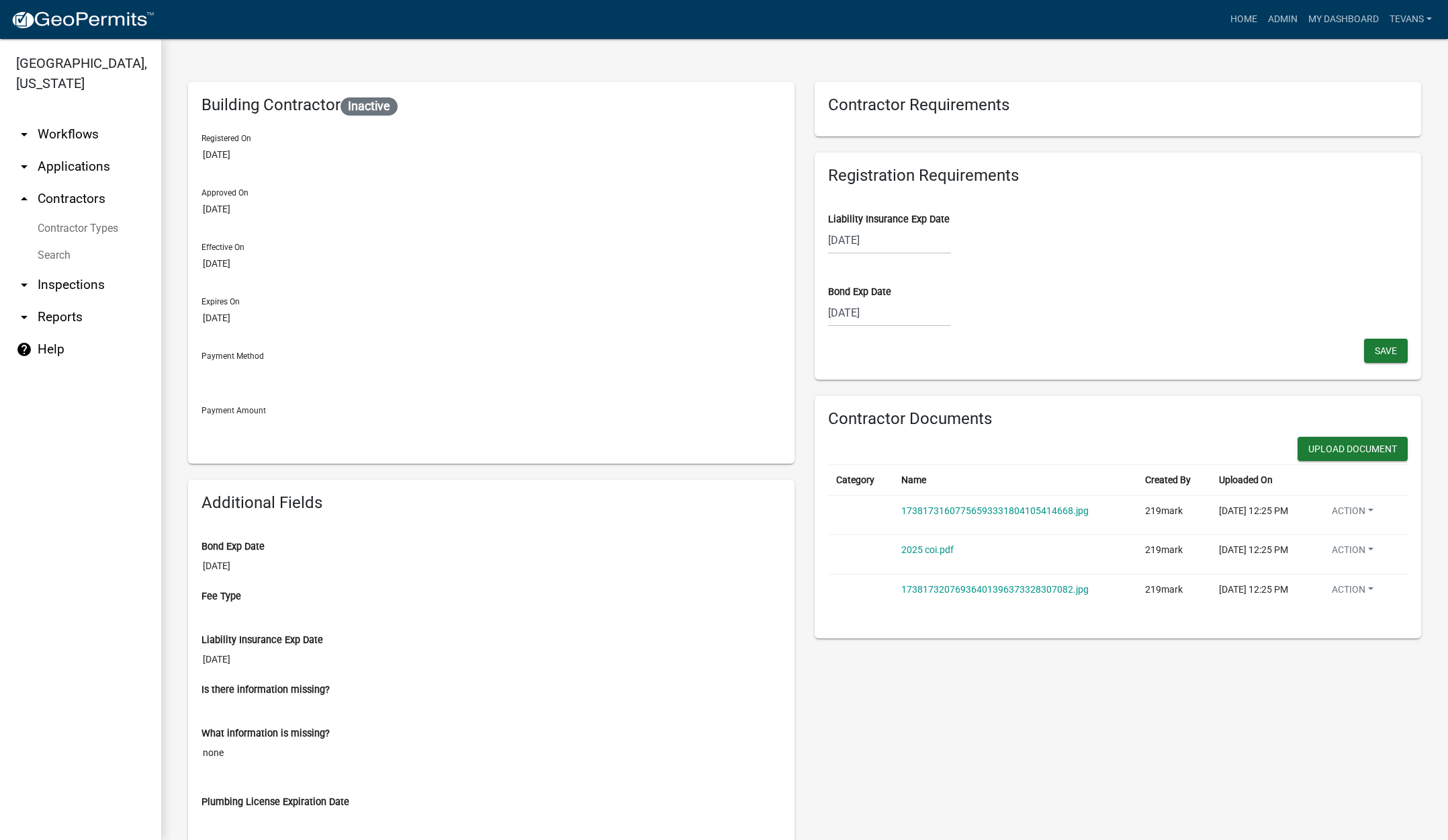
click at [901, 319] on div "[DATE]" at bounding box center [889, 312] width 123 height 27
click at [931, 341] on select "2025 2026 2027 2028 2029 2030 2031 2032 2033 2034 2035 2036 2037 2038 2039 2040…" at bounding box center [931, 341] width 54 height 20
select select "2026"
click at [904, 331] on select "2025 2026 2027 2028 2029 2030 2031 2032 2033 2034 2035 2036 2037 2038 2039 2040…" at bounding box center [931, 341] width 54 height 20
click at [874, 338] on select "Jan Feb Mar Apr May Jun [DATE] Aug Sep Oct Nov Dec" at bounding box center [882, 341] width 54 height 20
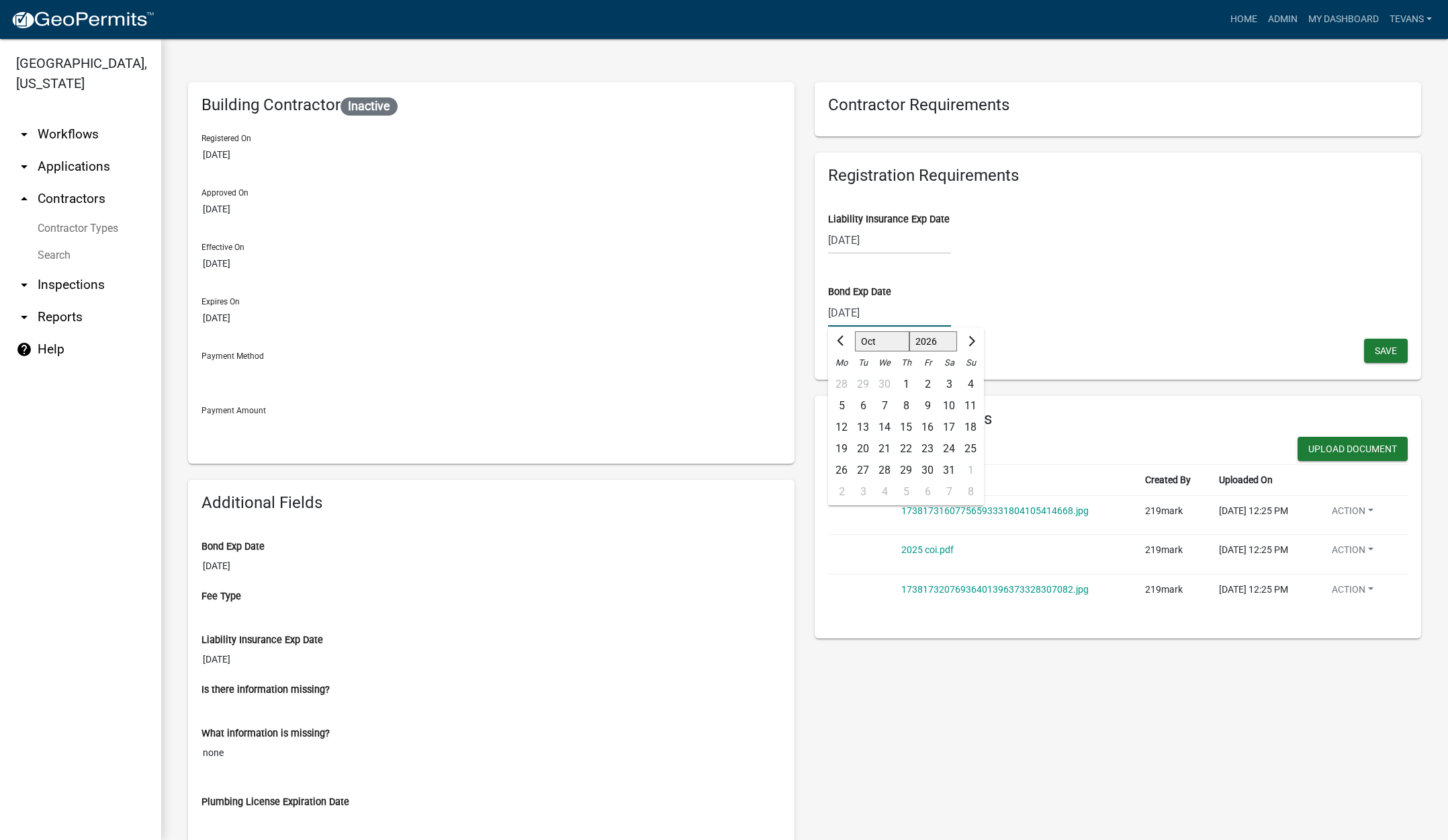
select select "9"
click at [855, 331] on select "Jan Feb Mar Apr May Jun [DATE] Aug Sep Oct Nov Dec" at bounding box center [882, 341] width 54 height 20
click at [882, 425] on div "16" at bounding box center [884, 427] width 21 height 21
type input "[DATE]"
click at [1375, 346] on span "Save" at bounding box center [1386, 350] width 22 height 11
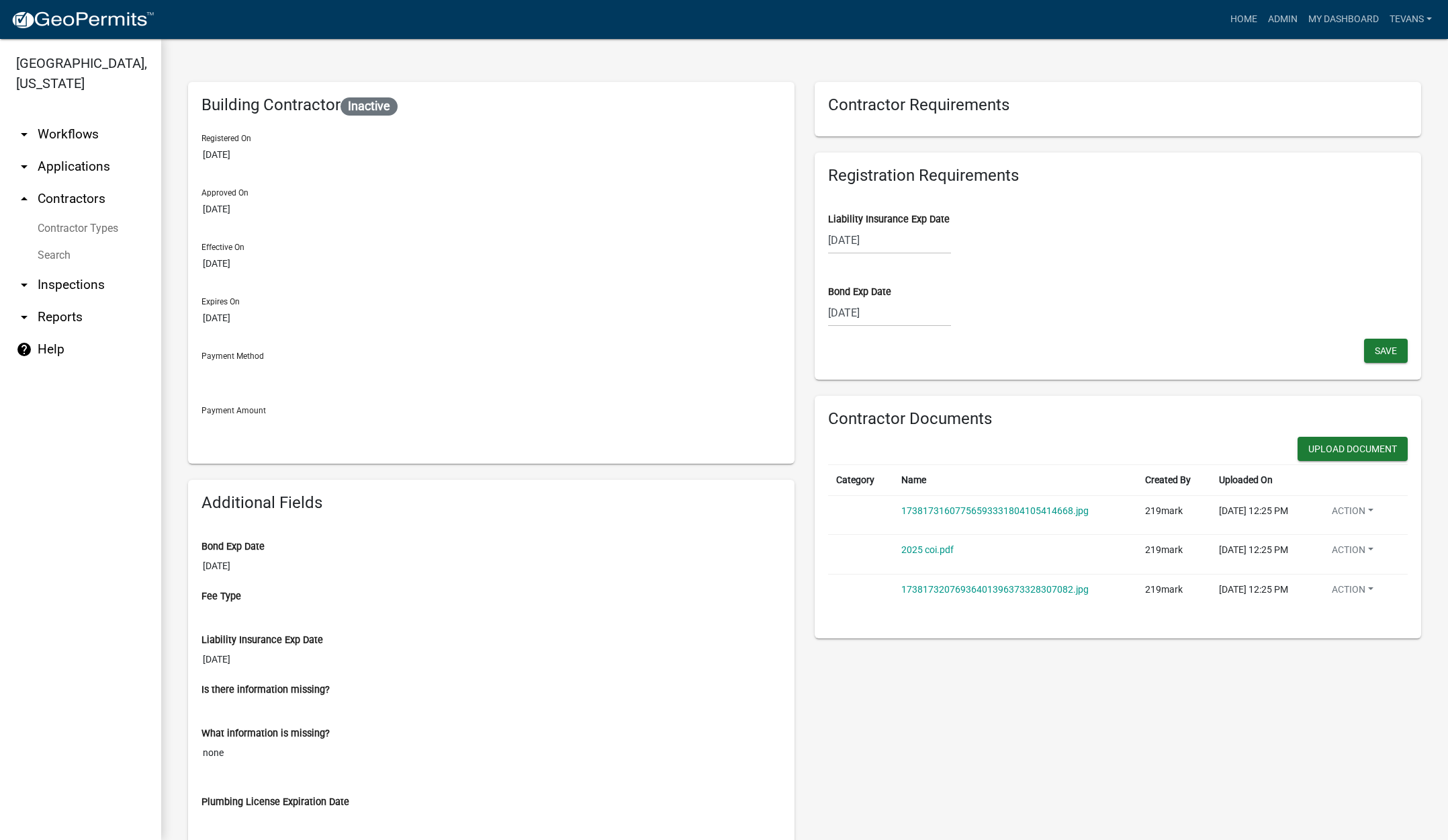
drag, startPoint x: 1106, startPoint y: 683, endPoint x: 1215, endPoint y: 570, distance: 157.0
click at [1108, 683] on div "Contractor Requirements Registration Requirements Liability Insurance Exp Date …" at bounding box center [1118, 613] width 627 height 1064
click at [1365, 445] on button "Upload Document" at bounding box center [1353, 448] width 111 height 24
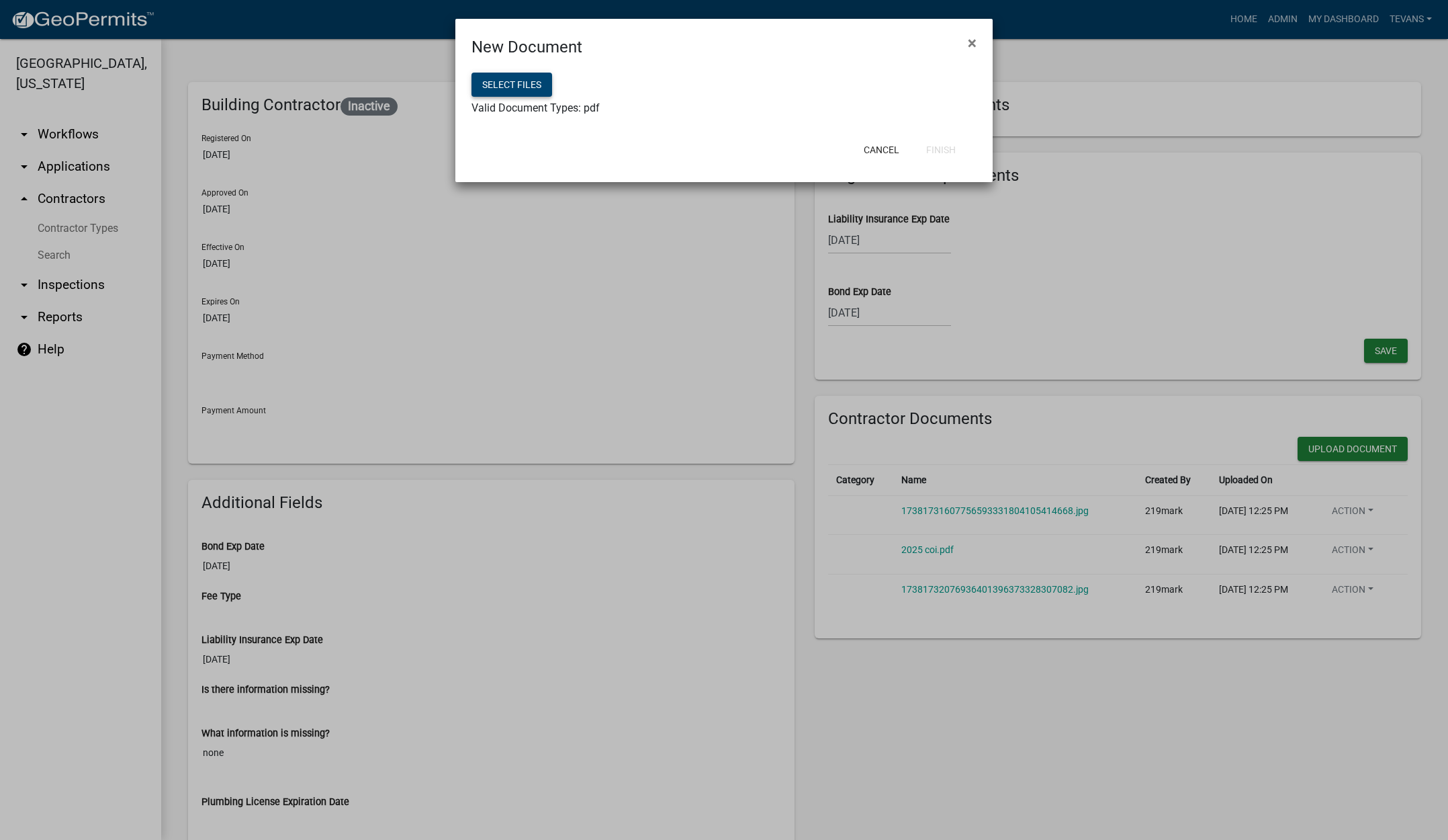
click at [496, 78] on button "Select files" at bounding box center [512, 84] width 81 height 24
click at [938, 146] on button "Finish" at bounding box center [941, 149] width 51 height 24
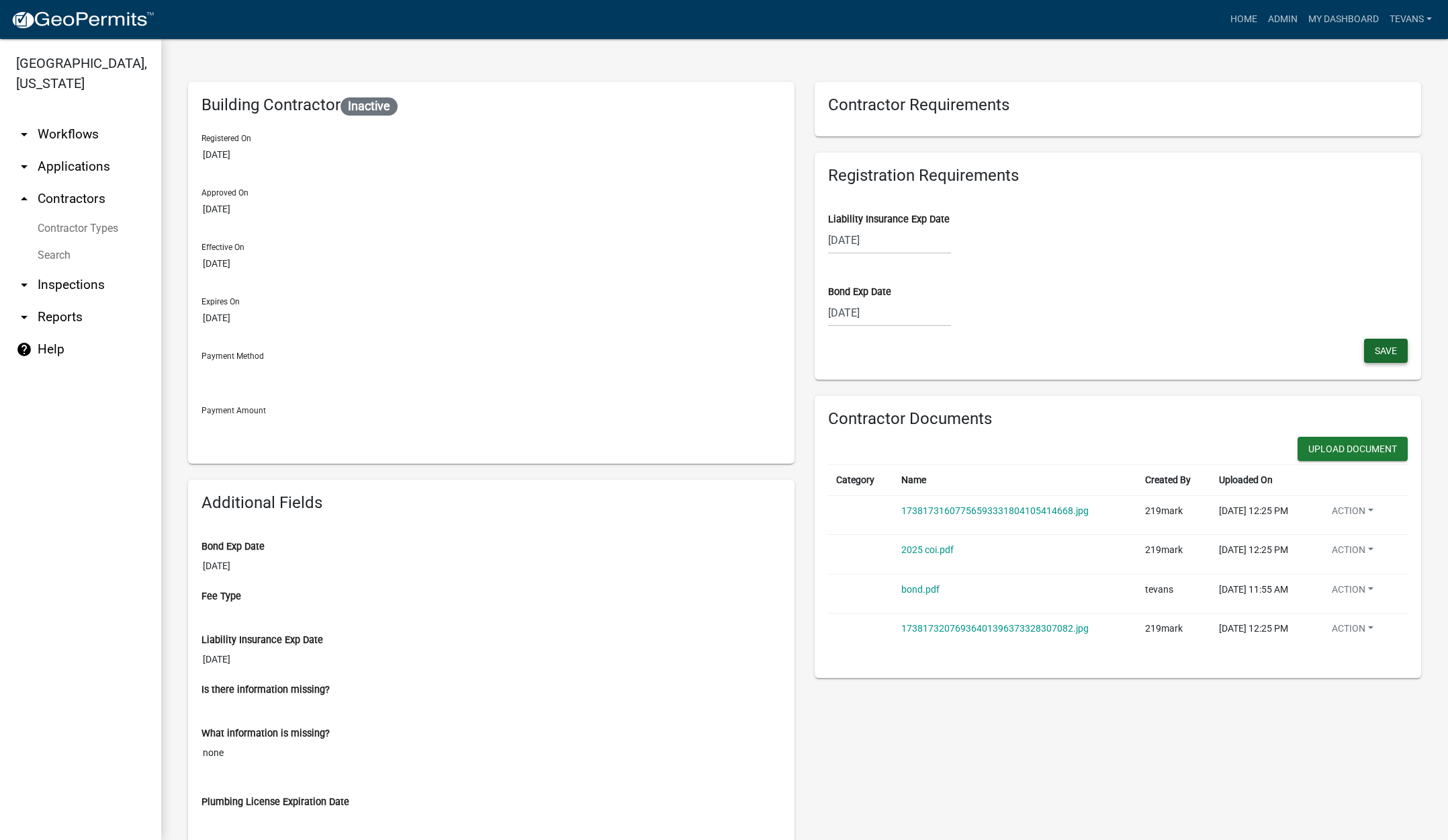
click at [1380, 344] on button "Save" at bounding box center [1386, 350] width 44 height 24
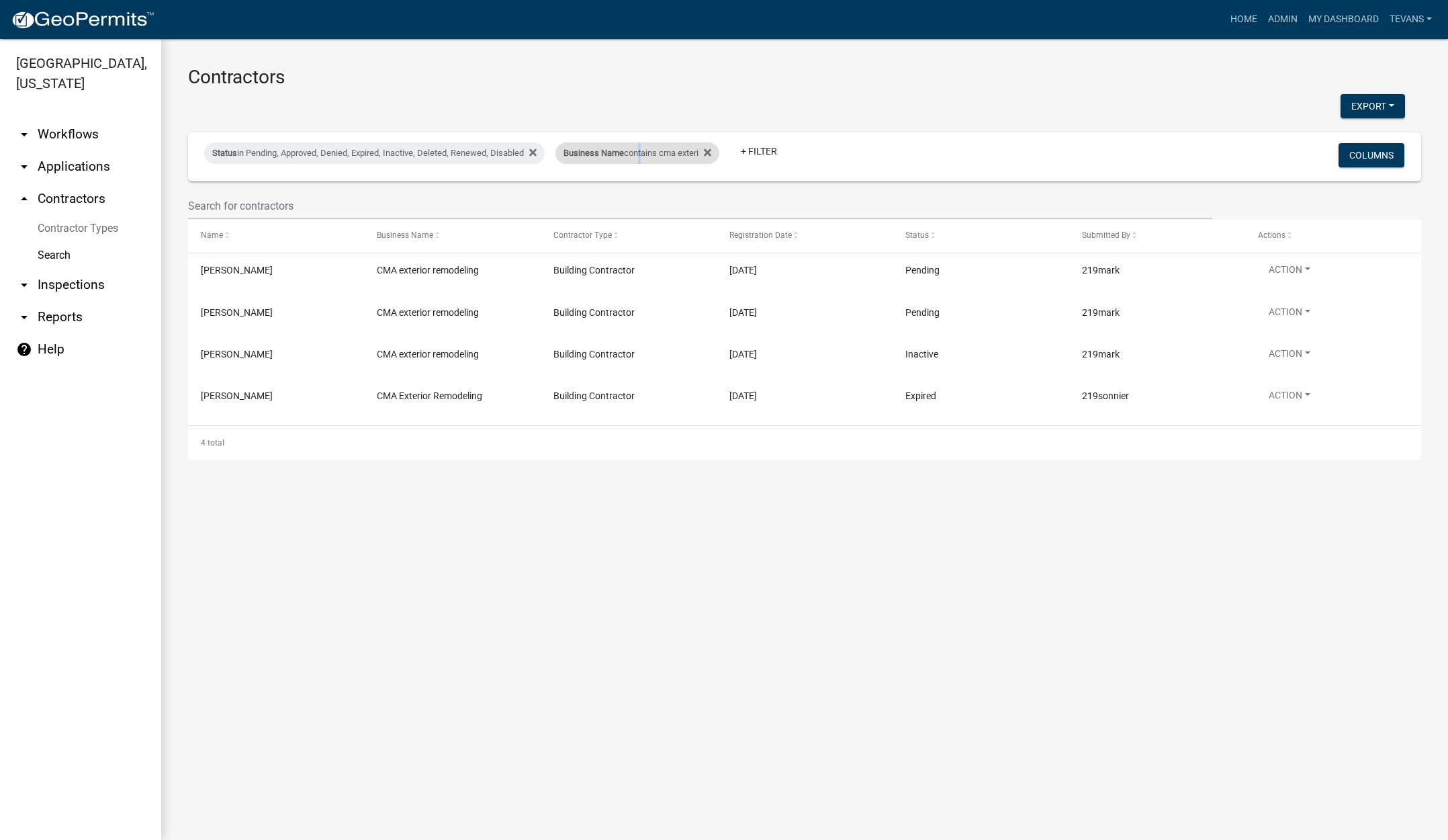
click at [646, 163] on div "Business Name contains cma exteri" at bounding box center [637, 153] width 164 height 21
click at [642, 202] on input "cma exteri" at bounding box center [647, 203] width 123 height 27
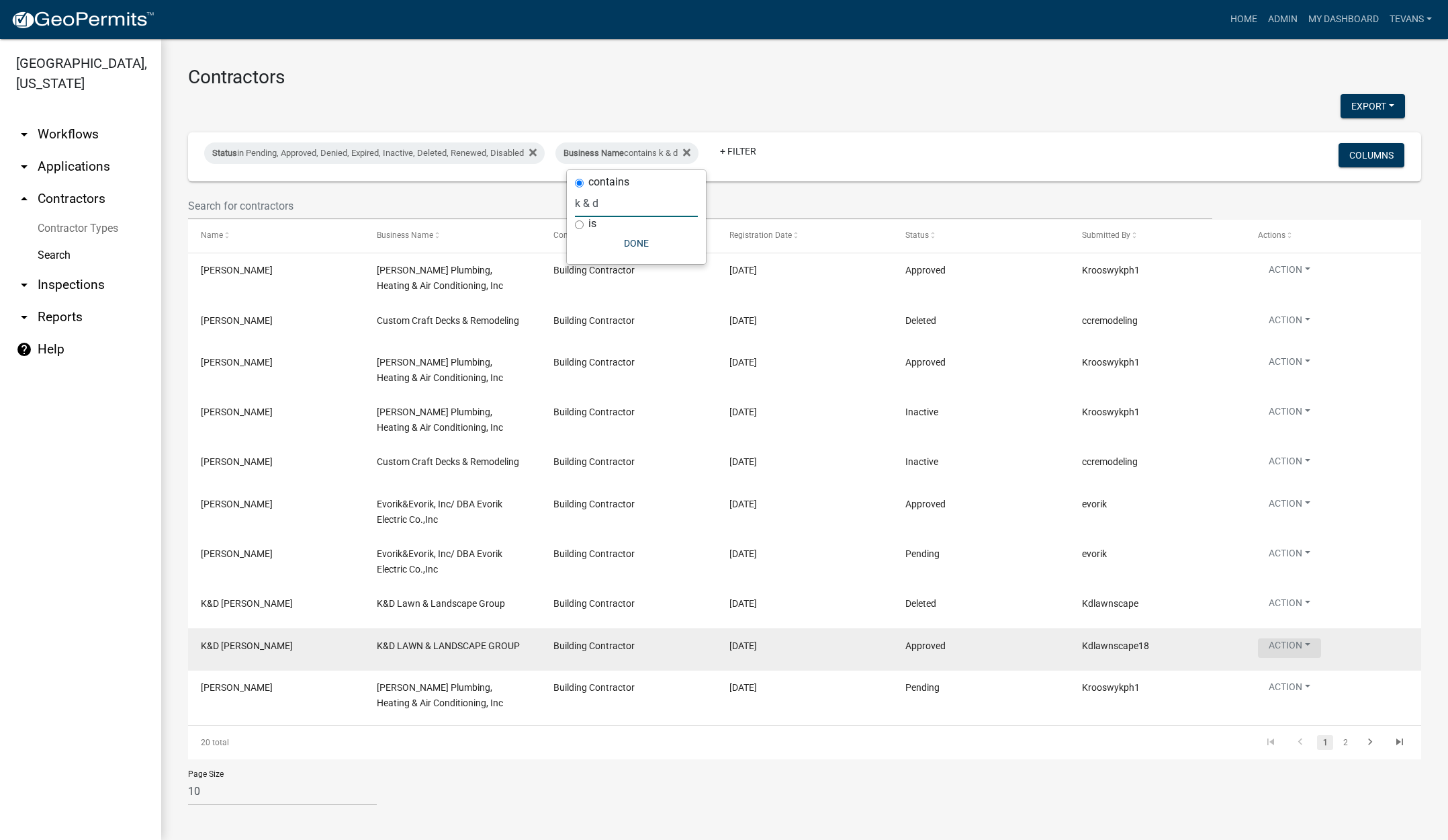
type input "k & d"
click at [1282, 644] on button "Action" at bounding box center [1290, 648] width 64 height 20
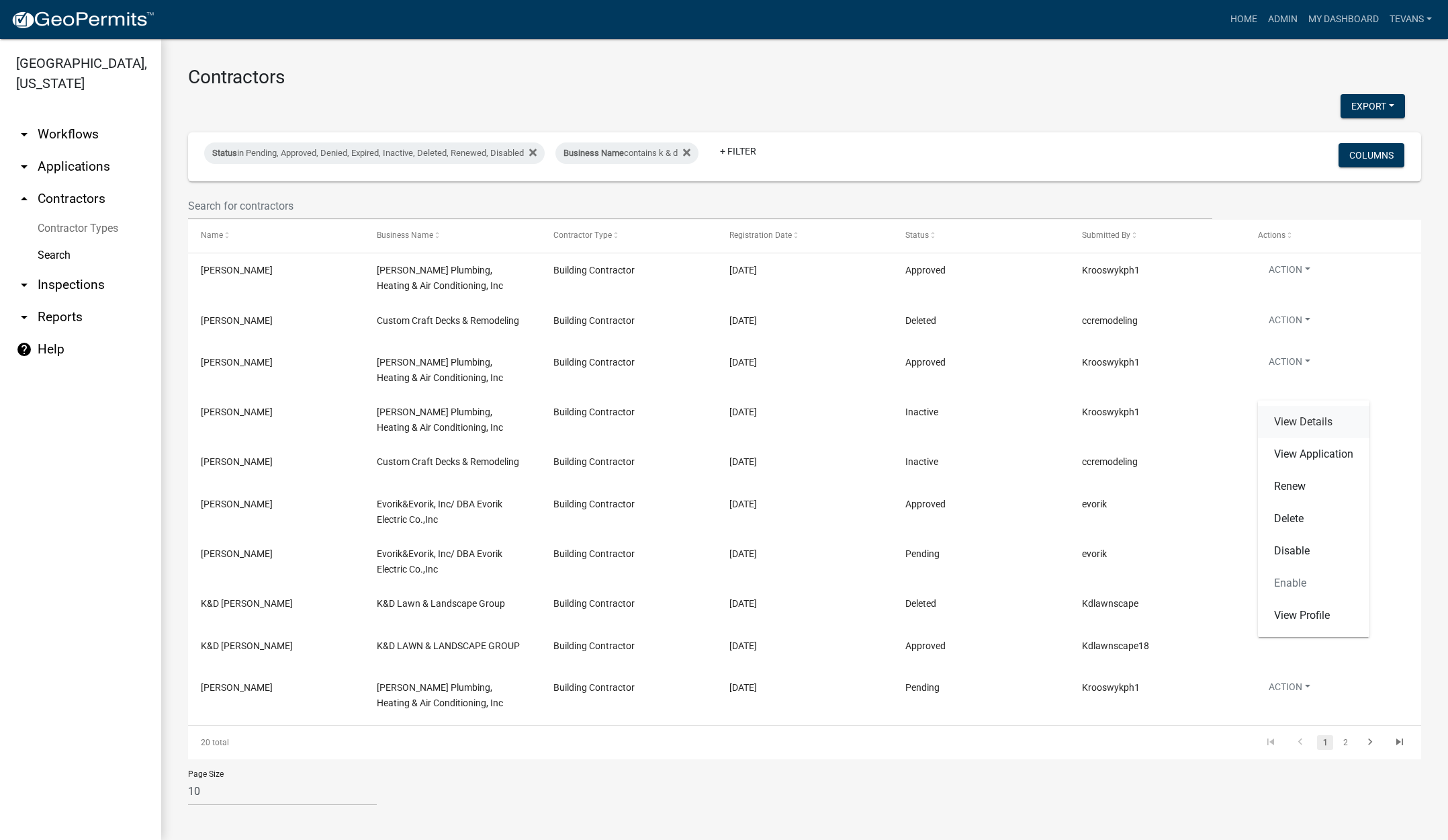
click at [1295, 415] on link "View Details" at bounding box center [1314, 422] width 111 height 32
click at [636, 161] on div "Business Name contains k & d" at bounding box center [626, 153] width 143 height 21
click at [620, 204] on input "k & d" at bounding box center [636, 203] width 123 height 27
click at [620, 205] on input "k & d" at bounding box center [636, 203] width 123 height 27
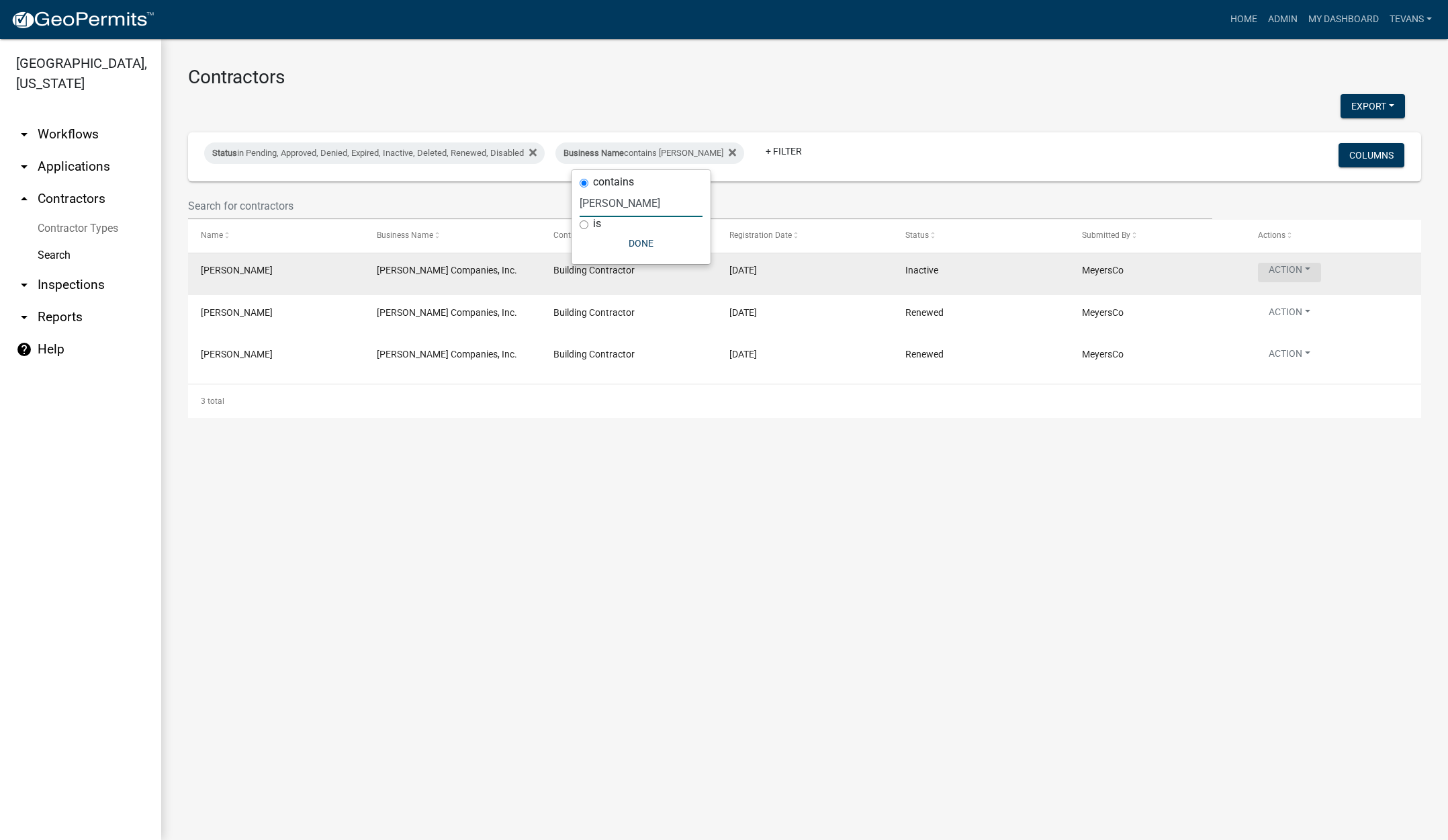
type input "[PERSON_NAME]"
click at [1285, 269] on button "Action" at bounding box center [1290, 272] width 64 height 20
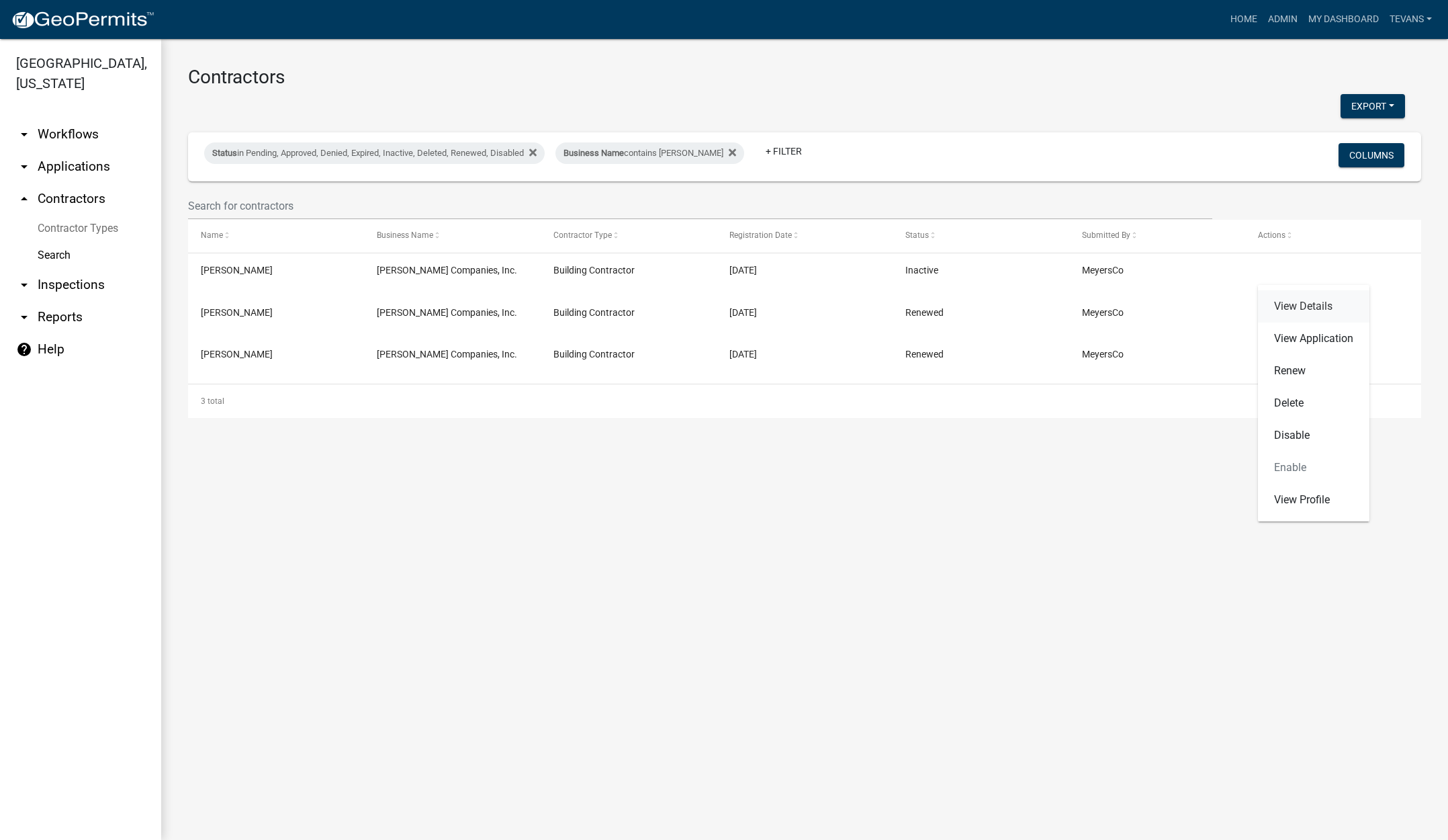
click at [1314, 307] on link "View Details" at bounding box center [1314, 306] width 111 height 32
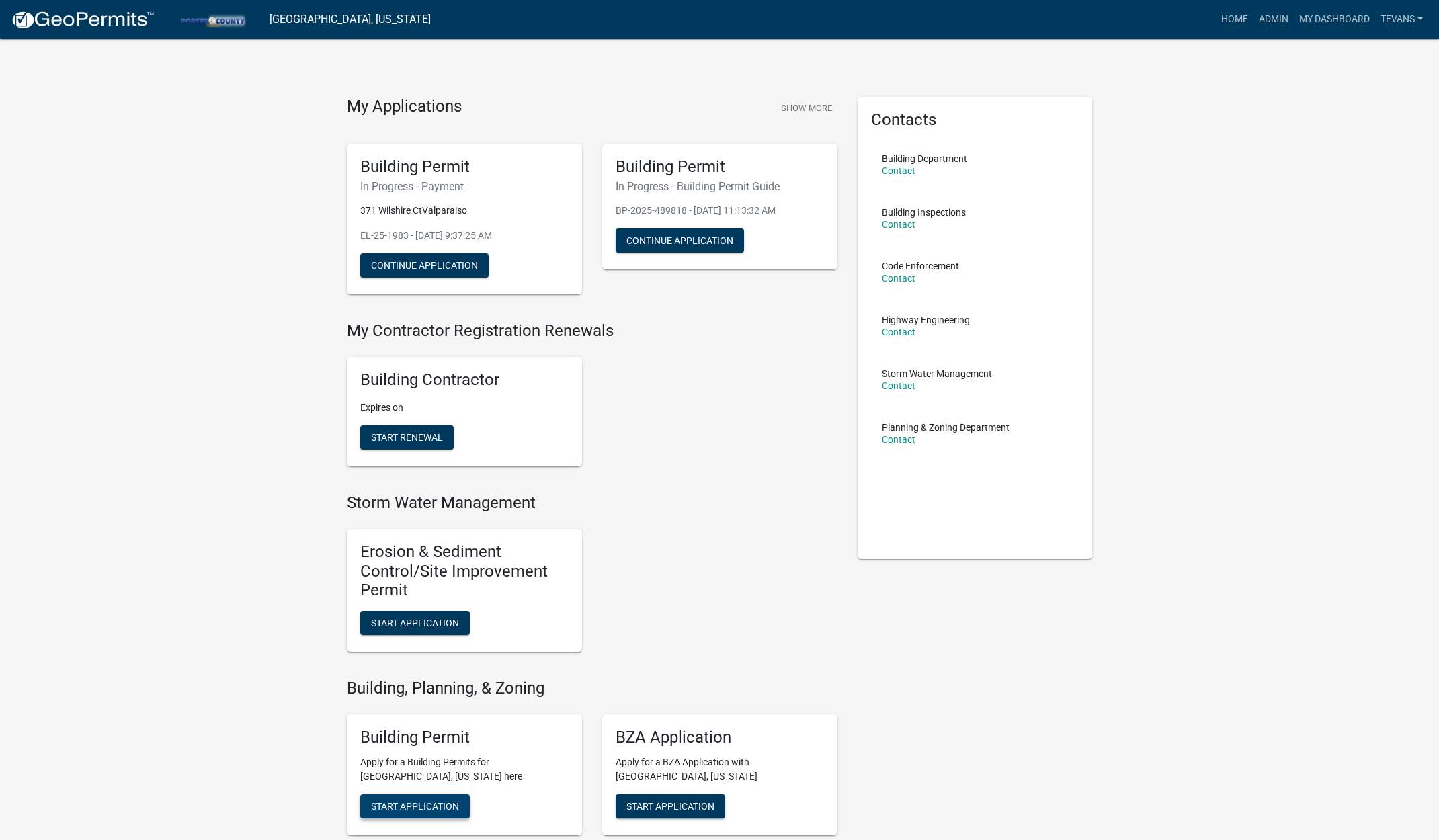
click at [432, 801] on span "Start Application" at bounding box center [414, 805] width 88 height 11
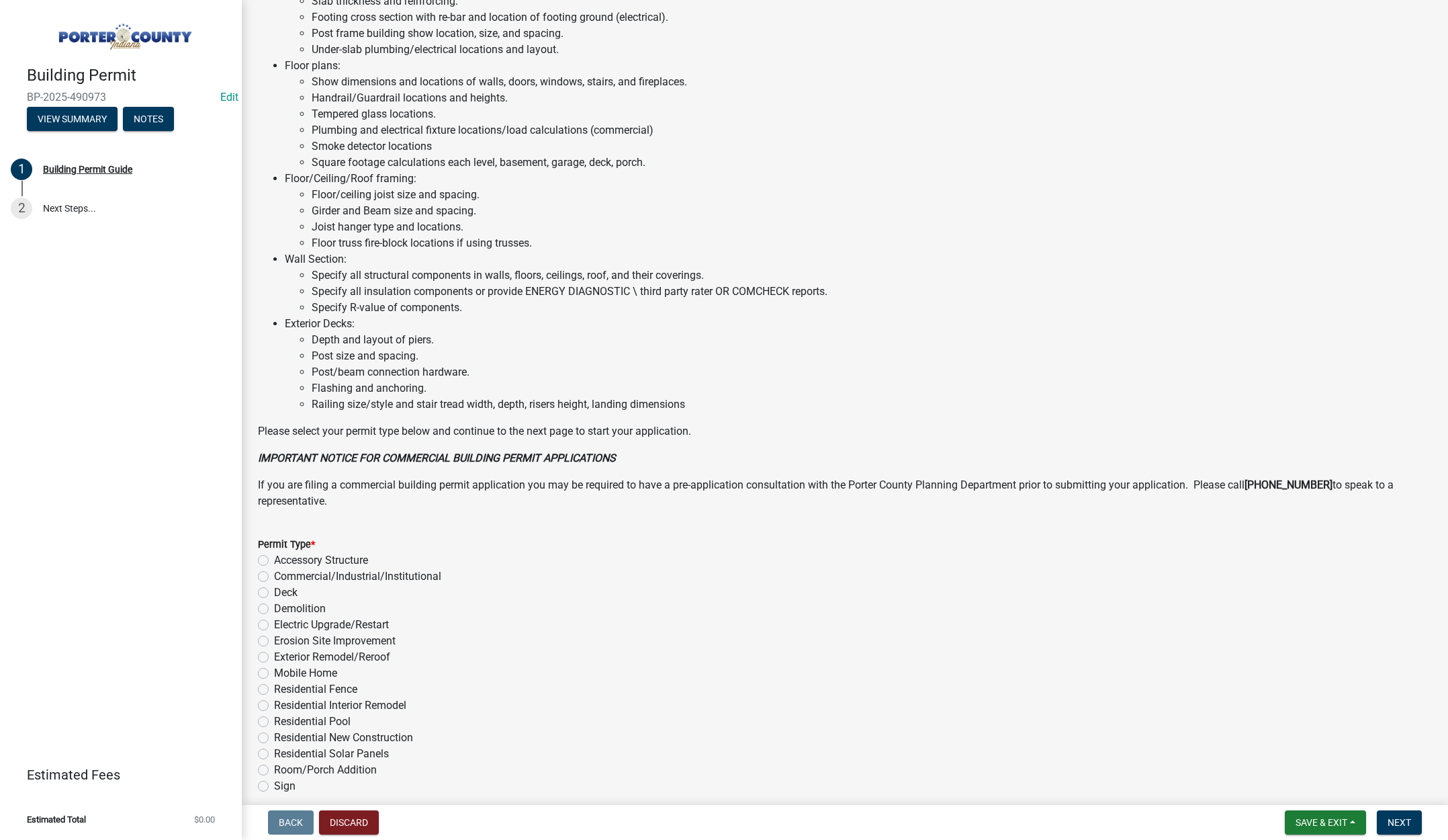
scroll to position [663, 0]
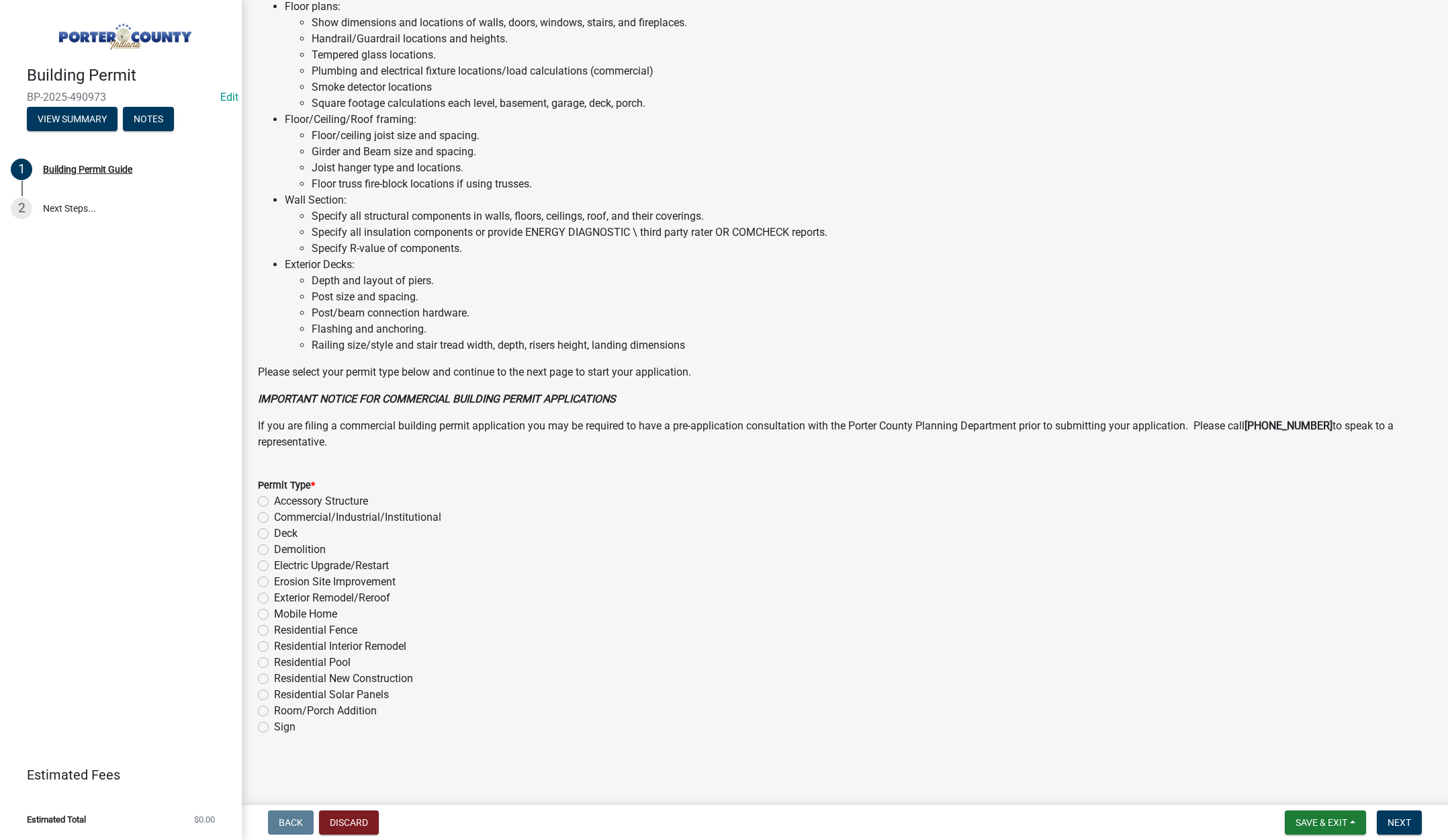
drag, startPoint x: 364, startPoint y: 589, endPoint x: 436, endPoint y: 642, distance: 89.4
click at [435, 641] on div "Permit Type * Accessory Structure Commercial/Industrial/Institutional Deck Demo…" at bounding box center [845, 606] width 1174 height 258
click at [505, 639] on div "Residential Interior Remodel" at bounding box center [845, 646] width 1174 height 17
click at [274, 597] on label "Exterior Remodel/Reroof" at bounding box center [332, 598] width 116 height 17
click at [274, 597] on input "Exterior Remodel/Reroof" at bounding box center [278, 594] width 9 height 9
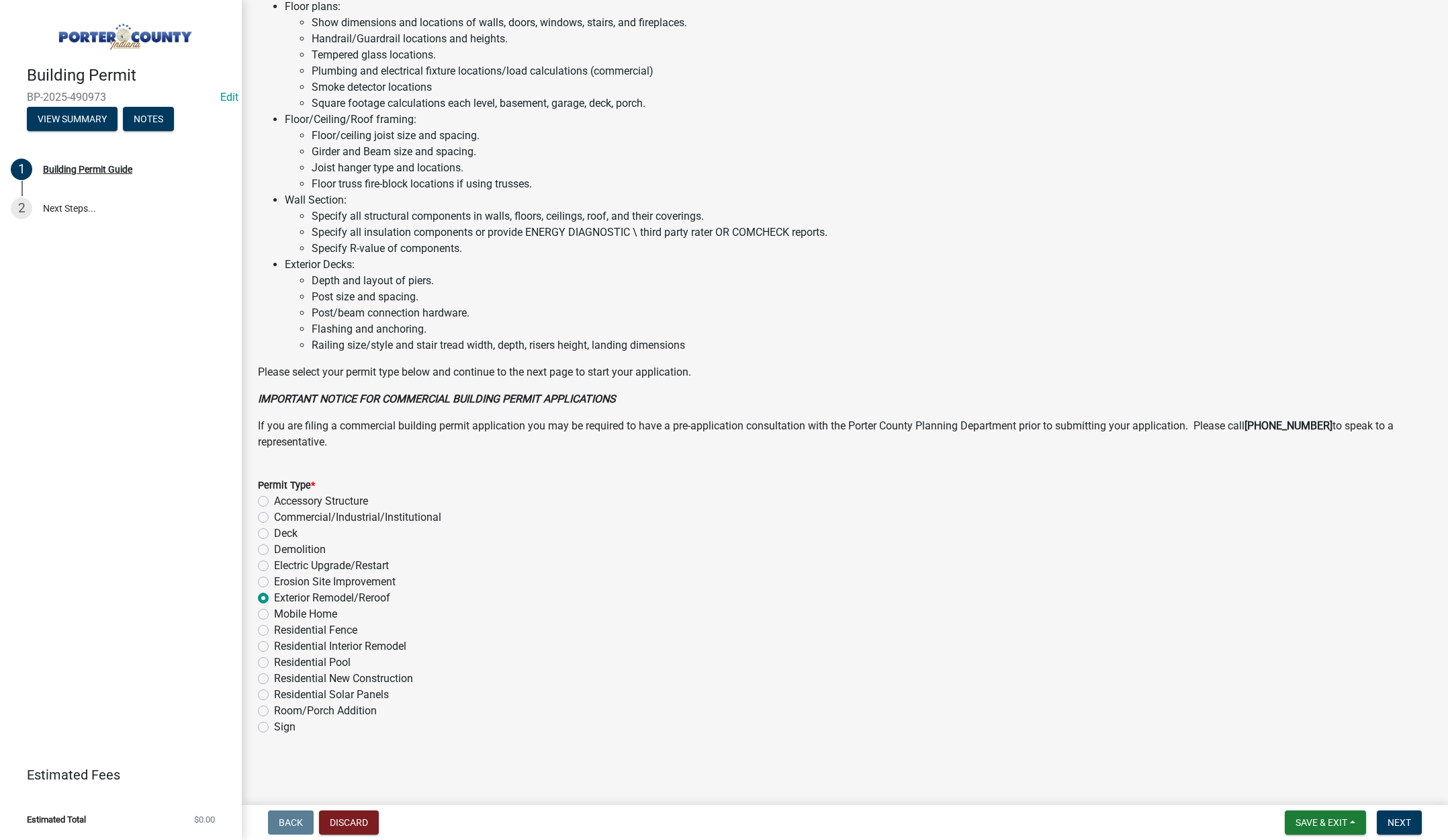
radio input "true"
click at [1394, 823] on span "Next" at bounding box center [1399, 822] width 23 height 11
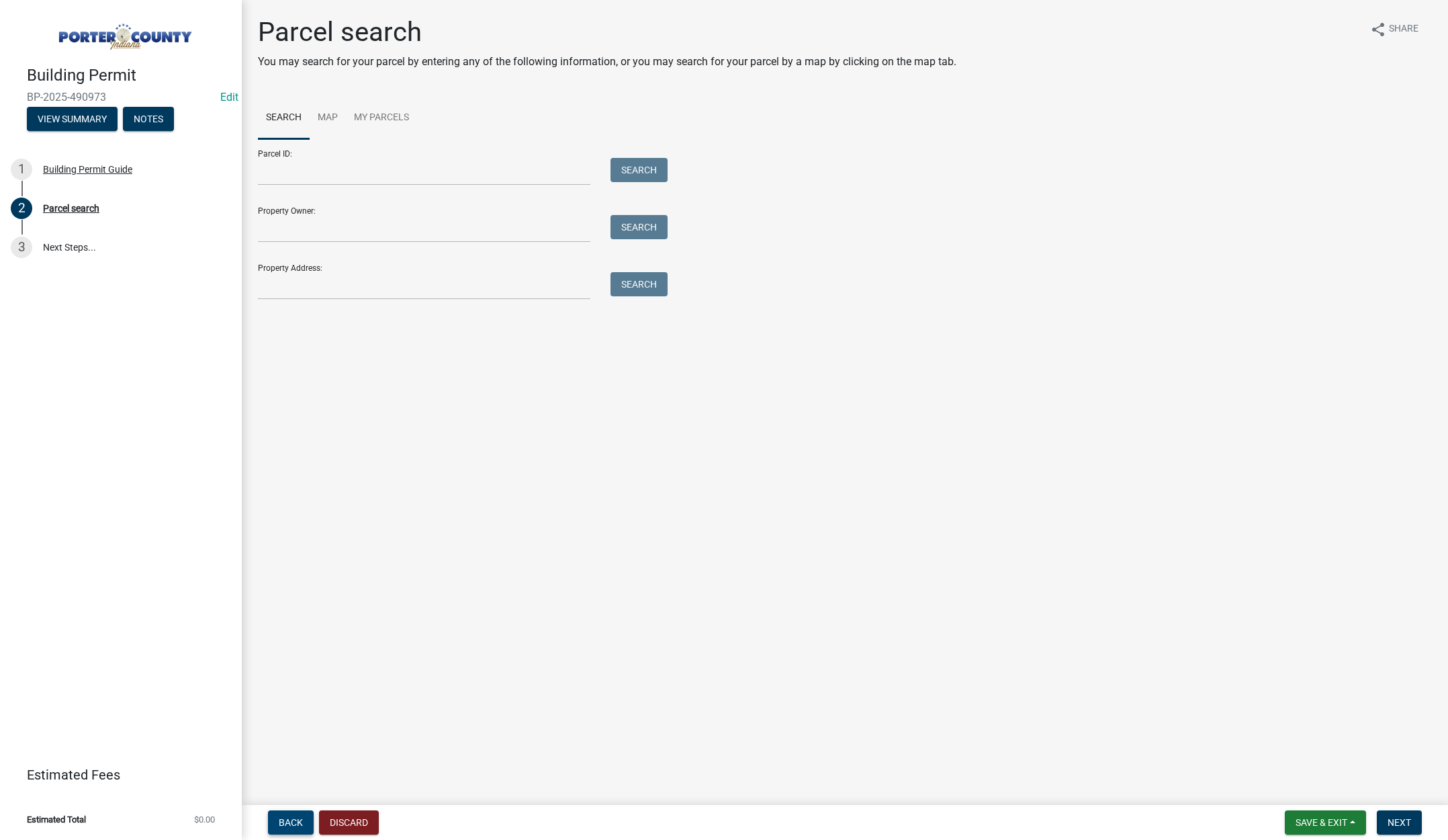
click at [289, 818] on span "Back" at bounding box center [290, 822] width 24 height 11
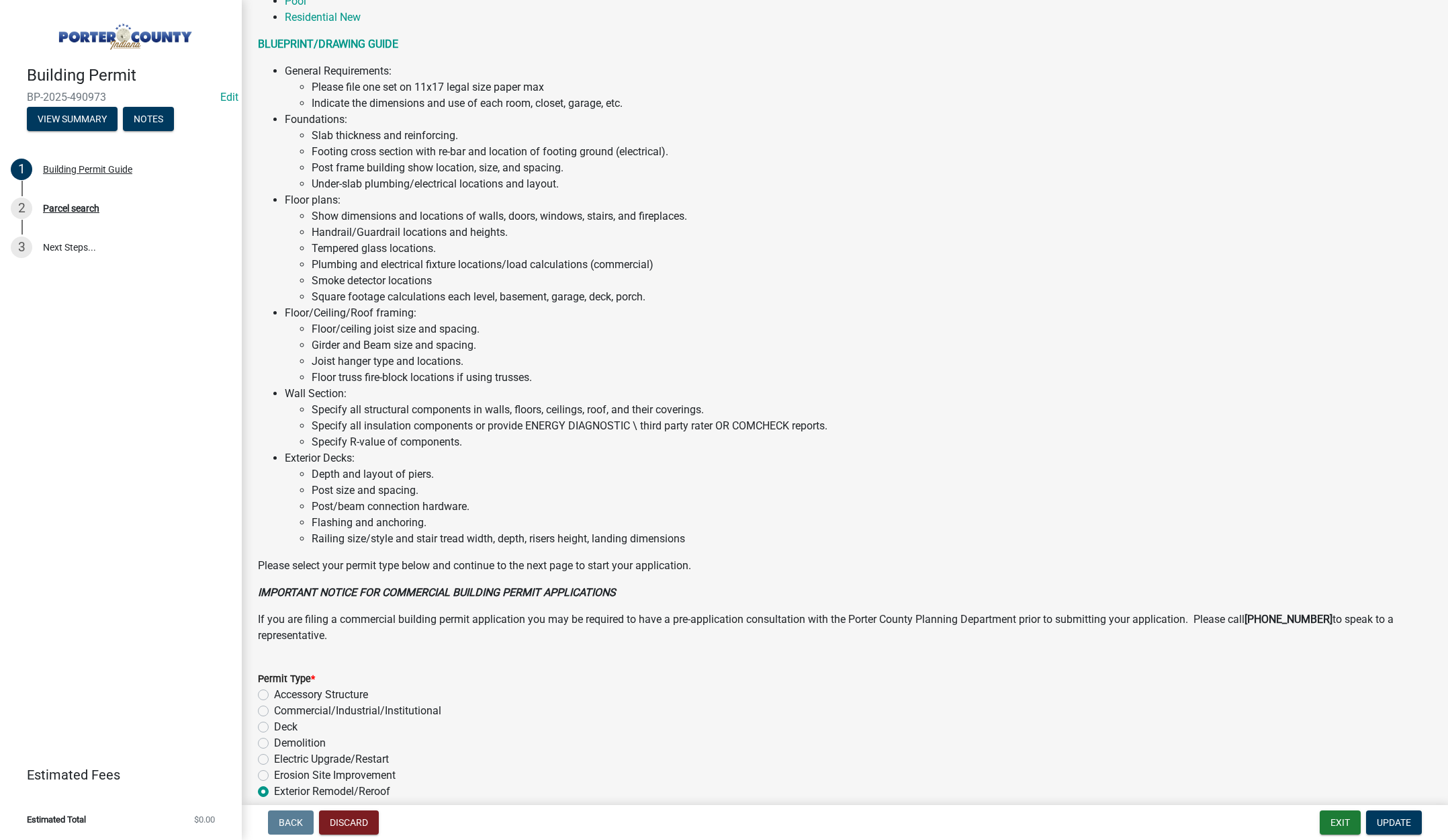
scroll to position [663, 0]
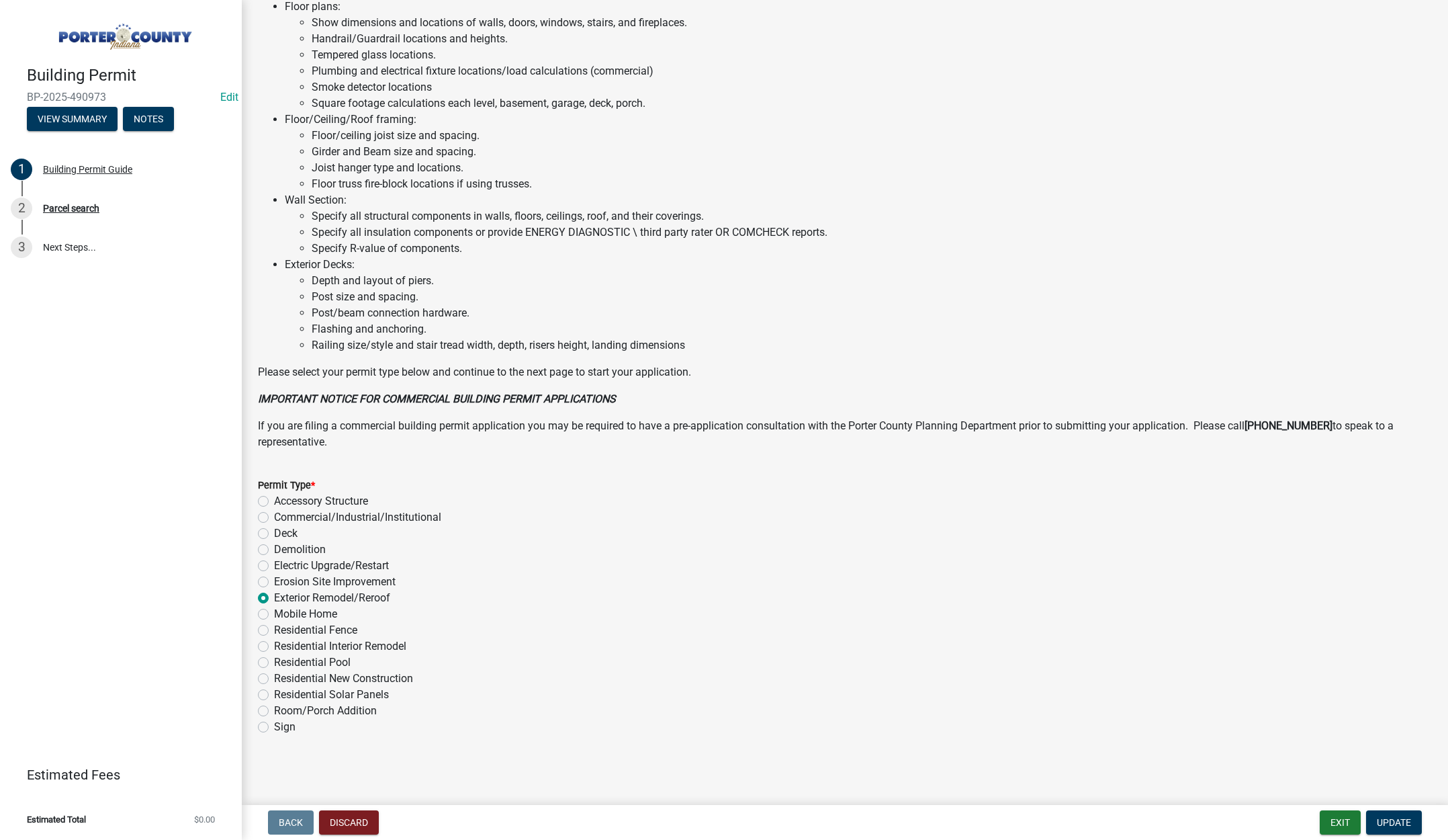
click at [274, 517] on label "Commercial/Industrial/Institutional" at bounding box center [357, 517] width 167 height 17
click at [274, 517] on input "Commercial/Industrial/Institutional" at bounding box center [278, 513] width 9 height 9
radio input "true"
click at [1394, 823] on span "Update" at bounding box center [1394, 822] width 35 height 11
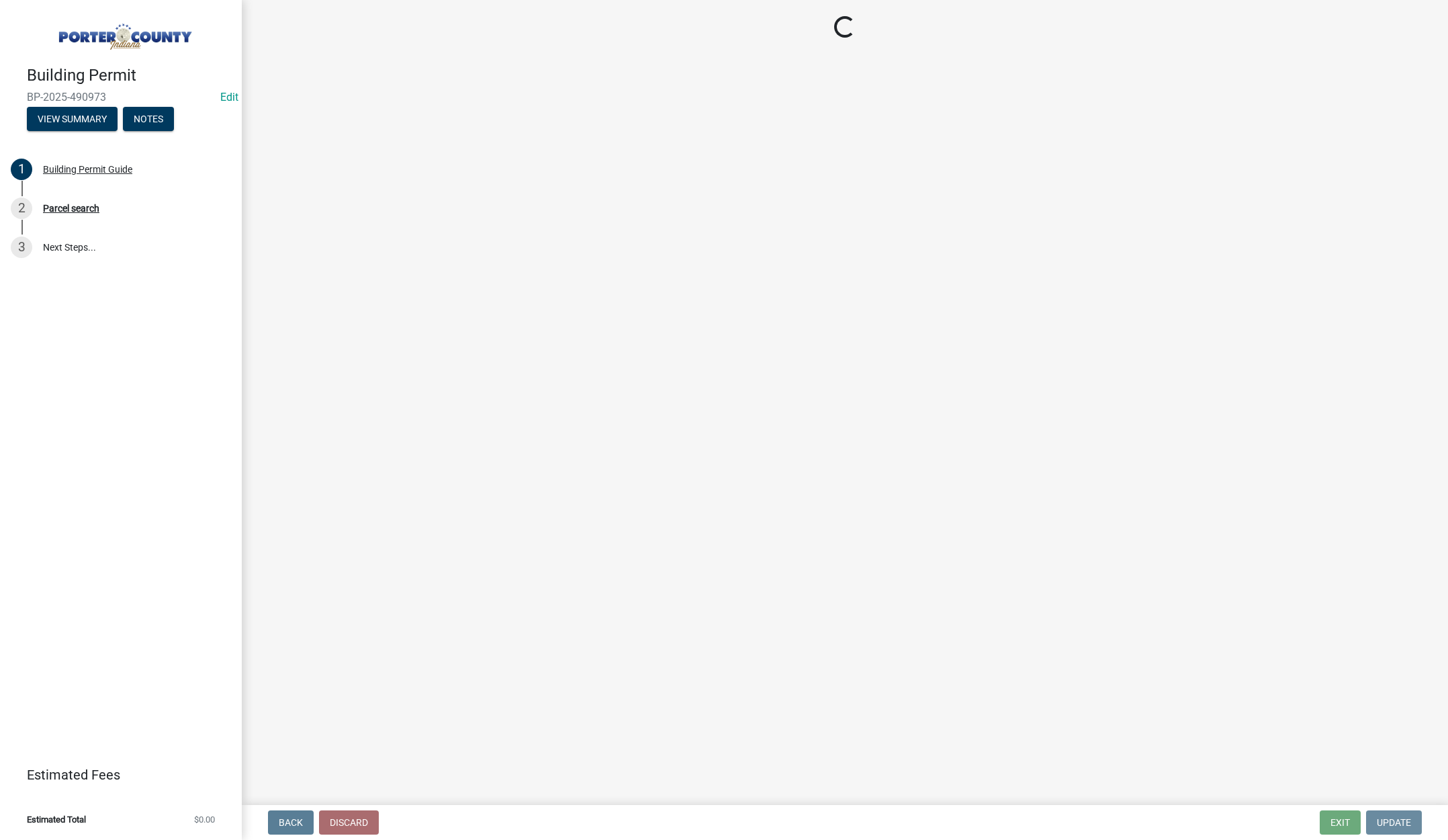
scroll to position [0, 0]
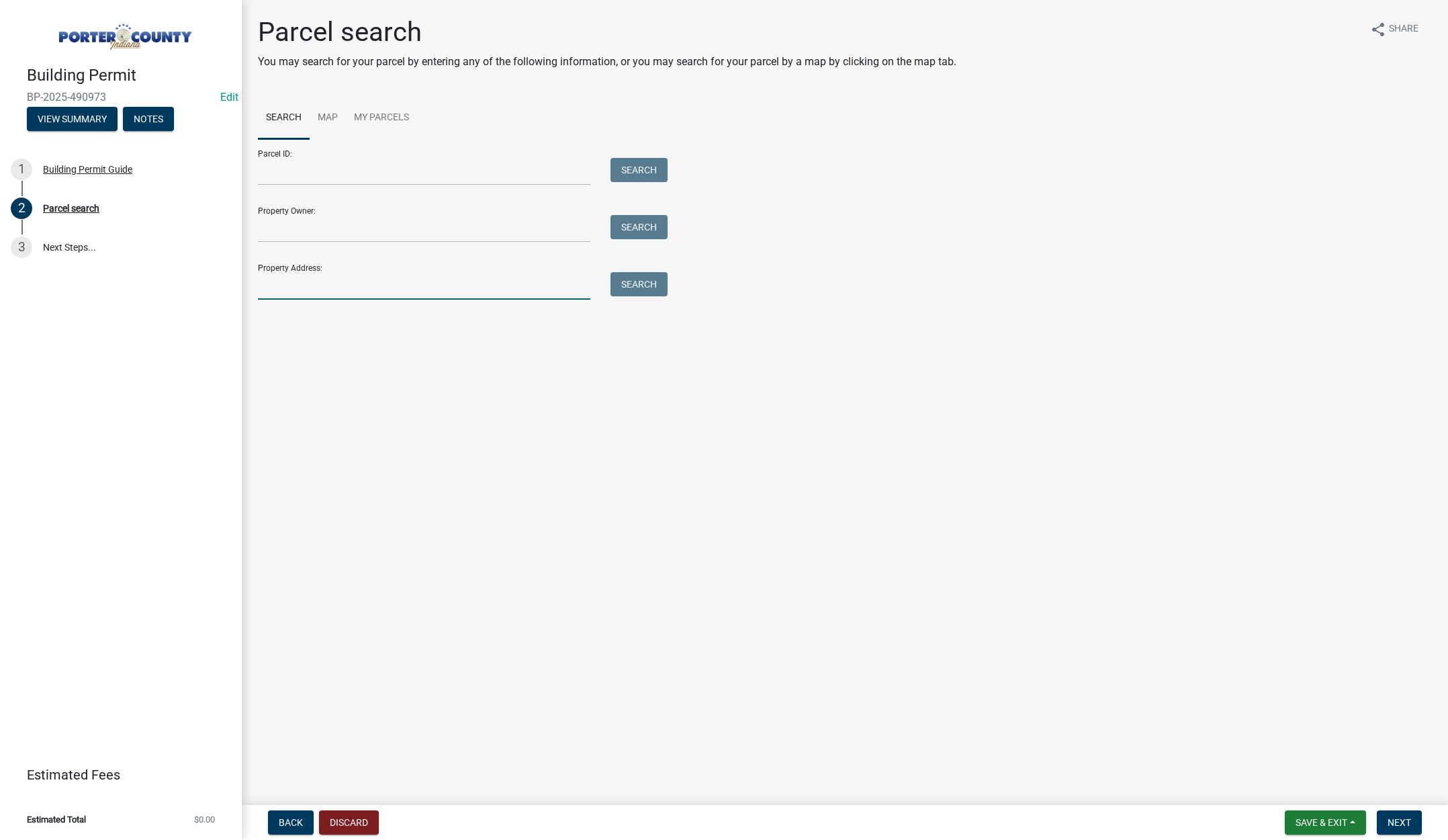
click at [364, 287] on input "Property Address:" at bounding box center [424, 286] width 333 height 27
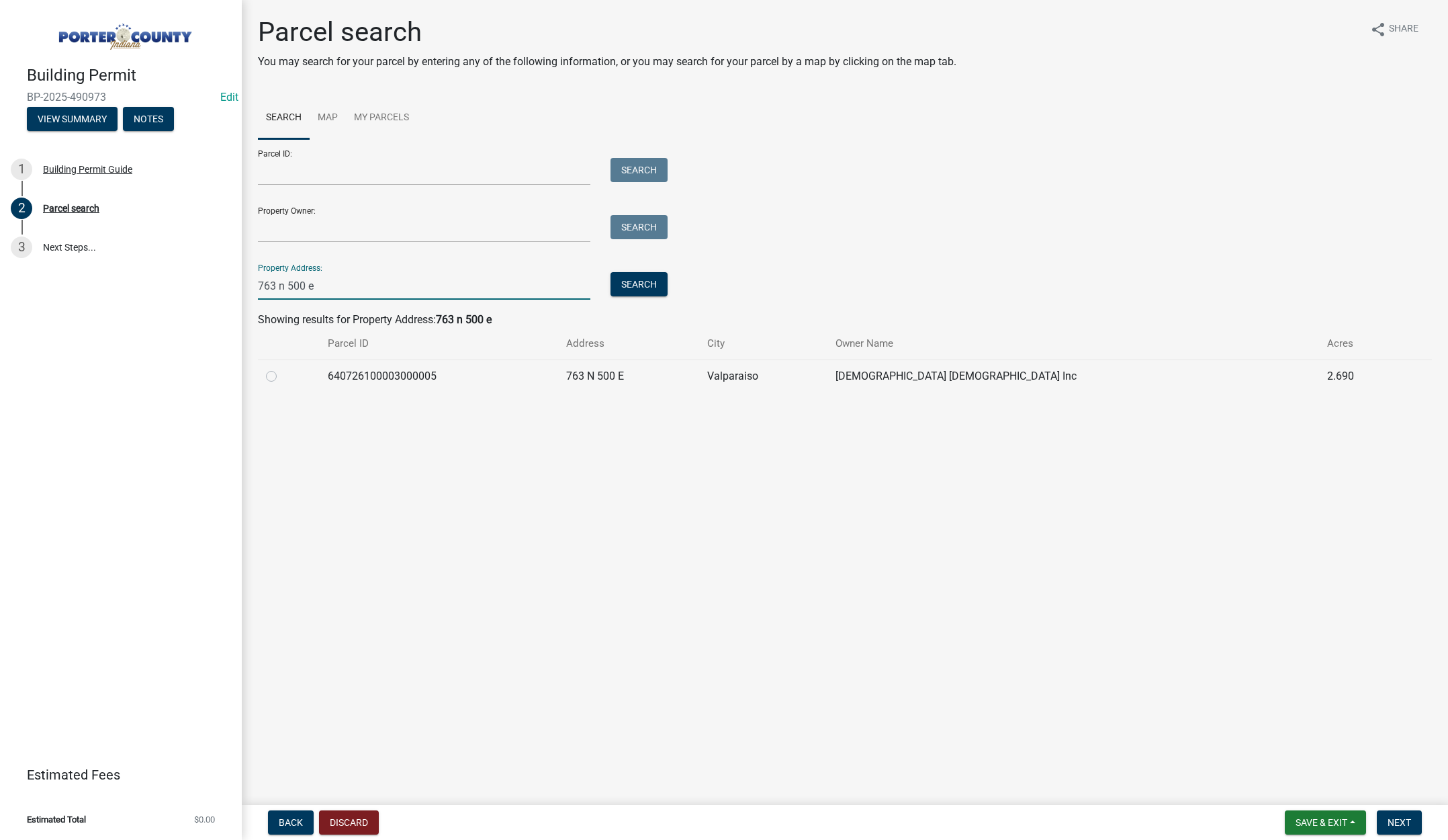
type input "763 n 500 e"
click at [282, 368] on label at bounding box center [282, 368] width 0 height 0
click at [282, 374] on input "radio" at bounding box center [286, 372] width 9 height 9
radio input "true"
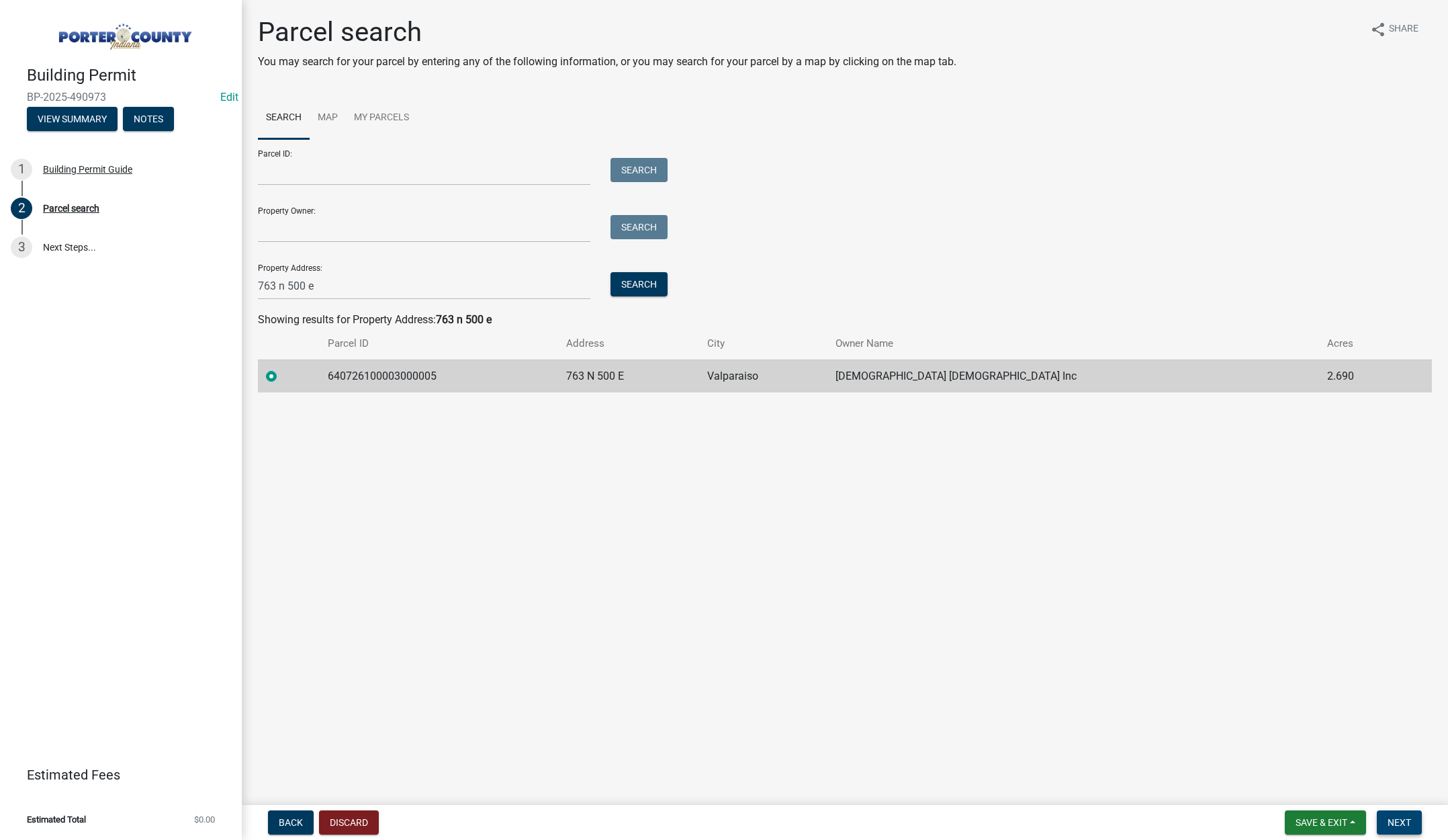
click at [1390, 819] on span "Next" at bounding box center [1399, 822] width 23 height 11
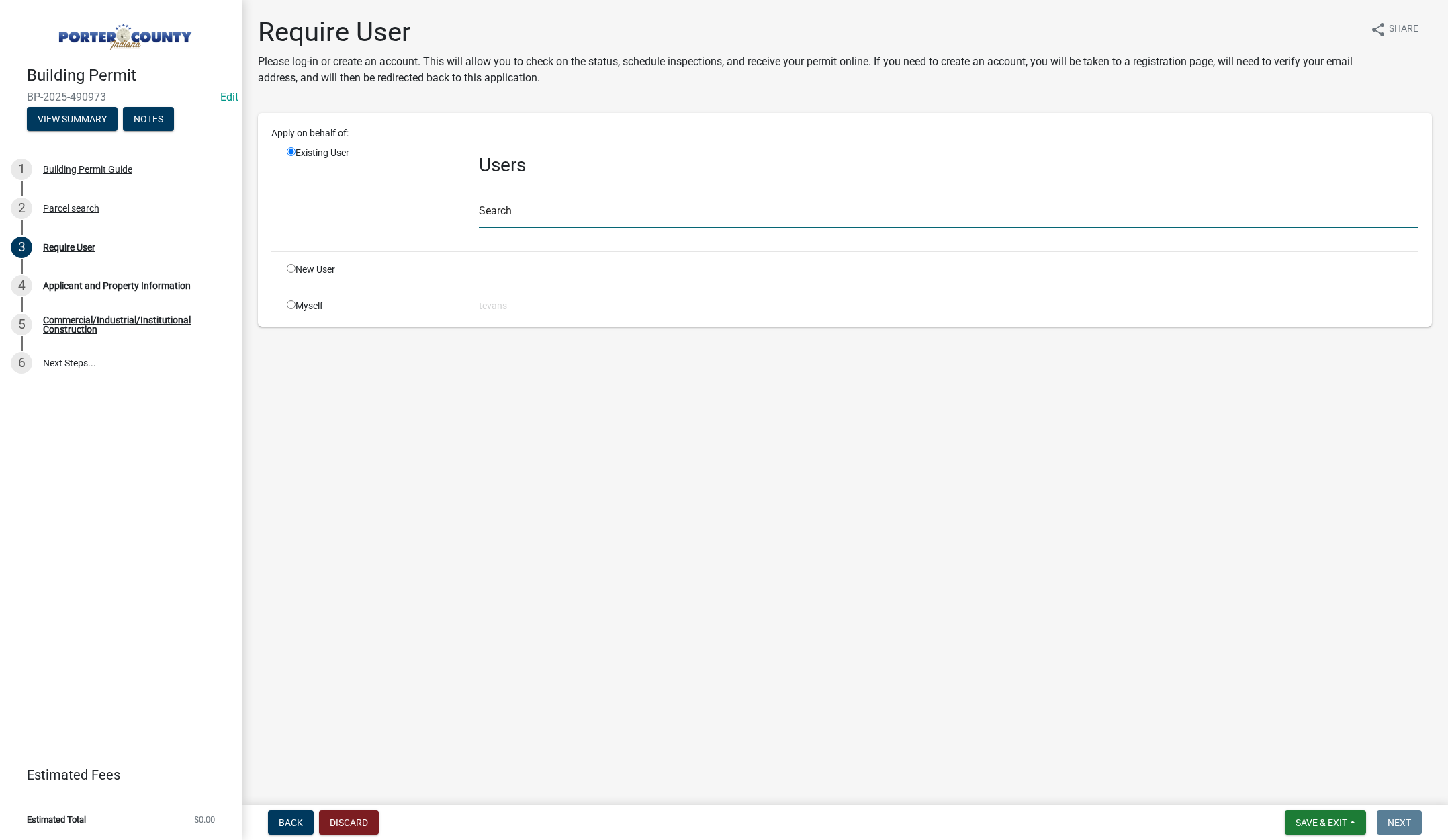
click at [512, 220] on input "text" at bounding box center [949, 214] width 940 height 27
type input "[PERSON_NAME]"
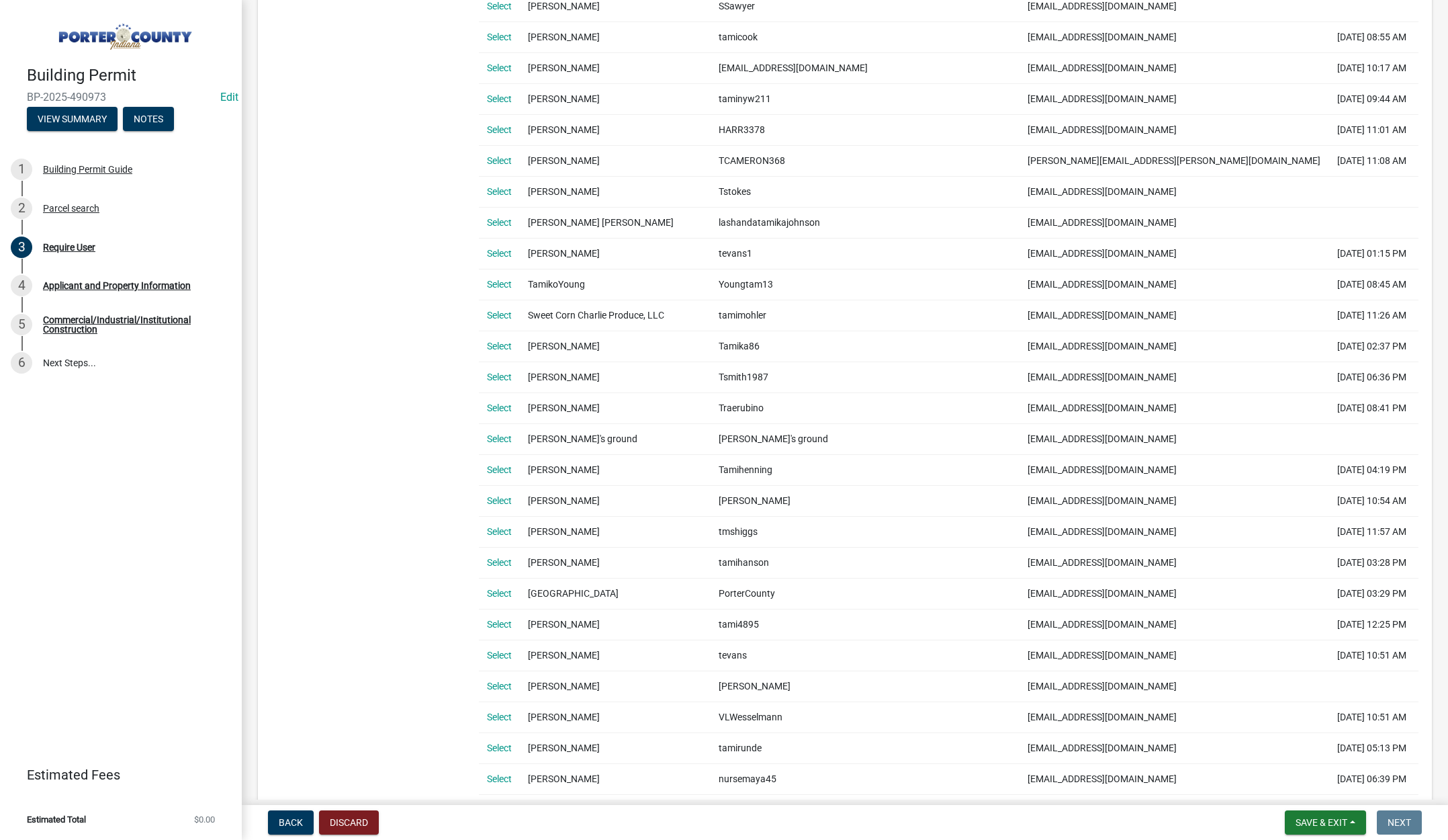
scroll to position [605, 0]
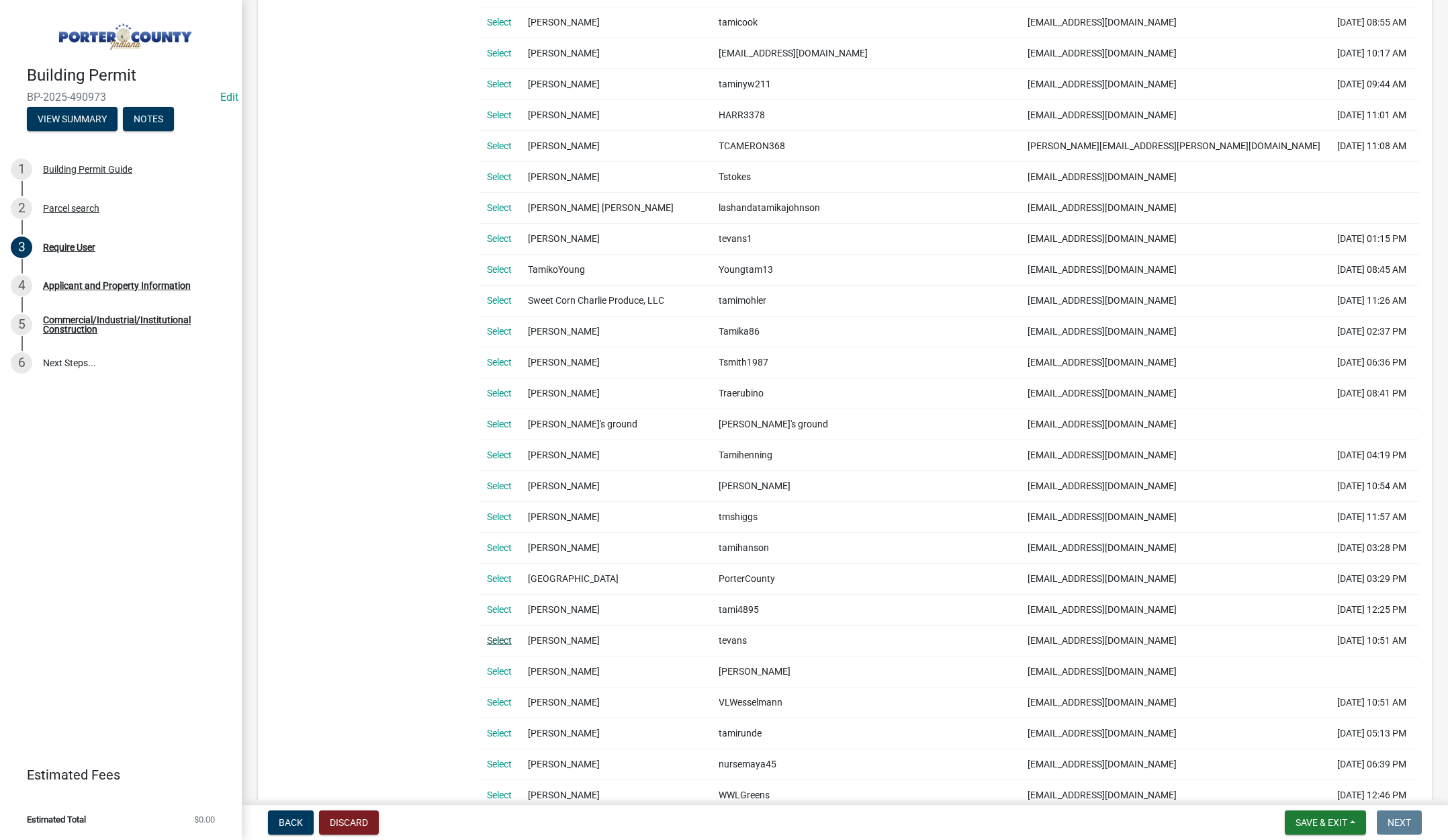
click at [493, 642] on link "Select" at bounding box center [499, 639] width 25 height 11
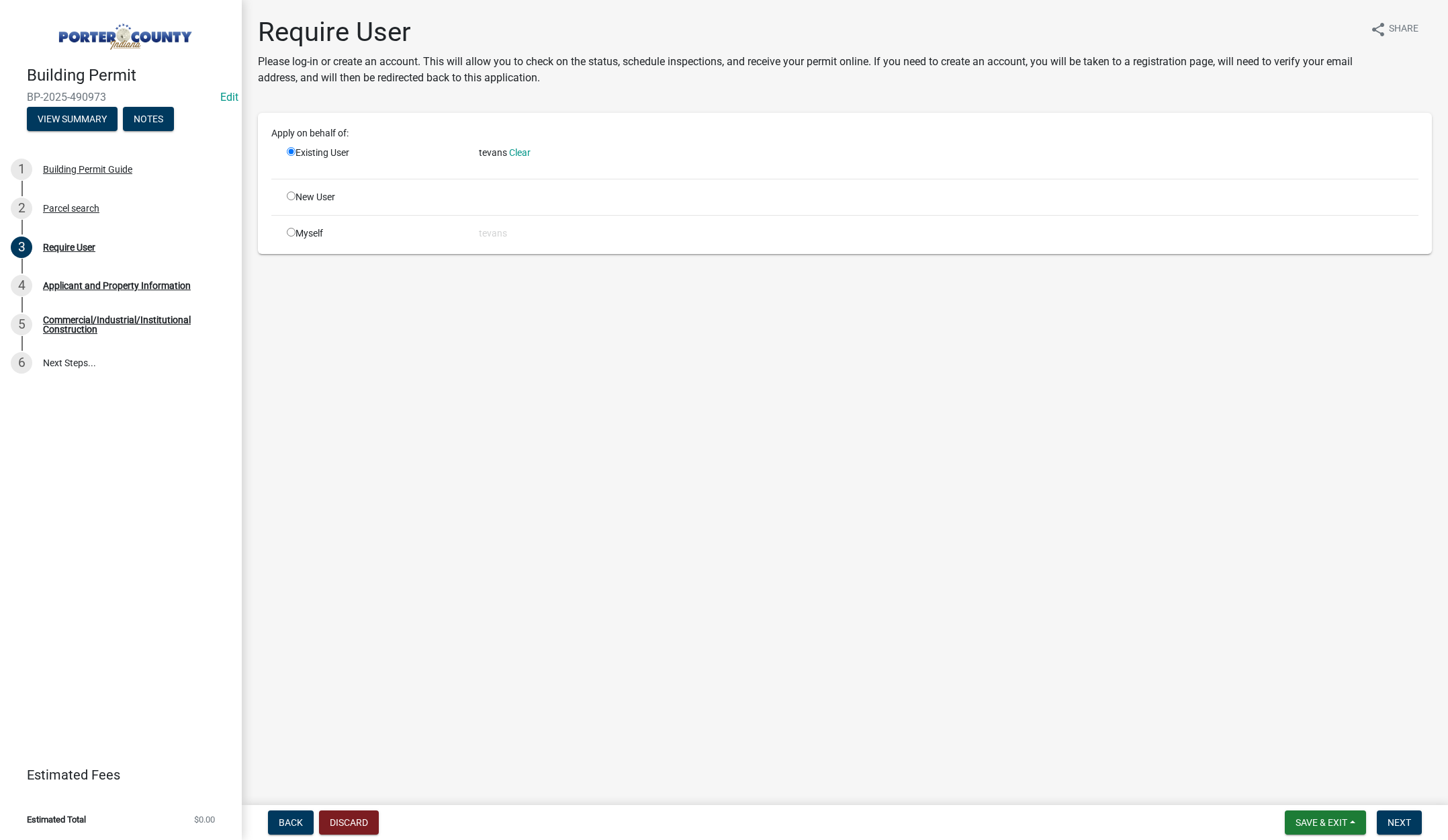
scroll to position [0, 0]
click at [1406, 821] on span "Next" at bounding box center [1399, 822] width 23 height 11
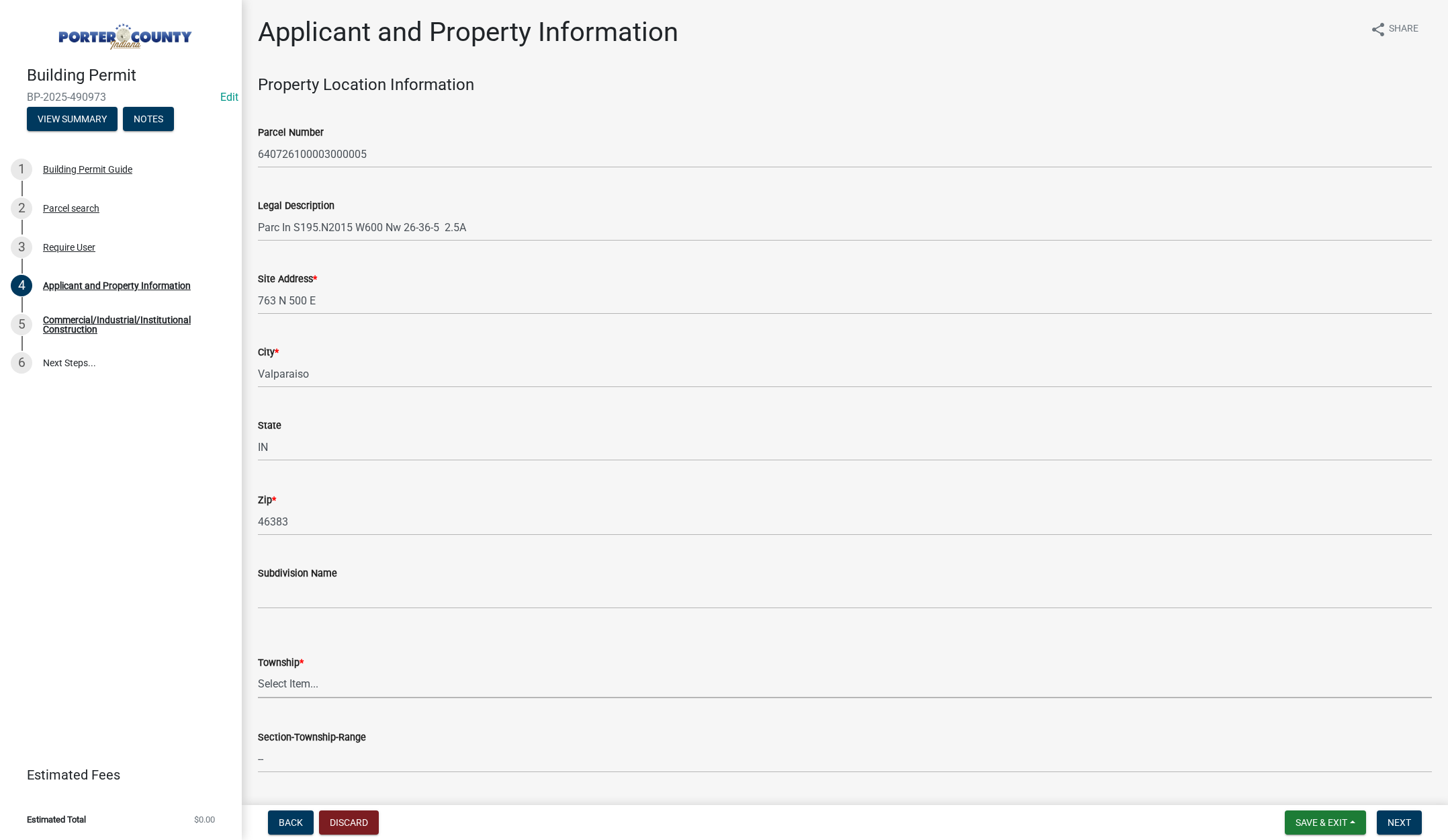
click at [299, 685] on select "Select Item... [PERSON_NAME][GEOGRAPHIC_DATA] [PERSON_NAME][GEOGRAPHIC_DATA] [G…" at bounding box center [845, 684] width 1174 height 27
click at [258, 671] on select "Select Item... [PERSON_NAME][GEOGRAPHIC_DATA] [PERSON_NAME][GEOGRAPHIC_DATA] [G…" at bounding box center [845, 684] width 1174 height 27
select select "dab8d744-4e32-40c1-942b-b7c1ea7347cb"
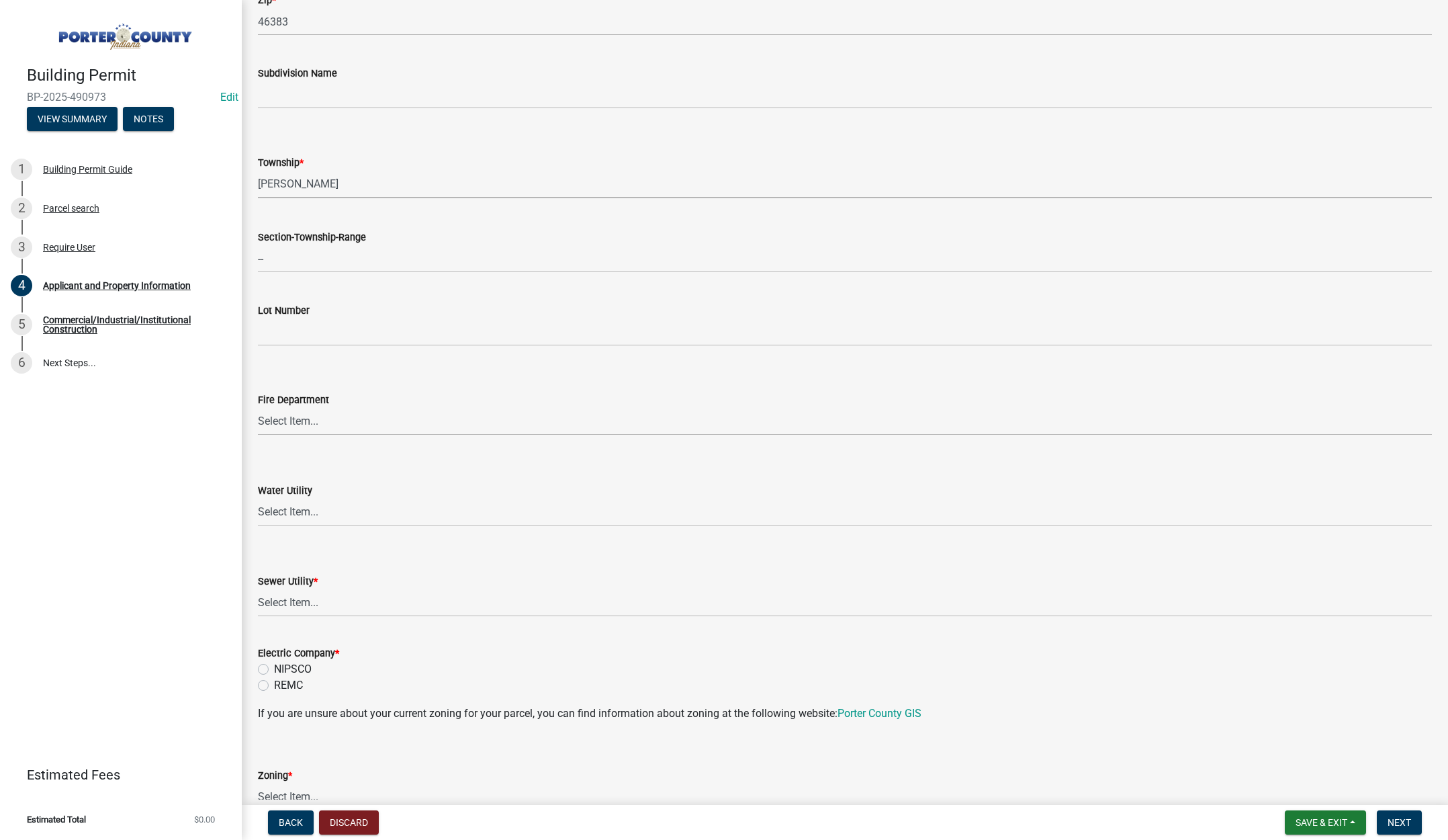
scroll to position [537, 0]
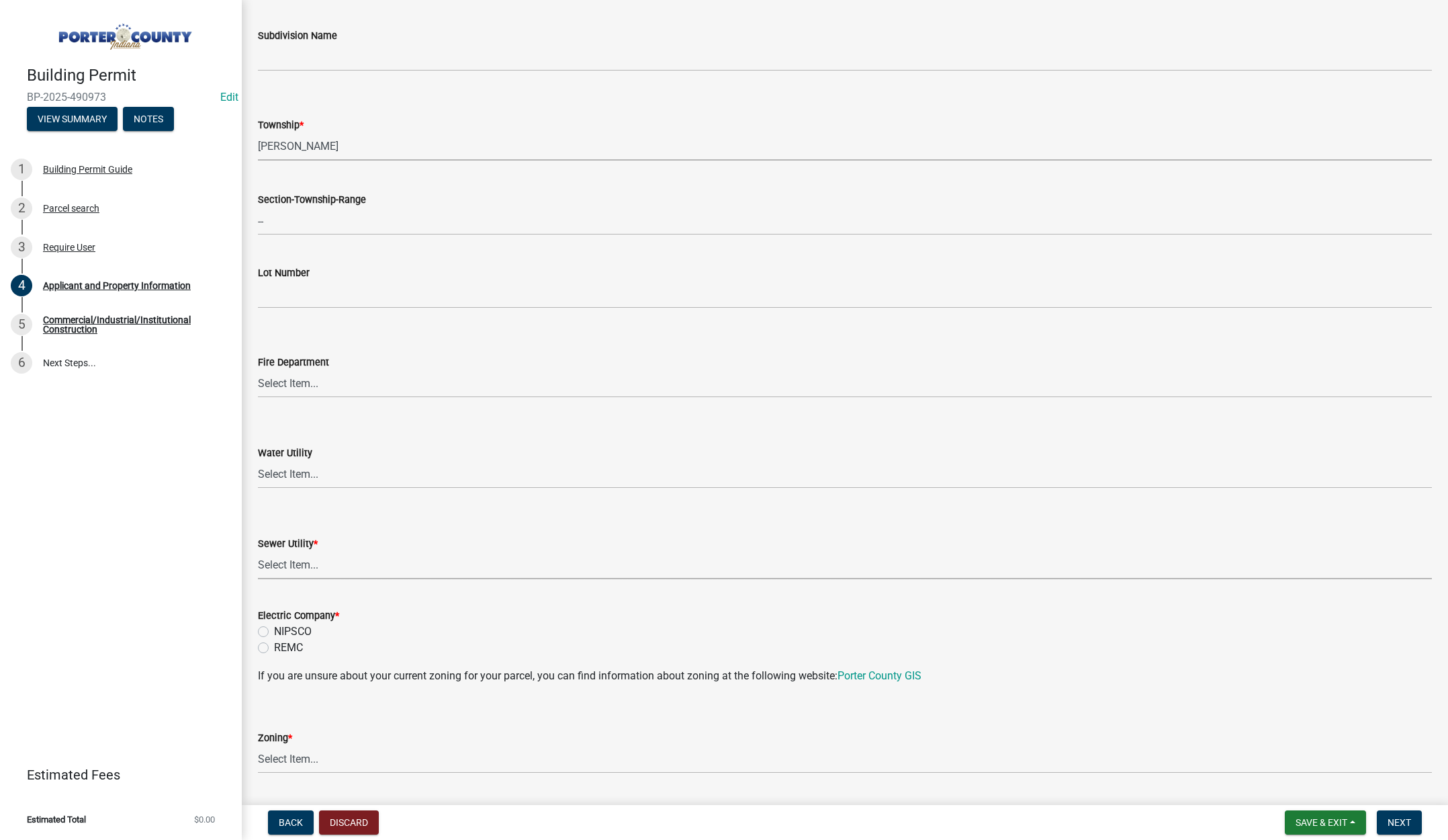
click at [285, 566] on select "Select Item... Aqua [US_STATE] Inc Damon Run Falling Waters Lake Eliza - LEACD …" at bounding box center [845, 564] width 1174 height 27
click at [258, 551] on select "Select Item... Aqua [US_STATE] Inc Damon Run Falling Waters Lake Eliza - LEACD …" at bounding box center [845, 564] width 1174 height 27
select select "ea6751d4-6bf7-4a16-89ee-f7801ab82aa1"
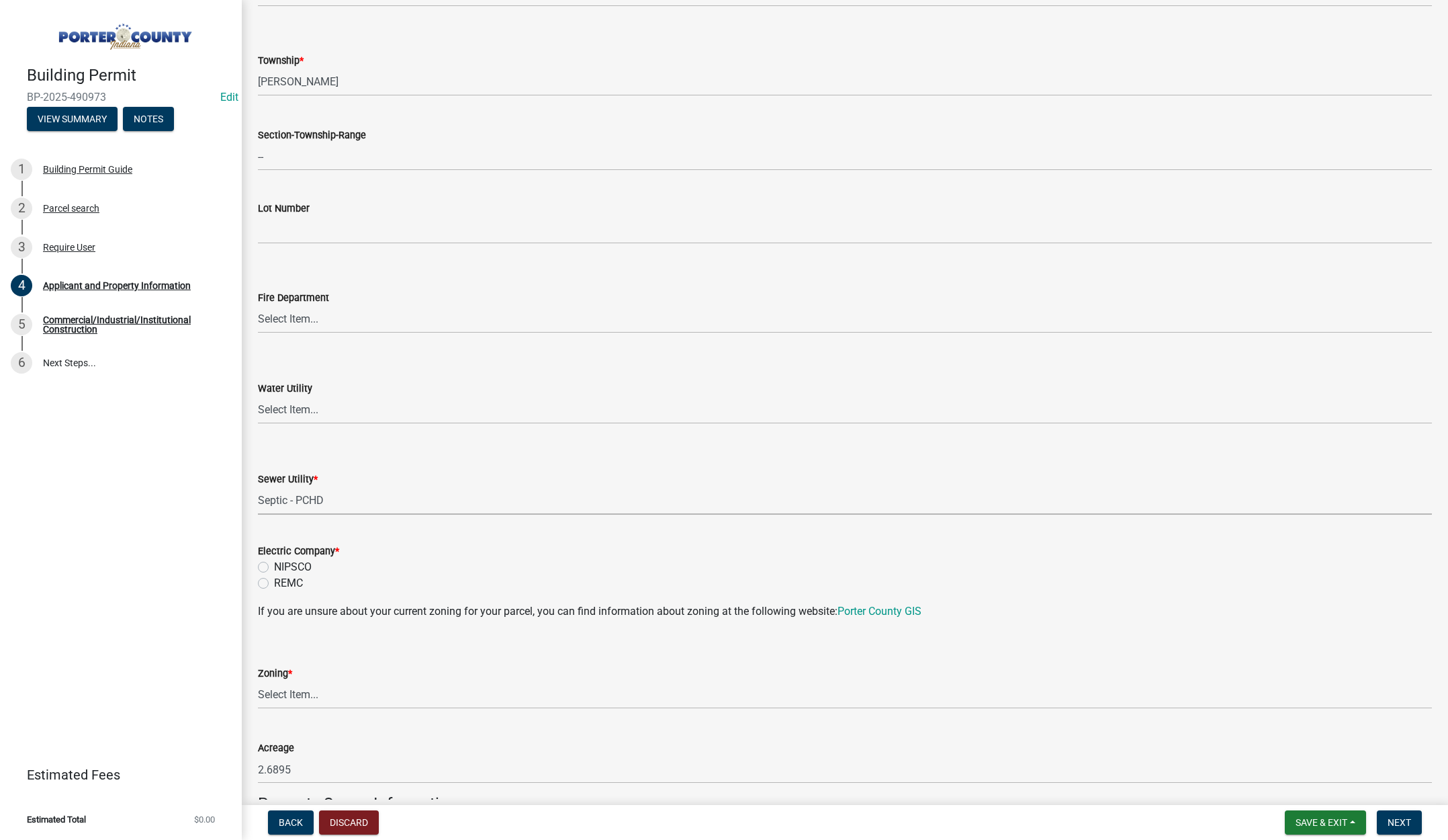
scroll to position [739, 0]
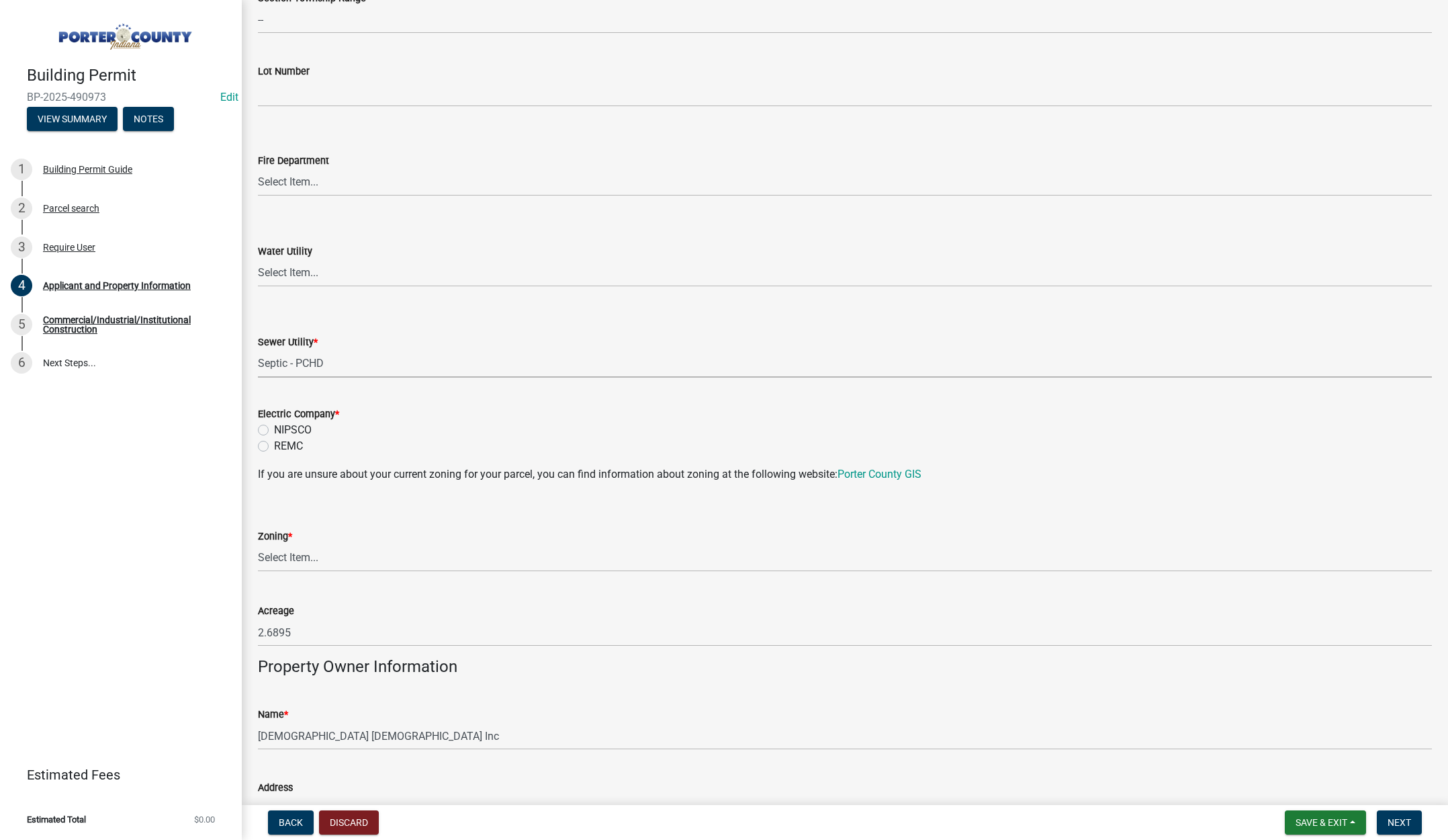
click at [274, 430] on label "NIPSCO" at bounding box center [293, 430] width 38 height 17
click at [274, 430] on input "NIPSCO" at bounding box center [278, 426] width 9 height 9
radio input "true"
click at [295, 560] on select "Select Item... A1 A2 CH CM CN I1 I2 I3 IN MP OT P1 P2 PUD R1 R2 R3 R4 RL RR" at bounding box center [845, 558] width 1174 height 27
click at [258, 545] on select "Select Item... A1 A2 CH CM CN I1 I2 I3 IN MP OT P1 P2 PUD R1 R2 R3 R4 RL RR" at bounding box center [845, 558] width 1174 height 27
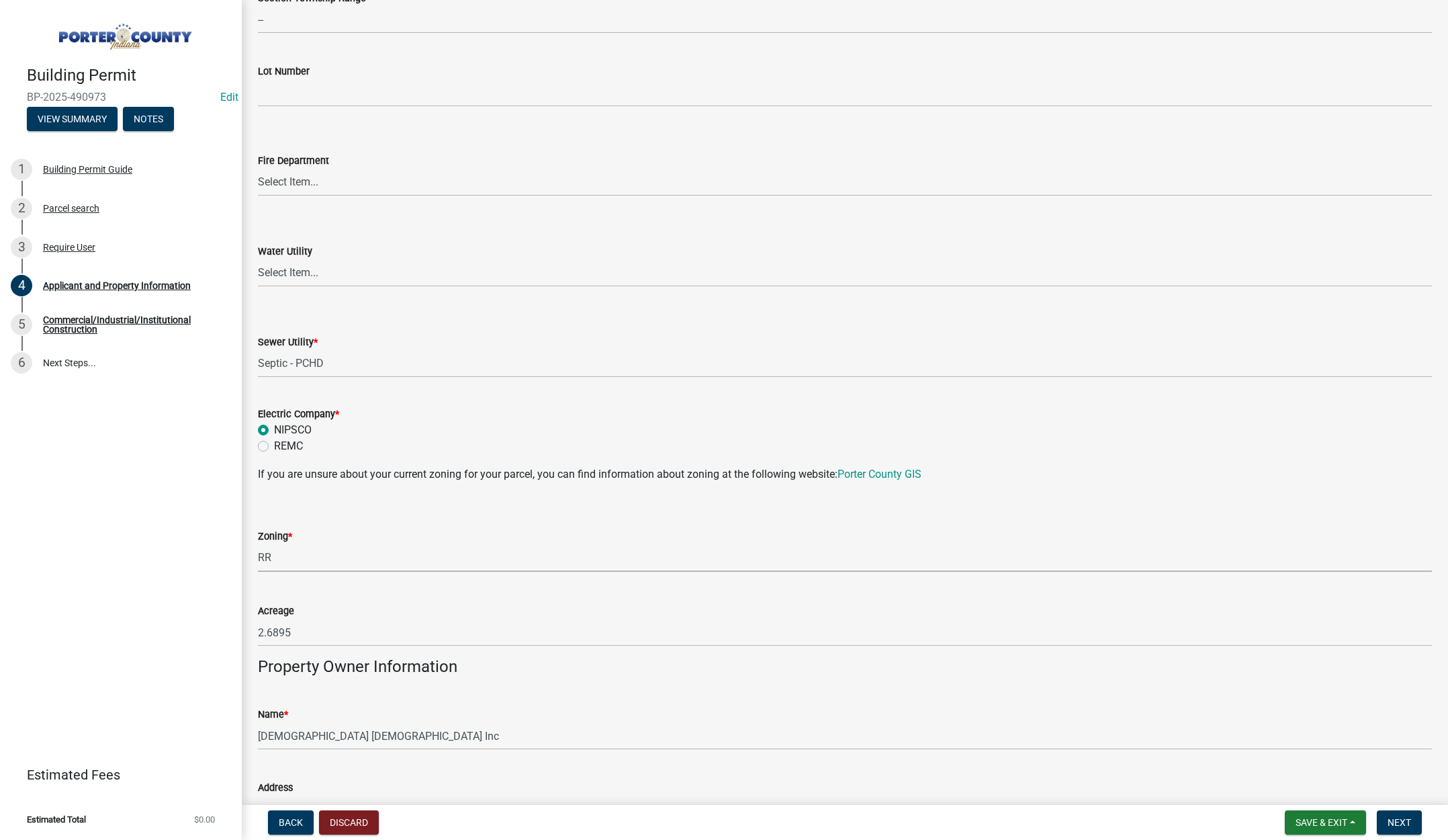
select select "92efe679-05f4-414a-9426-51627fba5de6"
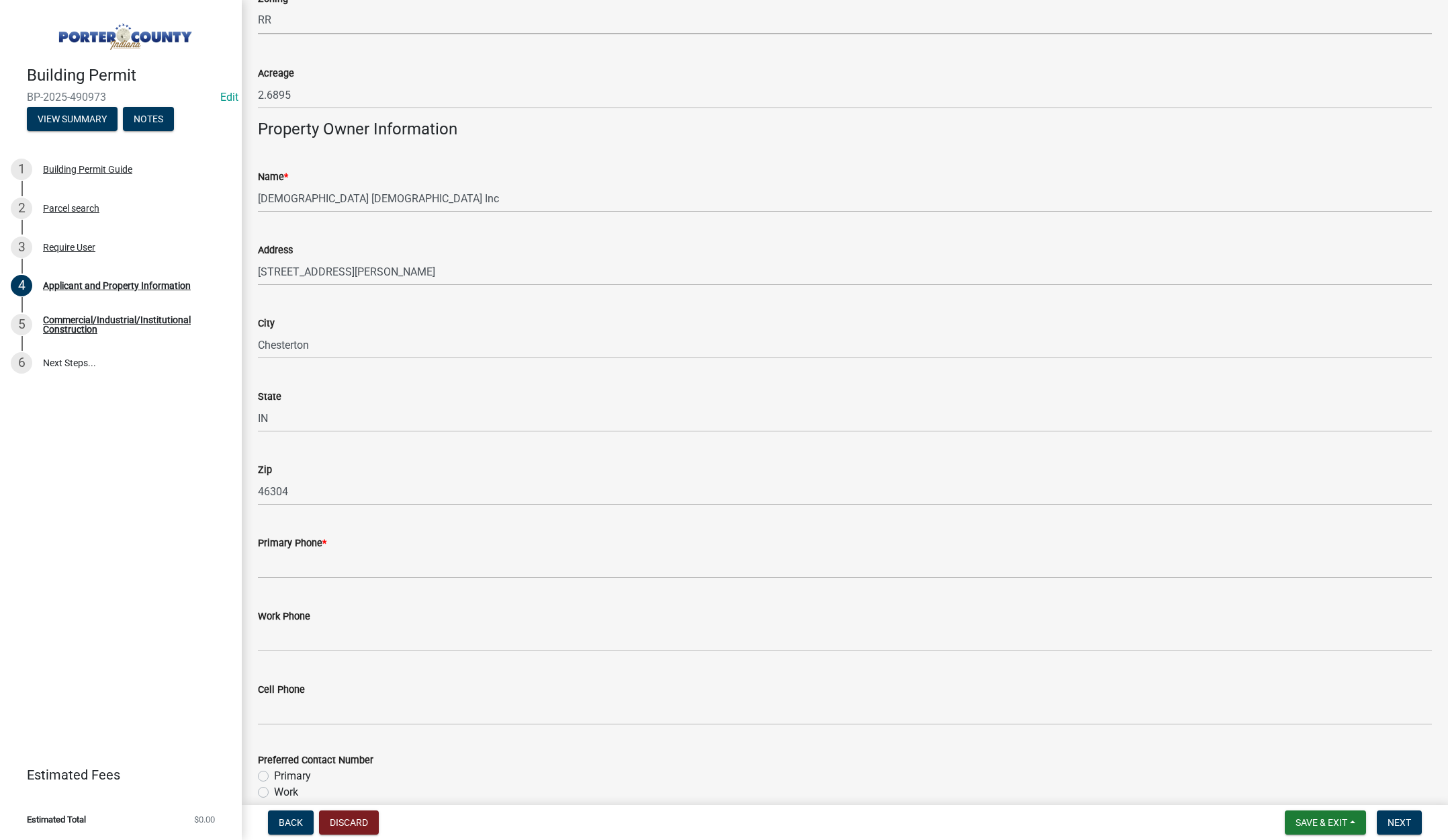
scroll to position [1478, 0]
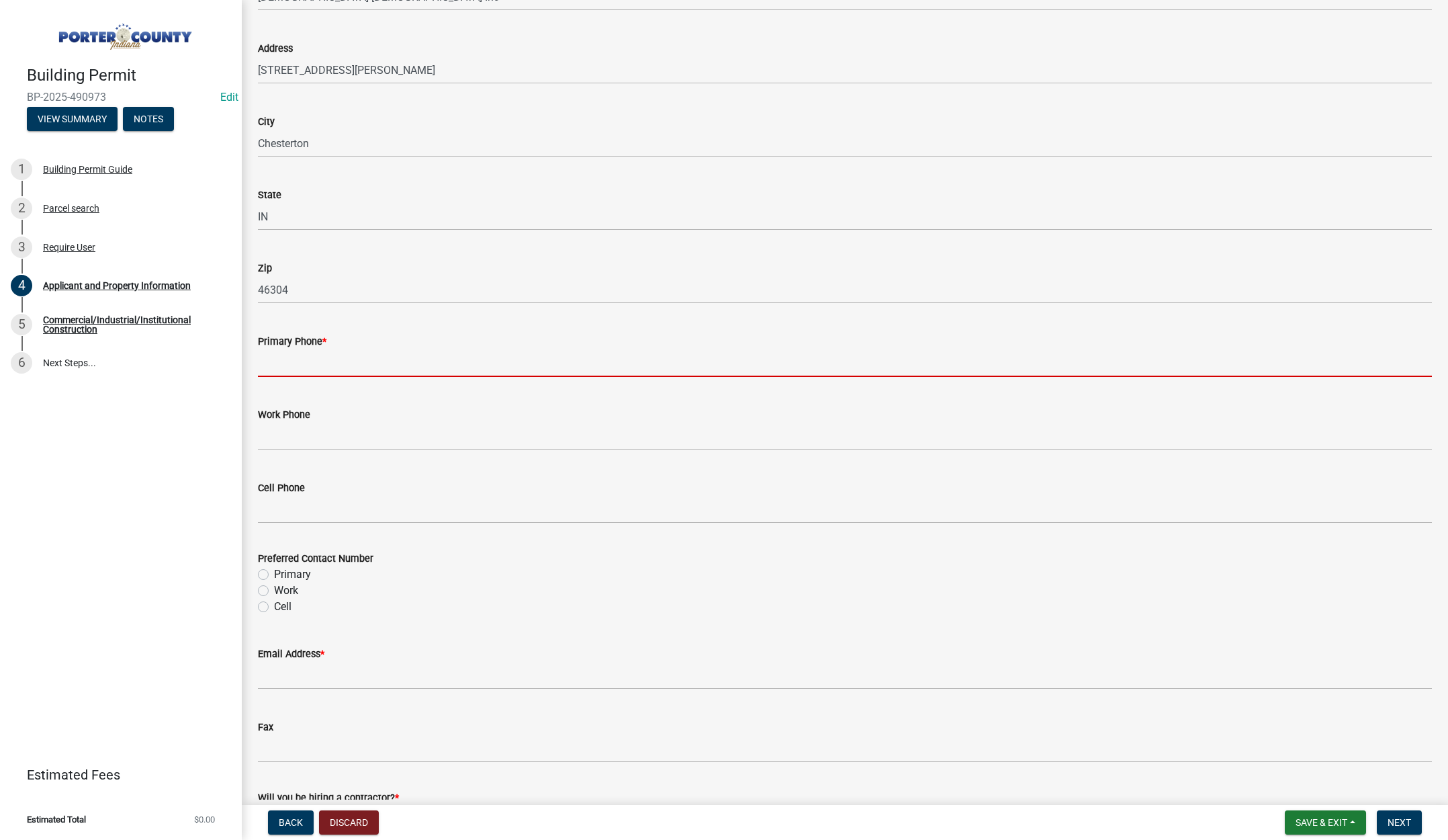
click at [351, 355] on input "Primary Phone *" at bounding box center [845, 362] width 1174 height 27
type input "219-476-0400"
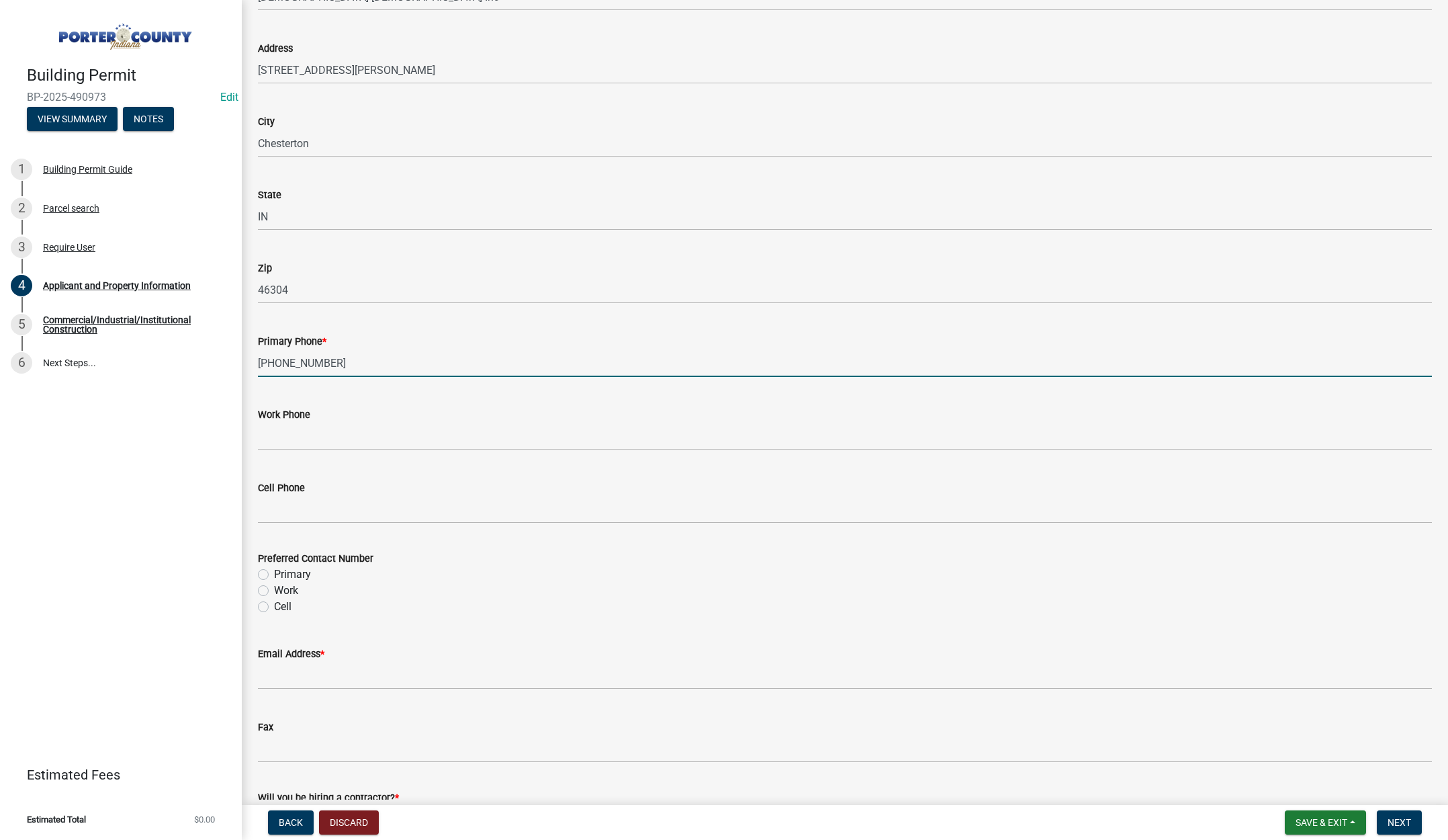
click at [274, 576] on label "Primary" at bounding box center [292, 574] width 37 height 17
click at [274, 575] on input "Primary" at bounding box center [278, 570] width 9 height 9
radio input "true"
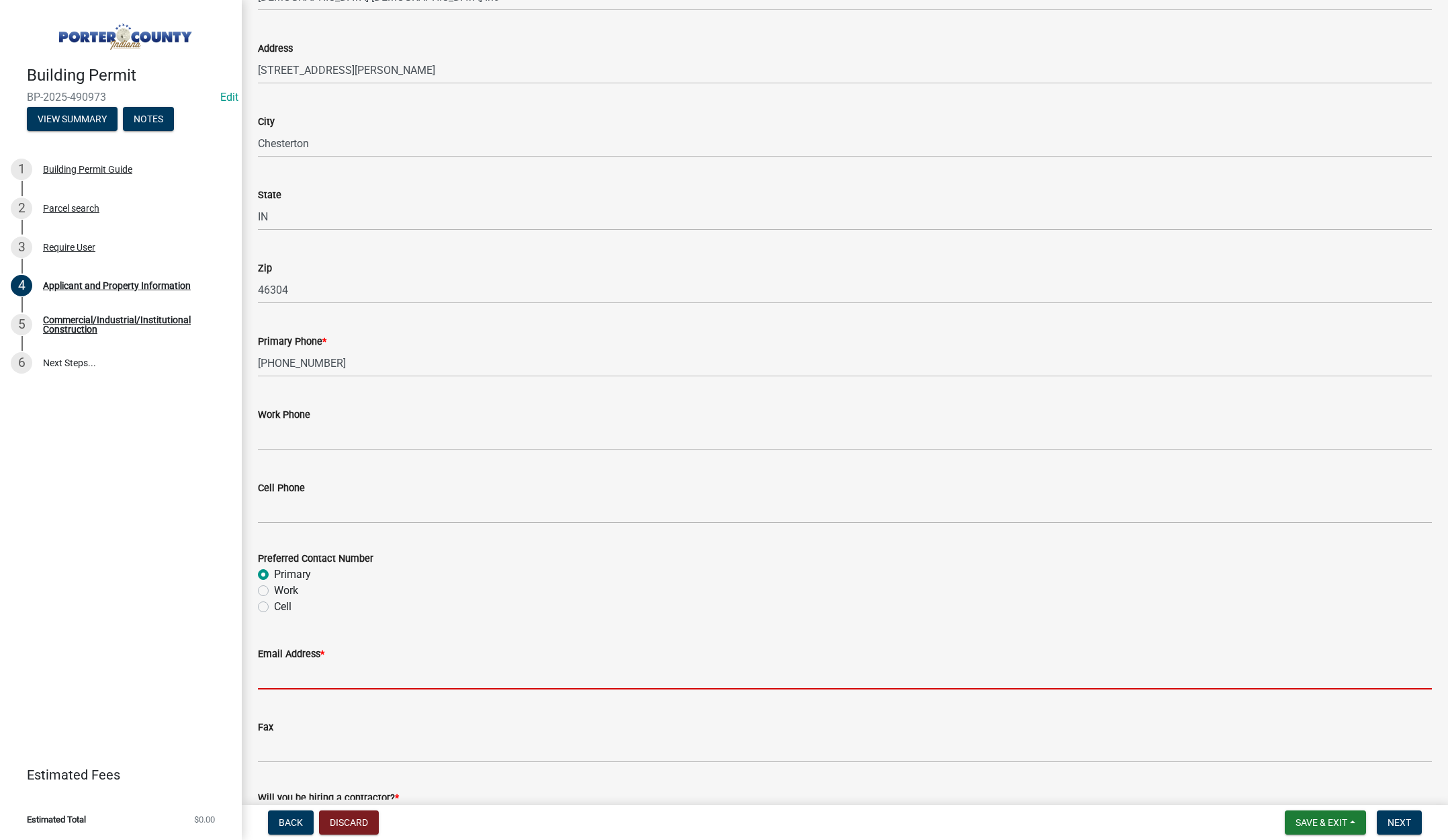
click at [348, 672] on input "Email Address *" at bounding box center [845, 675] width 1174 height 27
type input "lisa@terrysdiscountwindows.com"
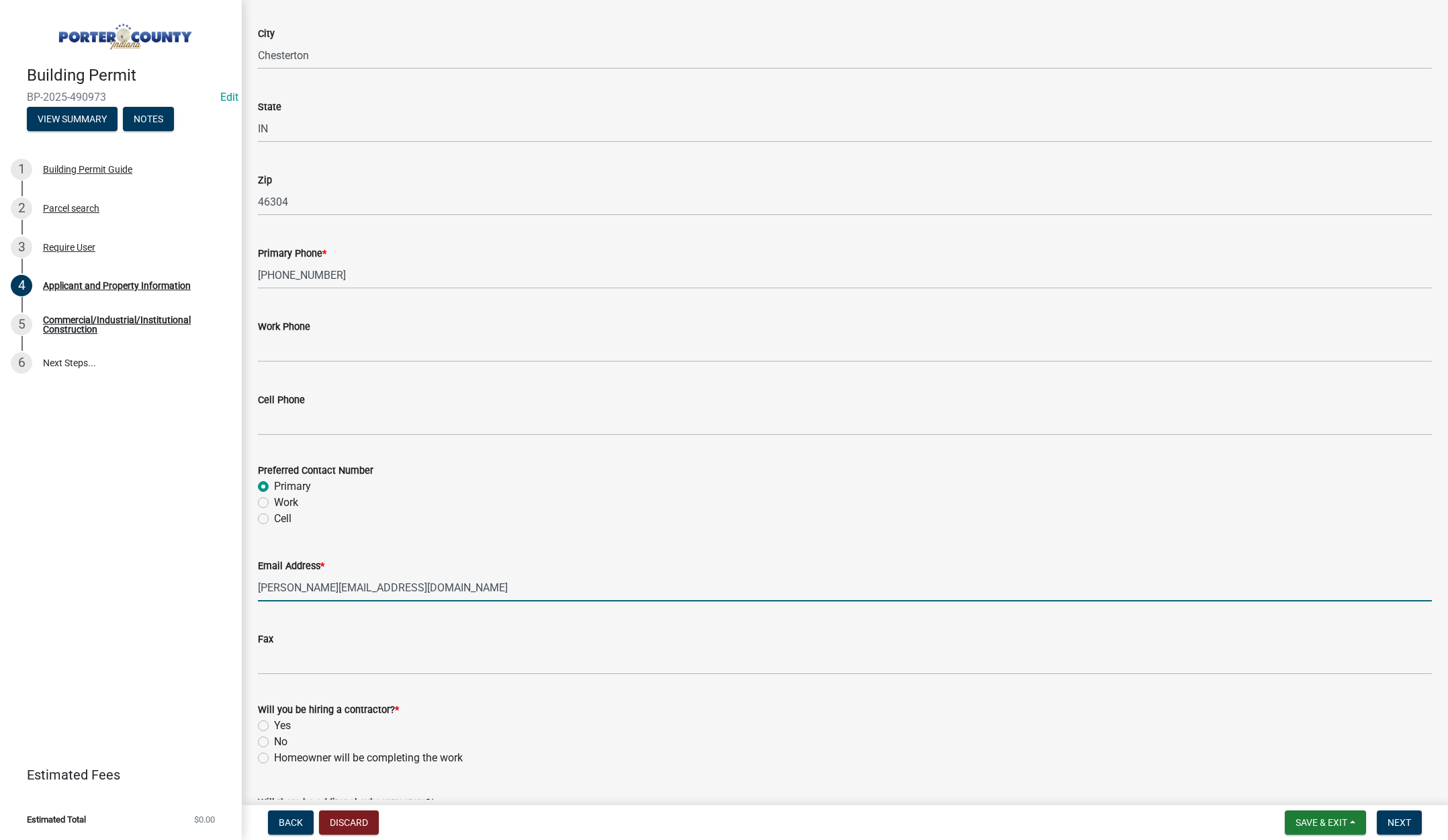
scroll to position [1673, 0]
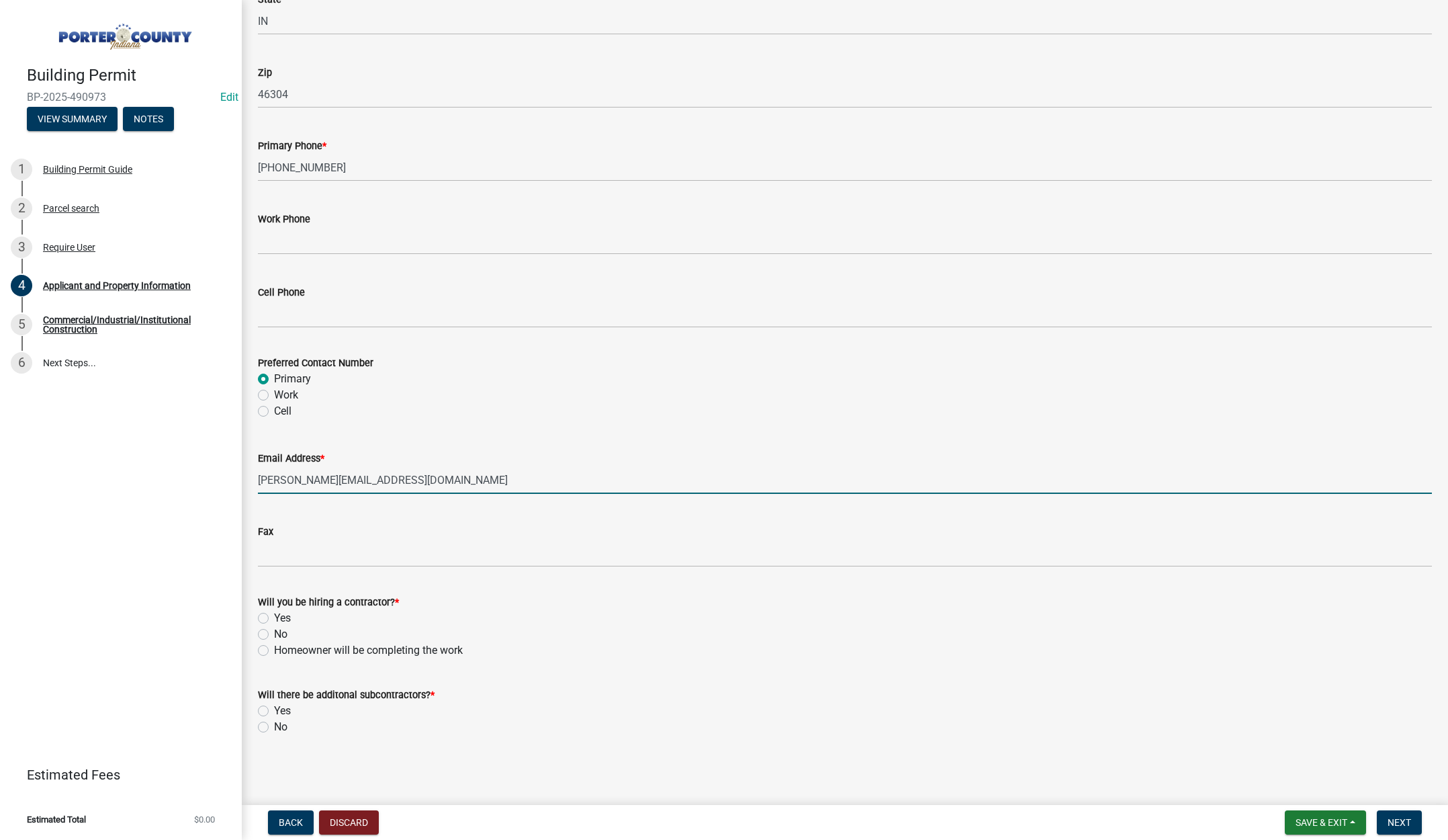
click at [274, 616] on label "Yes" at bounding box center [282, 618] width 17 height 17
click at [274, 616] on input "Yes" at bounding box center [278, 614] width 9 height 9
radio input "true"
click at [274, 725] on label "No" at bounding box center [281, 727] width 13 height 17
click at [274, 725] on input "No" at bounding box center [278, 723] width 9 height 9
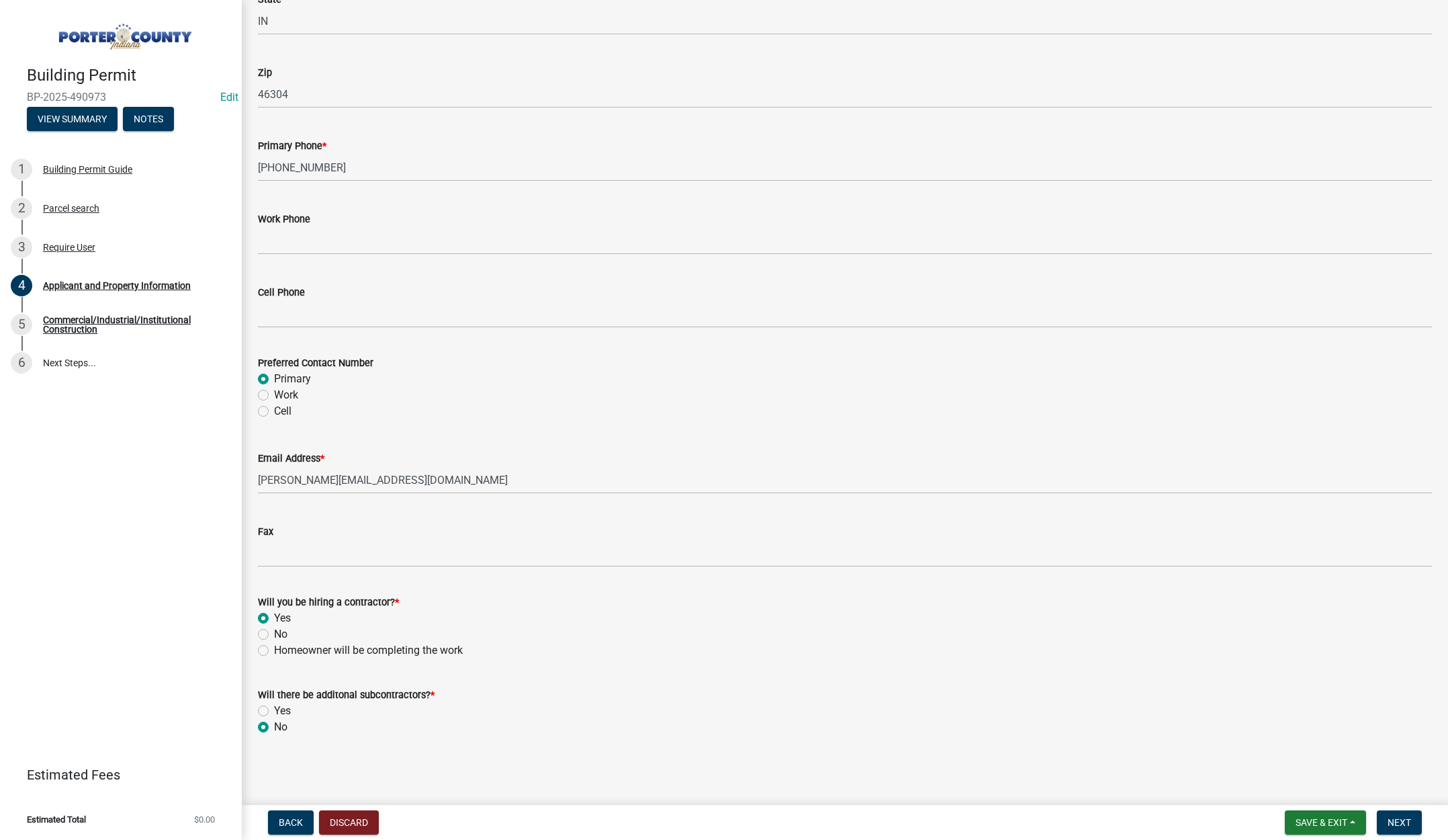
radio input "true"
click at [1393, 820] on span "Next" at bounding box center [1399, 822] width 23 height 11
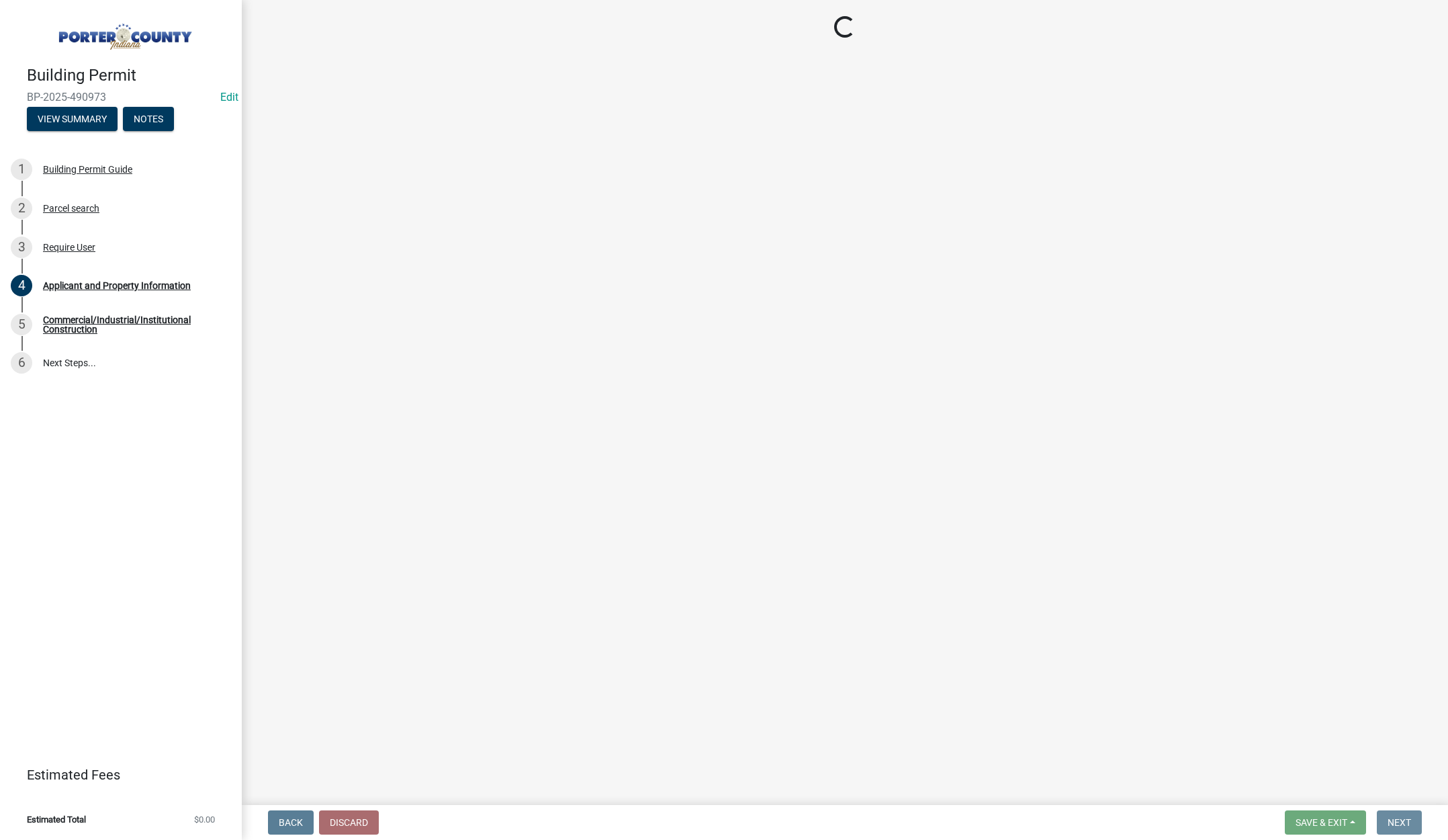
scroll to position [0, 0]
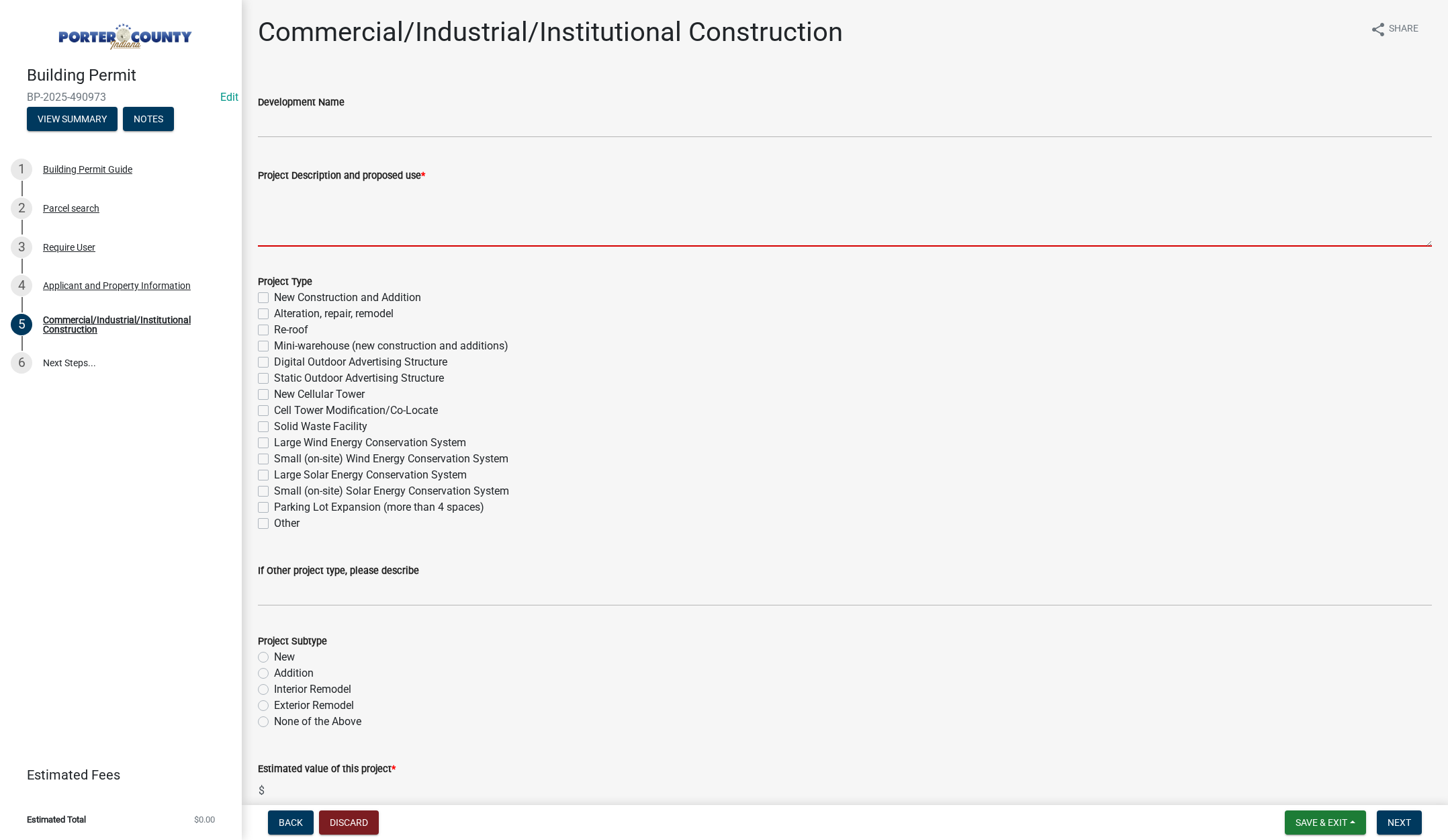
click at [467, 215] on textarea "Project Description and proposed use *" at bounding box center [845, 215] width 1174 height 64
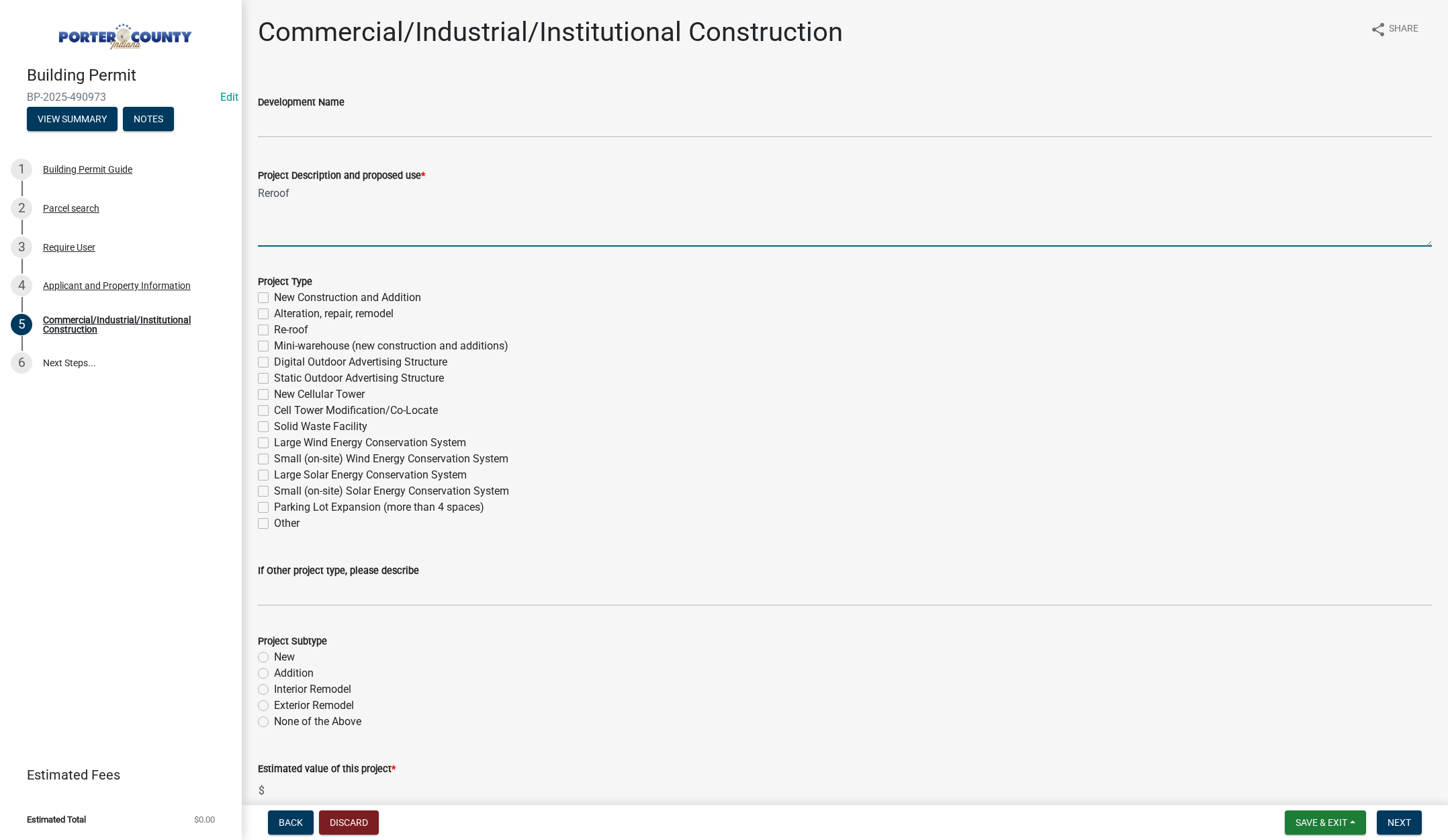
type textarea "Reroof"
click at [274, 326] on label "Re-roof" at bounding box center [291, 330] width 35 height 17
click at [274, 326] on input "Re-roof" at bounding box center [278, 326] width 9 height 9
checkbox input "true"
checkbox input "false"
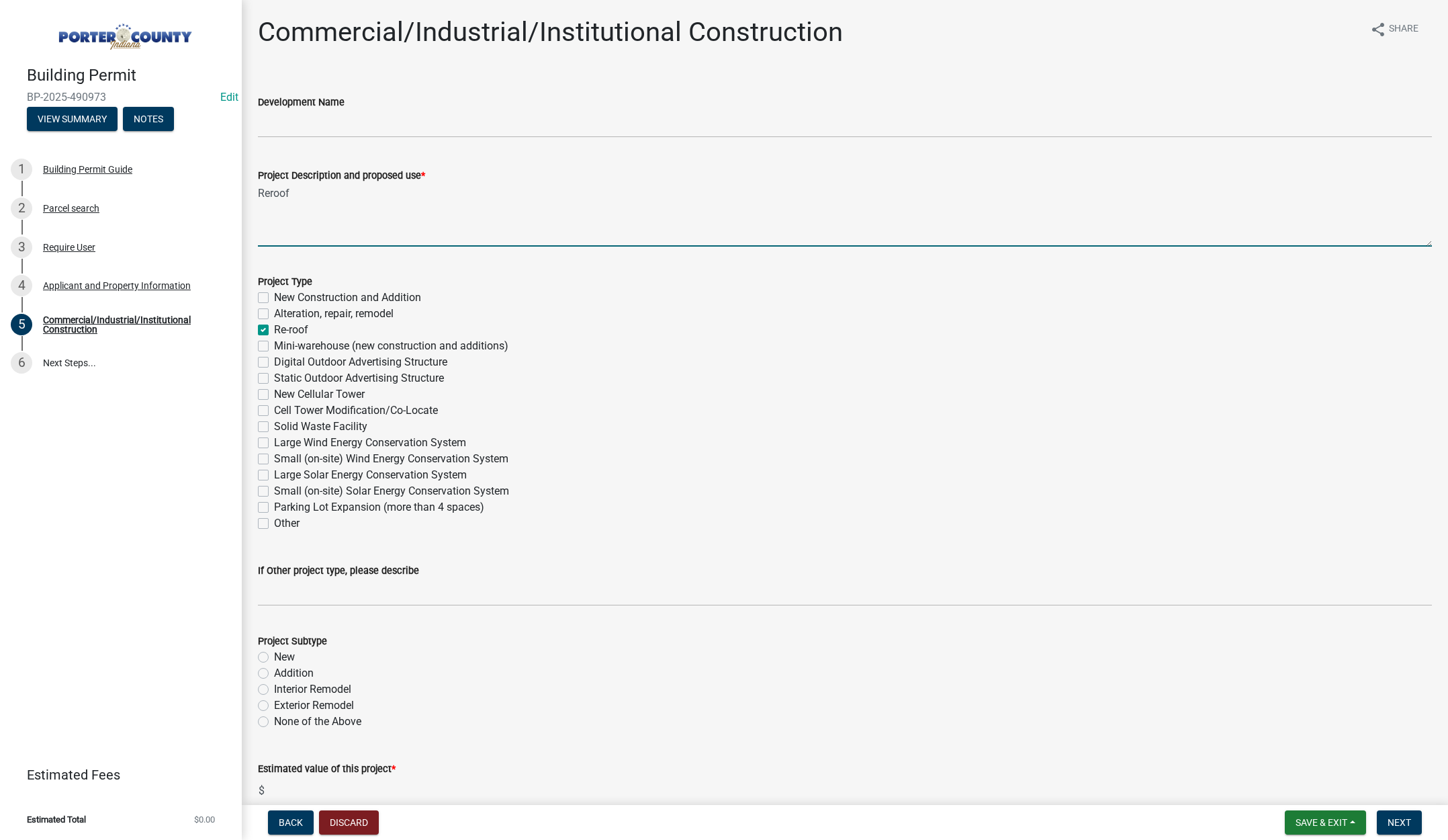
checkbox input "false"
checkbox input "true"
checkbox input "false"
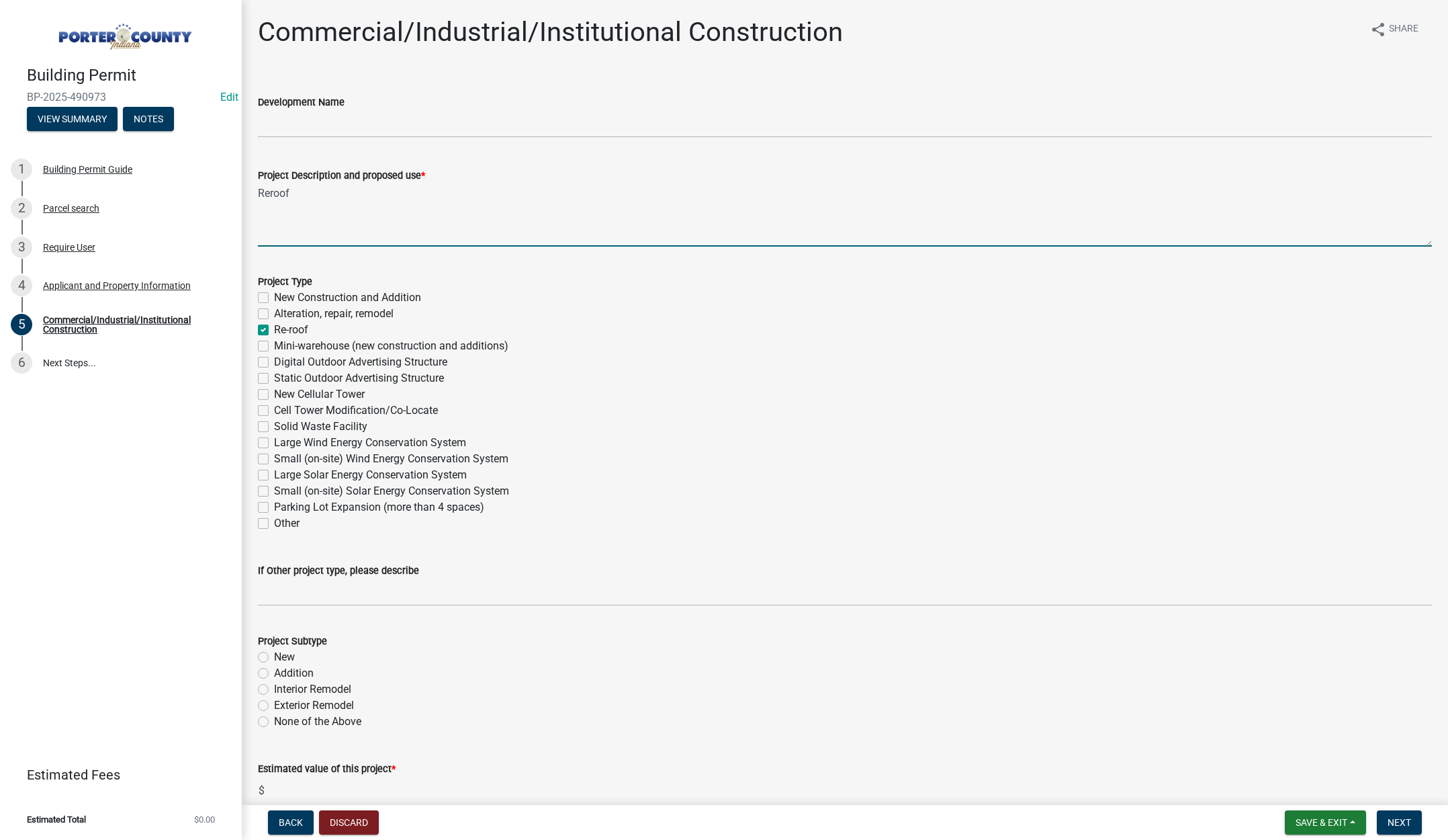
checkbox input "false"
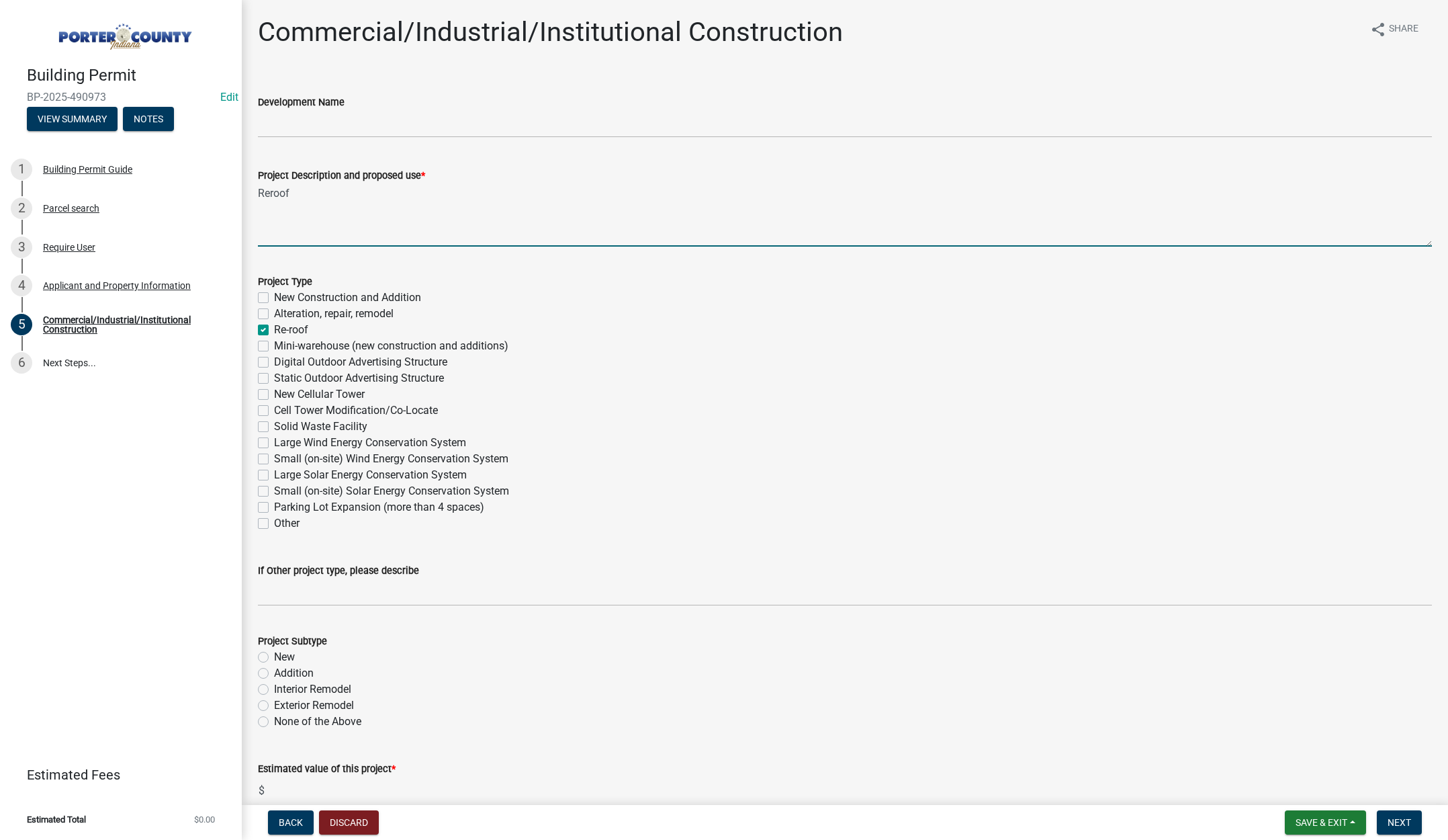
checkbox input "false"
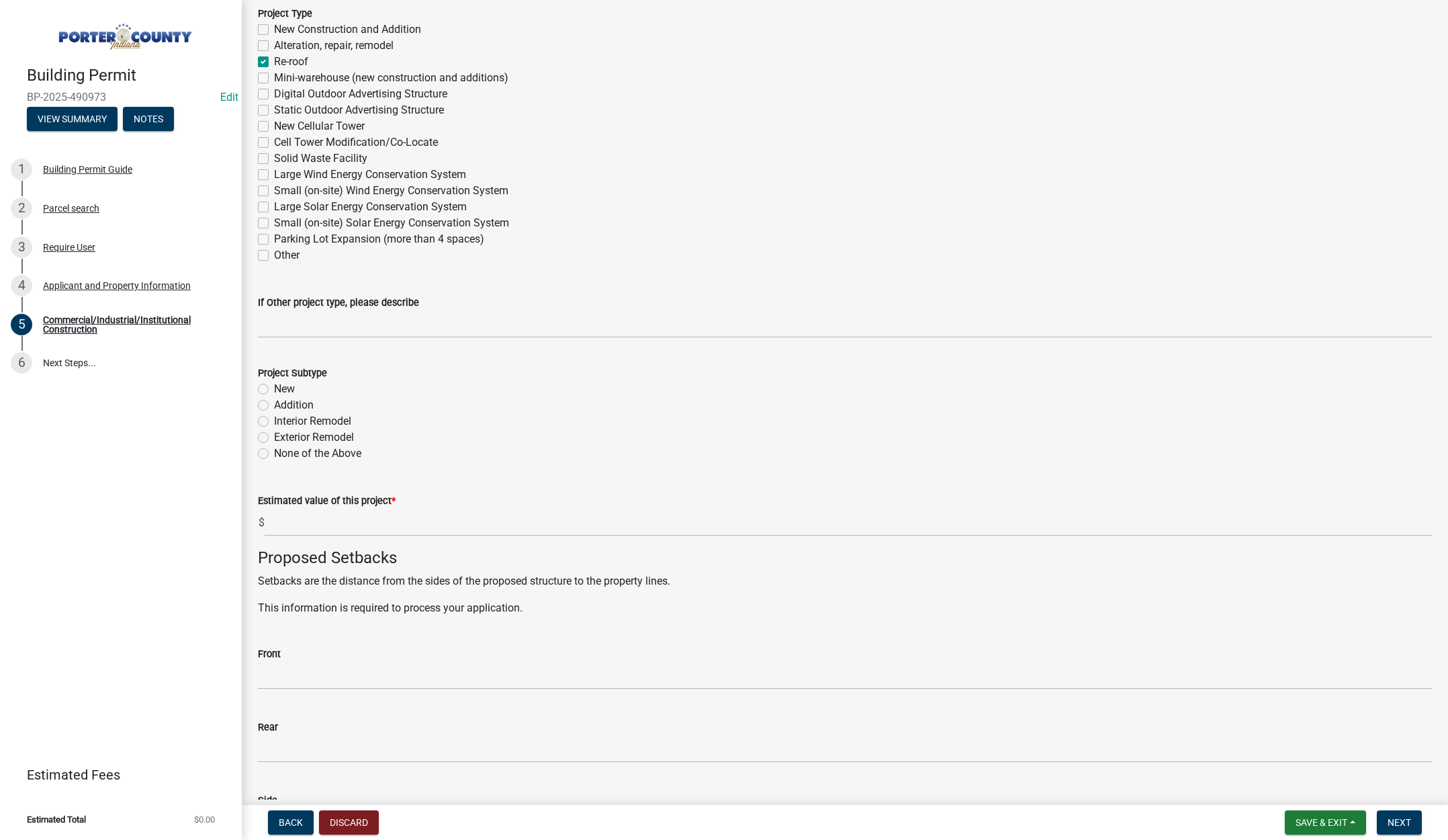
scroll to position [269, 0]
click at [274, 436] on label "Exterior Remodel" at bounding box center [314, 437] width 80 height 17
click at [274, 436] on input "Exterior Remodel" at bounding box center [278, 432] width 9 height 9
radio input "true"
click at [291, 521] on input "text" at bounding box center [848, 521] width 1167 height 27
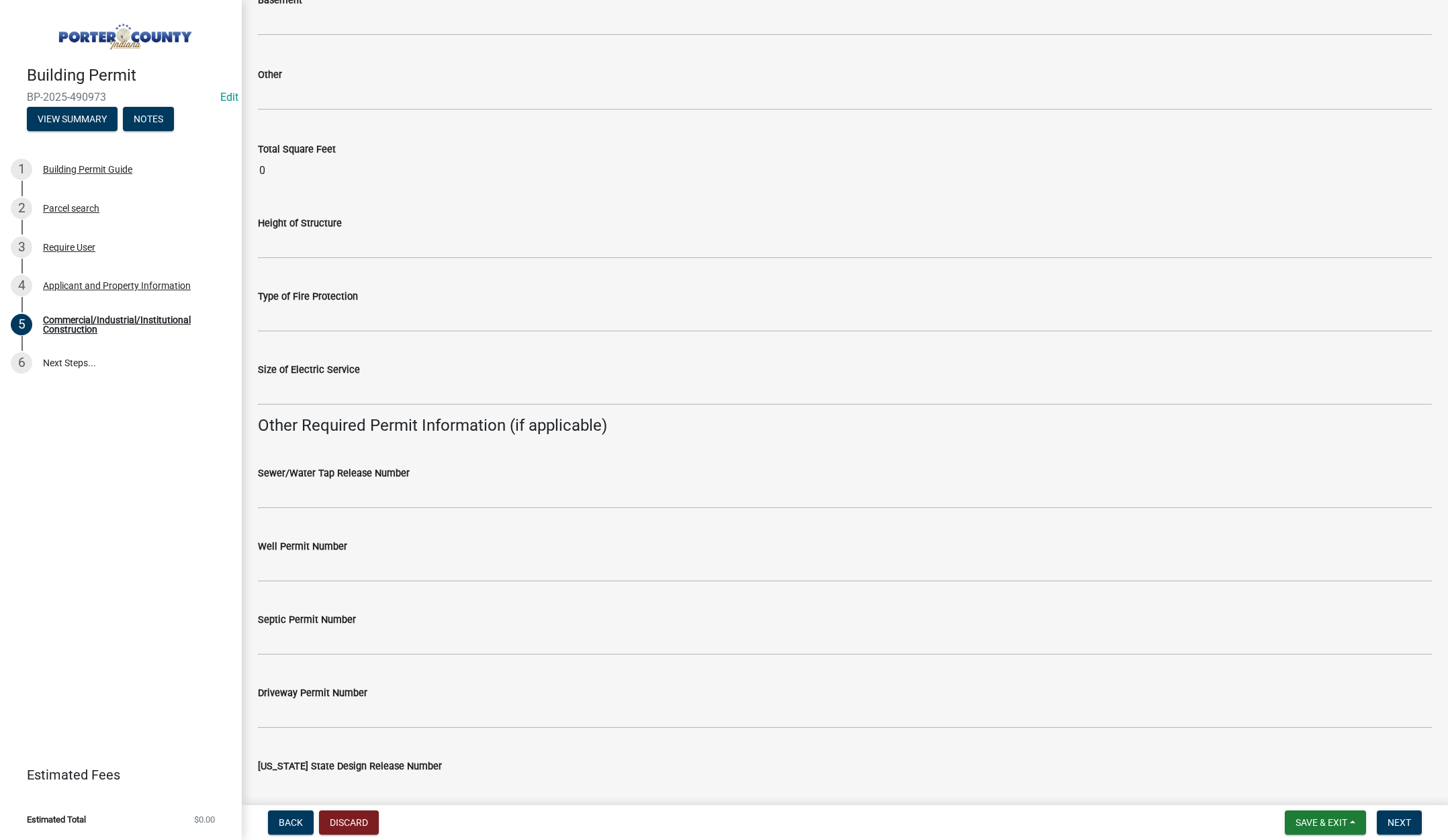
scroll to position [2269, 0]
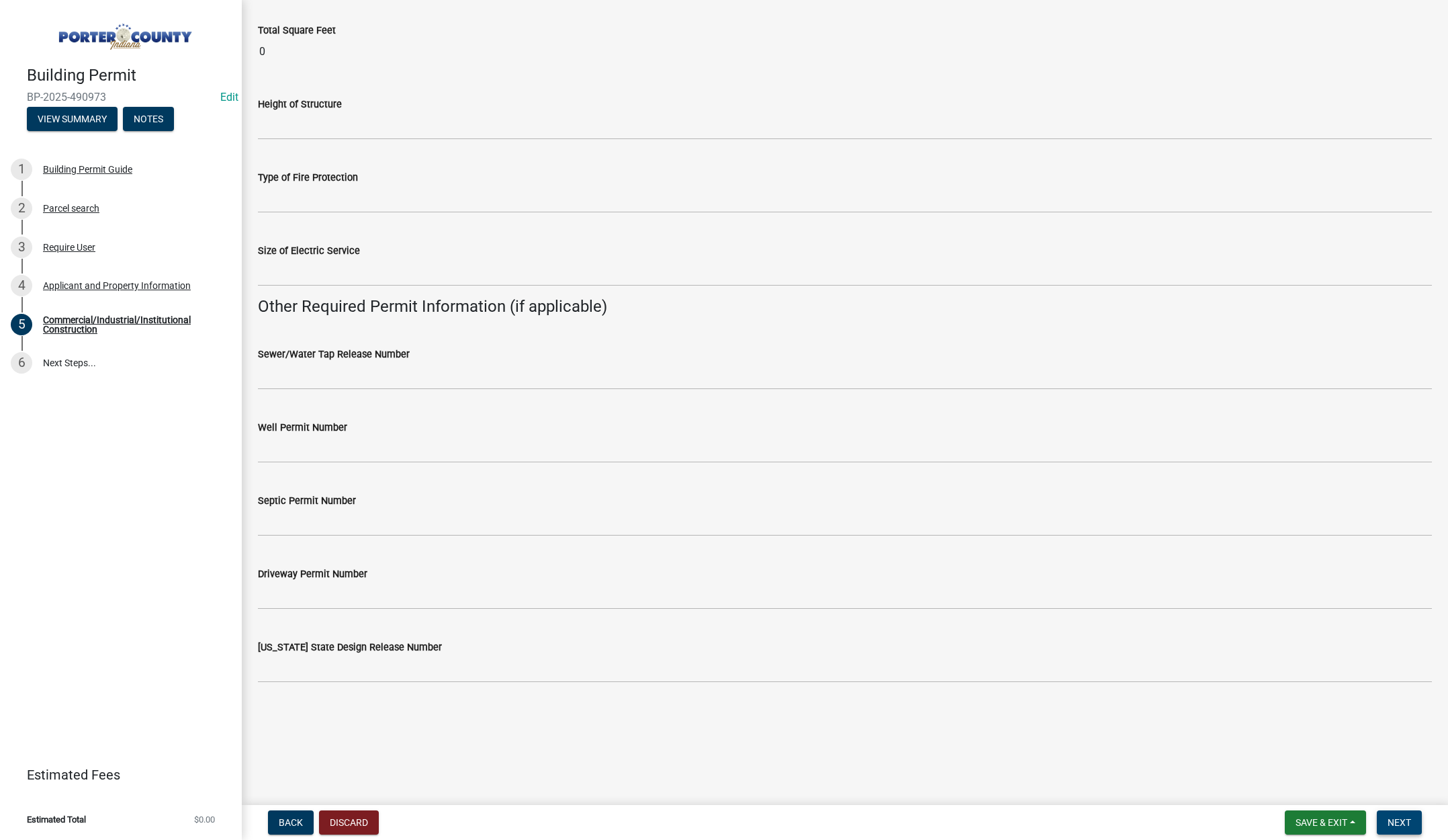
type input "10000"
click at [1411, 823] on span "Next" at bounding box center [1399, 822] width 23 height 11
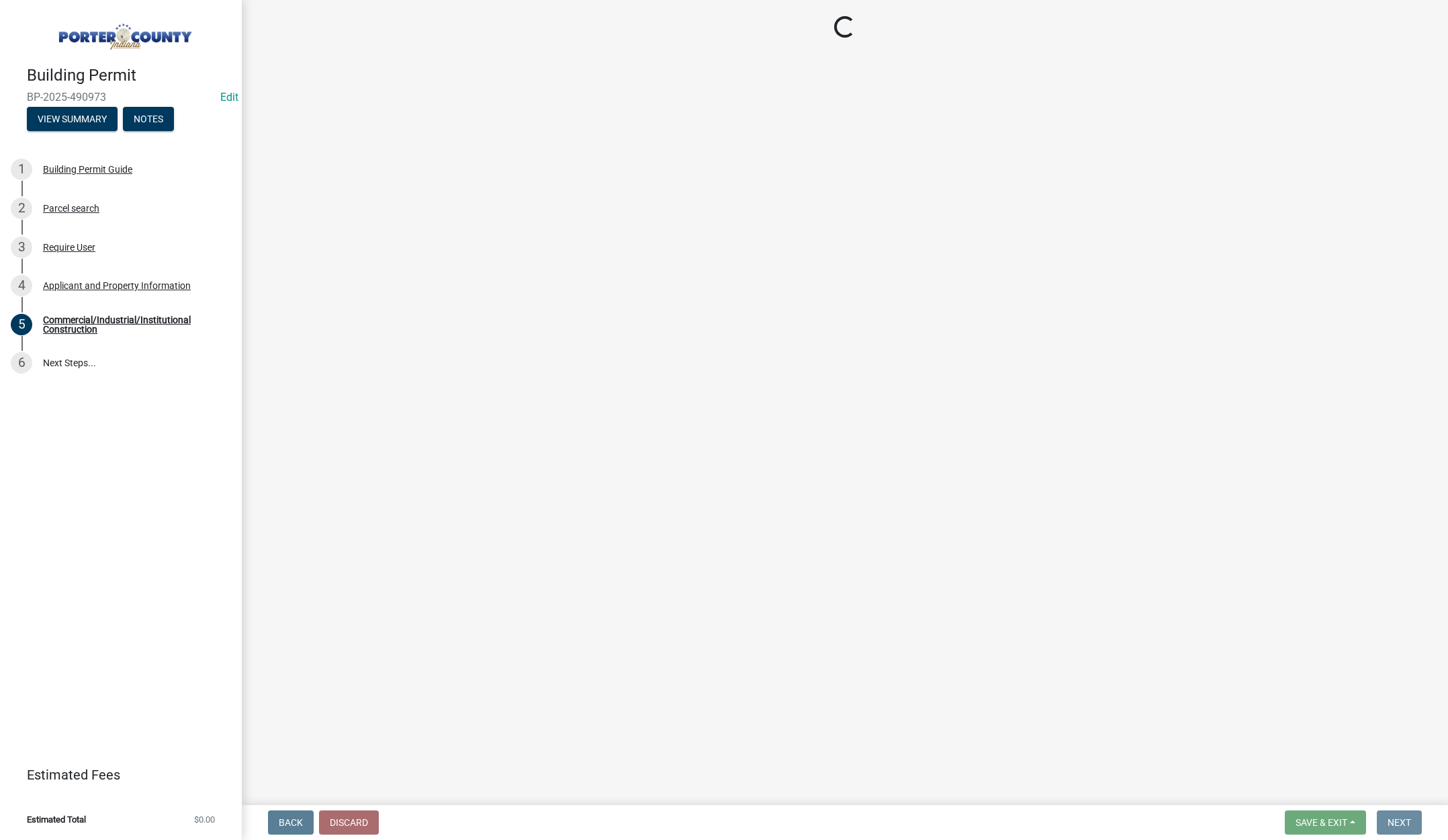
scroll to position [0, 0]
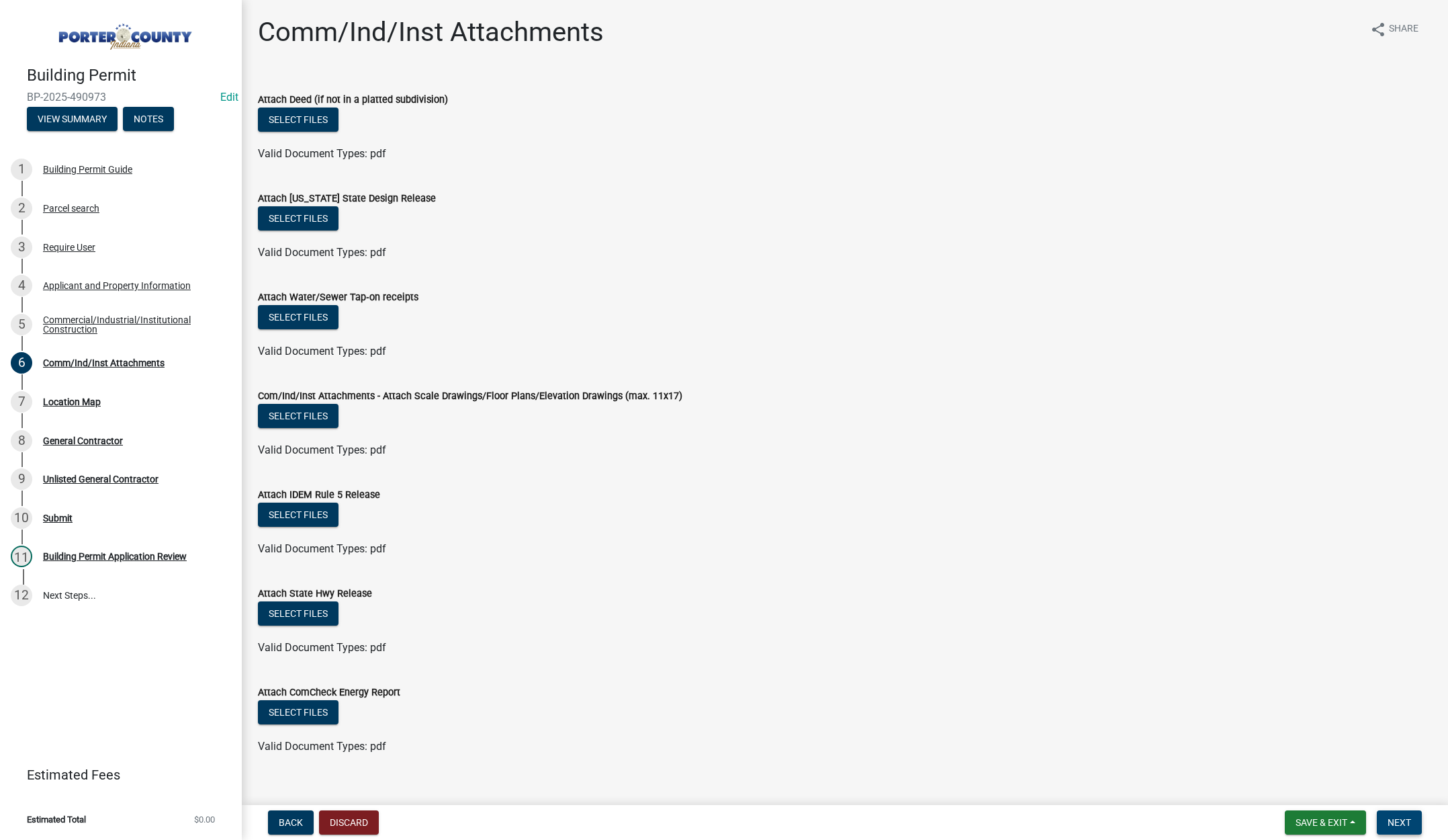
click at [1400, 817] on span "Next" at bounding box center [1399, 822] width 23 height 11
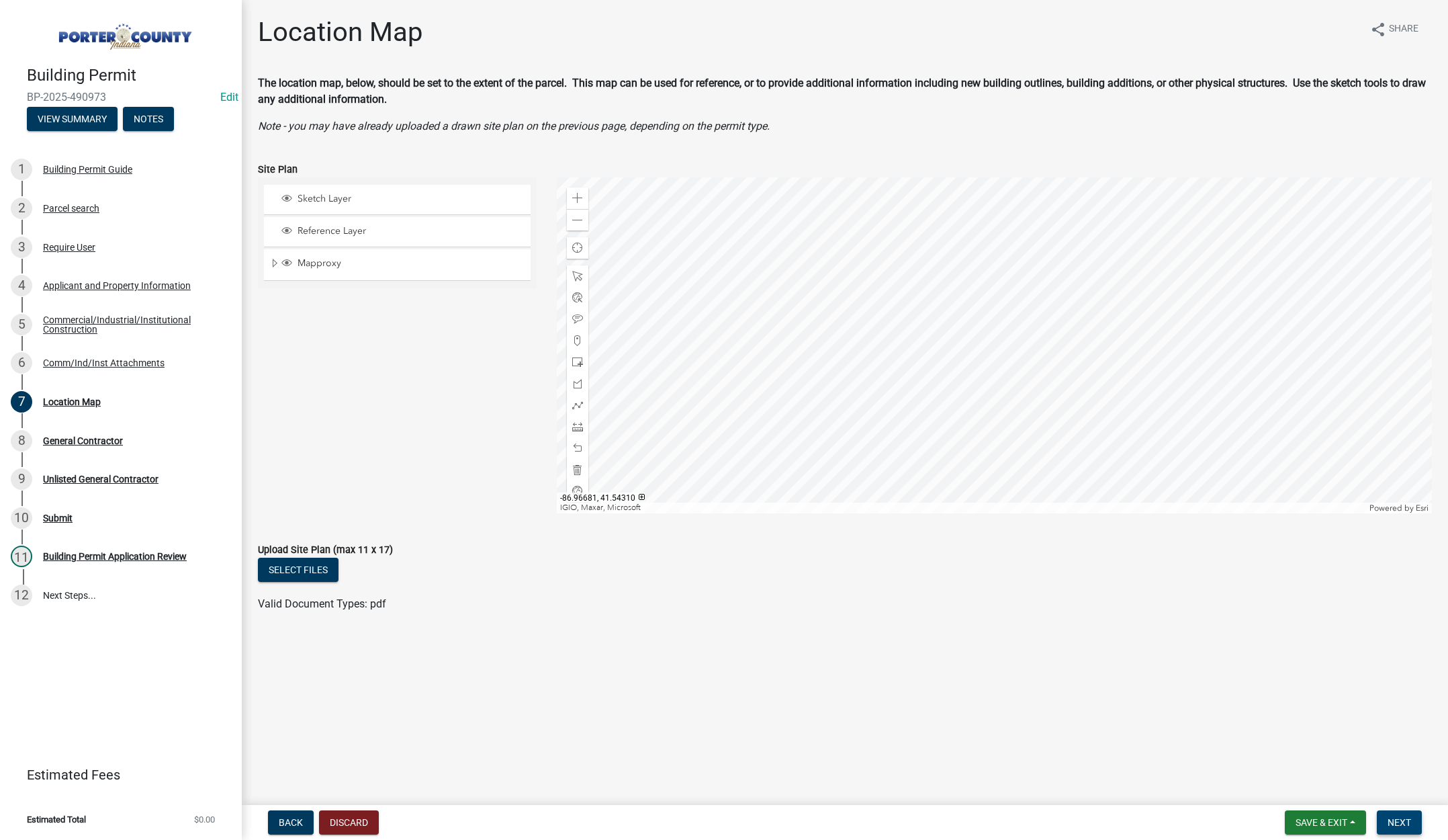
click at [1407, 815] on button "Next" at bounding box center [1399, 822] width 45 height 24
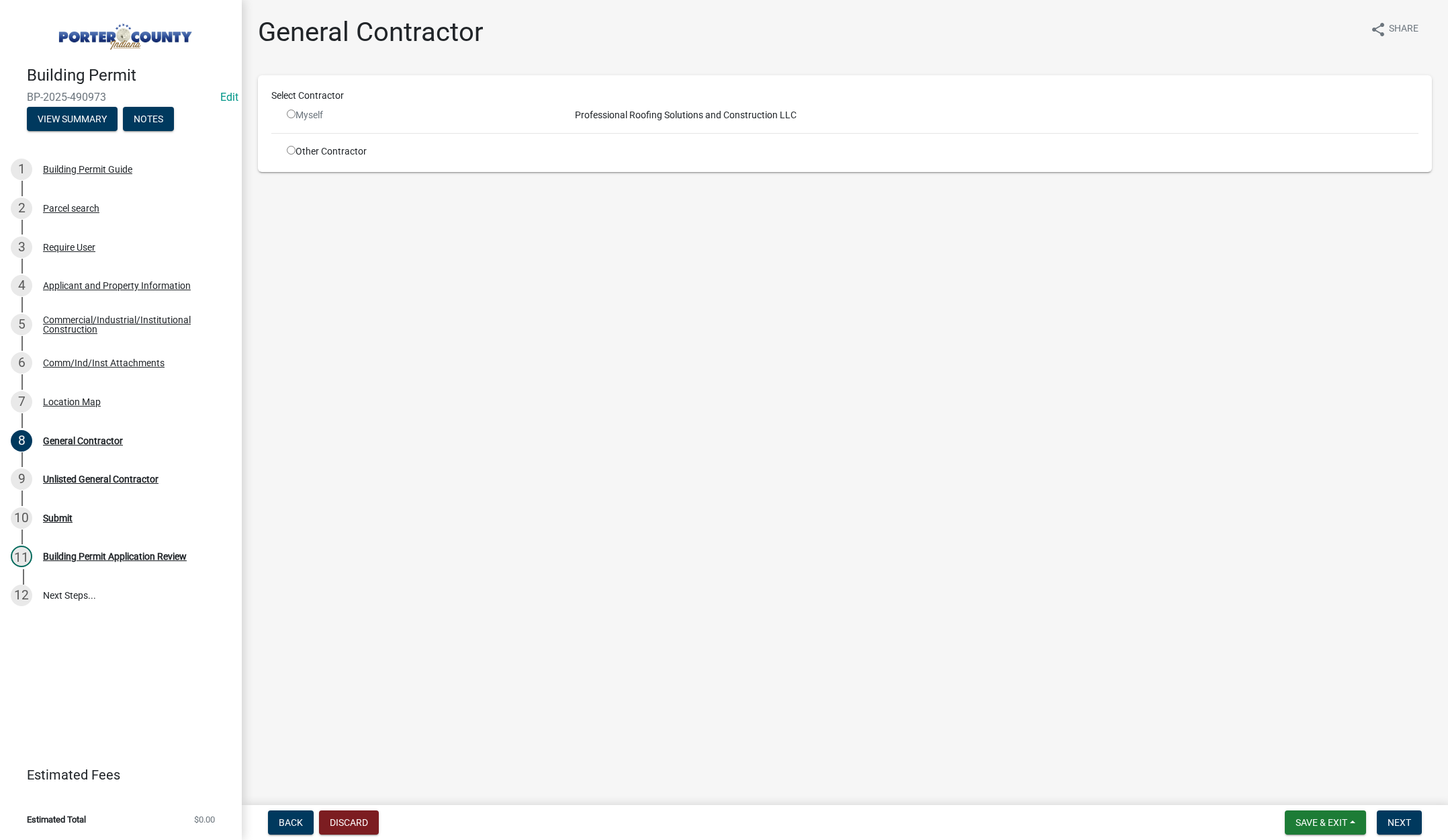
click at [291, 149] on input "radio" at bounding box center [291, 150] width 9 height 9
radio input "true"
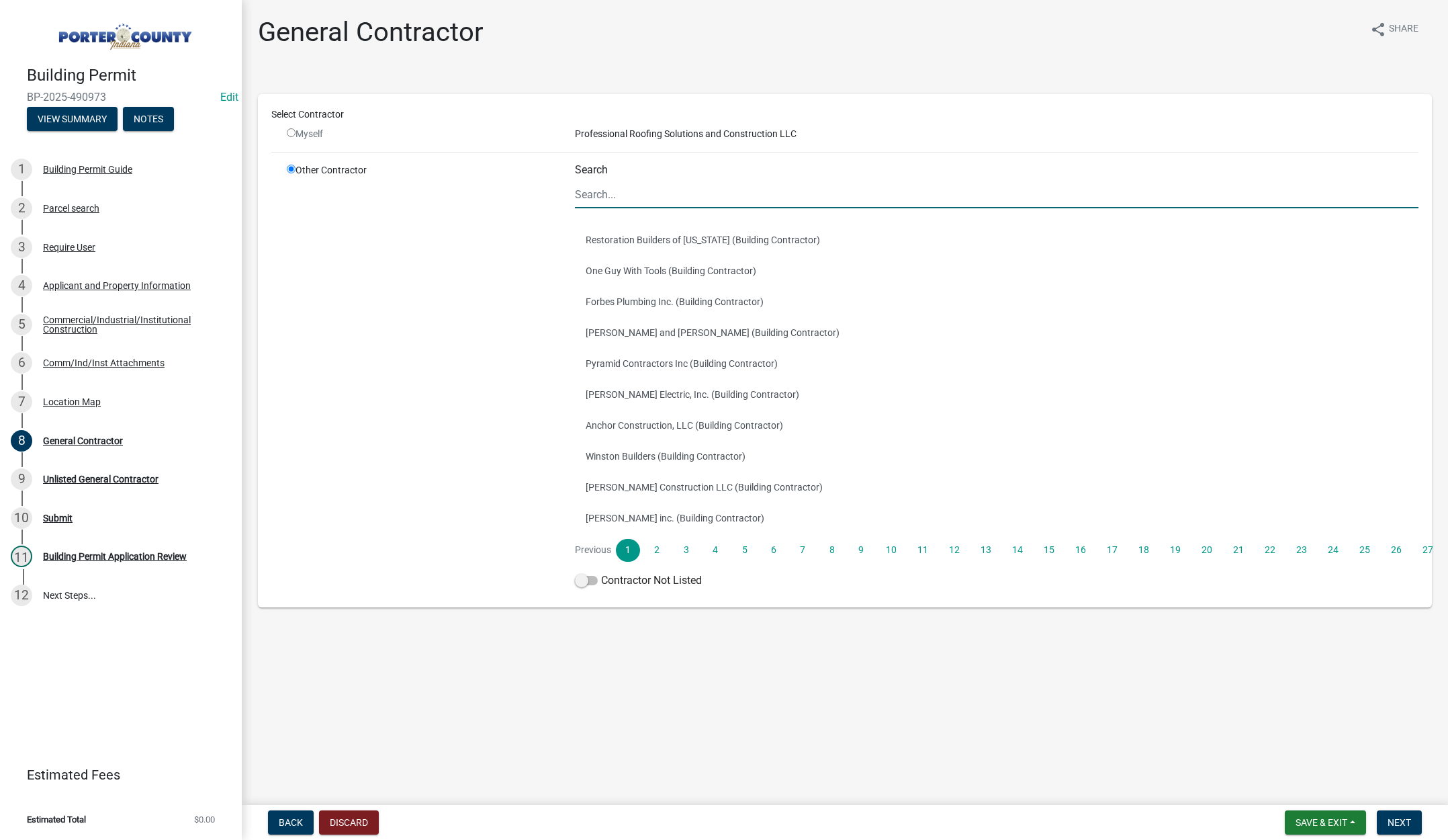
click at [626, 194] on input "Search" at bounding box center [997, 194] width 844 height 27
type input "terry"
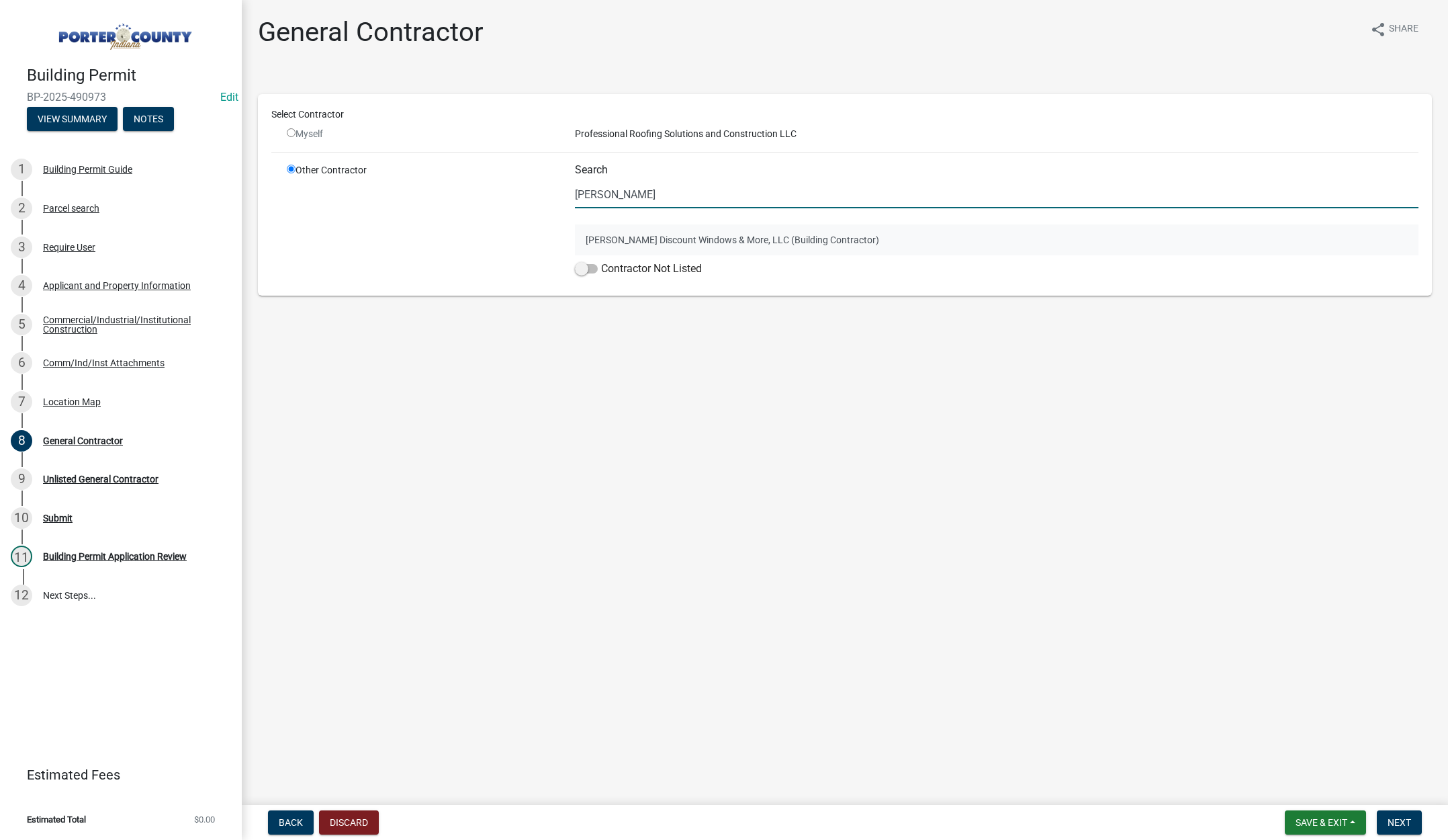
click at [668, 238] on button "Terry's Discount Windows & More, LLC (Building Contractor)" at bounding box center [997, 239] width 844 height 31
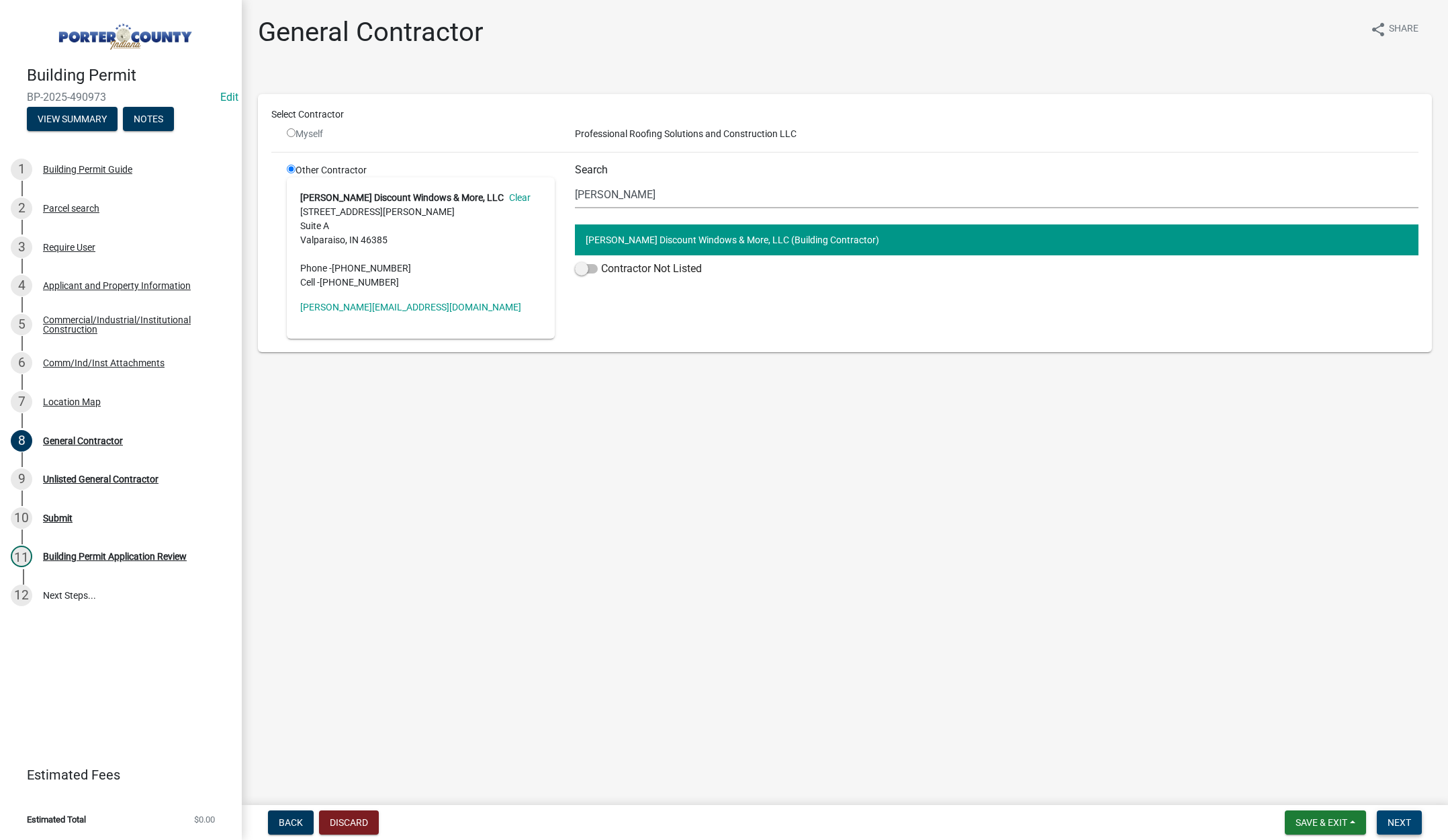
click at [1394, 815] on button "Next" at bounding box center [1399, 822] width 45 height 24
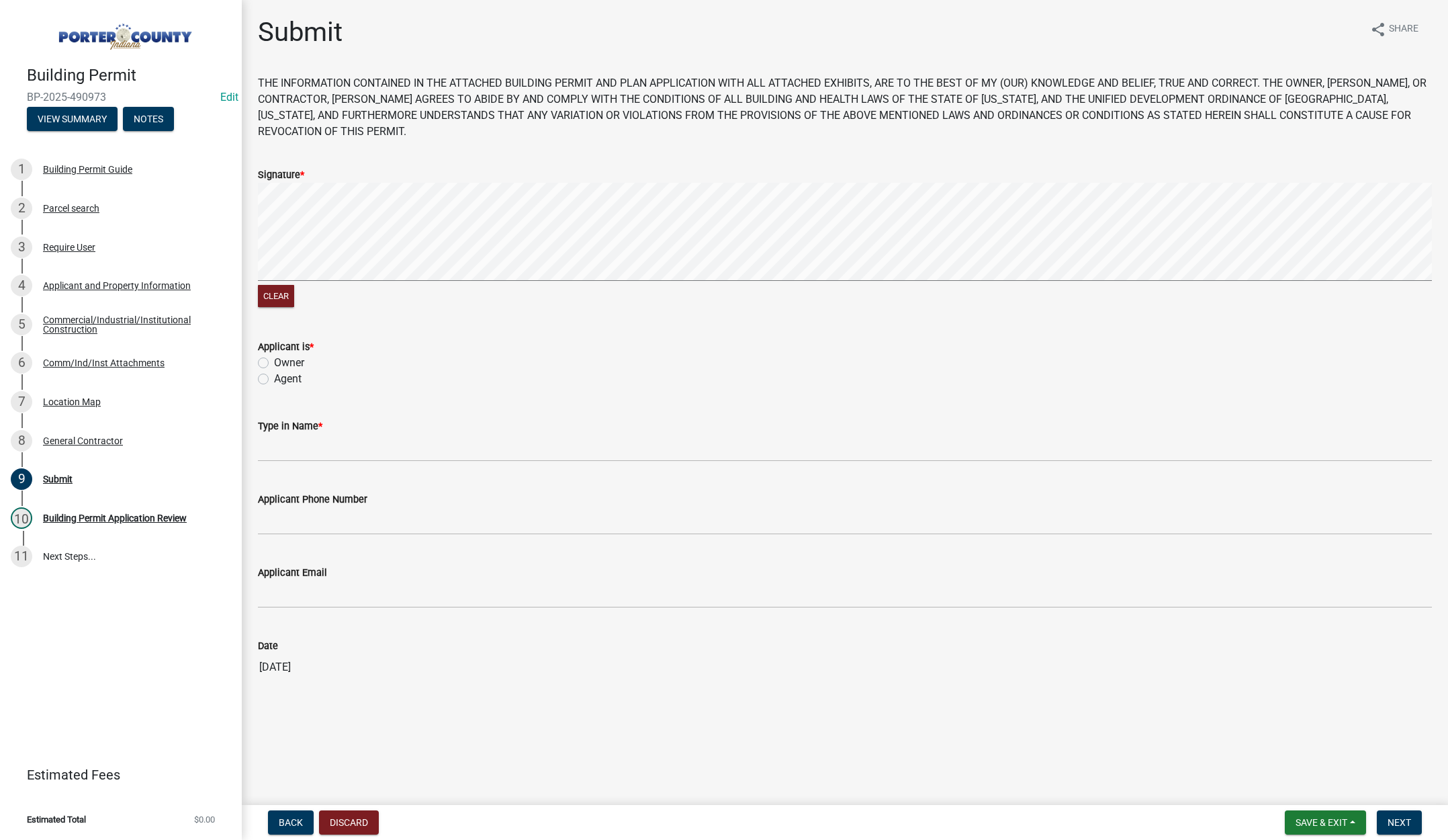
click at [274, 375] on label "Agent" at bounding box center [287, 379] width 27 height 17
click at [274, 375] on input "Agent" at bounding box center [278, 375] width 9 height 9
radio input "true"
click at [309, 444] on input "Type in Name *" at bounding box center [845, 447] width 1174 height 27
type input "[PERSON_NAME]"
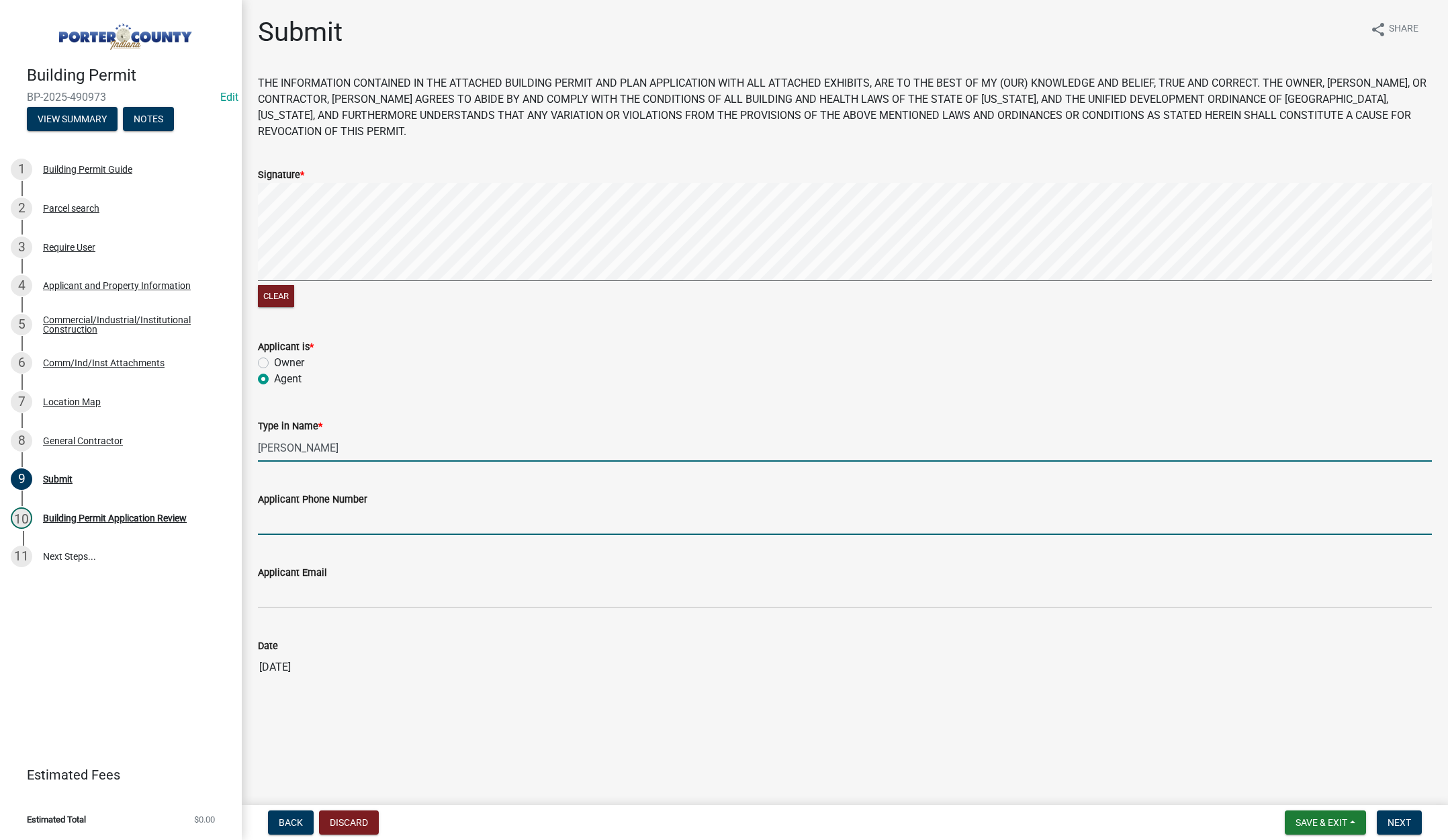
type input "2193093058"
click at [368, 522] on input "2193093058" at bounding box center [845, 521] width 1174 height 27
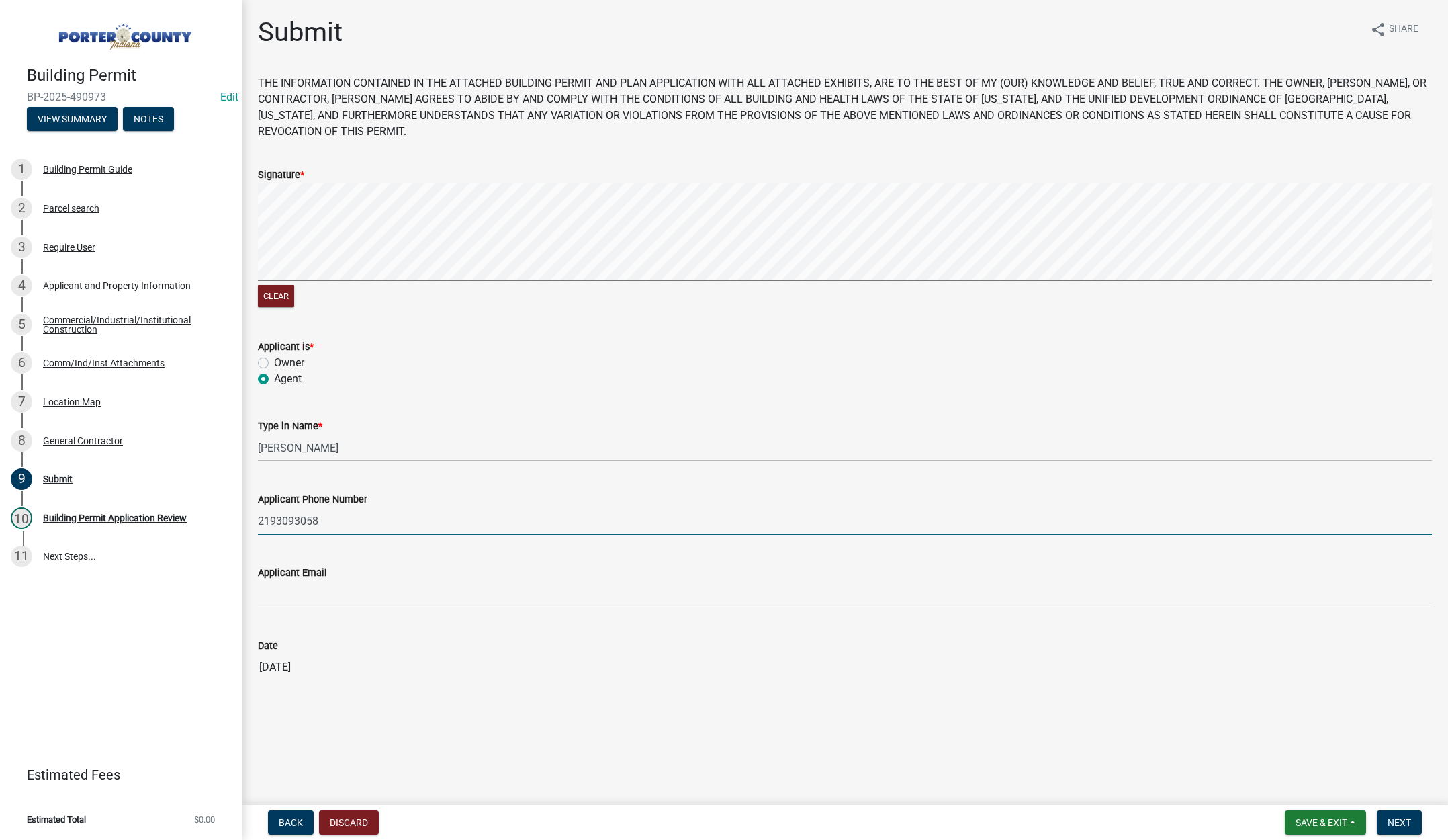
click at [368, 522] on input "2193093058" at bounding box center [845, 521] width 1174 height 27
click at [368, 521] on input "2193093058" at bounding box center [845, 521] width 1174 height 27
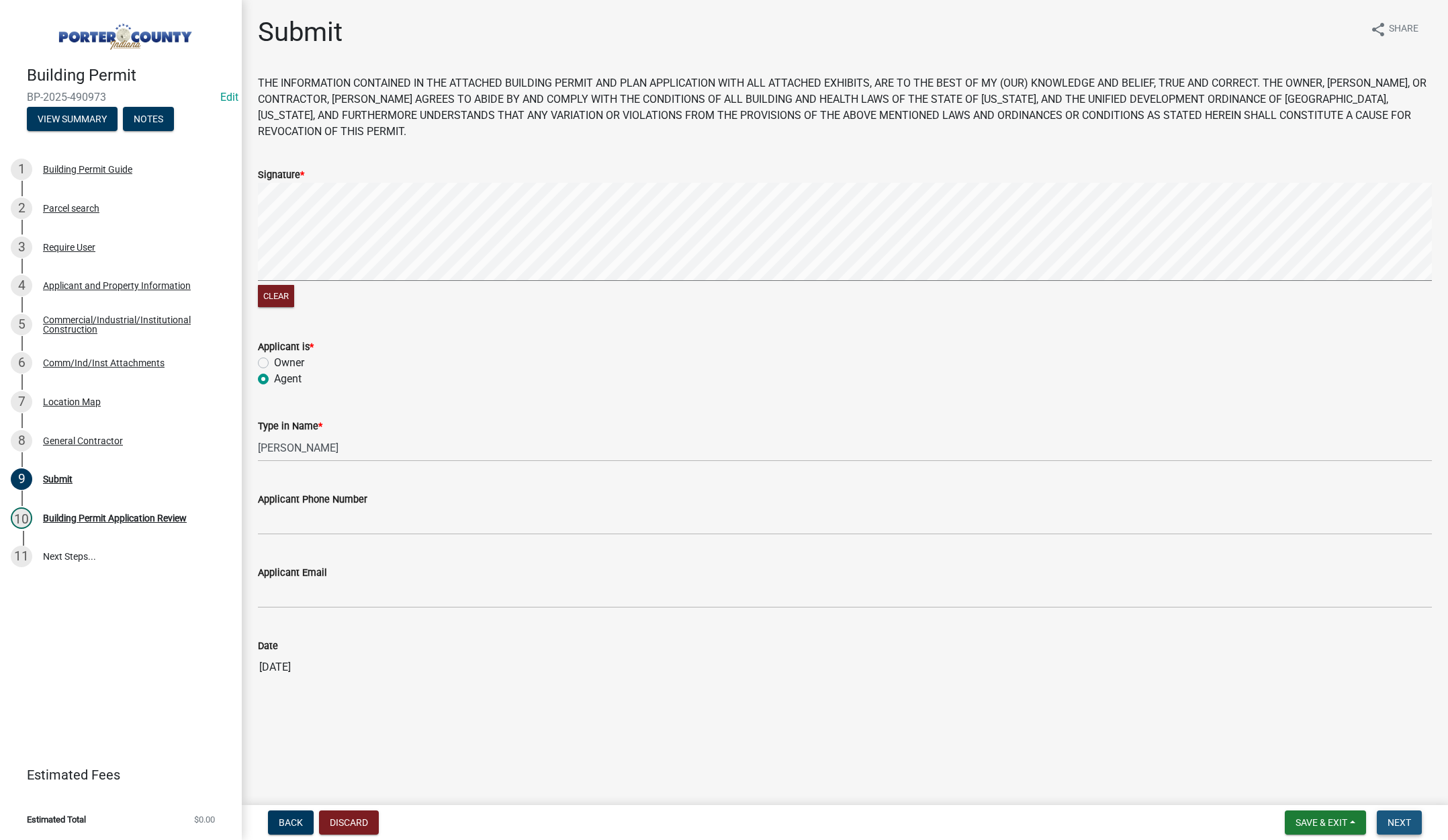
click at [1401, 819] on span "Next" at bounding box center [1399, 822] width 23 height 11
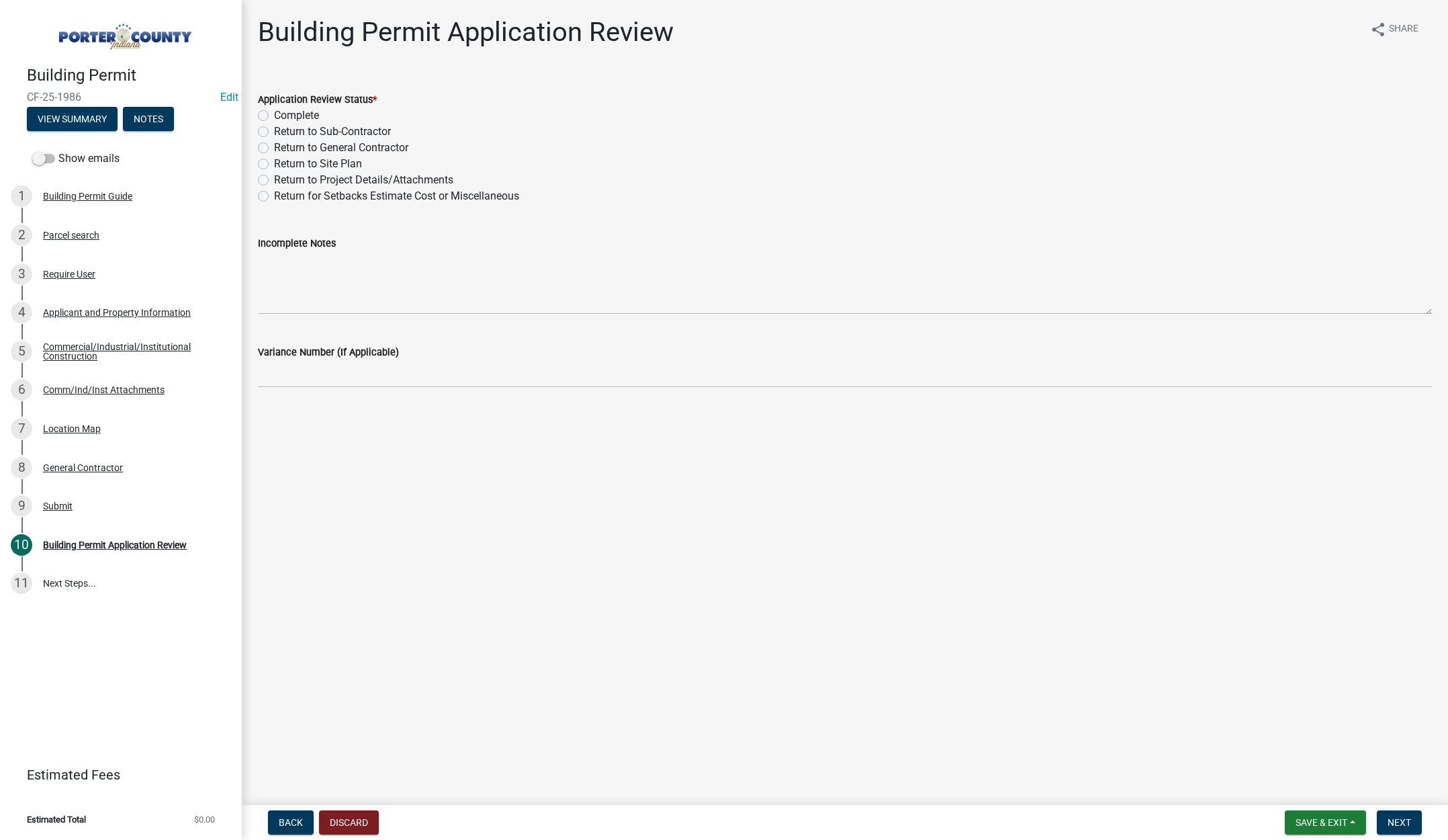
click at [274, 116] on label "Complete" at bounding box center [296, 116] width 45 height 17
click at [274, 116] on input "Complete" at bounding box center [278, 111] width 9 height 9
radio input "true"
click at [1398, 819] on span "Next" at bounding box center [1399, 822] width 23 height 11
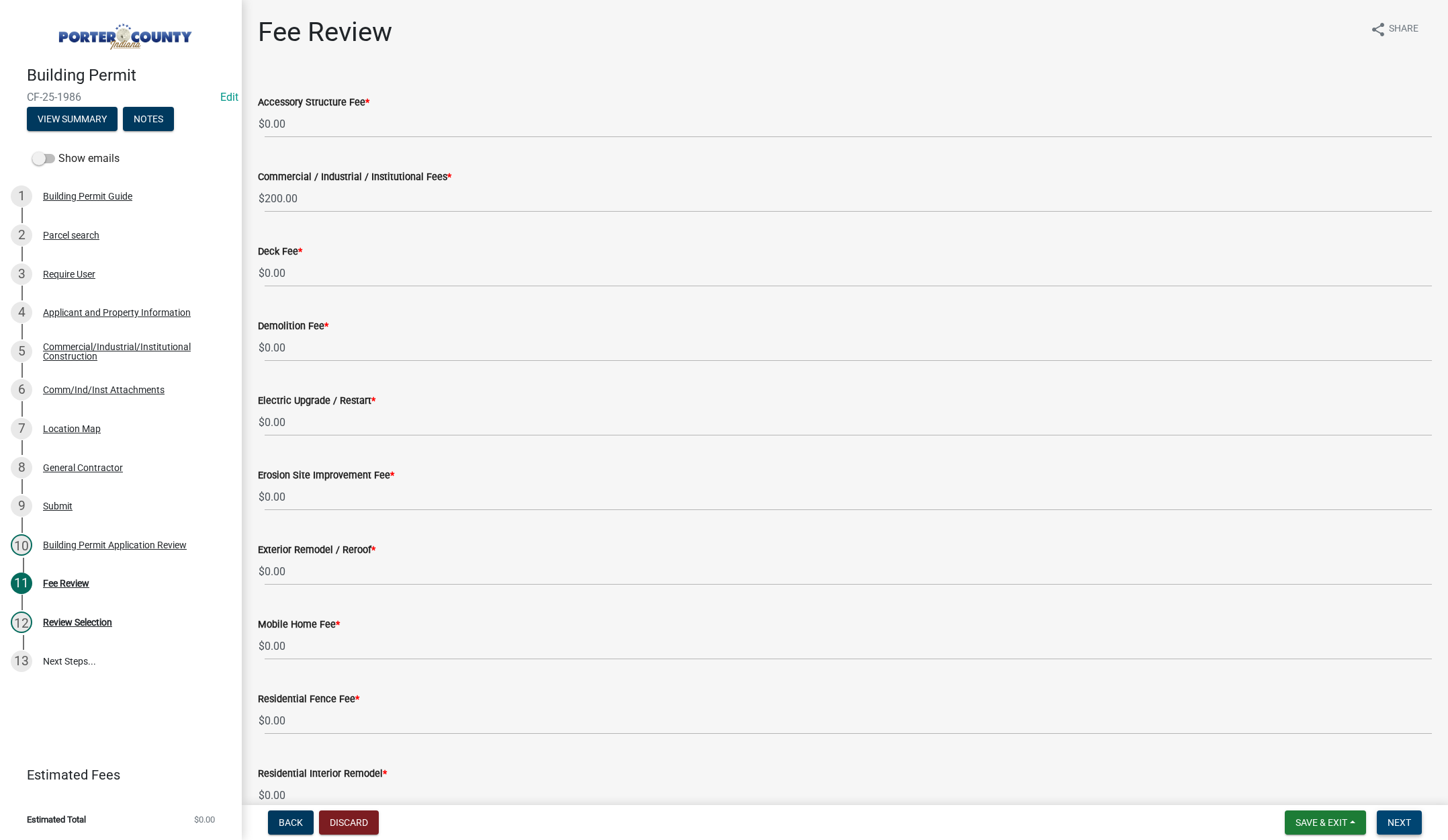
click at [1389, 823] on span "Next" at bounding box center [1399, 822] width 23 height 11
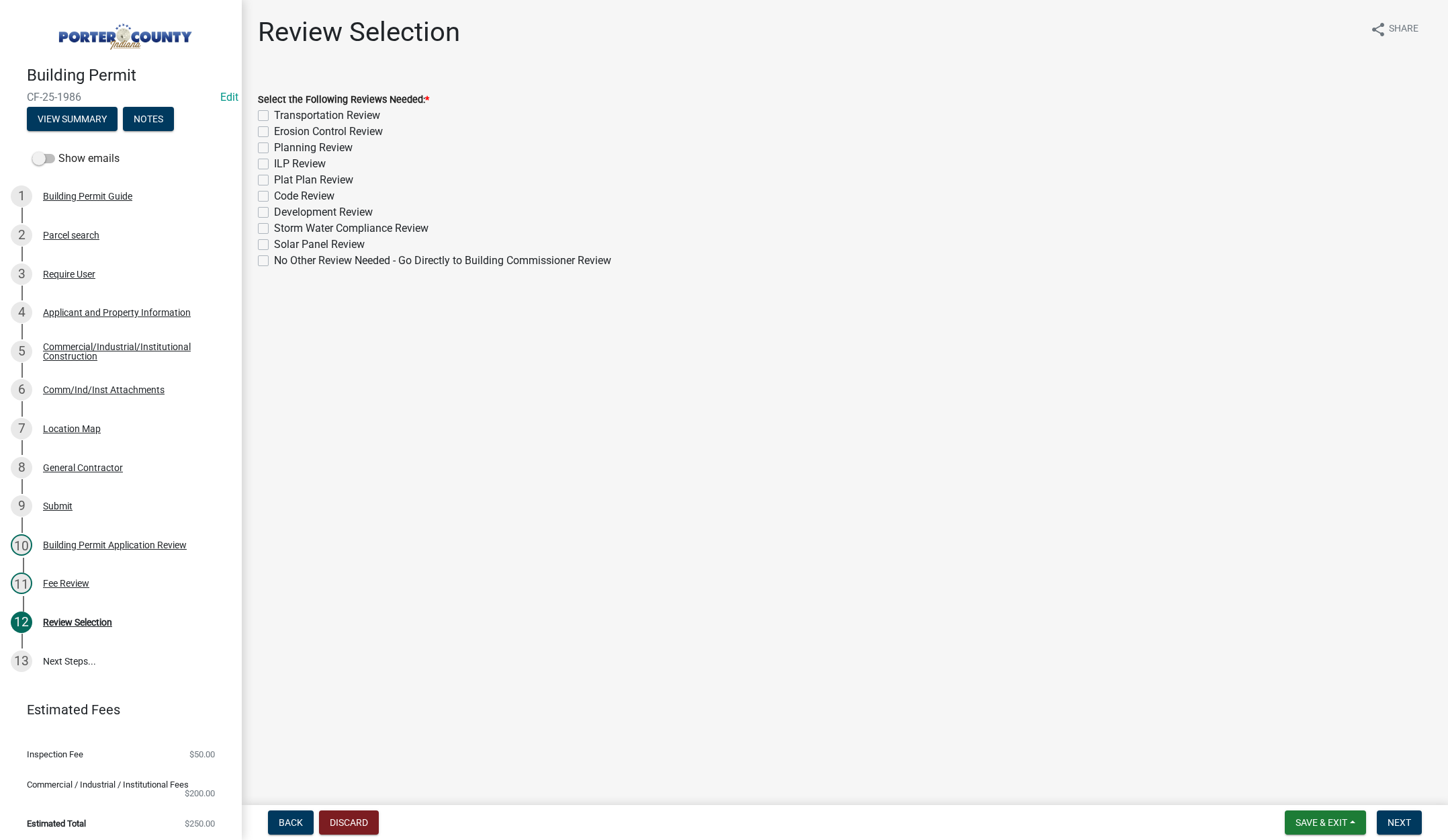
click at [274, 258] on label "No Other Review Needed - Go Directly to Building Commissioner Review" at bounding box center [442, 261] width 337 height 17
click at [274, 258] on input "No Other Review Needed - Go Directly to Building Commissioner Review" at bounding box center [278, 257] width 9 height 9
checkbox input "true"
checkbox input "false"
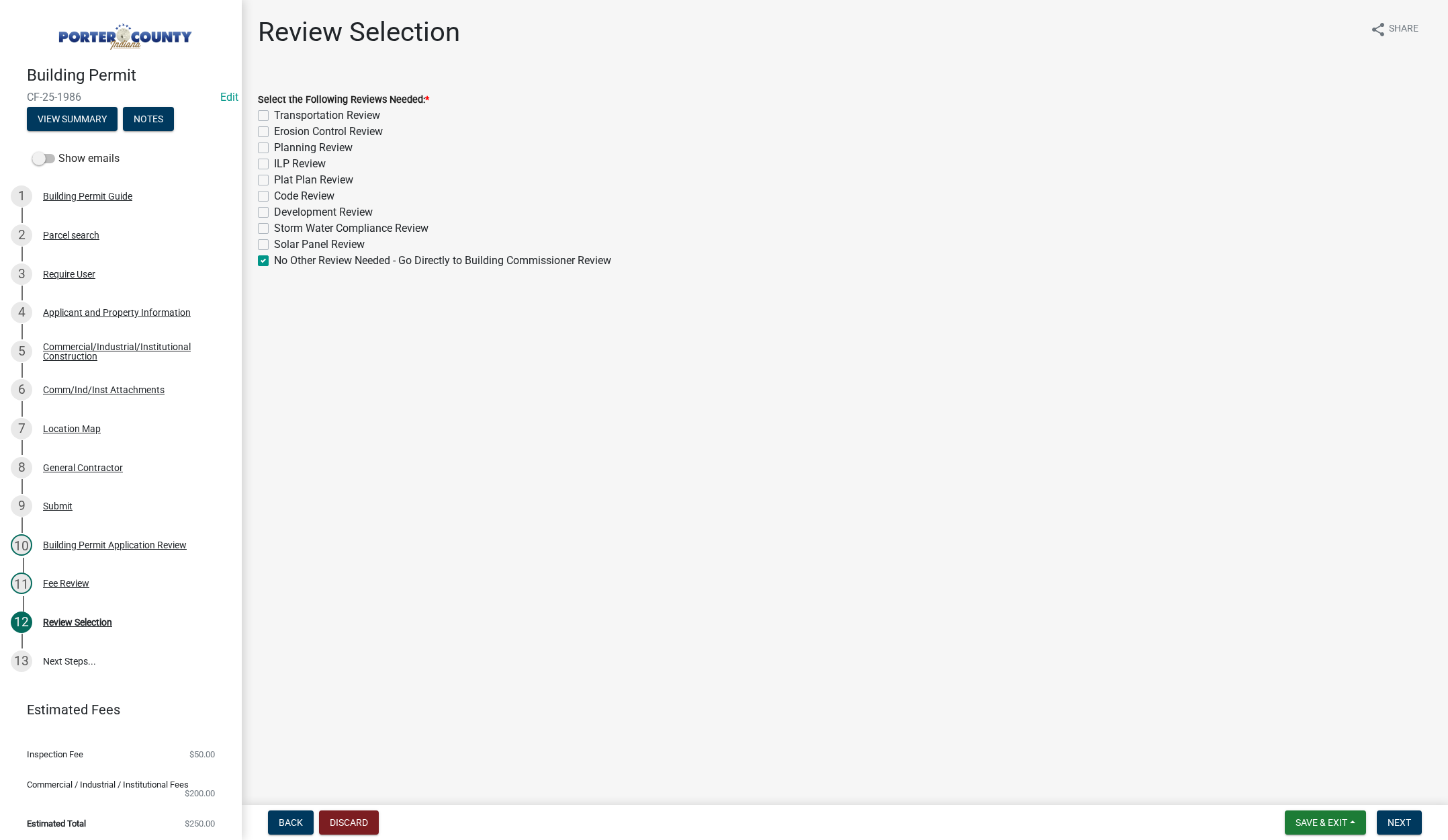
checkbox input "false"
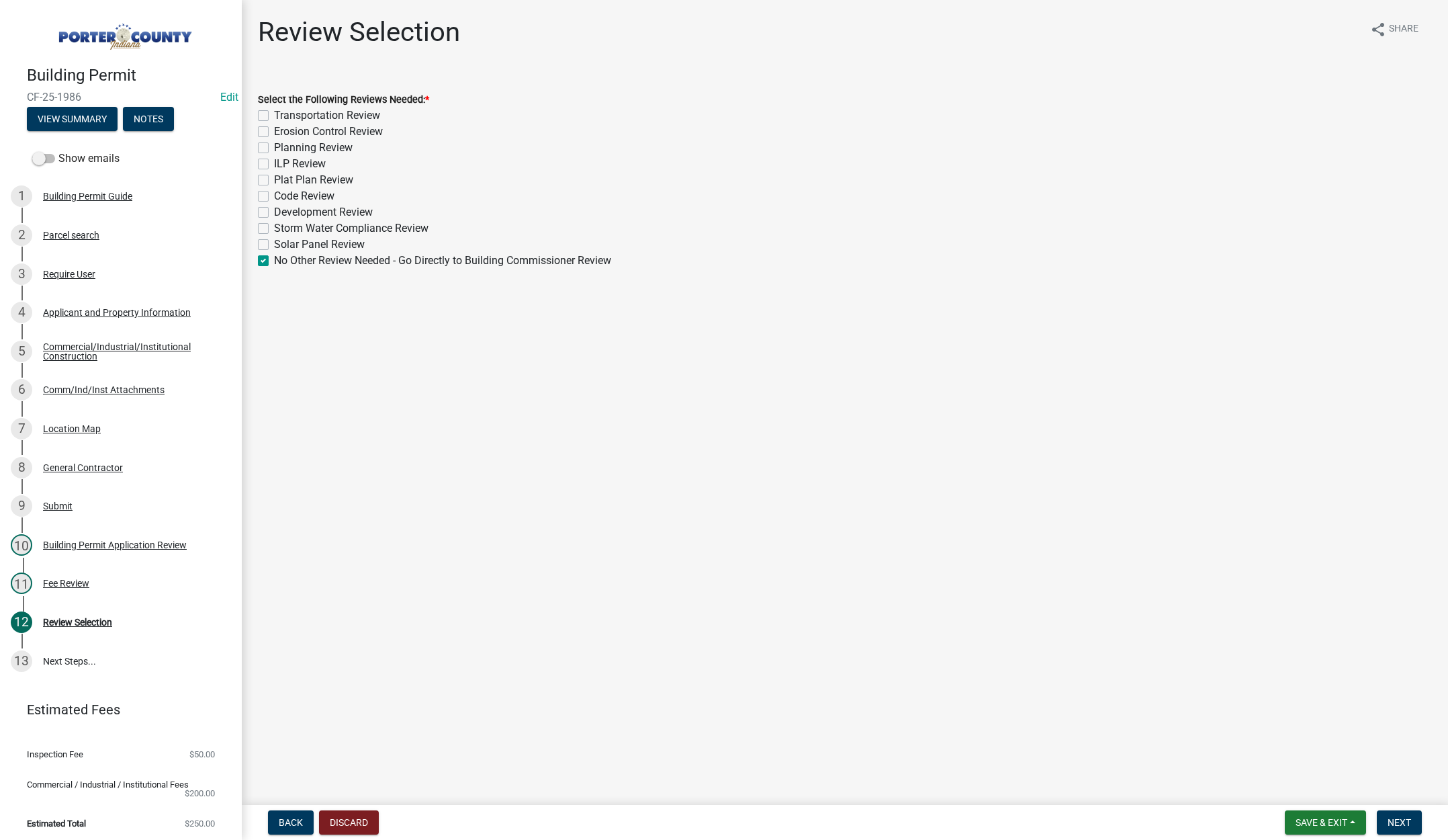
checkbox input "false"
checkbox input "true"
click at [1396, 815] on button "Next" at bounding box center [1399, 822] width 45 height 24
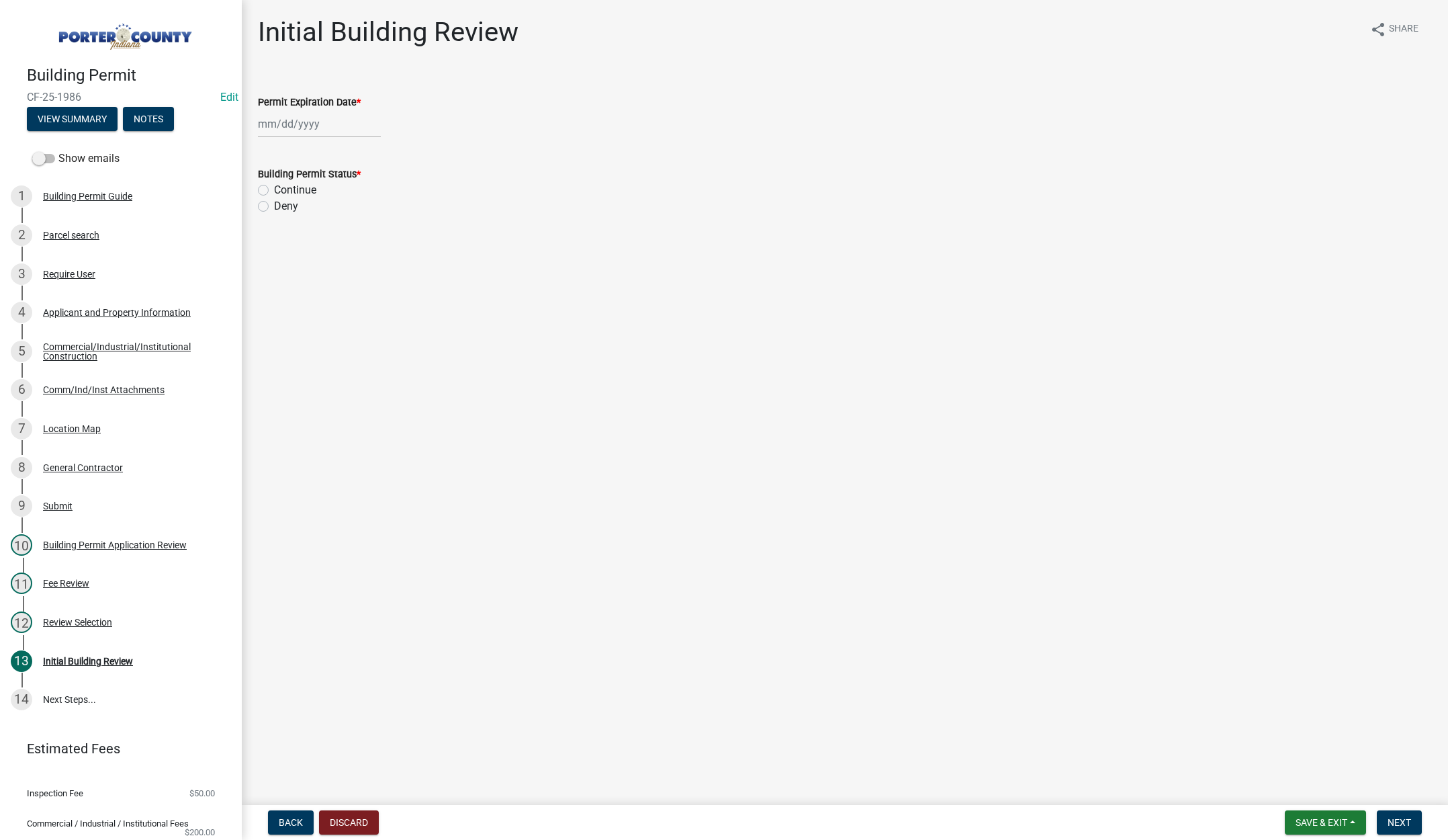
select select "10"
click at [332, 126] on div "[PERSON_NAME] Feb Mar Apr [PERSON_NAME][DATE] Oct Nov [DATE] 1526 1527 1528 152…" at bounding box center [319, 124] width 123 height 27
click at [369, 155] on select "1525 1526 1527 1528 1529 1530 1531 1532 1533 1534 1535 1536 1537 1538 1539 1540…" at bounding box center [363, 153] width 49 height 20
select select "2026"
click at [339, 143] on select "1525 1526 1527 1528 1529 1530 1531 1532 1533 1534 1535 1536 1537 1538 1539 1540…" at bounding box center [363, 153] width 49 height 20
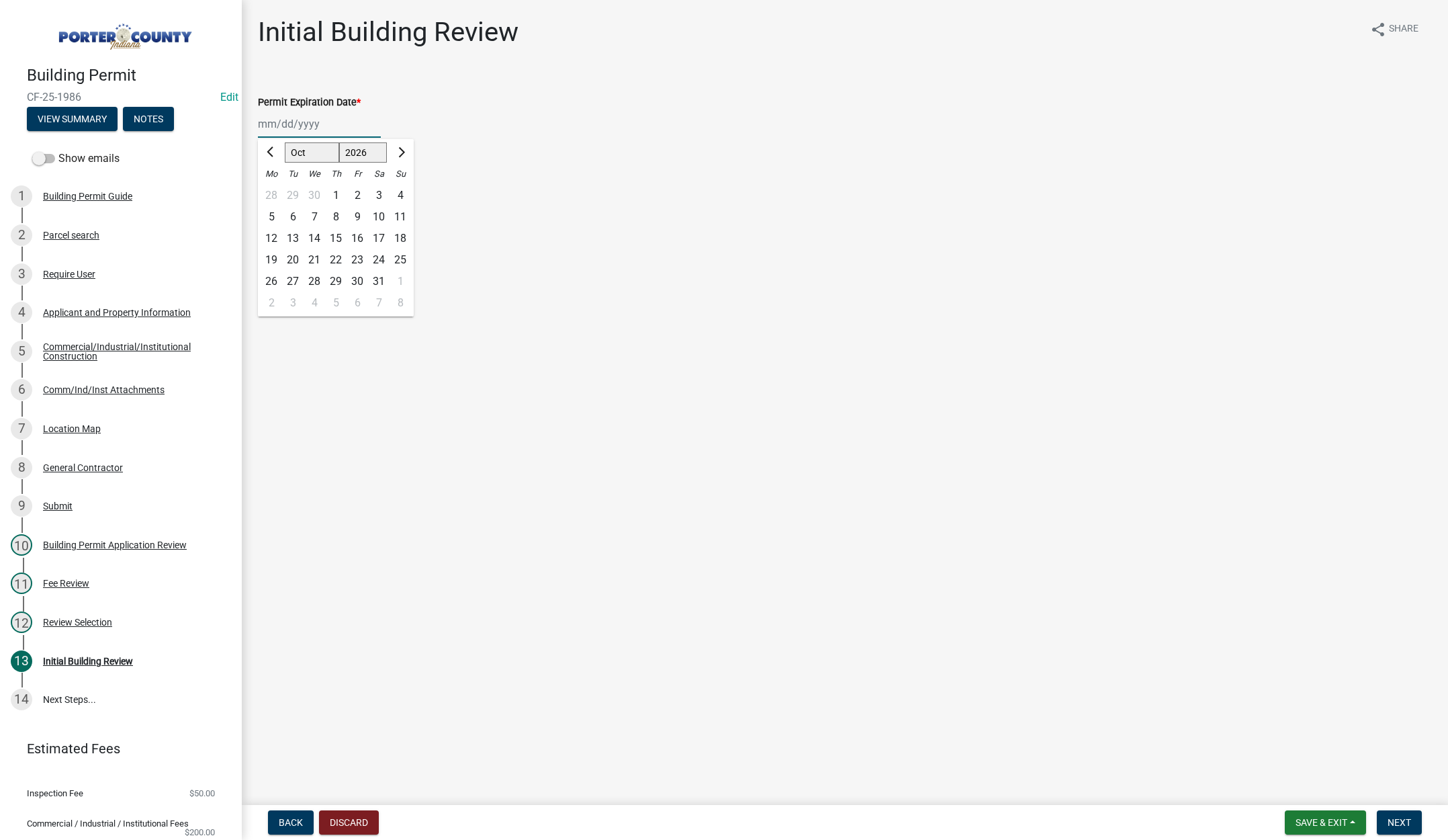
click at [375, 215] on div "10" at bounding box center [379, 217] width 21 height 21
type input "[DATE]"
drag, startPoint x: 261, startPoint y: 190, endPoint x: 477, endPoint y: 304, distance: 244.2
click at [274, 190] on label "Continue" at bounding box center [295, 191] width 42 height 17
click at [274, 190] on input "Continue" at bounding box center [278, 186] width 9 height 9
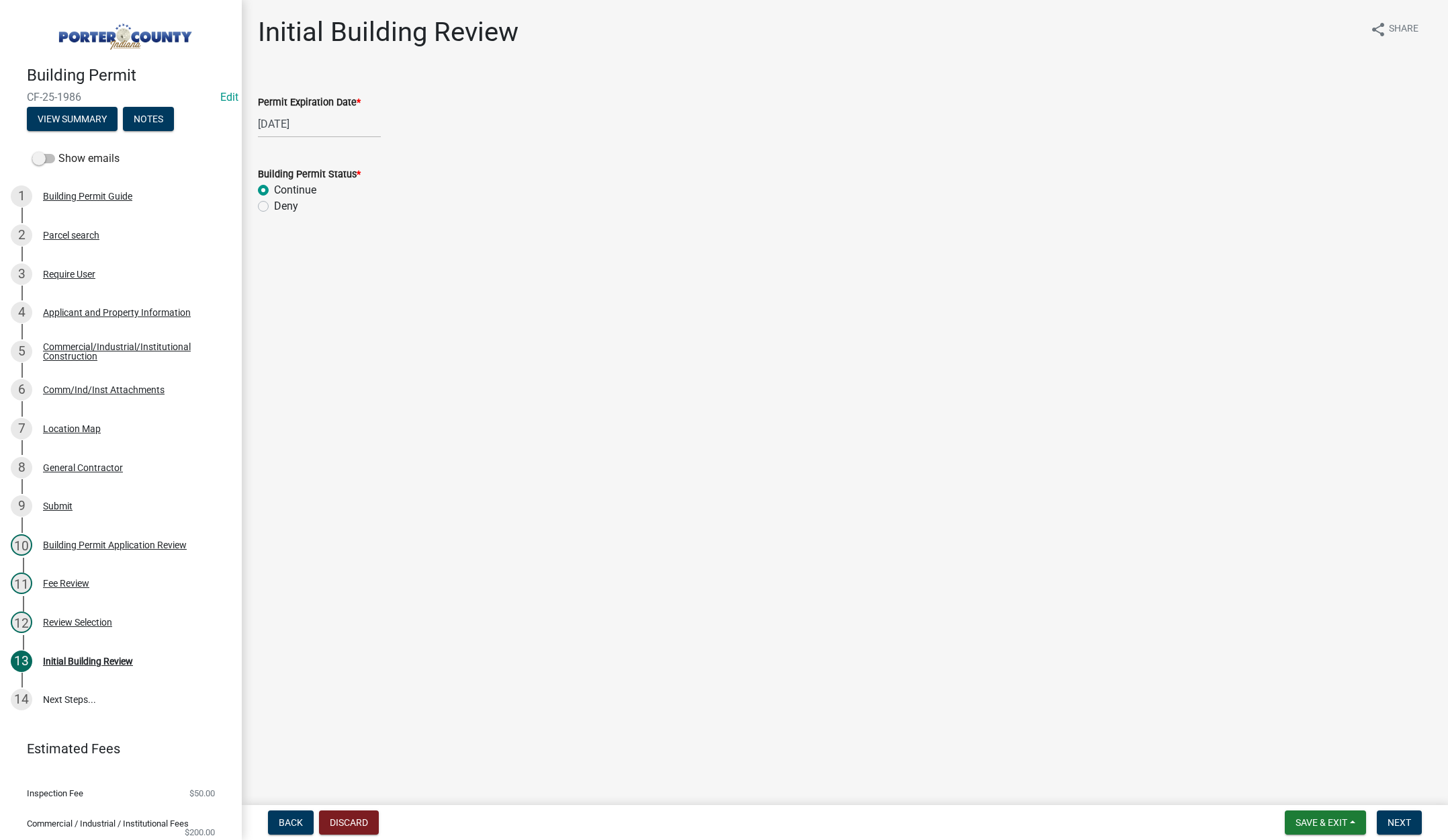
radio input "true"
click at [1397, 819] on span "Next" at bounding box center [1399, 822] width 23 height 11
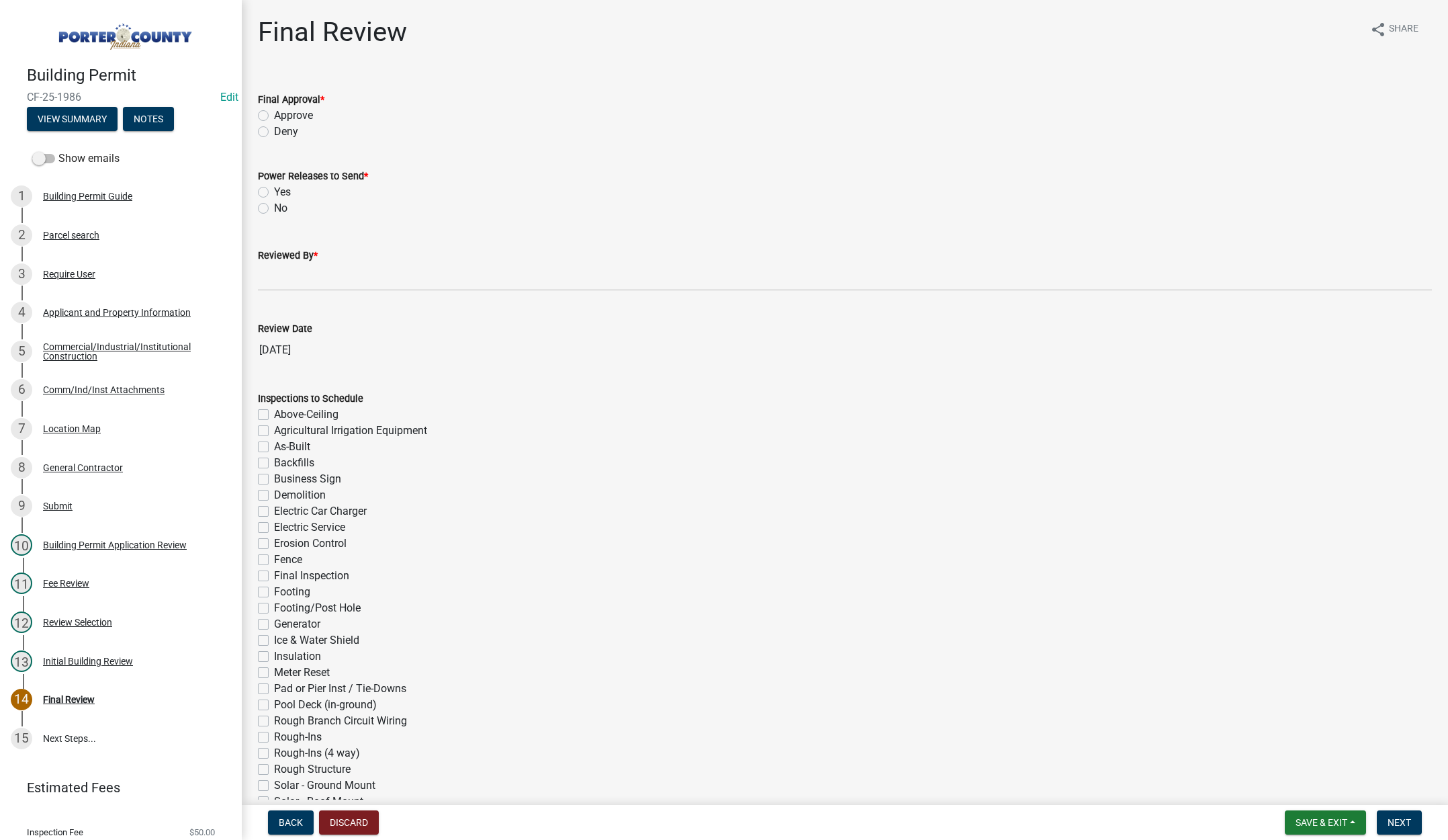
drag, startPoint x: 263, startPoint y: 116, endPoint x: 264, endPoint y: 125, distance: 9.1
click at [274, 116] on label "Approve" at bounding box center [293, 116] width 39 height 17
click at [274, 116] on input "Approve" at bounding box center [278, 111] width 9 height 9
radio input "true"
click at [274, 208] on label "No" at bounding box center [281, 209] width 13 height 17
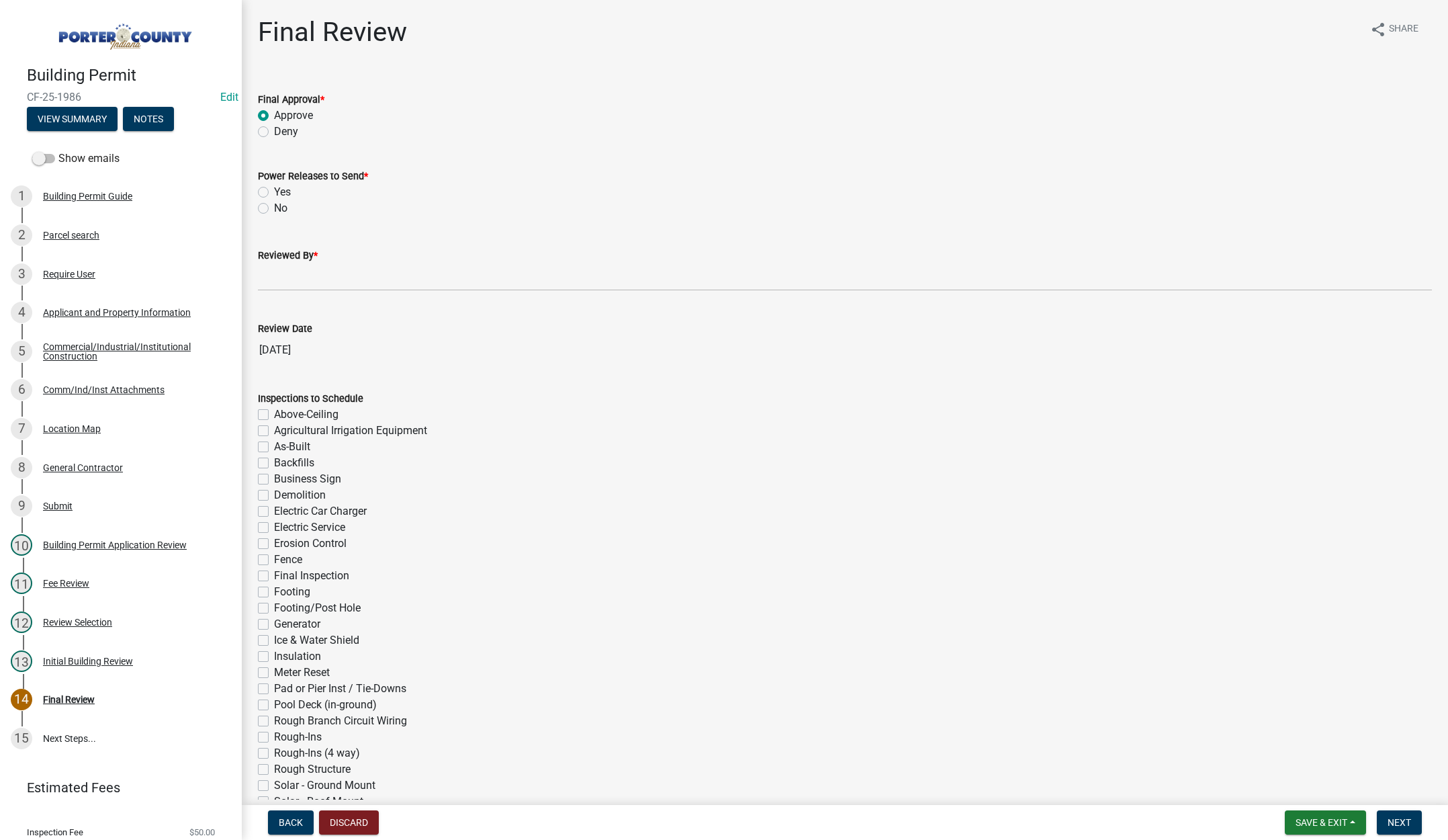
click at [274, 208] on input "No" at bounding box center [278, 205] width 9 height 9
radio input "true"
click at [281, 273] on input "Reviewed By *" at bounding box center [845, 276] width 1174 height 27
type input "[PERSON_NAME]"
drag, startPoint x: 1408, startPoint y: 824, endPoint x: 1398, endPoint y: 783, distance: 42.2
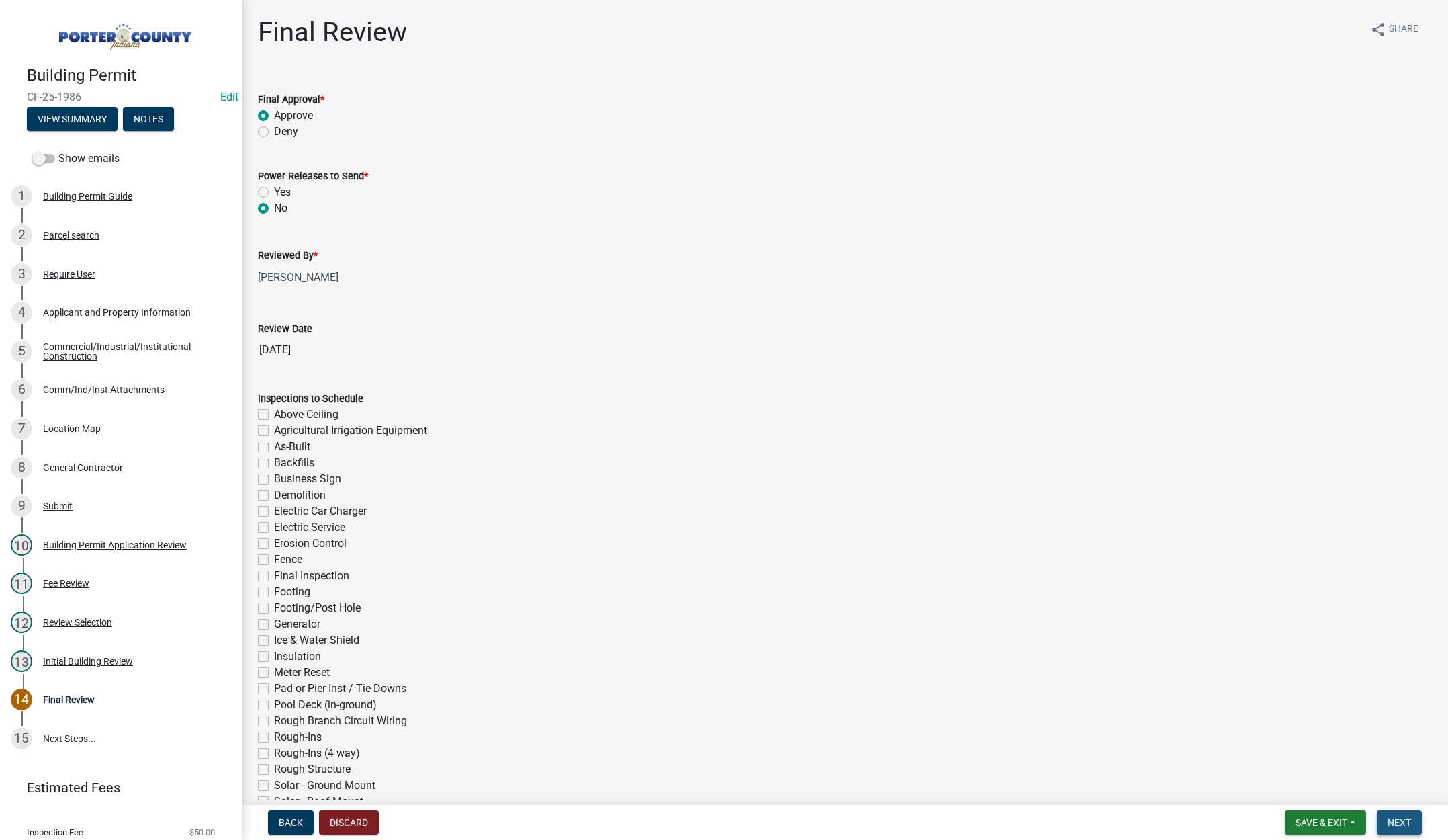
click at [1408, 823] on span "Next" at bounding box center [1399, 822] width 23 height 11
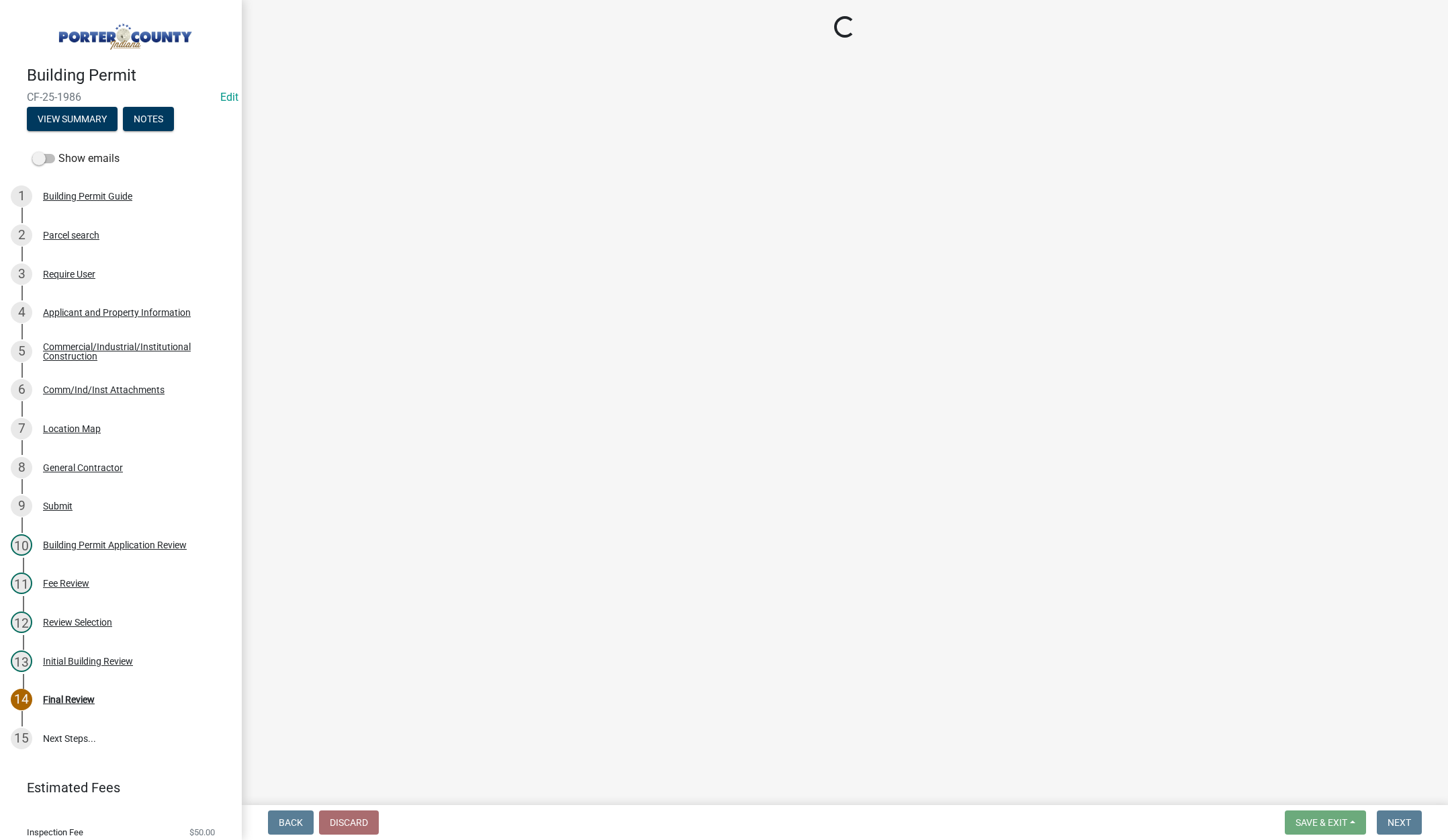
select select "3: 3"
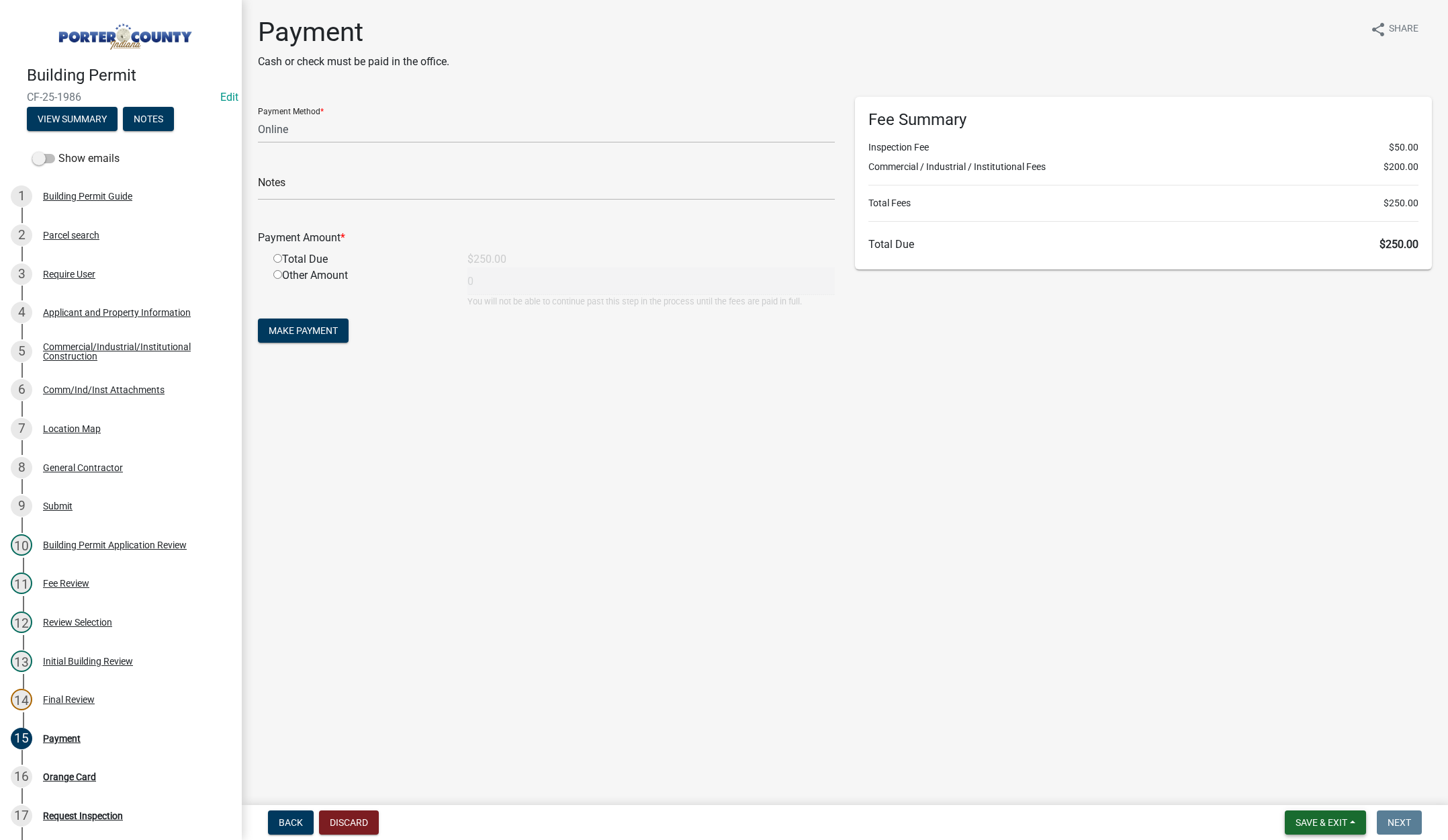
click at [1332, 814] on button "Save & Exit" at bounding box center [1326, 822] width 82 height 24
click at [1331, 790] on button "Save & Exit" at bounding box center [1313, 787] width 107 height 32
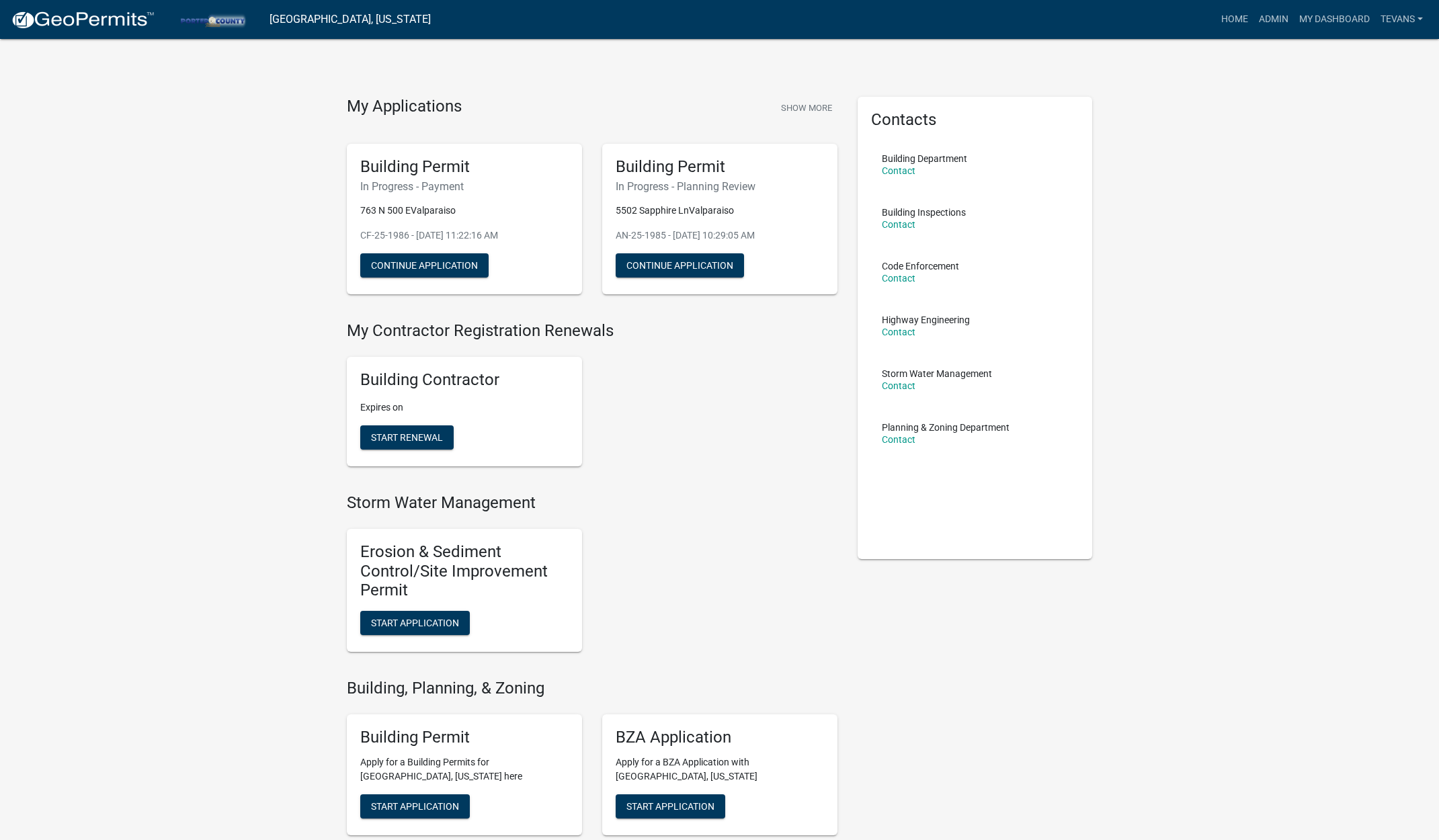
click at [428, 801] on span "Start Application" at bounding box center [414, 805] width 88 height 11
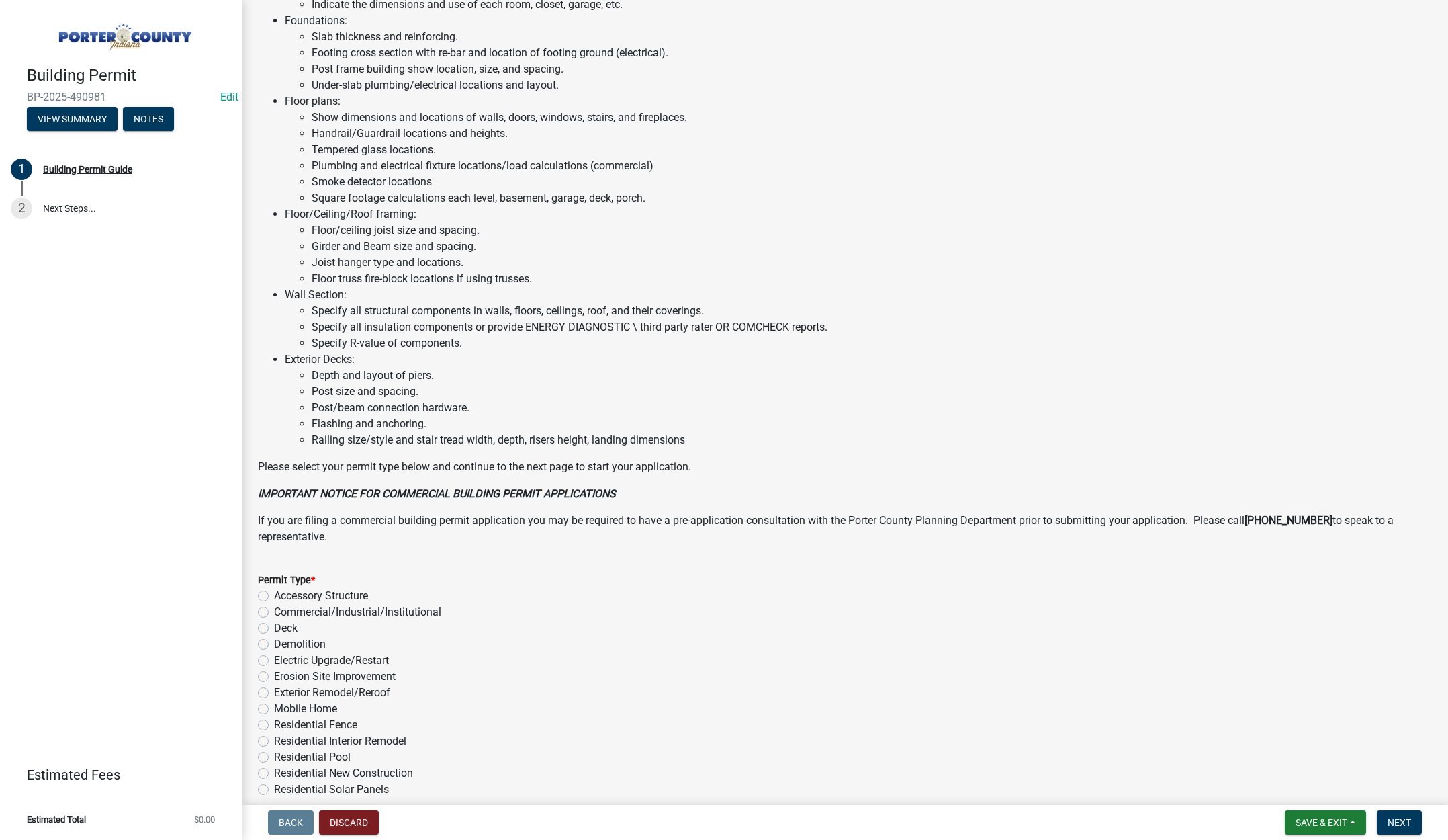
scroll to position [663, 0]
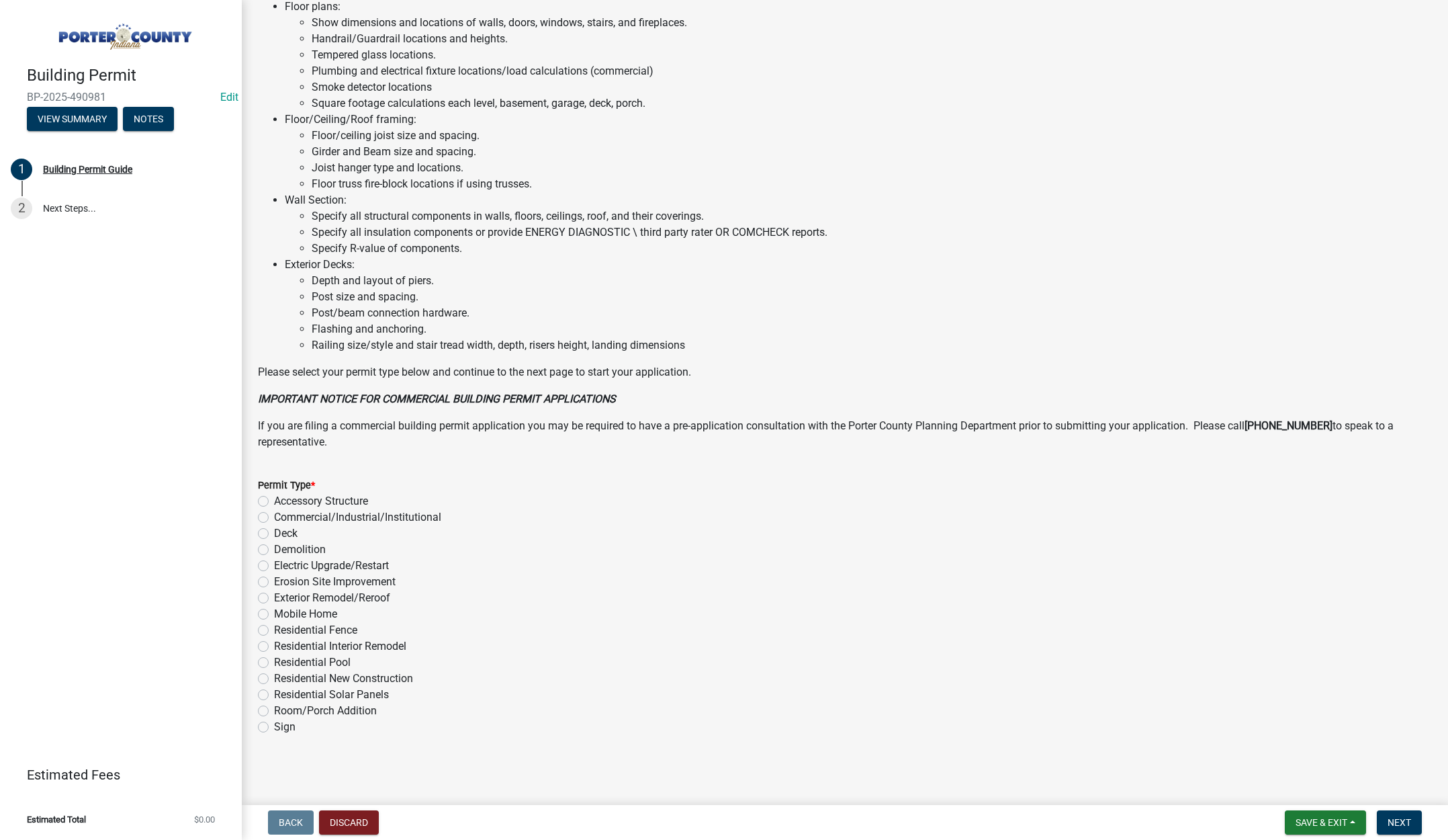
click at [274, 517] on label "Commercial/Industrial/Institutional" at bounding box center [357, 517] width 167 height 17
click at [274, 517] on input "Commercial/Industrial/Institutional" at bounding box center [278, 513] width 9 height 9
radio input "true"
click at [1399, 818] on span "Next" at bounding box center [1399, 822] width 23 height 11
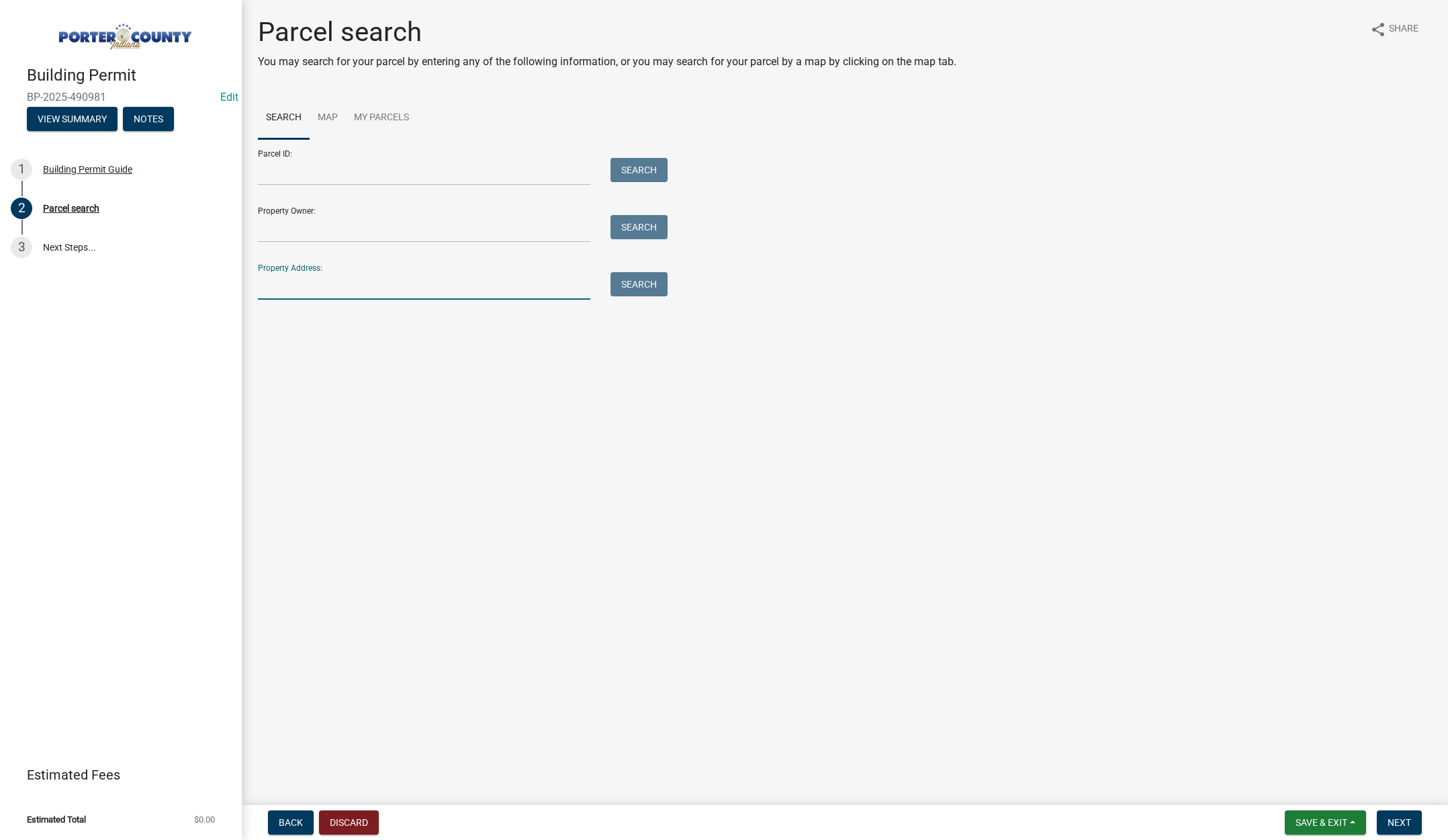
click at [340, 284] on input "Property Address:" at bounding box center [424, 286] width 333 height 27
type input "2"
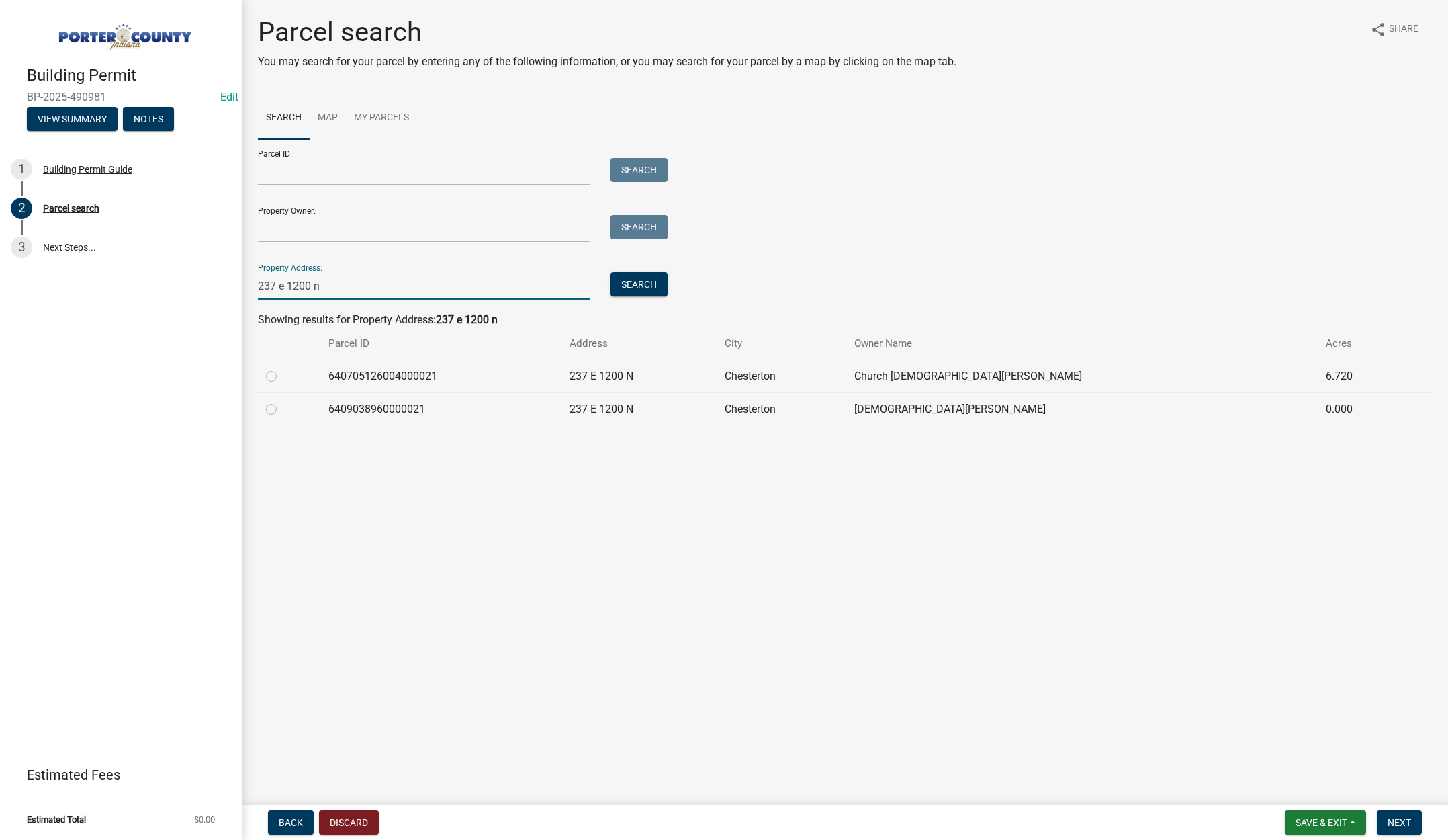
type input "237 e 1200 n"
click at [282, 401] on label at bounding box center [282, 401] width 0 height 0
click at [282, 407] on input "radio" at bounding box center [286, 405] width 9 height 9
radio input "true"
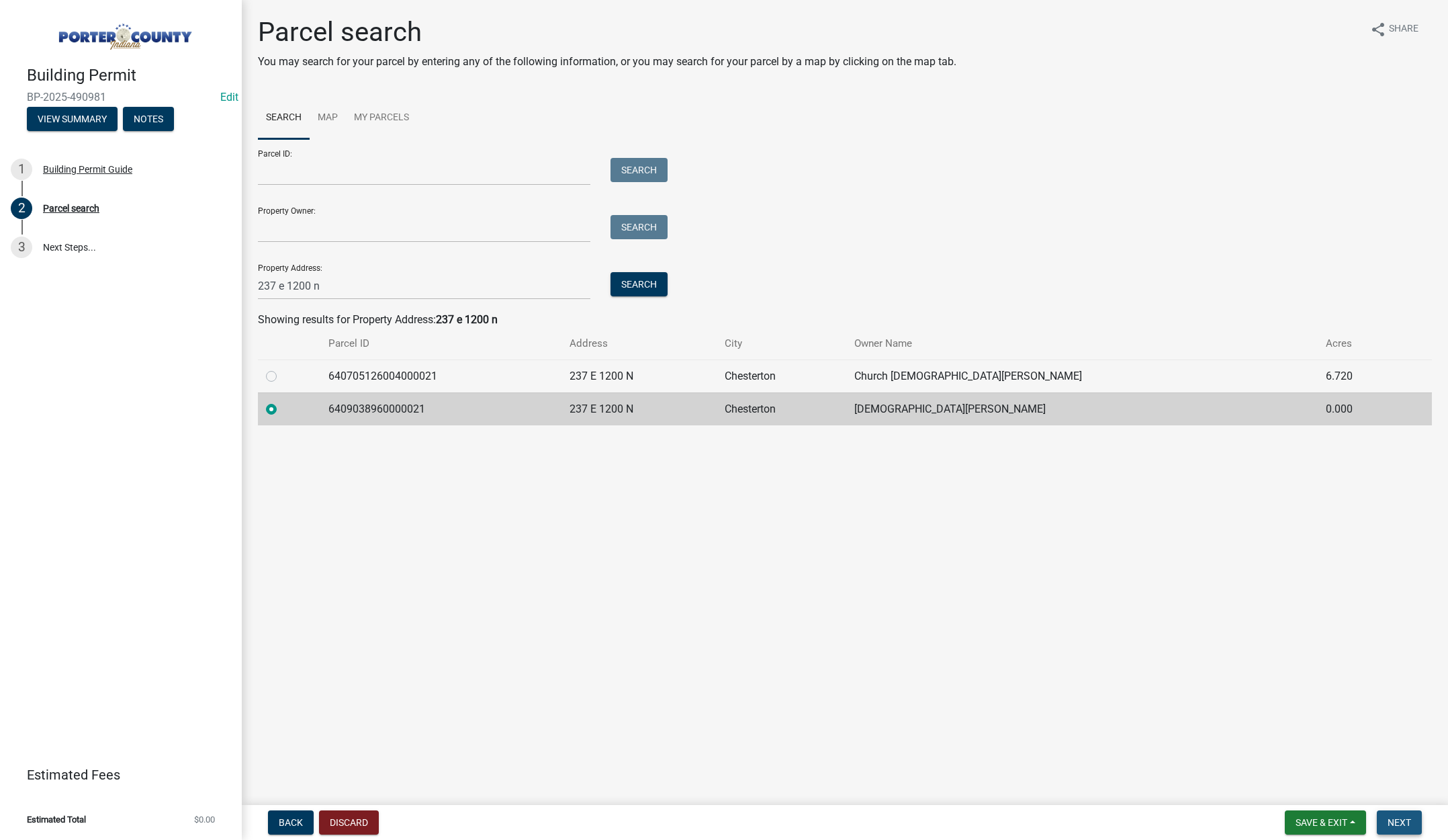
click at [1398, 821] on span "Next" at bounding box center [1399, 822] width 23 height 11
click at [1398, 823] on span "Next" at bounding box center [1399, 822] width 23 height 11
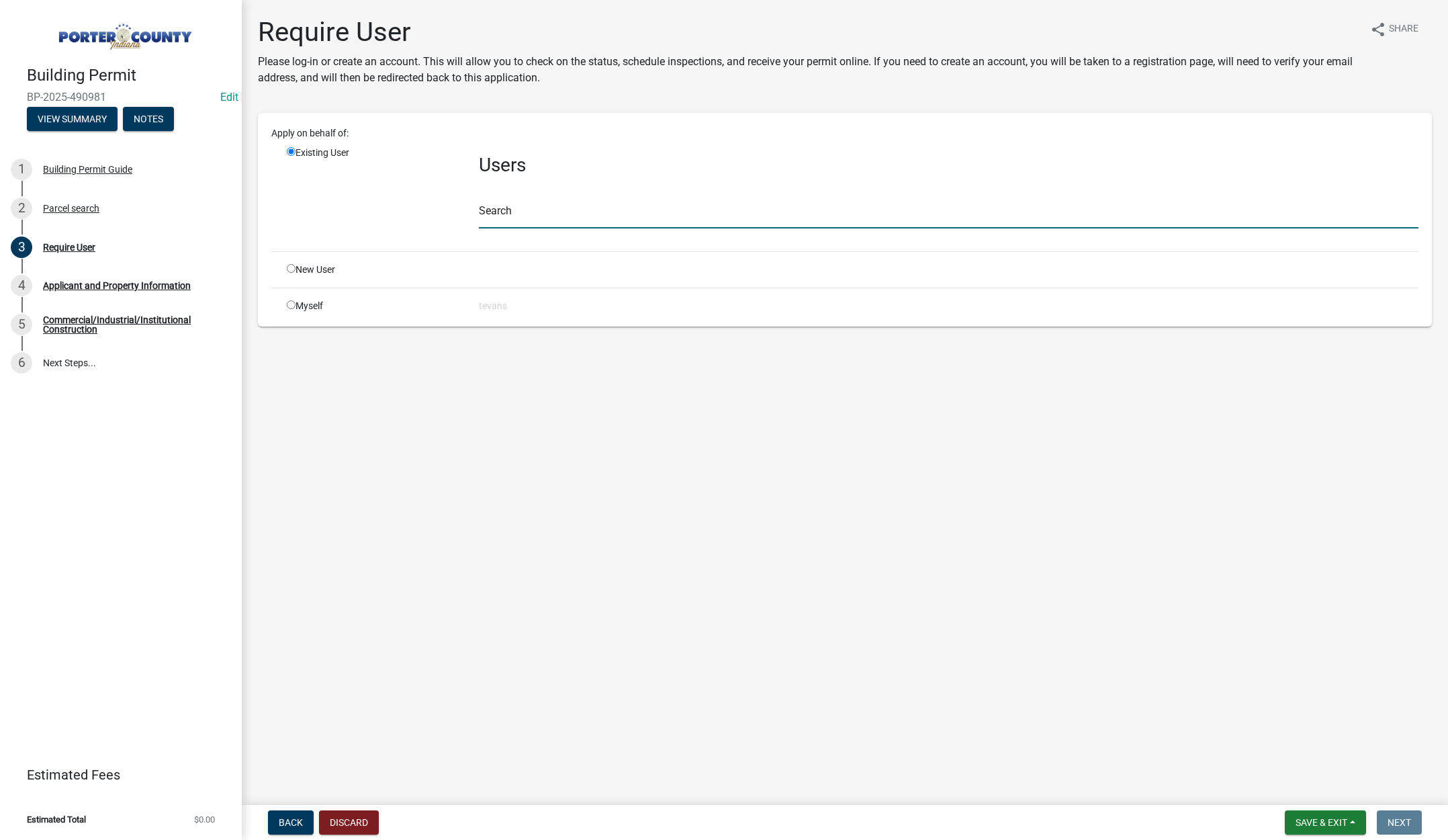
click at [499, 214] on input "text" at bounding box center [949, 214] width 940 height 27
type input "[PERSON_NAME]"
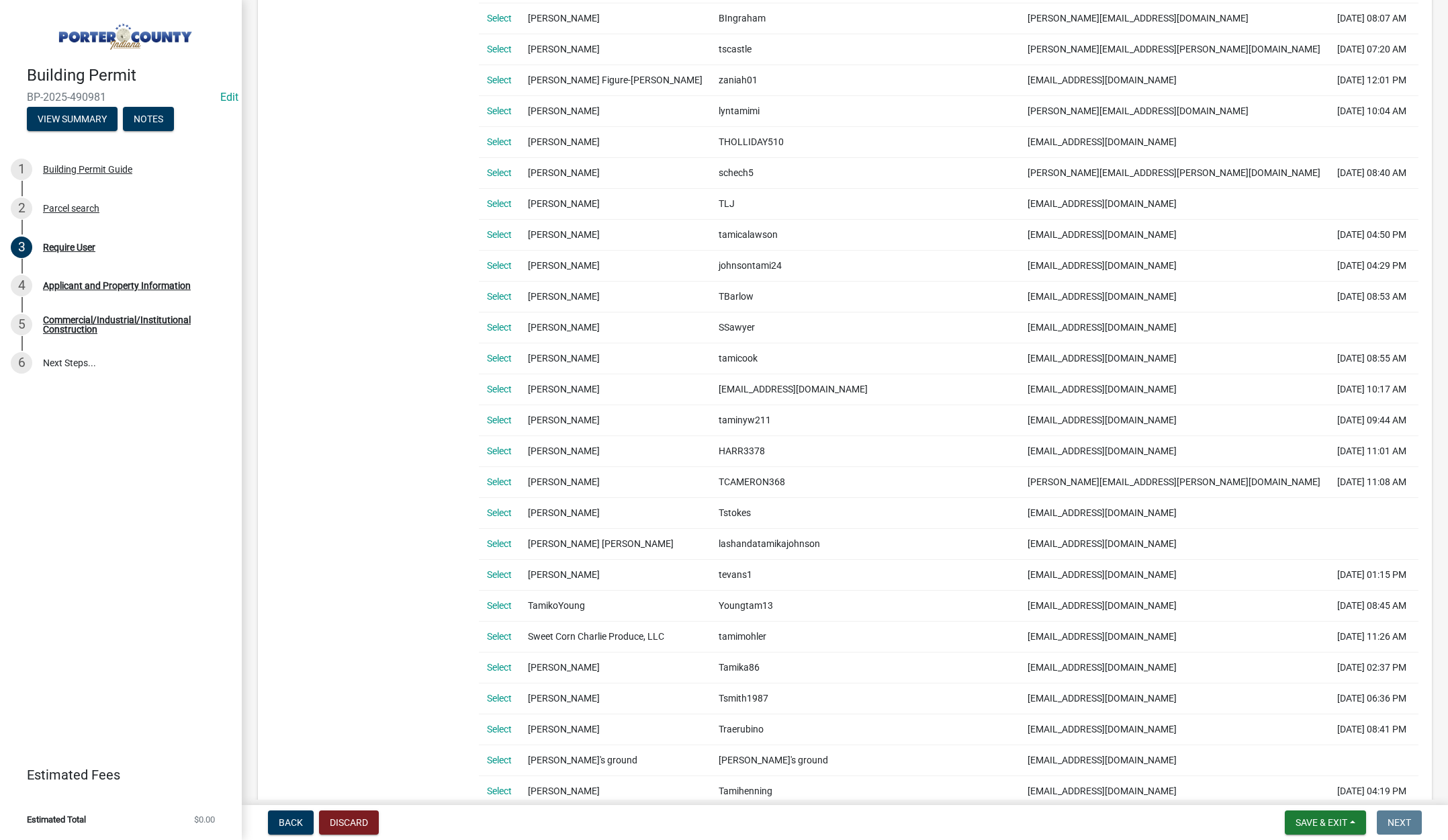
scroll to position [537, 0]
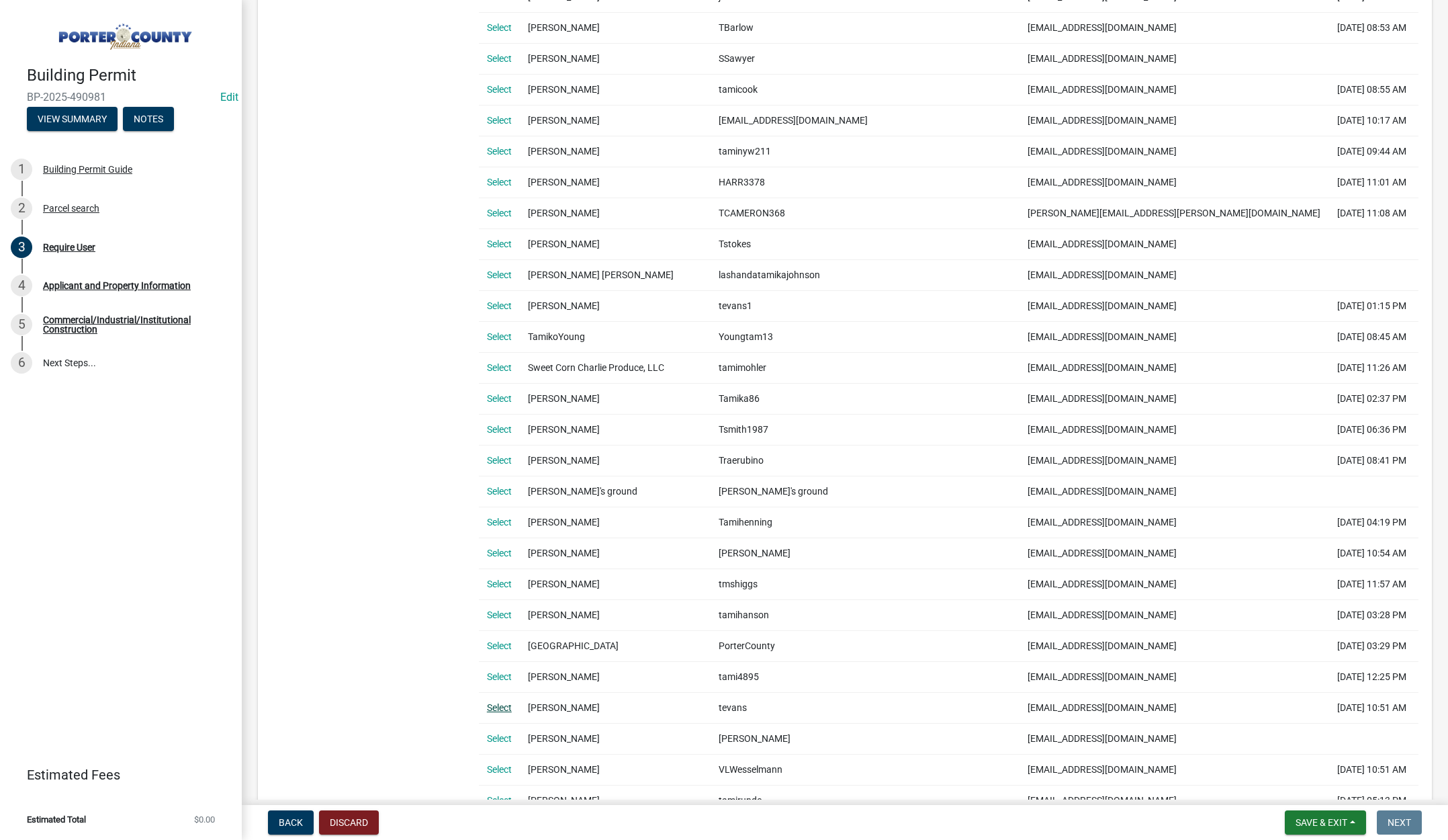
click at [495, 708] on link "Select" at bounding box center [499, 707] width 25 height 11
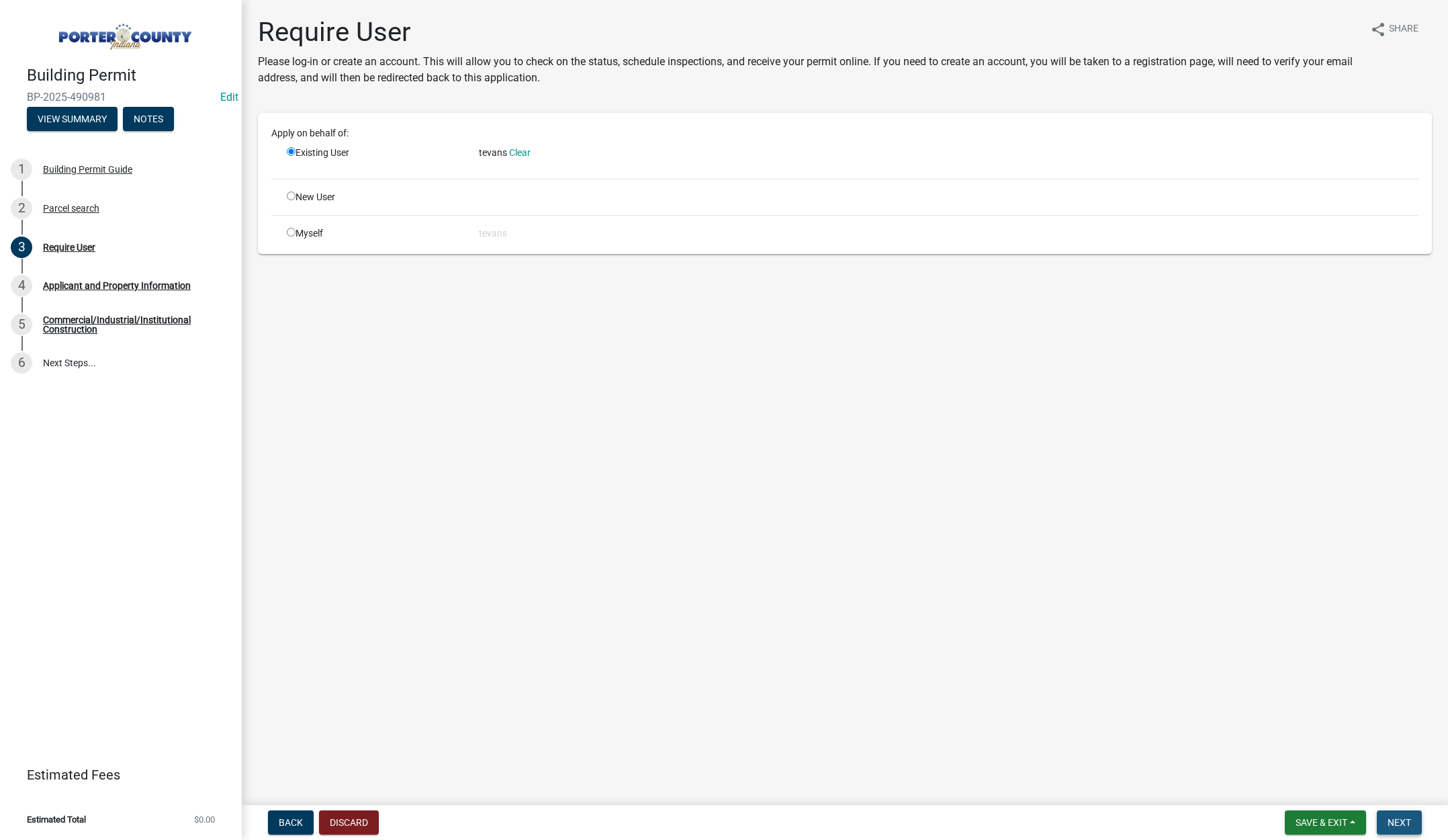
click at [1396, 819] on span "Next" at bounding box center [1399, 822] width 23 height 11
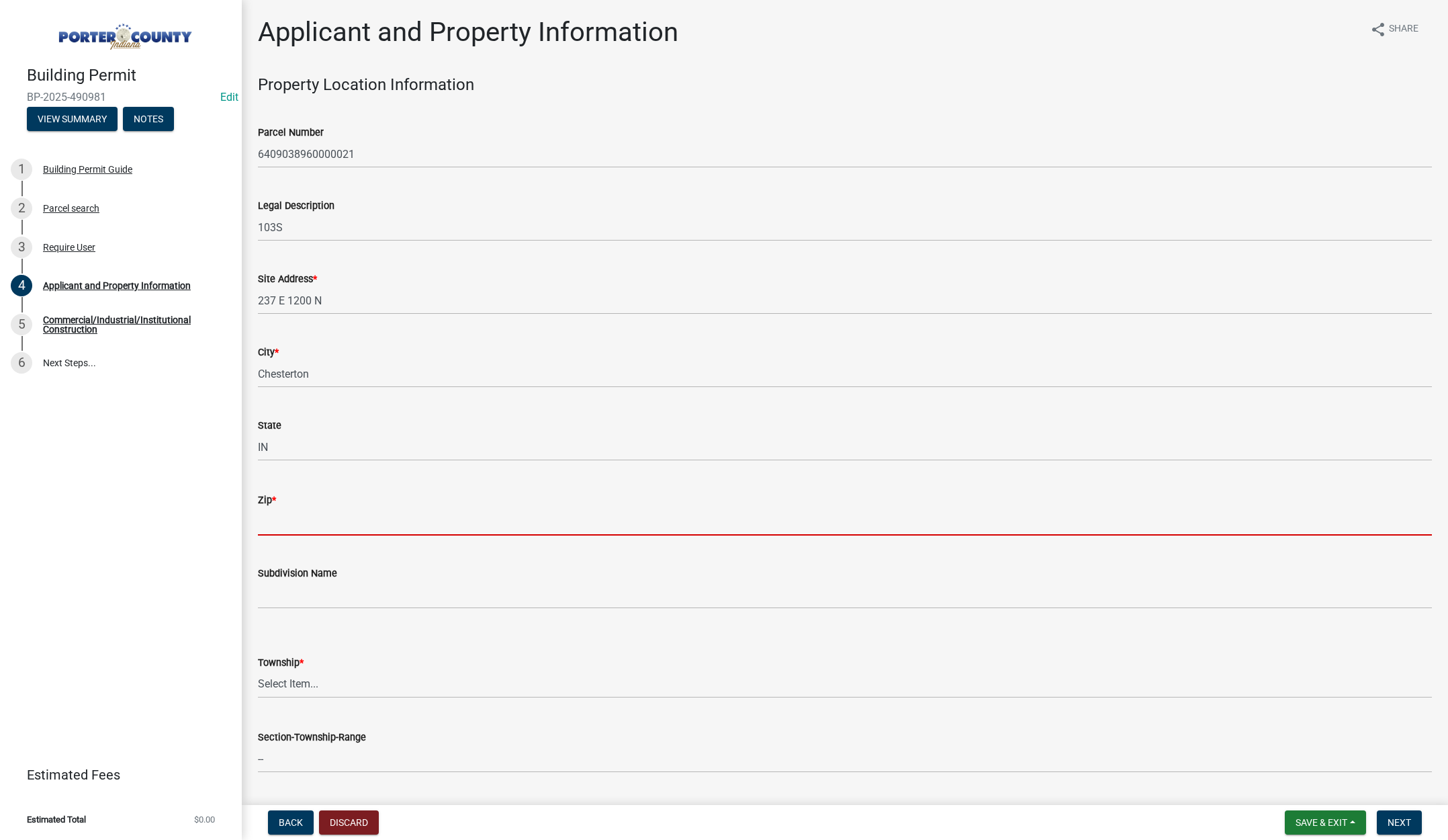
click at [278, 522] on input "Zip *" at bounding box center [845, 521] width 1174 height 27
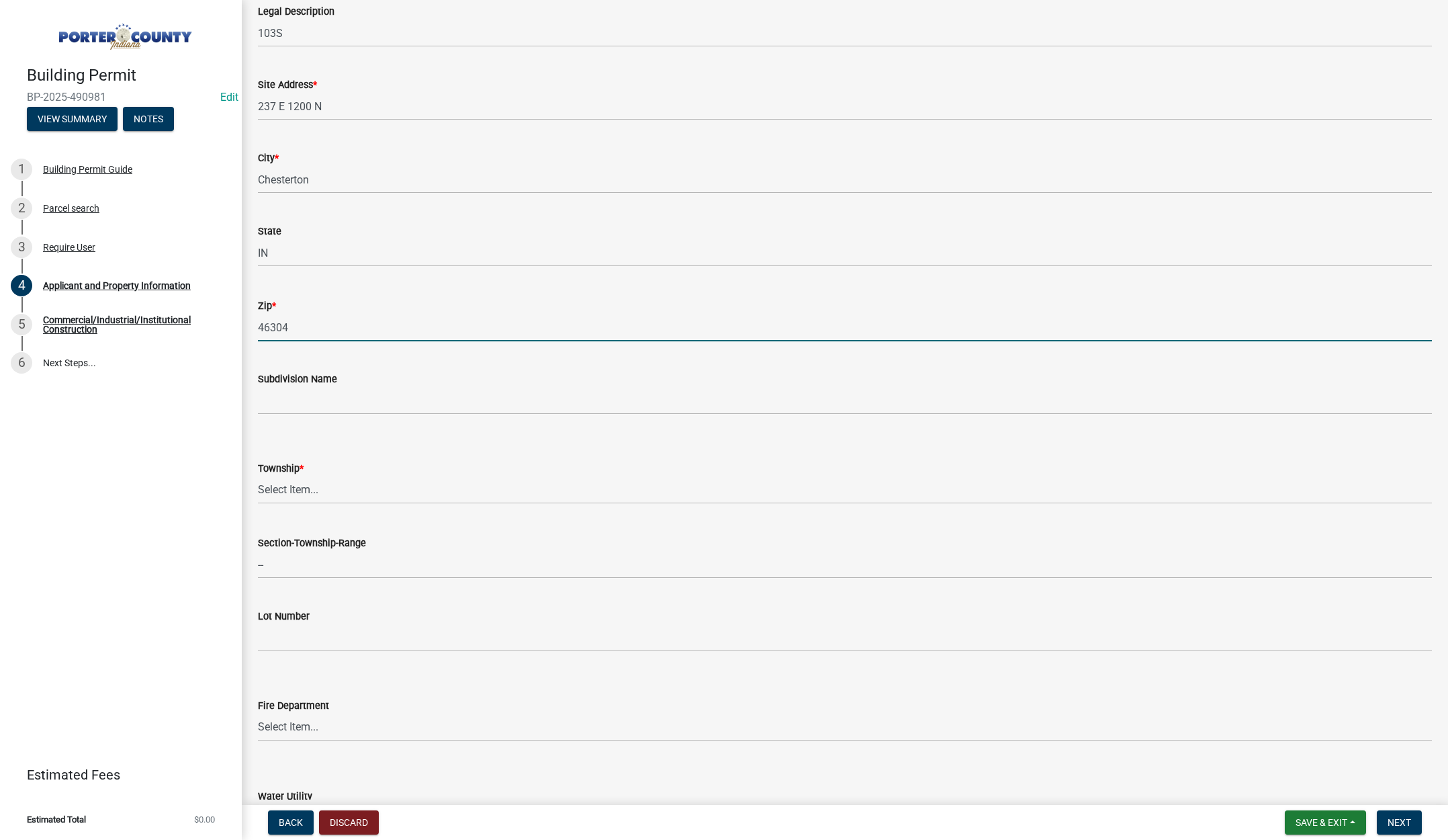
scroll to position [201, 0]
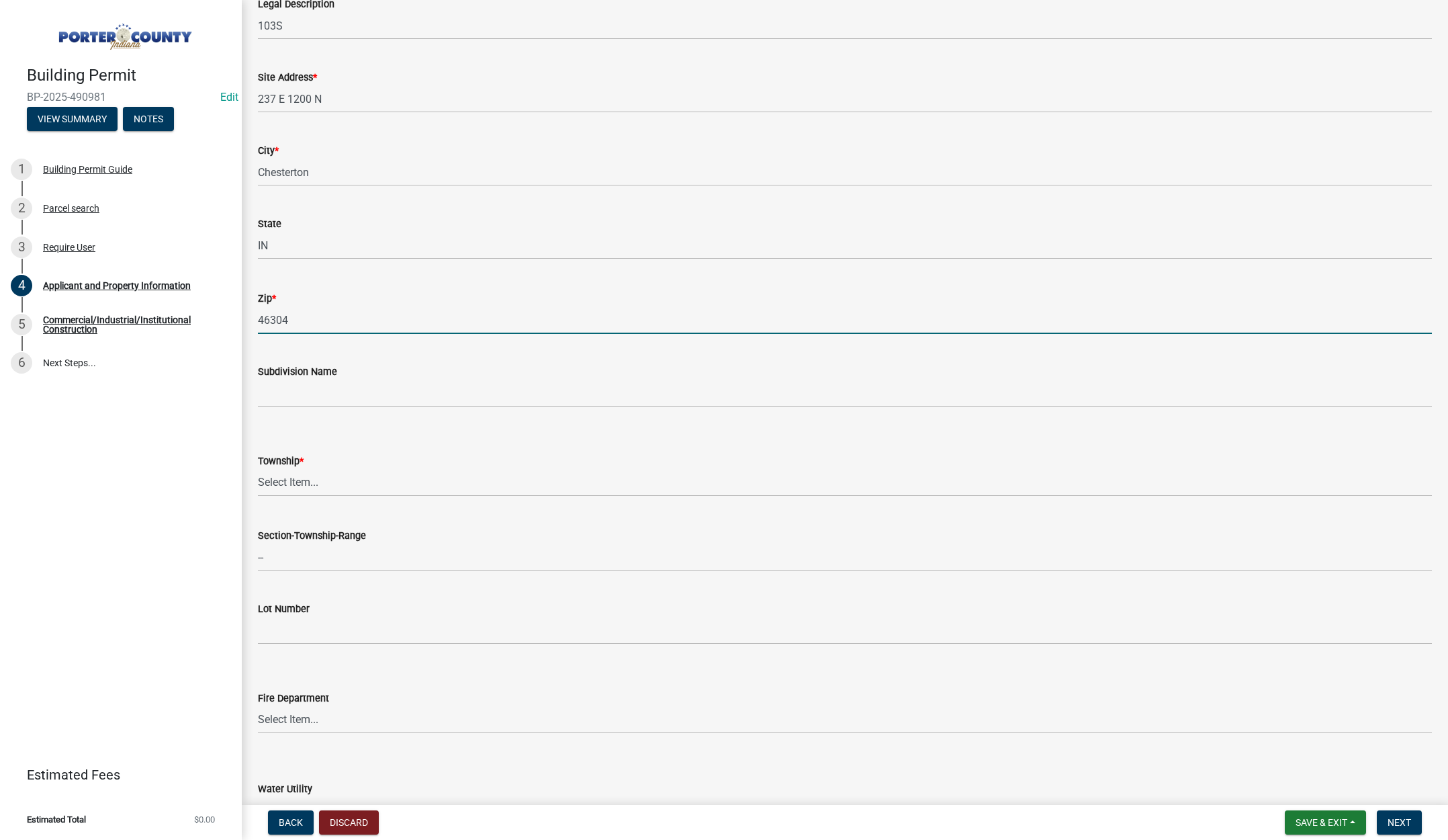
type input "46304"
click at [304, 480] on select "Select Item... [PERSON_NAME][GEOGRAPHIC_DATA] [PERSON_NAME][GEOGRAPHIC_DATA] [G…" at bounding box center [845, 482] width 1174 height 27
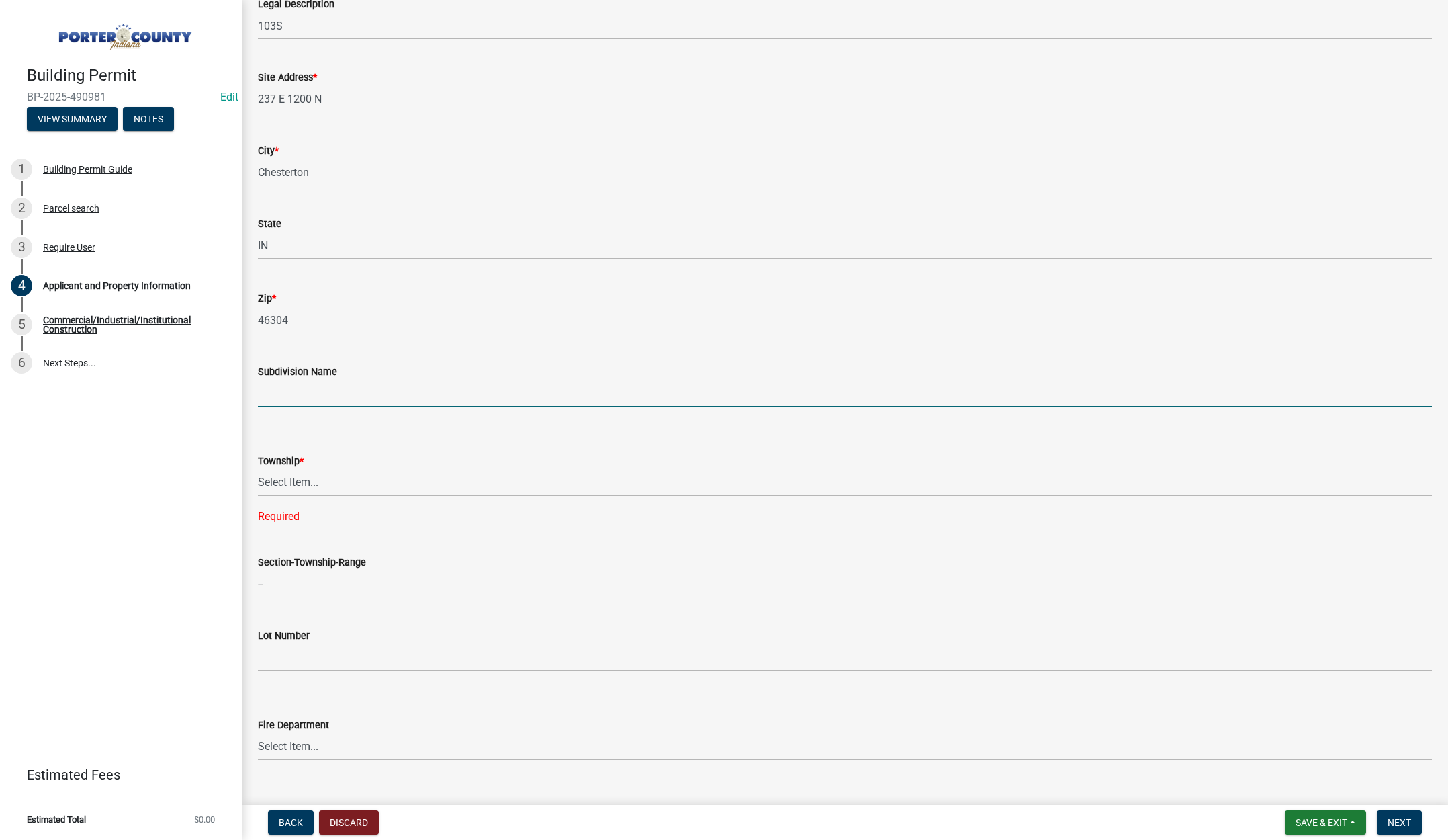
click at [517, 393] on input "Subdivision Name" at bounding box center [845, 393] width 1174 height 27
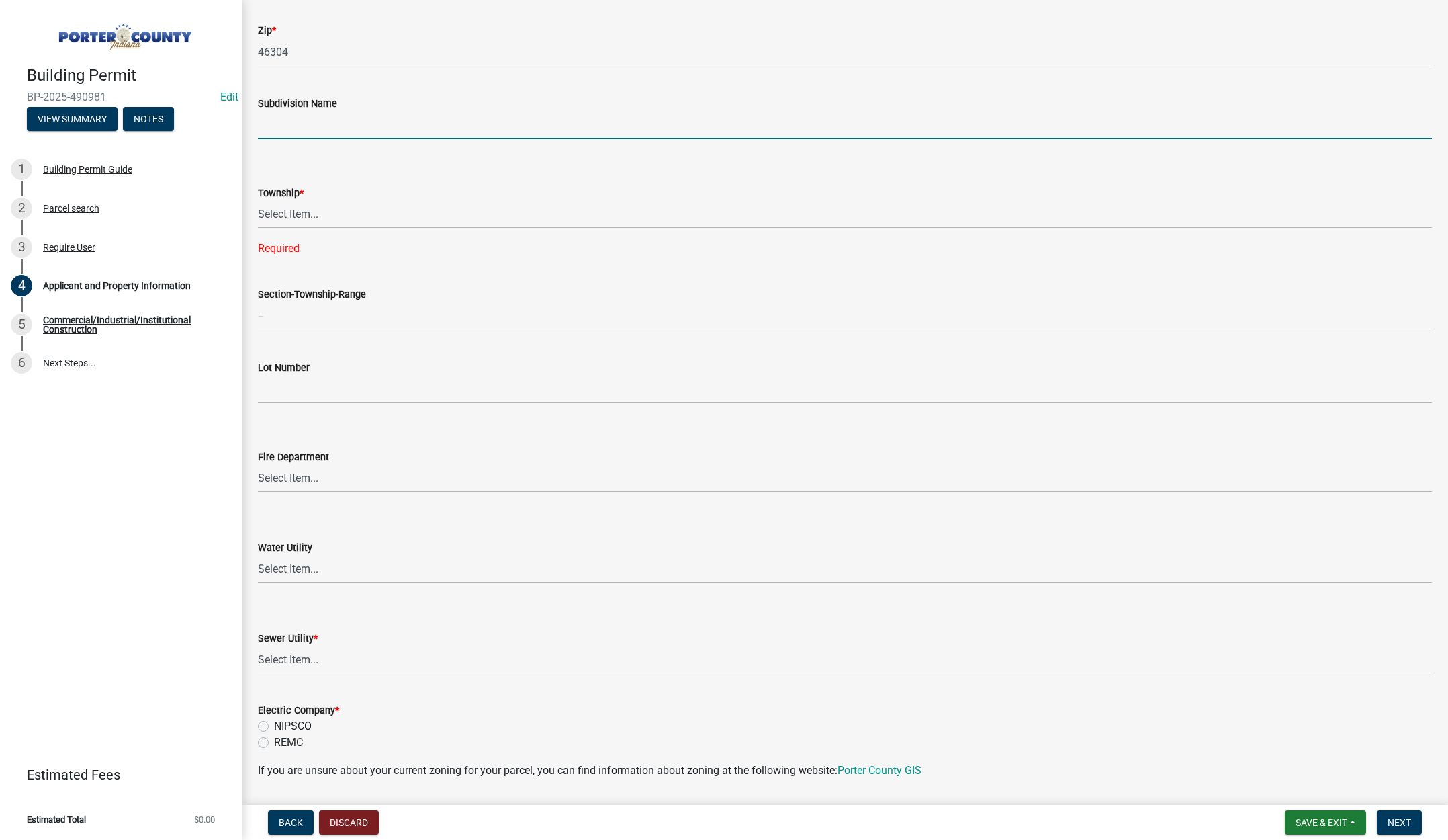
scroll to position [470, 0]
click at [309, 212] on select "Select Item... [PERSON_NAME][GEOGRAPHIC_DATA] [PERSON_NAME][GEOGRAPHIC_DATA] [G…" at bounding box center [845, 214] width 1174 height 27
click at [258, 201] on select "Select Item... [PERSON_NAME][GEOGRAPHIC_DATA] [PERSON_NAME][GEOGRAPHIC_DATA] [G…" at bounding box center [845, 214] width 1174 height 27
select select "42deca87-6946-4ced-a5f6-3d6cc7cfc8d2"
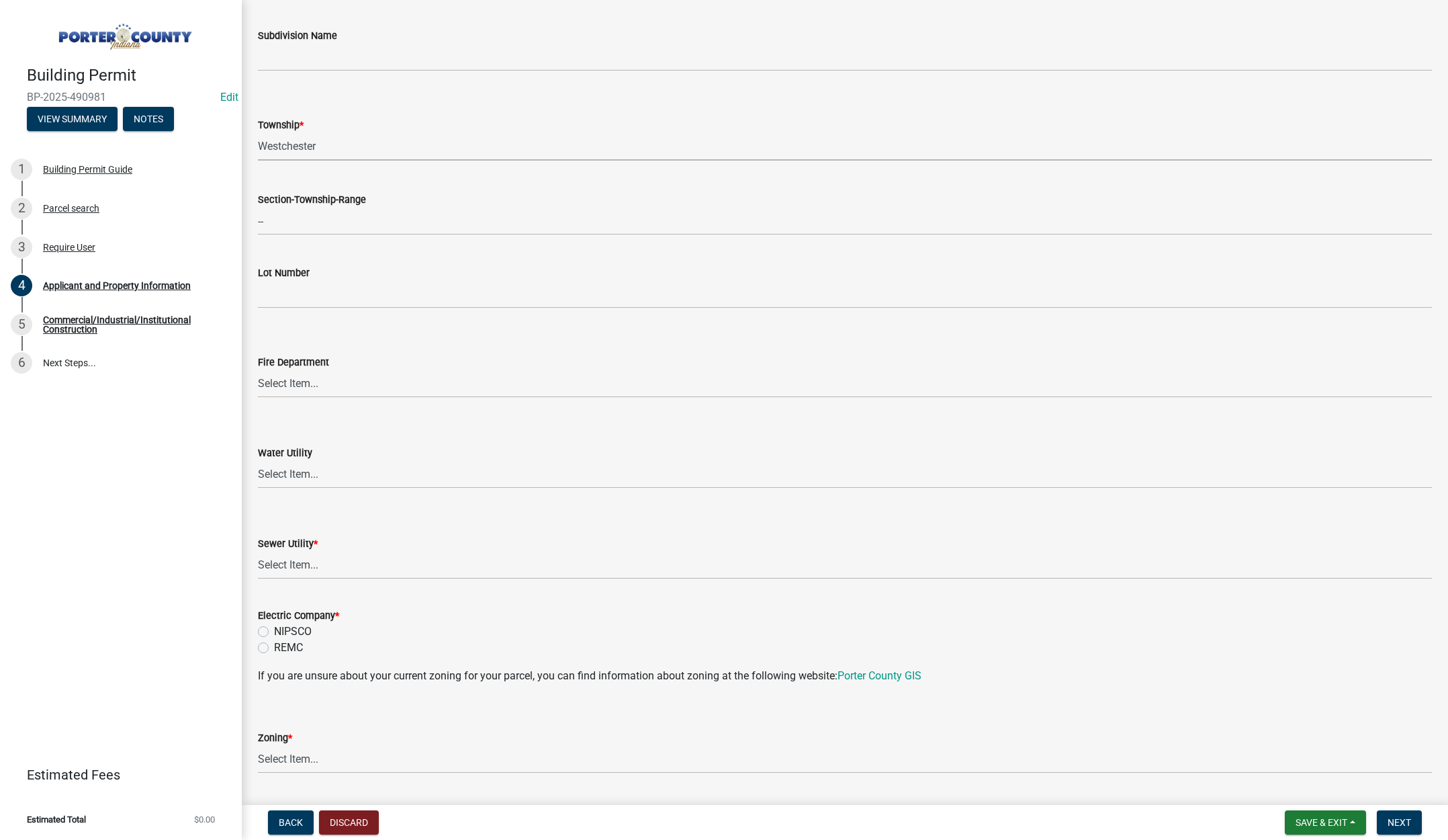
scroll to position [739, 0]
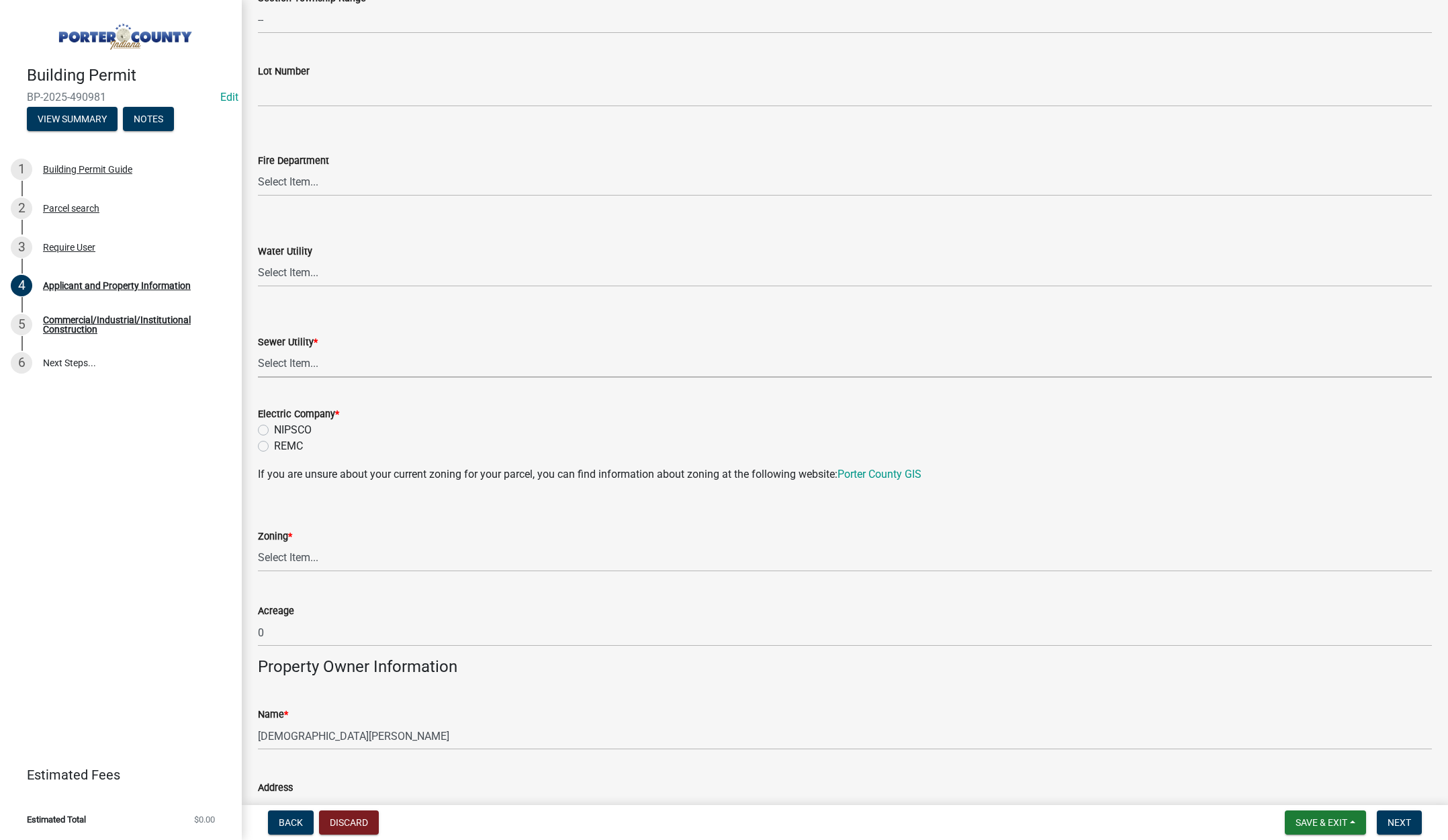
click at [290, 356] on select "Select Item... Aqua [US_STATE] Inc Damon Run Falling Waters Lake Eliza - LEACD …" at bounding box center [845, 363] width 1174 height 27
click at [258, 350] on select "Select Item... Aqua [US_STATE] Inc Damon Run Falling Waters Lake Eliza - LEACD …" at bounding box center [845, 363] width 1174 height 27
select select "ad46db9b-b68a-4590-8d08-f4fb10f3ead6"
click at [274, 428] on label "NIPSCO" at bounding box center [293, 430] width 38 height 17
click at [274, 428] on input "NIPSCO" at bounding box center [278, 426] width 9 height 9
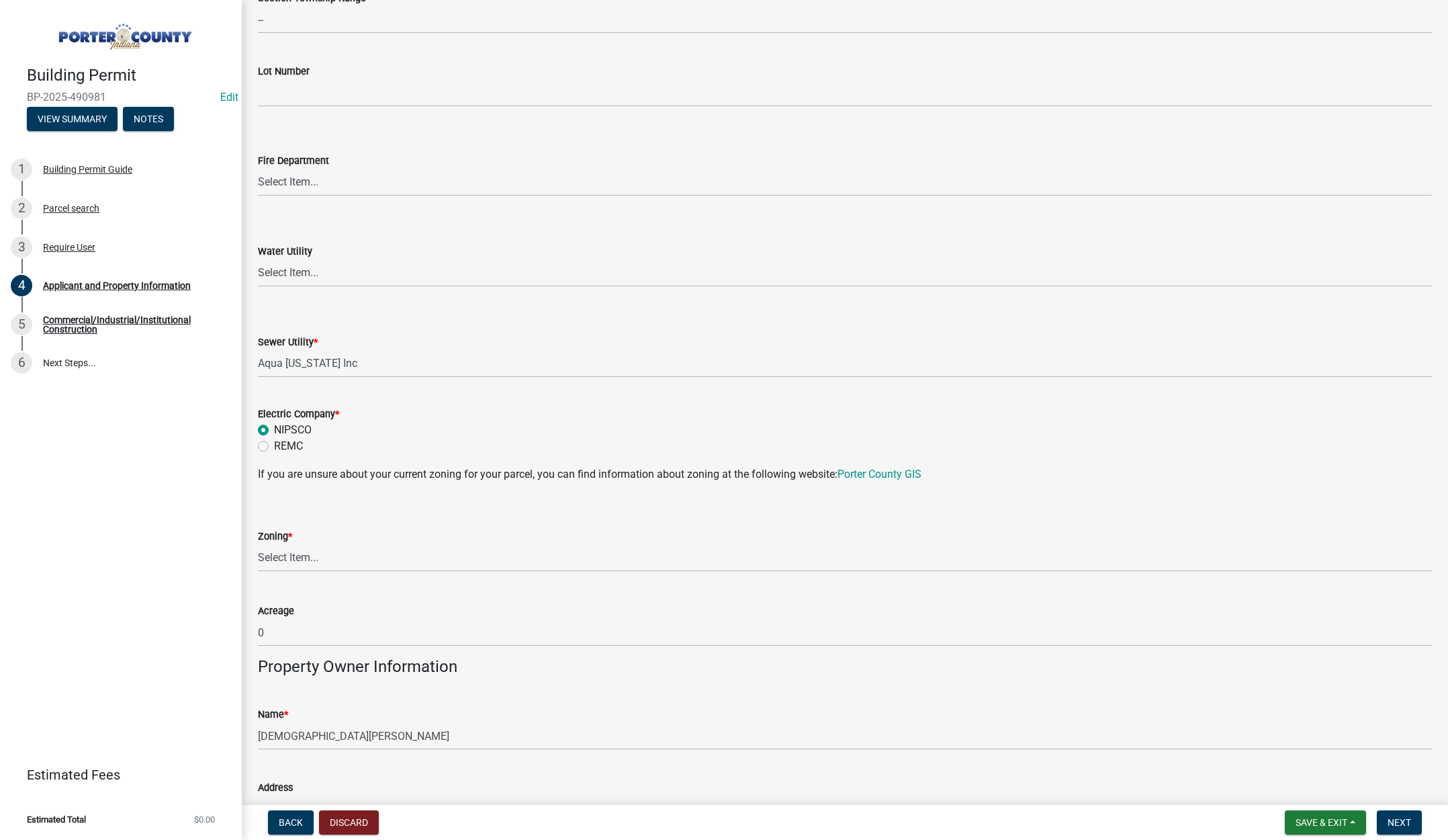
radio input "true"
click at [291, 558] on select "Select Item... A1 A2 CH CM CN I1 I2 I3 IN MP OT P1 P2 PUD R1 R2 R3 R4 RL RR" at bounding box center [845, 558] width 1174 height 27
click at [258, 545] on select "Select Item... A1 A2 CH CM CN I1 I2 I3 IN MP OT P1 P2 PUD R1 R2 R3 R4 RL RR" at bounding box center [845, 558] width 1174 height 27
select select "5b0bd147-faae-4a34-aa1b-5180dde0adcd"
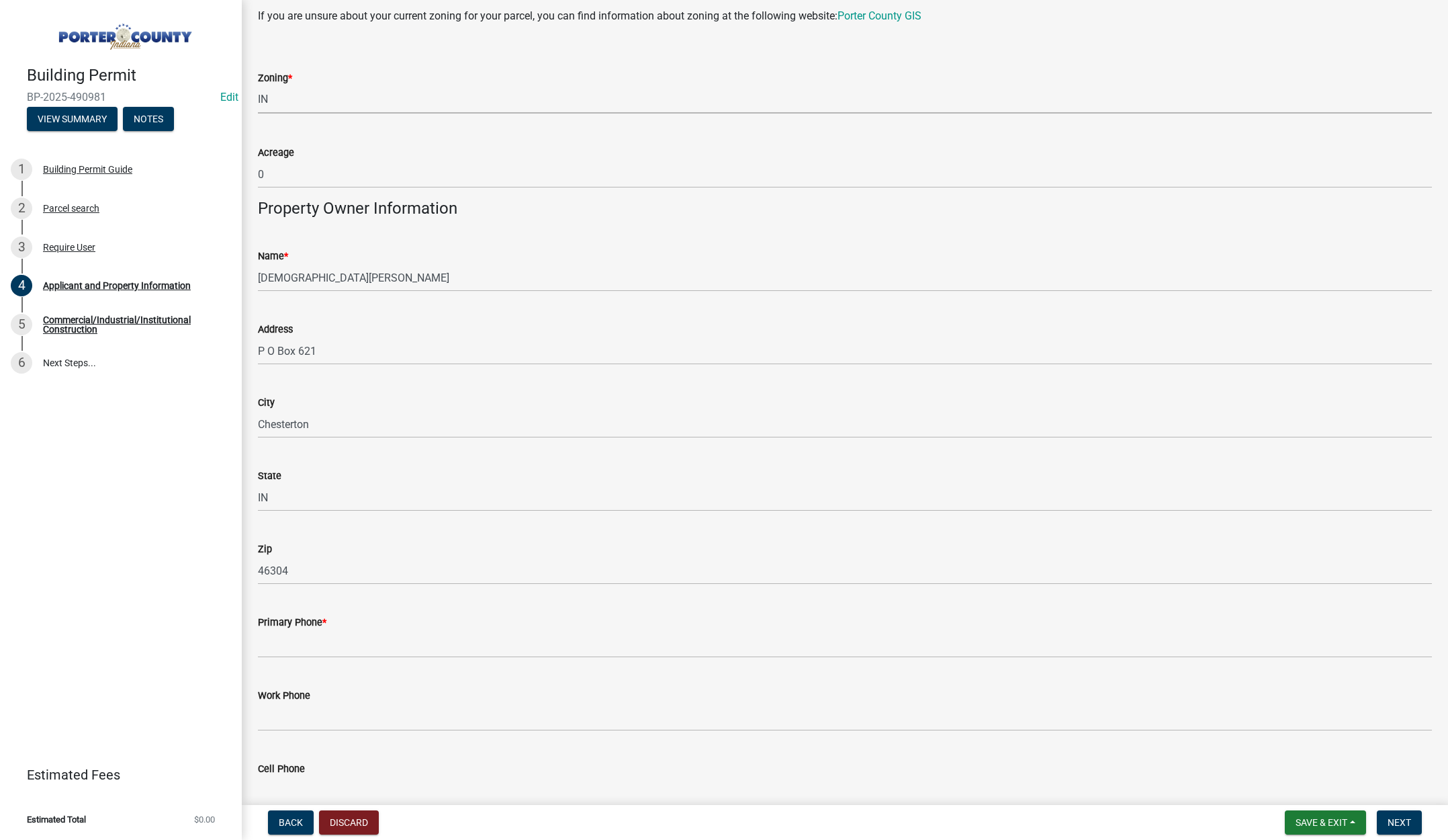
scroll to position [1343, 0]
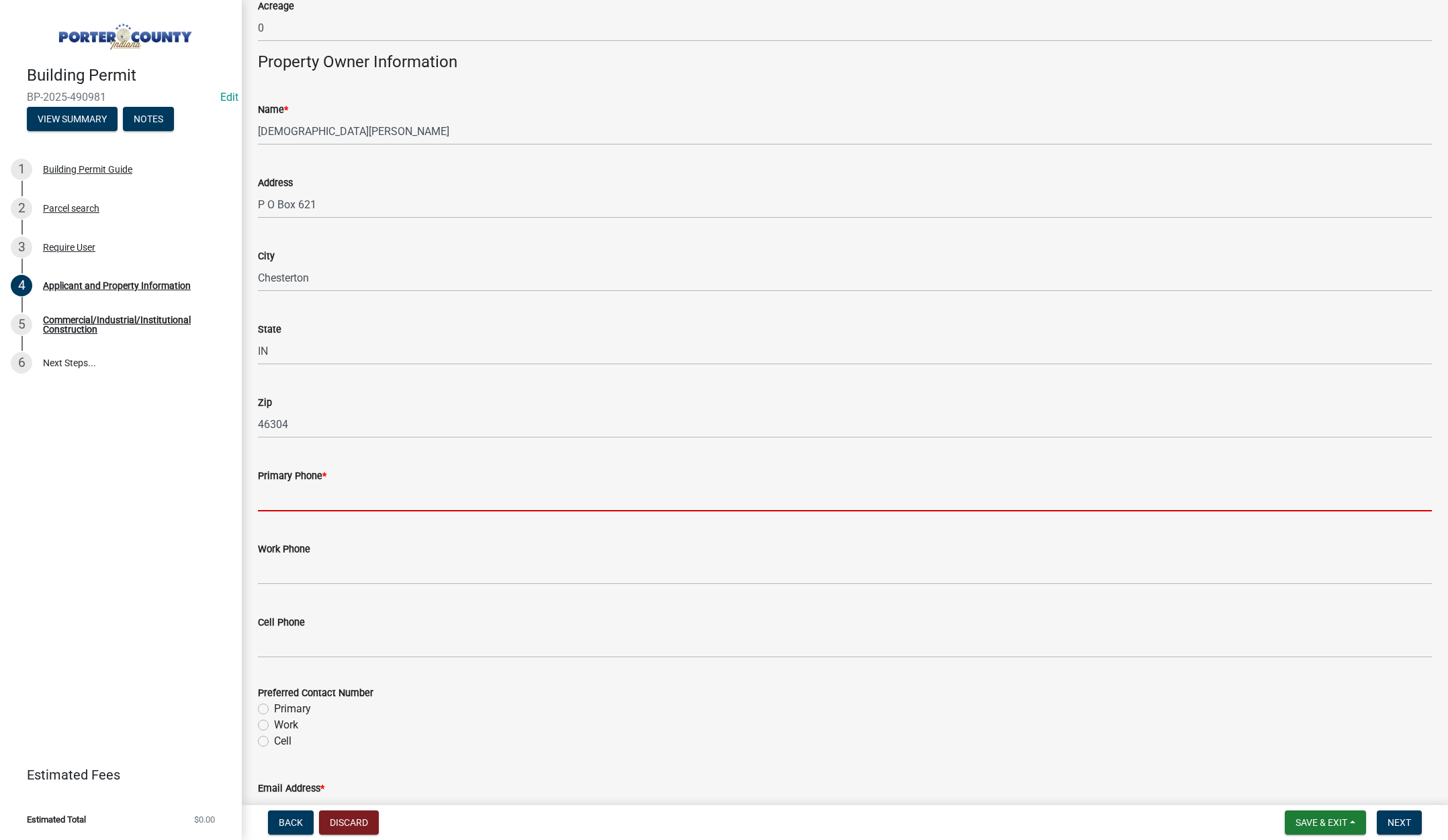
click at [330, 498] on input "Primary Phone *" at bounding box center [845, 497] width 1174 height 27
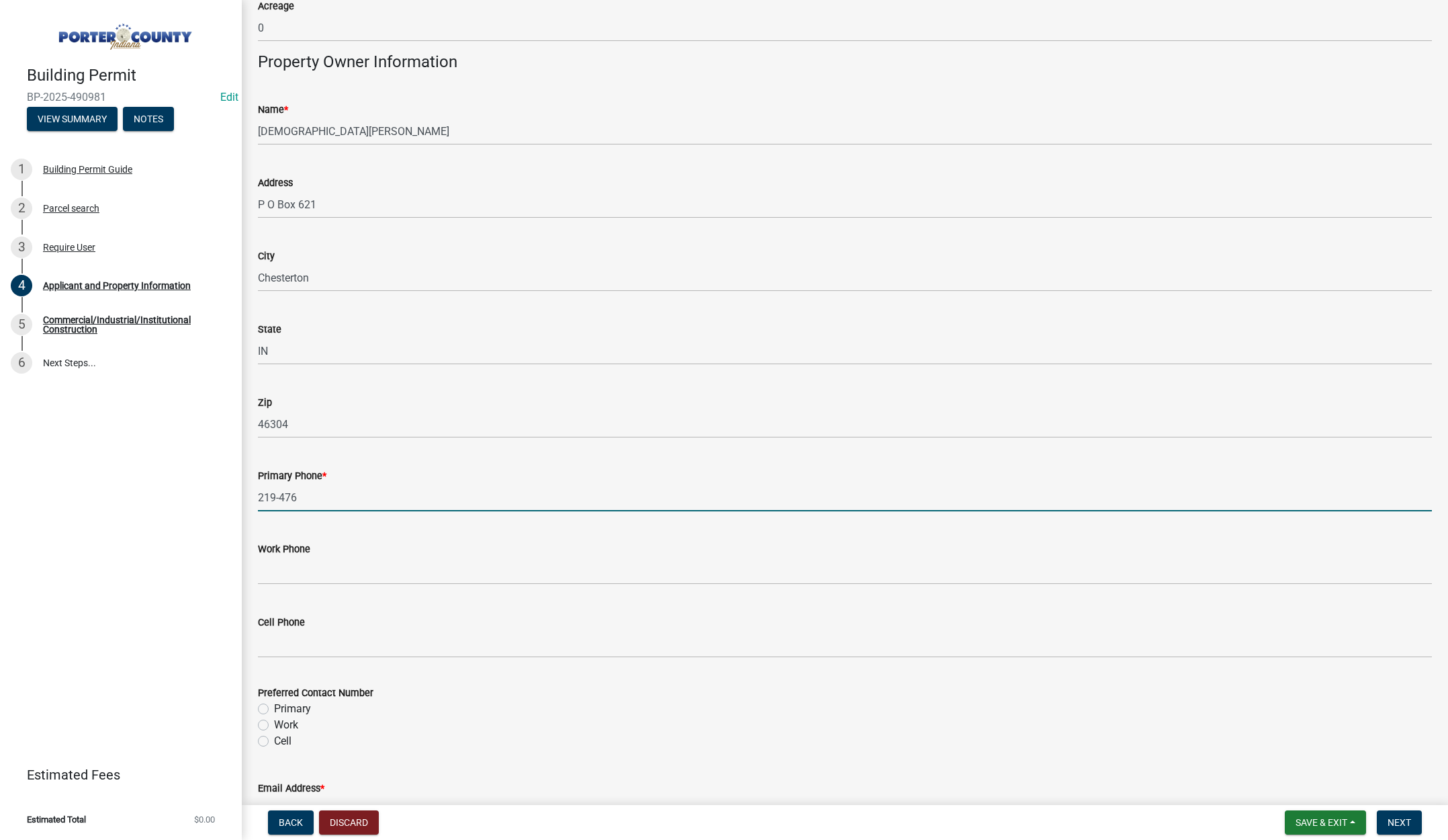
type input "219-476-0400"
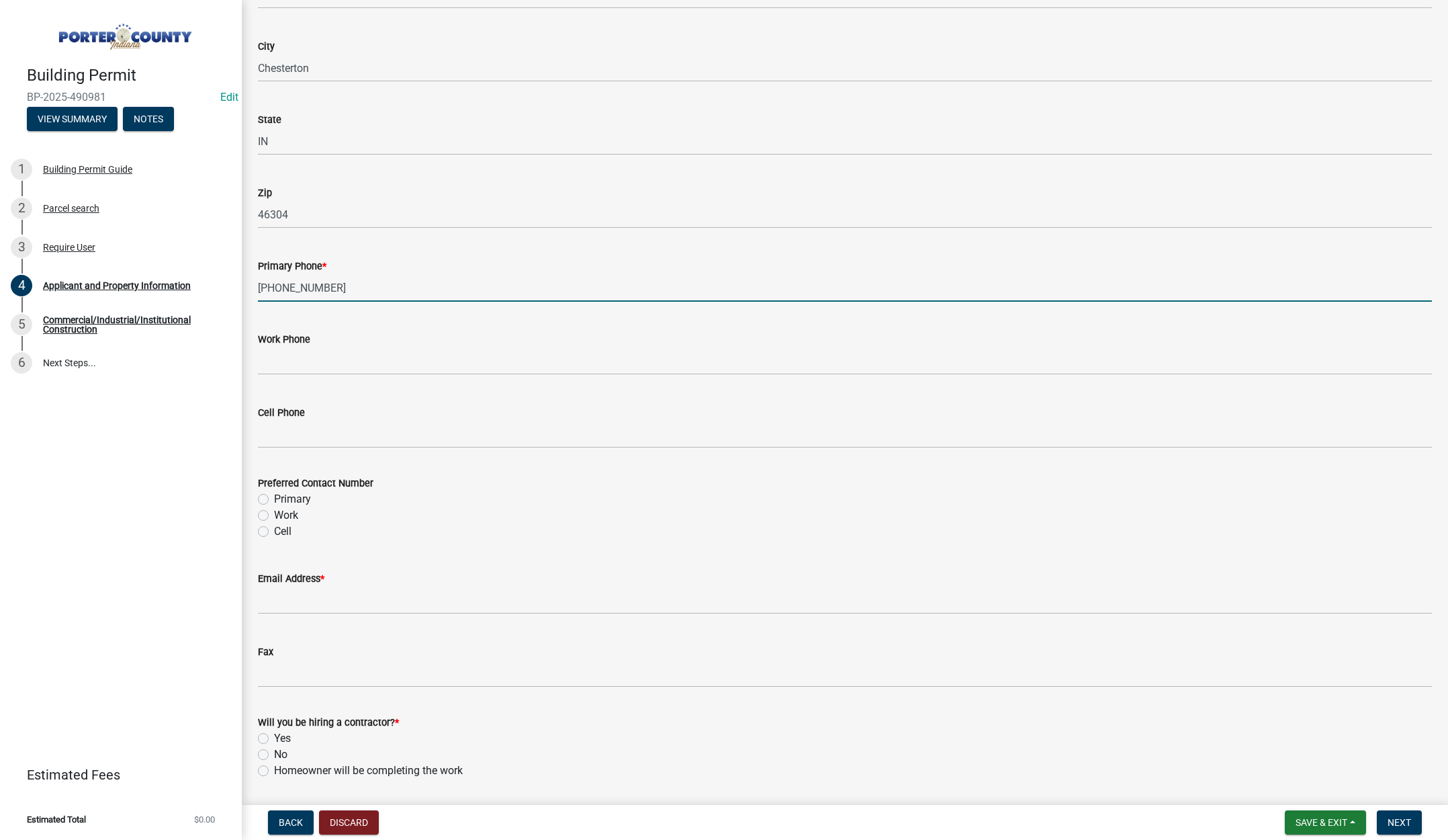
scroll to position [1612, 0]
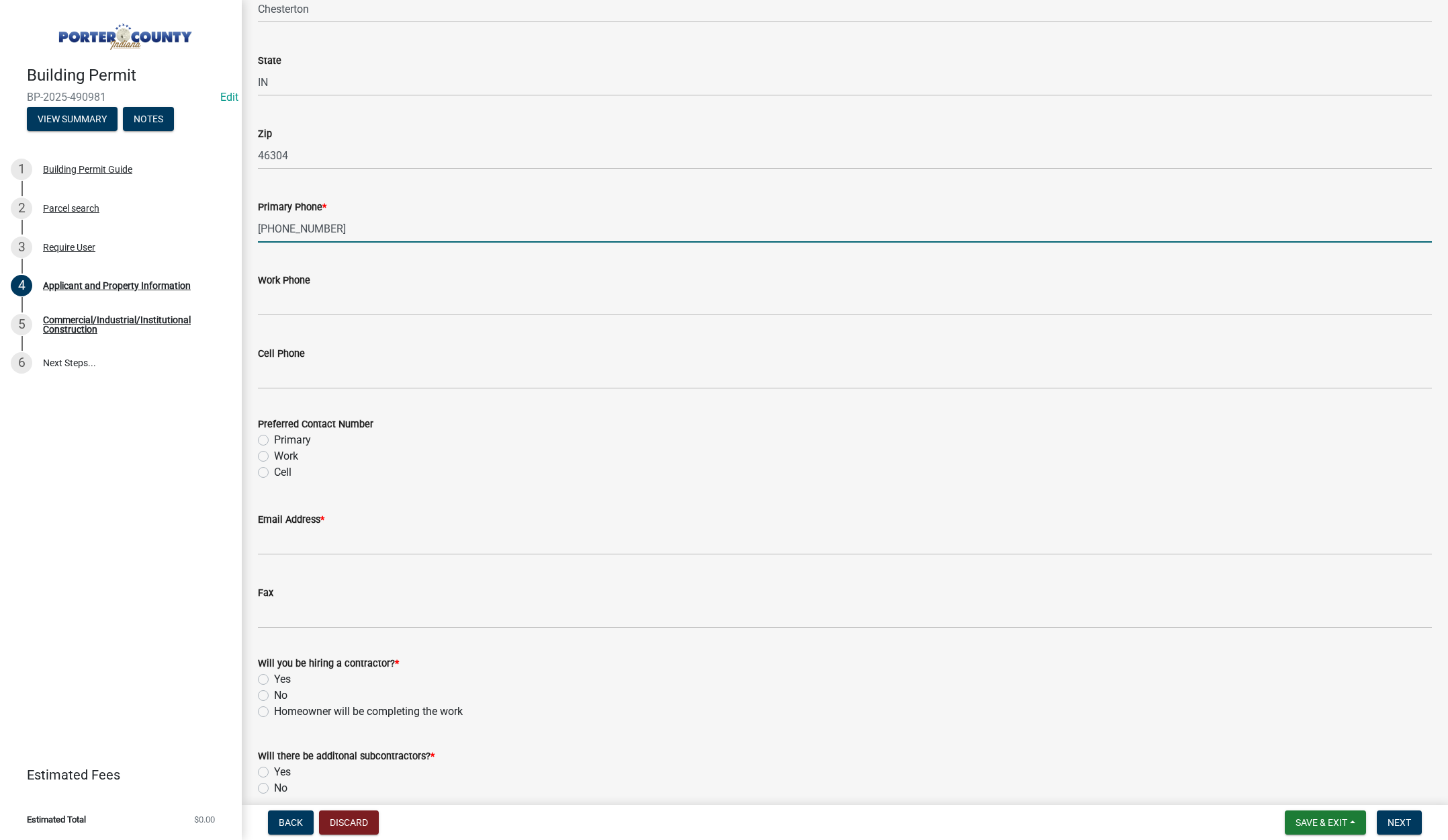
click at [274, 438] on label "Primary" at bounding box center [292, 441] width 37 height 17
click at [274, 438] on input "Primary" at bounding box center [278, 437] width 9 height 9
radio input "true"
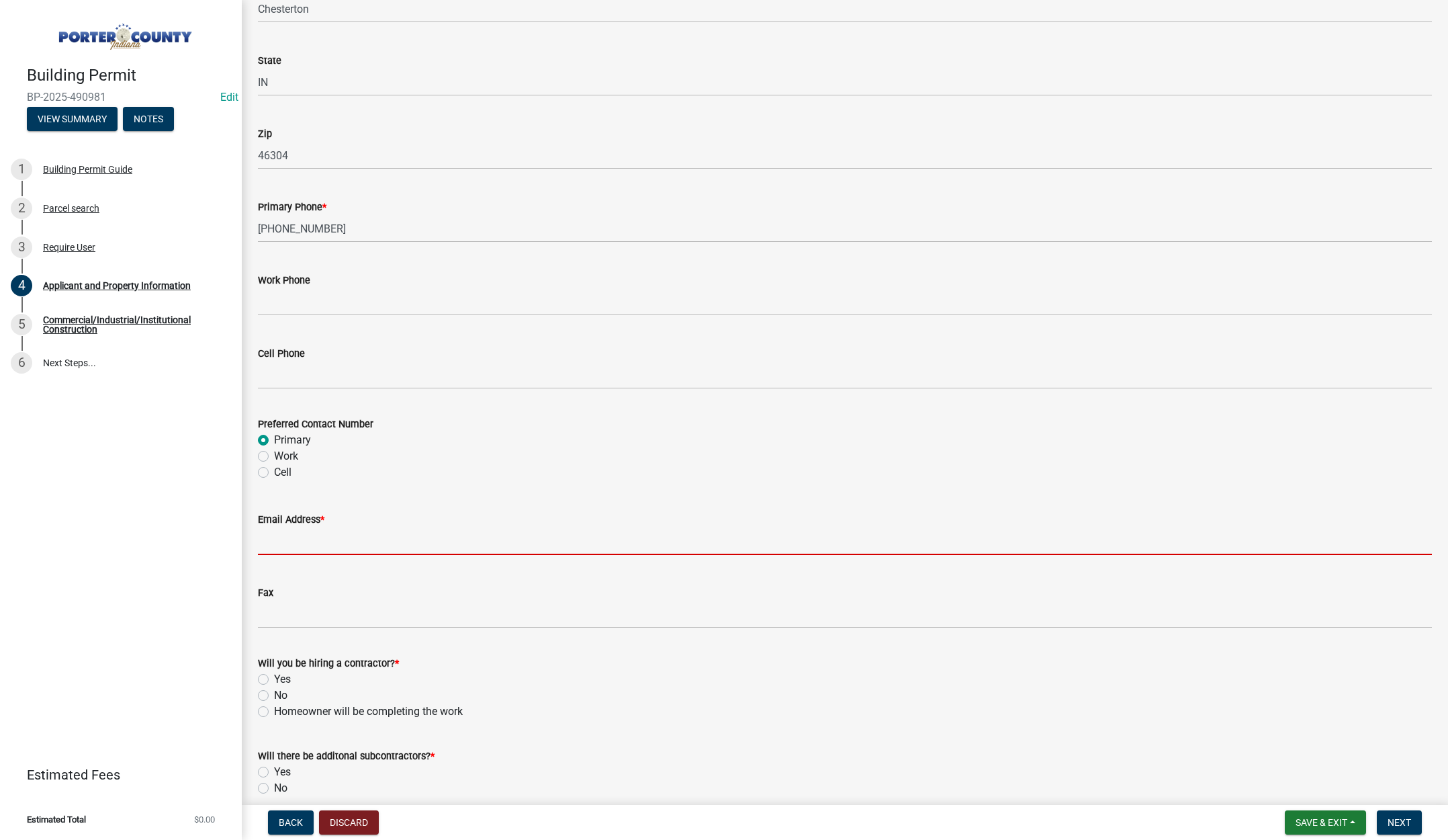
click at [301, 543] on input "Email Address *" at bounding box center [845, 540] width 1174 height 27
type input "lisa@terrysdiscountwindows.com"
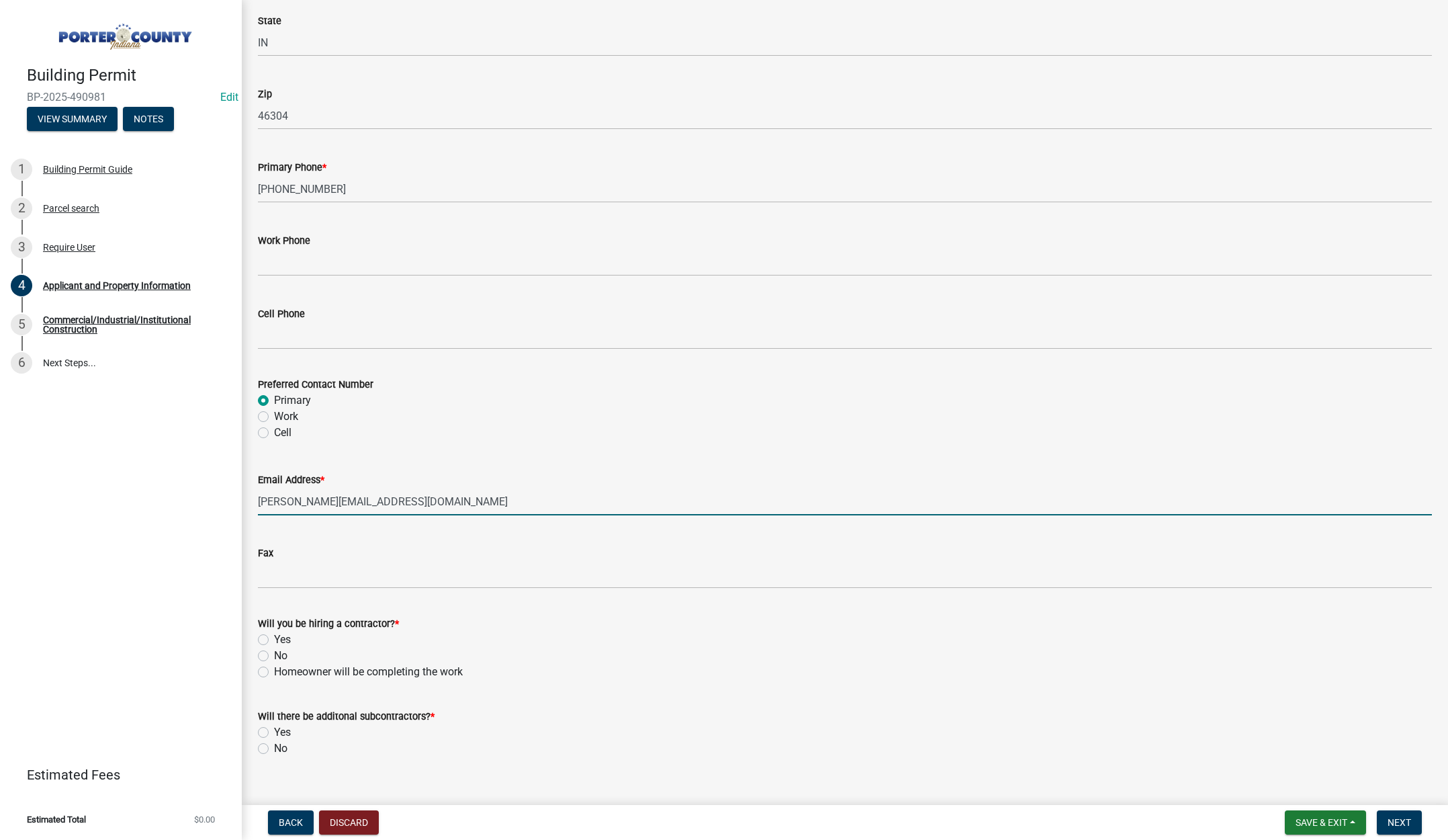
scroll to position [1673, 0]
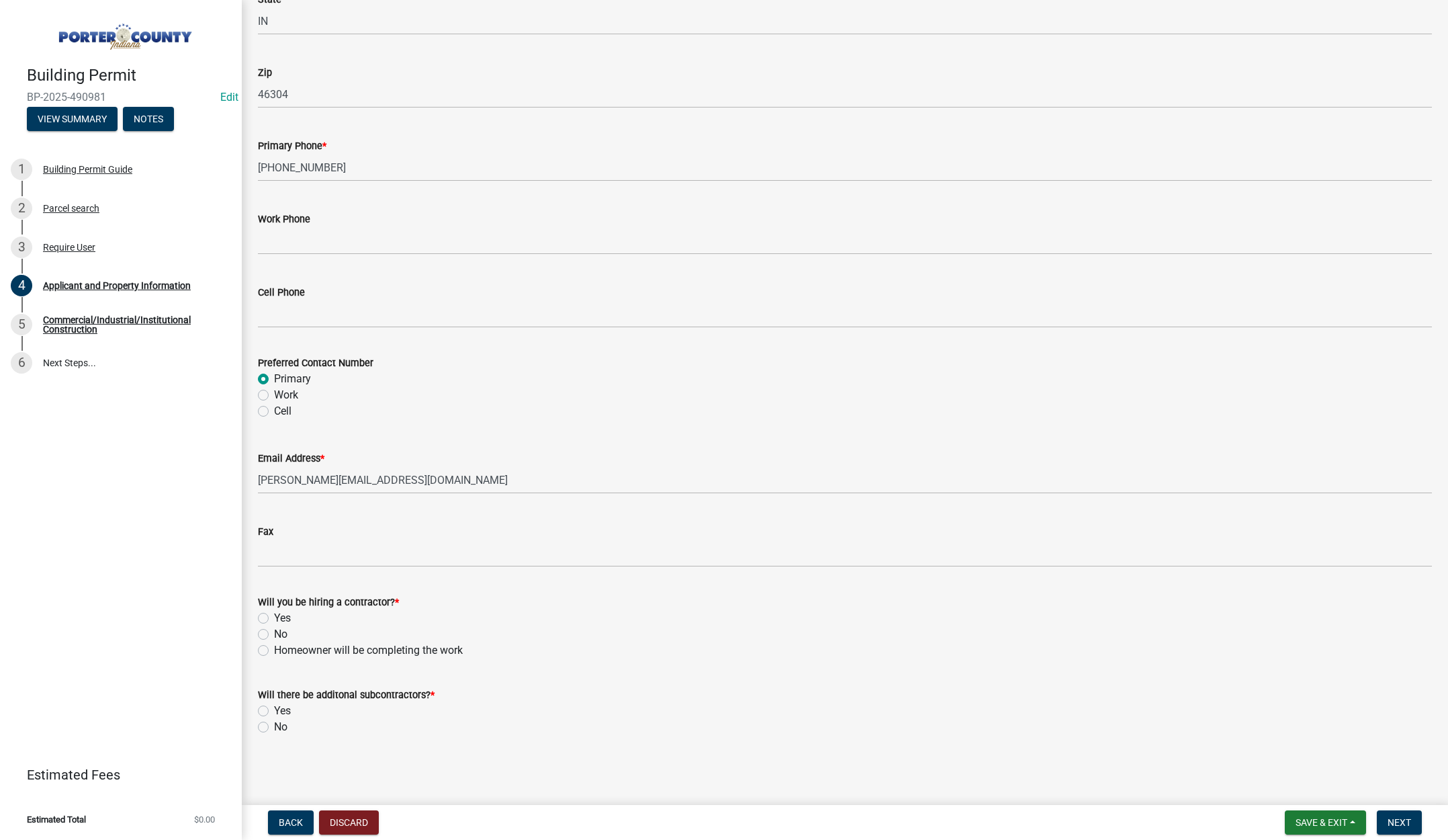
click at [274, 616] on label "Yes" at bounding box center [282, 618] width 17 height 17
click at [274, 616] on input "Yes" at bounding box center [278, 614] width 9 height 9
radio input "true"
click at [274, 725] on label "No" at bounding box center [281, 727] width 13 height 17
click at [274, 725] on input "No" at bounding box center [278, 723] width 9 height 9
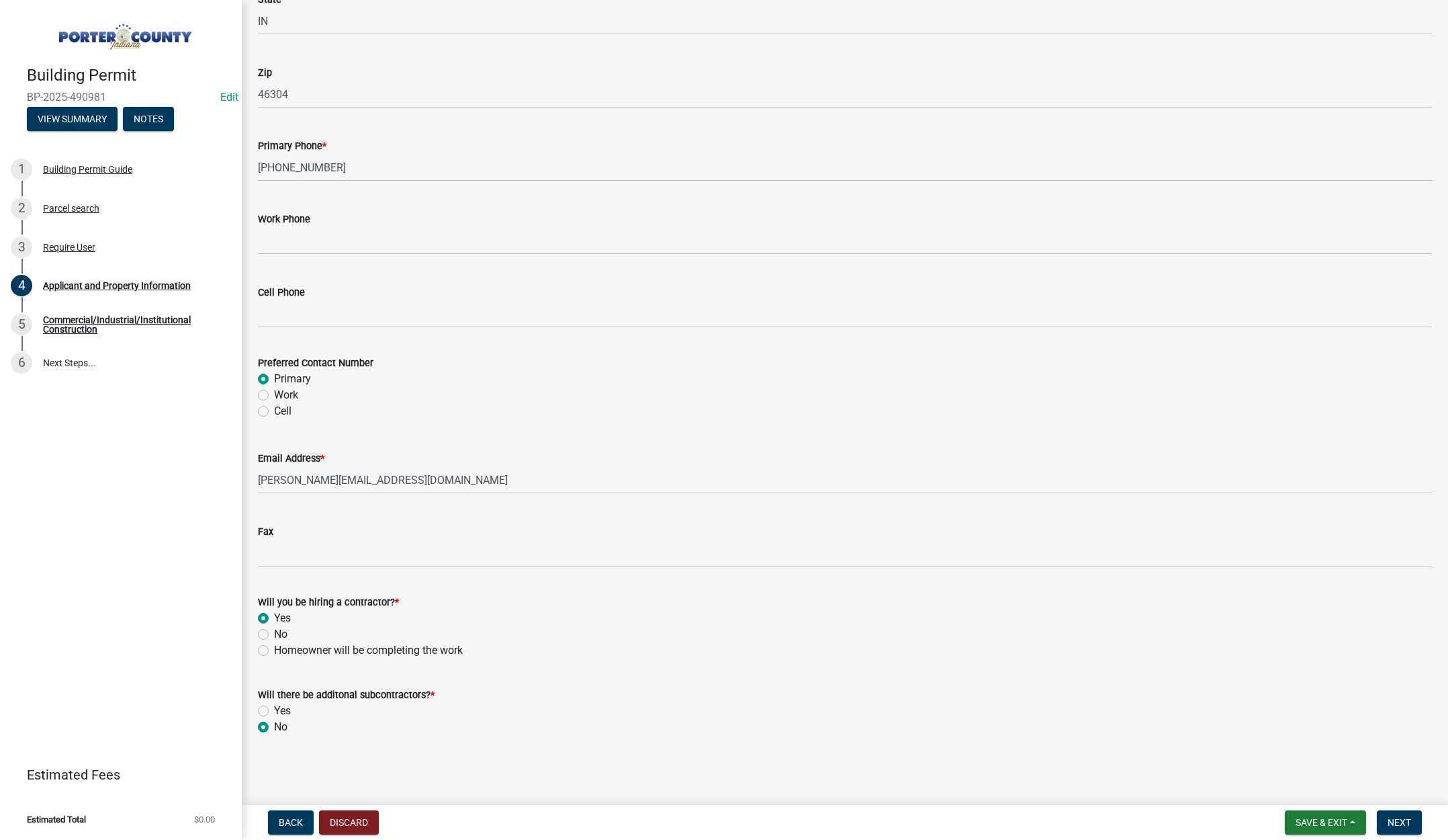
radio input "true"
click at [1403, 823] on span "Next" at bounding box center [1399, 822] width 23 height 11
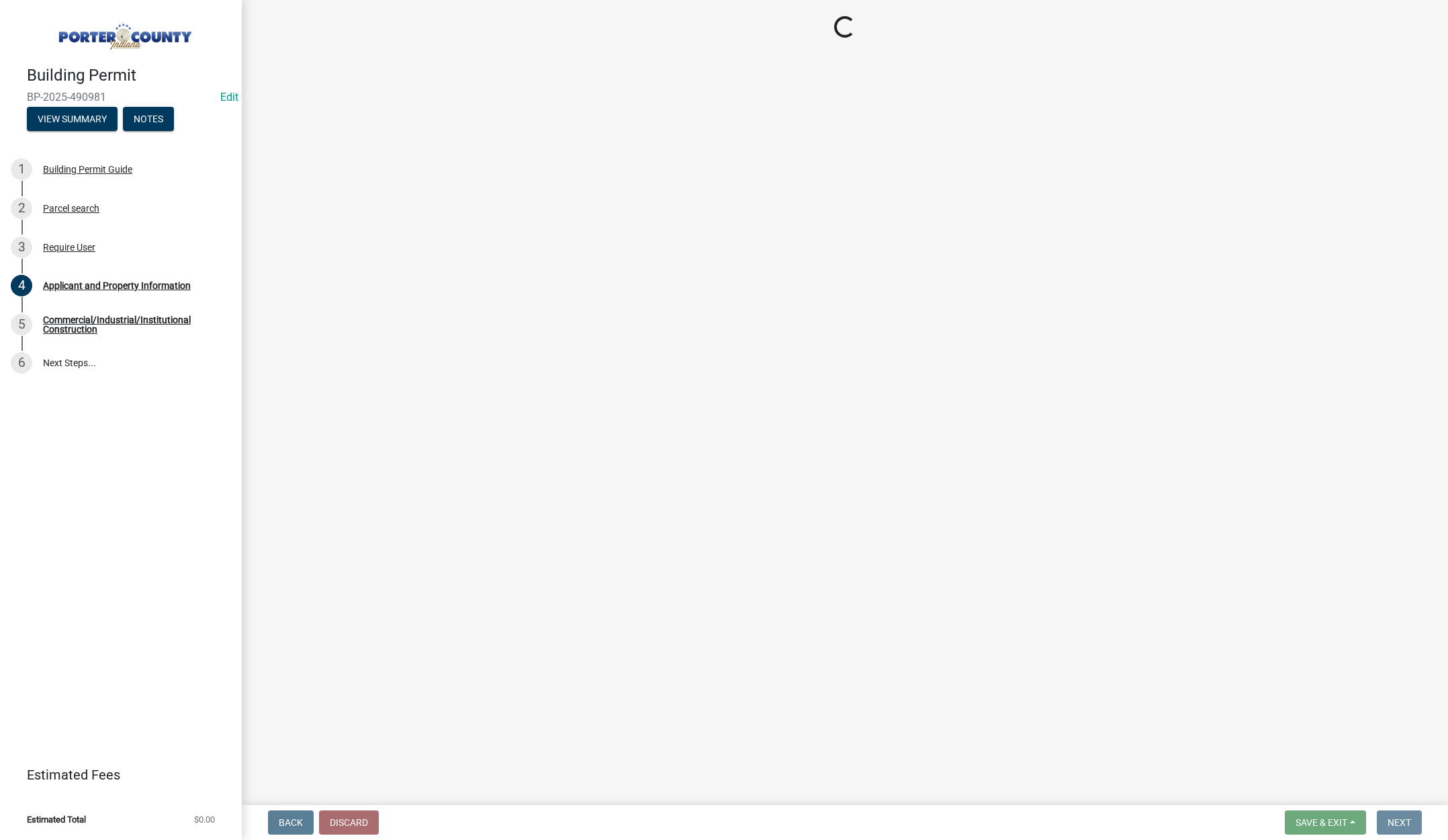
scroll to position [0, 0]
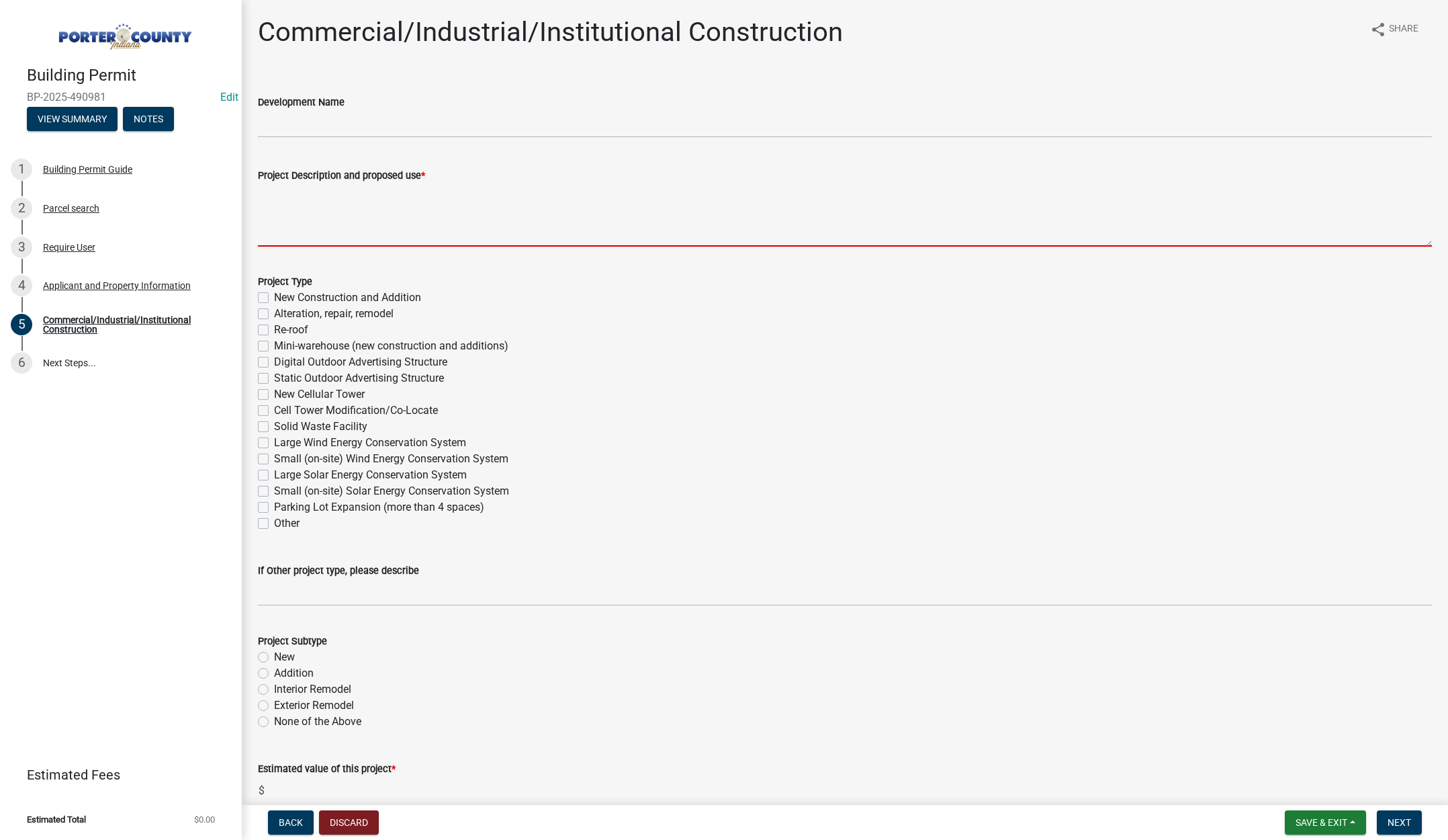
click at [328, 219] on textarea "Project Description and proposed use *" at bounding box center [845, 215] width 1174 height 64
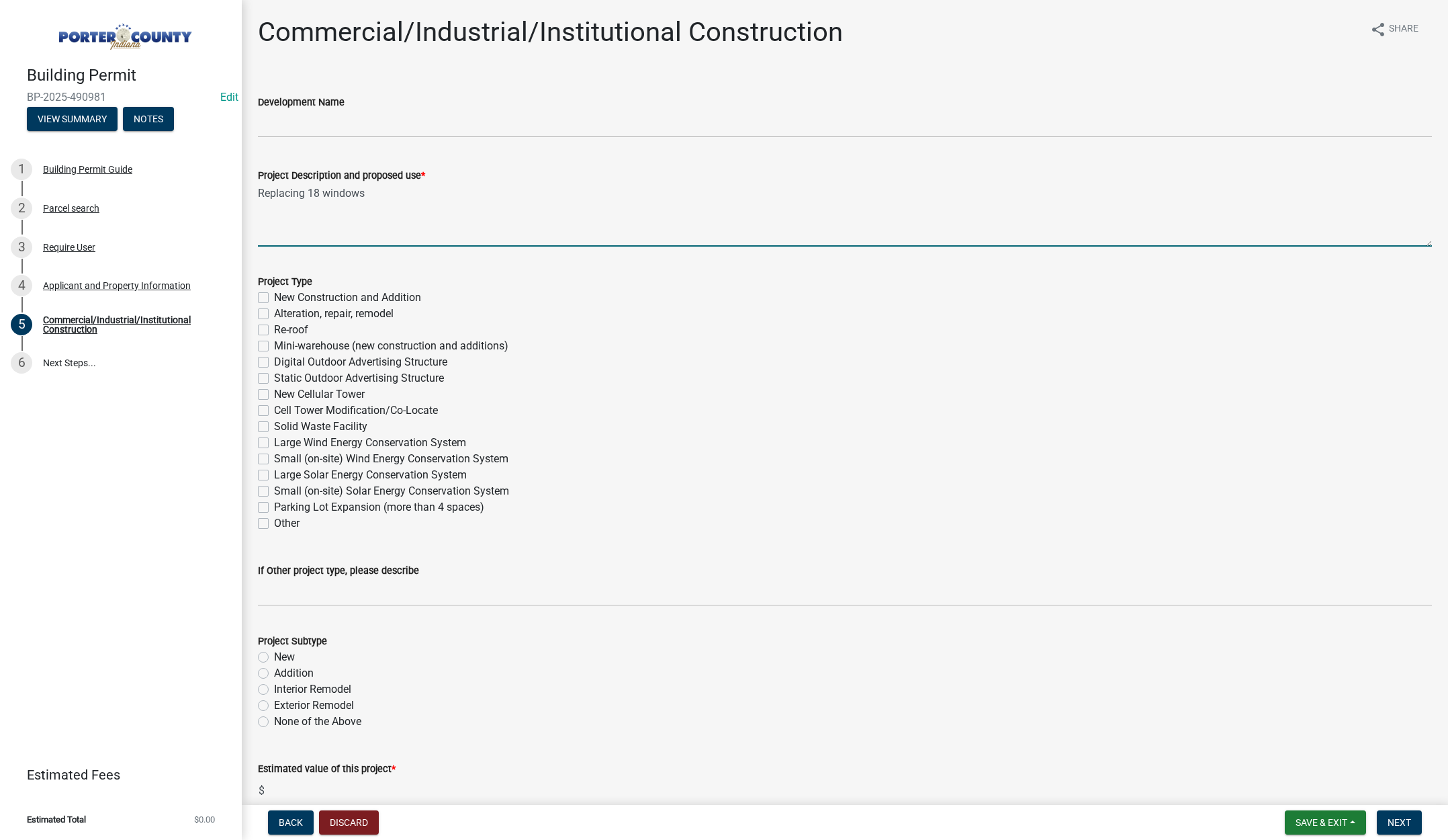
type textarea "Replacing 18 windows"
click at [274, 313] on label "Alteration, repair, remodel" at bounding box center [333, 314] width 120 height 17
click at [274, 313] on input "Alteration, repair, remodel" at bounding box center [278, 309] width 9 height 9
checkbox input "true"
checkbox input "false"
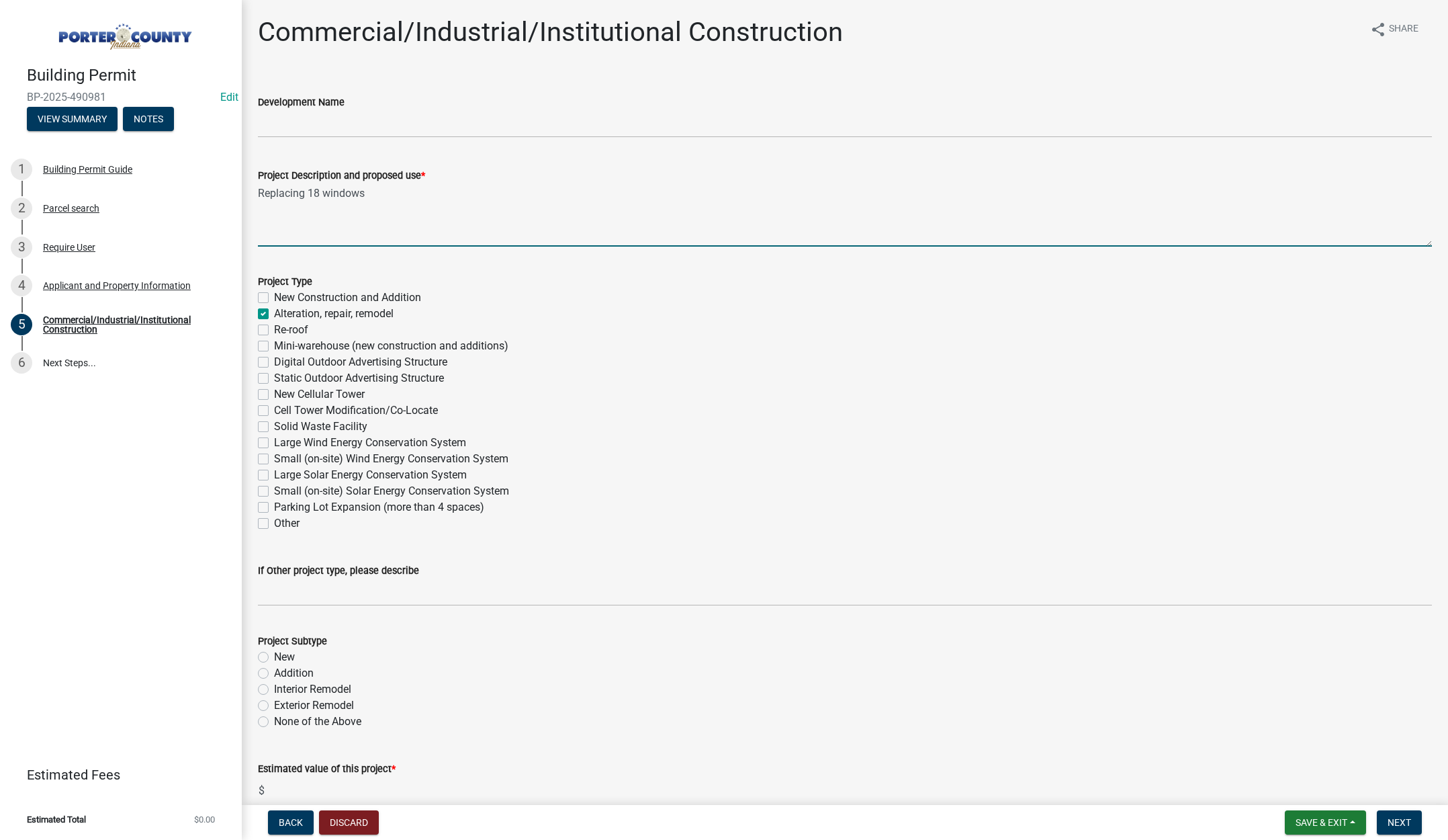
checkbox input "true"
checkbox input "false"
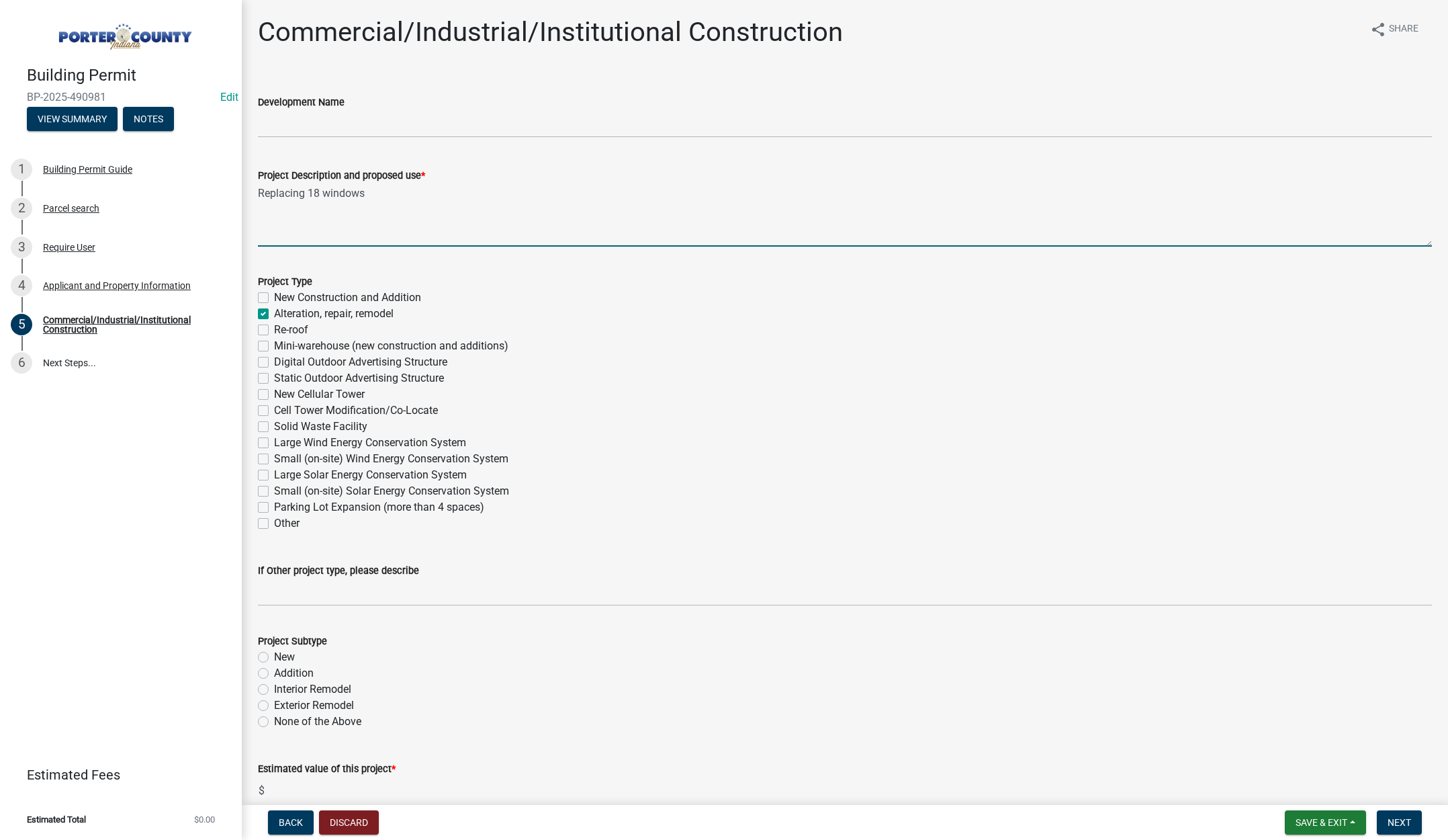
checkbox input "false"
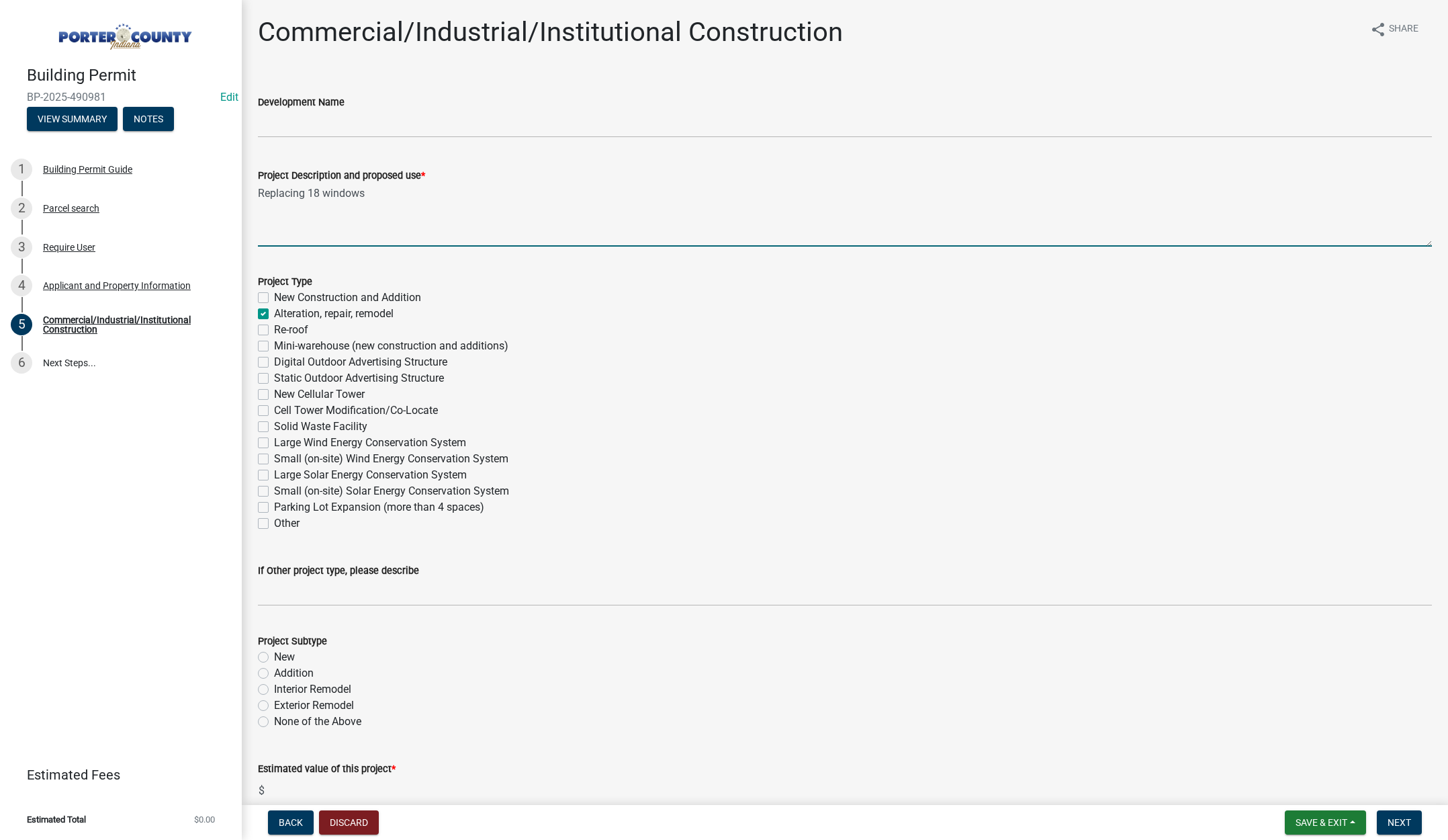
checkbox input "false"
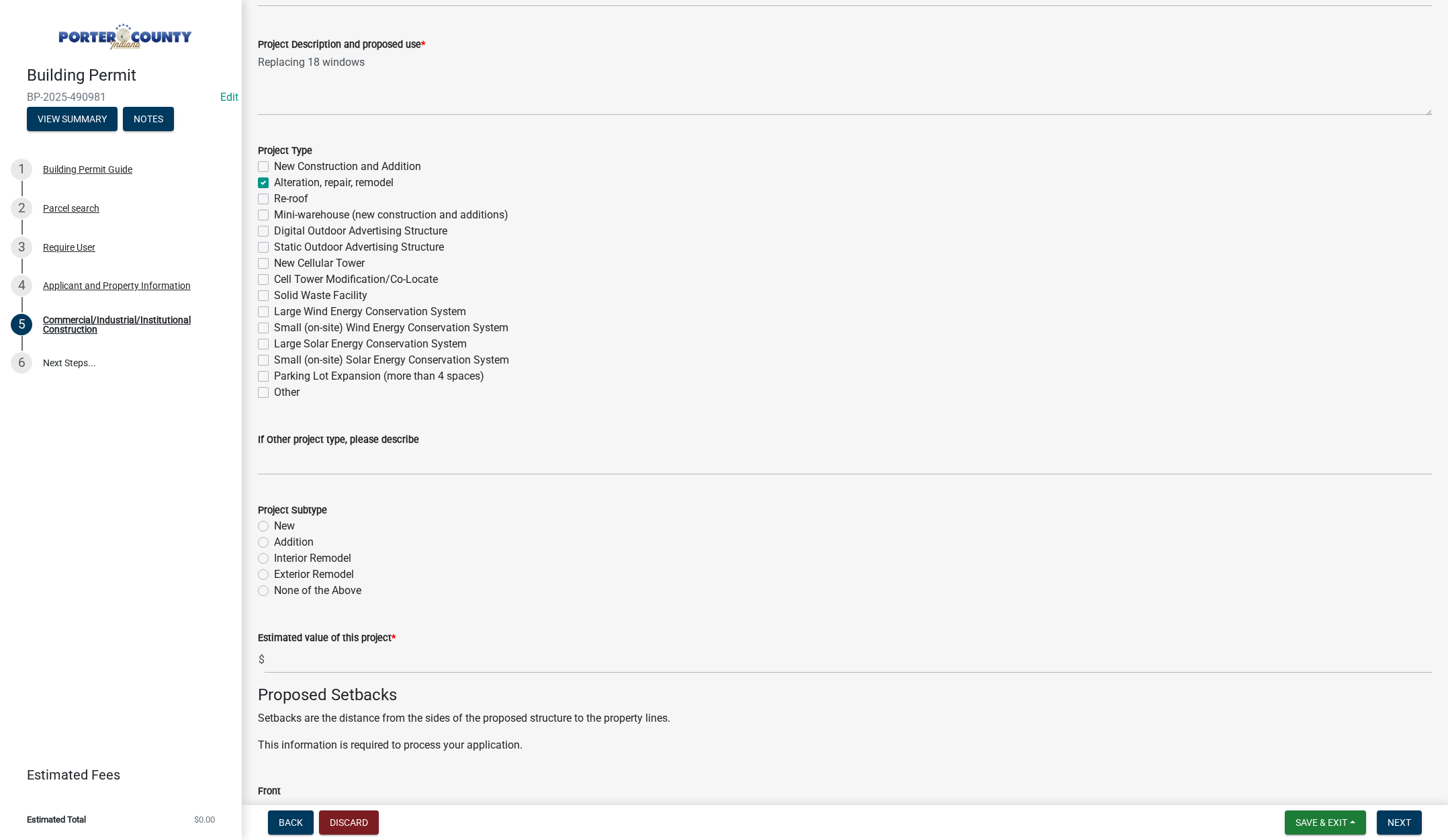
scroll to position [134, 0]
click at [274, 572] on label "Exterior Remodel" at bounding box center [314, 571] width 80 height 17
click at [274, 572] on input "Exterior Remodel" at bounding box center [278, 567] width 9 height 9
radio input "true"
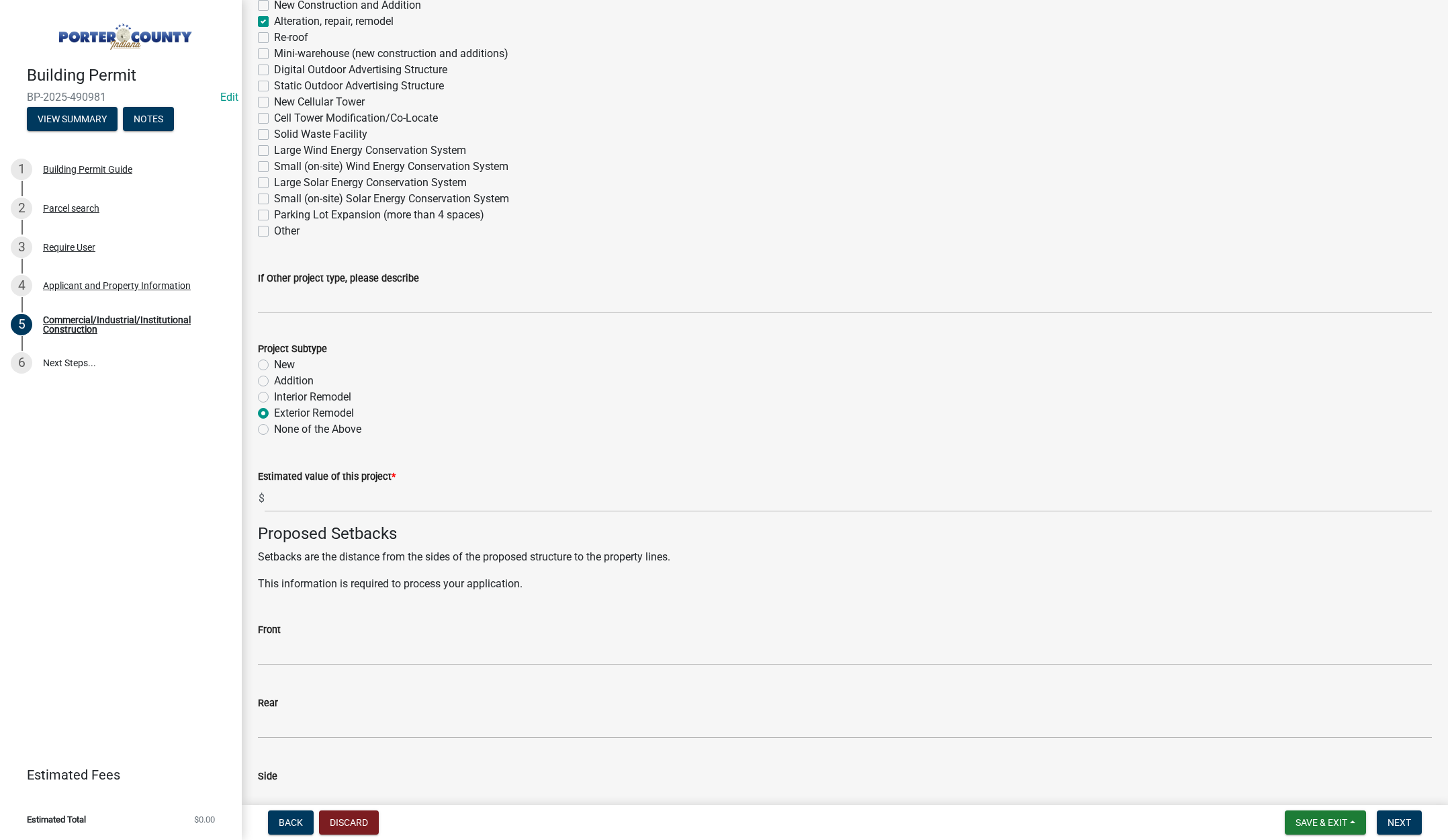
scroll to position [336, 0]
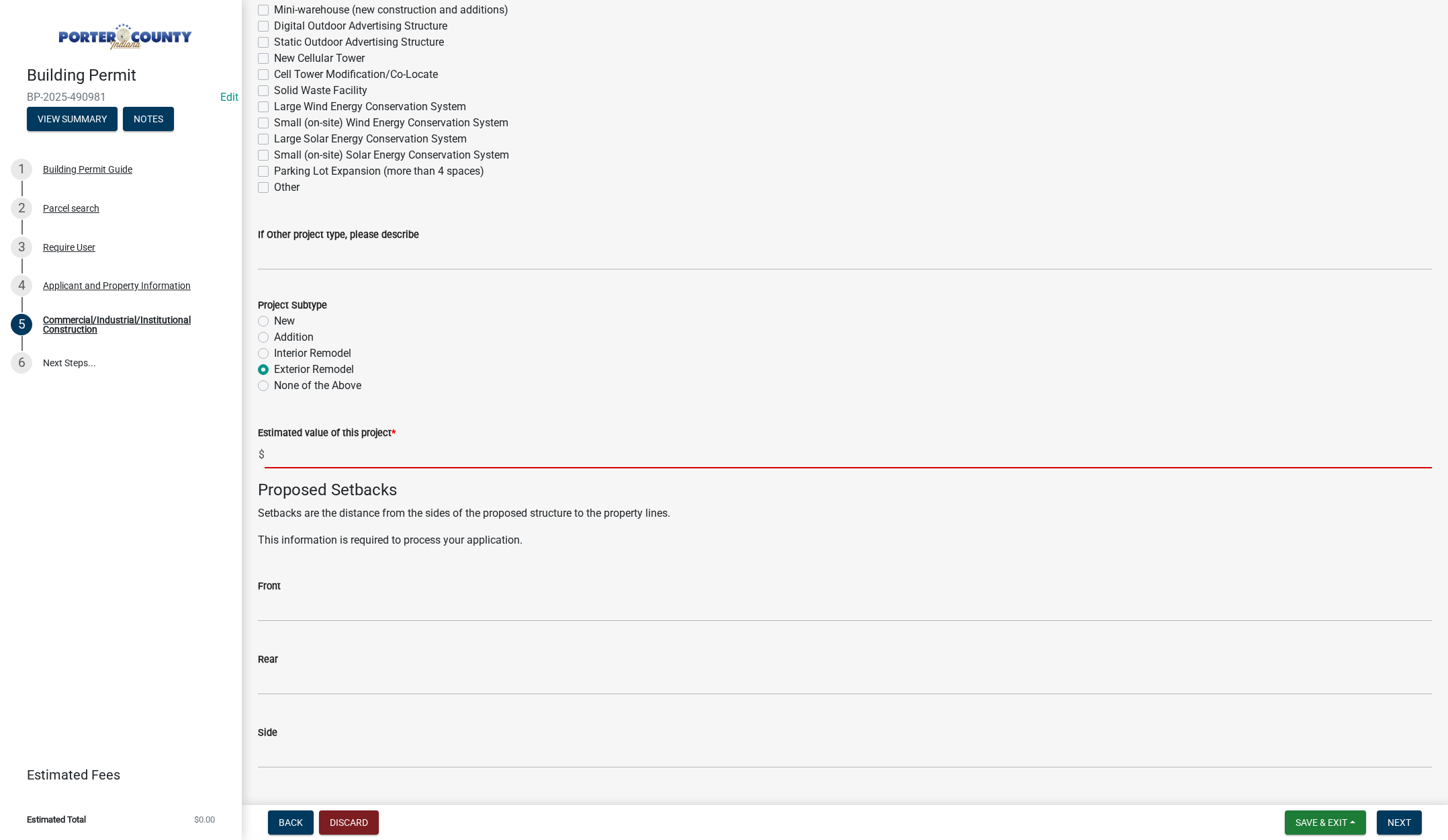
click at [299, 457] on input "text" at bounding box center [848, 454] width 1167 height 27
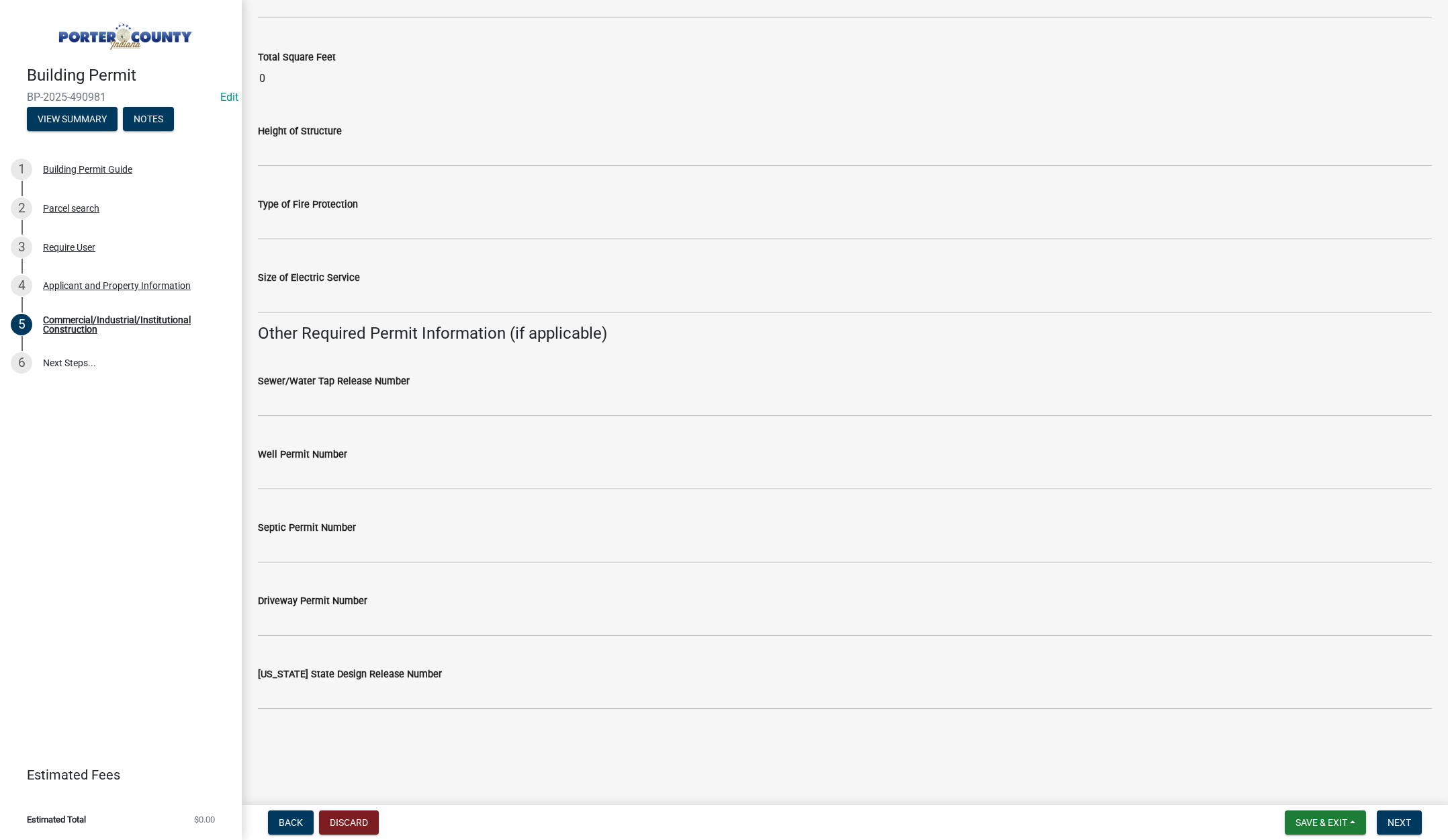
scroll to position [2269, 0]
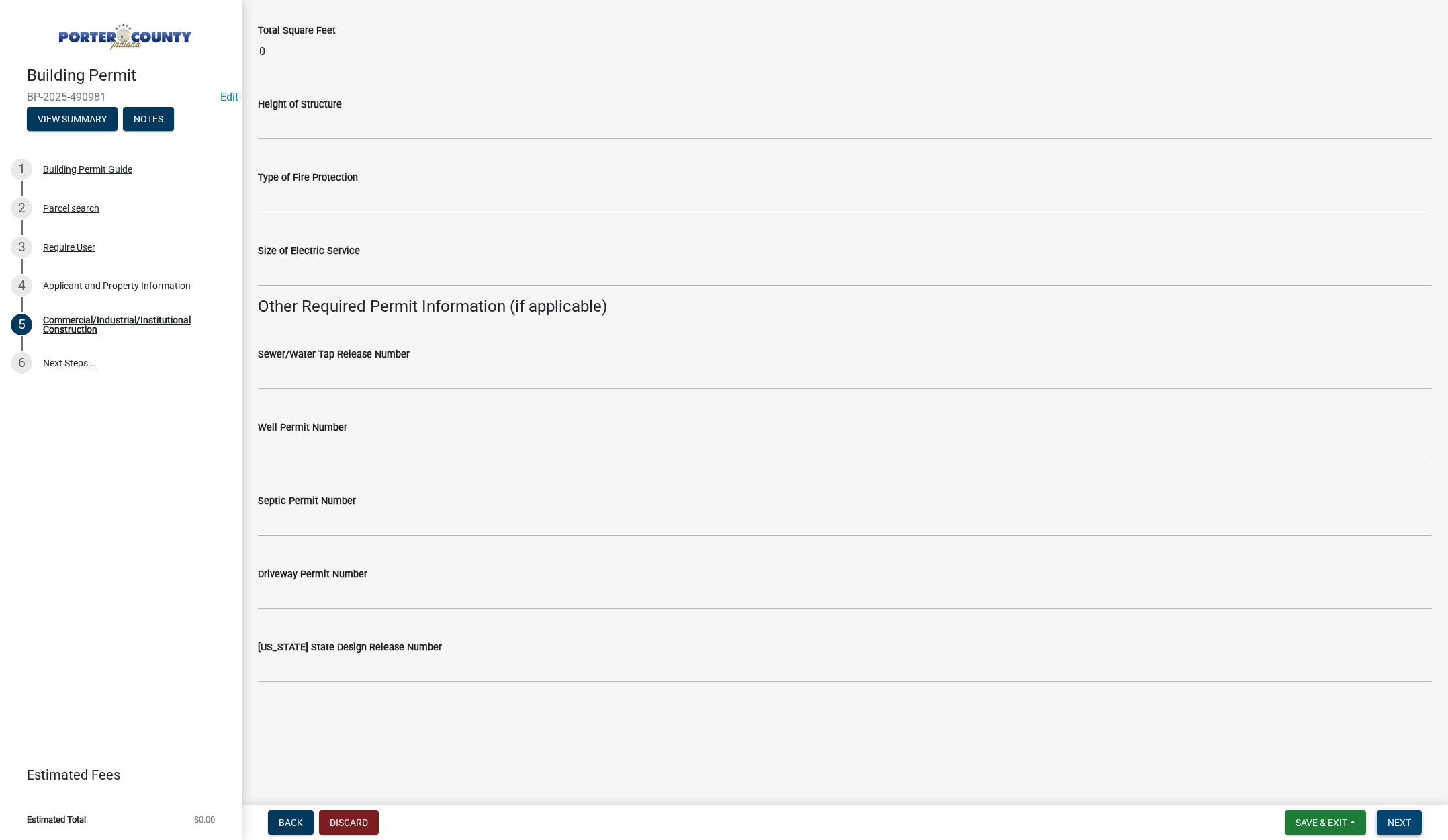
type input "12000"
click at [1397, 822] on span "Next" at bounding box center [1399, 822] width 23 height 11
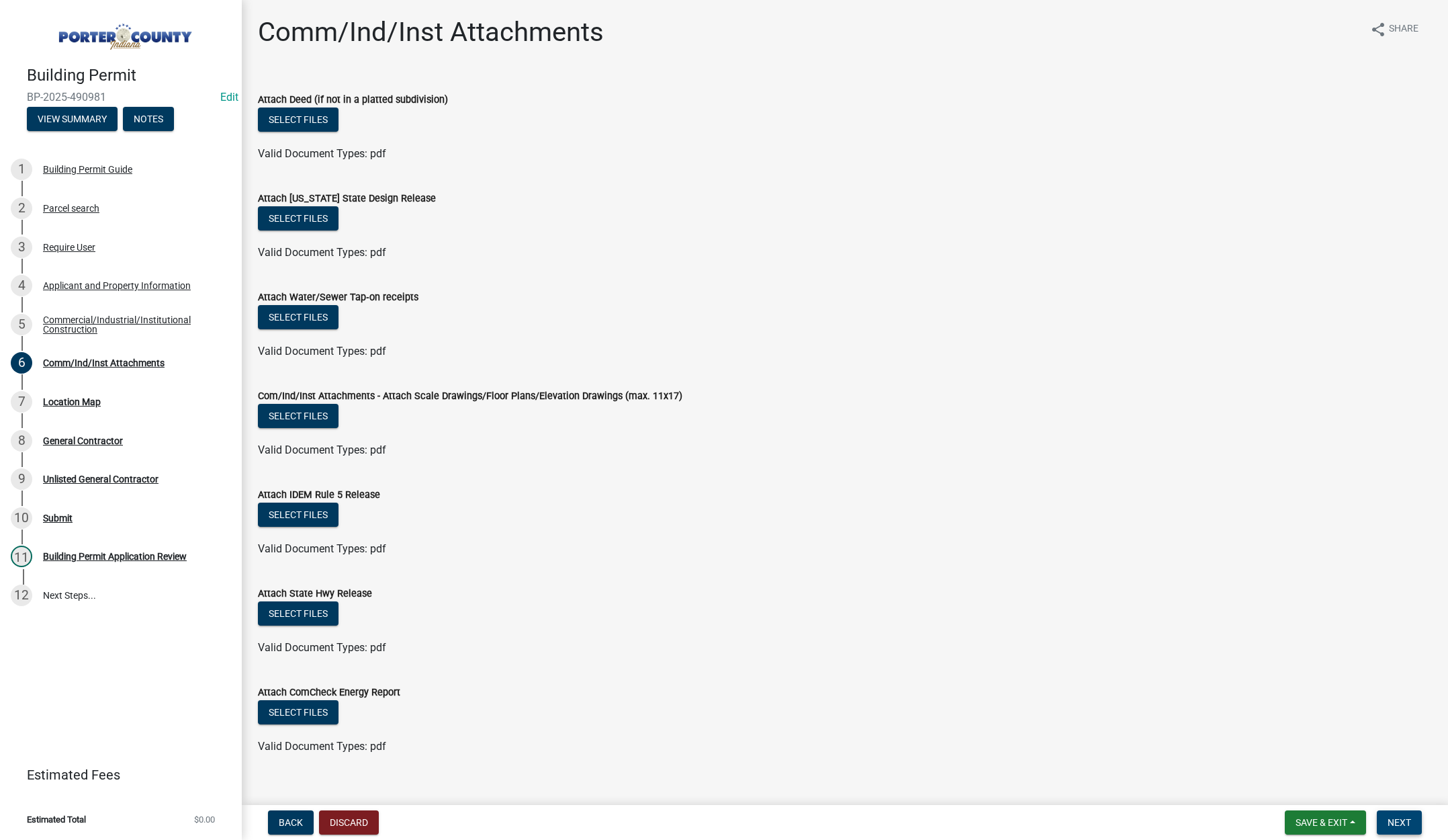
click at [1403, 818] on span "Next" at bounding box center [1399, 822] width 23 height 11
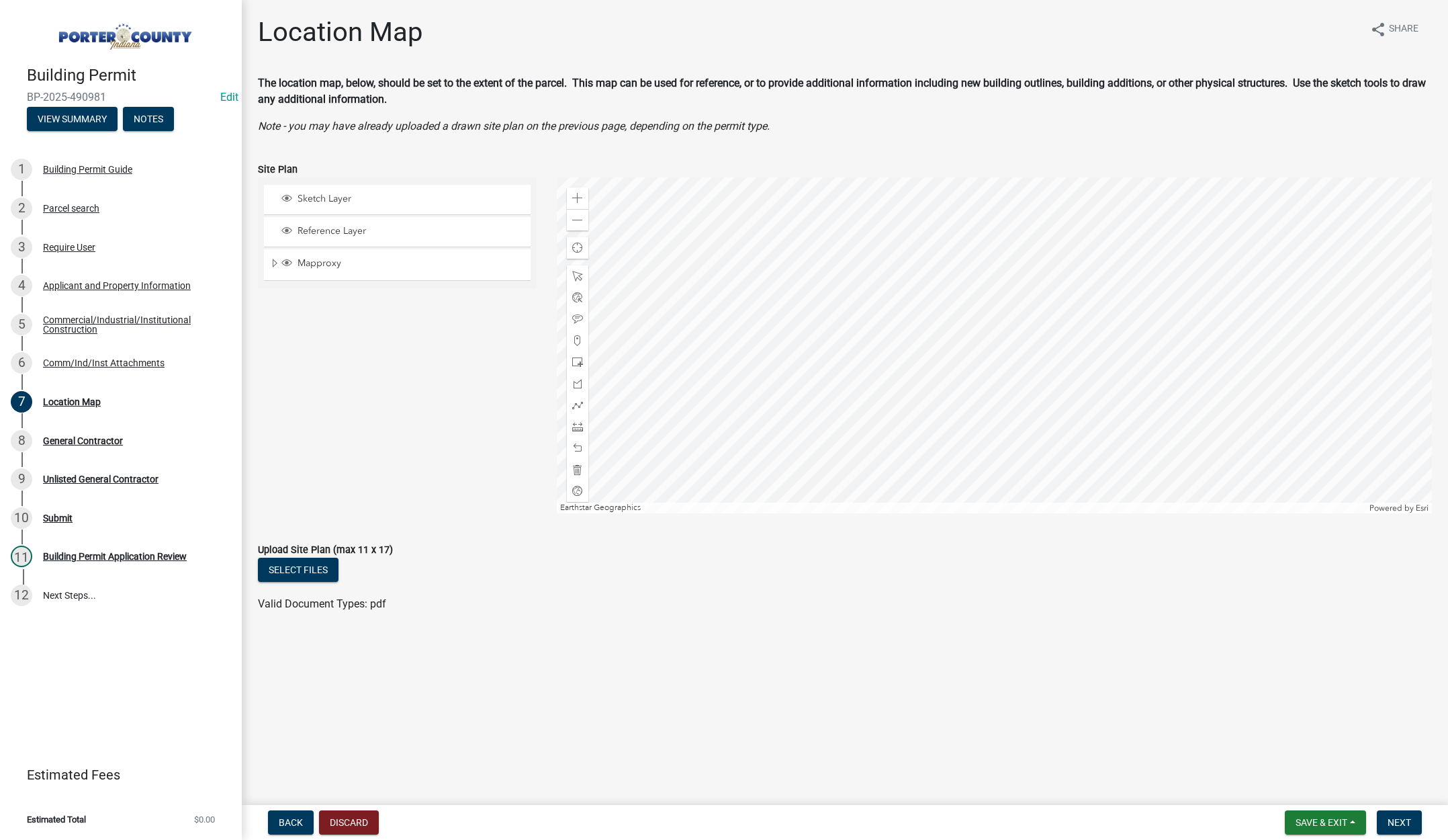
click at [826, 687] on main "Location Map share Share The location map, below, should be set to the extent o…" at bounding box center [845, 399] width 1206 height 800
click at [1403, 818] on span "Next" at bounding box center [1399, 822] width 23 height 11
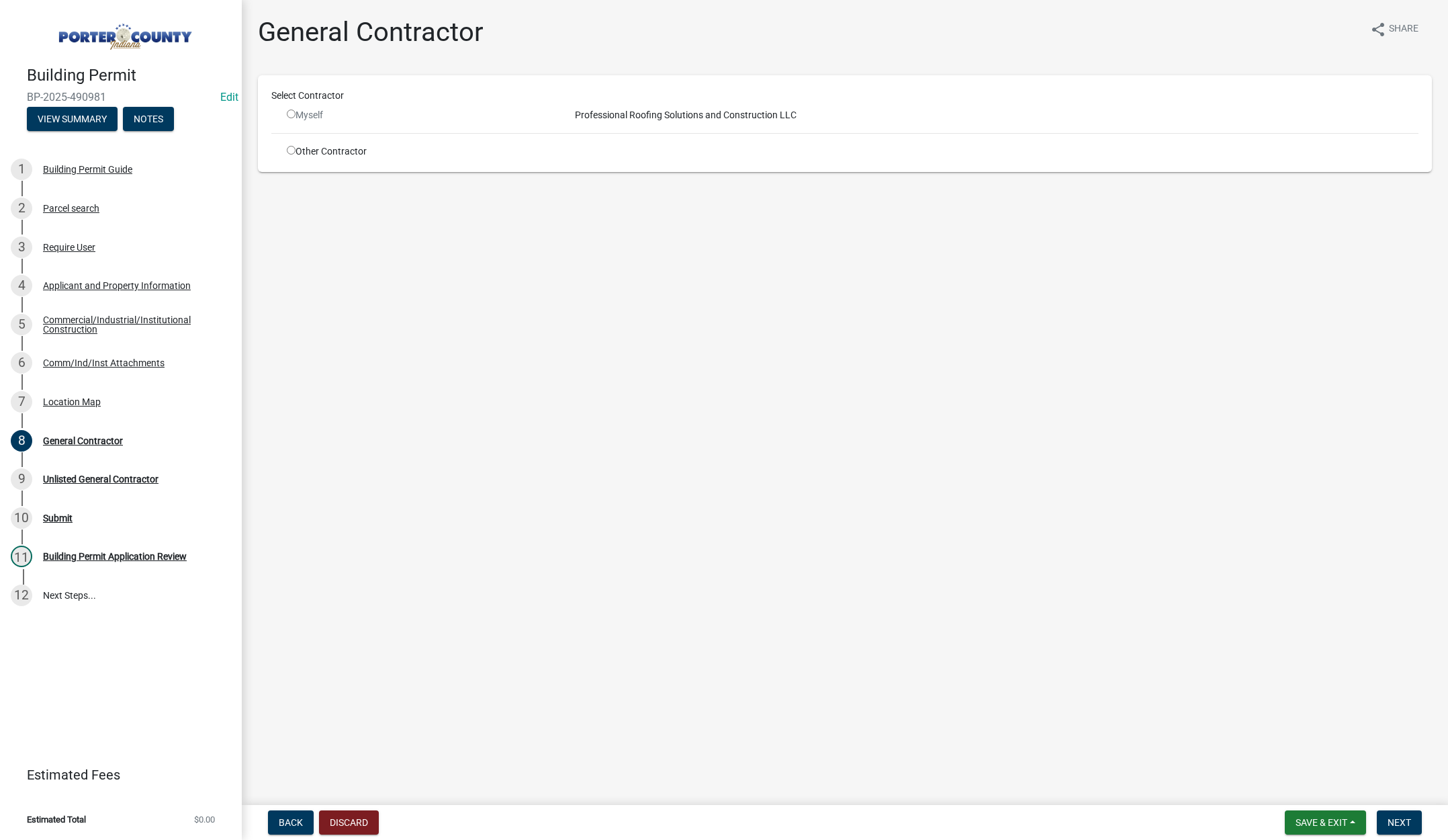
click at [291, 149] on input "radio" at bounding box center [291, 150] width 9 height 9
radio input "true"
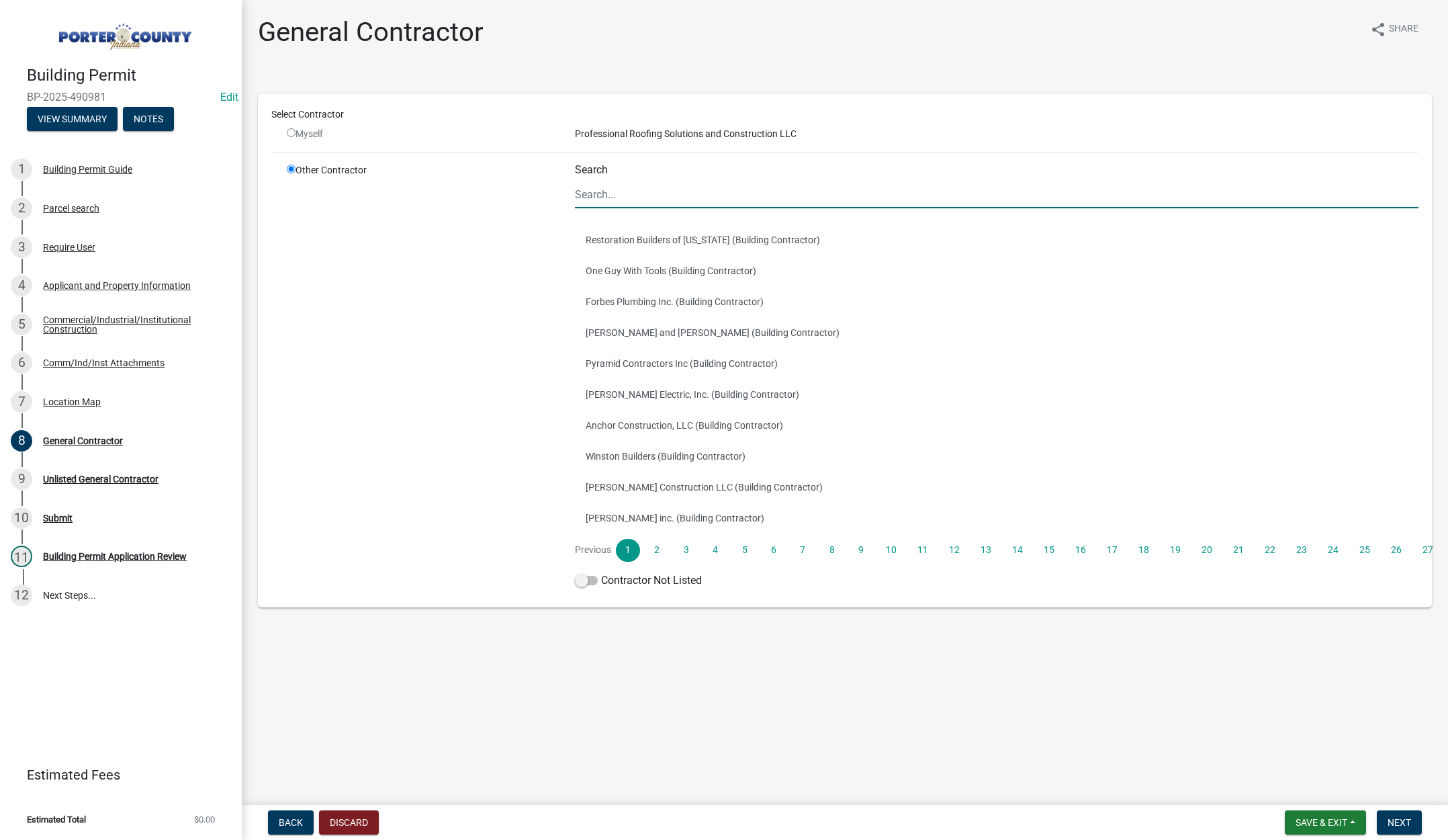
click at [657, 192] on input "Search" at bounding box center [997, 194] width 844 height 27
type input "terry"
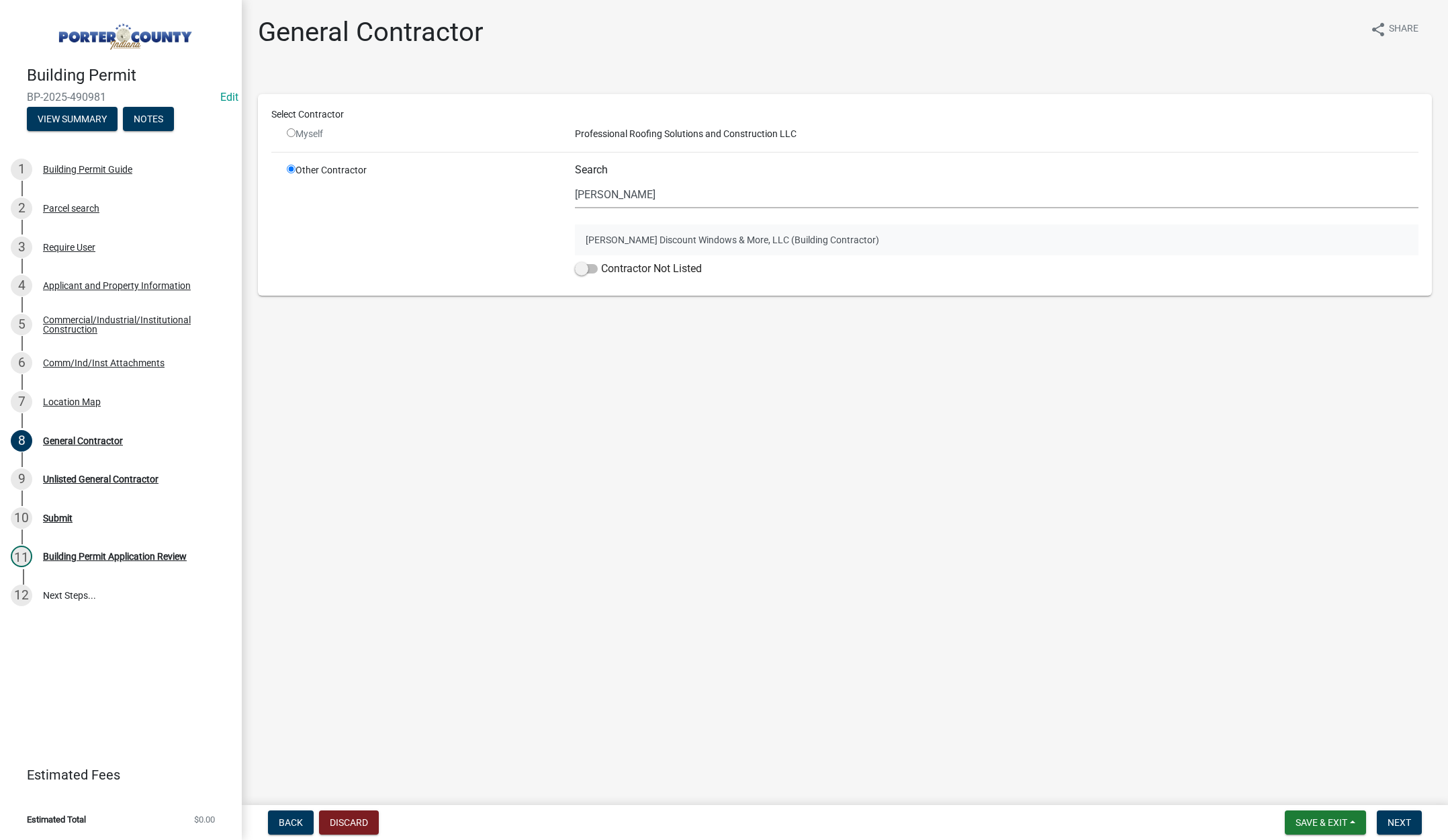
click at [669, 234] on button "Terry's Discount Windows & More, LLC (Building Contractor)" at bounding box center [997, 239] width 844 height 31
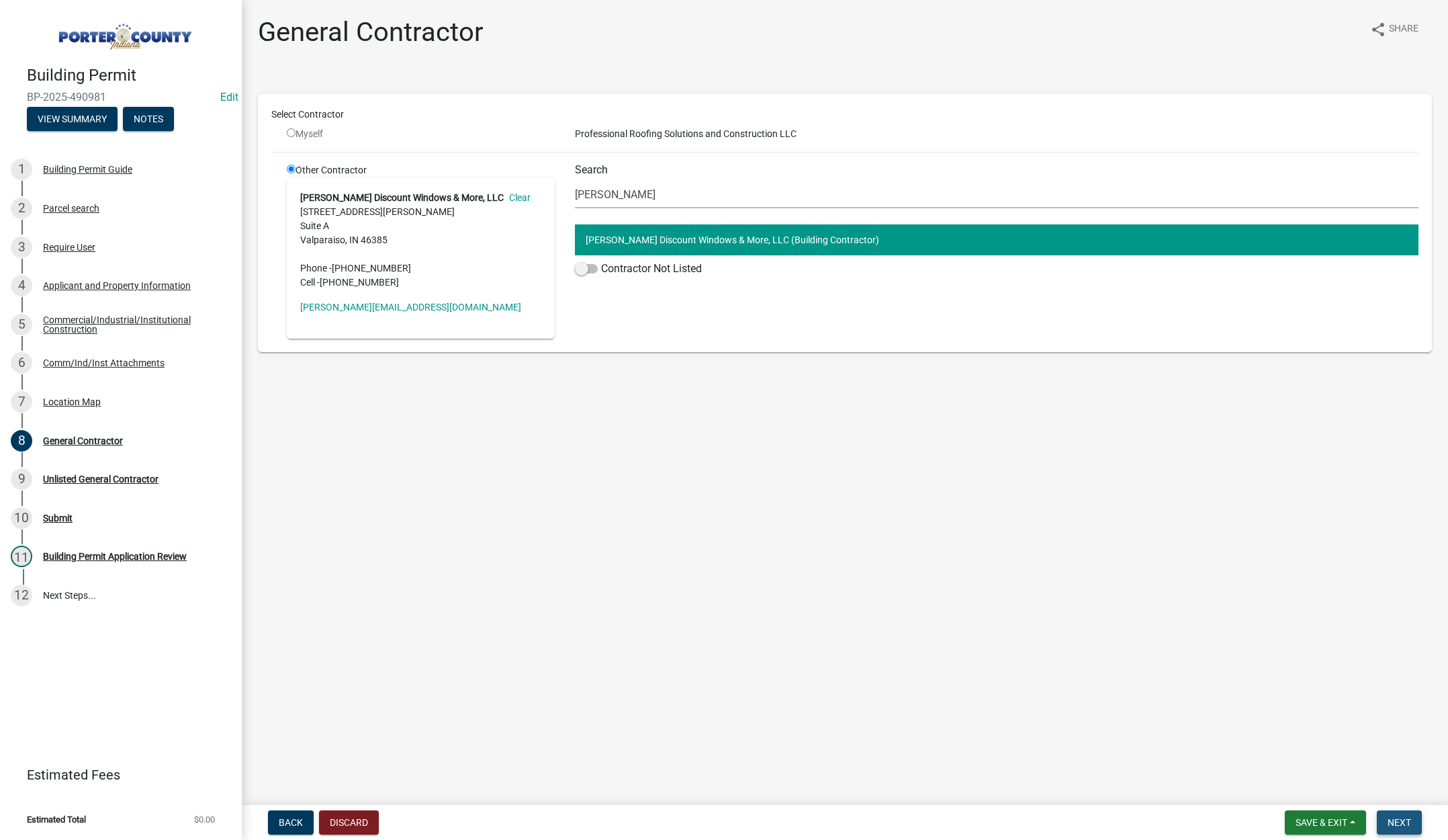
click at [1400, 815] on button "Next" at bounding box center [1399, 822] width 45 height 24
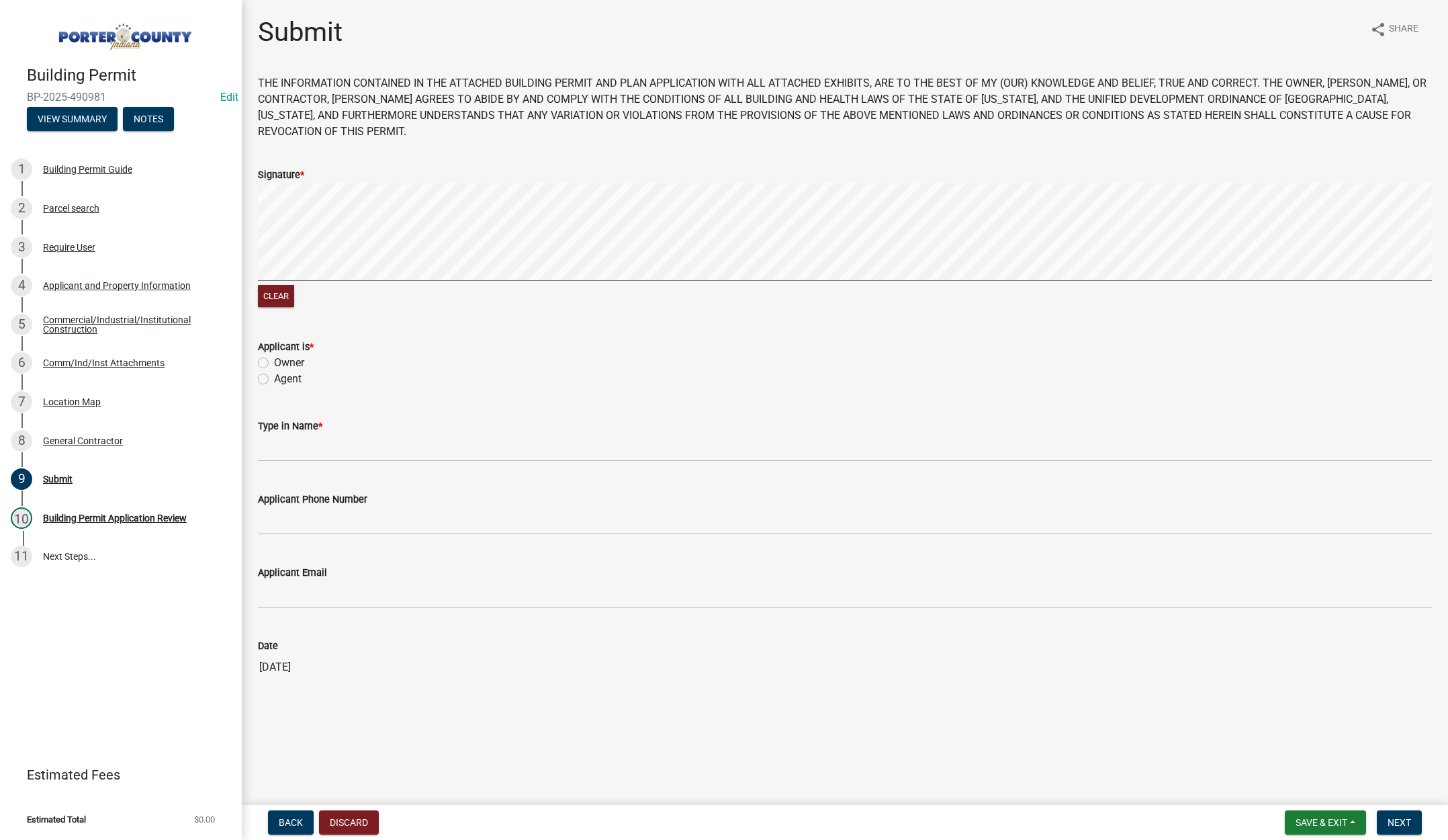
click at [274, 378] on label "Agent" at bounding box center [287, 379] width 27 height 17
click at [274, 378] on input "Agent" at bounding box center [278, 375] width 9 height 9
radio input "true"
click at [313, 452] on input "Type in Name *" at bounding box center [845, 447] width 1174 height 27
type input "[PERSON_NAME]"
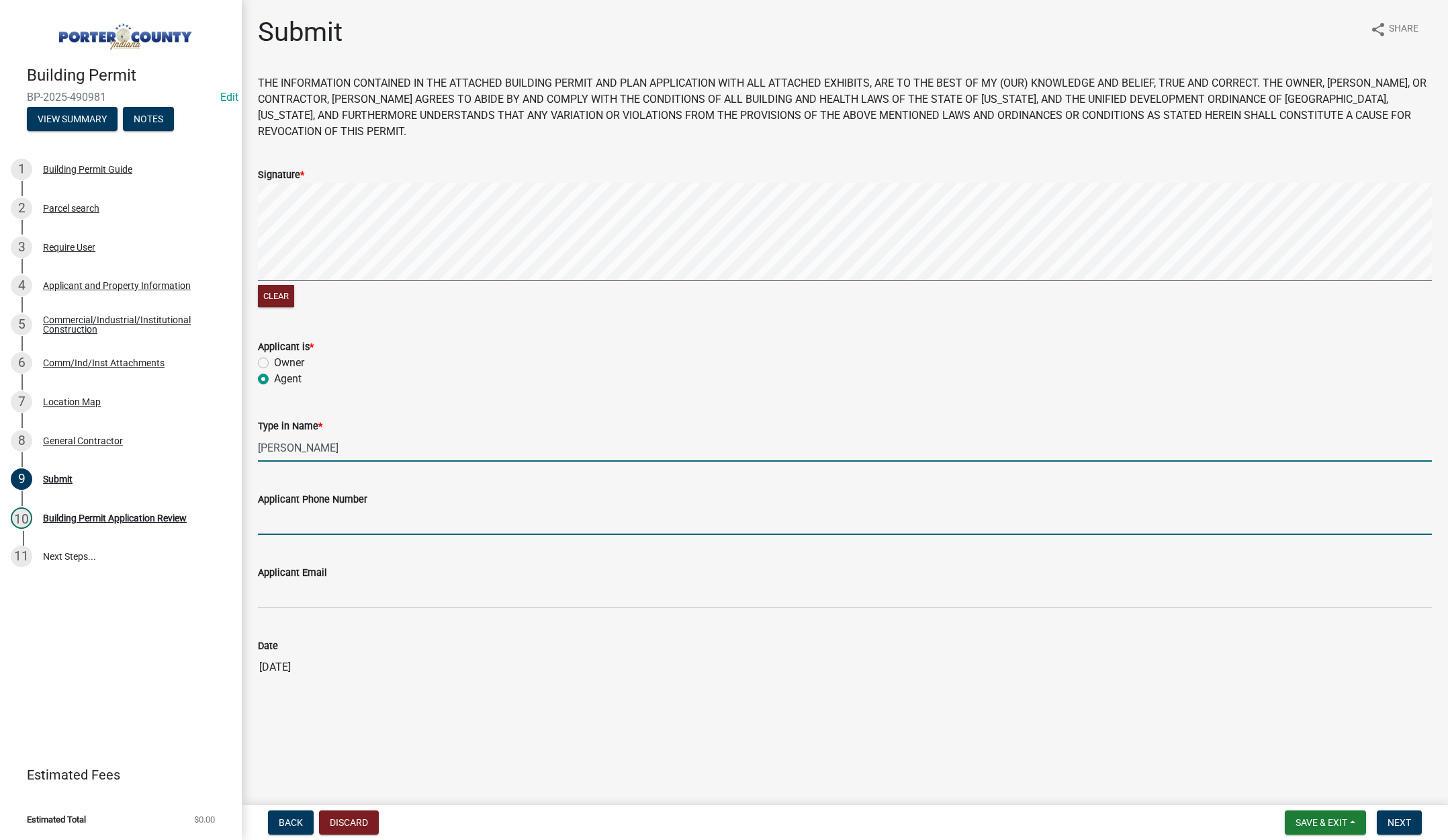
type input "2193093058"
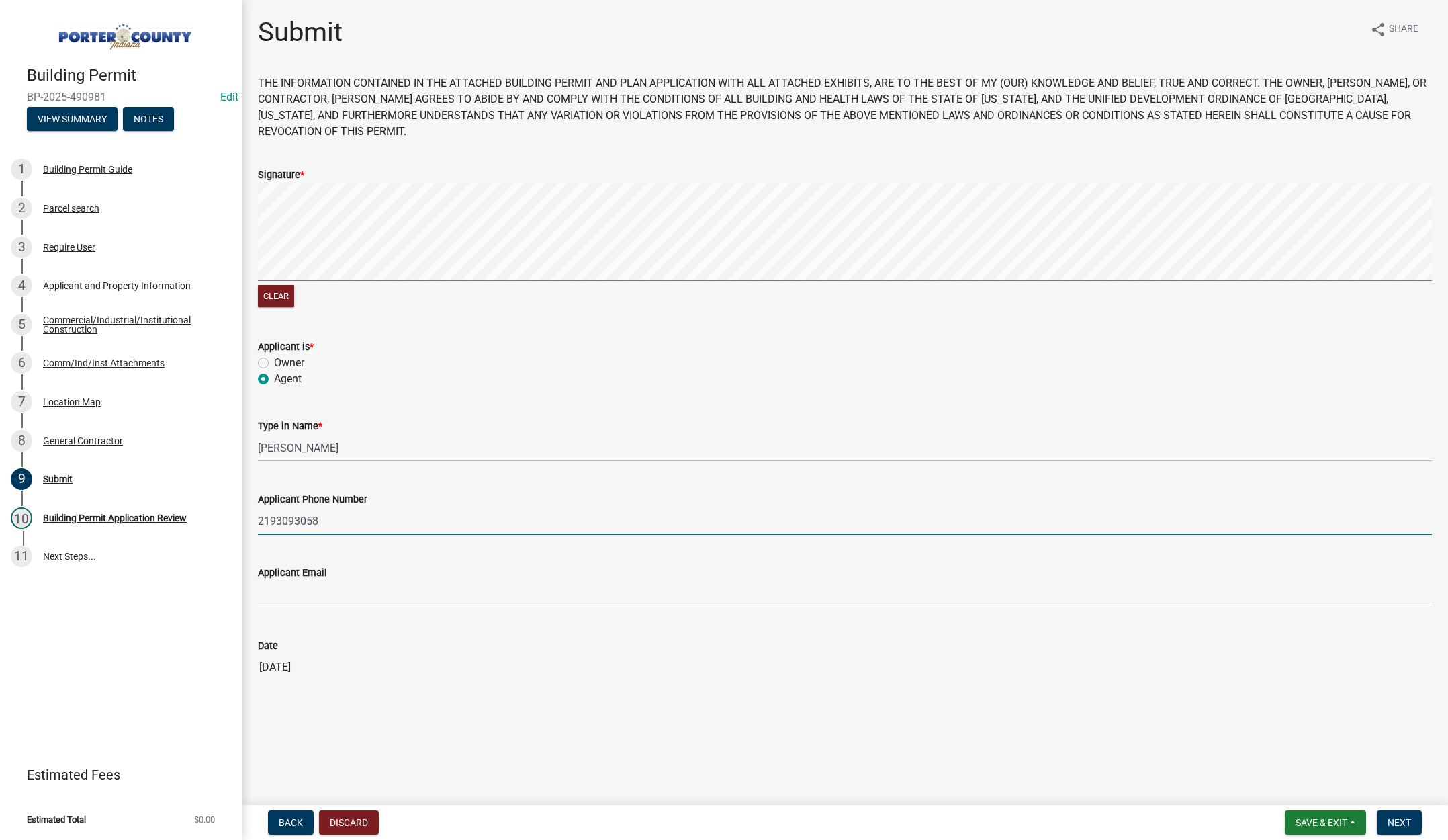
click at [342, 522] on input "2193093058" at bounding box center [845, 521] width 1174 height 27
click at [342, 521] on input "2193093058" at bounding box center [845, 521] width 1174 height 27
click at [1393, 819] on span "Next" at bounding box center [1399, 822] width 23 height 11
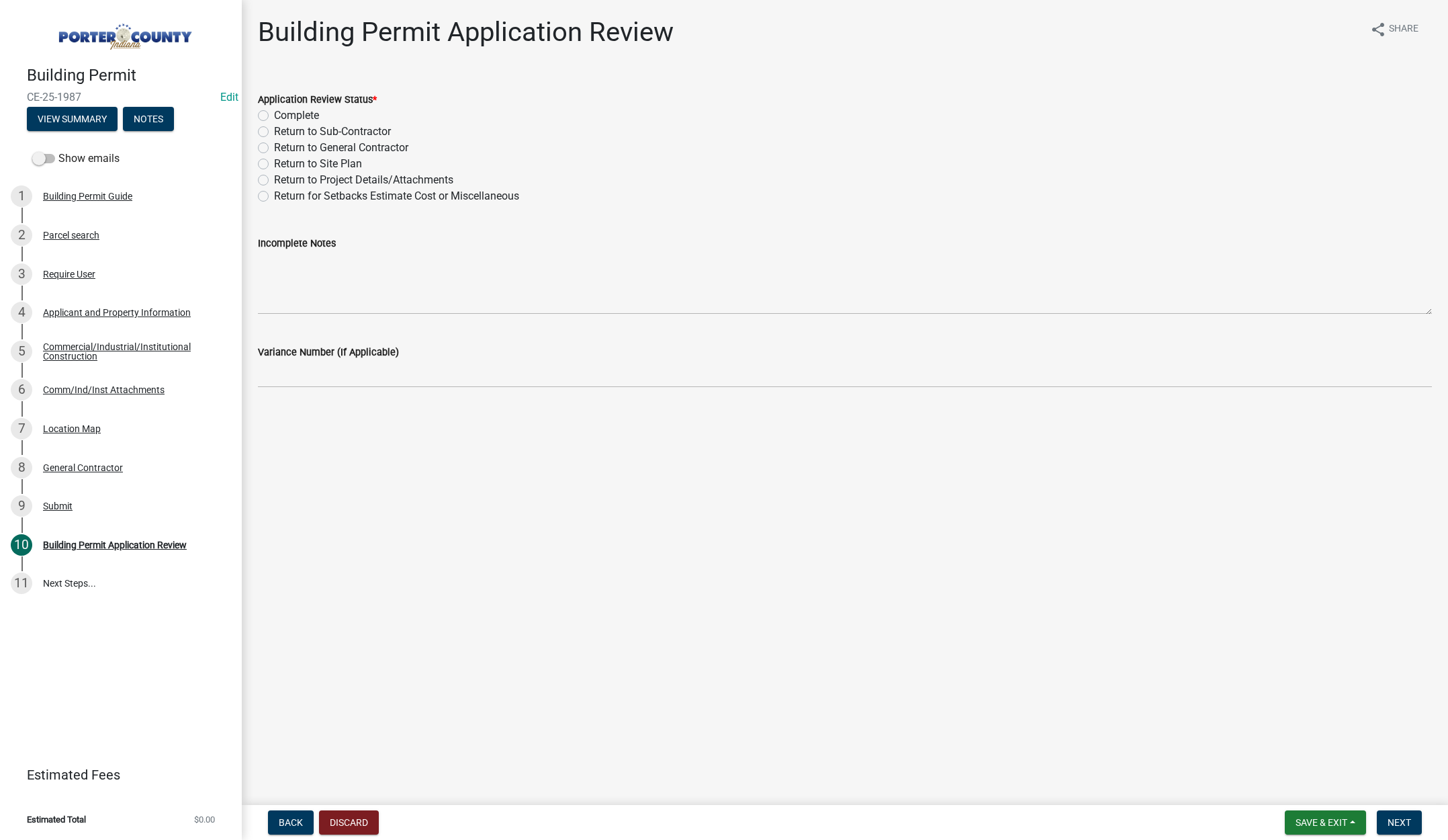
click at [274, 112] on label "Complete" at bounding box center [296, 116] width 45 height 17
click at [274, 112] on input "Complete" at bounding box center [278, 111] width 9 height 9
radio input "true"
click at [1398, 819] on span "Next" at bounding box center [1399, 822] width 23 height 11
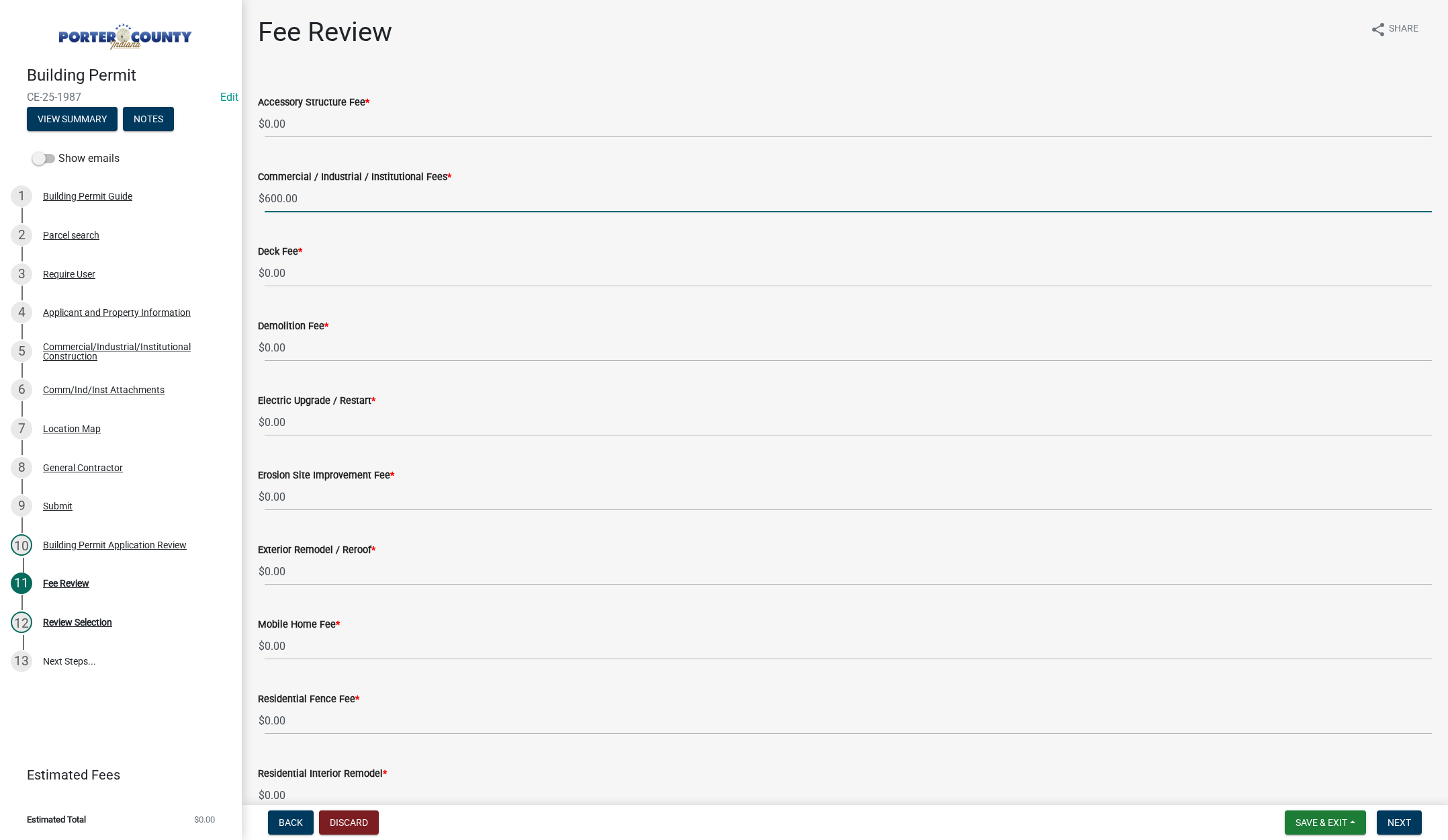
click at [316, 195] on input "600.00" at bounding box center [848, 198] width 1167 height 27
type input "6"
type input "0.00"
click at [302, 573] on input "0.00" at bounding box center [848, 571] width 1167 height 27
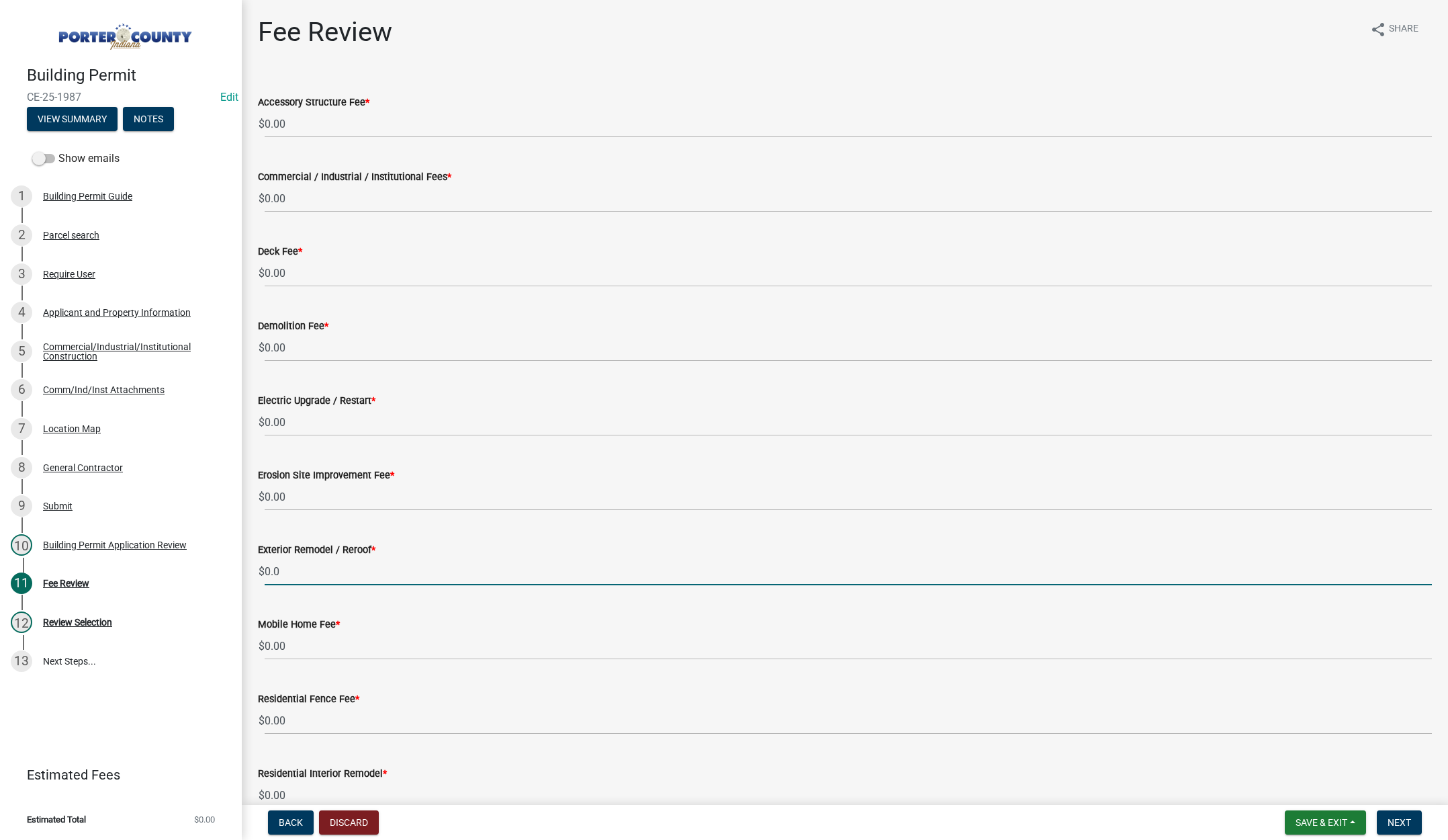
type input "0"
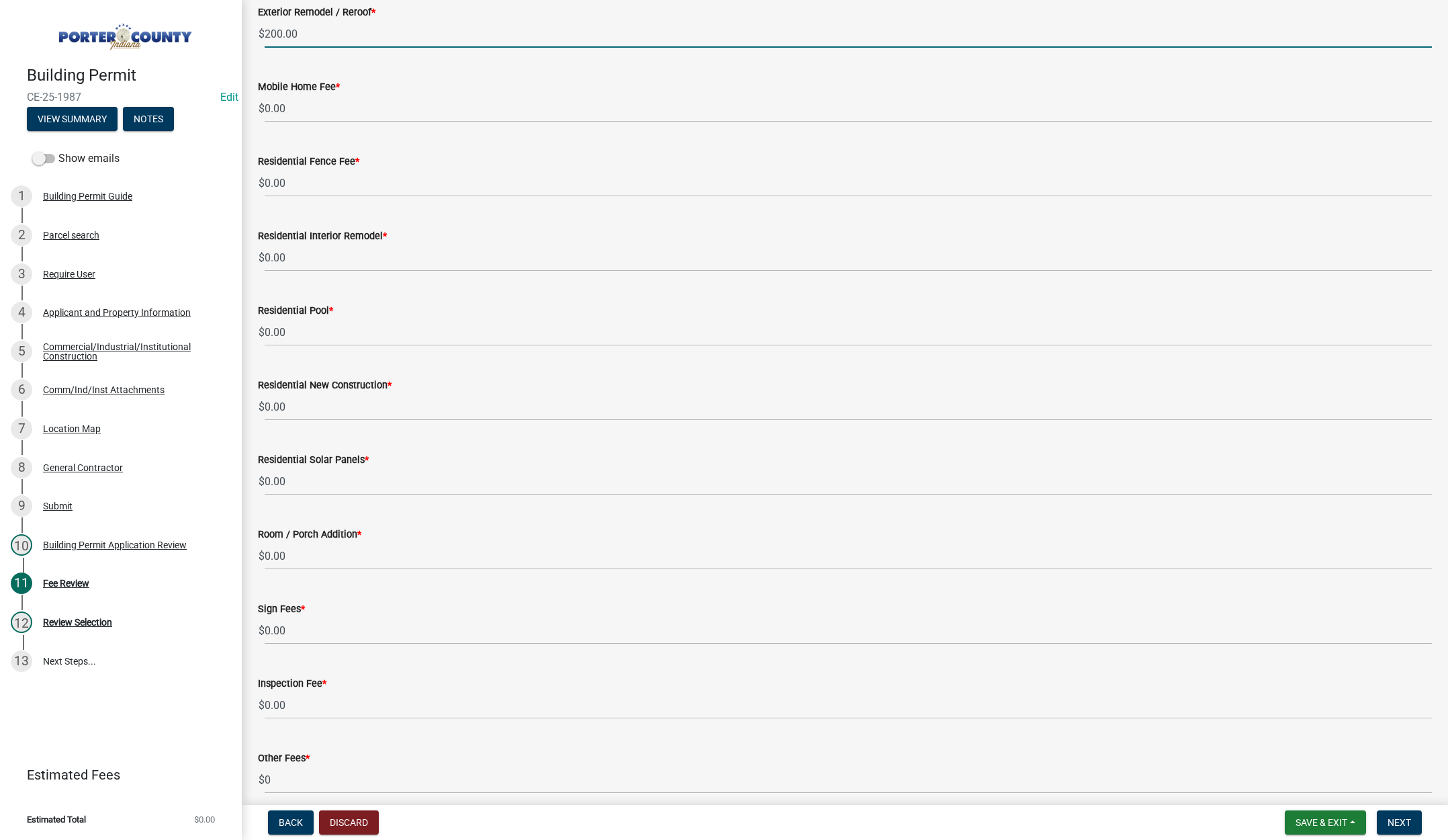
scroll to position [596, 0]
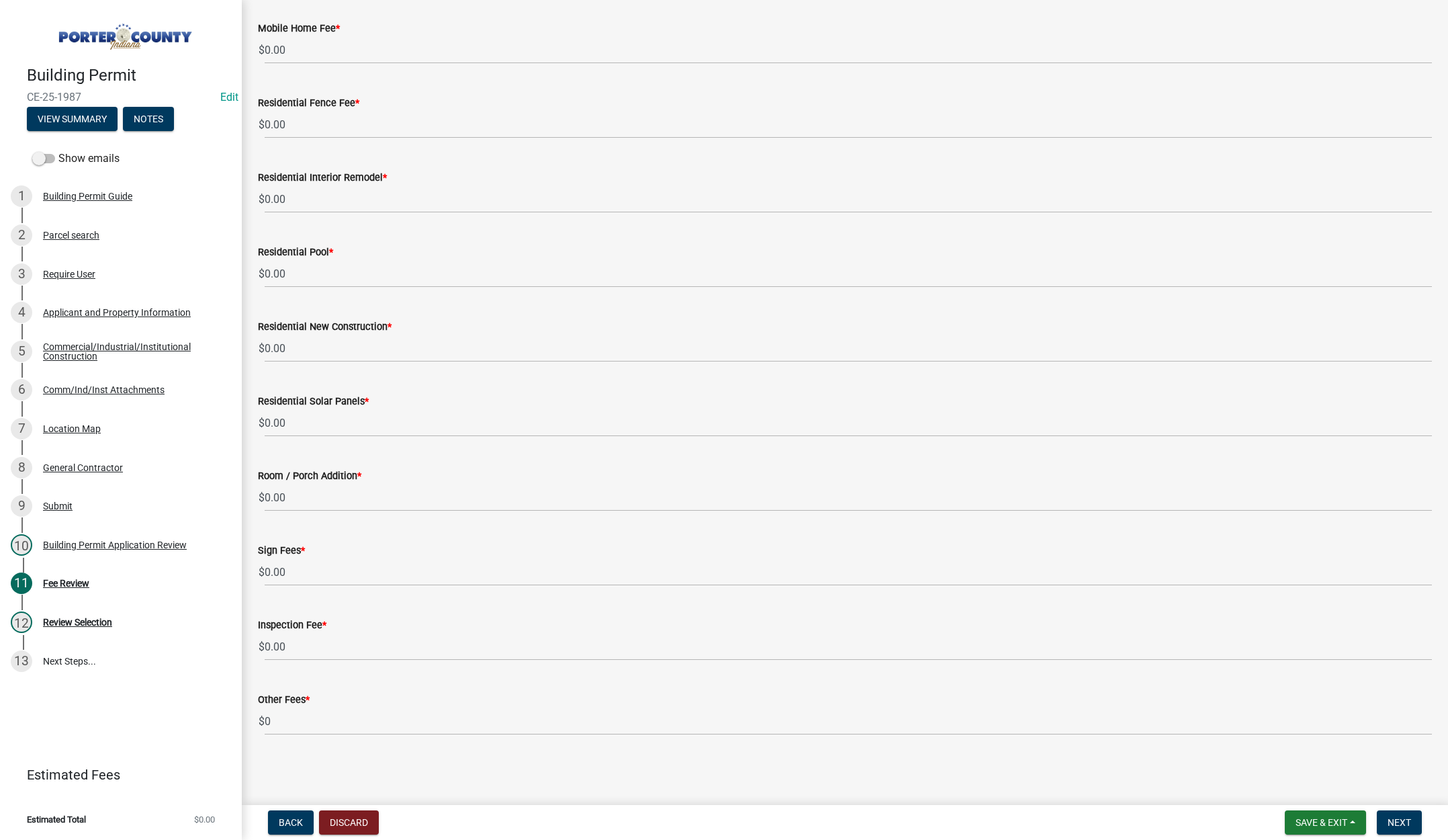
type input "200.00"
click at [295, 645] on input "0.00" at bounding box center [848, 646] width 1167 height 27
type input "0"
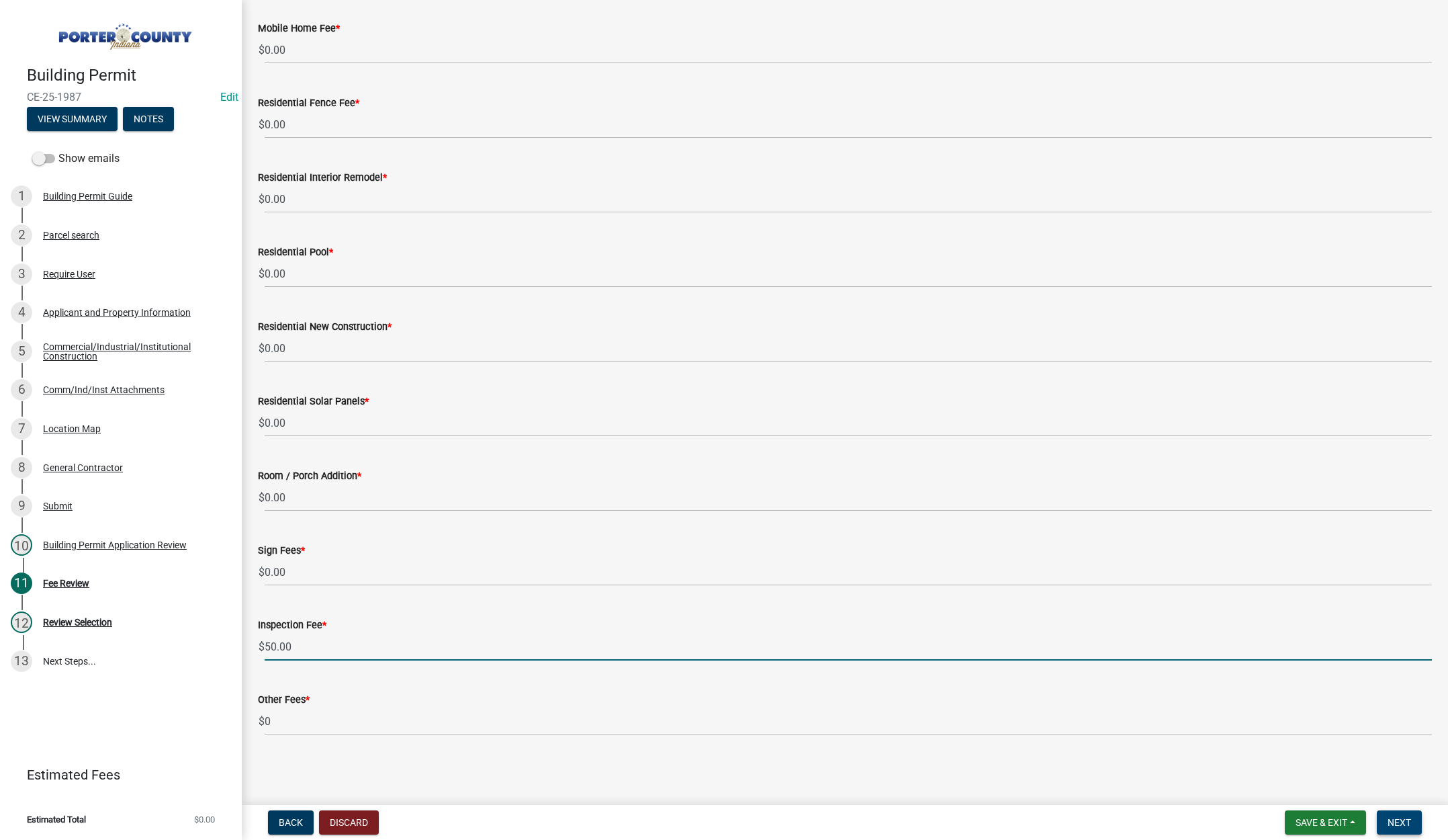
type input "50.00"
click at [1404, 819] on span "Next" at bounding box center [1399, 822] width 23 height 11
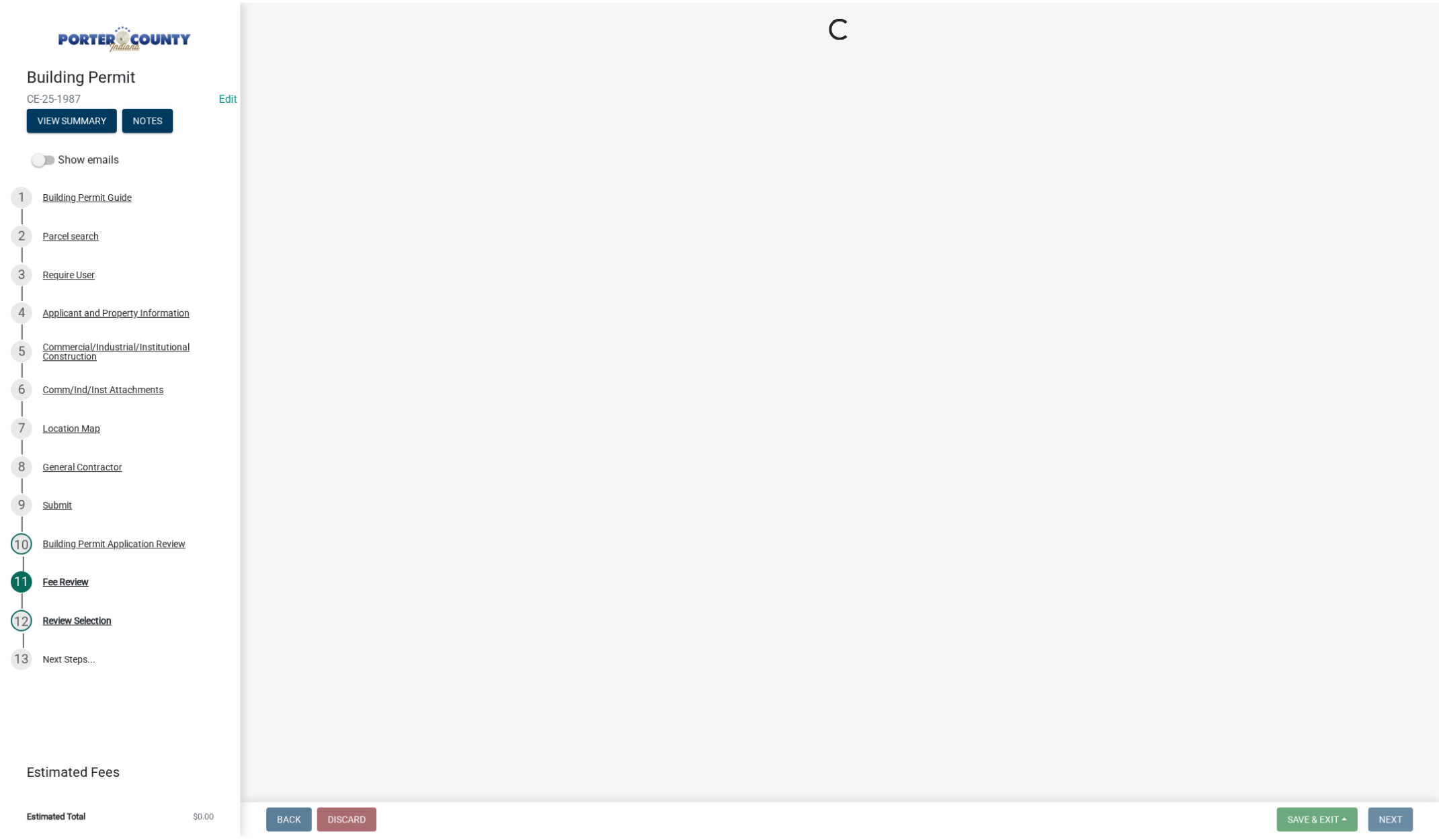
scroll to position [0, 0]
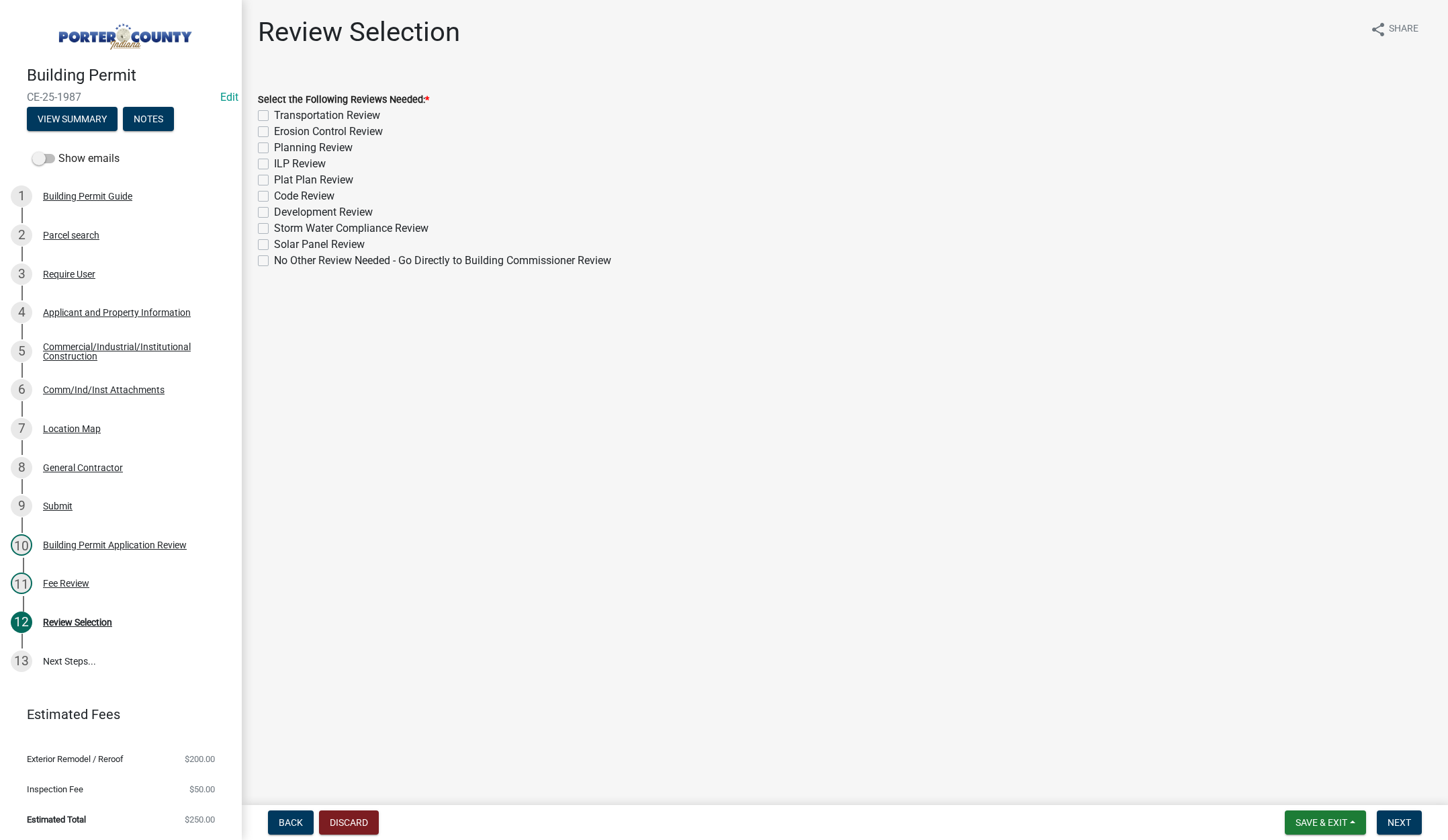
click at [274, 259] on label "No Other Review Needed - Go Directly to Building Commissioner Review" at bounding box center [442, 261] width 337 height 17
click at [274, 259] on input "No Other Review Needed - Go Directly to Building Commissioner Review" at bounding box center [278, 257] width 9 height 9
checkbox input "true"
checkbox input "false"
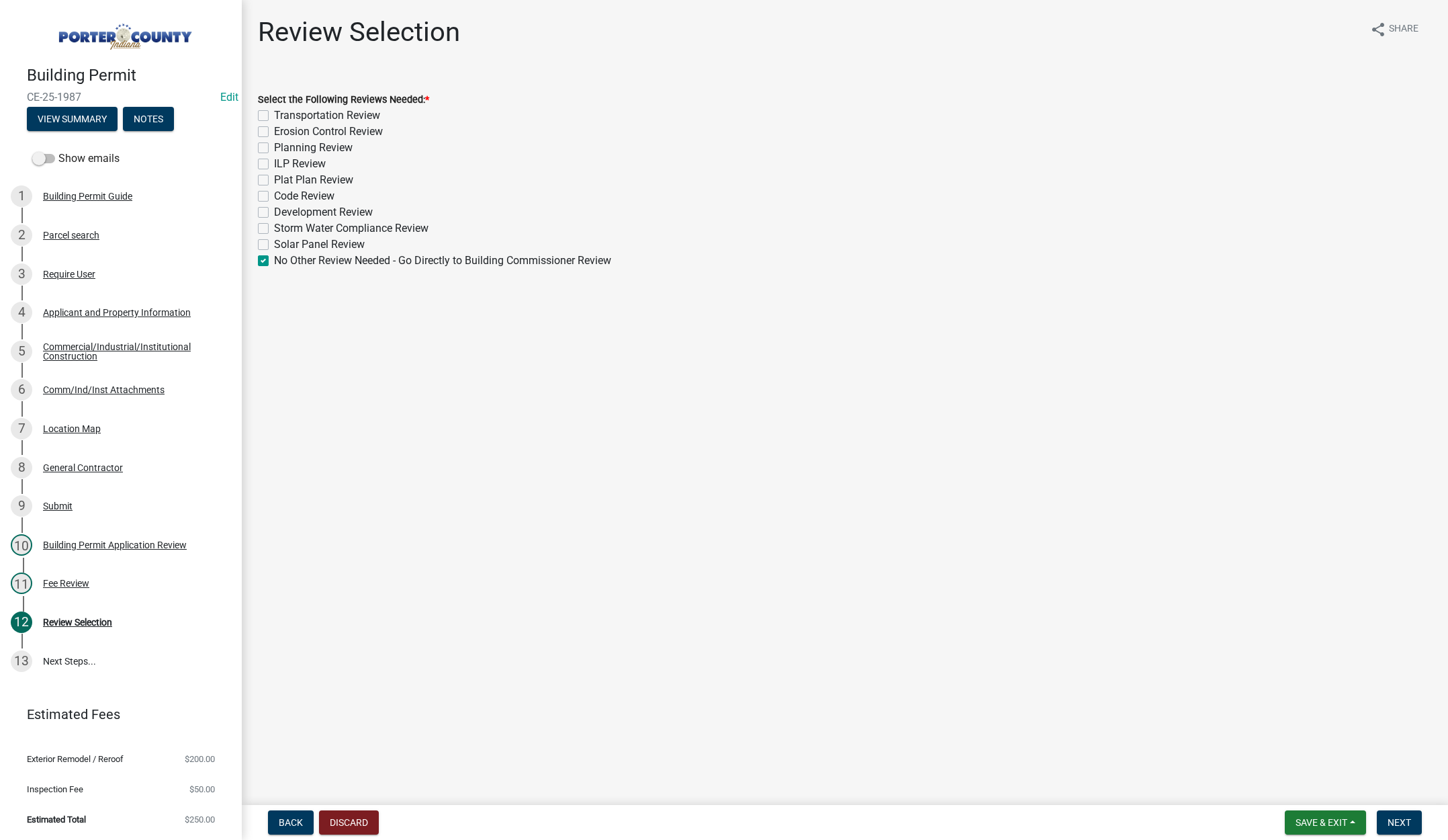
checkbox input "false"
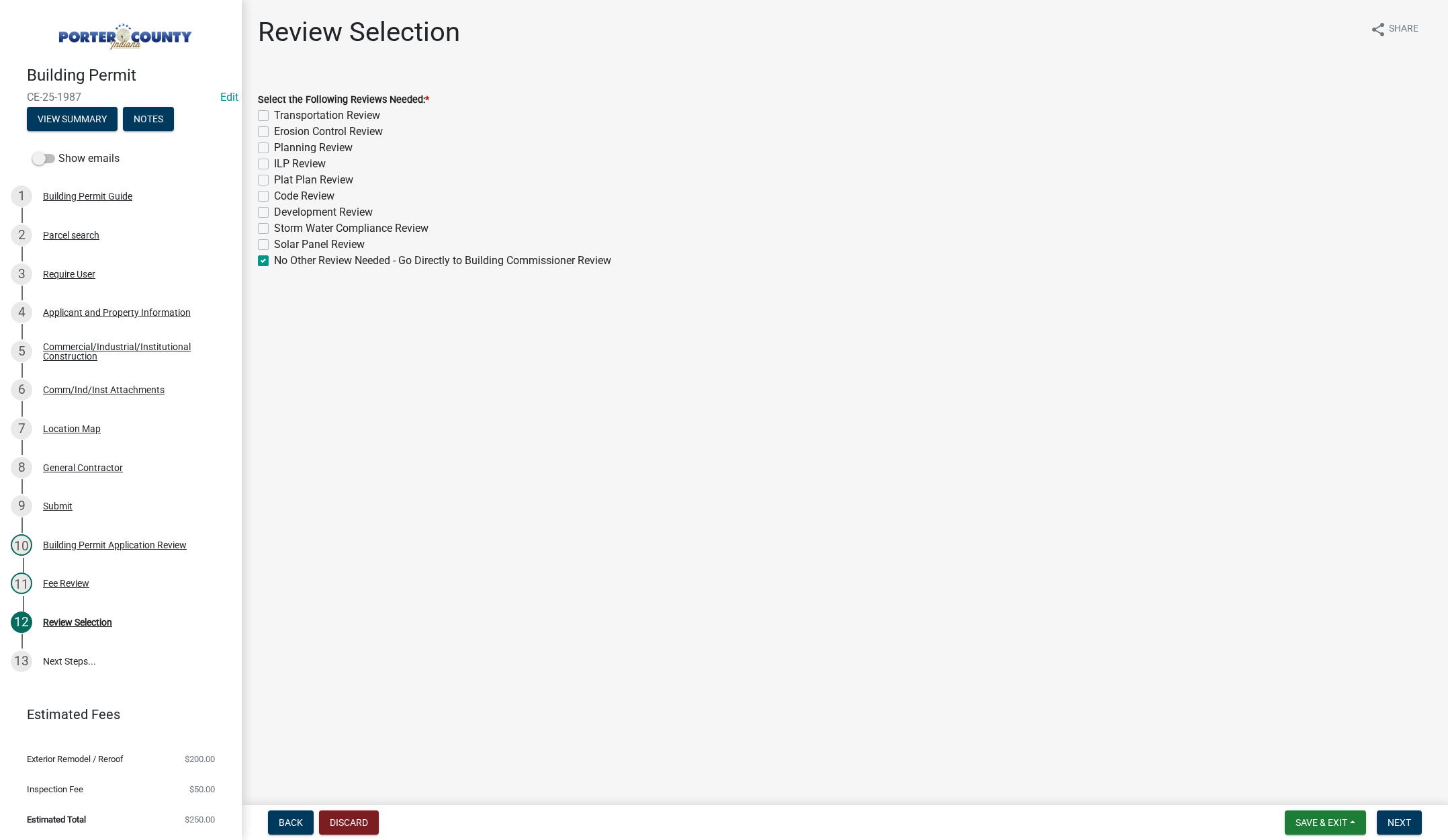
checkbox input "false"
checkbox input "true"
drag, startPoint x: 1358, startPoint y: 801, endPoint x: 1396, endPoint y: 812, distance: 39.6
click at [1384, 810] on wm-app "Building Permit CE-25-1987 Edit View Summary Notes Show emails 1 Building Permi…" at bounding box center [724, 420] width 1448 height 840
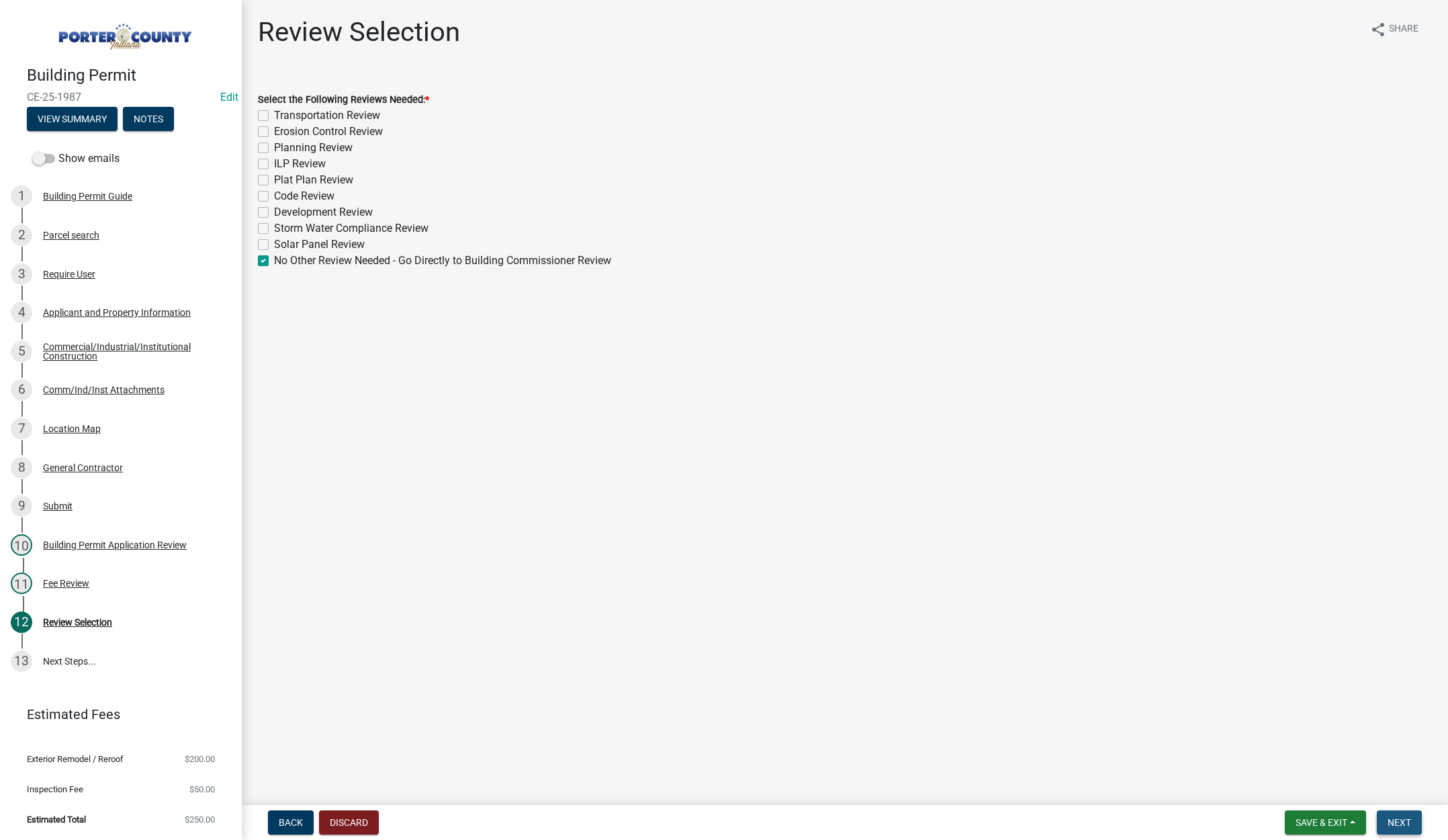
click at [1398, 811] on button "Next" at bounding box center [1399, 822] width 45 height 24
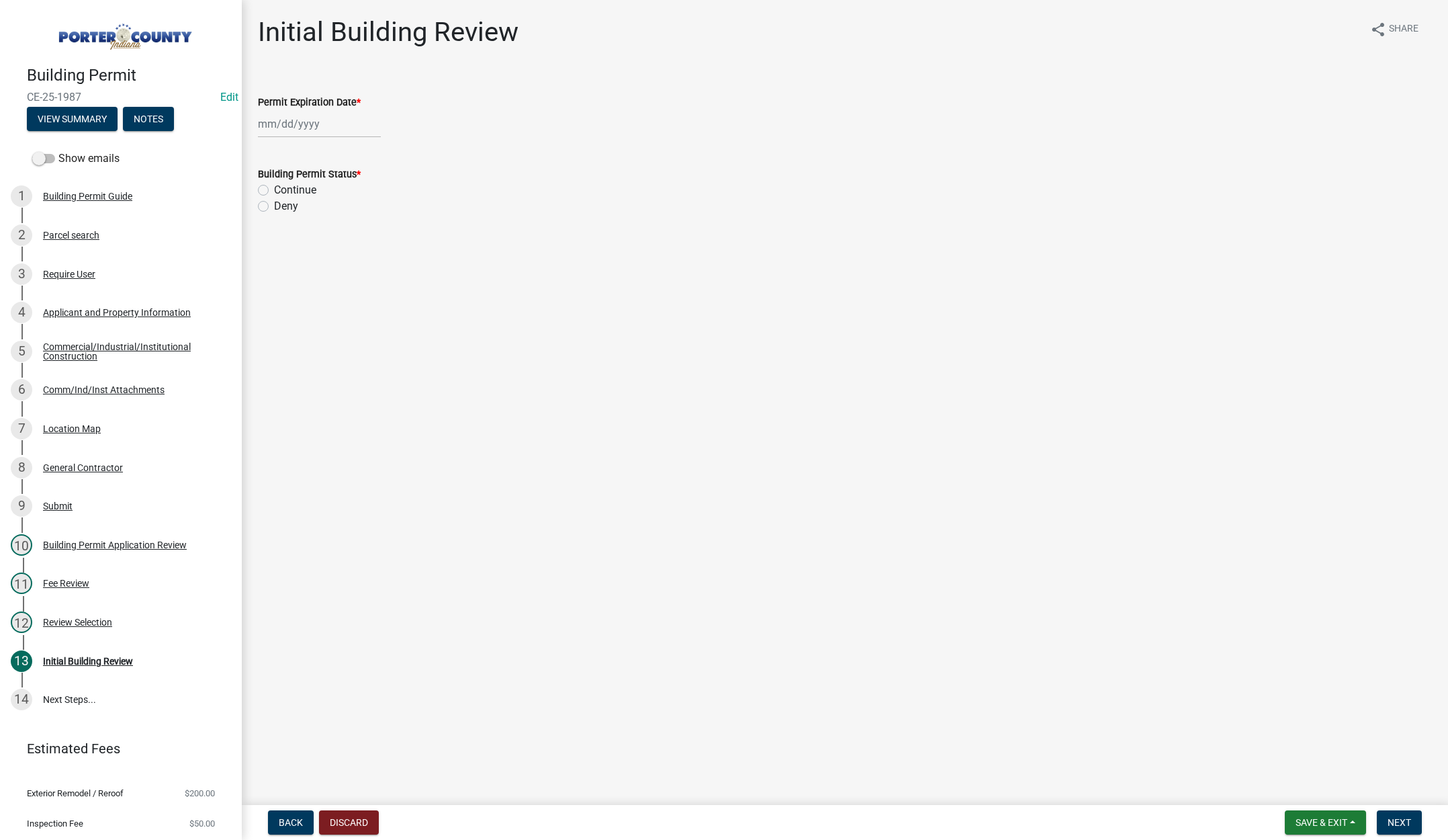
select select "10"
click at [366, 124] on div "[PERSON_NAME] Feb Mar Apr [PERSON_NAME][DATE] Oct Nov [DATE] 1526 1527 1528 152…" at bounding box center [319, 124] width 123 height 27
click at [375, 157] on select "1525 1526 1527 1528 1529 1530 1531 1532 1533 1534 1535 1536 1537 1538 1539 1540…" at bounding box center [363, 153] width 49 height 20
drag, startPoint x: 370, startPoint y: 153, endPoint x: 370, endPoint y: 161, distance: 8.0
click at [370, 153] on select "1525 1526 1527 1528 1529 1530 1531 1532 1533 1534 1535 1536 1537 1538 1539 1540…" at bounding box center [363, 153] width 49 height 20
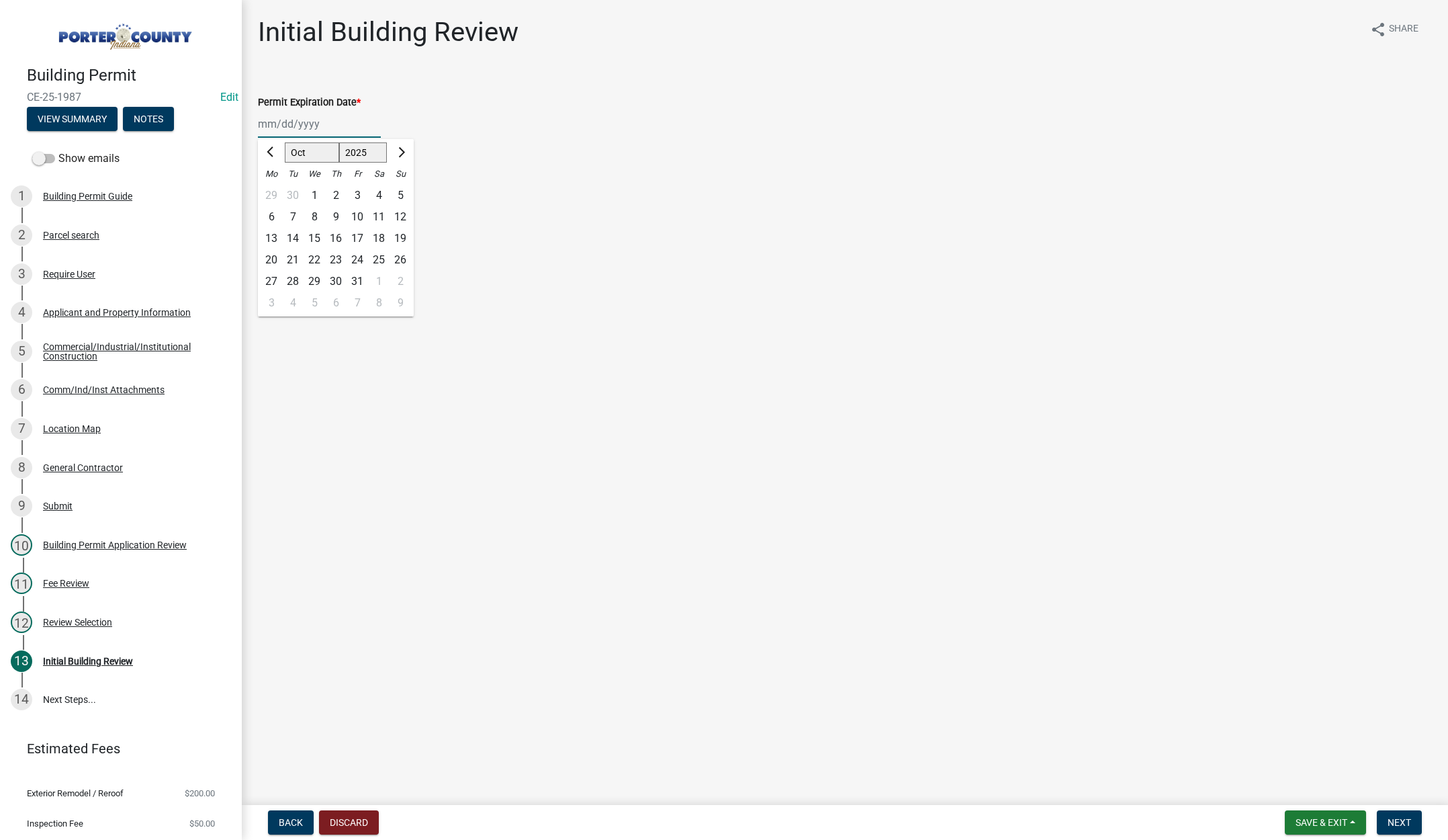
select select "2026"
click at [339, 143] on select "1525 1526 1527 1528 1529 1530 1531 1532 1533 1534 1535 1536 1537 1538 1539 1540…" at bounding box center [363, 153] width 49 height 20
click at [377, 215] on div "10" at bounding box center [379, 217] width 21 height 21
type input "[DATE]"
click at [274, 188] on label "Continue" at bounding box center [295, 191] width 42 height 17
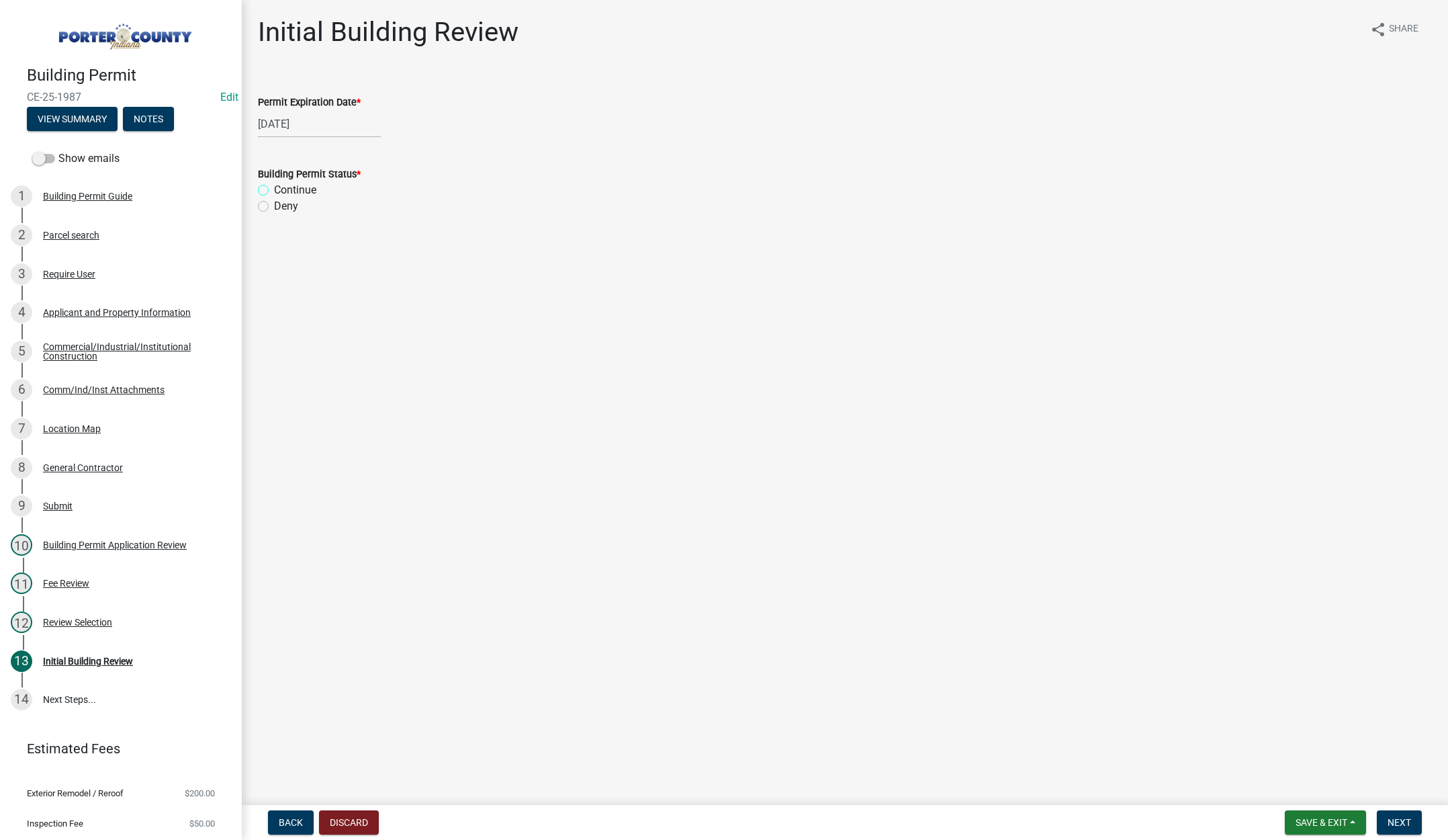
click at [274, 188] on input "Continue" at bounding box center [278, 186] width 9 height 9
radio input "true"
click at [1398, 817] on span "Next" at bounding box center [1399, 822] width 23 height 11
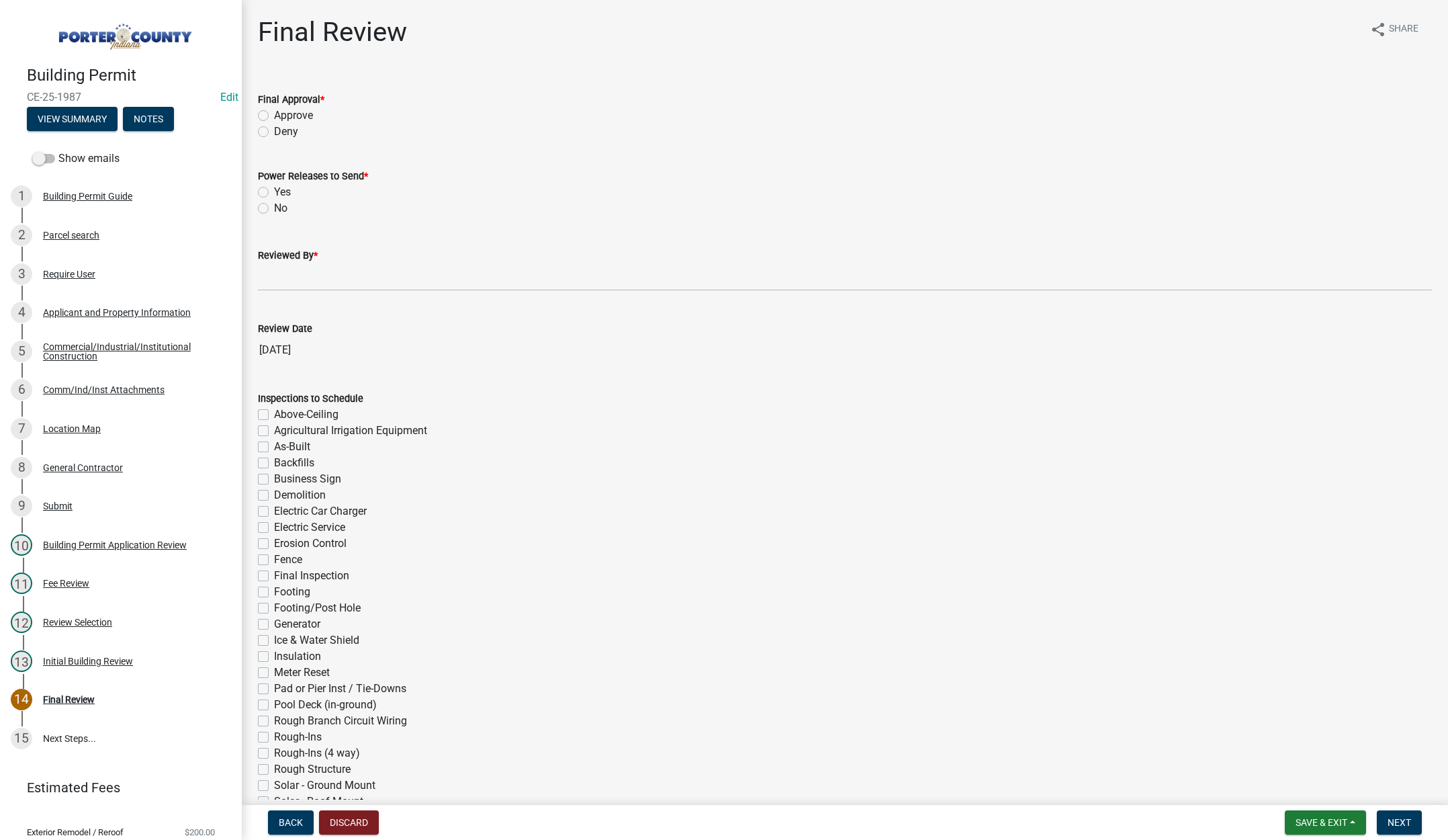
click at [274, 114] on label "Approve" at bounding box center [293, 116] width 39 height 17
click at [274, 114] on input "Approve" at bounding box center [278, 111] width 9 height 9
radio input "true"
click at [274, 205] on label "No" at bounding box center [281, 209] width 13 height 17
click at [274, 205] on input "No" at bounding box center [278, 205] width 9 height 9
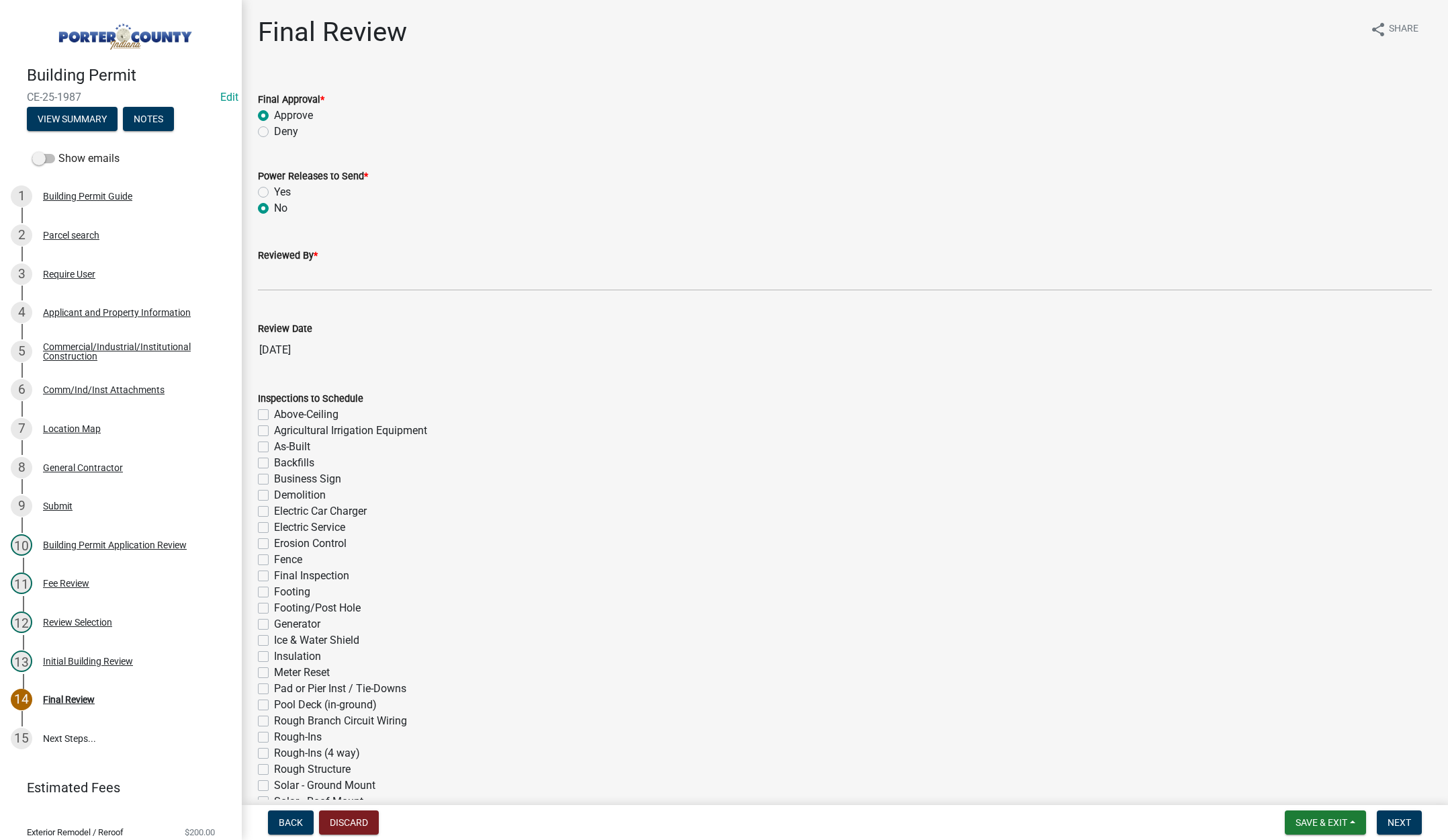
radio input "true"
click at [264, 283] on input "Reviewed By *" at bounding box center [845, 276] width 1174 height 27
type input "[PERSON_NAME]"
click at [1402, 819] on span "Next" at bounding box center [1399, 822] width 23 height 11
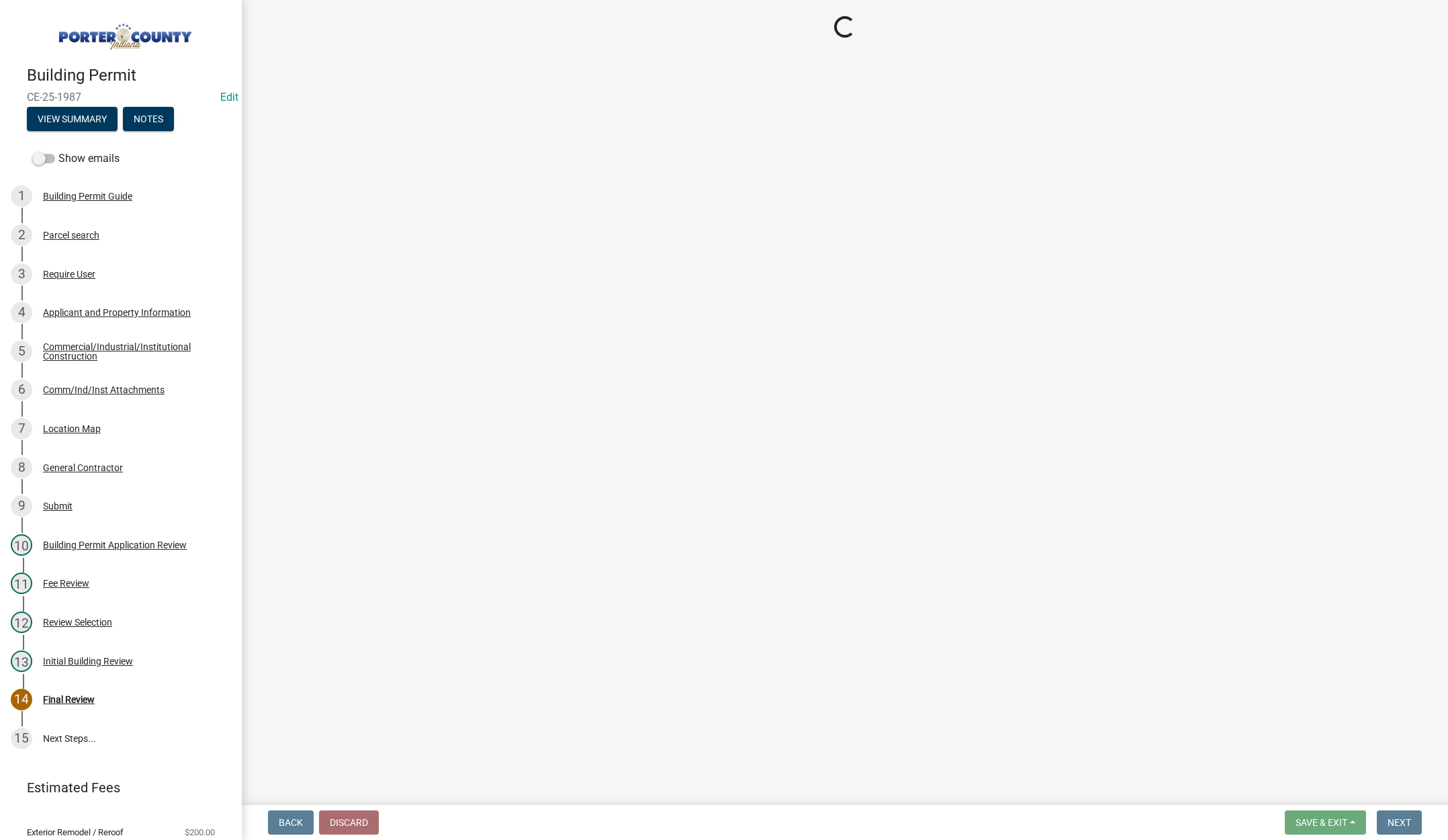
select select "3: 3"
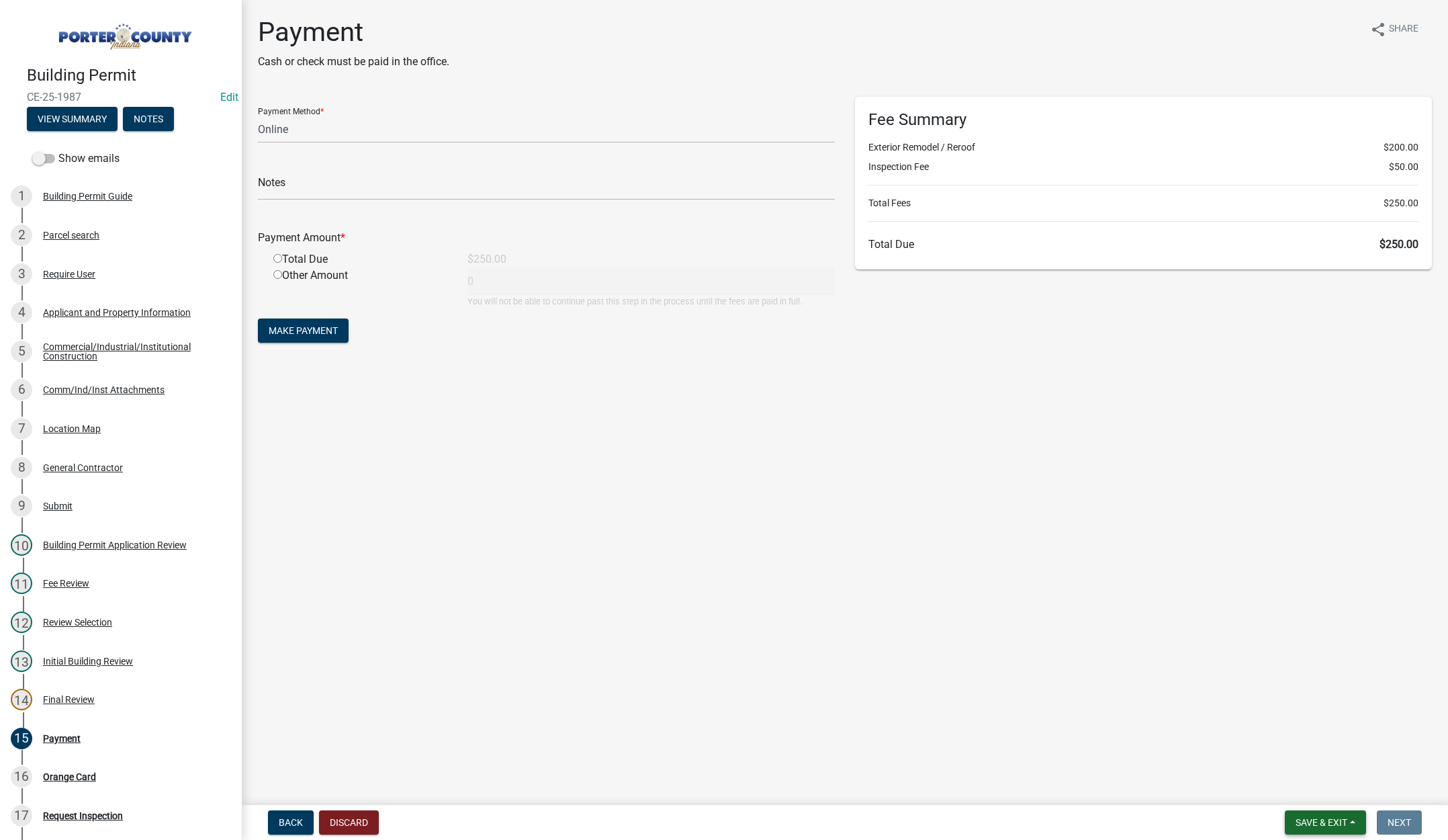
click at [1332, 823] on span "Save & Exit" at bounding box center [1322, 822] width 52 height 11
click at [1330, 794] on button "Save & Exit" at bounding box center [1313, 787] width 107 height 32
